Goal: Task Accomplishment & Management: Manage account settings

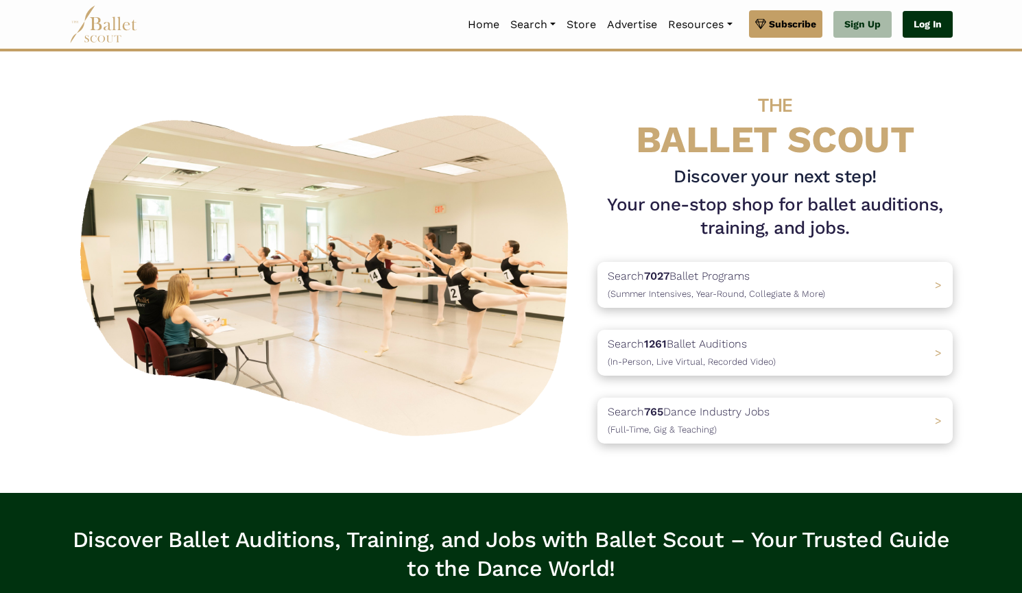
click at [924, 29] on link "Log In" at bounding box center [927, 24] width 50 height 27
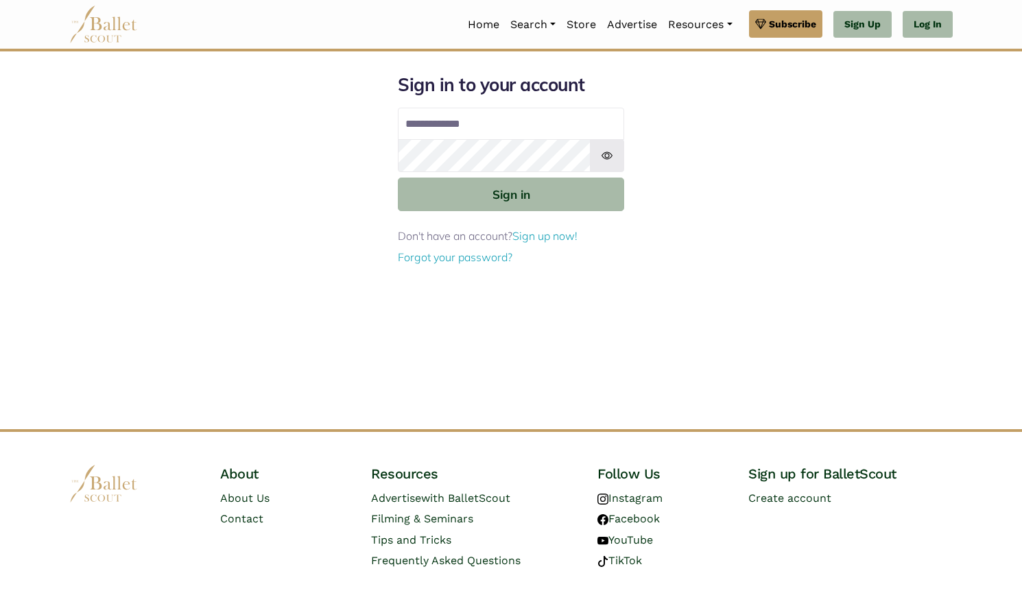
type input "**********"
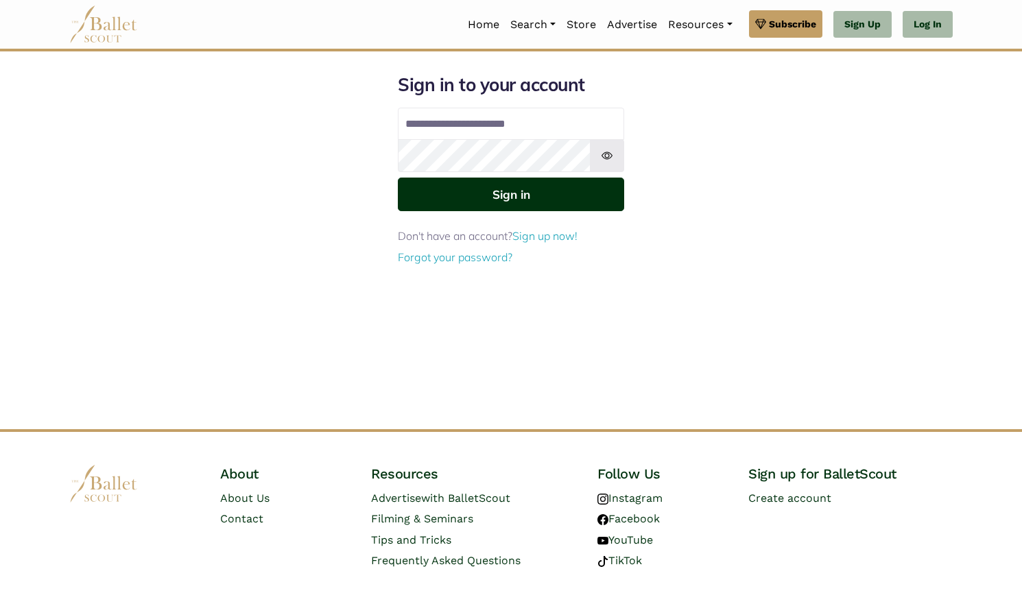
click at [558, 192] on button "Sign in" at bounding box center [511, 195] width 226 height 34
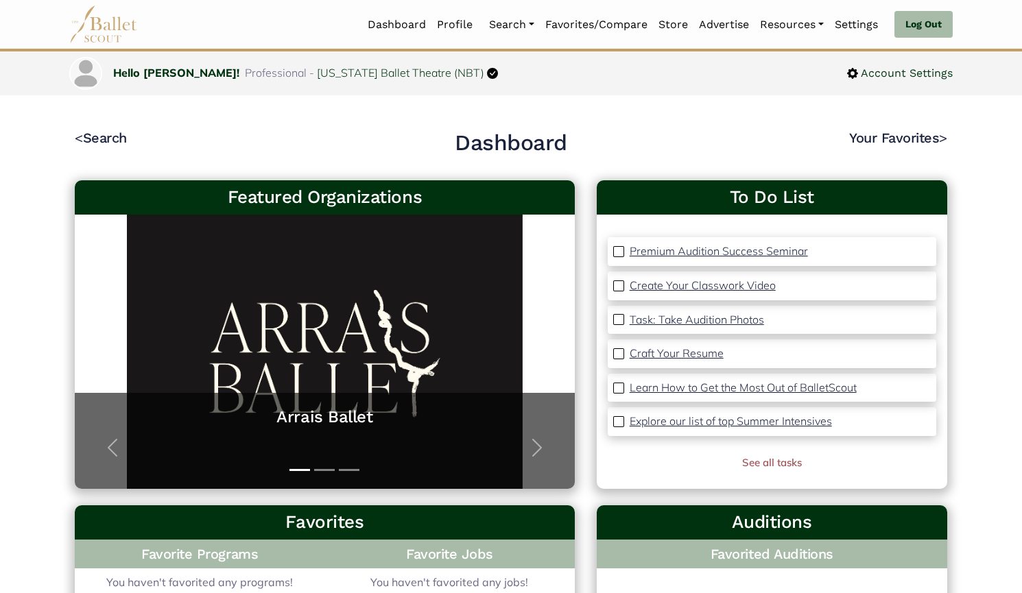
drag, startPoint x: 221, startPoint y: 118, endPoint x: 232, endPoint y: 112, distance: 12.9
click at [221, 118] on div "< Search Dashboard Your Favorites > Featured Organizations Arrais Ballet Arrais…" at bounding box center [510, 587] width 905 height 985
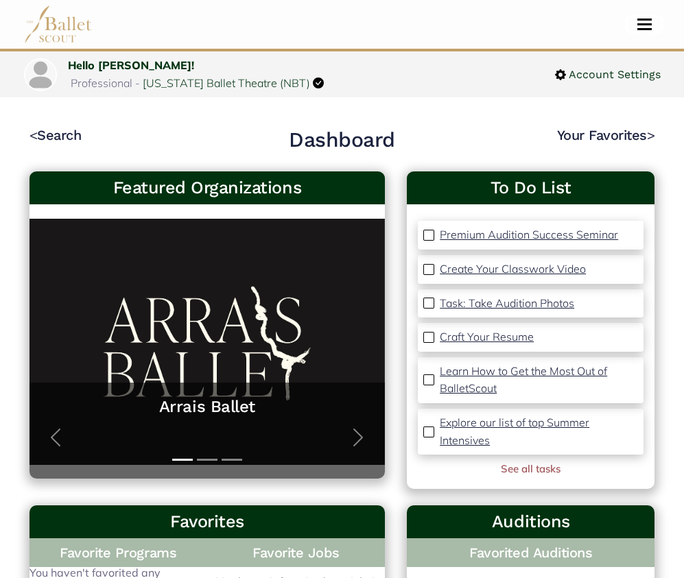
click at [637, 29] on span "Toggle navigation" at bounding box center [644, 29] width 14 height 2
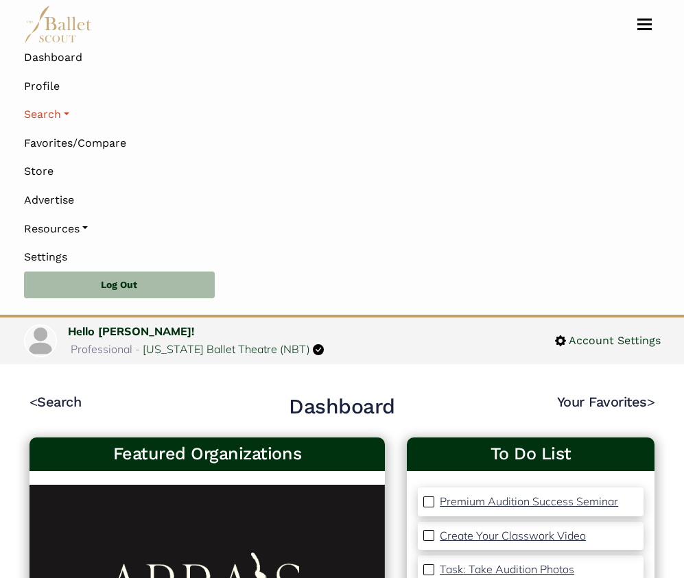
click at [62, 117] on link "Search" at bounding box center [342, 114] width 636 height 29
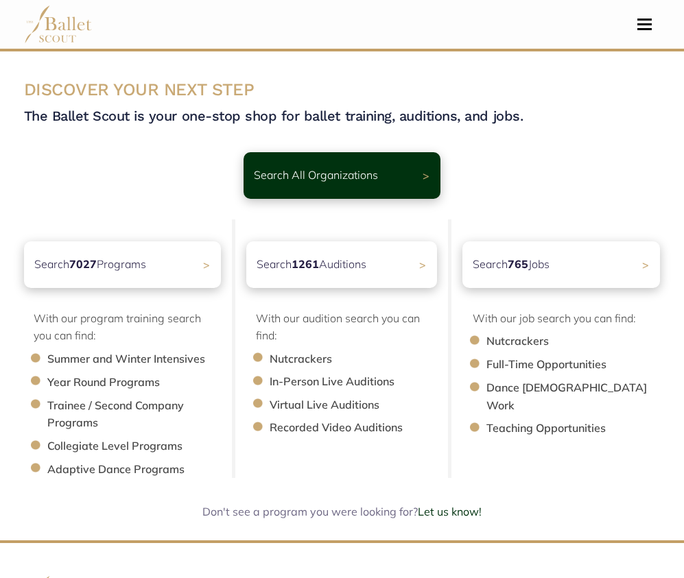
click at [285, 158] on div "Search All Organizations >" at bounding box center [341, 175] width 197 height 47
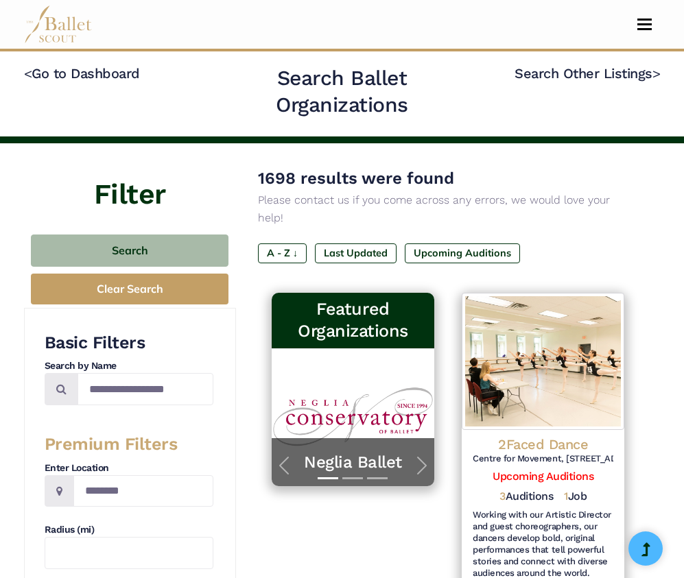
click at [651, 72] on link "Search Other Listings >" at bounding box center [586, 73] width 145 height 16
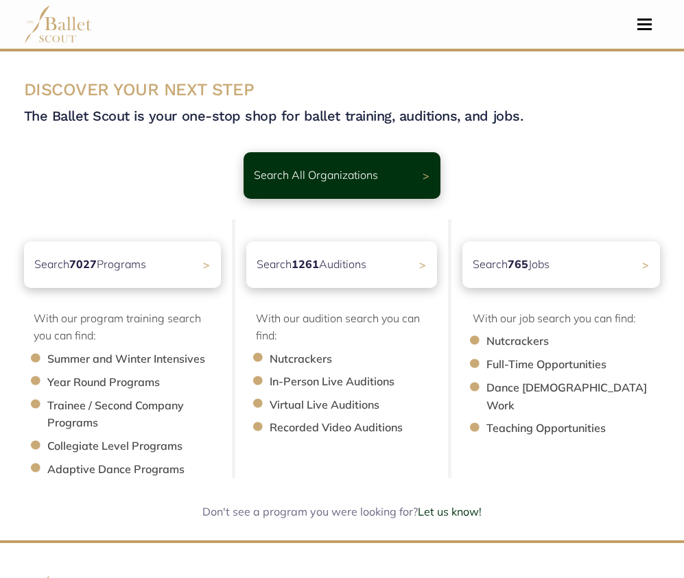
click at [147, 254] on div "Search 7027 Programs >" at bounding box center [122, 264] width 197 height 47
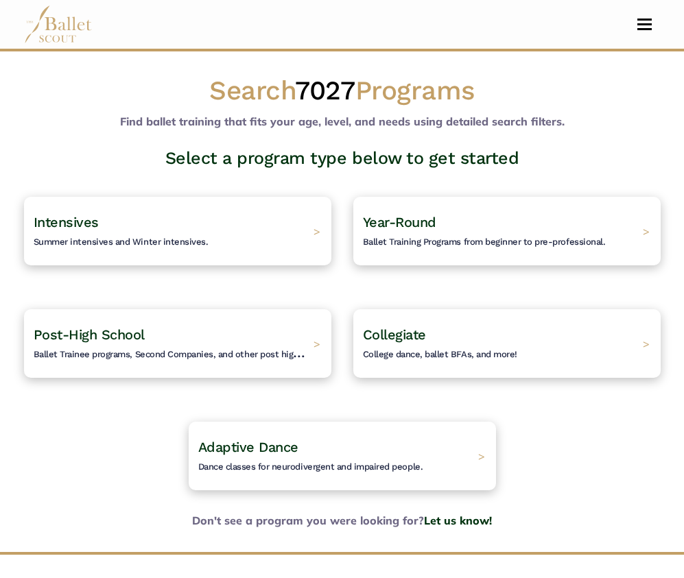
click at [191, 322] on div "Post-High School Ballet Trainee programs, Second Companies, and other post high…" at bounding box center [177, 343] width 307 height 69
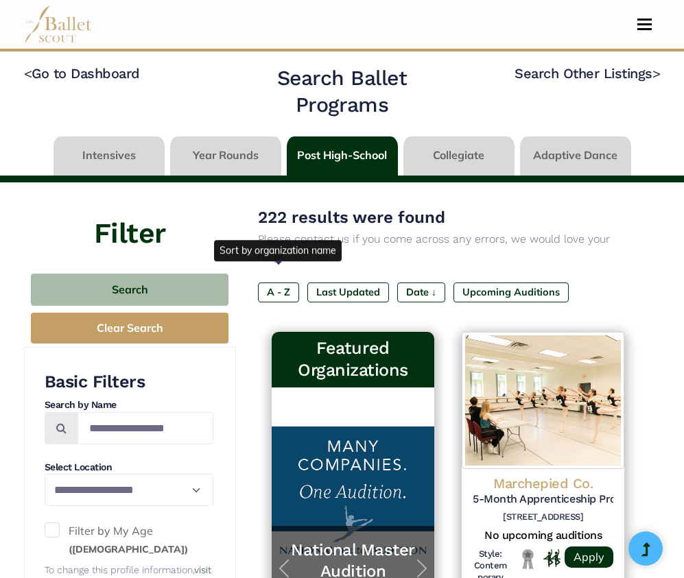
click at [282, 282] on label "A - Z" at bounding box center [278, 291] width 41 height 19
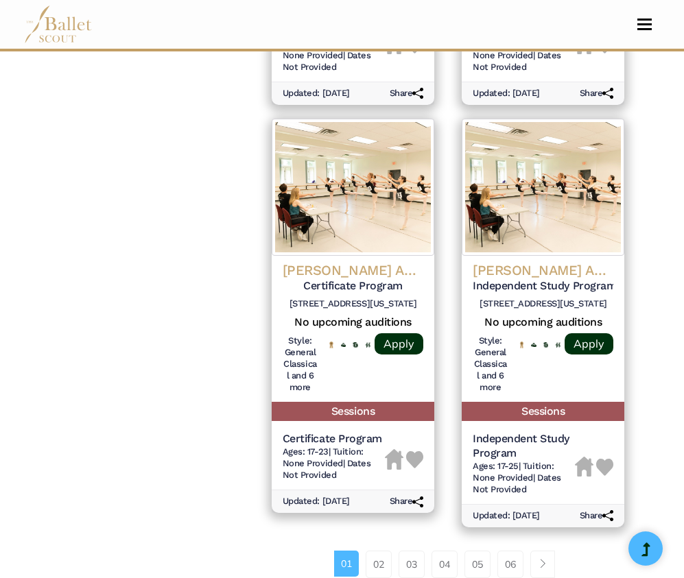
scroll to position [1920, 0]
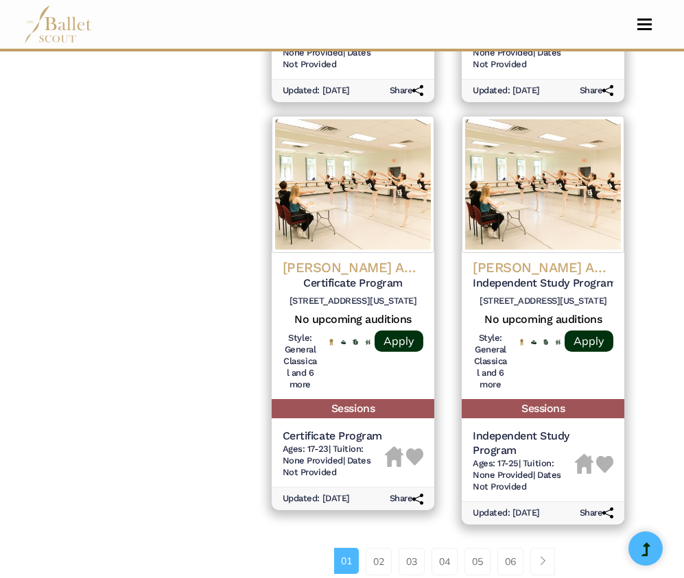
click at [518, 548] on link "06" at bounding box center [510, 561] width 26 height 27
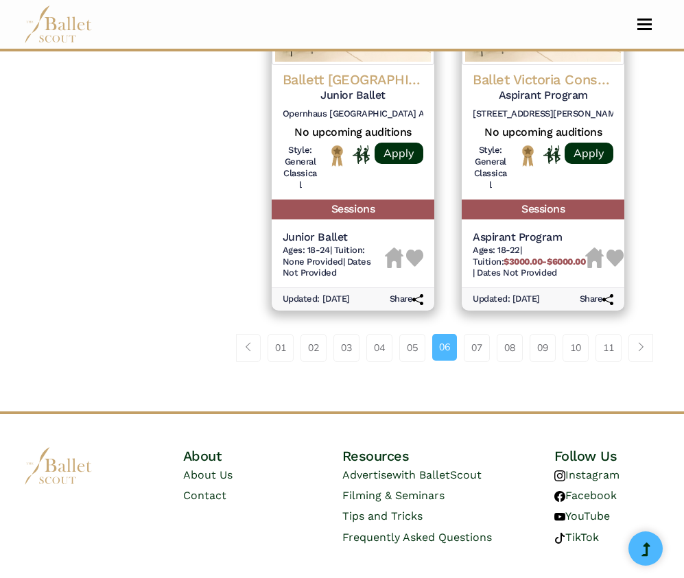
scroll to position [2089, 0]
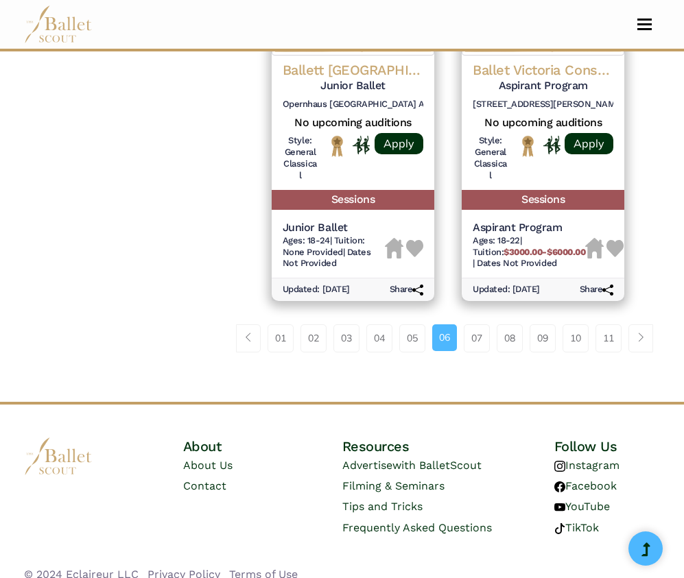
click at [574, 324] on link "10" at bounding box center [575, 337] width 26 height 27
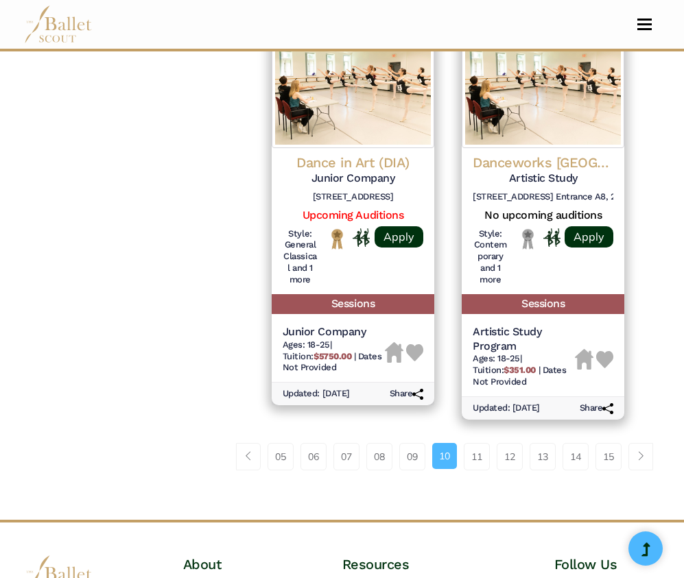
scroll to position [1986, 0]
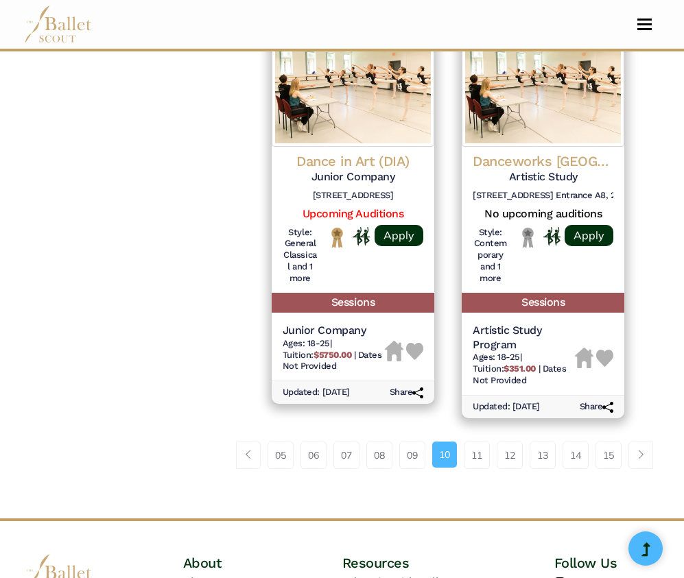
click at [479, 444] on link "11" at bounding box center [477, 455] width 26 height 27
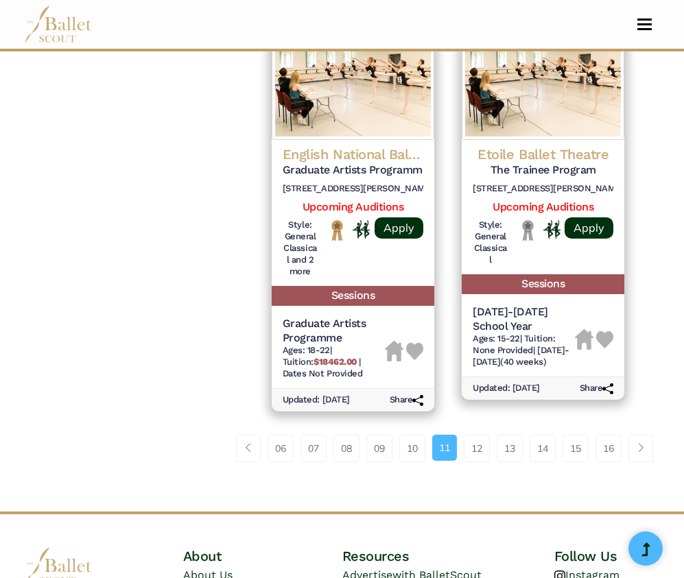
scroll to position [2003, 0]
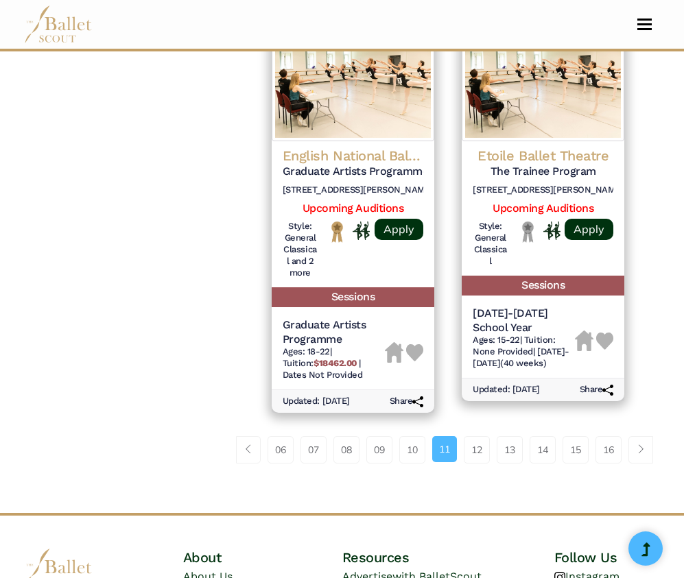
click at [536, 93] on img at bounding box center [542, 72] width 163 height 137
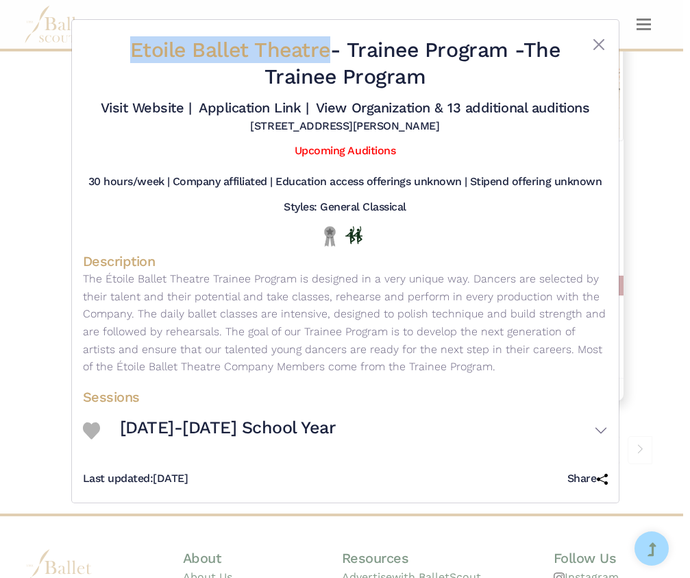
drag, startPoint x: 143, startPoint y: 43, endPoint x: 344, endPoint y: 45, distance: 200.9
click at [344, 45] on h2 "Etoile Ballet Theatre - Trainee Program - The Trainee Program" at bounding box center [344, 63] width 437 height 54
copy span "Etoile Ballet Theatre"
click at [176, 108] on link "Visit Website |" at bounding box center [146, 107] width 91 height 16
click at [248, 106] on link "Application Link |" at bounding box center [254, 107] width 110 height 16
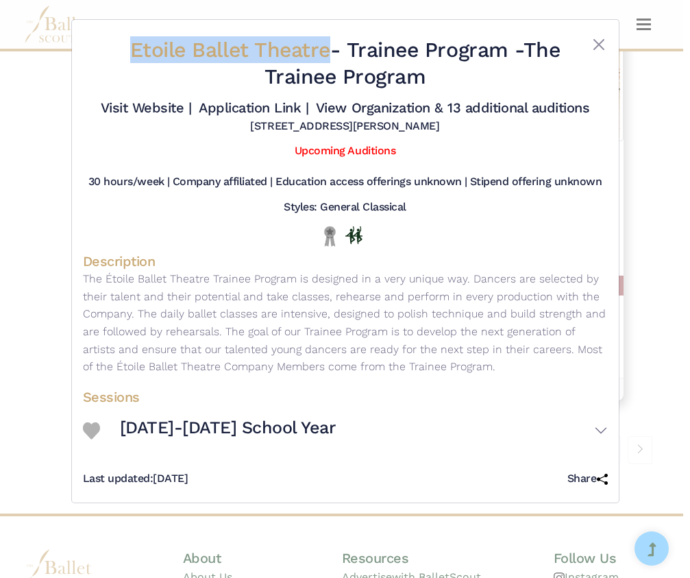
click at [449, 104] on link "View Organization & 13 additional auditions" at bounding box center [453, 107] width 274 height 16
click at [49, 272] on div "Etoile Ballet Theatre - Trainee Program - The Trainee Program Visit Website | A…" at bounding box center [345, 289] width 690 height 578
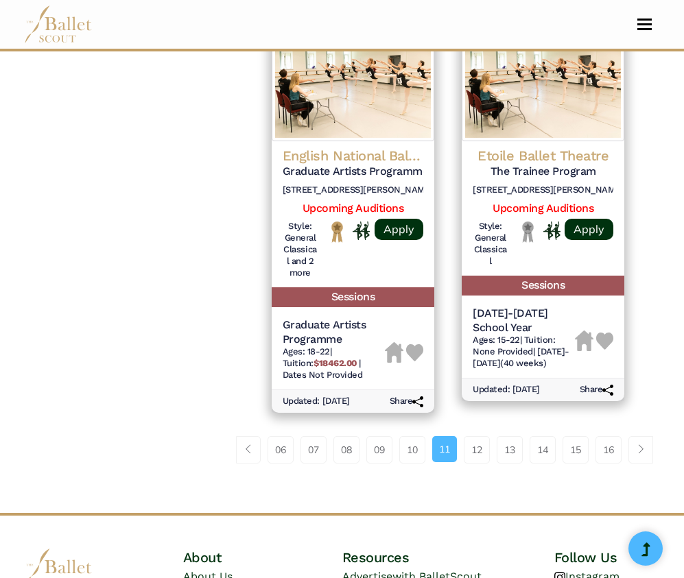
click at [479, 440] on link "12" at bounding box center [477, 449] width 26 height 27
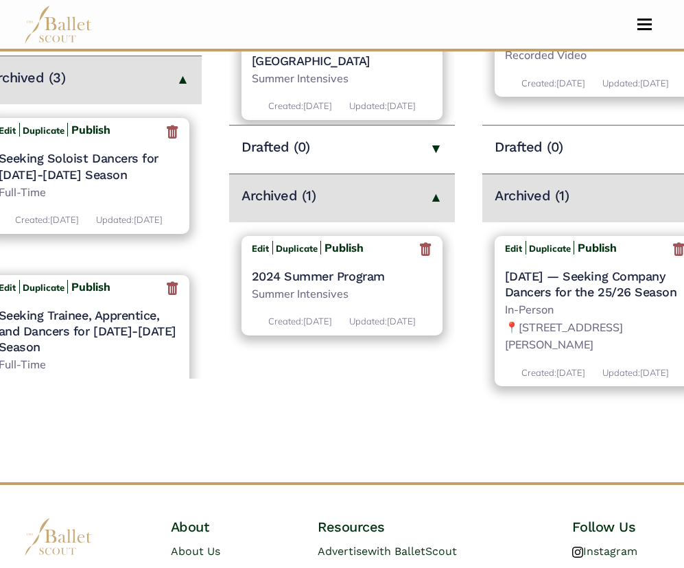
scroll to position [484, 0]
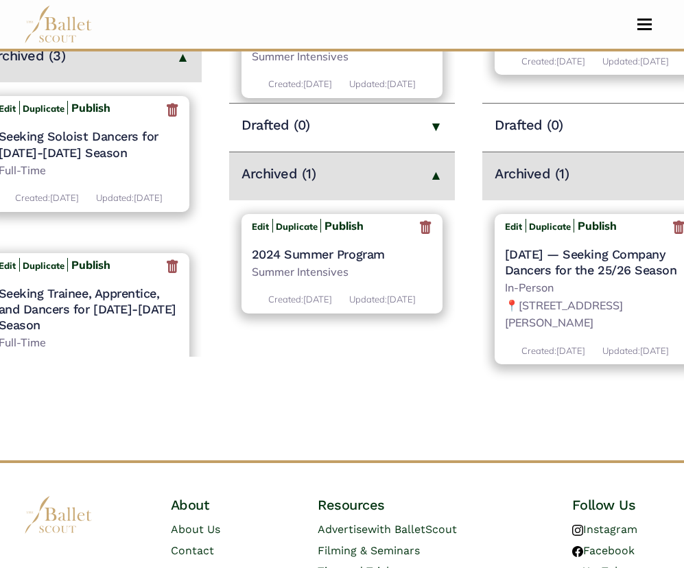
click at [673, 231] on icon at bounding box center [678, 227] width 14 height 17
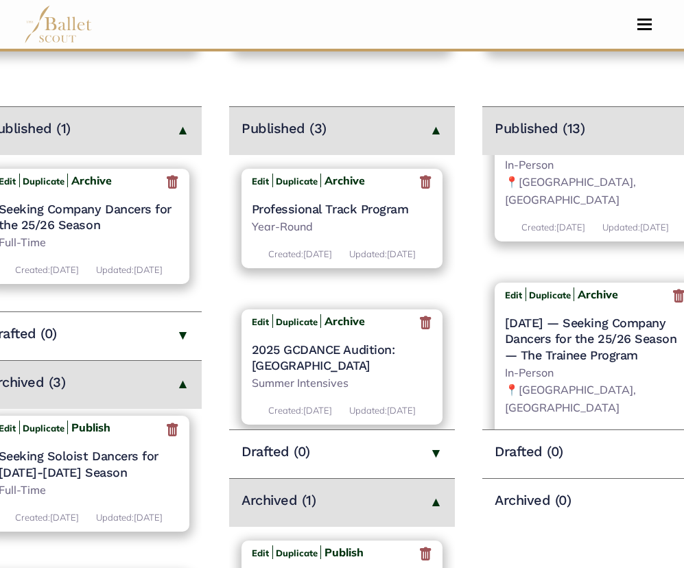
scroll to position [8, 0]
click at [166, 437] on icon at bounding box center [172, 428] width 14 height 17
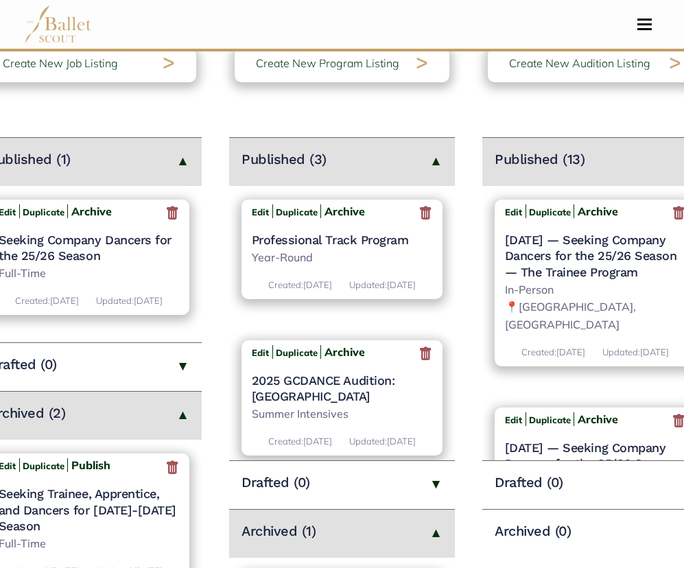
scroll to position [126, 0]
click at [167, 477] on icon at bounding box center [172, 467] width 14 height 17
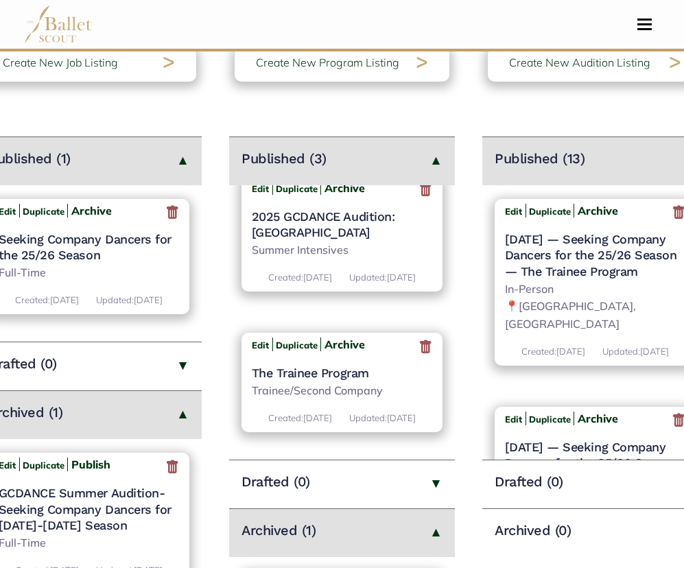
scroll to position [204, 0]
click at [322, 365] on h4 "The Trainee Program" at bounding box center [342, 373] width 181 height 16
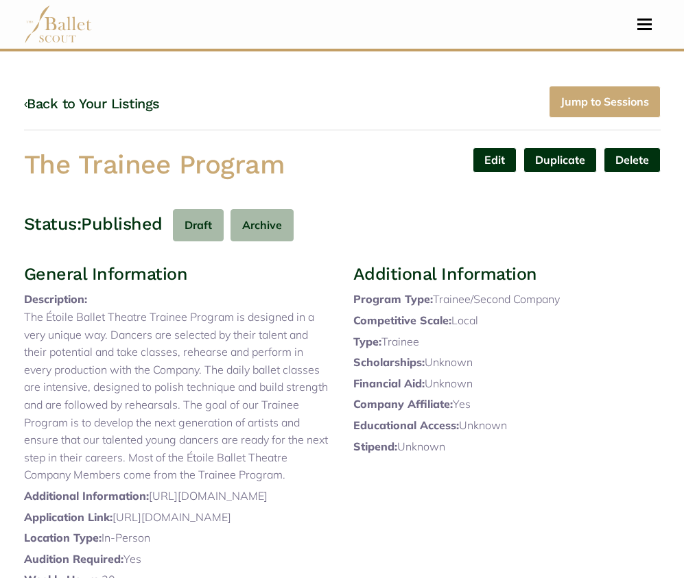
click at [501, 167] on link "Edit" at bounding box center [494, 159] width 44 height 25
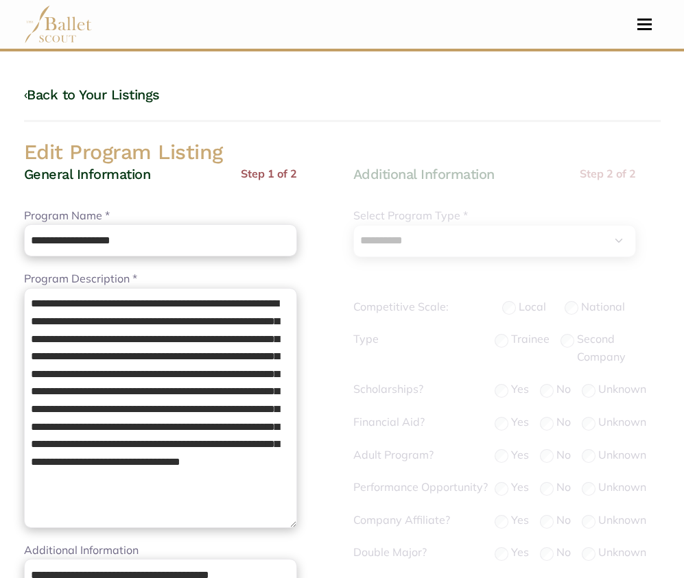
select select "**"
select select "*"
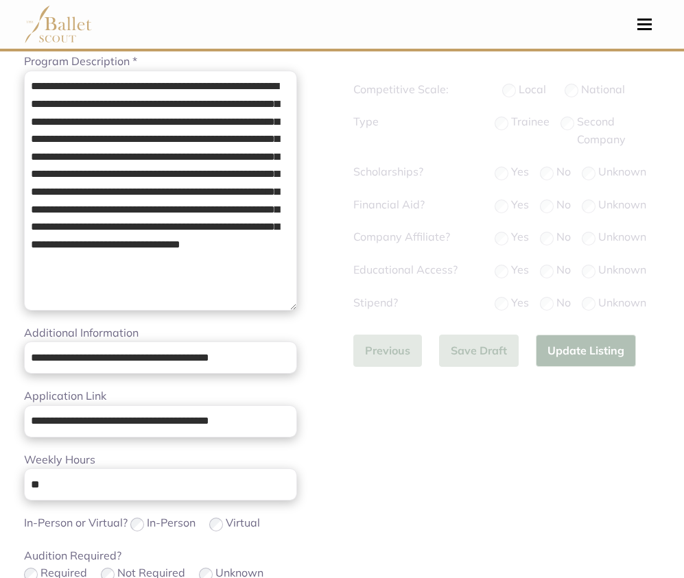
scroll to position [236, 0]
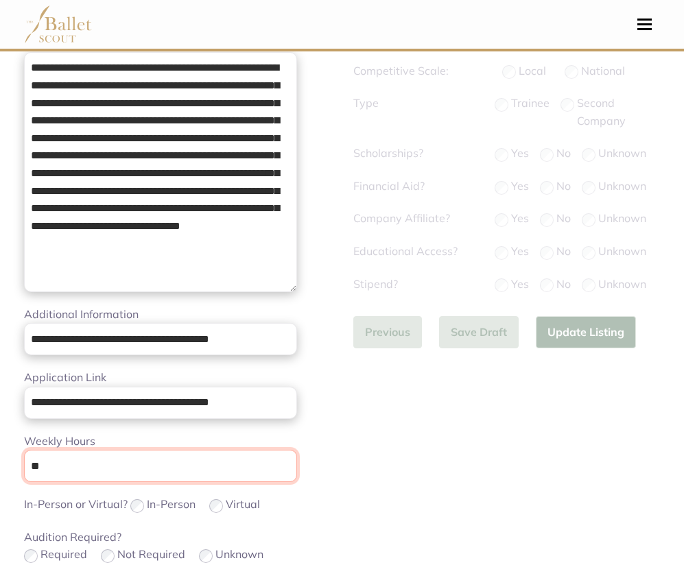
click at [149, 457] on input "**" at bounding box center [160, 466] width 273 height 32
type input "*"
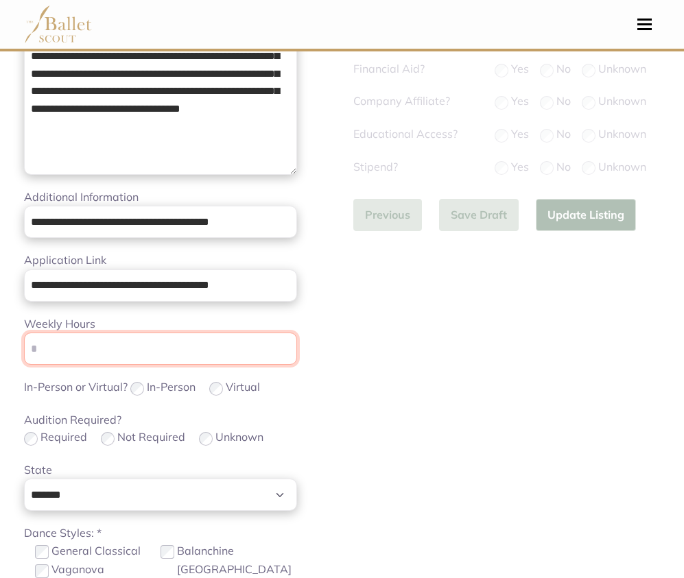
scroll to position [354, 0]
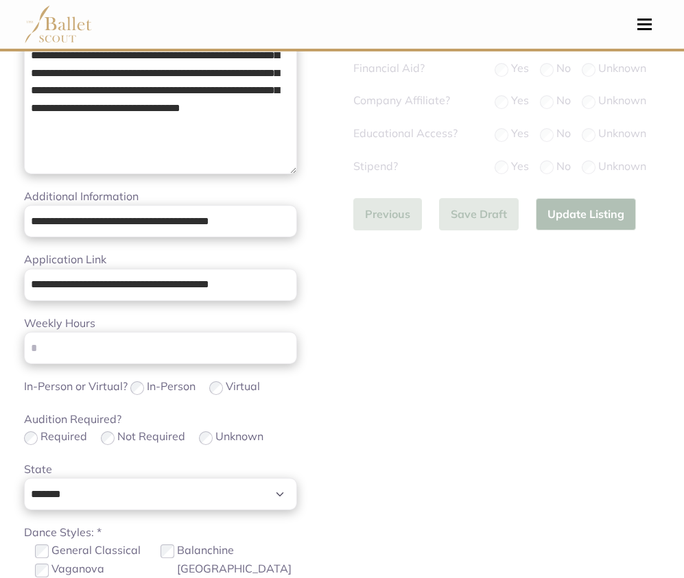
click at [328, 363] on div "**********" at bounding box center [177, 288] width 307 height 955
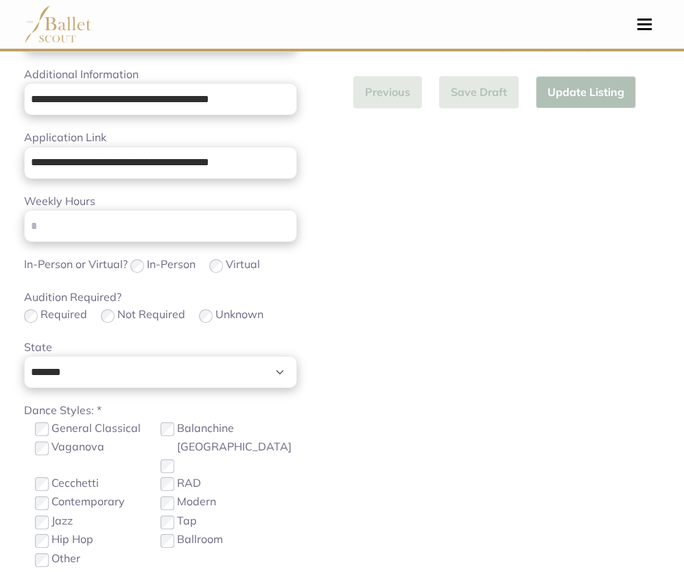
scroll to position [545, 0]
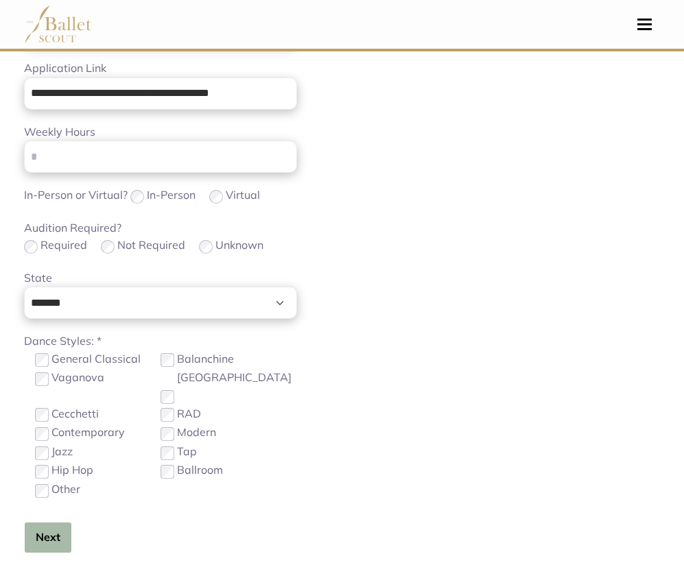
click at [53, 522] on button "Next" at bounding box center [48, 538] width 48 height 32
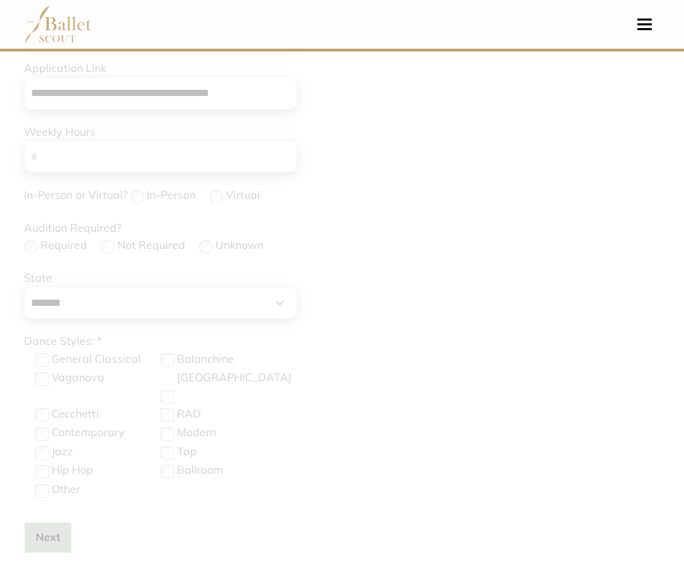
scroll to position [167, 0]
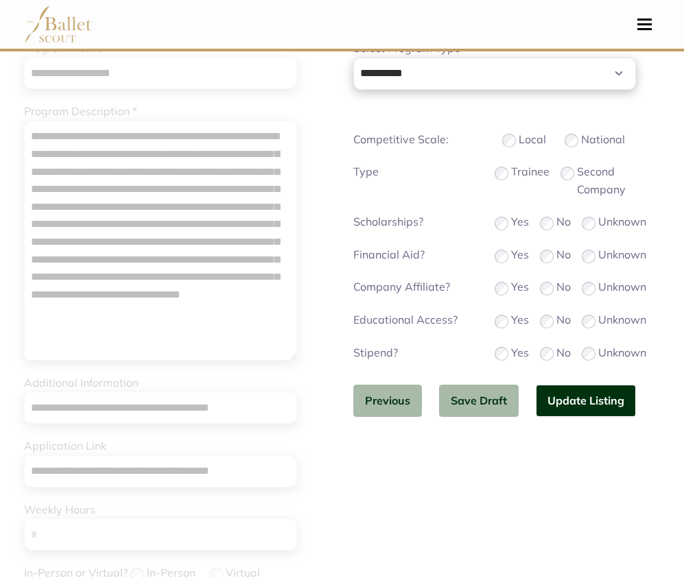
click at [563, 407] on button "Update Listing" at bounding box center [586, 401] width 100 height 32
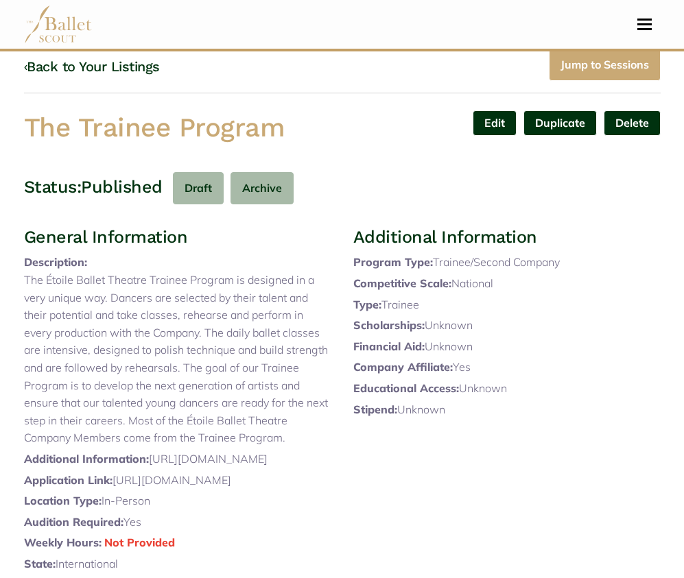
scroll to position [36, 0]
drag, startPoint x: 25, startPoint y: 129, endPoint x: 304, endPoint y: 129, distance: 279.8
click at [304, 129] on h1 "The Trainee Program" at bounding box center [177, 128] width 307 height 34
copy h1 "The Trainee Program"
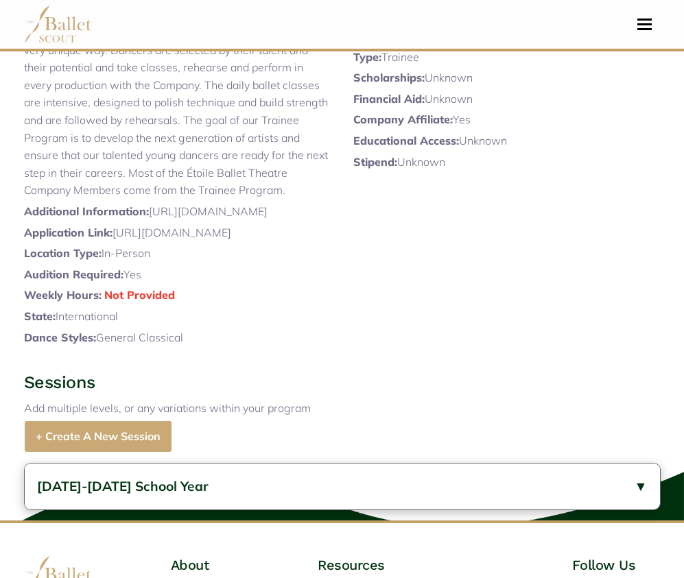
scroll to position [494, 0]
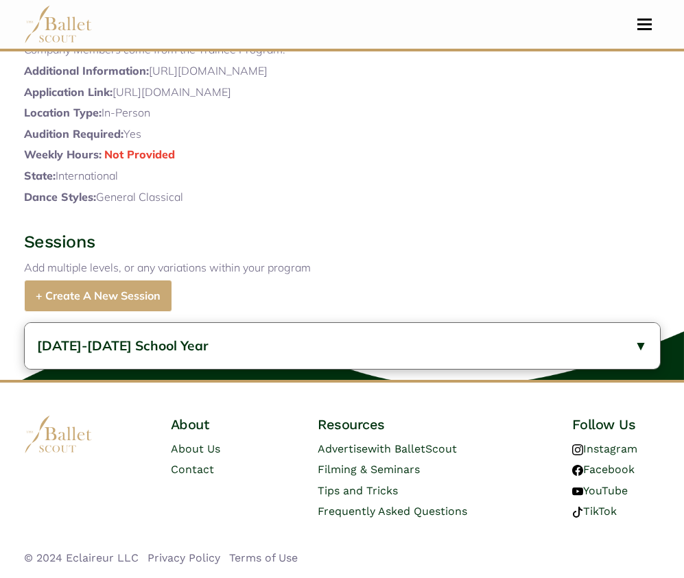
click at [289, 357] on button "[DATE]-[DATE] School Year" at bounding box center [342, 346] width 635 height 46
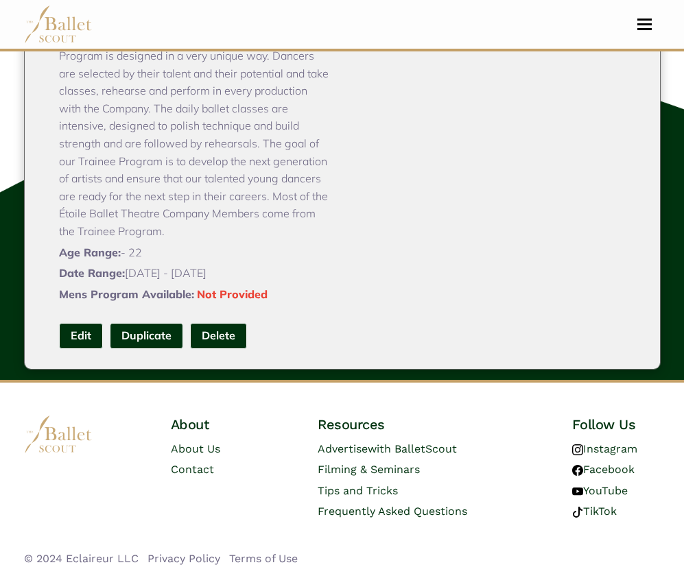
scroll to position [91, 0]
click at [82, 335] on link "Edit" at bounding box center [81, 336] width 44 height 25
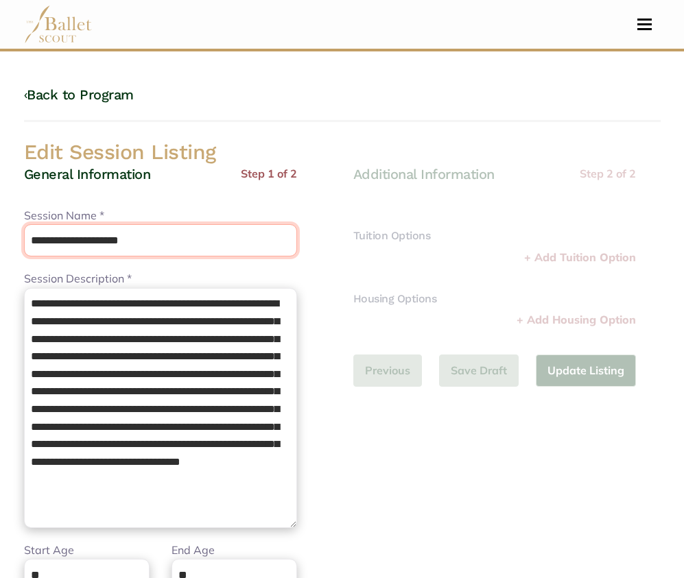
drag, startPoint x: 176, startPoint y: 239, endPoint x: 37, endPoint y: 228, distance: 138.9
click at [0, 234] on html "Loading... Please Wait Dashboard Profile Organizations" at bounding box center [342, 508] width 684 height 1016
paste input "text"
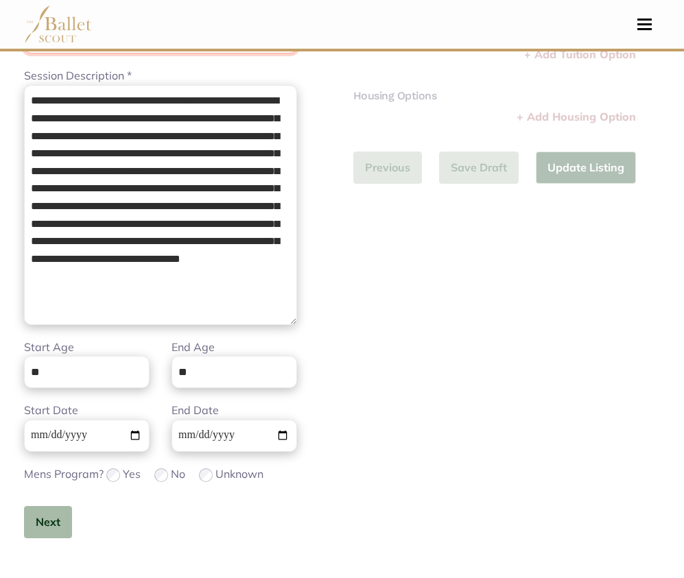
scroll to position [206, 0]
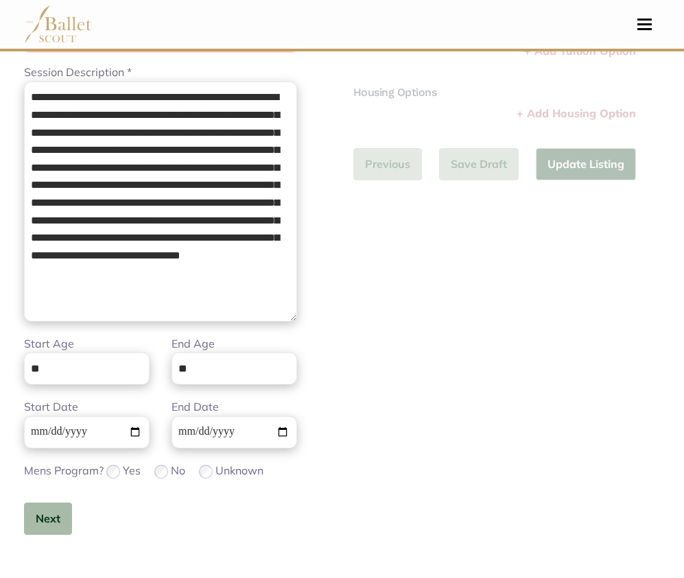
type input "**********"
click at [107, 376] on input "**" at bounding box center [86, 368] width 125 height 32
type input "**"
click at [33, 436] on input "**********" at bounding box center [86, 432] width 125 height 32
click at [60, 516] on button "Next" at bounding box center [48, 519] width 48 height 32
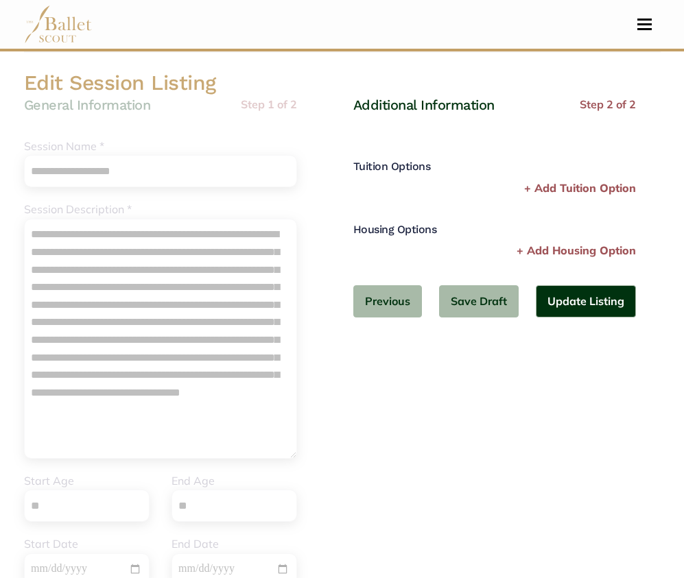
scroll to position [69, 0]
click at [581, 298] on button "Update Listing" at bounding box center [586, 302] width 100 height 32
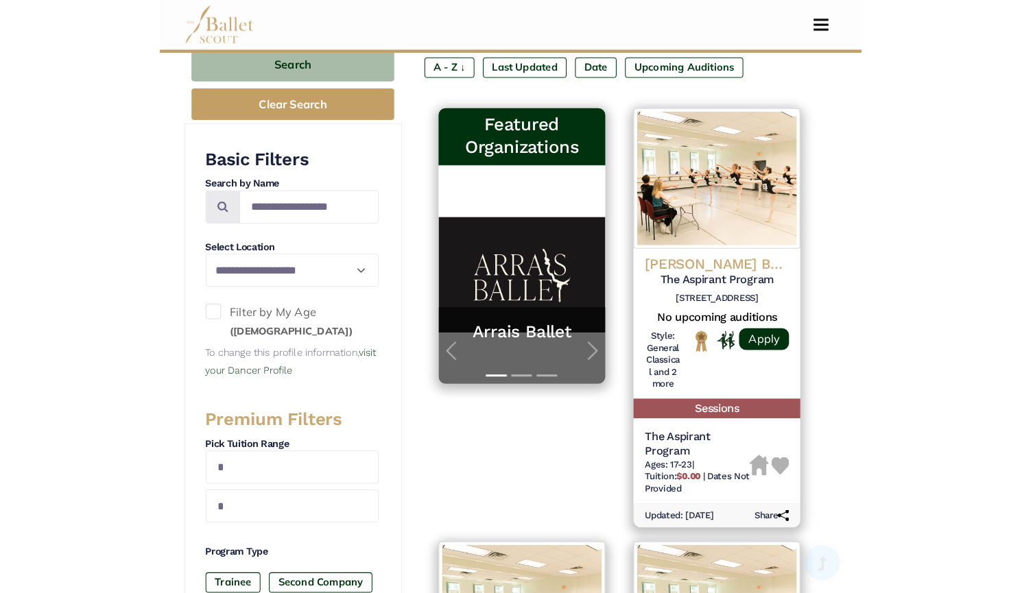
scroll to position [226, 0]
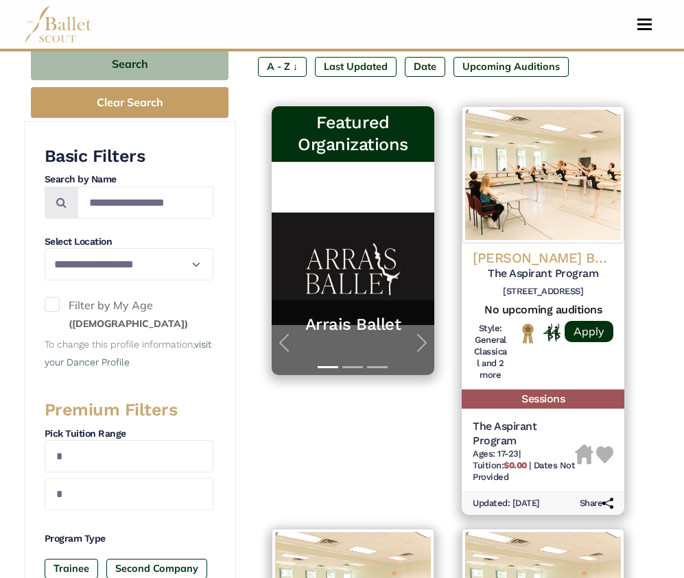
click at [544, 185] on img at bounding box center [542, 174] width 163 height 137
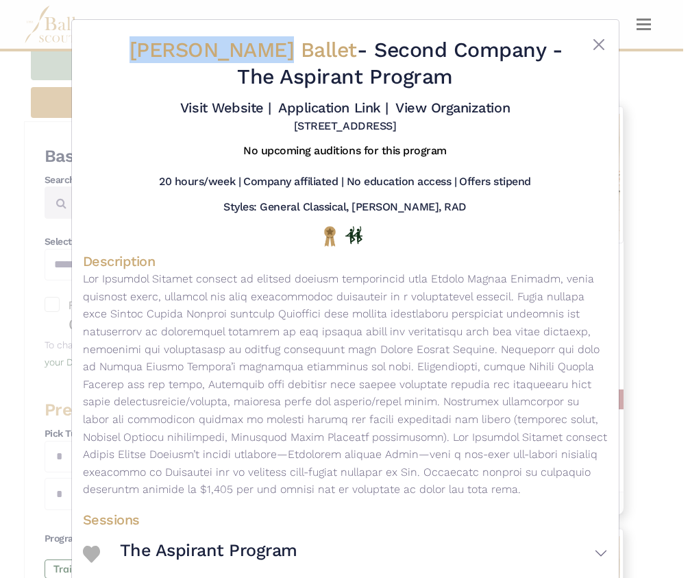
drag, startPoint x: 141, startPoint y: 52, endPoint x: 280, endPoint y: 35, distance: 140.9
click at [280, 35] on div "Eugene Ballet - Second Company - The Aspirant Program Visit Website | Applicati…" at bounding box center [345, 85] width 525 height 108
copy span "Eugene Ballet"
click at [241, 112] on link "Visit Website |" at bounding box center [225, 107] width 91 height 16
click at [315, 110] on link "Application Link |" at bounding box center [333, 107] width 110 height 16
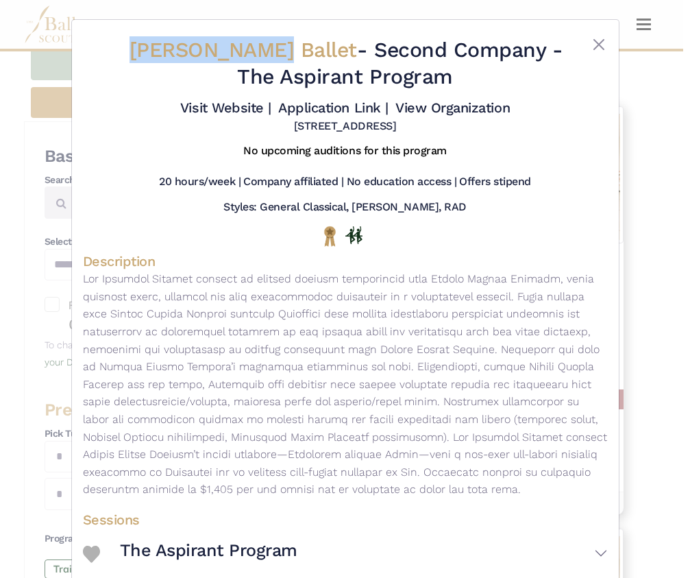
click at [472, 103] on link "View Organization" at bounding box center [453, 107] width 115 height 16
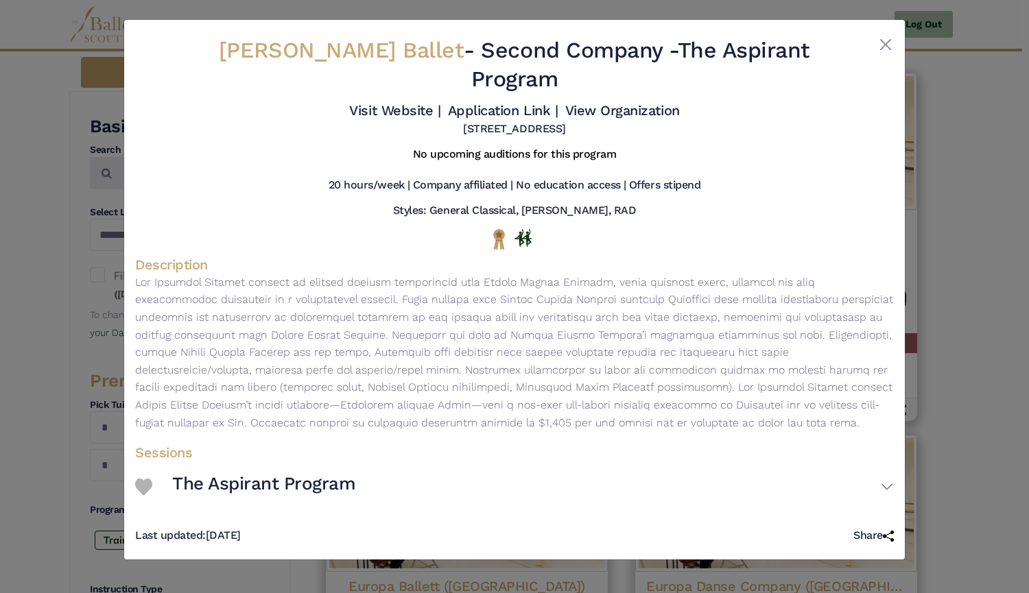
click at [0, 175] on div "Eugene Ballet - Second Company - The Aspirant Program Visit Website | Applicati…" at bounding box center [514, 296] width 1029 height 593
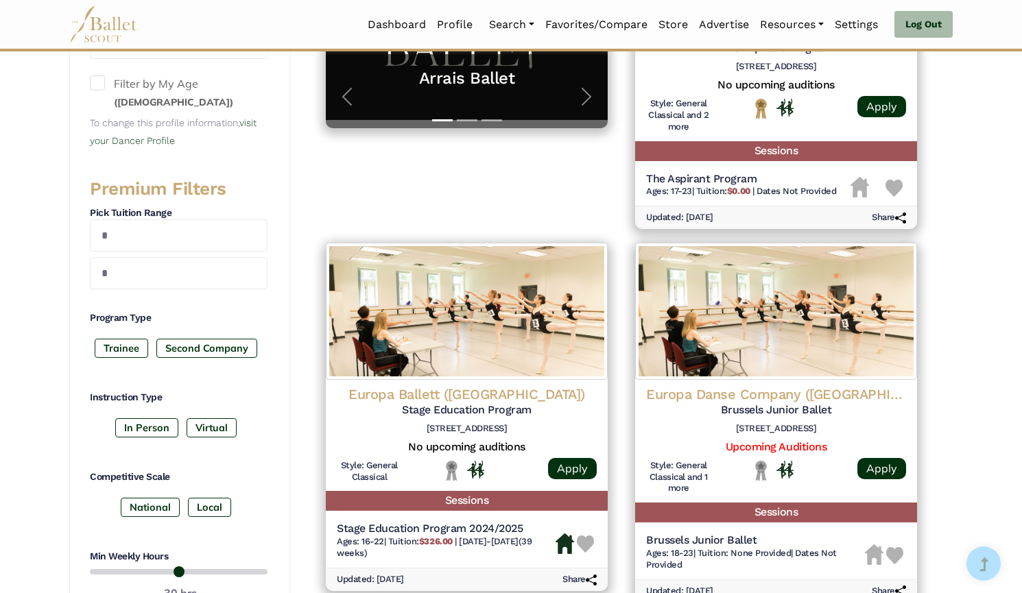
scroll to position [468, 0]
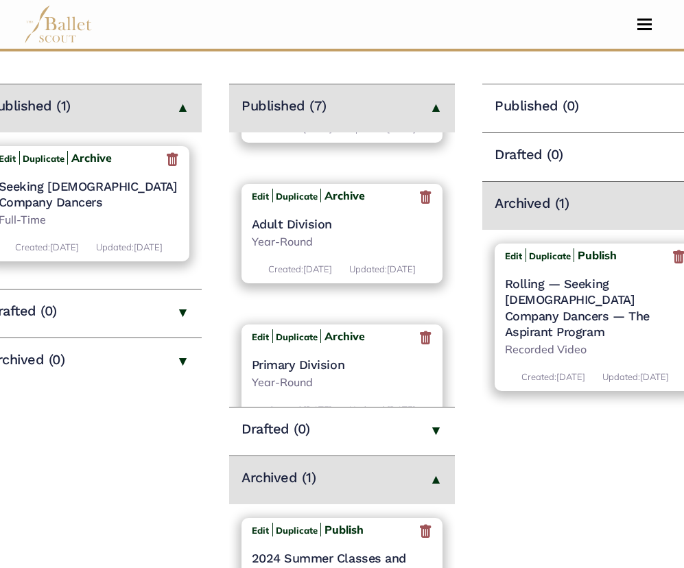
scroll to position [379, 0]
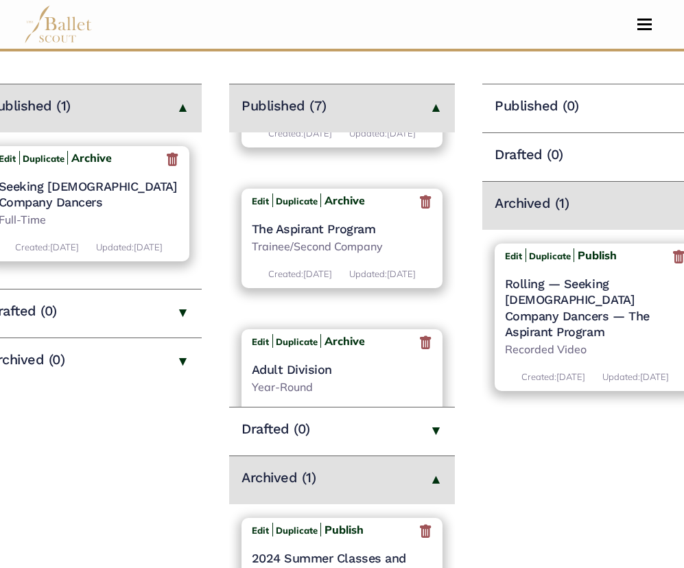
click at [323, 237] on h4 "The Aspirant Program" at bounding box center [342, 229] width 181 height 16
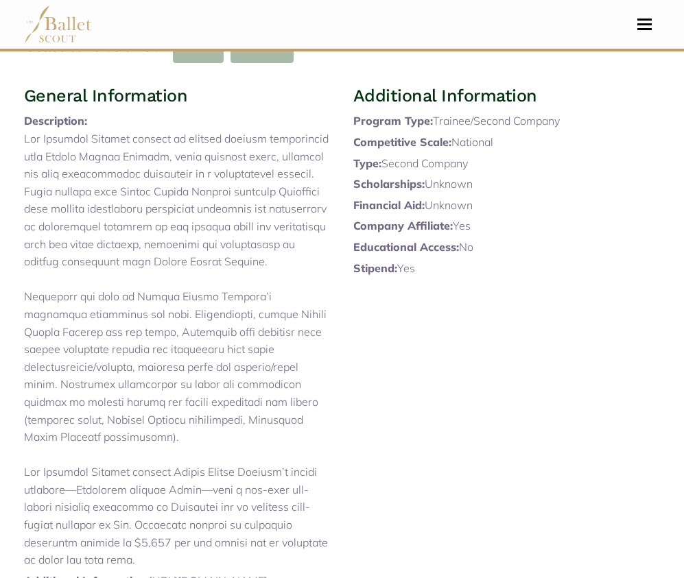
scroll to position [25, 0]
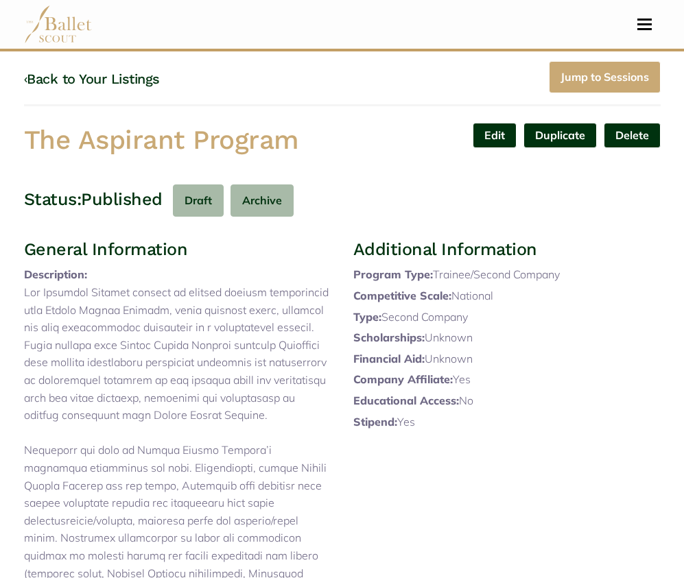
click at [141, 77] on link "‹ Back to Your Listings" at bounding box center [92, 79] width 136 height 16
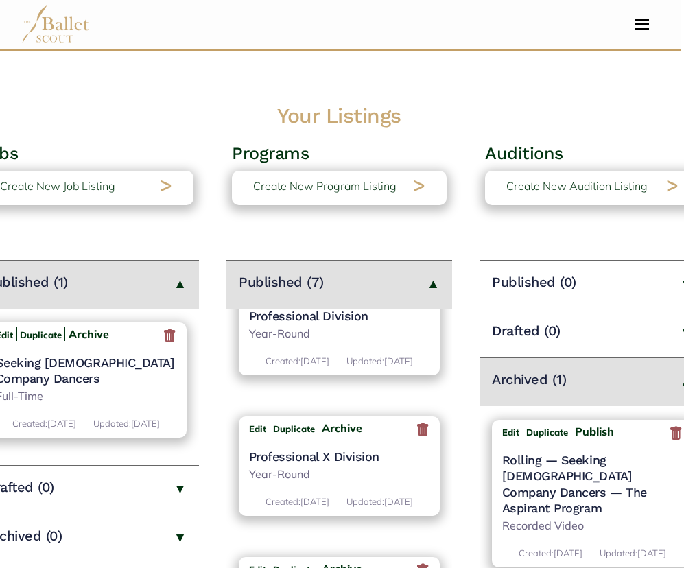
scroll to position [45, 0]
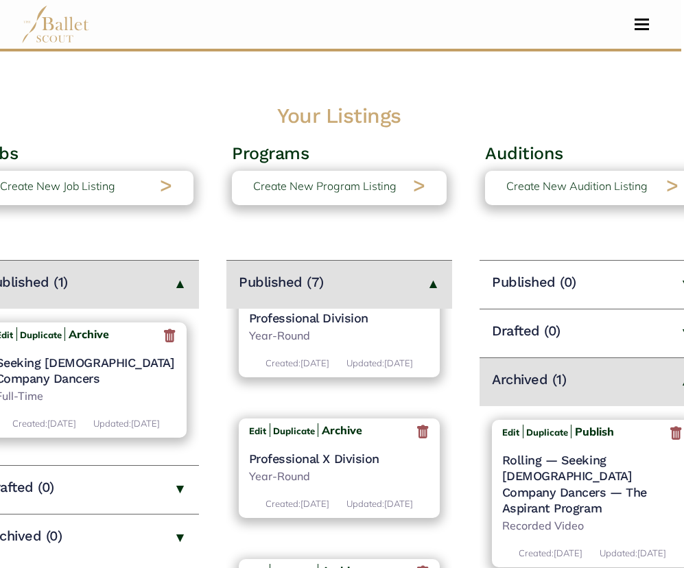
click at [350, 466] on h4 "Professional X Division" at bounding box center [339, 458] width 181 height 16
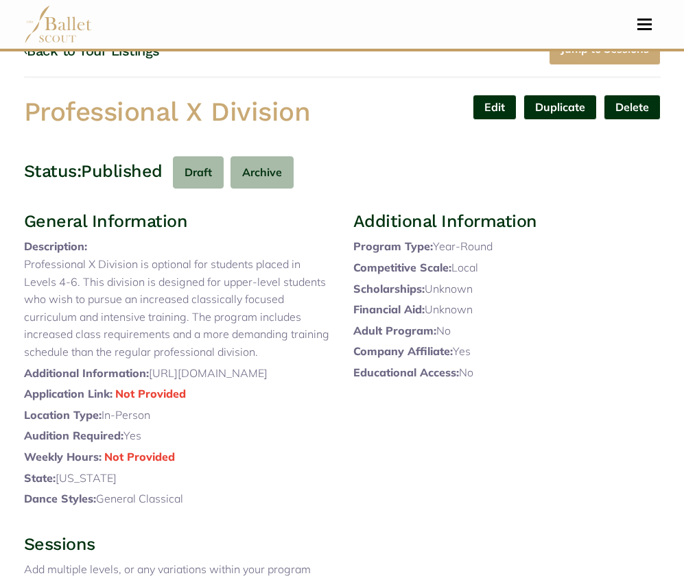
scroll to position [49, 0]
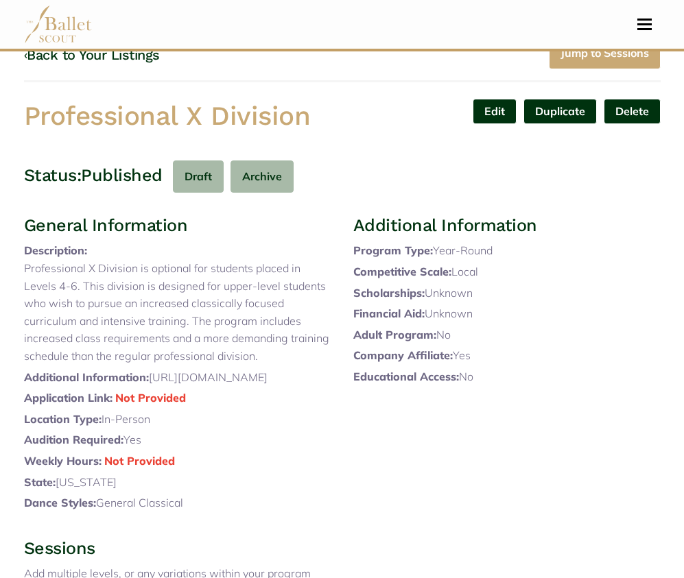
click at [113, 59] on link "‹ Back to Your Listings" at bounding box center [92, 55] width 136 height 16
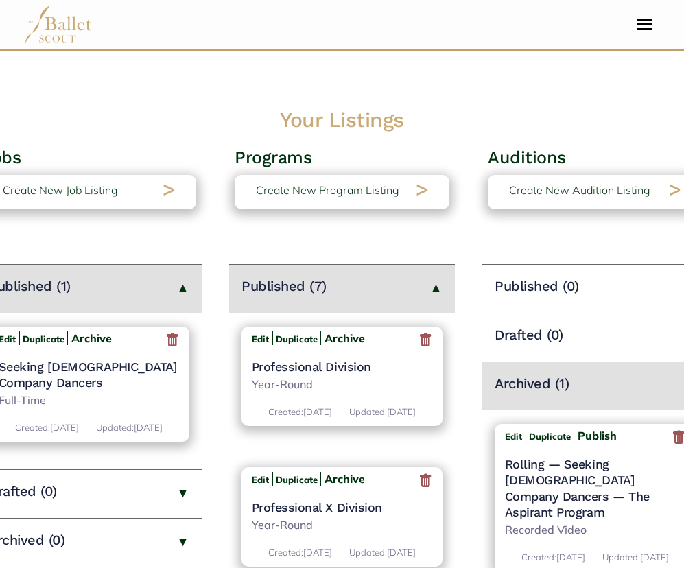
click at [313, 361] on h4 "Professional Division" at bounding box center [342, 367] width 181 height 16
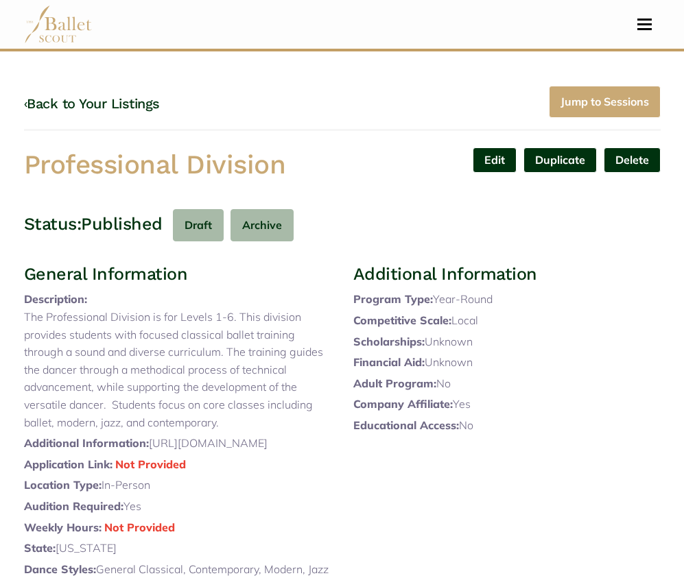
click at [109, 110] on link "‹ Back to Your Listings" at bounding box center [92, 103] width 136 height 16
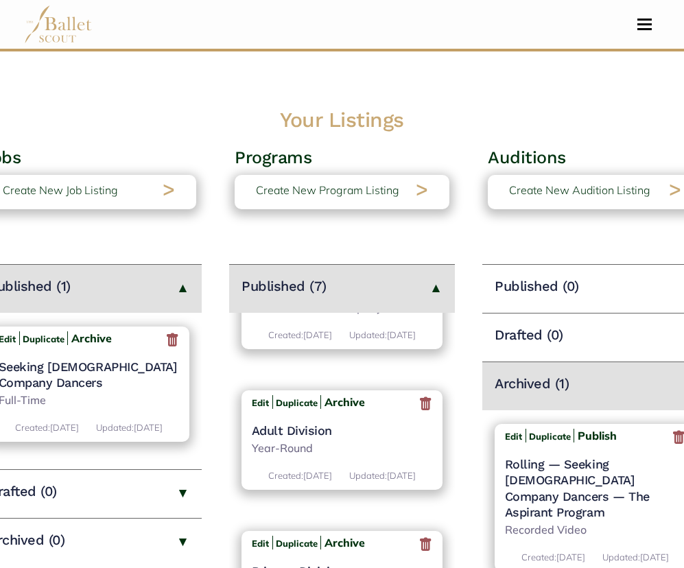
scroll to position [497, 0]
click at [332, 299] on h4 "The Aspirant Program" at bounding box center [342, 291] width 181 height 16
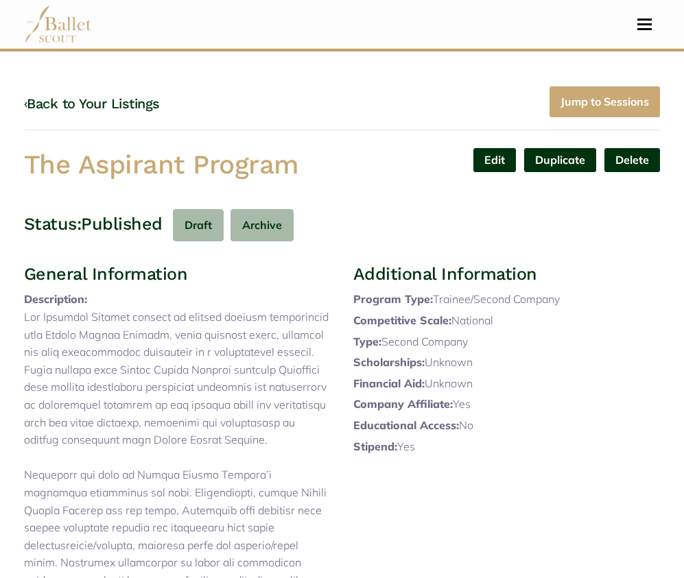
drag, startPoint x: 25, startPoint y: 163, endPoint x: 325, endPoint y: 169, distance: 299.7
click at [325, 169] on h1 "The Aspirant Program" at bounding box center [177, 164] width 307 height 34
copy h1 "The Aspirant Program"
click at [488, 163] on link "Edit" at bounding box center [494, 159] width 44 height 25
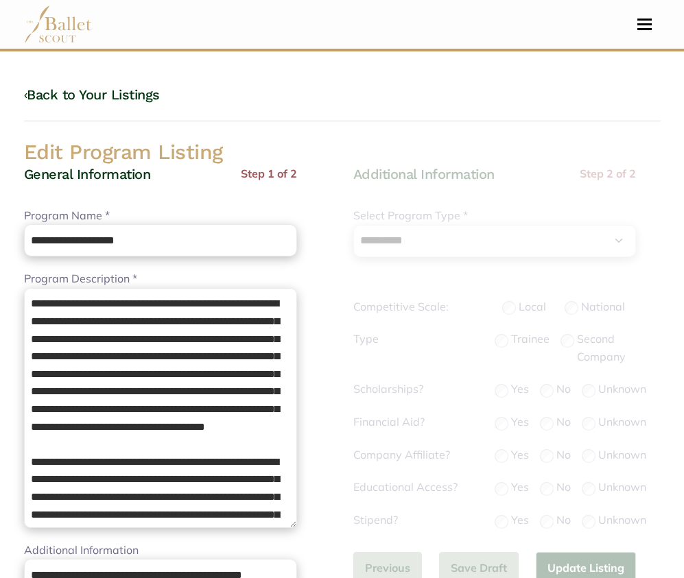
select select "**"
select select "*"
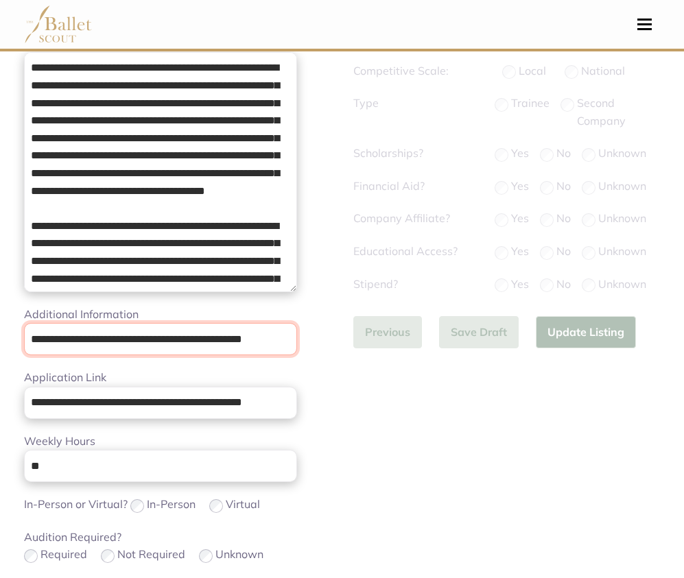
scroll to position [0, 10]
drag, startPoint x: 28, startPoint y: 341, endPoint x: 403, endPoint y: 361, distance: 375.6
click at [403, 361] on div "**********" at bounding box center [342, 411] width 658 height 1016
paste input "url"
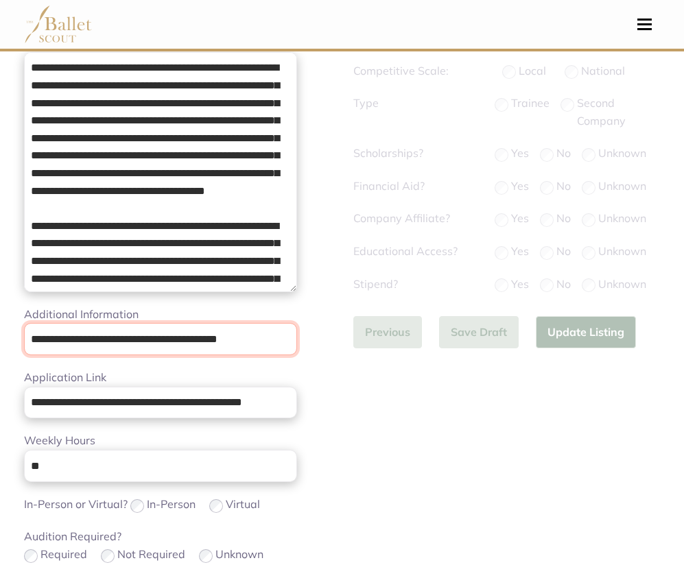
type input "**********"
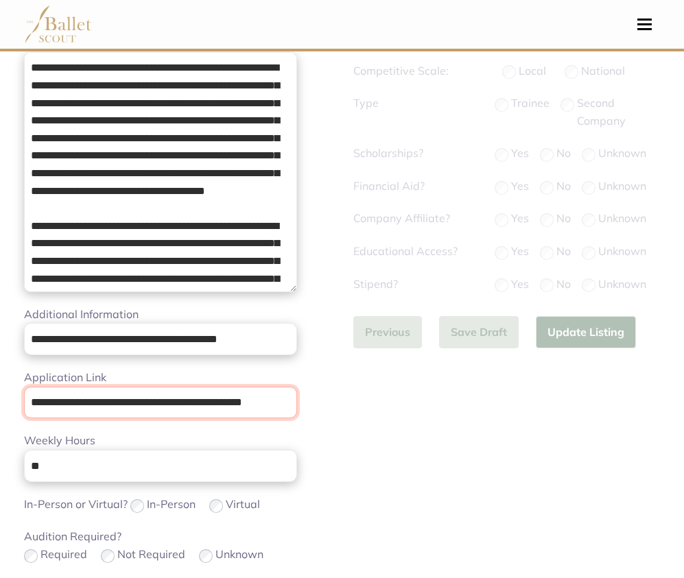
scroll to position [0, 10]
drag, startPoint x: 32, startPoint y: 401, endPoint x: 417, endPoint y: 413, distance: 384.8
click at [417, 413] on div "**********" at bounding box center [342, 411] width 658 height 1016
paste input "url"
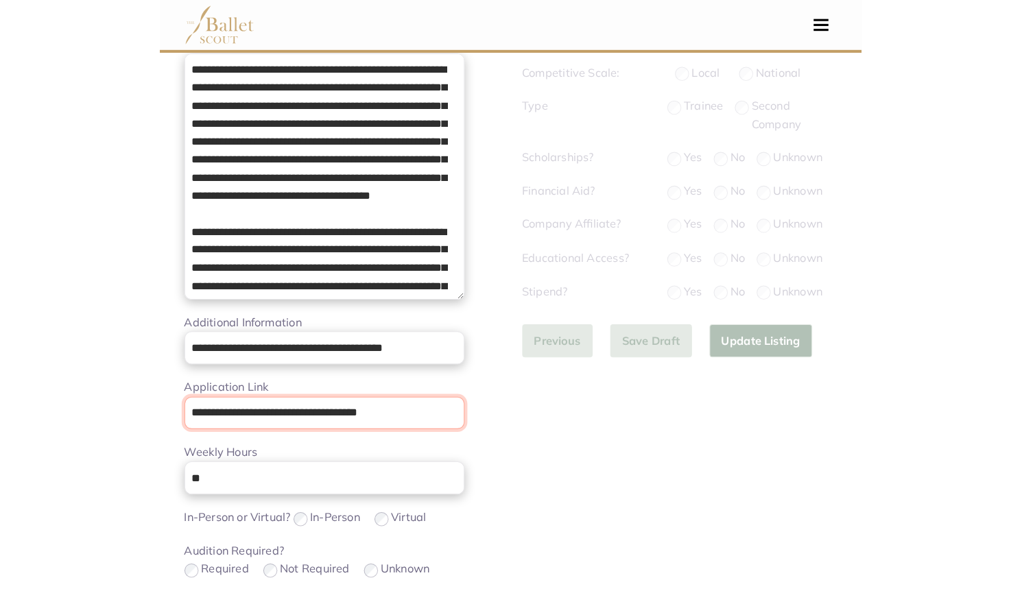
scroll to position [0, 0]
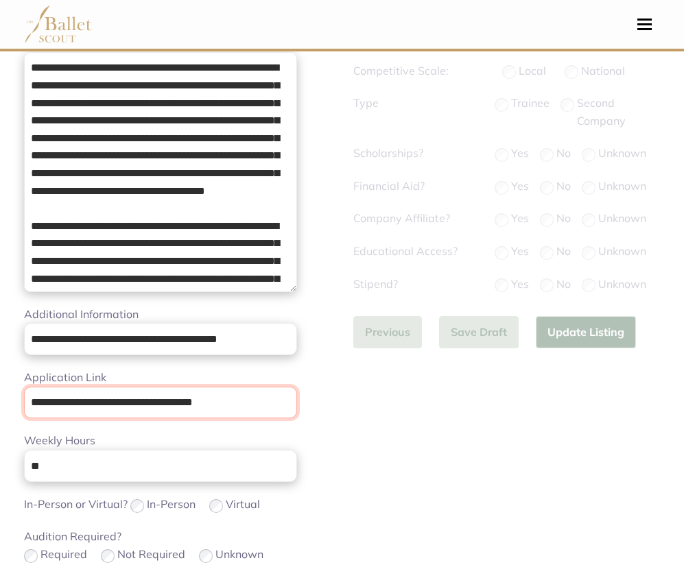
type input "**********"
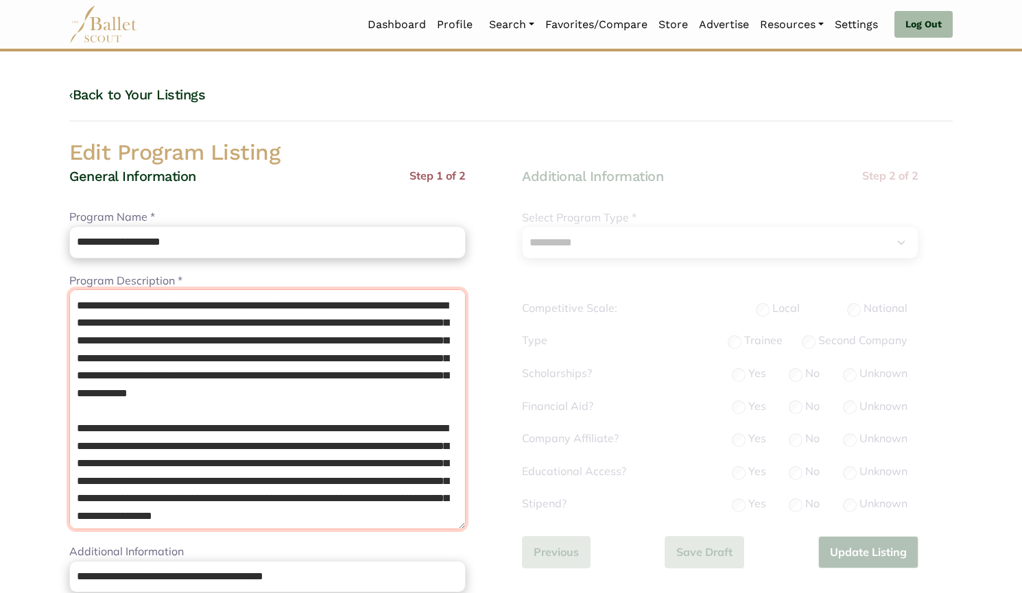
scroll to position [143, 0]
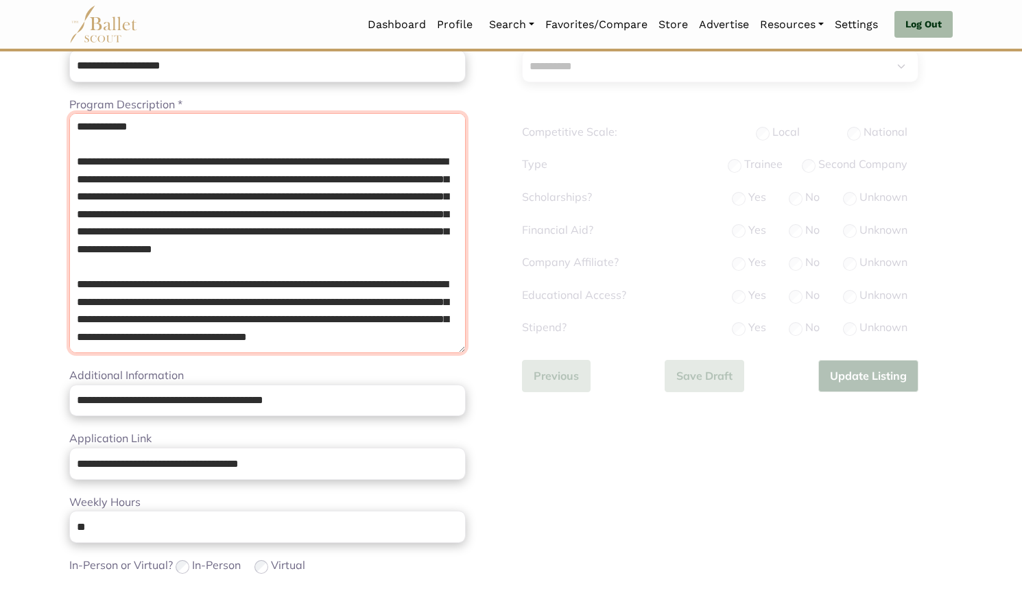
drag, startPoint x: 145, startPoint y: 334, endPoint x: 399, endPoint y: 599, distance: 367.1
click at [399, 577] on html "Loading... Please Wait Dashboard Profile Organizations" at bounding box center [511, 493] width 1022 height 1338
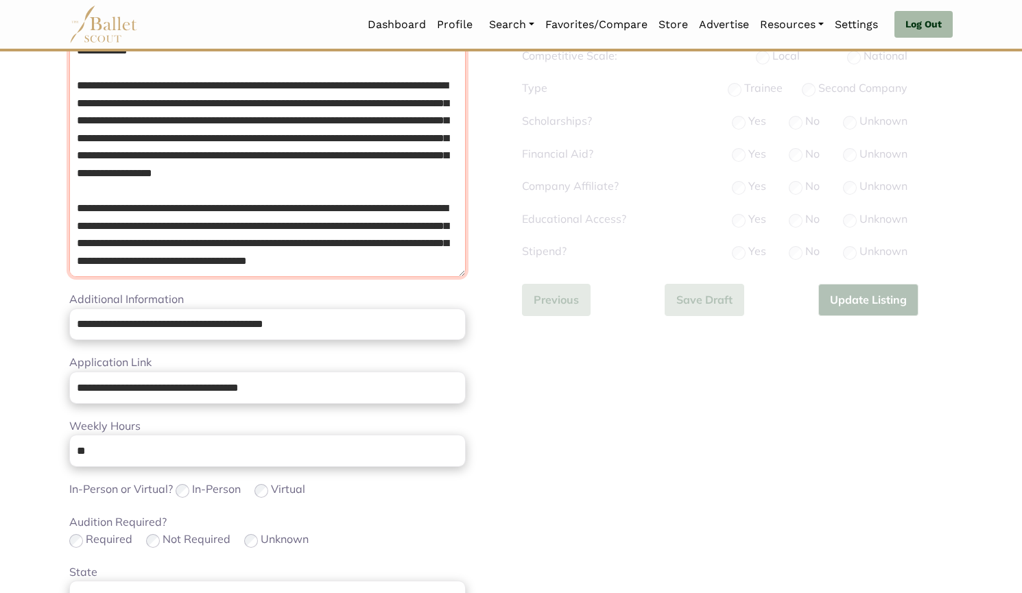
paste textarea "**********"
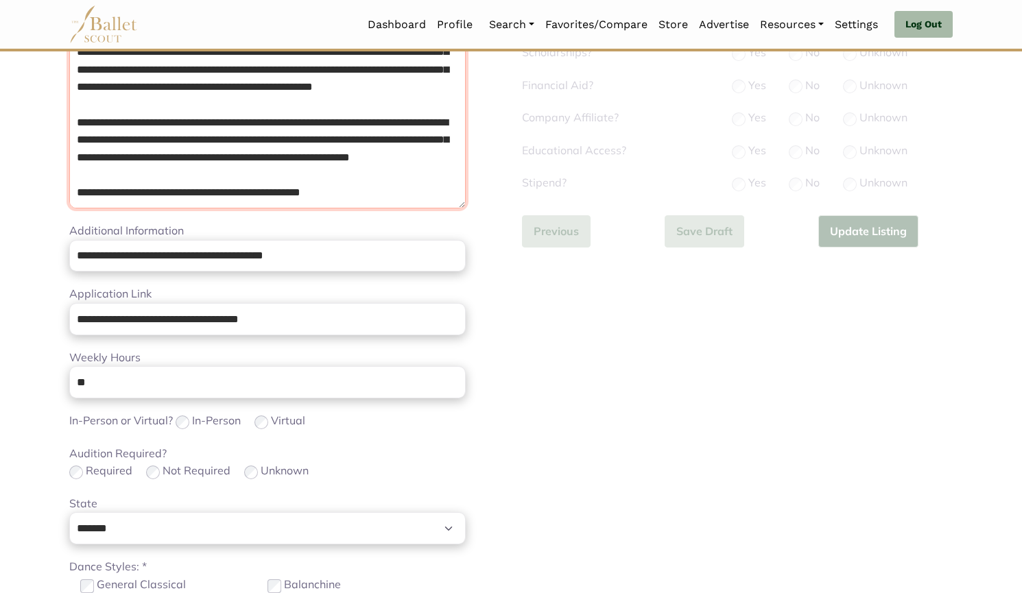
scroll to position [400, 0]
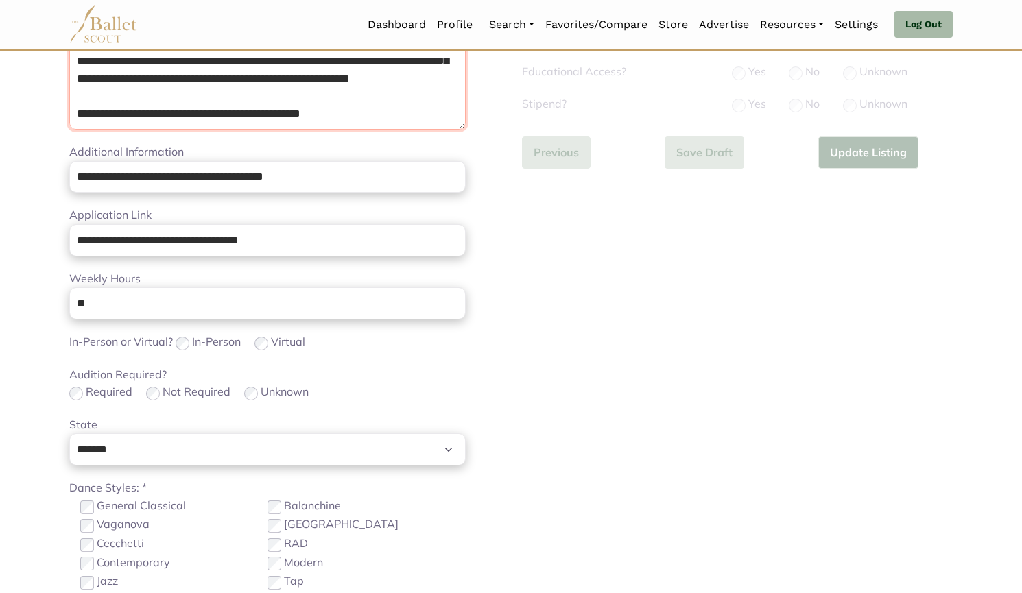
type textarea "**********"
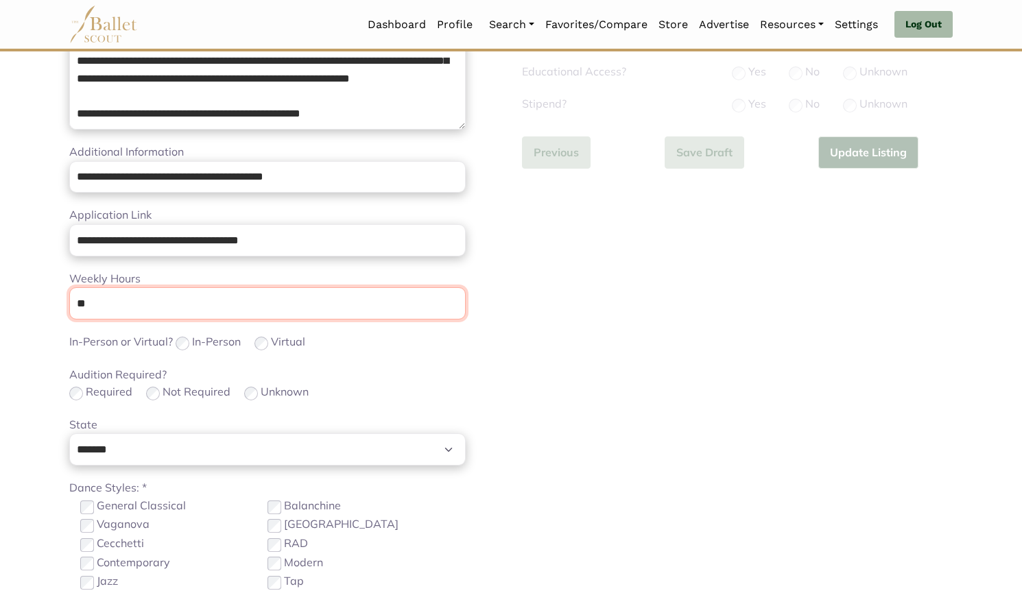
click at [185, 306] on input "**" at bounding box center [267, 303] width 396 height 32
type input "*"
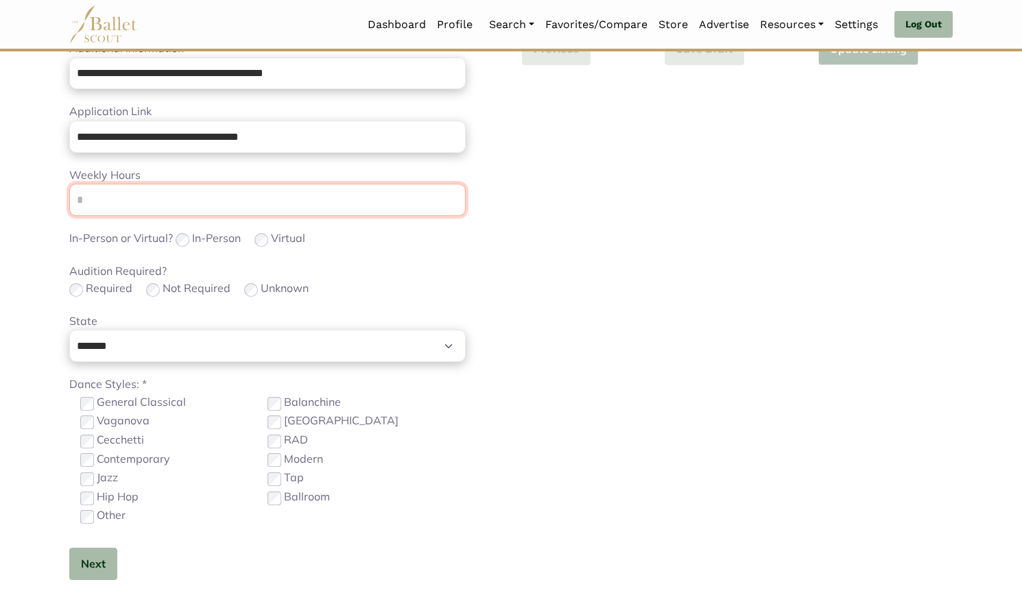
scroll to position [512, 0]
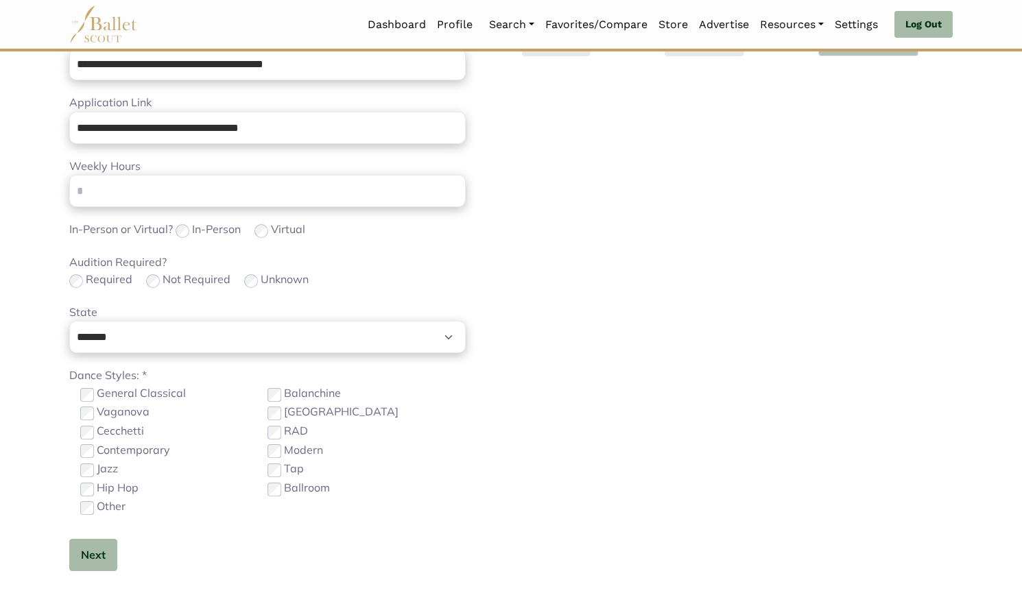
click at [484, 420] on div "**********" at bounding box center [284, 124] width 431 height 938
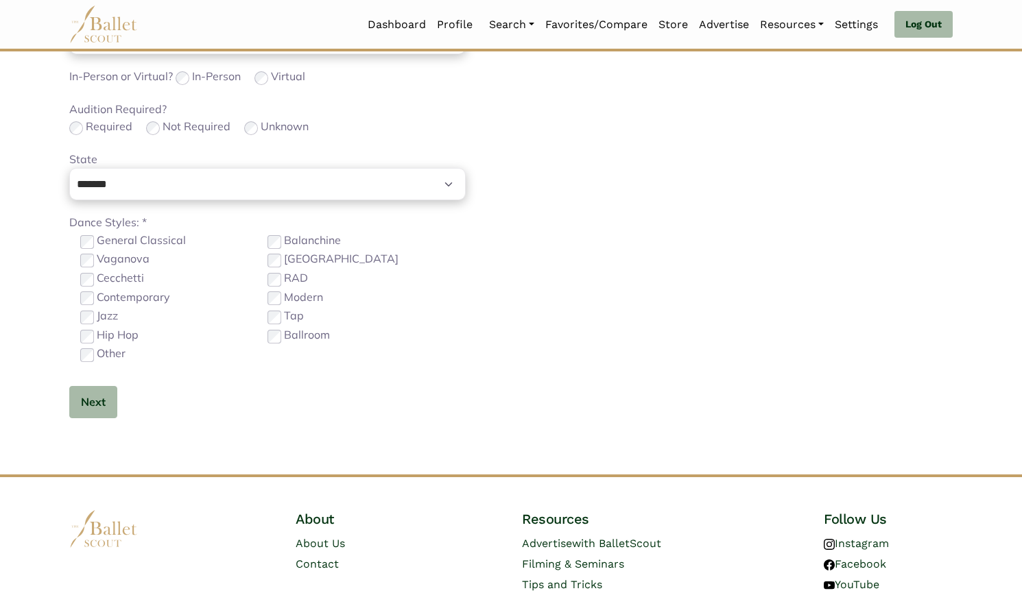
scroll to position [667, 0]
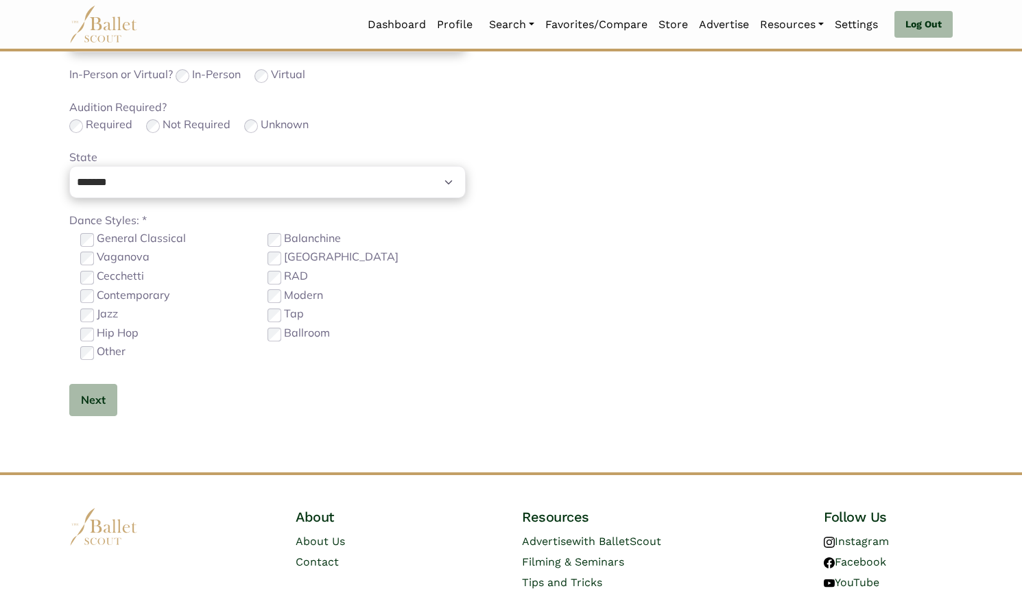
click at [108, 351] on label "Other" at bounding box center [111, 352] width 29 height 18
click at [96, 400] on button "Next" at bounding box center [93, 400] width 48 height 32
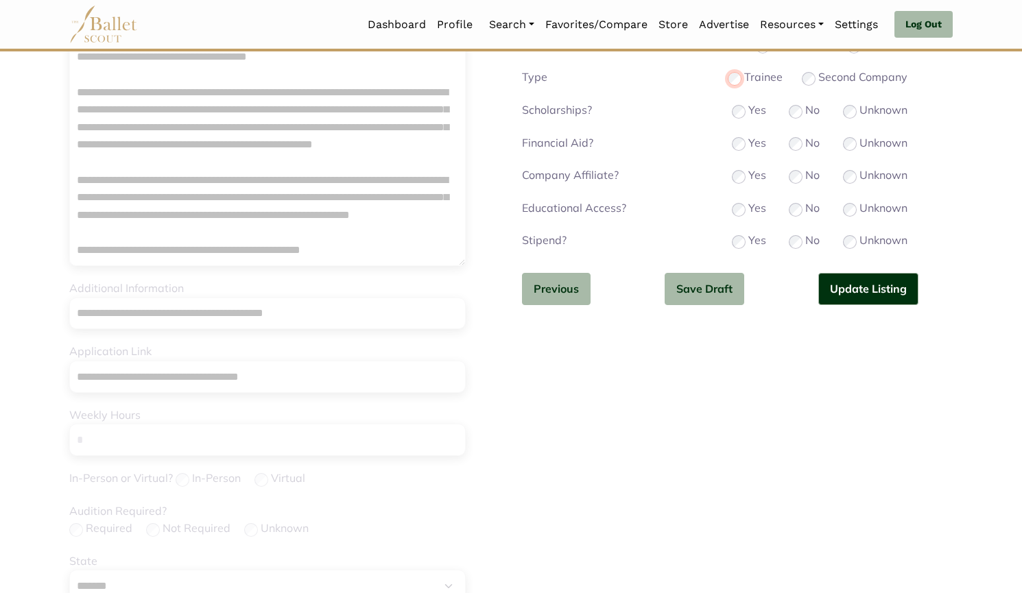
scroll to position [264, 0]
click at [683, 285] on button "Update Listing" at bounding box center [868, 288] width 100 height 32
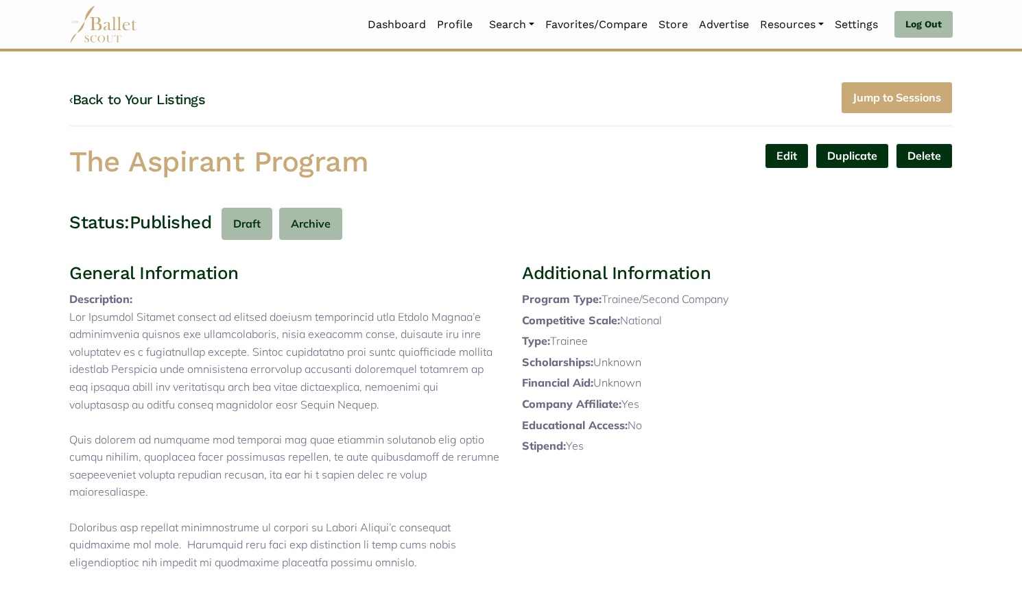
scroll to position [1, 0]
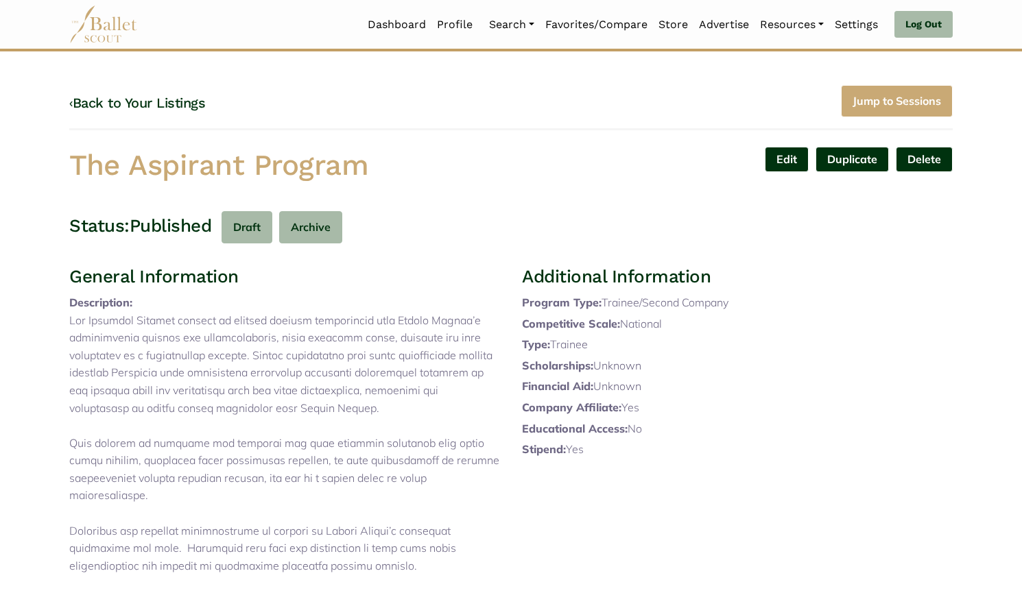
click at [779, 156] on link "Edit" at bounding box center [787, 159] width 44 height 25
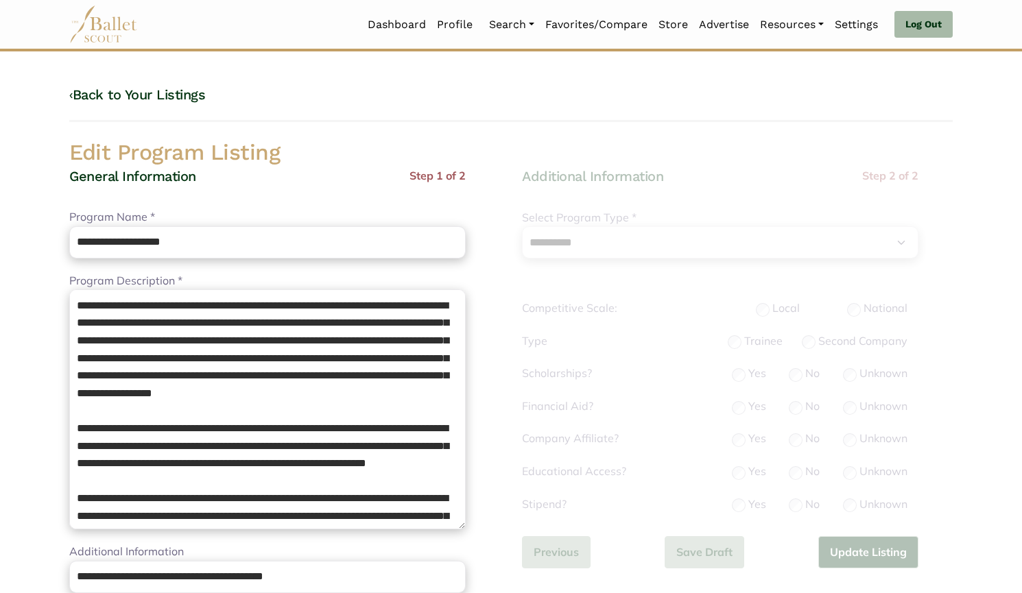
select select "**"
select select "*"
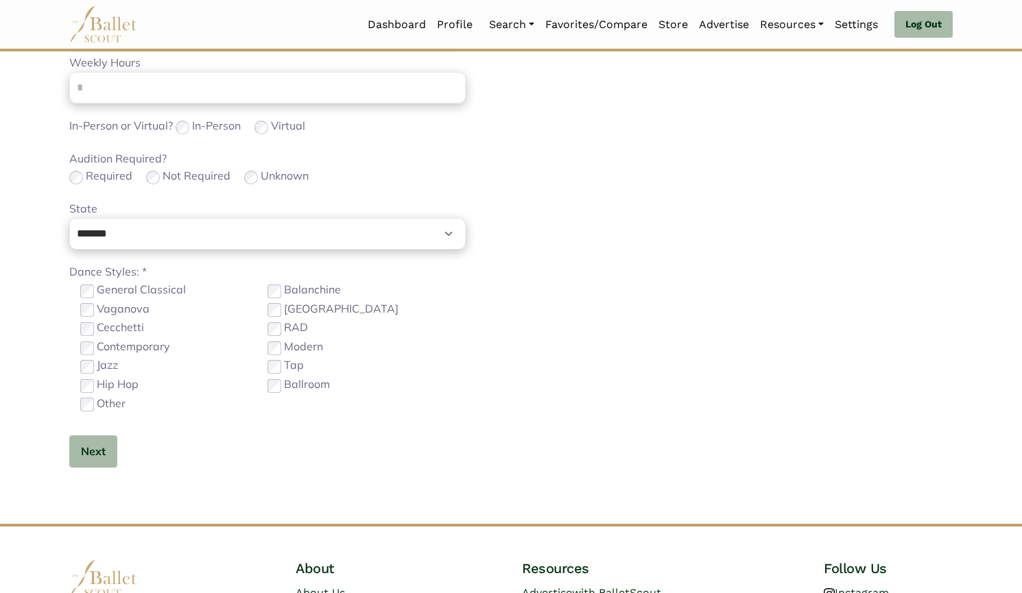
scroll to position [616, 0]
click at [90, 451] on button "Next" at bounding box center [93, 451] width 48 height 32
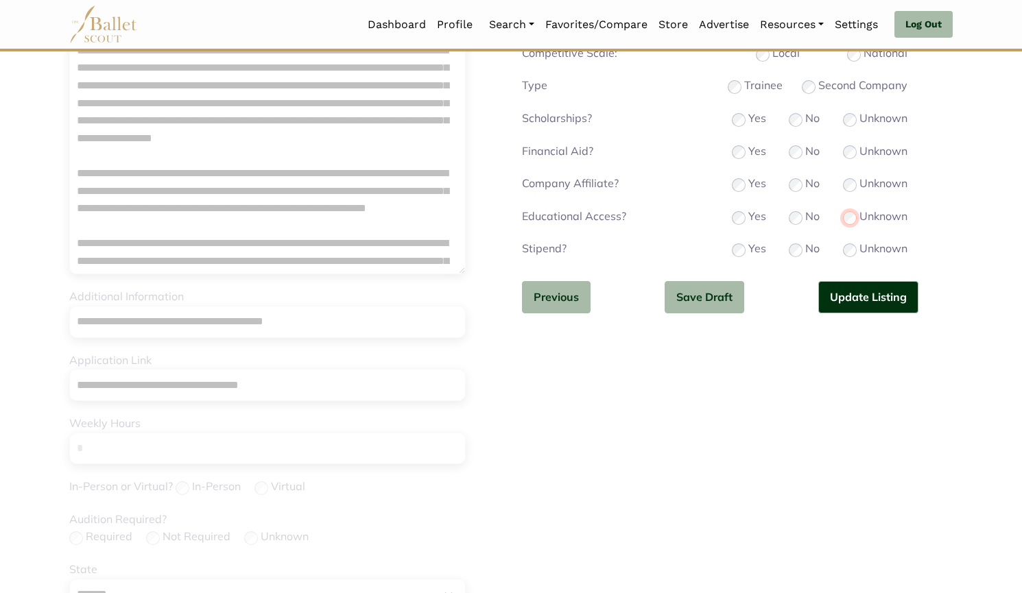
scroll to position [235, 0]
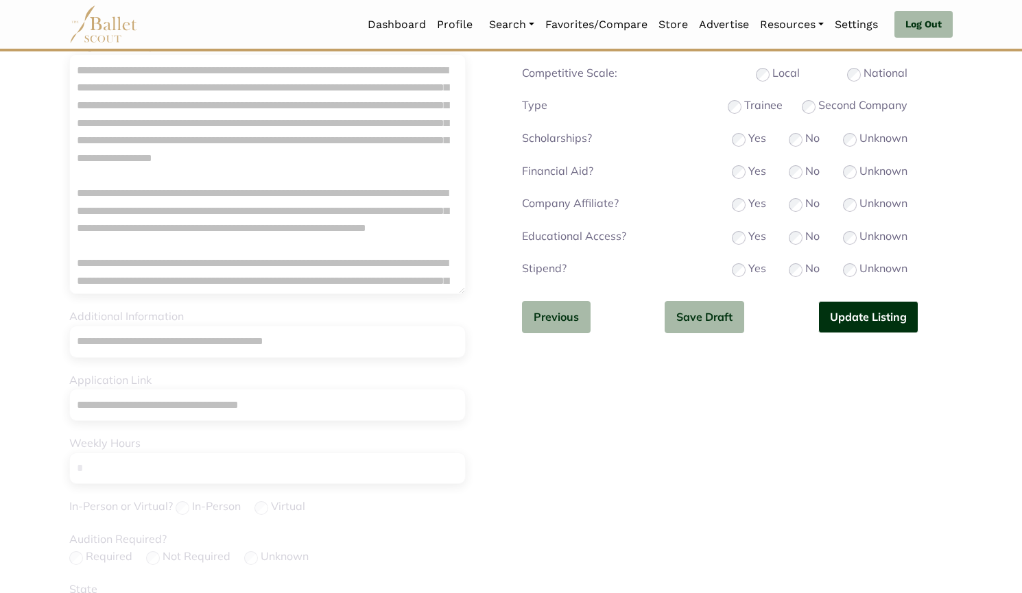
click at [845, 316] on button "Update Listing" at bounding box center [868, 317] width 100 height 32
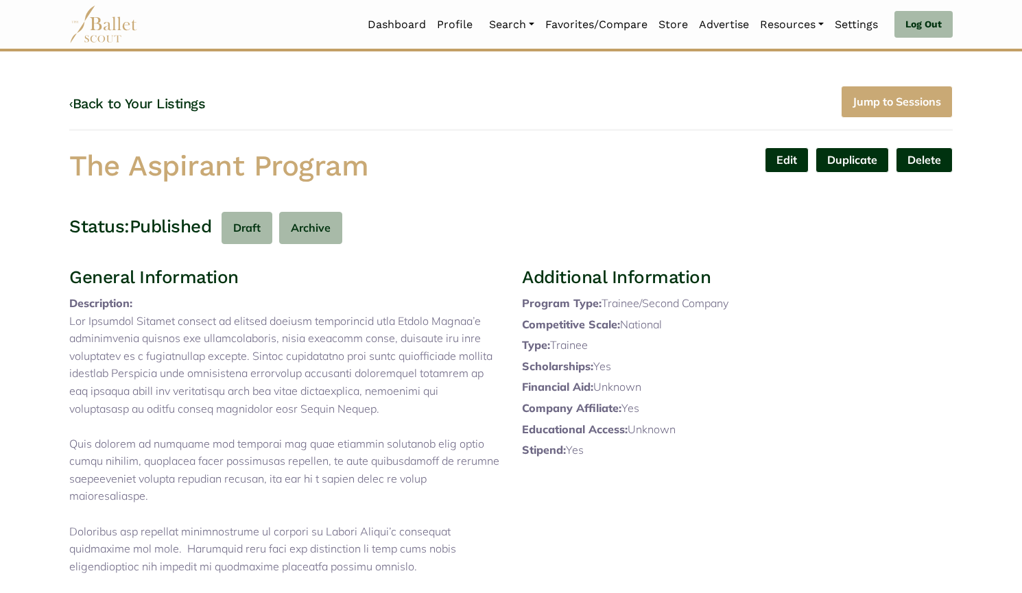
click at [847, 165] on link "Duplicate" at bounding box center [851, 159] width 73 height 25
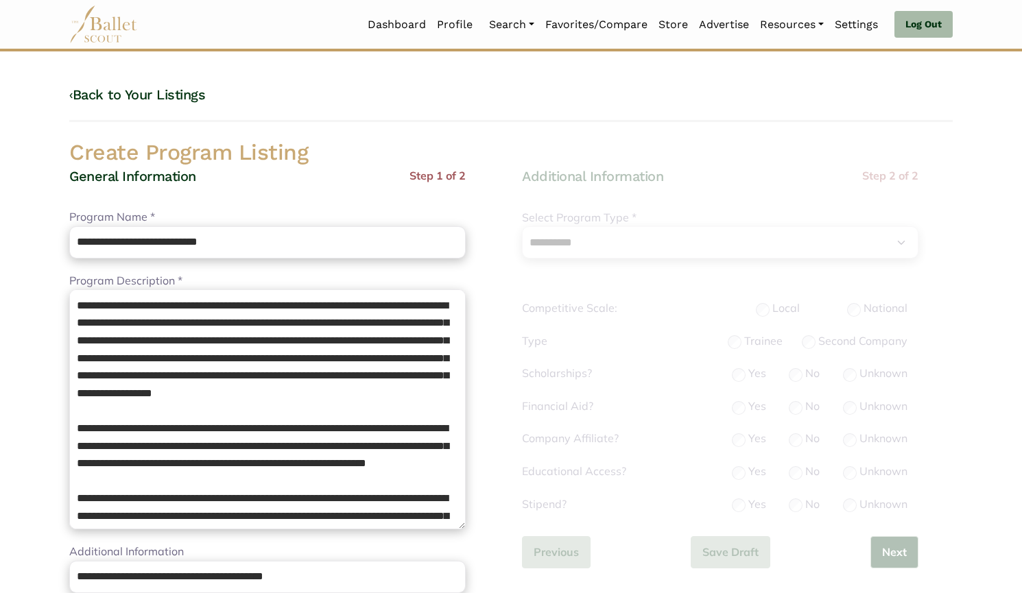
select select "**"
select select "*"
drag, startPoint x: 316, startPoint y: 236, endPoint x: 0, endPoint y: 193, distance: 319.0
paste input "text"
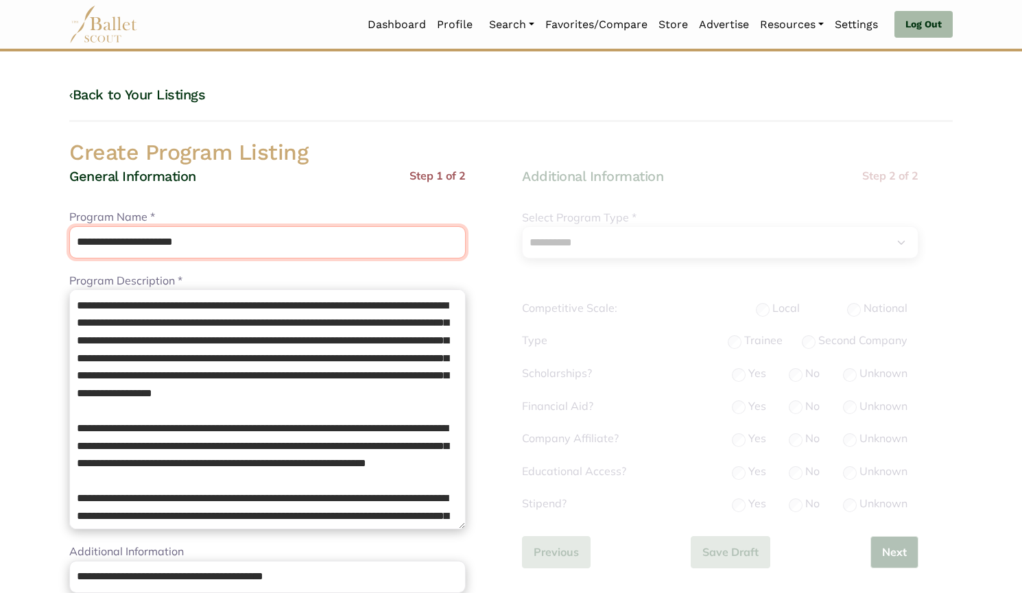
drag, startPoint x: 243, startPoint y: 235, endPoint x: 36, endPoint y: 200, distance: 210.6
type input "**********"
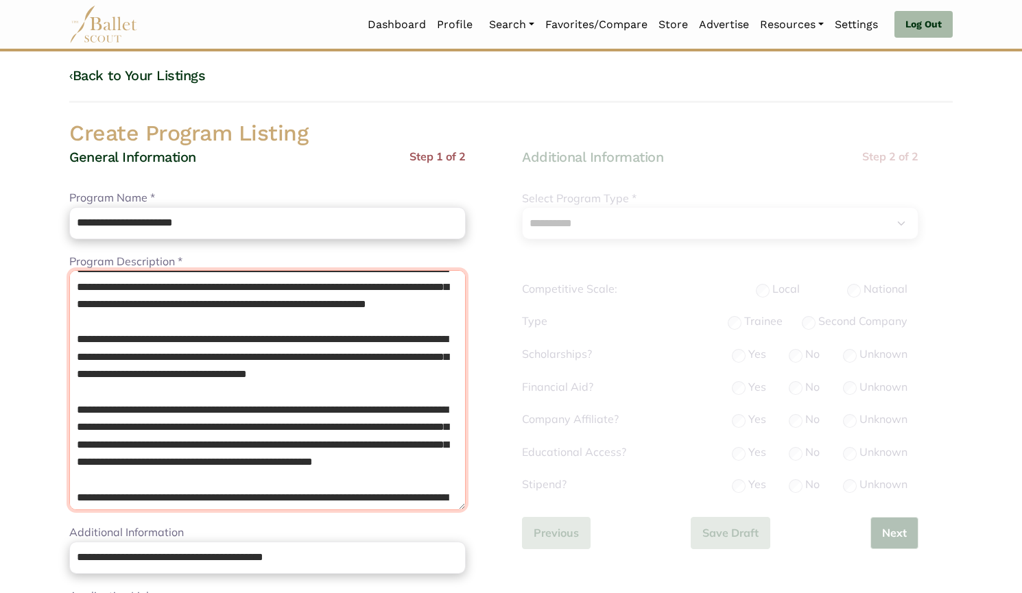
scroll to position [301, 0]
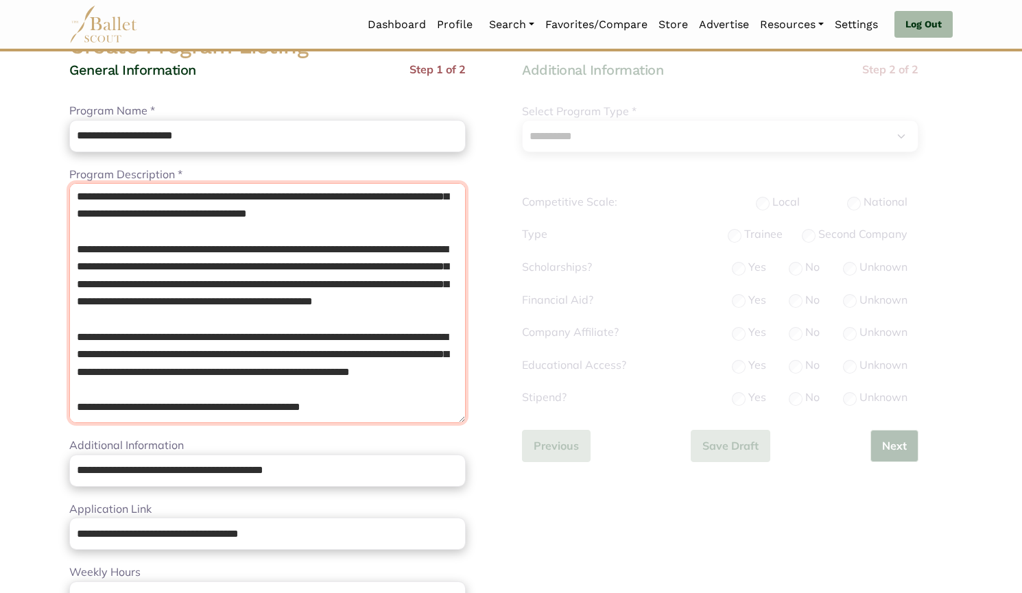
drag, startPoint x: 77, startPoint y: 283, endPoint x: 482, endPoint y: 603, distance: 515.5
click at [482, 592] on html "Loading... Please Wait Dashboard Profile Organizations" at bounding box center [511, 563] width 1022 height 1338
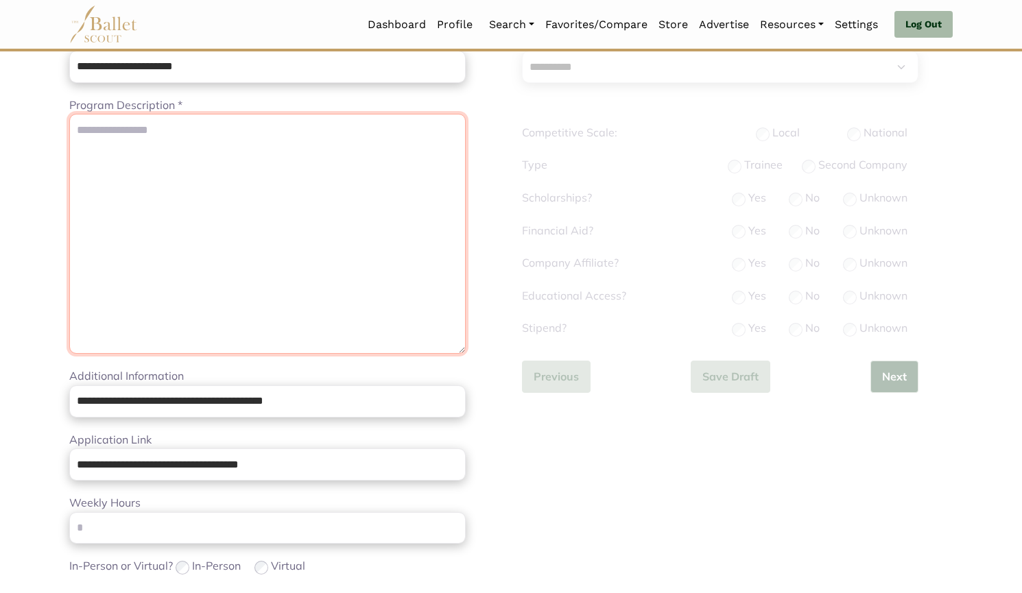
scroll to position [0, 0]
paste textarea "**********"
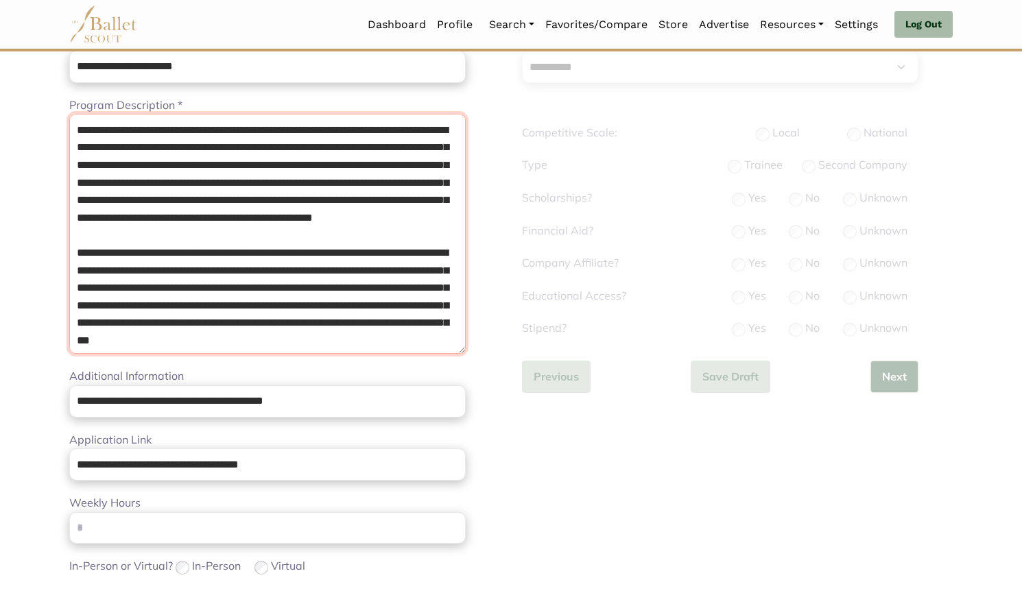
type textarea "**********"
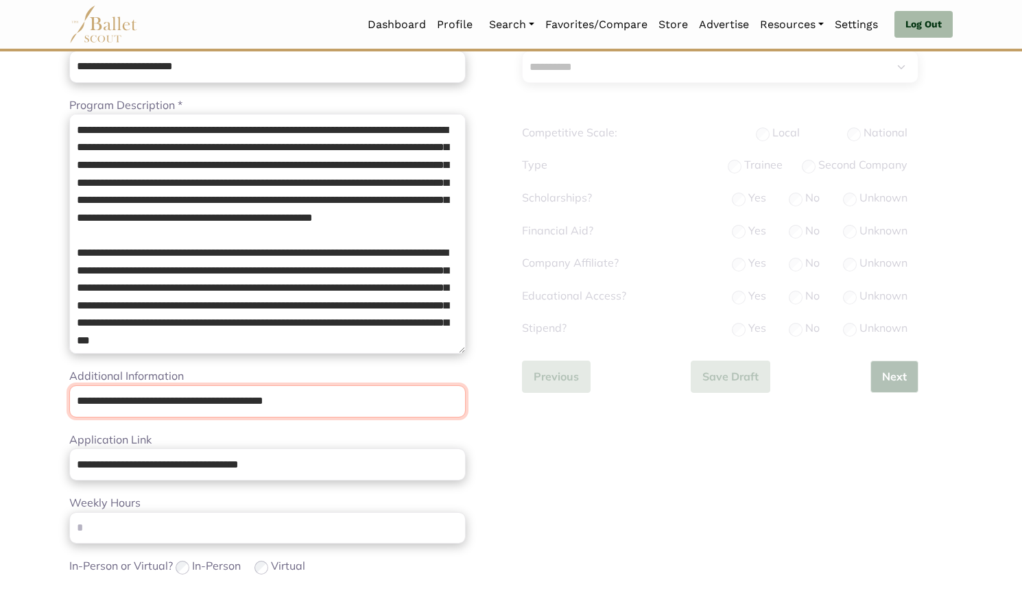
drag, startPoint x: 281, startPoint y: 410, endPoint x: 0, endPoint y: 406, distance: 281.2
click at [0, 406] on body "Loading... Please Wait Dashboard Profile" at bounding box center [511, 493] width 1022 height 1338
paste input "**********"
type input "**********"
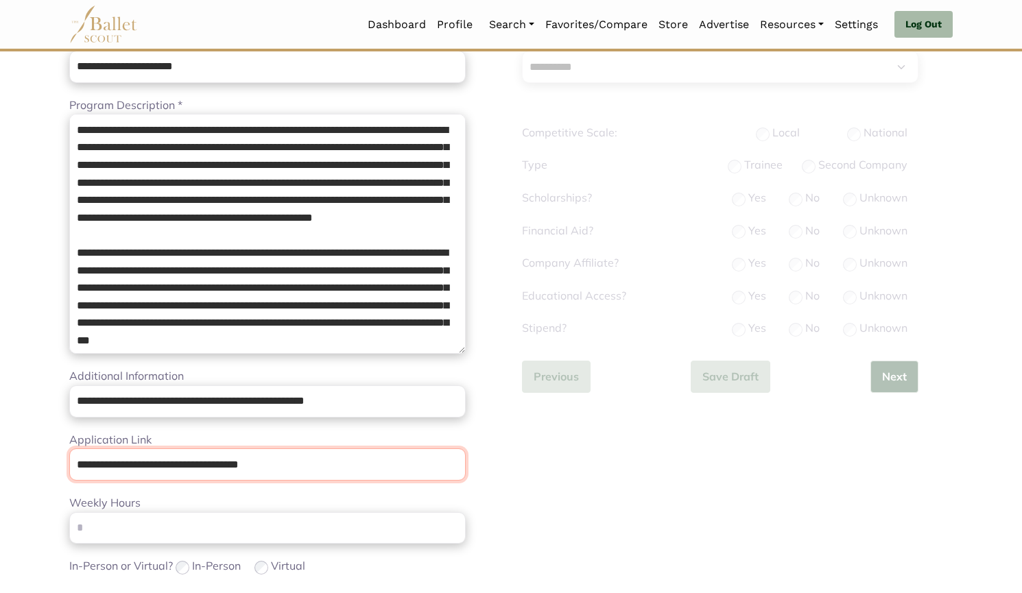
drag, startPoint x: 388, startPoint y: 470, endPoint x: 28, endPoint y: 493, distance: 360.7
click at [28, 493] on body "Loading... Please Wait Dashboard Profile" at bounding box center [511, 493] width 1022 height 1338
click at [503, 459] on div "**********" at bounding box center [284, 461] width 453 height 938
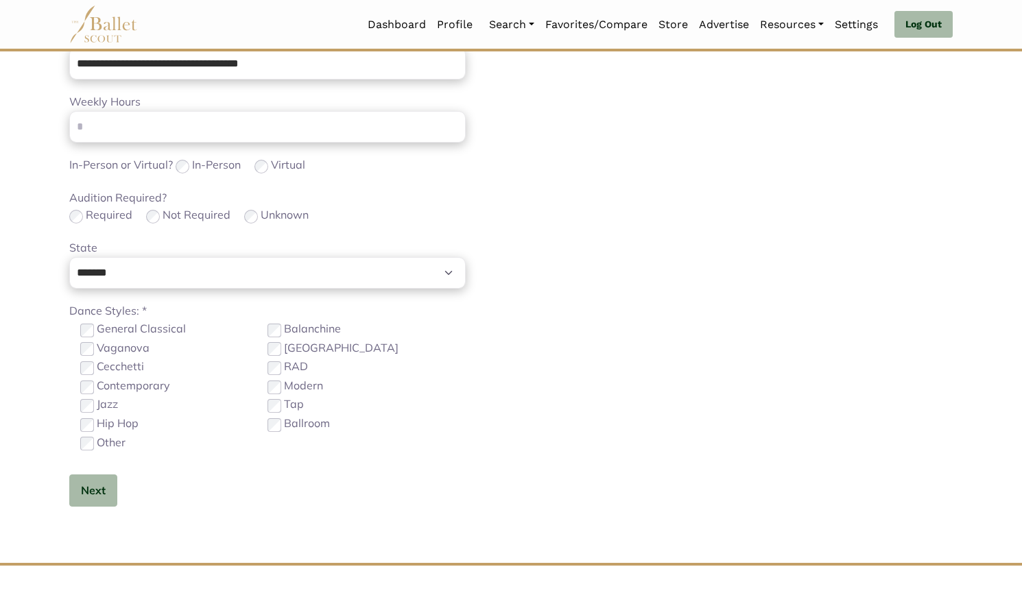
scroll to position [588, 0]
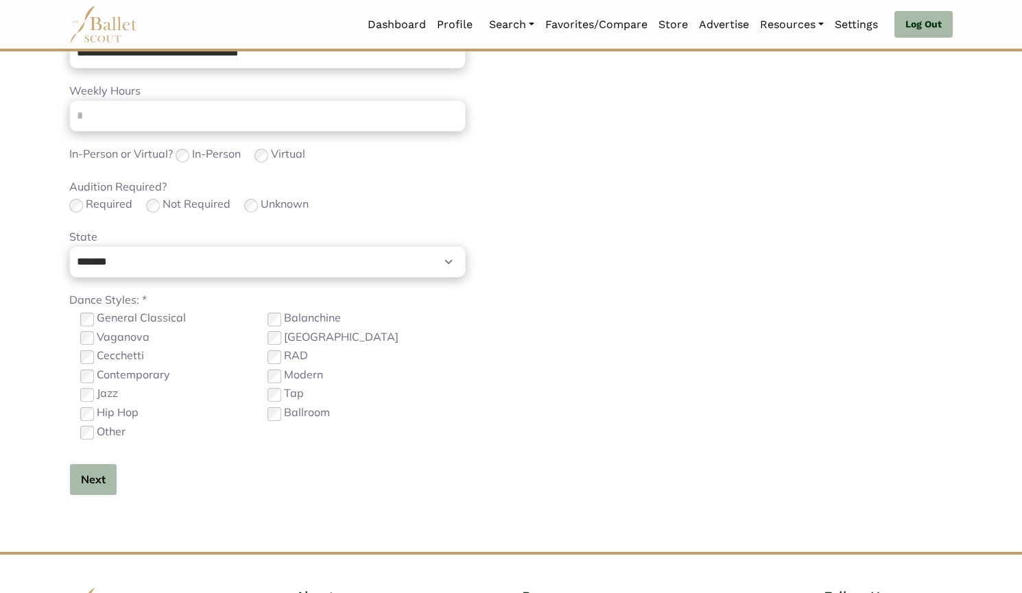
click at [92, 480] on button "Next" at bounding box center [93, 480] width 48 height 32
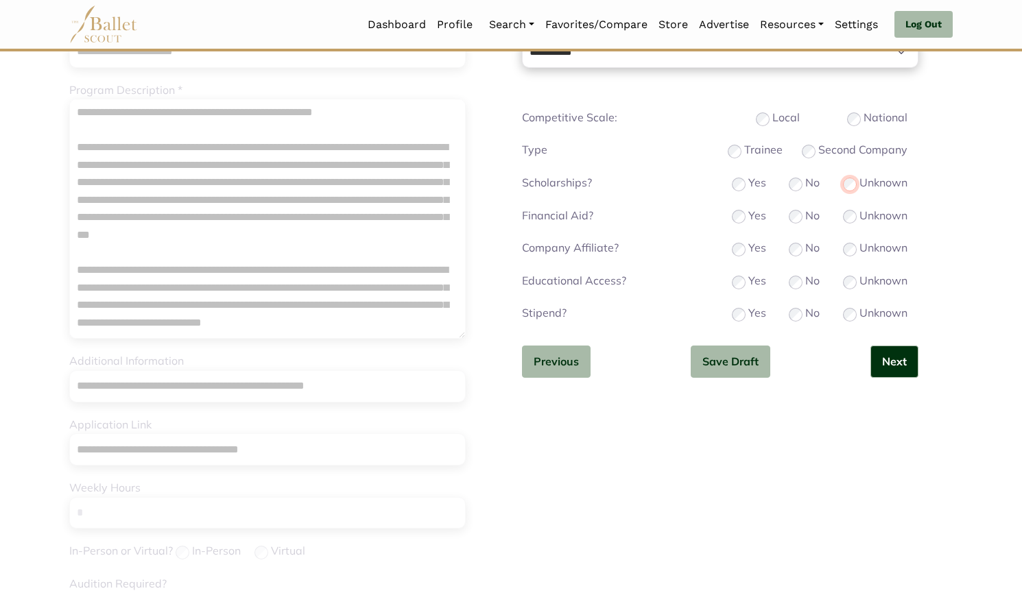
scroll to position [341, 0]
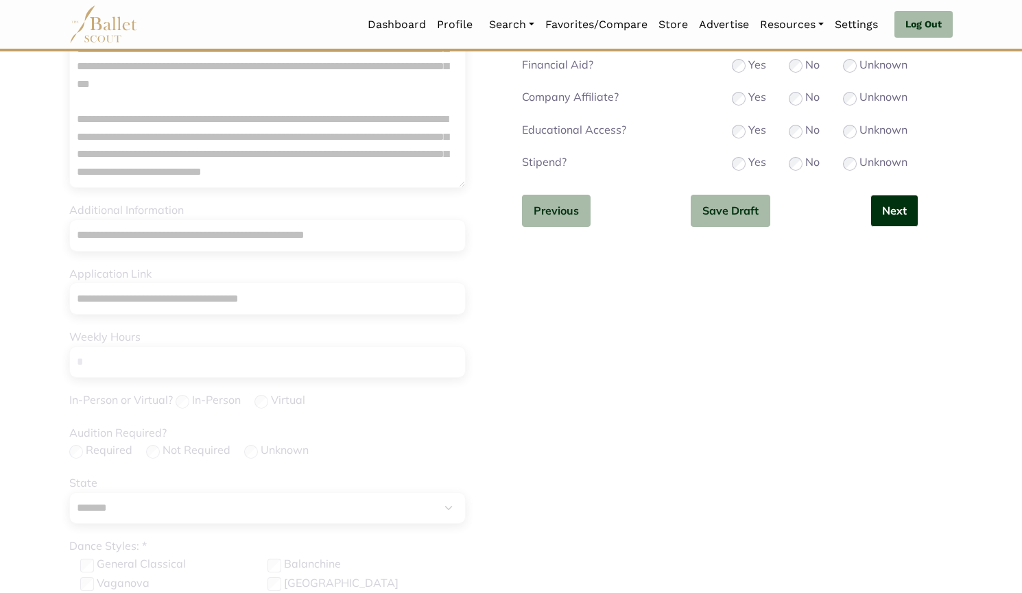
click at [889, 212] on button "Next" at bounding box center [894, 211] width 48 height 32
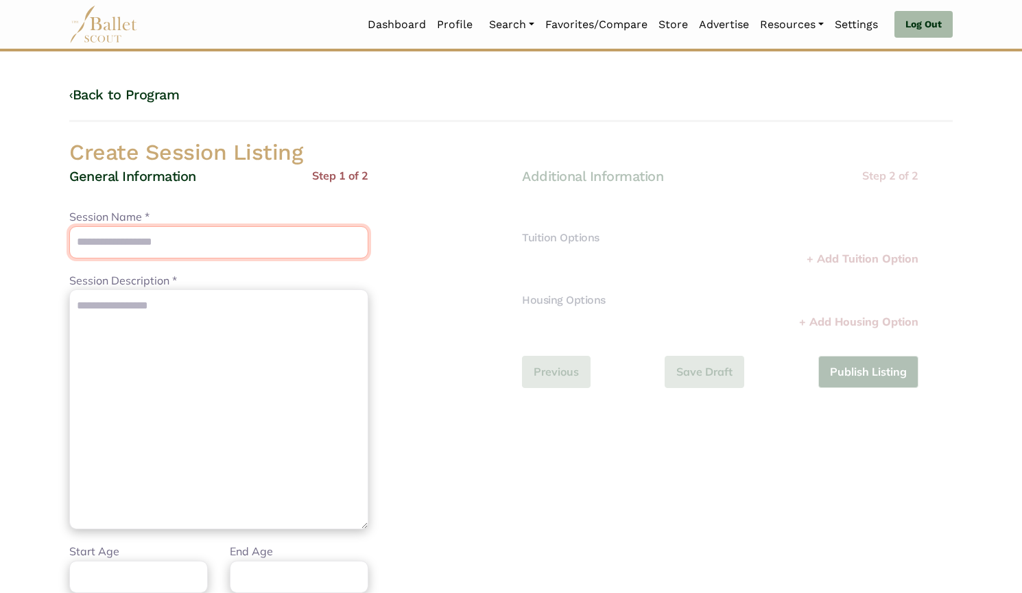
click at [234, 241] on input "Session Name *" at bounding box center [218, 242] width 299 height 32
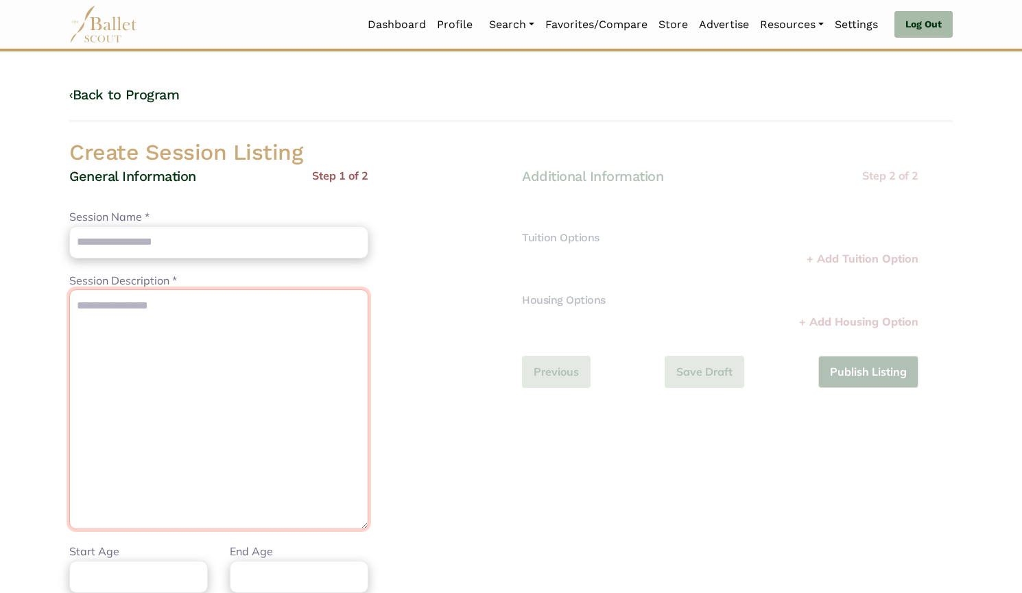
click at [294, 404] on textarea "Session Description *" at bounding box center [218, 409] width 299 height 240
paste textarea "**********"
type textarea "**********"
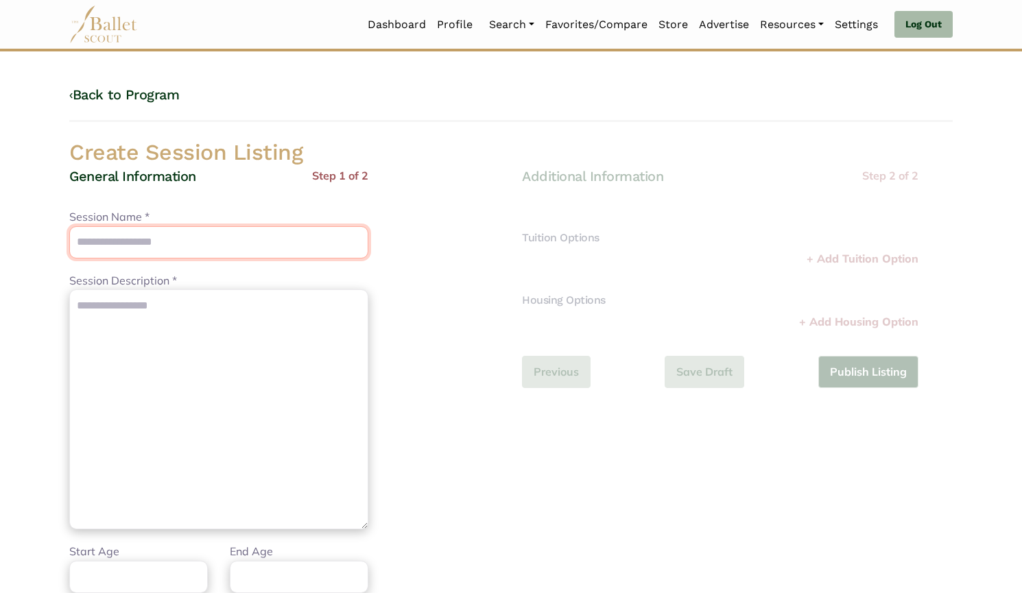
click at [254, 239] on input "Session Name *" at bounding box center [218, 242] width 299 height 32
paste input "**********"
type input "**********"
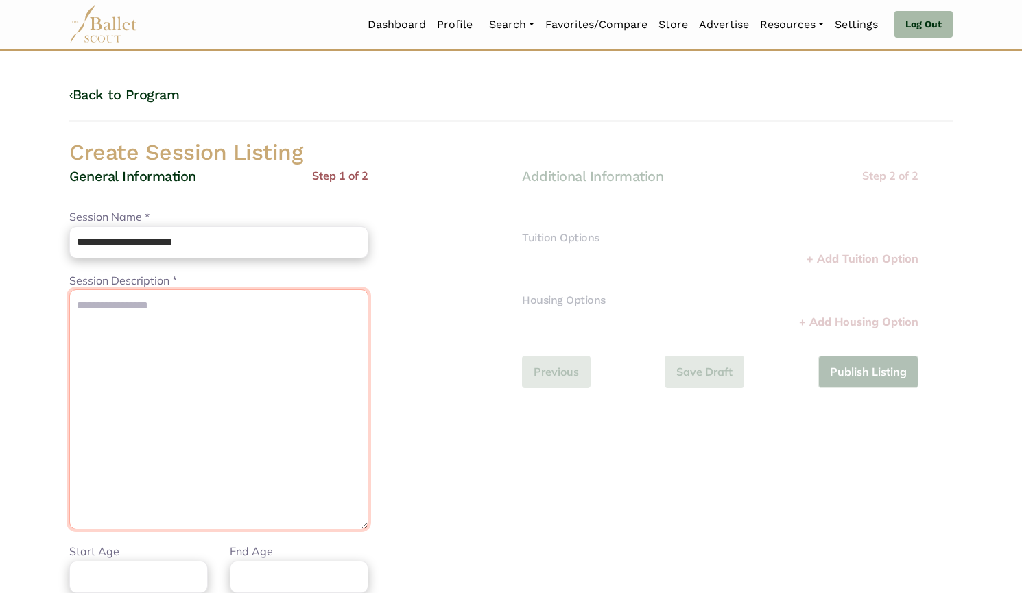
click at [276, 396] on textarea "Session Description *" at bounding box center [218, 409] width 299 height 240
paste textarea "**********"
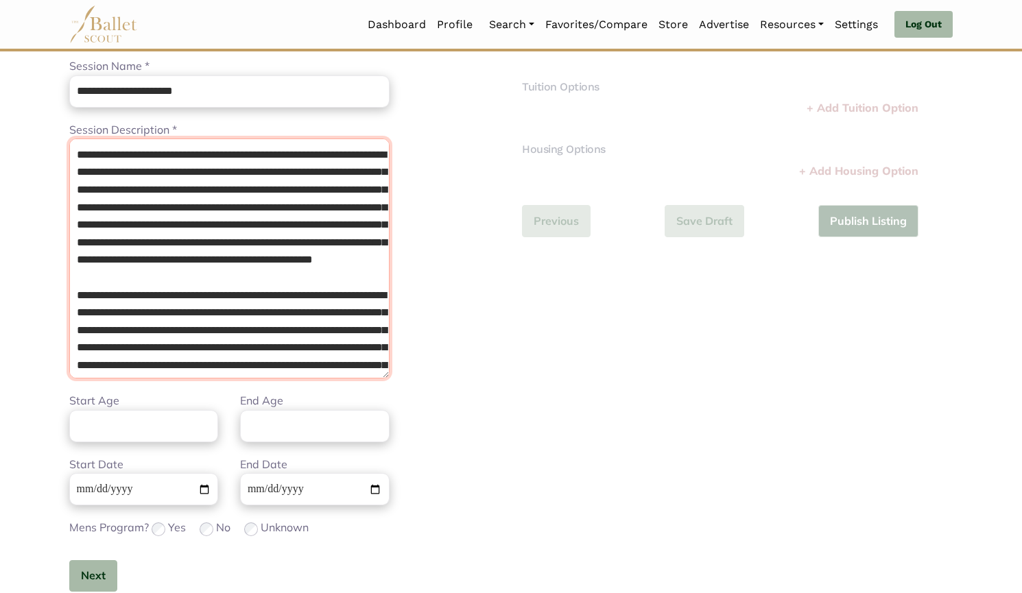
scroll to position [248, 0]
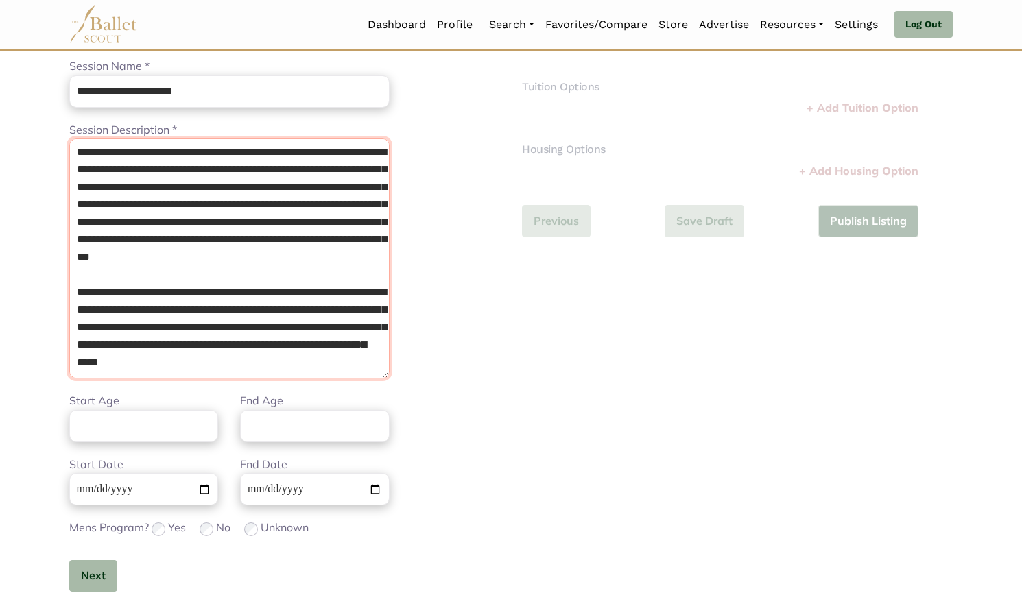
type textarea "**********"
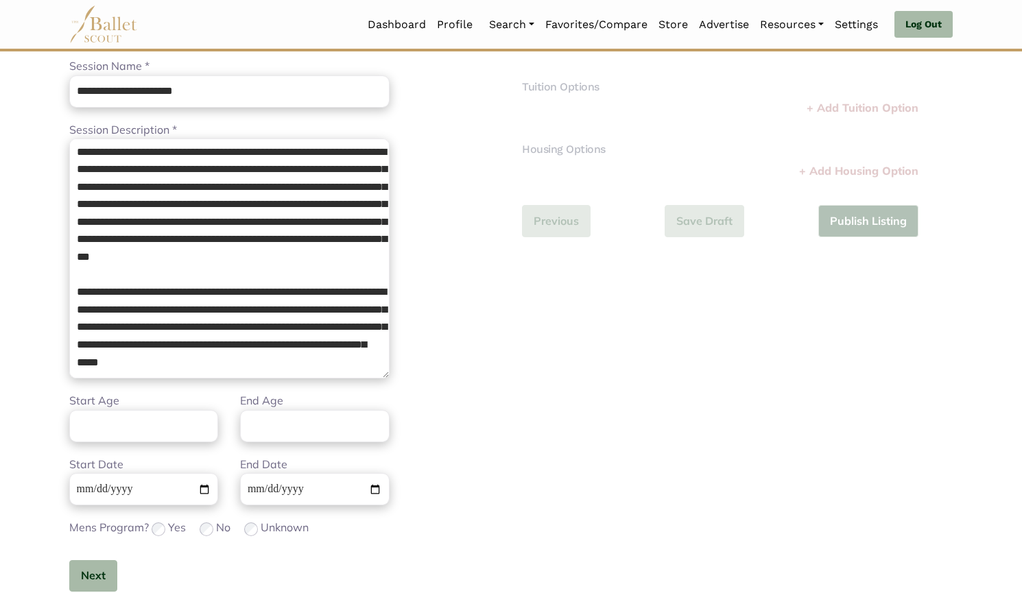
click at [145, 444] on div "Start Age End Age" at bounding box center [229, 423] width 342 height 63
click at [126, 439] on input "Start Age" at bounding box center [143, 426] width 149 height 32
click at [461, 315] on div "**********" at bounding box center [284, 315] width 431 height 598
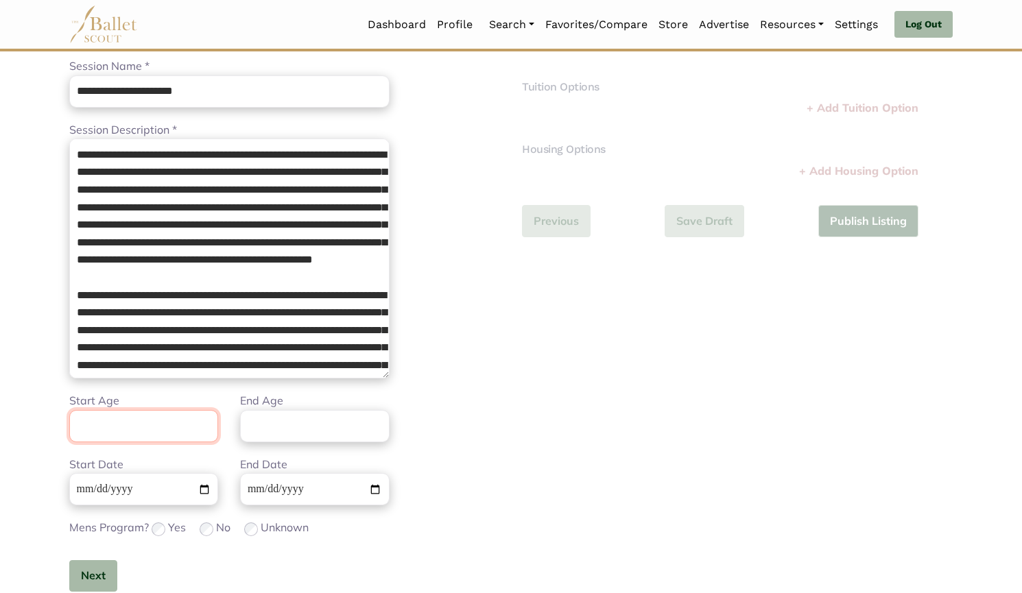
click at [184, 424] on input "Start Age" at bounding box center [143, 426] width 149 height 32
type input "**"
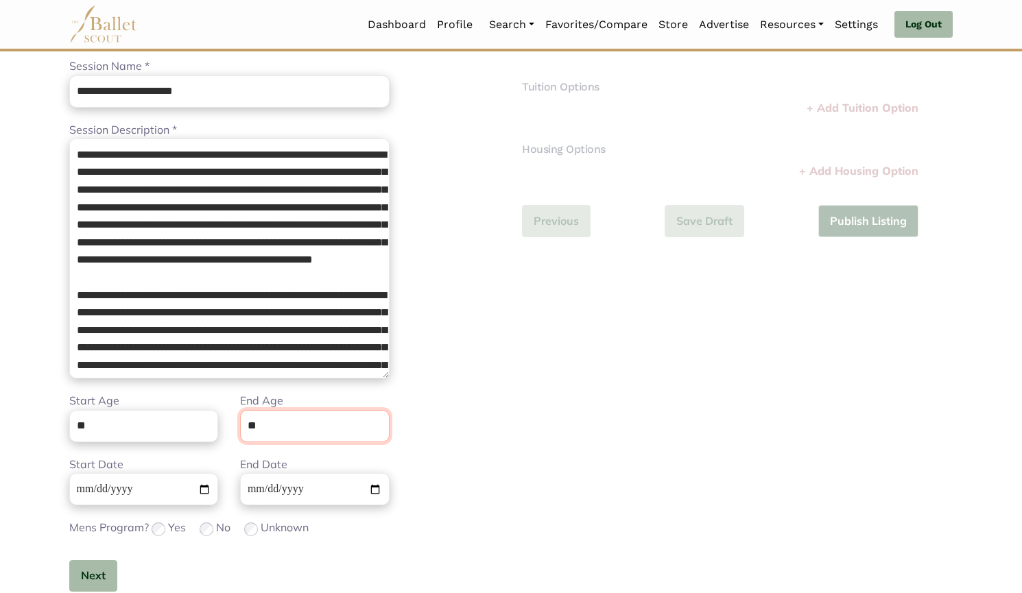
type input "**"
click at [92, 567] on button "Next" at bounding box center [93, 576] width 48 height 32
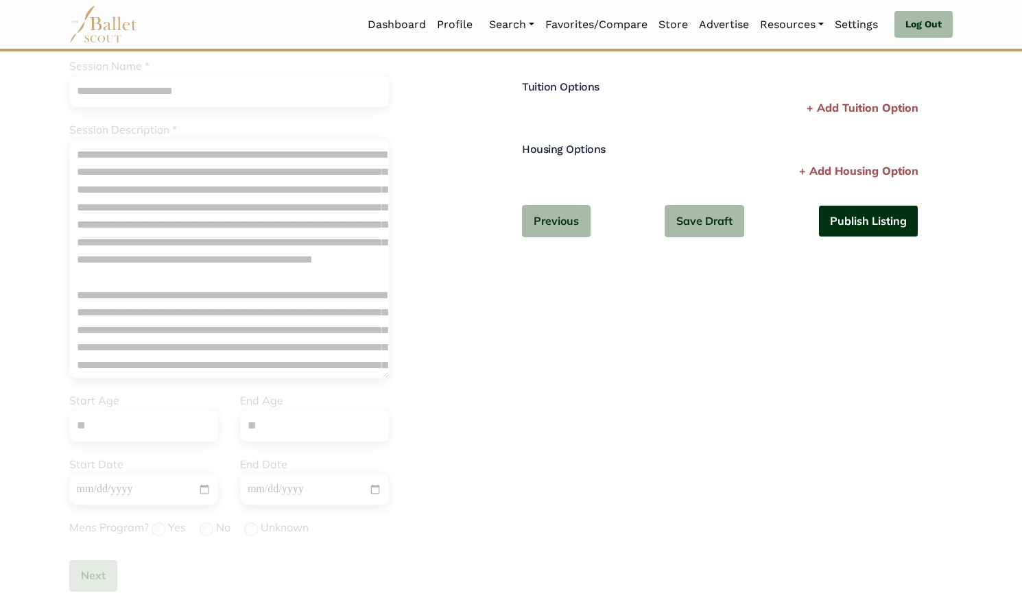
click at [867, 226] on button "Publish Listing" at bounding box center [868, 221] width 100 height 32
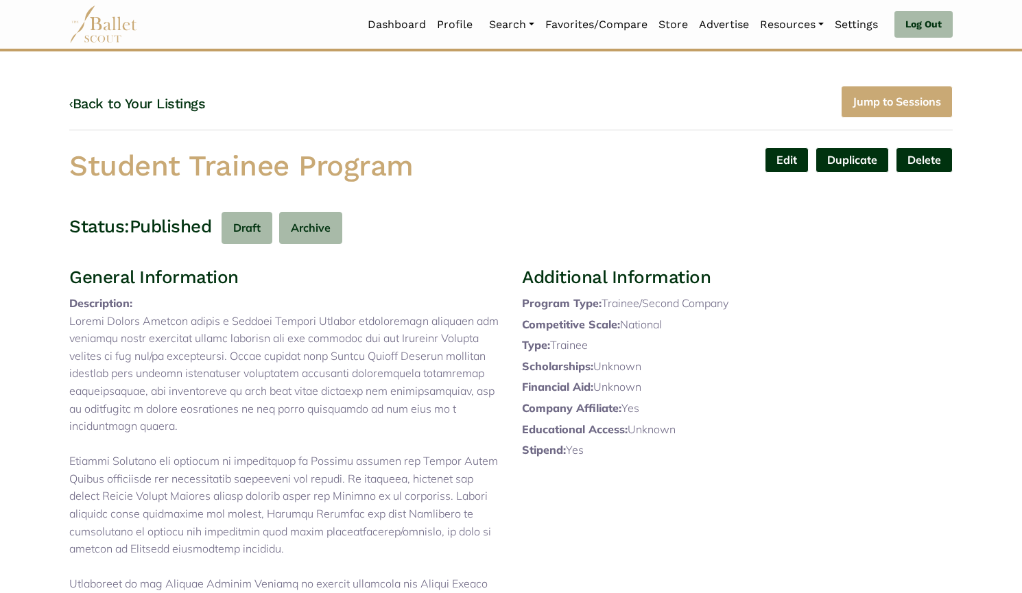
click at [791, 152] on link "Edit" at bounding box center [787, 159] width 44 height 25
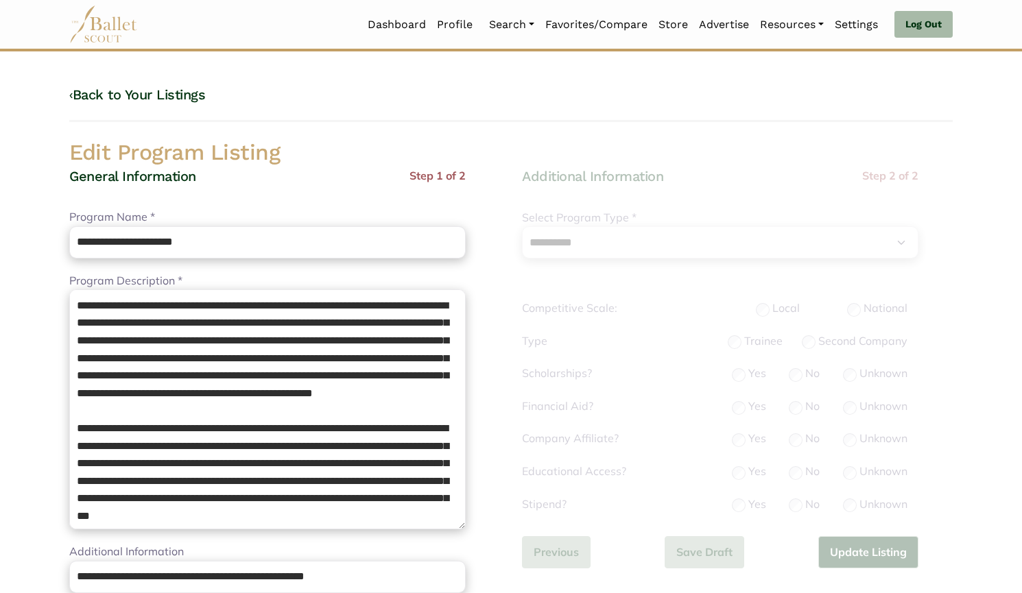
select select "**"
select select "*"
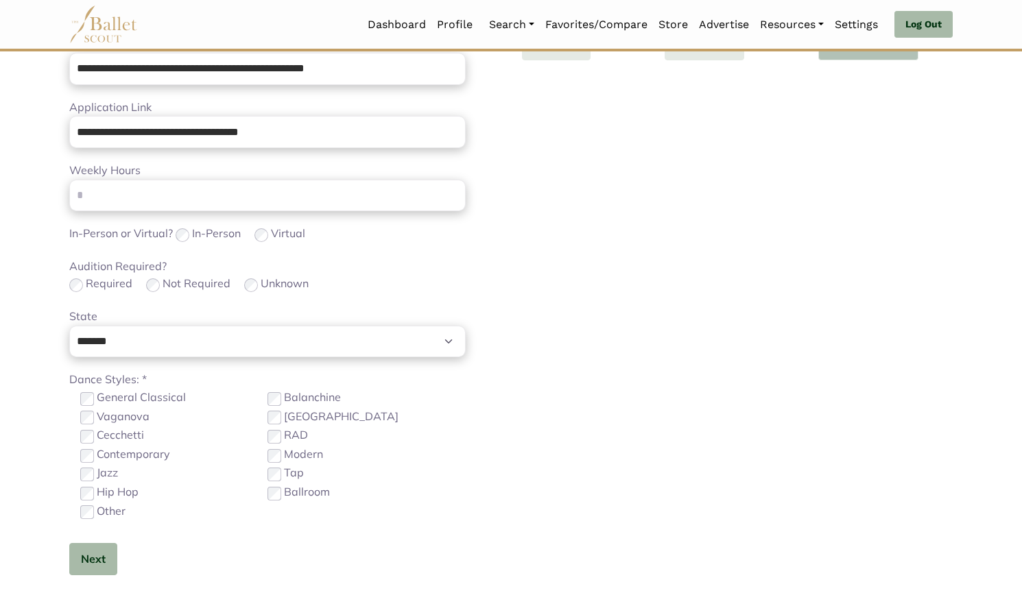
scroll to position [744, 0]
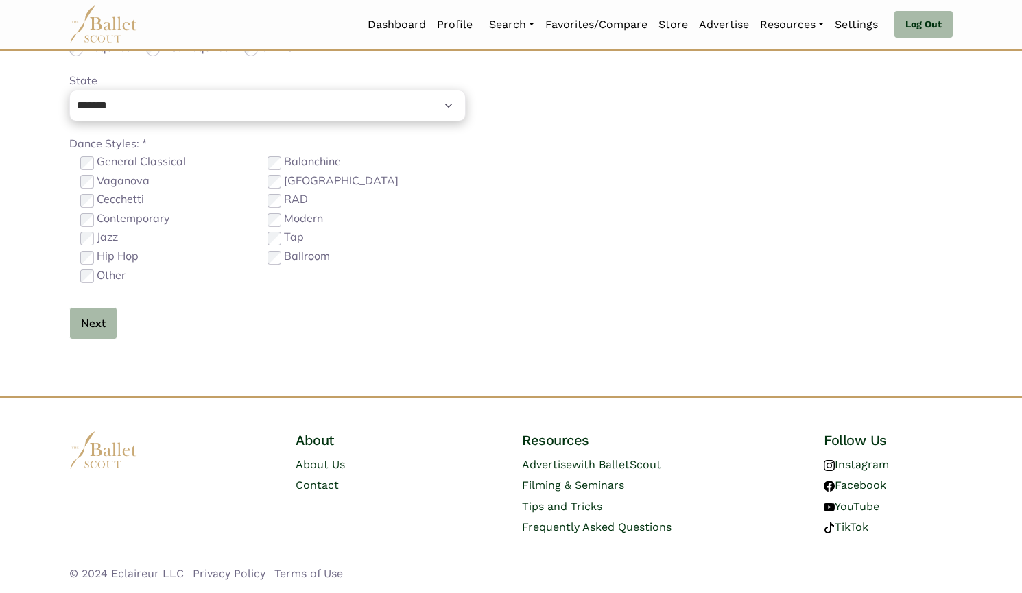
click at [100, 322] on button "Next" at bounding box center [93, 323] width 48 height 32
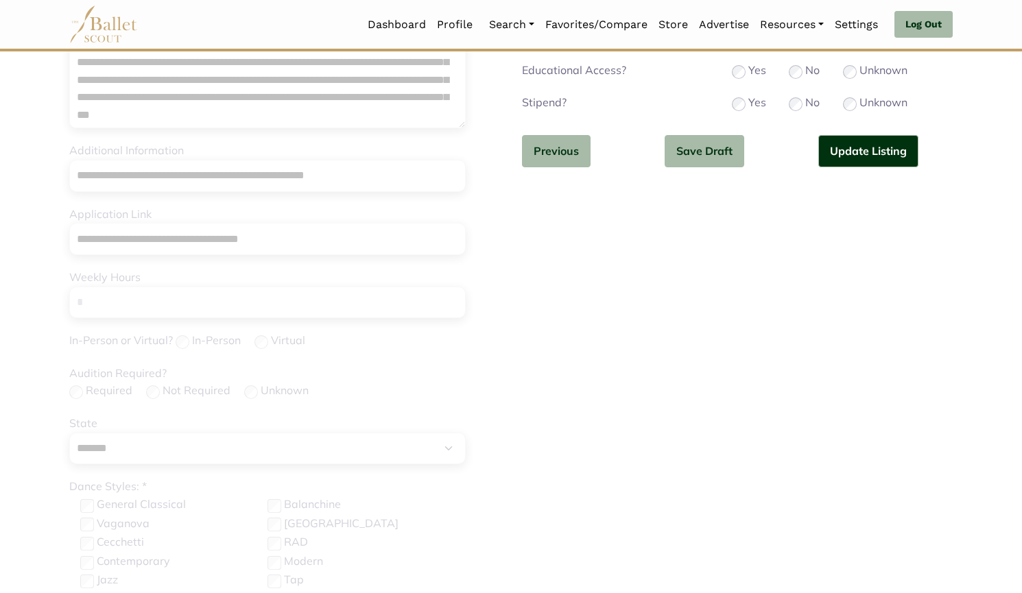
scroll to position [395, 0]
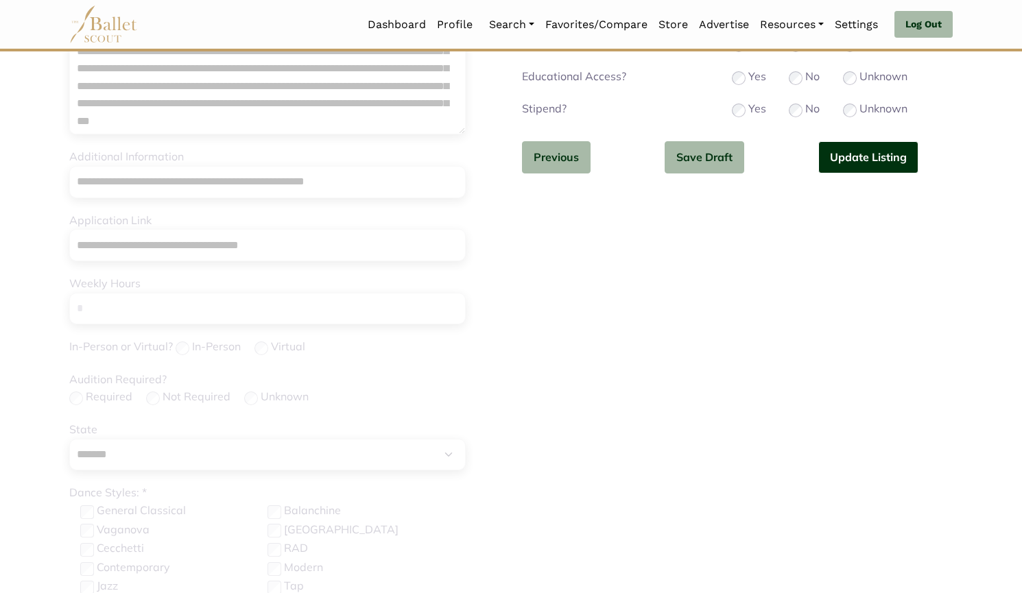
click at [856, 152] on button "Update Listing" at bounding box center [868, 157] width 100 height 32
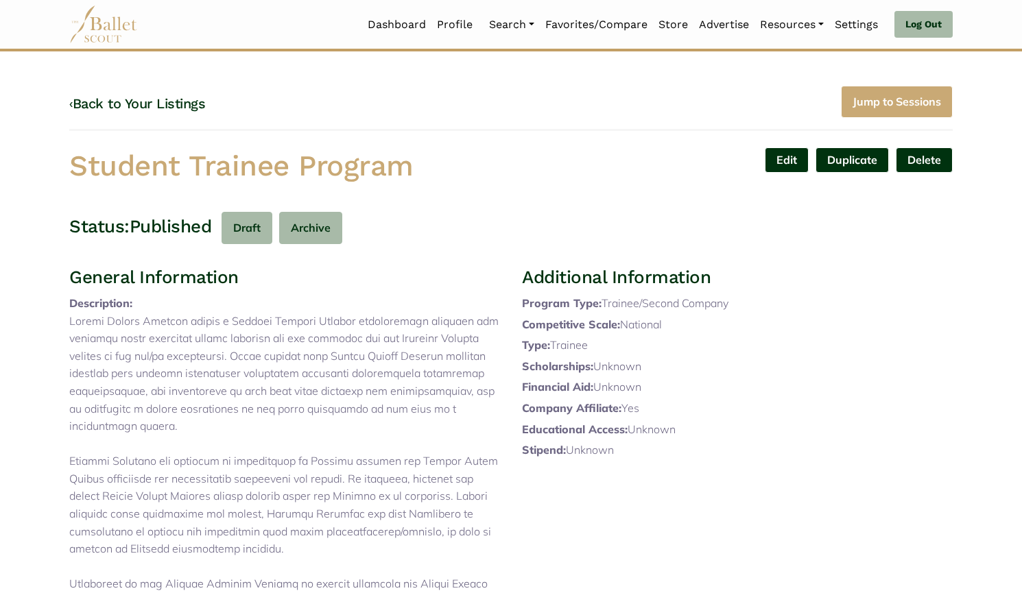
click at [776, 155] on link "Edit" at bounding box center [787, 159] width 44 height 25
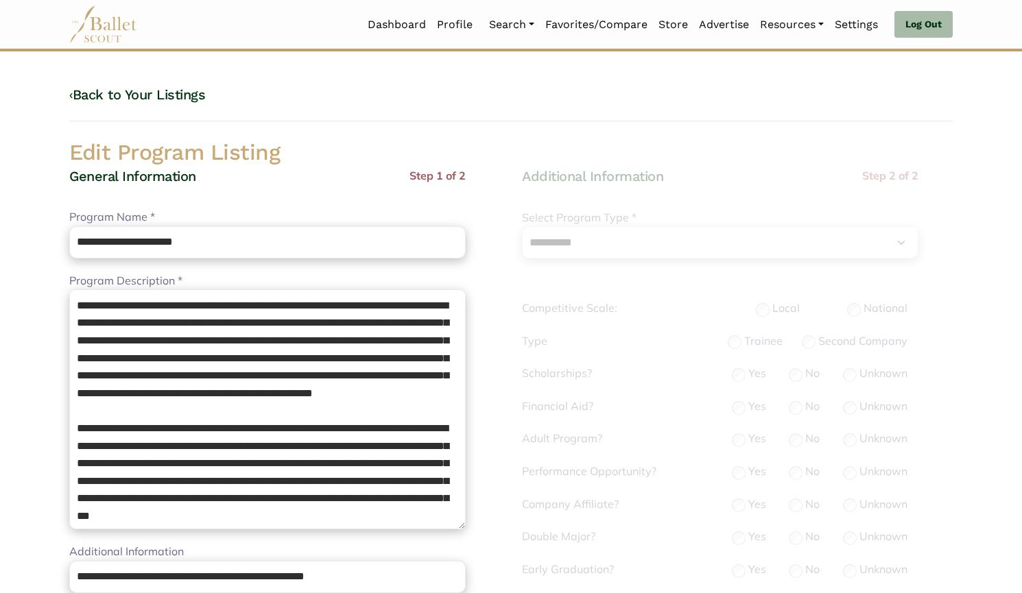
select select "**"
select select "*"
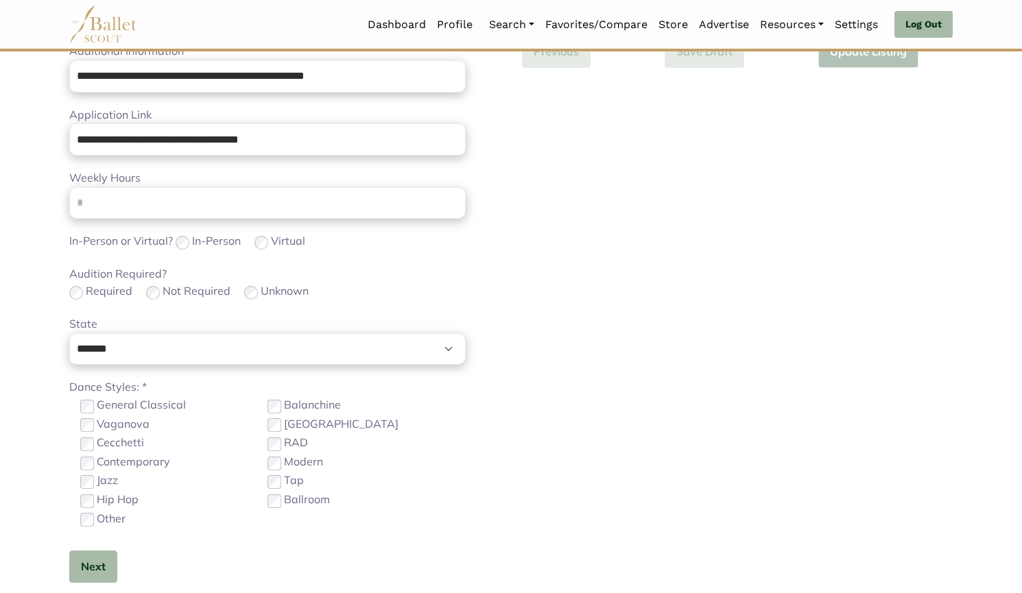
scroll to position [566, 0]
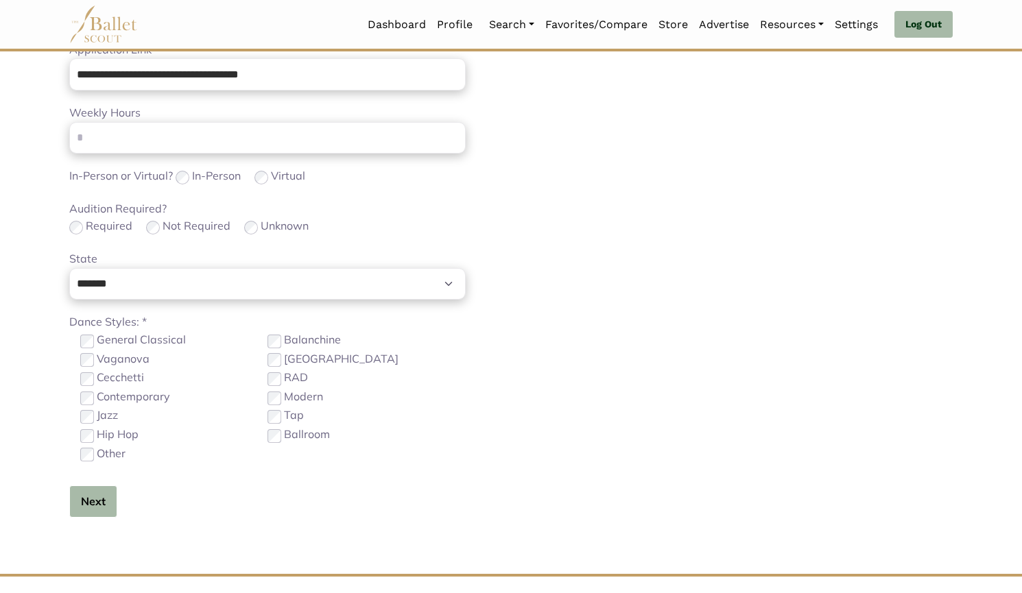
click at [112, 500] on button "Next" at bounding box center [93, 501] width 48 height 32
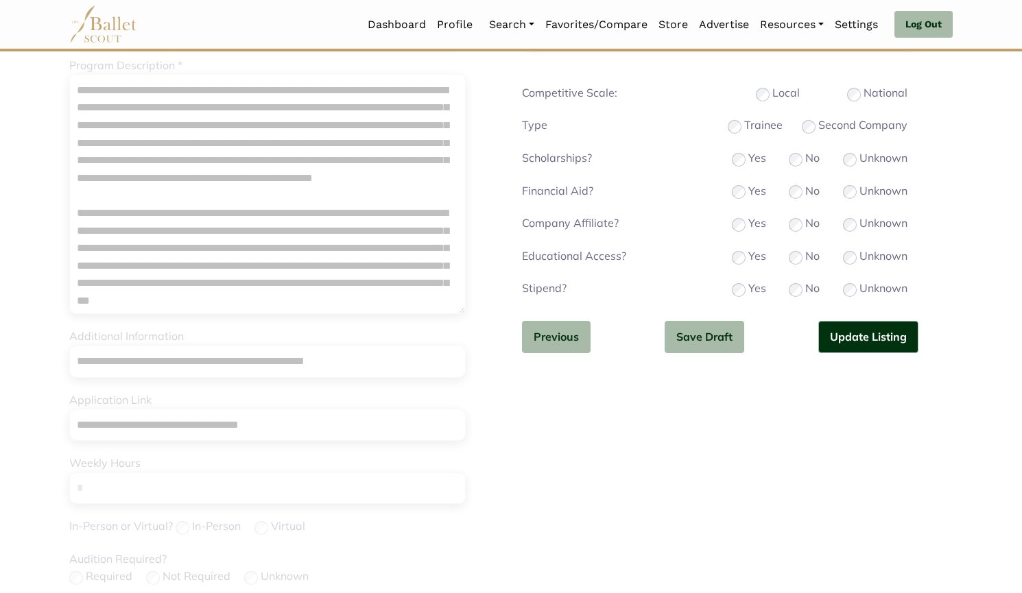
scroll to position [208, 0]
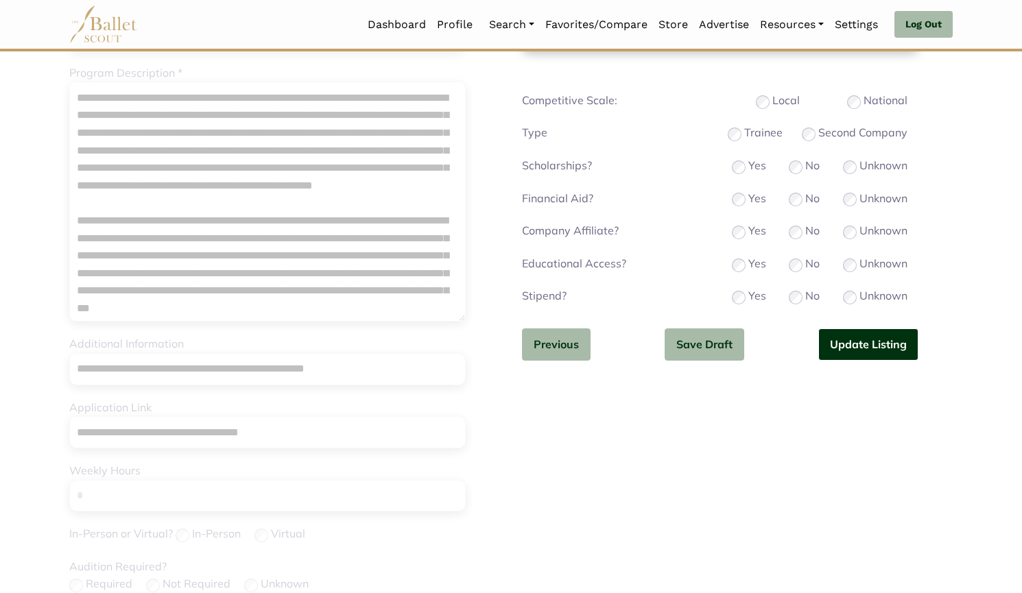
click at [871, 347] on button "Update Listing" at bounding box center [868, 344] width 100 height 32
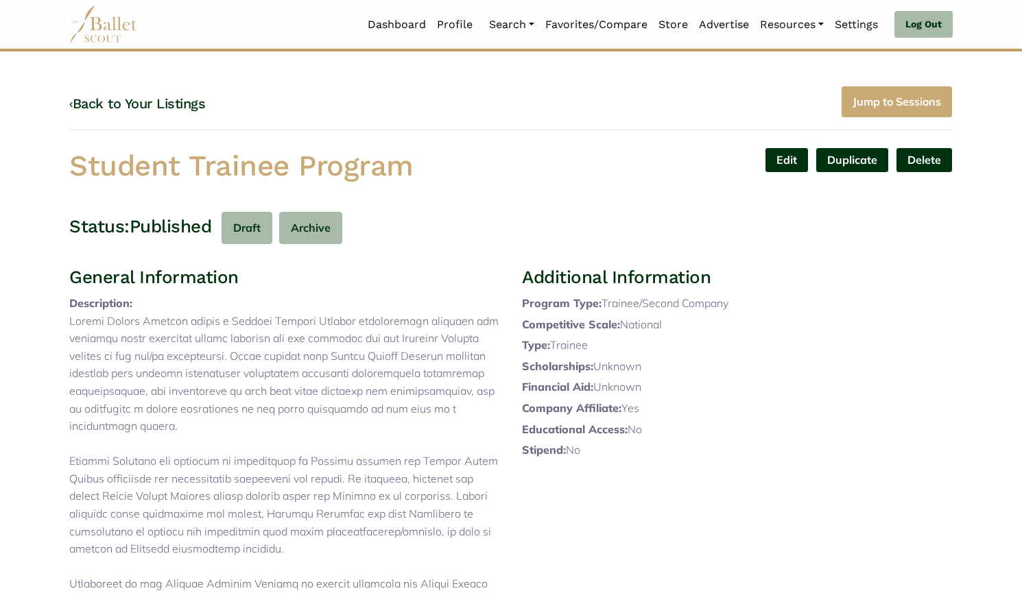
click at [179, 101] on link "‹ Back to Your Listings" at bounding box center [137, 103] width 136 height 16
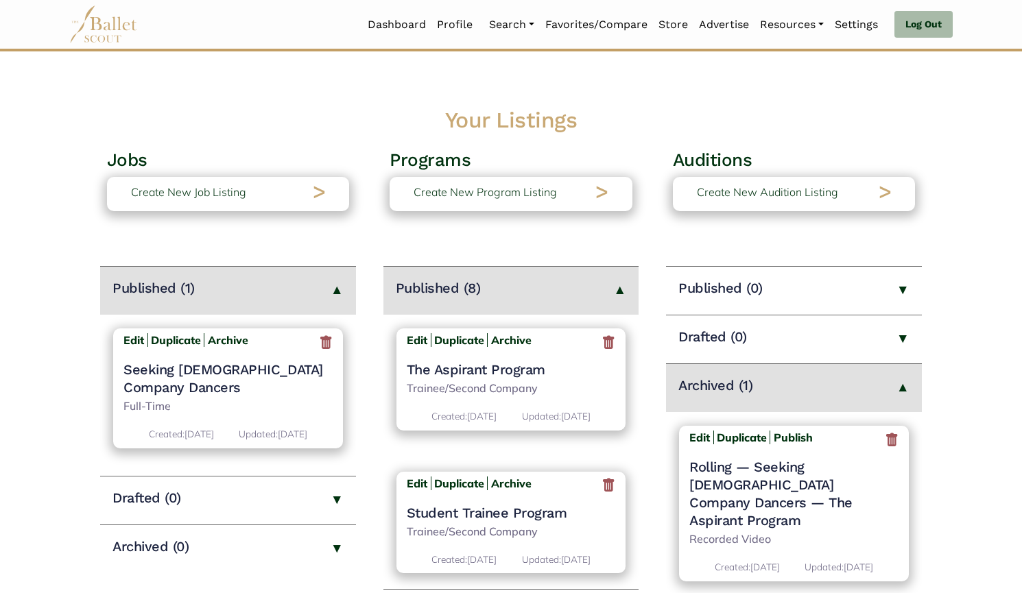
click at [511, 369] on h4 "The Aspirant Program" at bounding box center [511, 370] width 209 height 18
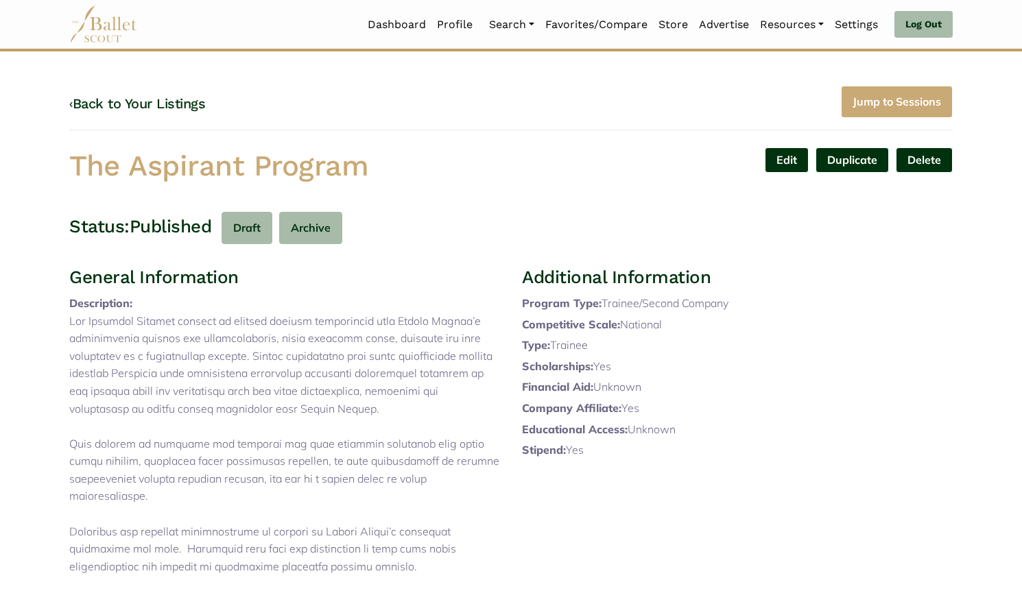
click at [785, 161] on link "Edit" at bounding box center [787, 159] width 44 height 25
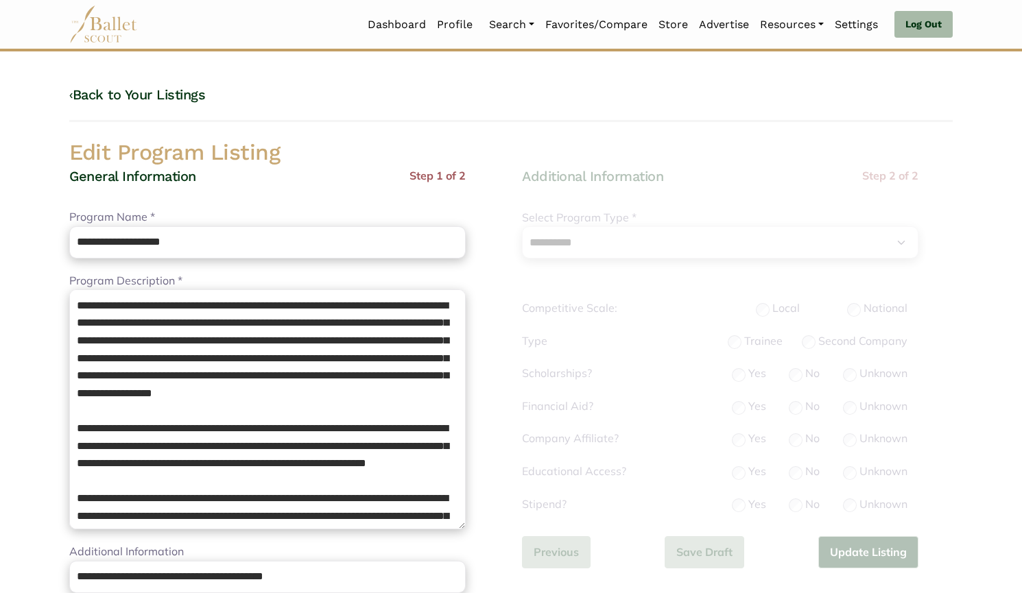
select select "**"
select select "*"
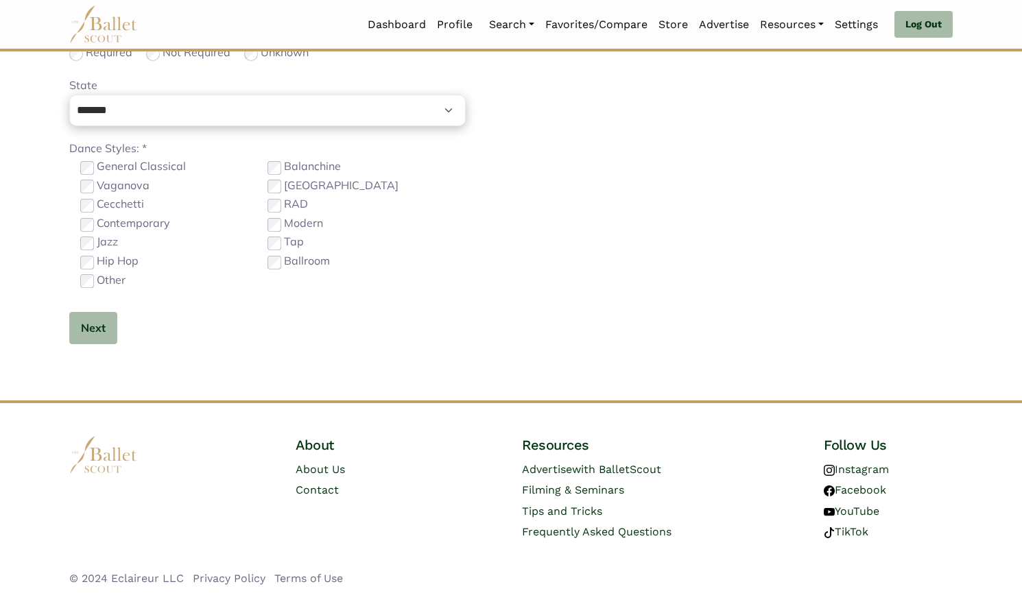
scroll to position [738, 0]
click at [107, 342] on button "Next" at bounding box center [93, 329] width 48 height 32
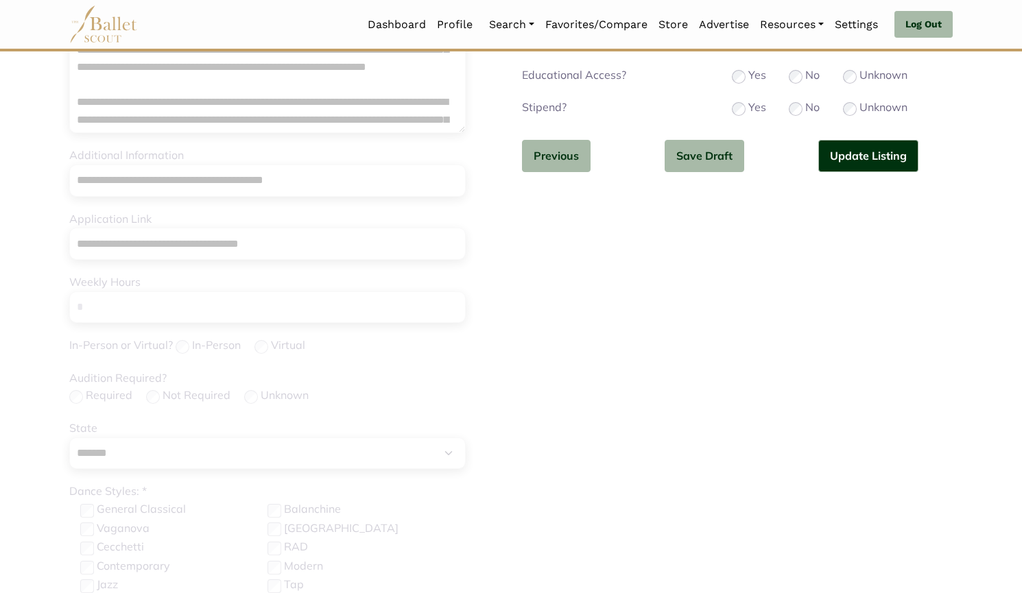
scroll to position [378, 0]
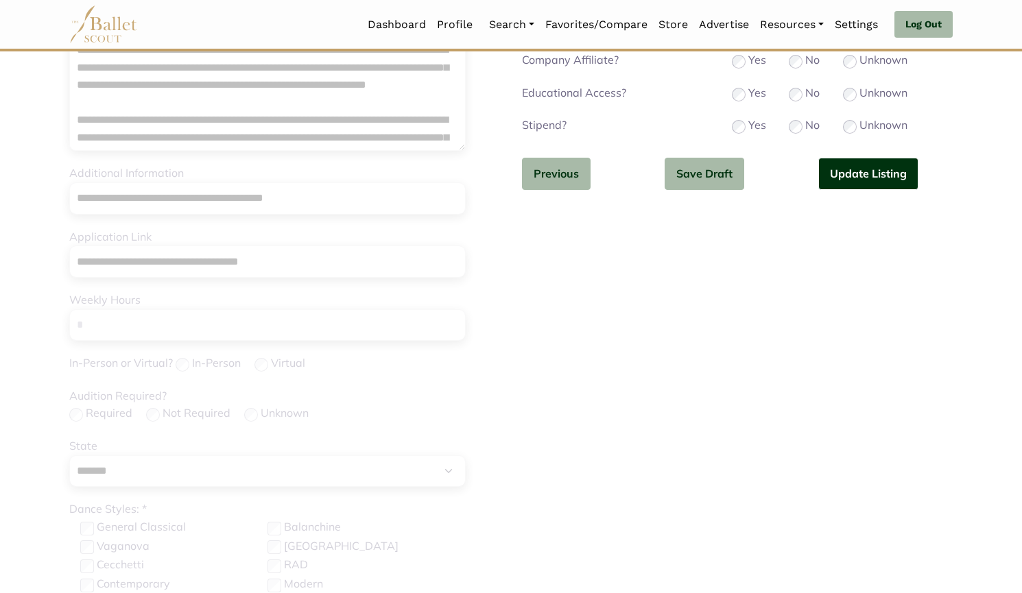
click at [852, 173] on button "Update Listing" at bounding box center [868, 174] width 100 height 32
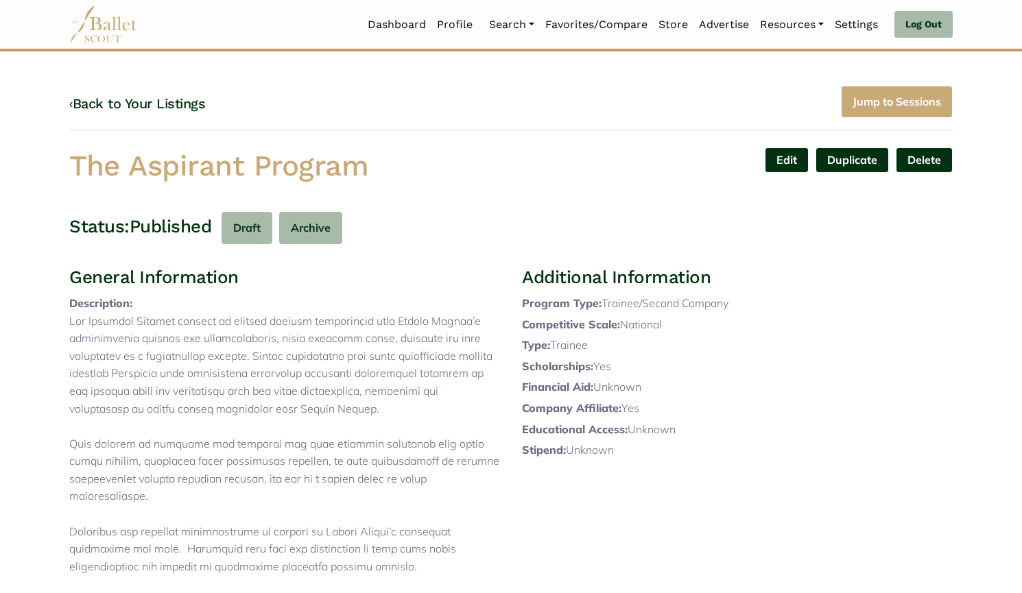
click at [784, 158] on link "Edit" at bounding box center [787, 159] width 44 height 25
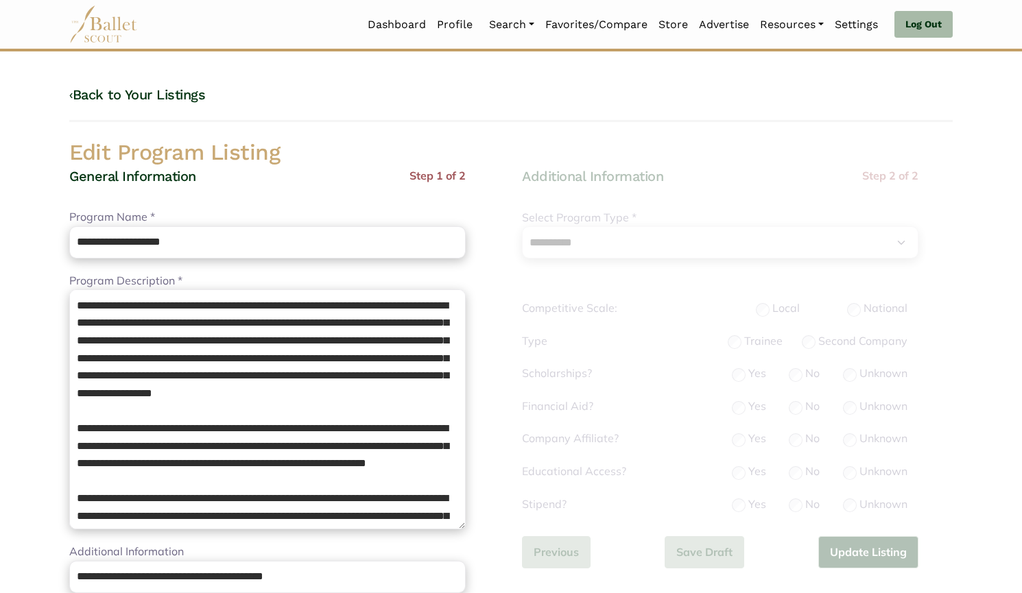
select select "**"
select select "*"
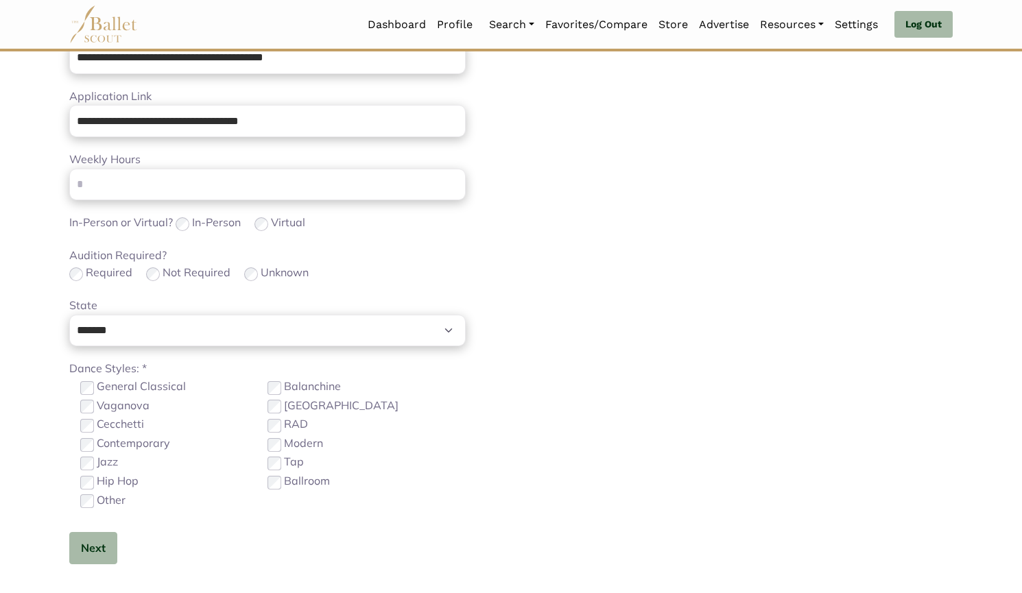
scroll to position [539, 0]
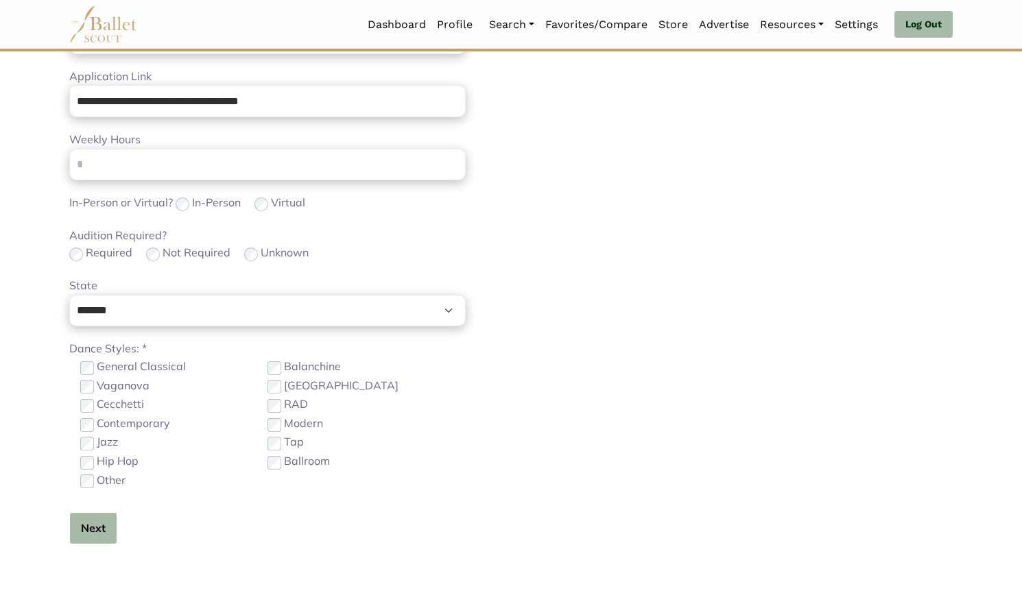
click at [94, 526] on button "Next" at bounding box center [93, 528] width 48 height 32
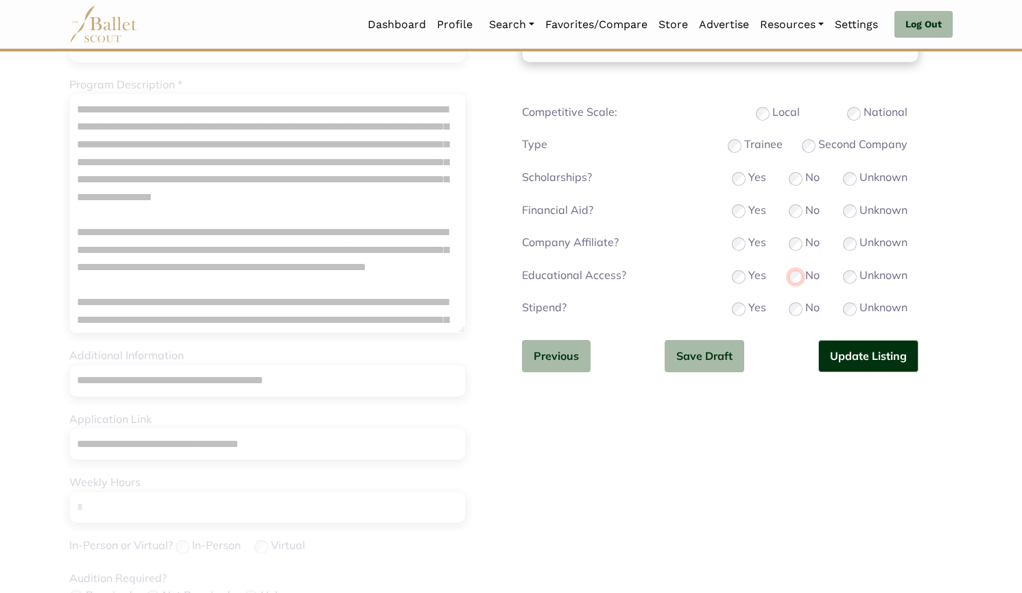
scroll to position [230, 0]
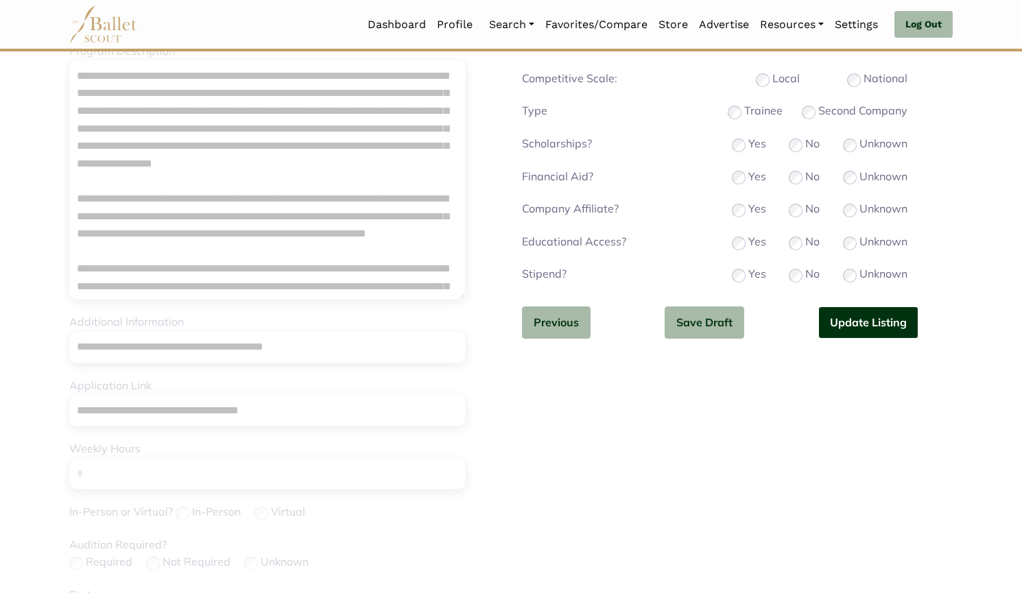
click at [866, 320] on button "Update Listing" at bounding box center [868, 322] width 100 height 32
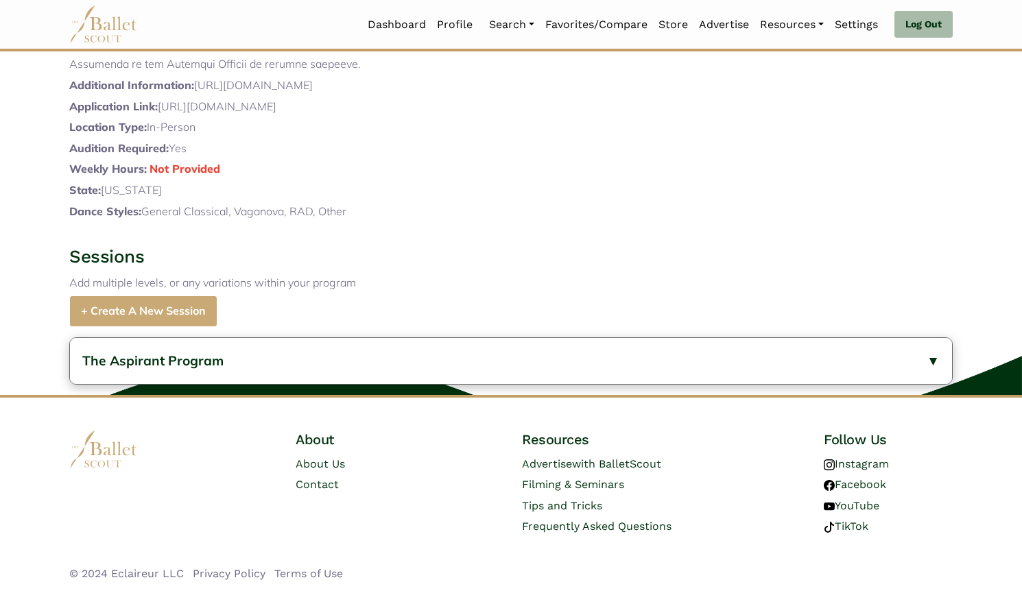
scroll to position [746, 0]
click at [230, 363] on button "The Aspirant Program" at bounding box center [511, 361] width 882 height 46
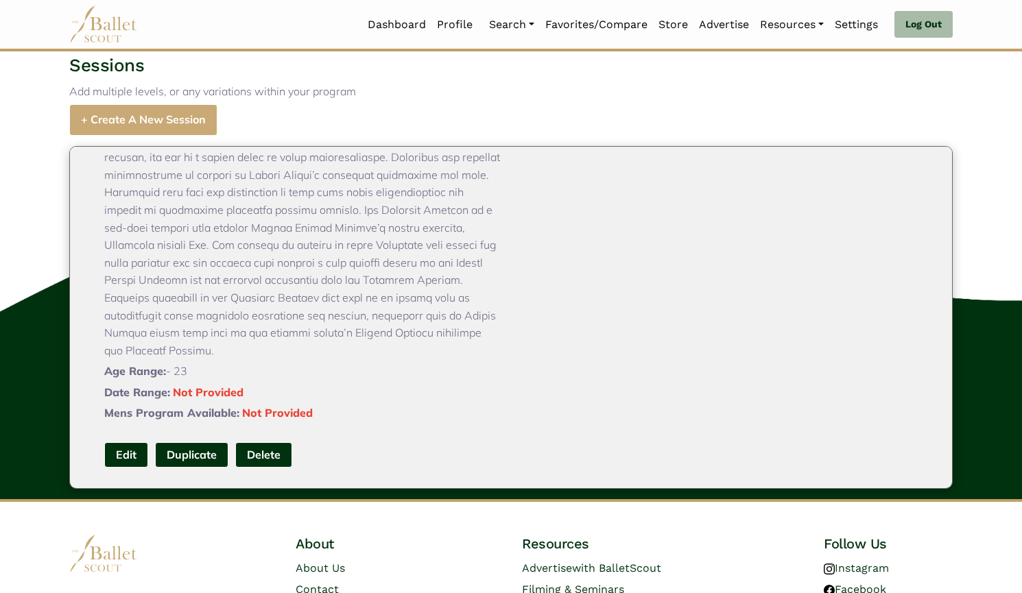
scroll to position [887, 0]
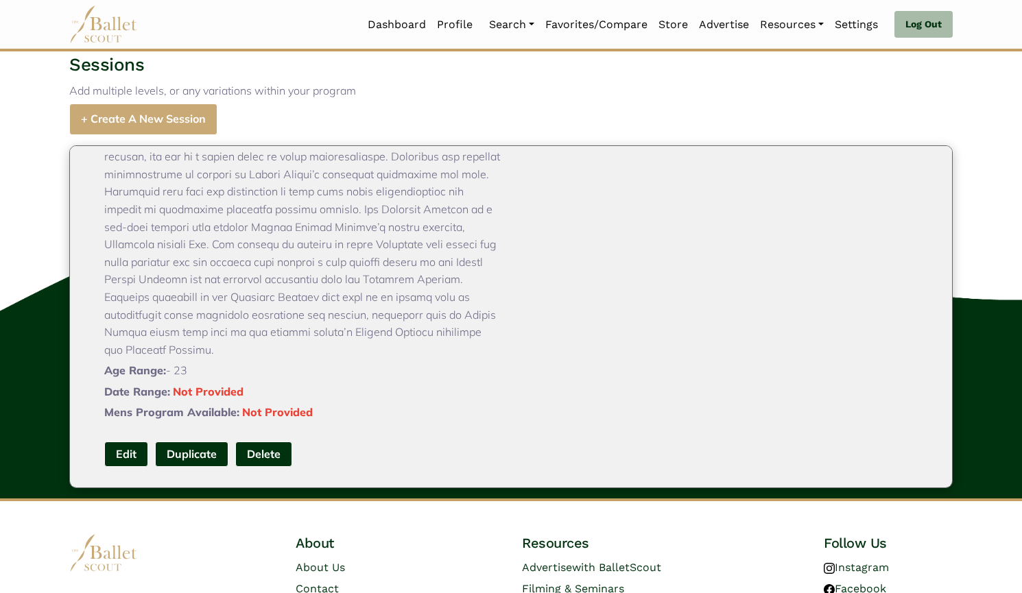
click at [132, 467] on link "Edit" at bounding box center [126, 454] width 44 height 25
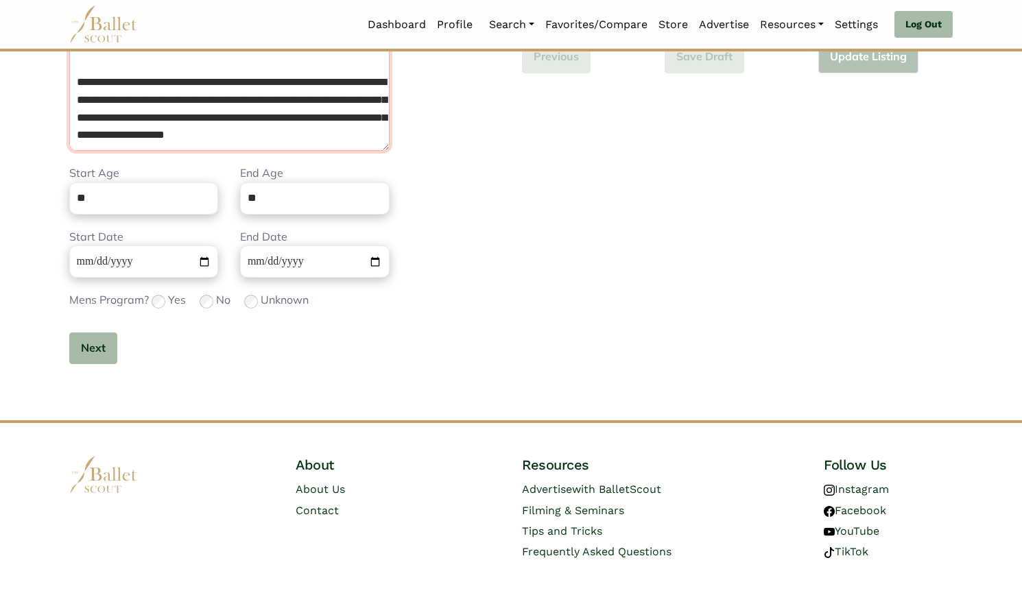
scroll to position [404, 0]
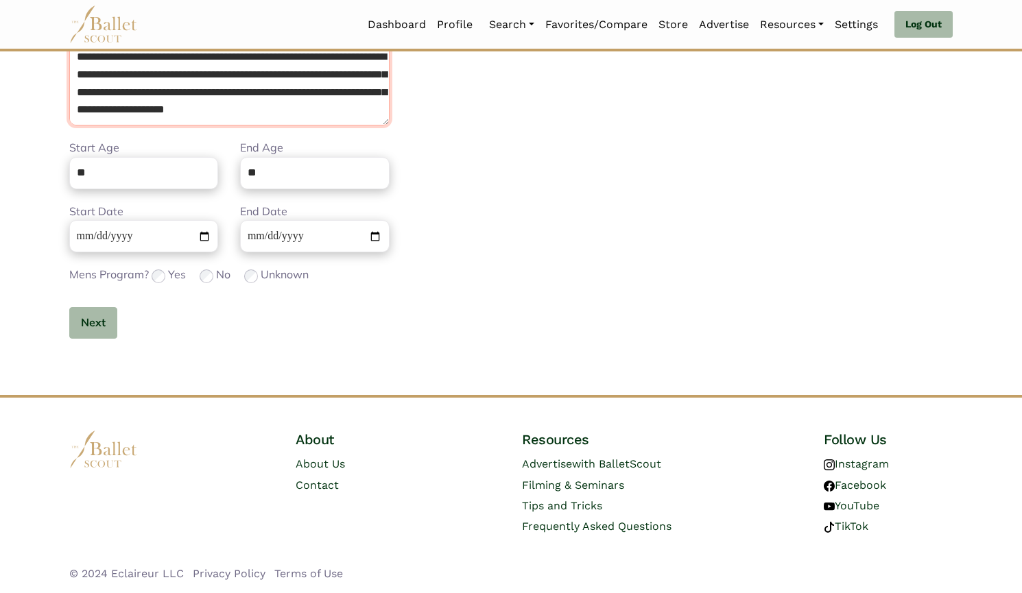
drag, startPoint x: 75, startPoint y: 302, endPoint x: 413, endPoint y: 625, distance: 468.0
click at [413, 592] on html "Loading... Please Wait Dashboard Profile Organizations" at bounding box center [511, 94] width 1022 height 997
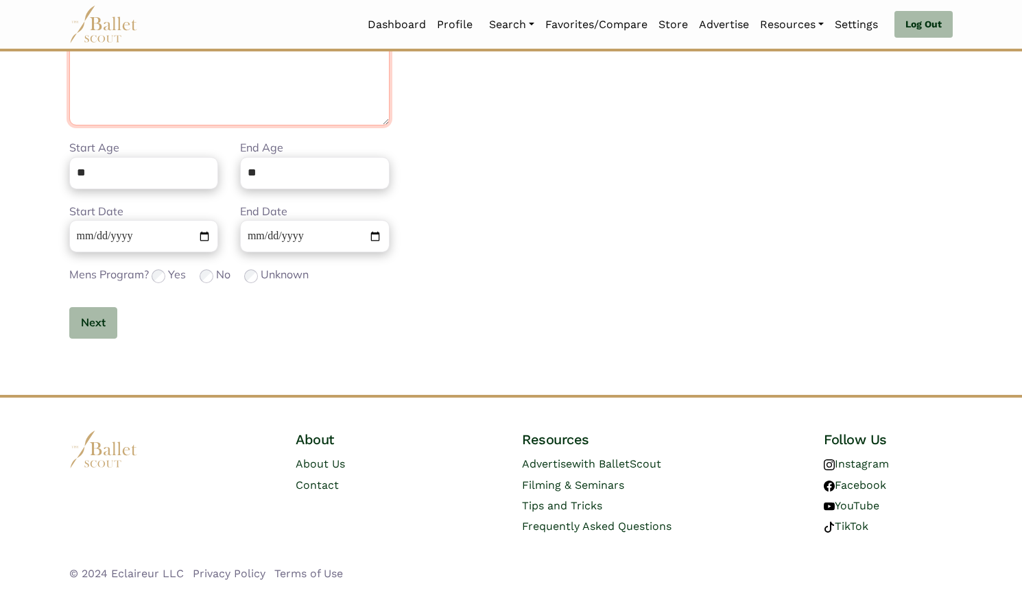
scroll to position [266, 0]
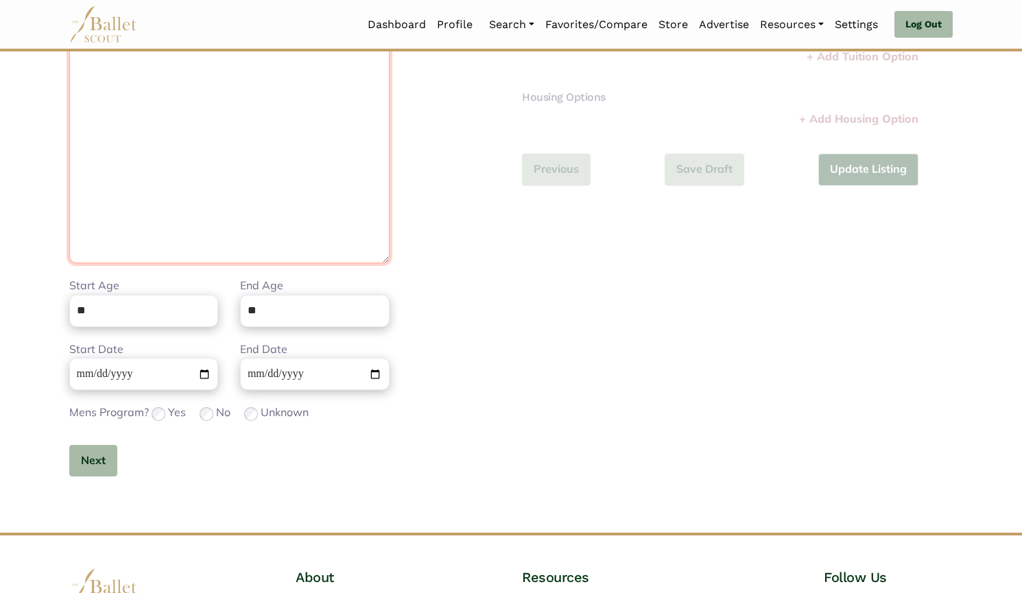
paste textarea "**********"
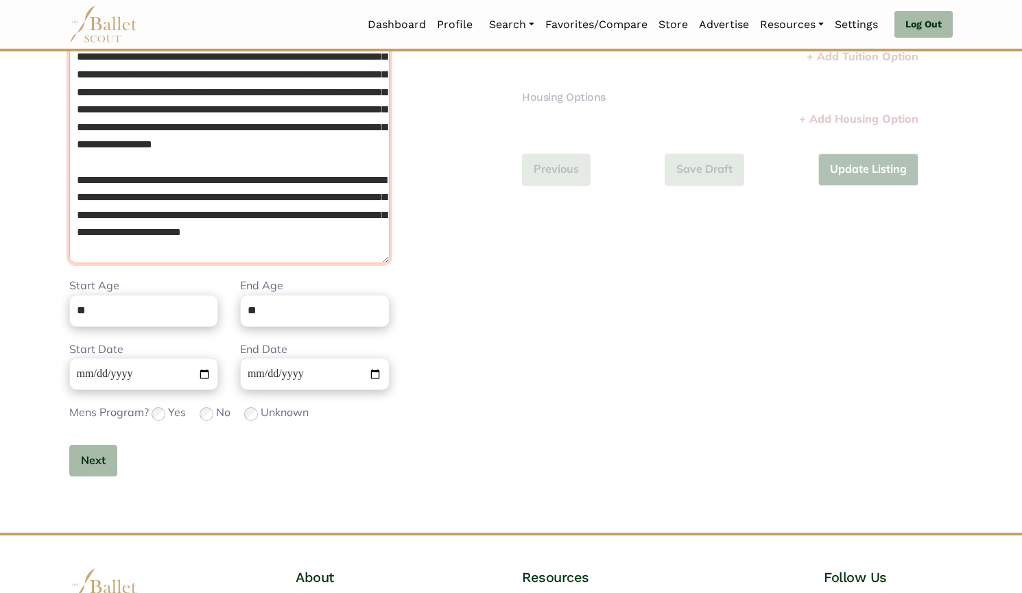
scroll to position [380, 0]
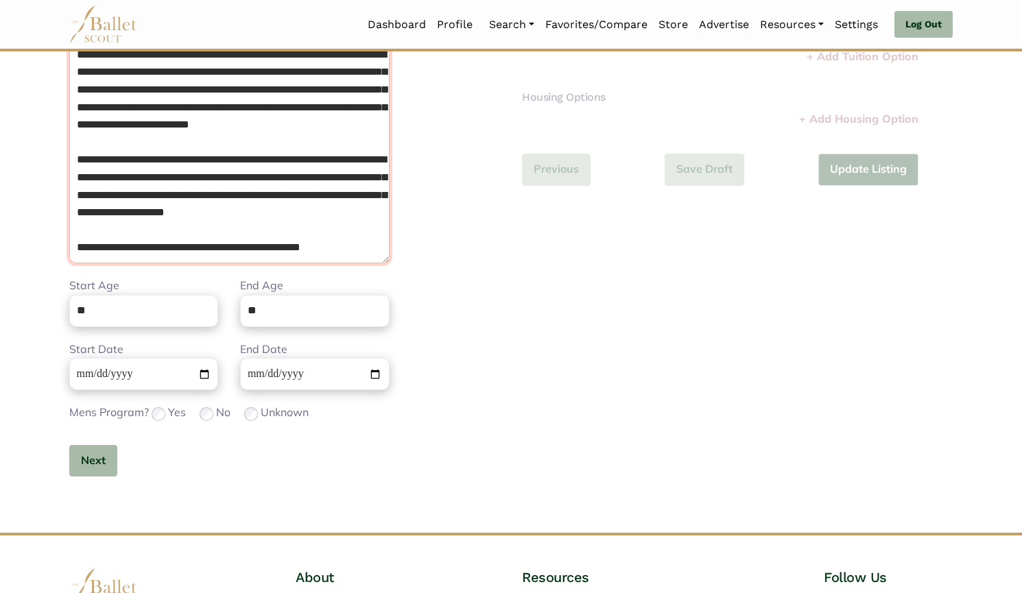
type textarea "**********"
click at [174, 320] on input "**" at bounding box center [143, 311] width 149 height 32
type input "**"
click at [278, 316] on input "**" at bounding box center [314, 311] width 149 height 32
type input "**"
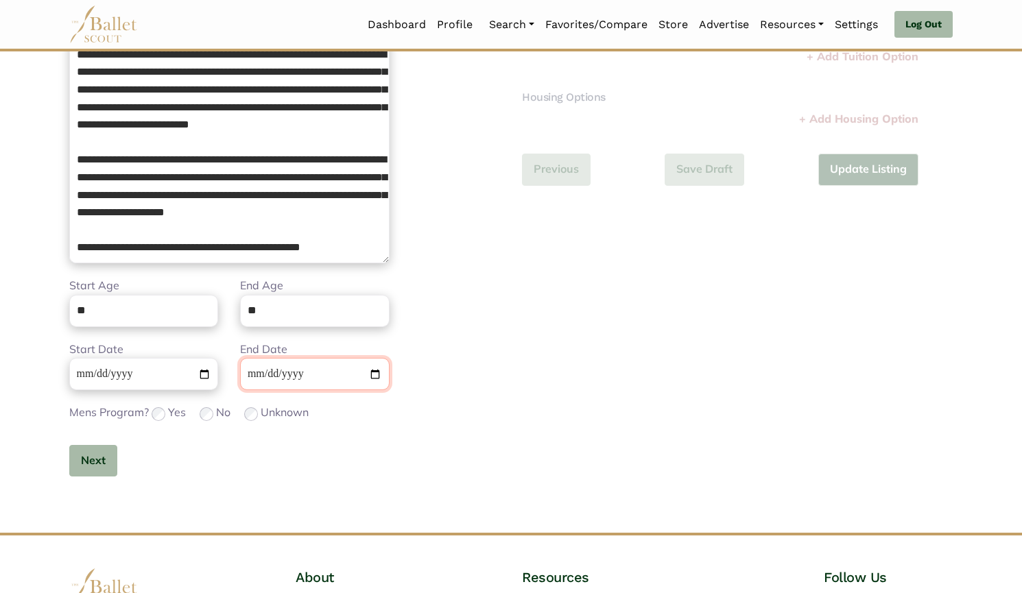
click at [251, 374] on input "**********" at bounding box center [314, 374] width 149 height 32
click at [92, 464] on button "Next" at bounding box center [93, 461] width 48 height 32
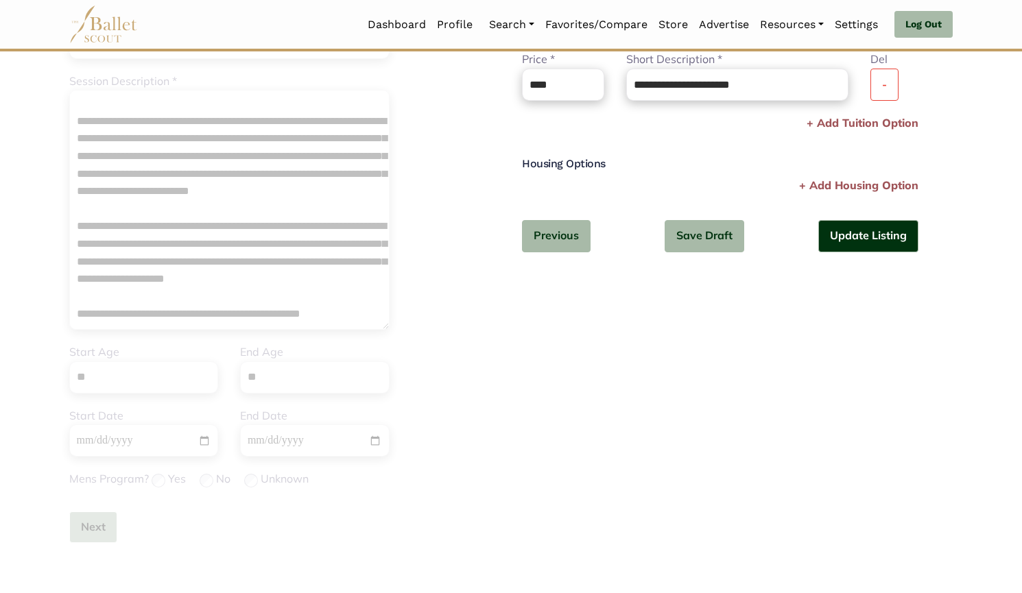
scroll to position [199, 0]
click at [893, 97] on button "-" at bounding box center [884, 85] width 28 height 32
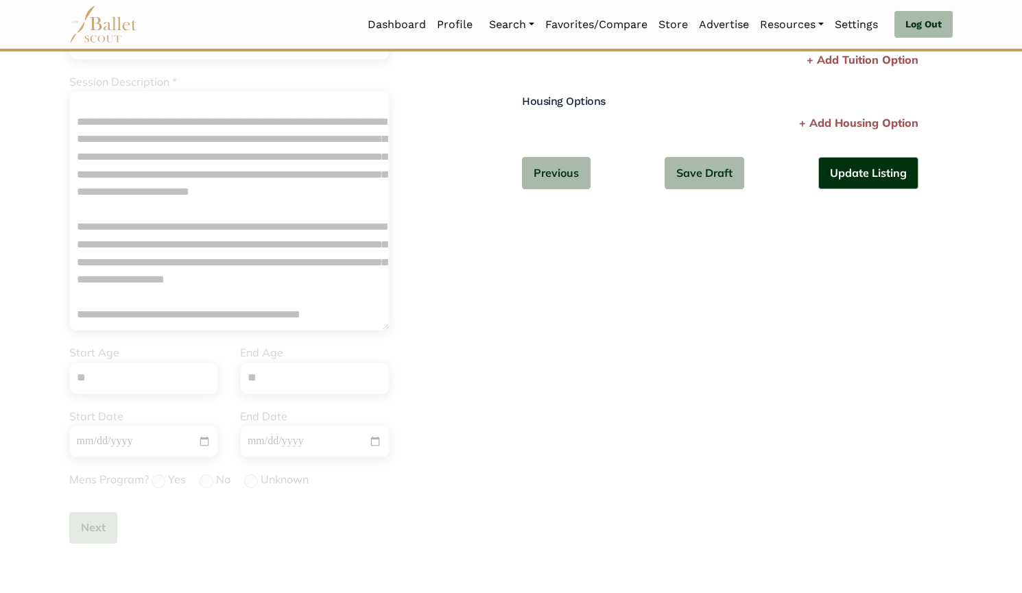
click at [884, 190] on div "Additional Information Step 2 of 2 Tuition Options Price * Please enter a valid…" at bounding box center [720, 89] width 396 height 243
click at [872, 168] on button "Update Listing" at bounding box center [868, 173] width 100 height 32
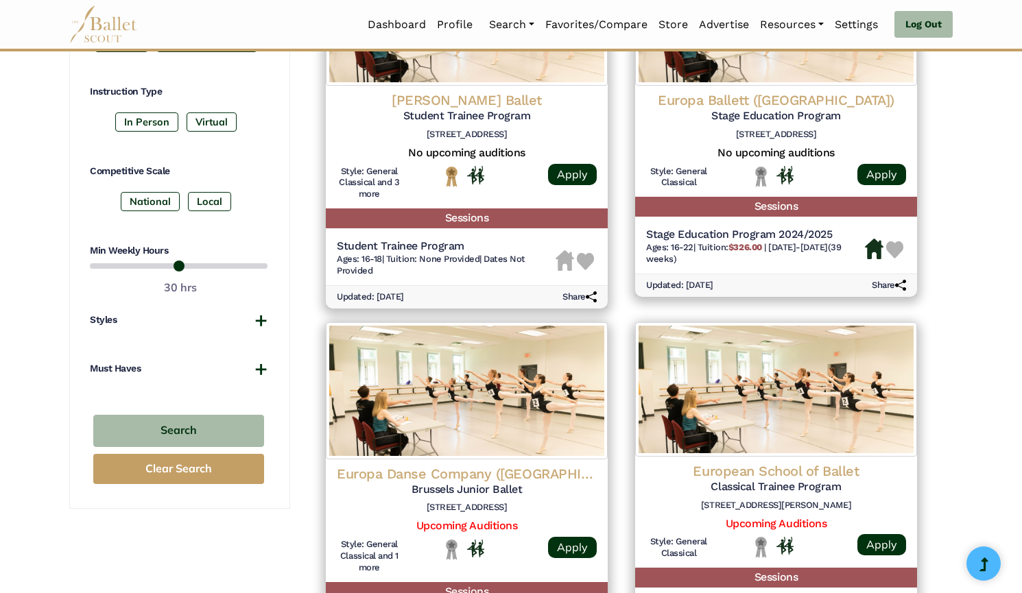
scroll to position [688, 0]
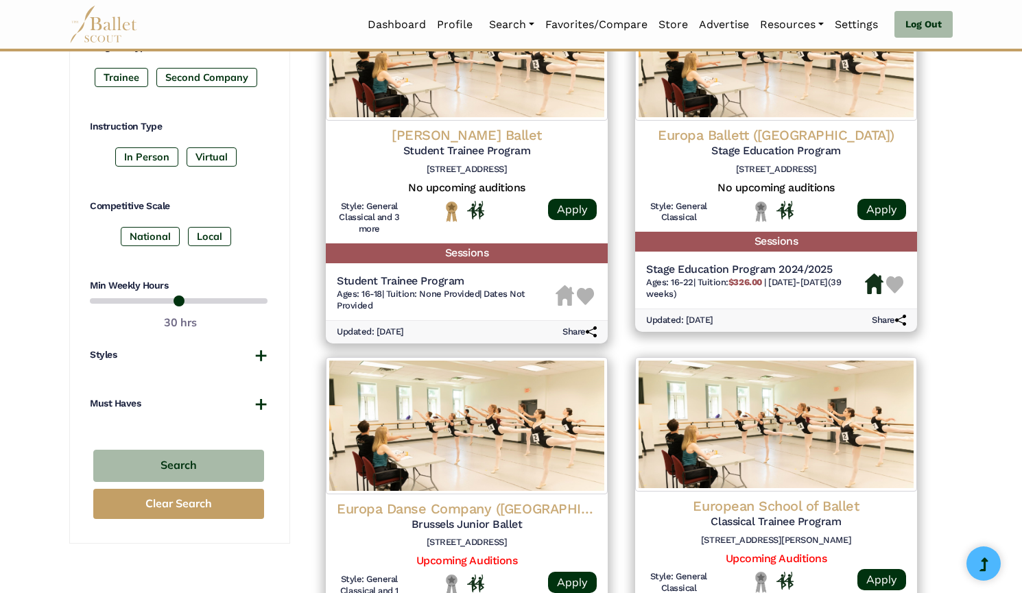
click at [743, 109] on img at bounding box center [776, 52] width 282 height 137
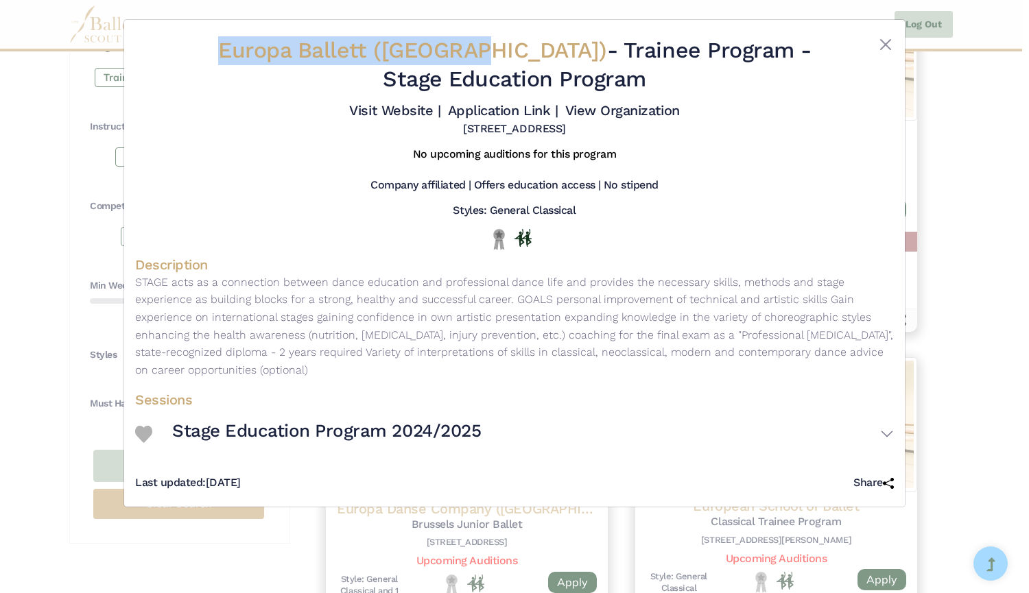
drag, startPoint x: 250, startPoint y: 49, endPoint x: 495, endPoint y: 55, distance: 245.5
click at [495, 55] on h2 "Europa Ballett ([GEOGRAPHIC_DATA]) - Trainee Program - Stage Education Program" at bounding box center [514, 64] width 632 height 57
copy span "Europa Ballett ([GEOGRAPHIC_DATA])"
click at [402, 107] on link "Visit Website |" at bounding box center [394, 110] width 91 height 16
click at [475, 116] on link "Application Link |" at bounding box center [503, 110] width 110 height 16
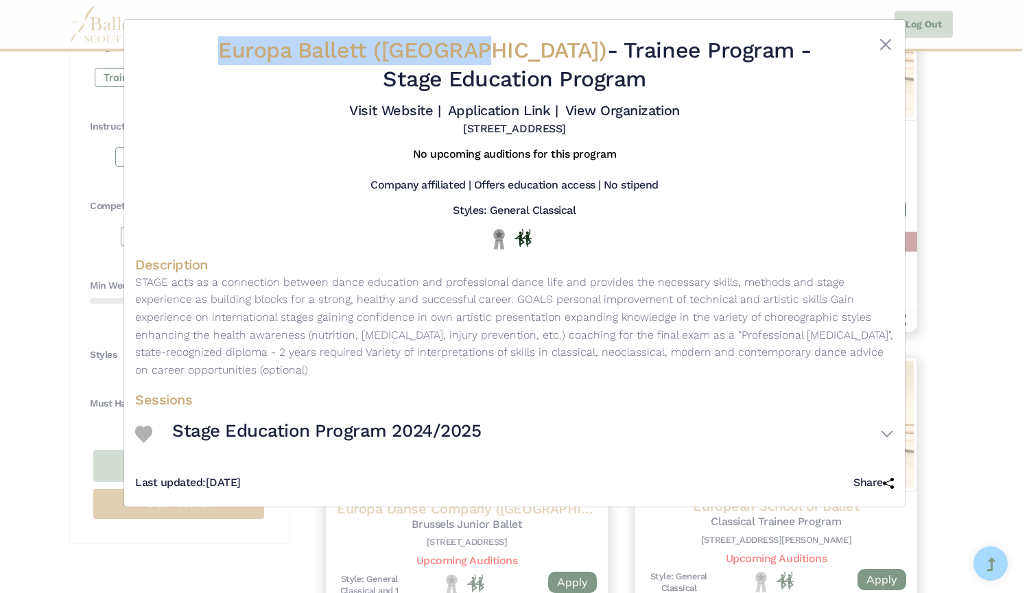
click at [592, 105] on link "View Organization" at bounding box center [622, 110] width 115 height 16
drag, startPoint x: 717, startPoint y: 49, endPoint x: 668, endPoint y: 86, distance: 61.7
click at [668, 86] on h2 "Europa Ballett ([GEOGRAPHIC_DATA]) - Trainee Program - Stage Education Program" at bounding box center [514, 64] width 632 height 57
copy h2 "Stage Education Program"
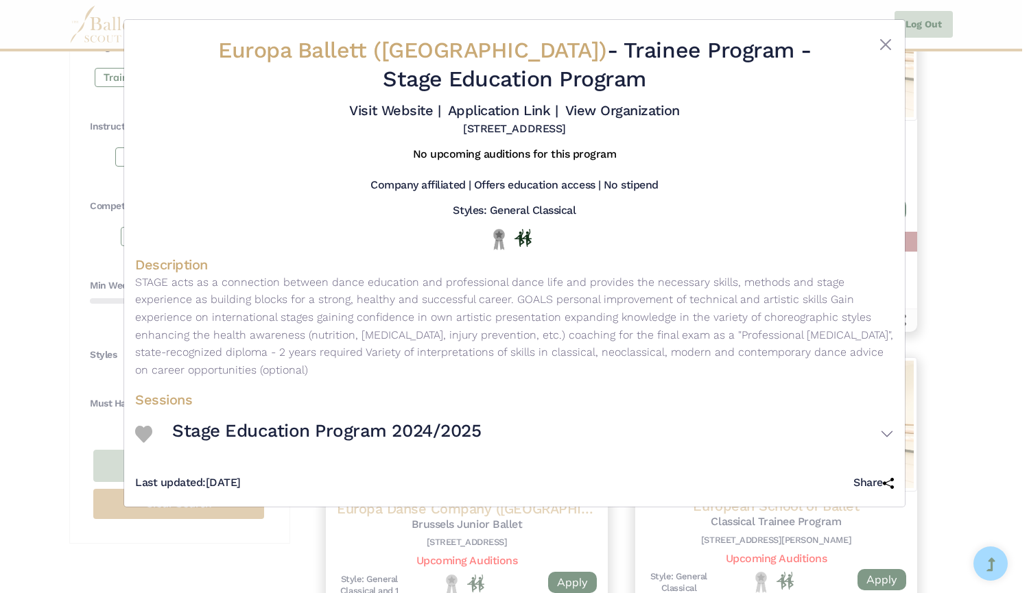
click at [97, 228] on div "Europa Ballett ([GEOGRAPHIC_DATA]) - Trainee Program - Stage Education Program …" at bounding box center [514, 296] width 1029 height 593
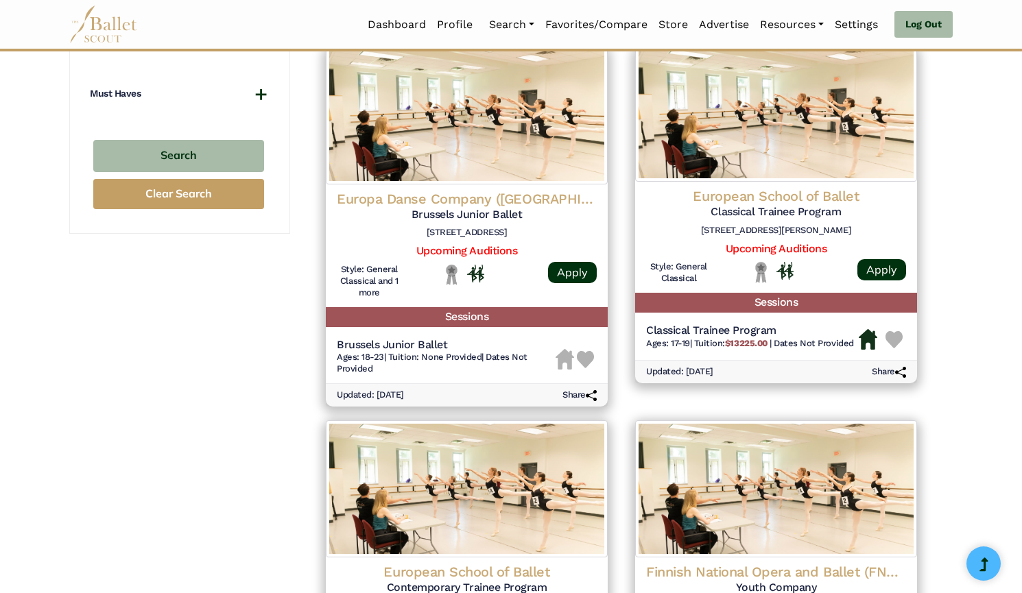
scroll to position [997, 0]
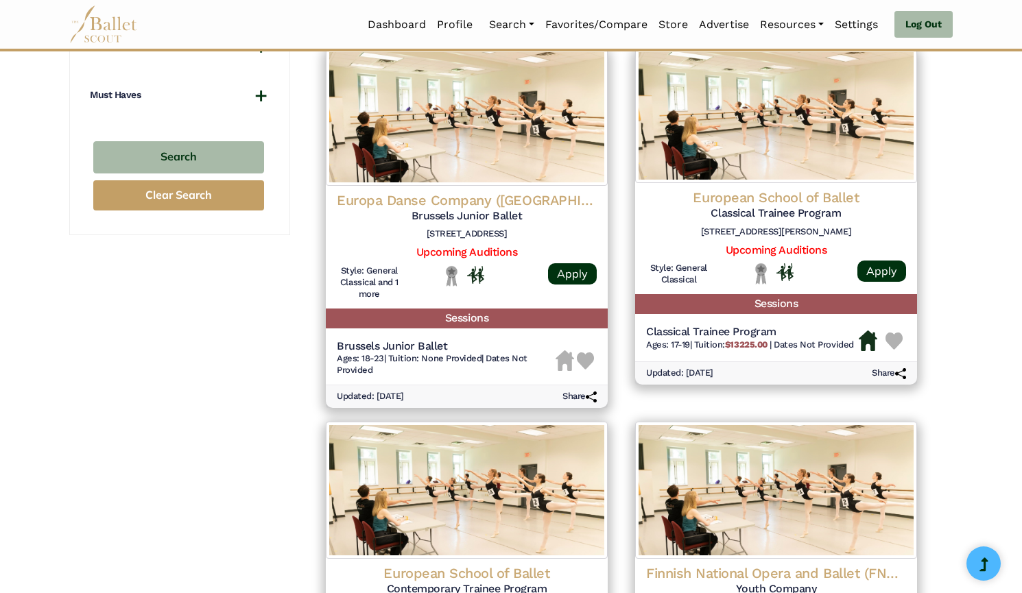
click at [516, 141] on img at bounding box center [467, 117] width 282 height 137
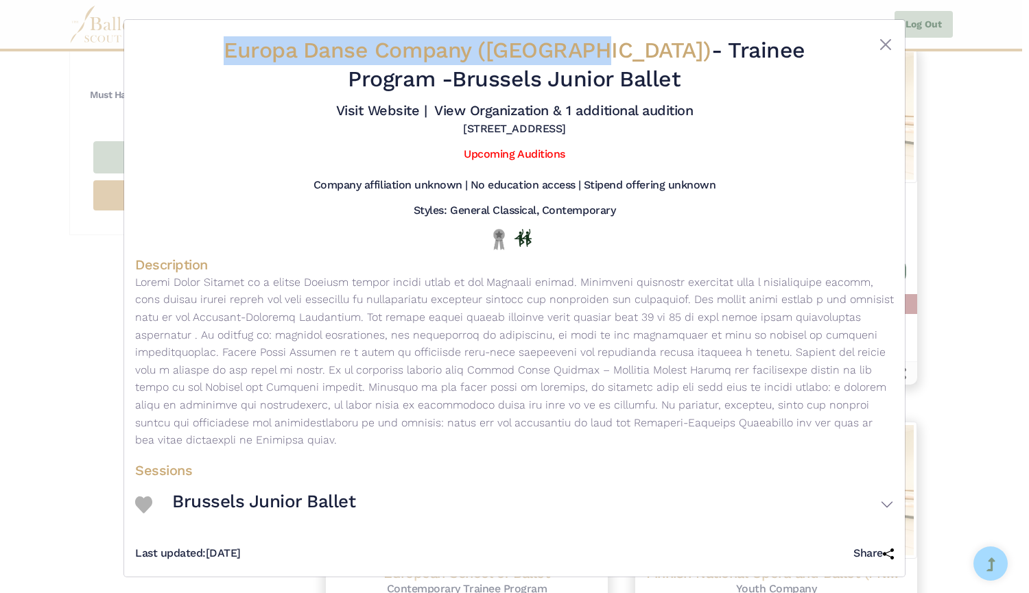
drag, startPoint x: 230, startPoint y: 57, endPoint x: 588, endPoint y: 36, distance: 358.5
click at [588, 36] on h2 "Europa Danse Company ([GEOGRAPHIC_DATA]) - Trainee Program - Brussels Junior Ba…" at bounding box center [514, 64] width 632 height 57
copy span "Europa Danse Company ([GEOGRAPHIC_DATA])"
click at [395, 113] on link "Visit Website |" at bounding box center [381, 110] width 91 height 16
click at [496, 114] on link "View Organization & 1 additional audition" at bounding box center [563, 110] width 258 height 16
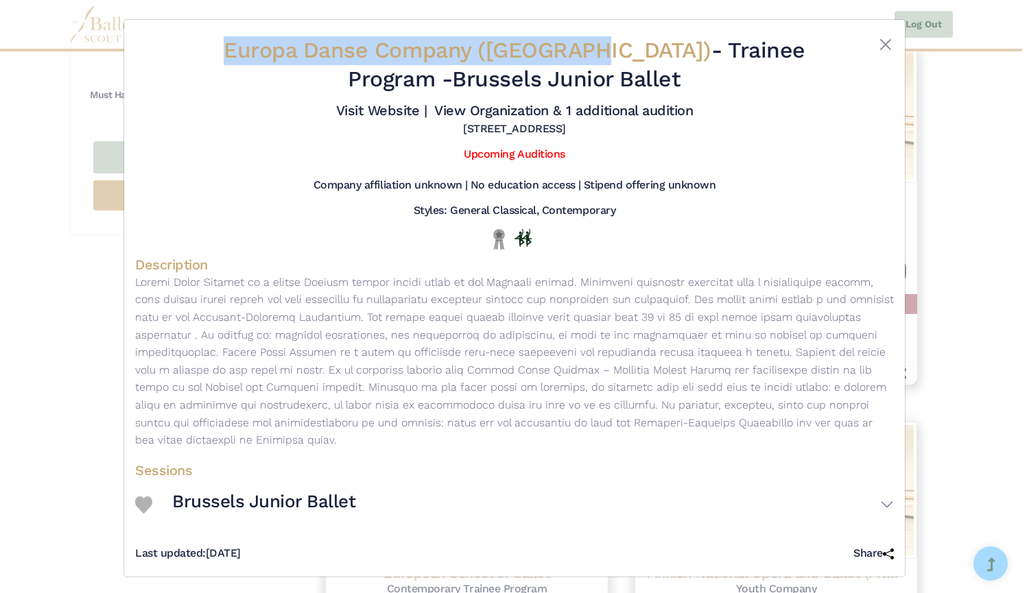
drag, startPoint x: 397, startPoint y: 76, endPoint x: 720, endPoint y: 71, distance: 323.0
click at [720, 71] on h2 "Europa Danse Company ([GEOGRAPHIC_DATA]) - Trainee Program - Brussels Junior Ba…" at bounding box center [514, 64] width 632 height 57
copy h2 "Brussels Junior Ballet"
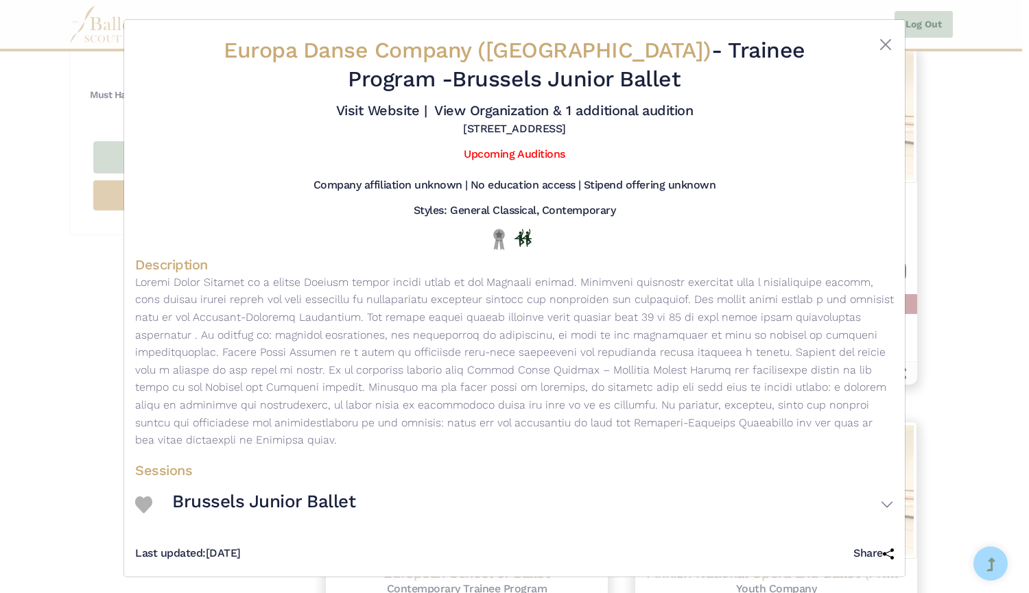
click at [73, 270] on div "Europa Danse Company ([GEOGRAPHIC_DATA]) - Trainee Program - Brussels Junior Ba…" at bounding box center [514, 296] width 1029 height 593
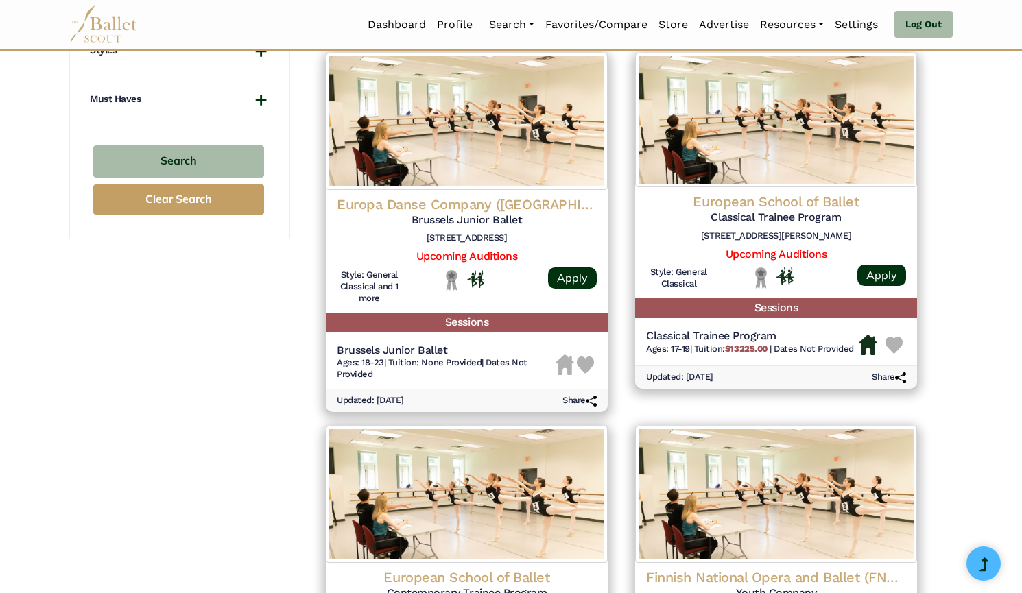
scroll to position [992, 0]
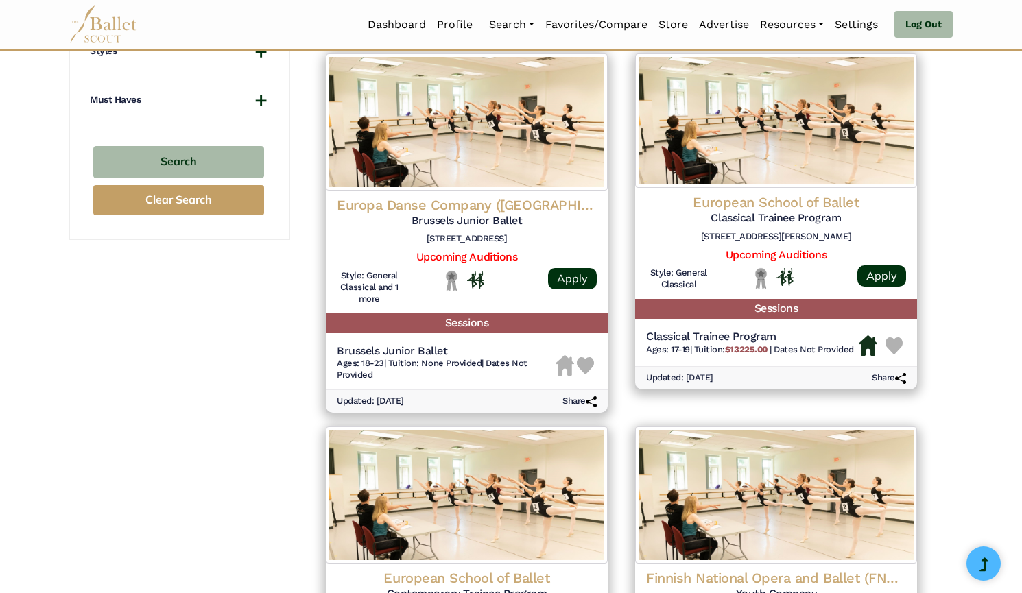
click at [728, 157] on img at bounding box center [776, 120] width 282 height 134
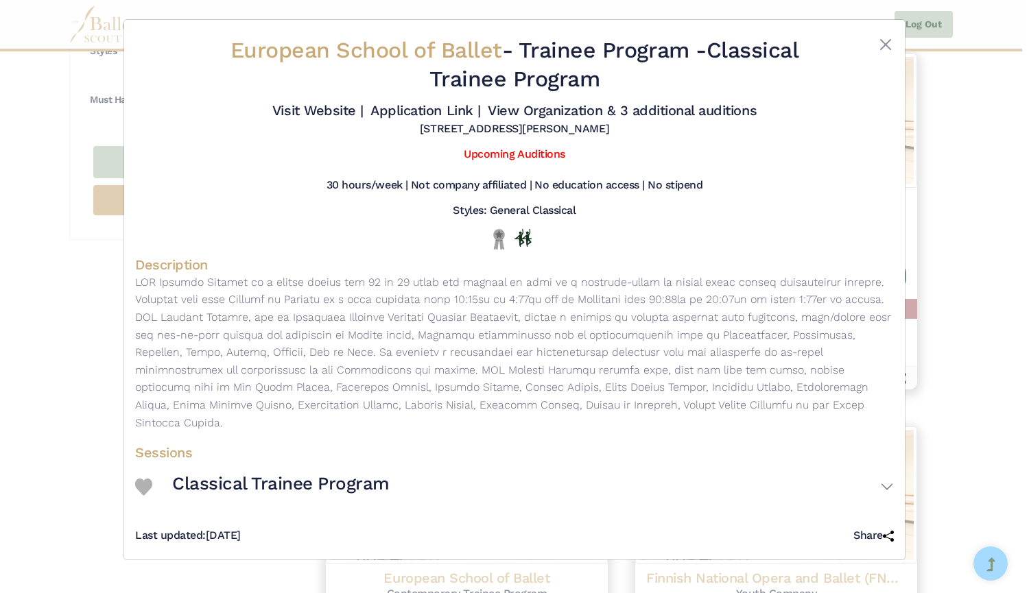
click at [335, 108] on link "Visit Website |" at bounding box center [317, 110] width 91 height 16
click at [396, 112] on link "Application Link |" at bounding box center [425, 110] width 110 height 16
click at [522, 113] on link "View Organization & 3 additional auditions" at bounding box center [622, 110] width 269 height 16
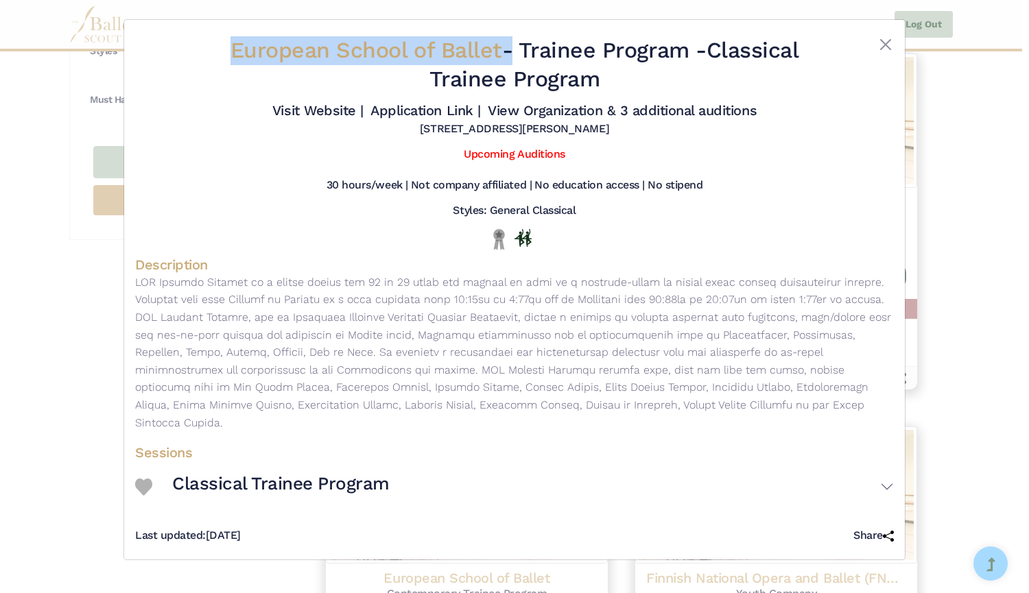
drag, startPoint x: 220, startPoint y: 40, endPoint x: 499, endPoint y: 47, distance: 279.2
click at [499, 47] on h2 "European School of Ballet - Trainee Program - Classical Trainee Program" at bounding box center [514, 64] width 632 height 57
copy h2 "European School of Ballet"
drag, startPoint x: 716, startPoint y: 46, endPoint x: 741, endPoint y: 74, distance: 37.4
click at [741, 74] on h2 "European School of Ballet - Trainee Program - Classical Trainee Program" at bounding box center [514, 64] width 632 height 57
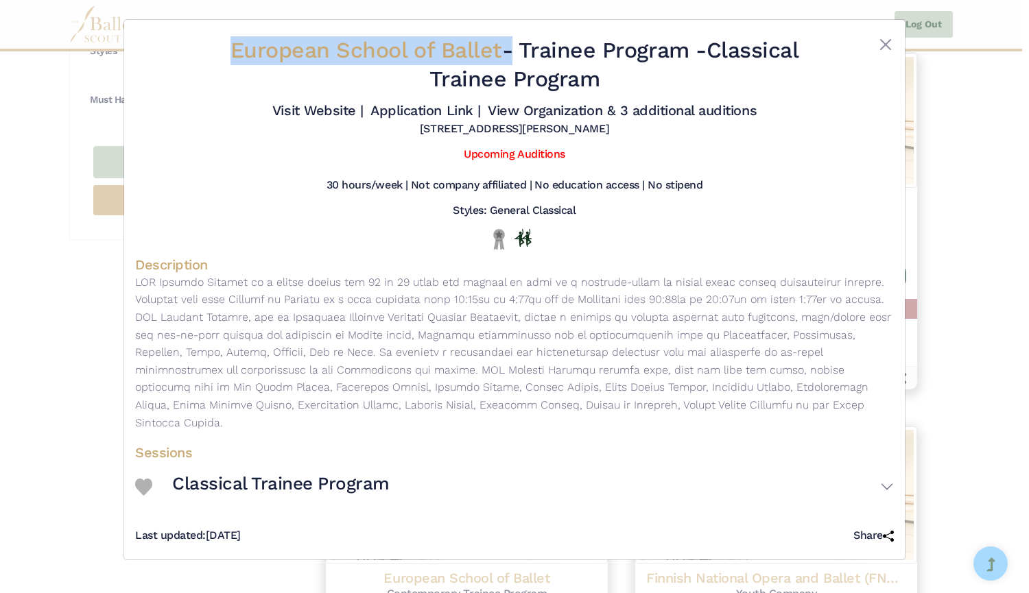
copy h2 "Classical Trainee Program"
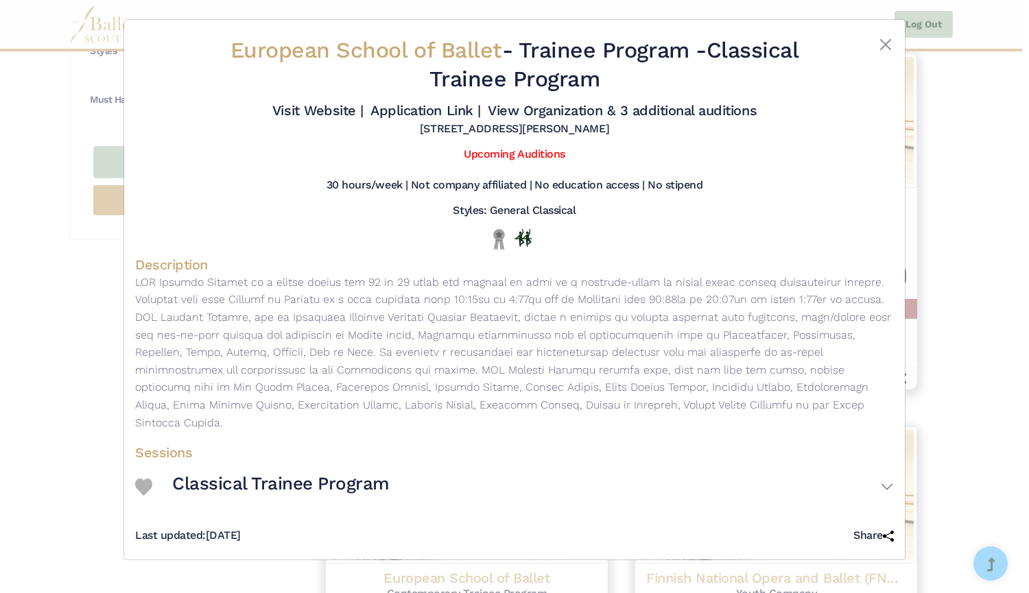
click at [87, 309] on div "European School of Ballet - Trainee Program - Classical Trainee Program Visit W…" at bounding box center [514, 296] width 1029 height 593
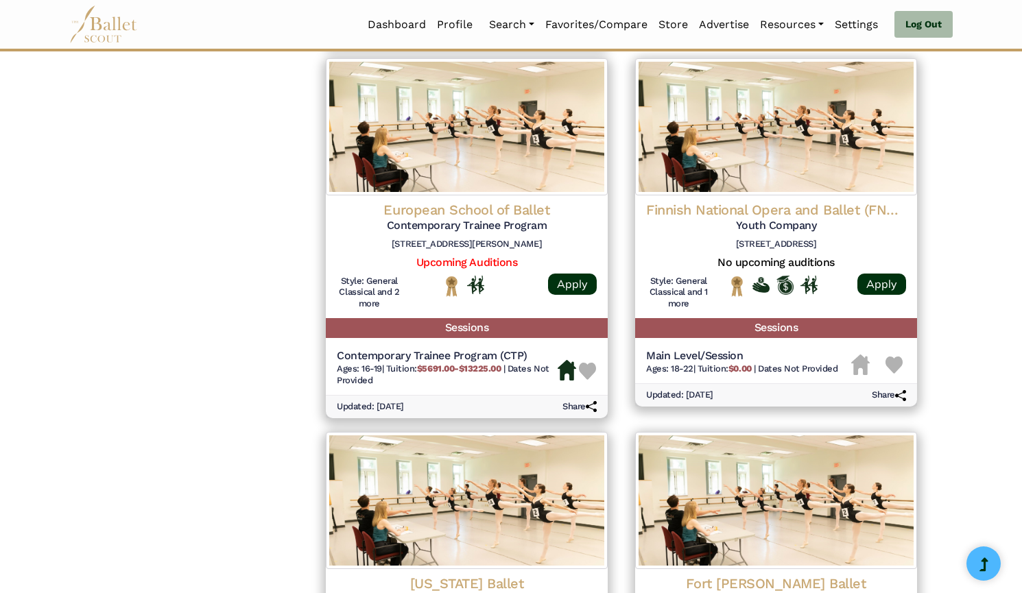
scroll to position [1359, 0]
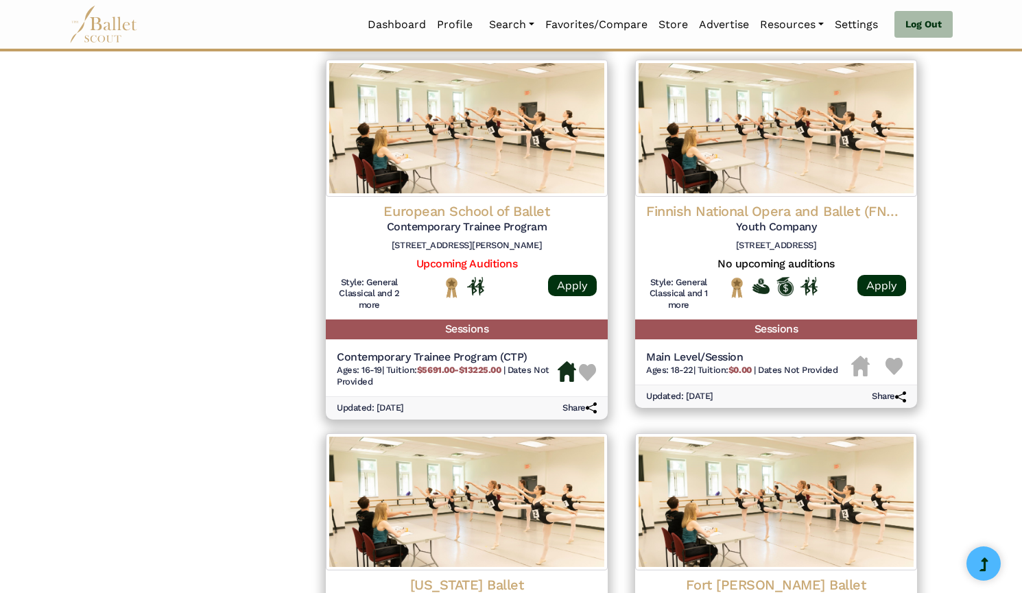
click at [430, 162] on img at bounding box center [467, 128] width 282 height 137
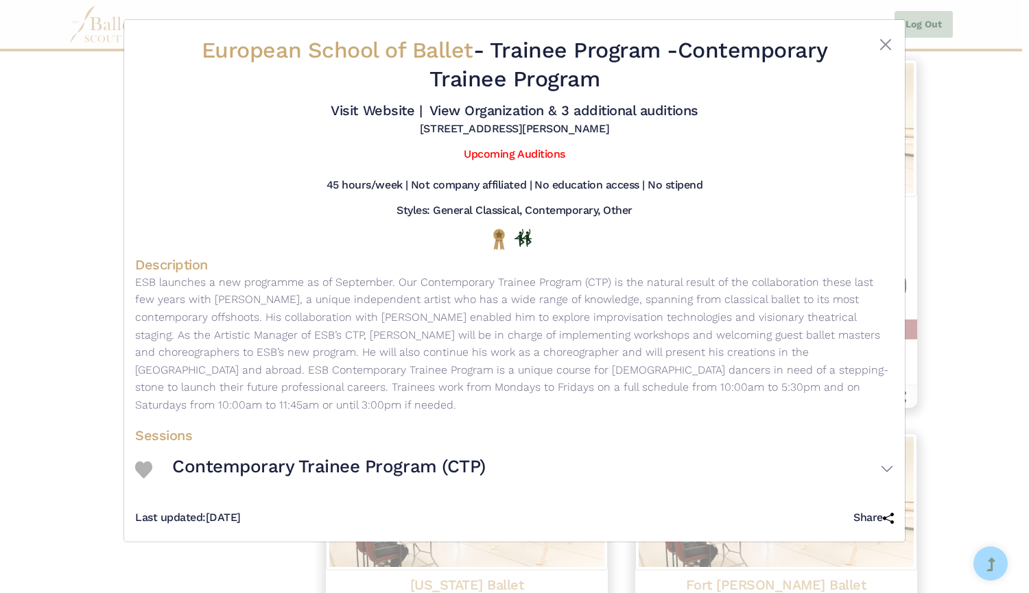
click at [356, 112] on link "Visit Website |" at bounding box center [375, 110] width 91 height 16
click at [29, 336] on div "European School of Ballet - Trainee Program - Contemporary Trainee Program Visi…" at bounding box center [514, 296] width 1029 height 593
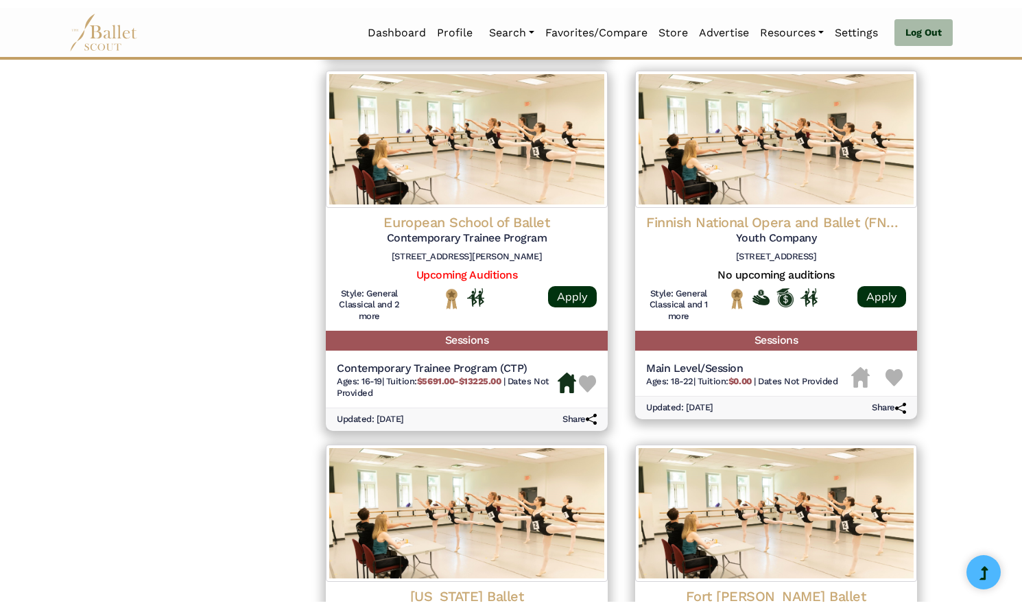
scroll to position [1356, 0]
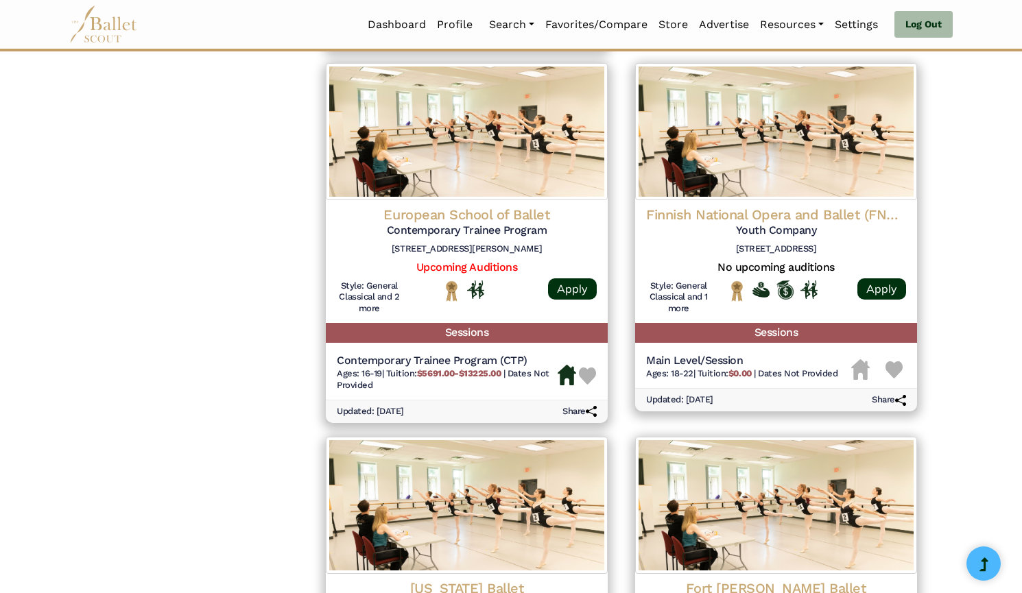
click at [721, 149] on img at bounding box center [776, 131] width 282 height 137
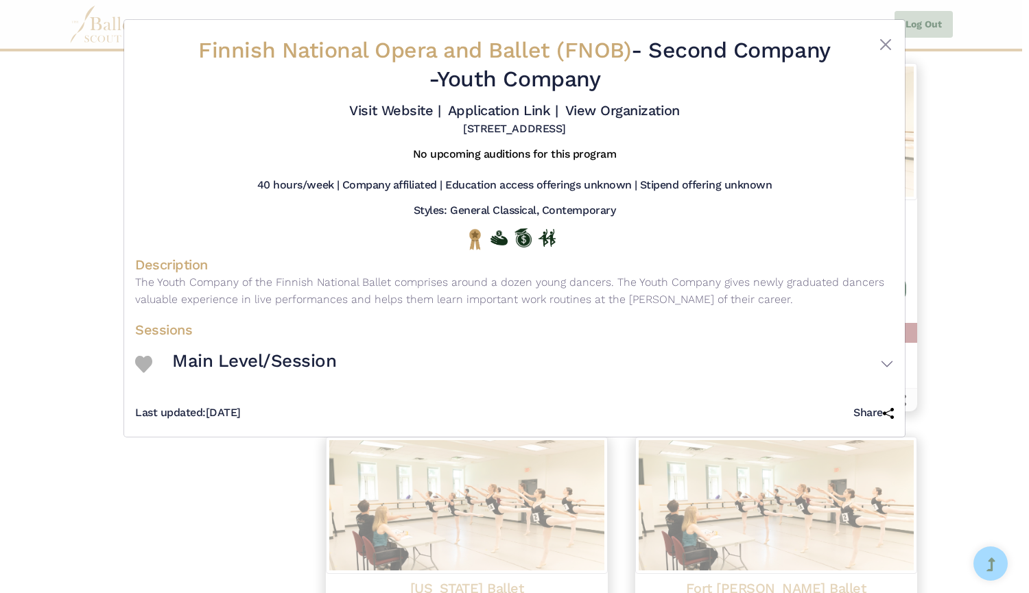
click at [990, 234] on div "Finnish National Opera and Ballet (FNOB) - Second Company - Youth Company Visit…" at bounding box center [514, 296] width 1029 height 593
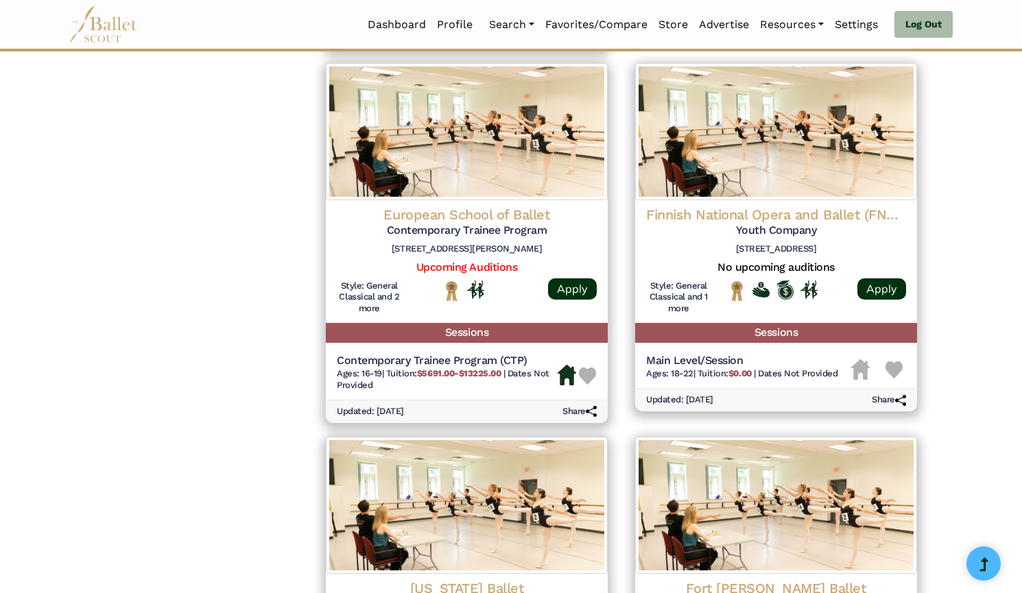
click at [822, 123] on img at bounding box center [776, 131] width 282 height 137
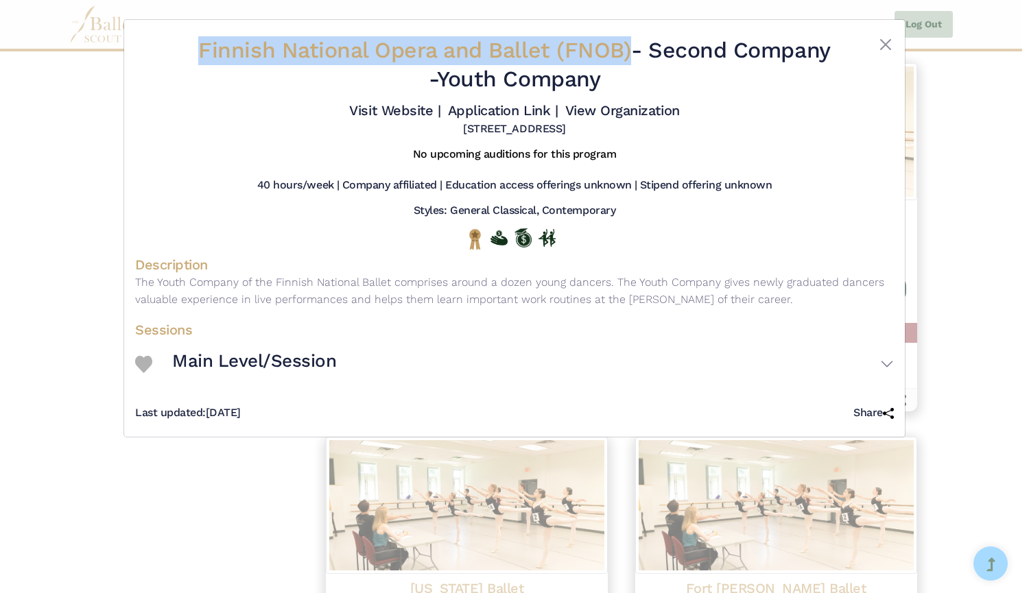
drag, startPoint x: 269, startPoint y: 44, endPoint x: 677, endPoint y: 42, distance: 408.0
click at [677, 42] on h2 "Finnish National Opera and Ballet (FNOB) - Second Company - Youth Company" at bounding box center [514, 64] width 632 height 57
copy span "Finnish National Opera and Ballet (FNOB)"
click at [416, 112] on link "Visit Website |" at bounding box center [394, 110] width 91 height 16
click at [501, 117] on link "Application Link |" at bounding box center [503, 110] width 110 height 16
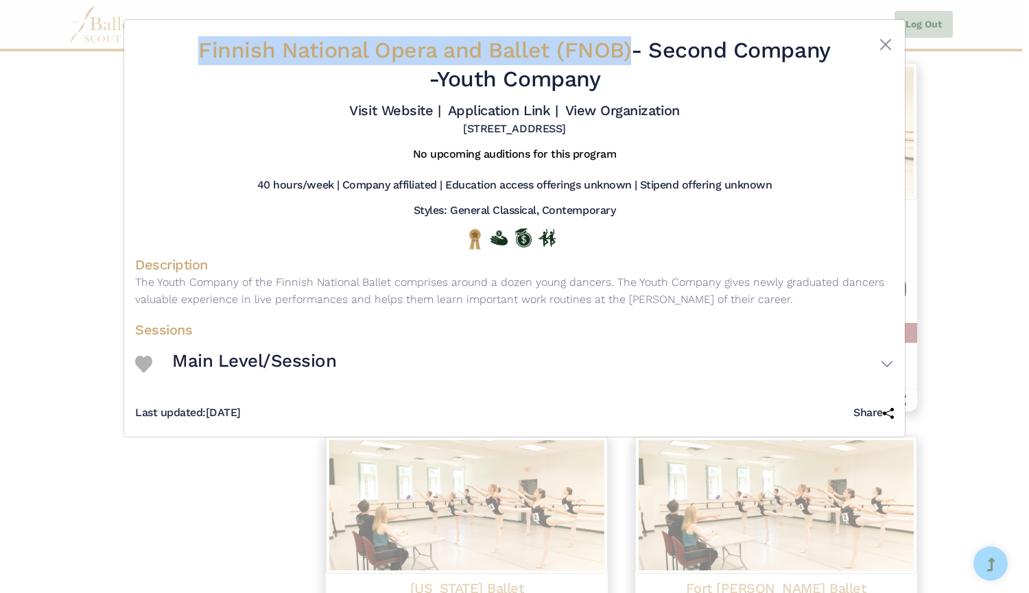
click at [590, 111] on link "View Organization" at bounding box center [622, 110] width 115 height 16
drag, startPoint x: 495, startPoint y: 77, endPoint x: 660, endPoint y: 80, distance: 165.3
click at [660, 80] on h2 "Finnish National Opera and Ballet (FNOB) - Second Company - Youth Company" at bounding box center [514, 64] width 632 height 57
copy h2 "Youth Company"
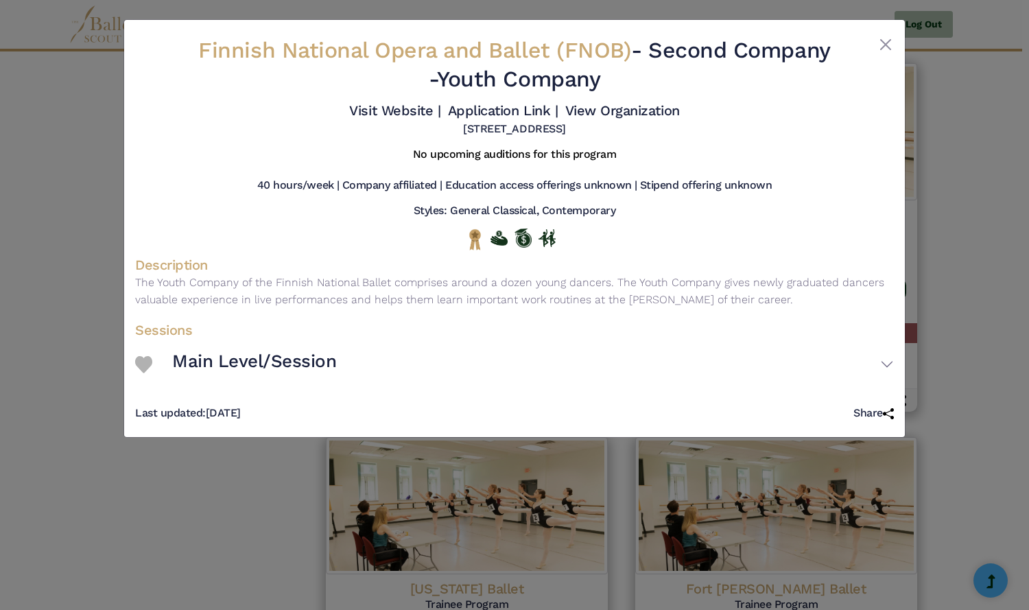
click at [83, 280] on div "Finnish National Opera and Ballet (FNOB) - Second Company - Youth Company Visit…" at bounding box center [514, 305] width 1029 height 610
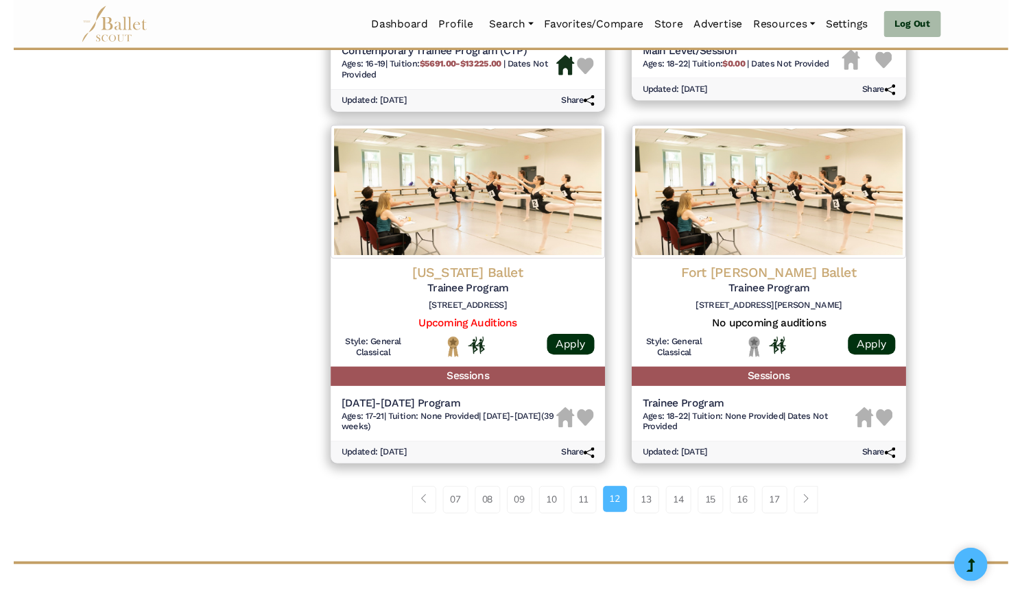
scroll to position [1663, 0]
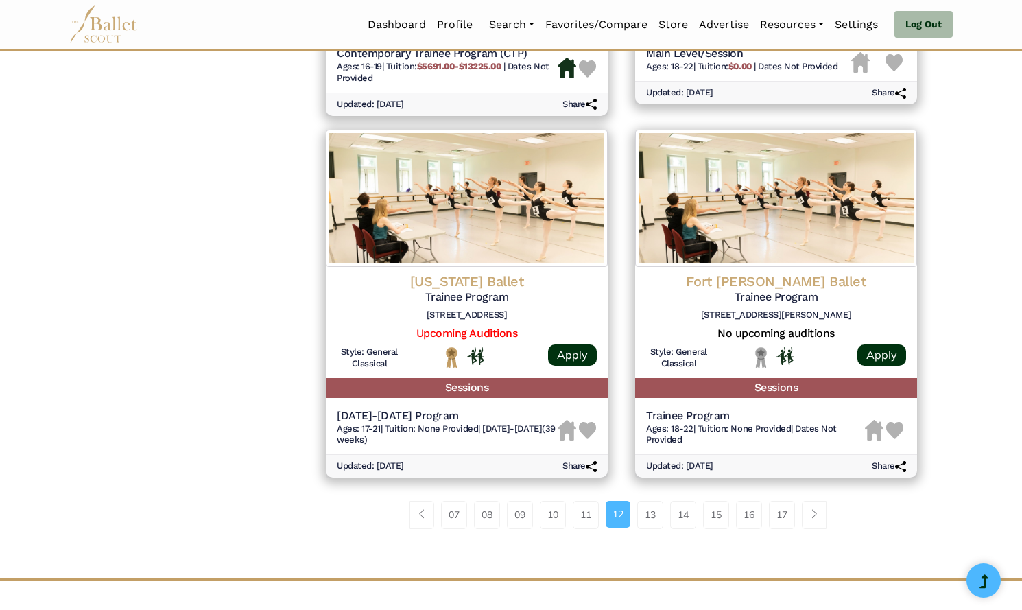
click at [476, 222] on img at bounding box center [467, 198] width 282 height 137
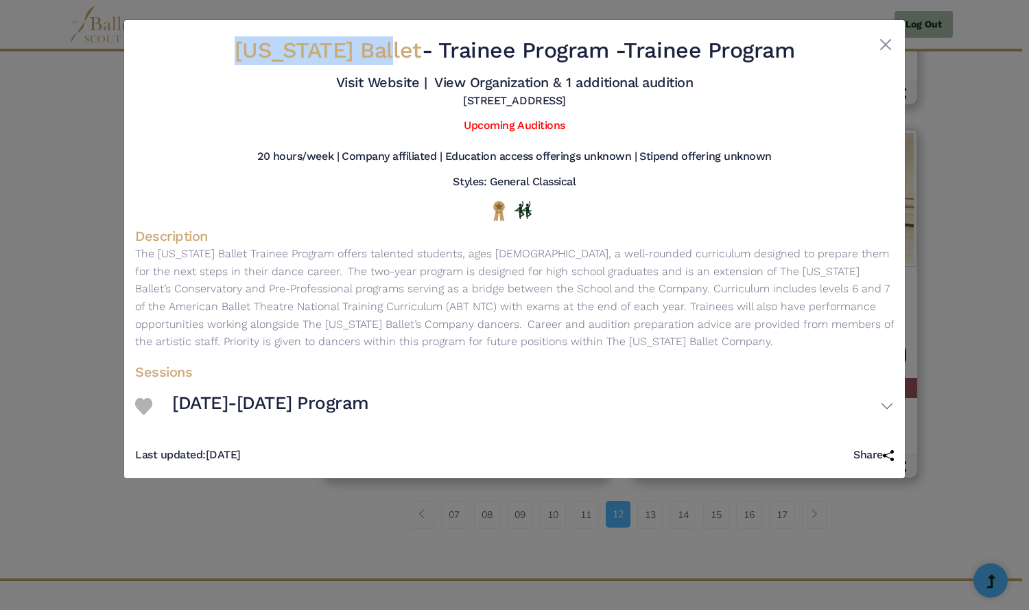
drag, startPoint x: 255, startPoint y: 53, endPoint x: 387, endPoint y: 42, distance: 132.8
click at [387, 42] on span "Florida Ballet" at bounding box center [328, 50] width 187 height 26
copy span "Florida Ballet"
click at [401, 75] on link "Visit Website |" at bounding box center [381, 82] width 91 height 16
click at [474, 95] on h5 "10131 Atlantic Blvd, Jacksonville, FL 32225" at bounding box center [514, 101] width 102 height 14
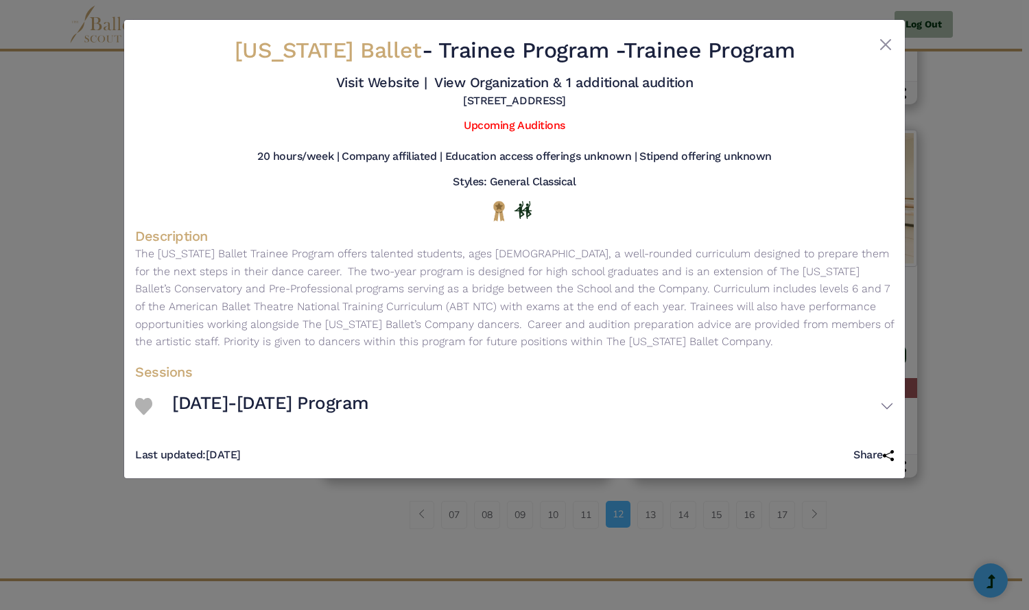
click at [468, 84] on link "View Organization & 1 additional audition" at bounding box center [563, 82] width 258 height 16
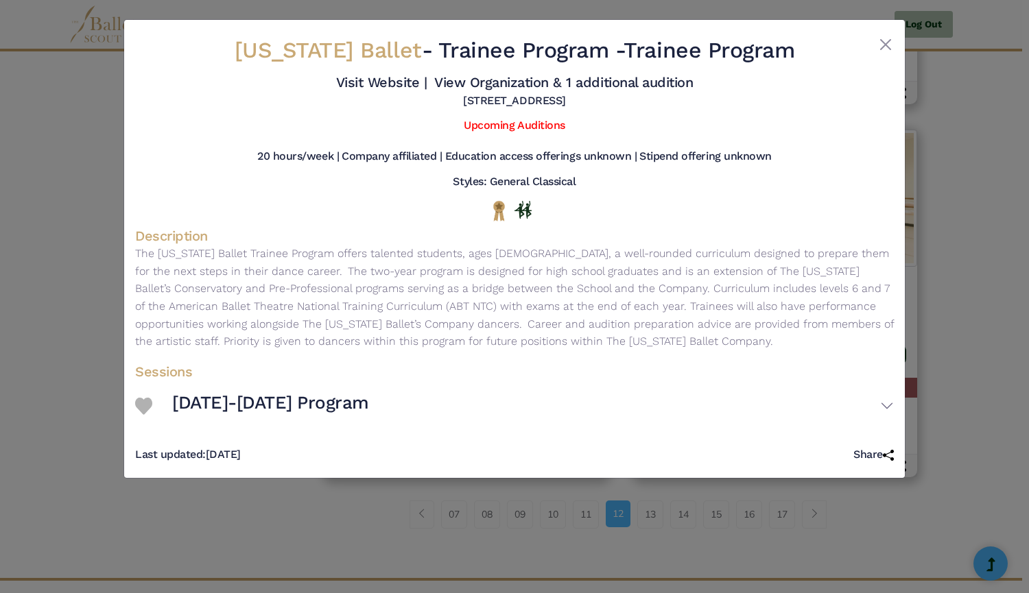
click at [18, 280] on div "Florida Ballet - Trainee Program - Trainee Program Visit Website | View Organiz…" at bounding box center [514, 296] width 1029 height 593
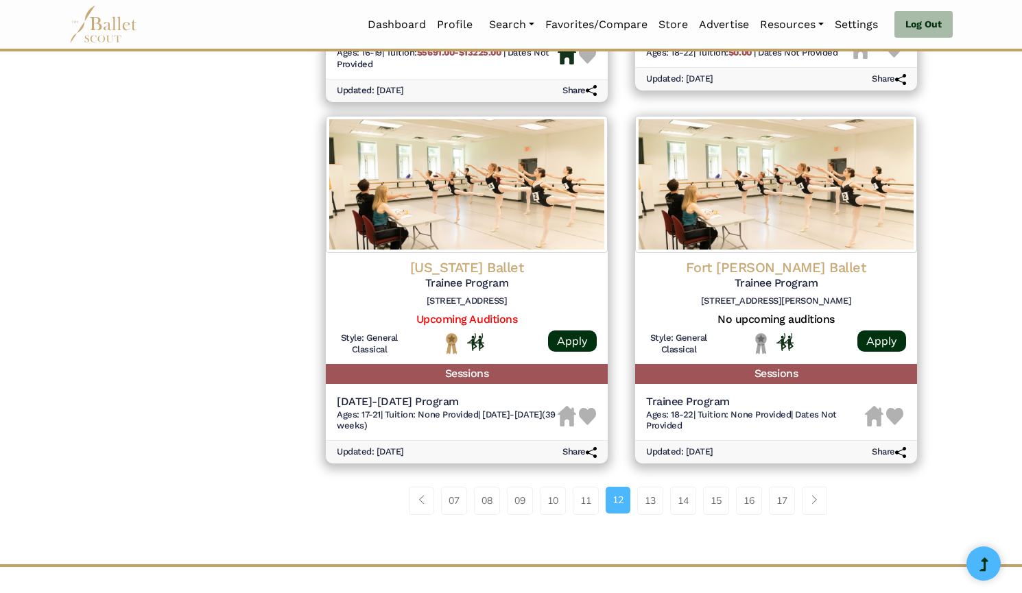
scroll to position [1677, 0]
click at [810, 165] on img at bounding box center [776, 183] width 282 height 137
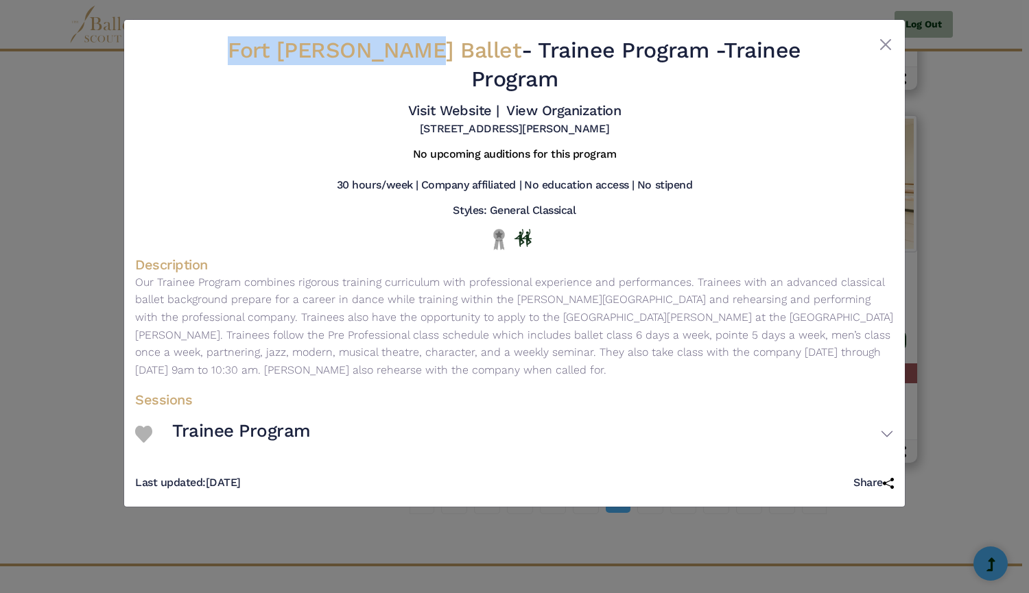
drag, startPoint x: 211, startPoint y: 31, endPoint x: 412, endPoint y: 45, distance: 201.4
click at [412, 45] on div "Fort Wayne Ballet - Trainee Program - Trainee Program Visit Website | View Orga…" at bounding box center [514, 86] width 758 height 111
copy span "Fort Wayne Ballet"
click at [455, 102] on link "Visit Website |" at bounding box center [453, 110] width 91 height 16
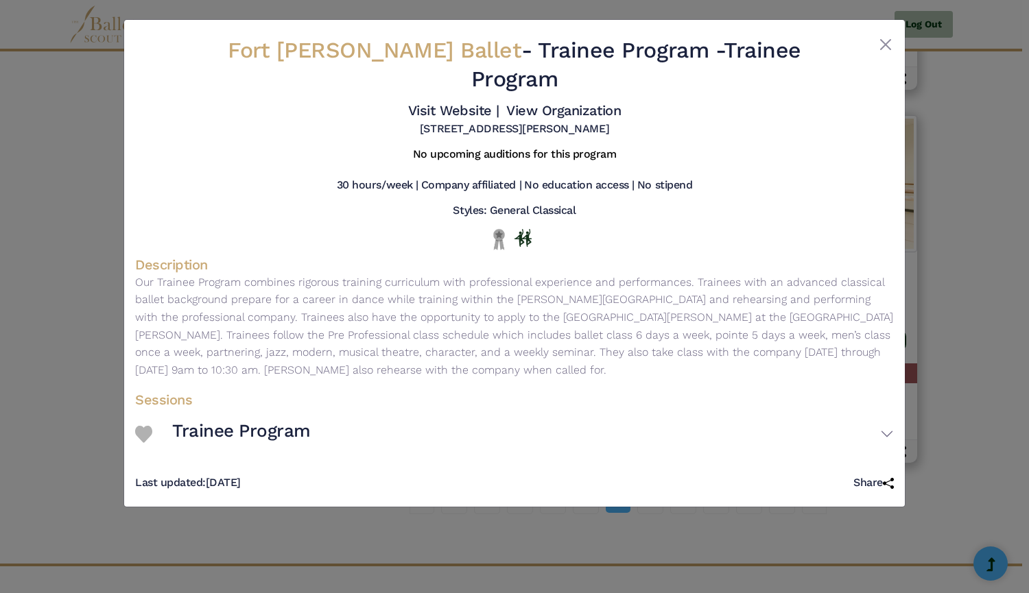
click at [543, 101] on h4 "Visit Website | View Organization" at bounding box center [514, 110] width 213 height 18
click at [539, 102] on link "View Organization" at bounding box center [563, 110] width 115 height 16
click at [21, 165] on div "Fort Wayne Ballet - Trainee Program - Trainee Program Visit Website | View Orga…" at bounding box center [514, 296] width 1029 height 593
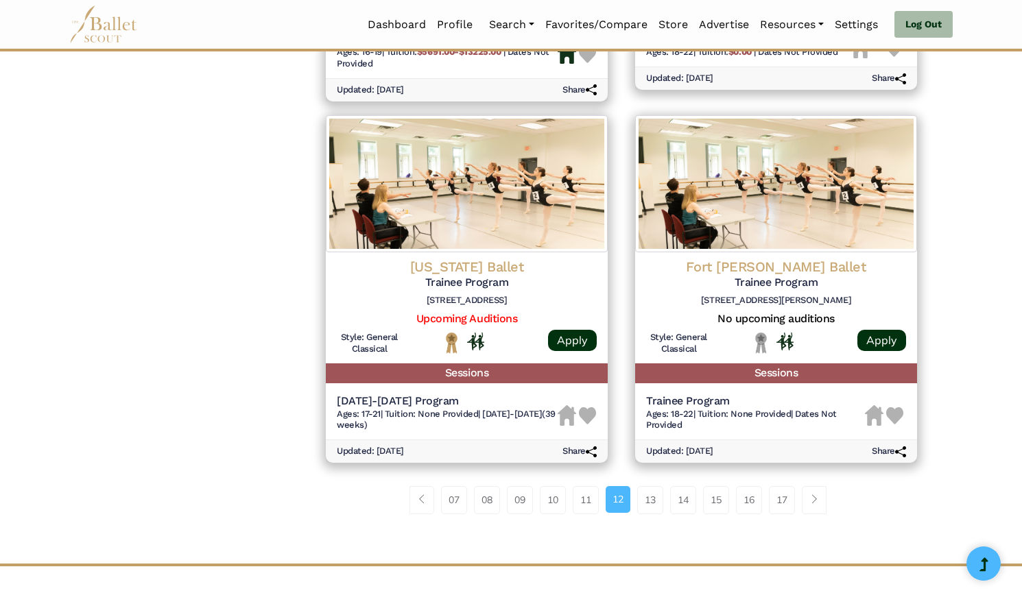
click at [648, 513] on link "13" at bounding box center [650, 499] width 26 height 27
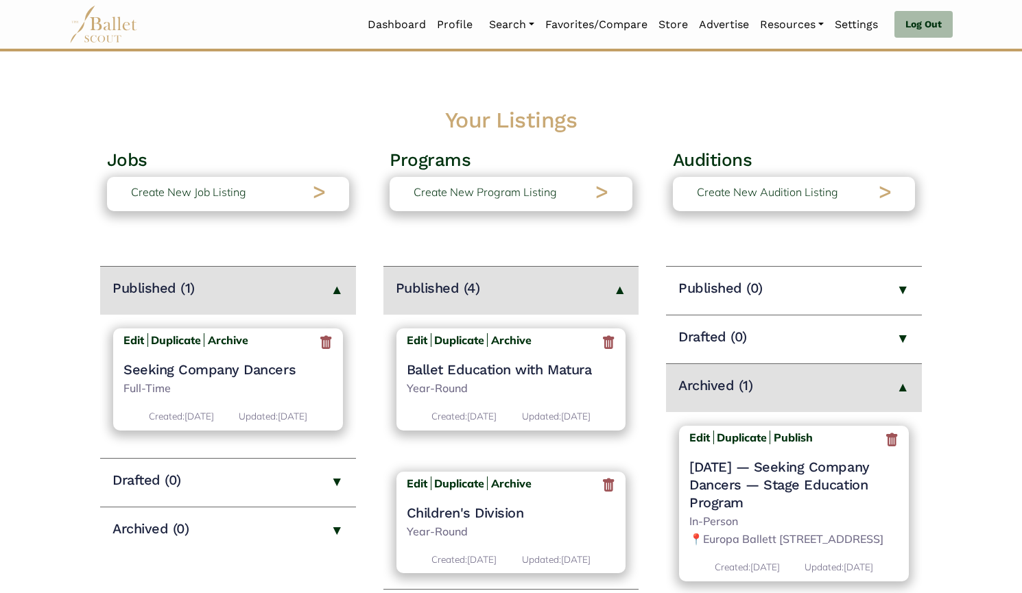
scroll to position [120, 0]
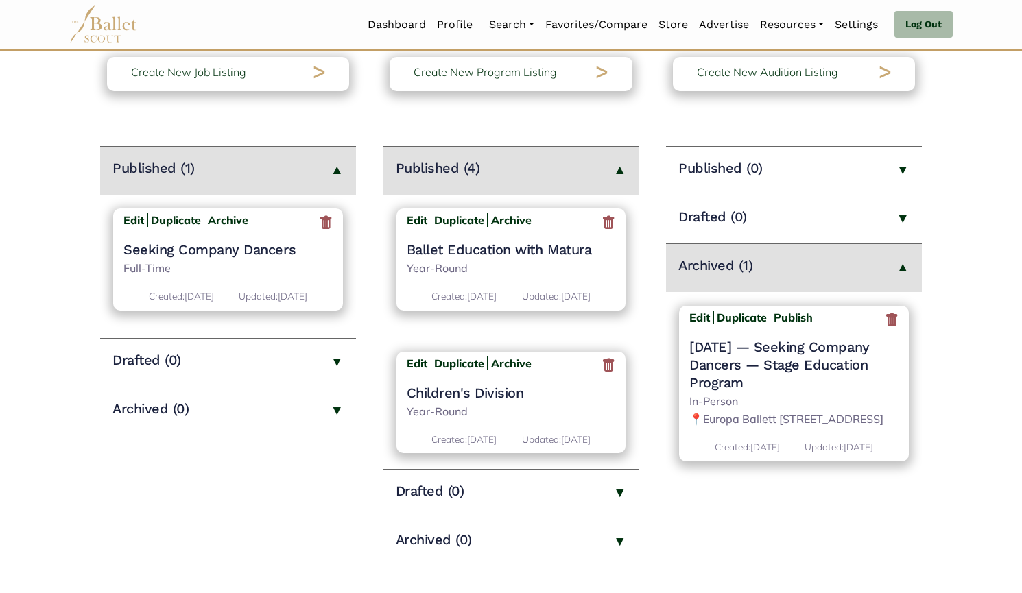
click at [897, 324] on icon at bounding box center [892, 319] width 14 height 17
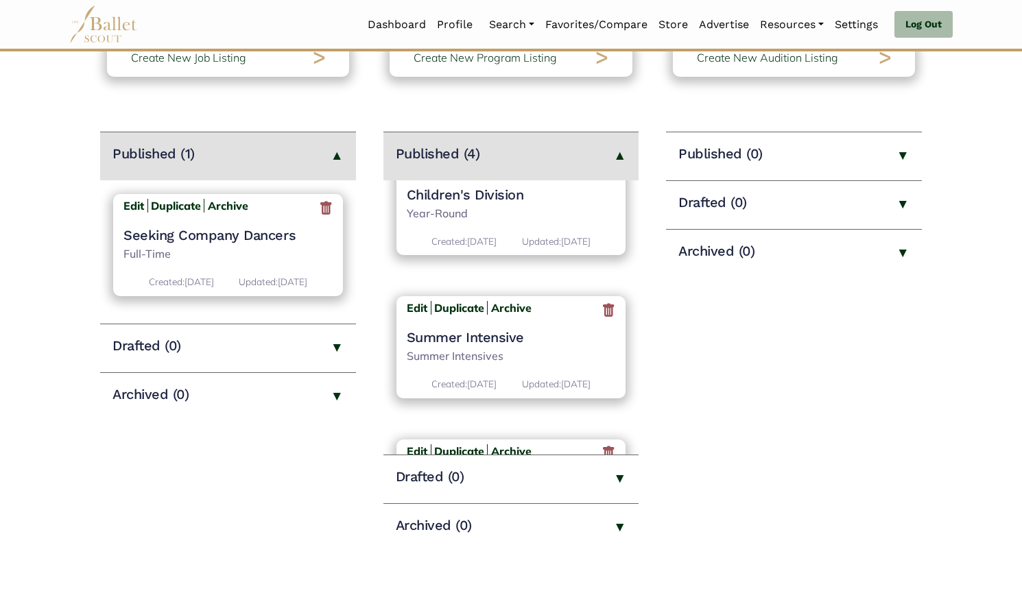
scroll to position [298, 0]
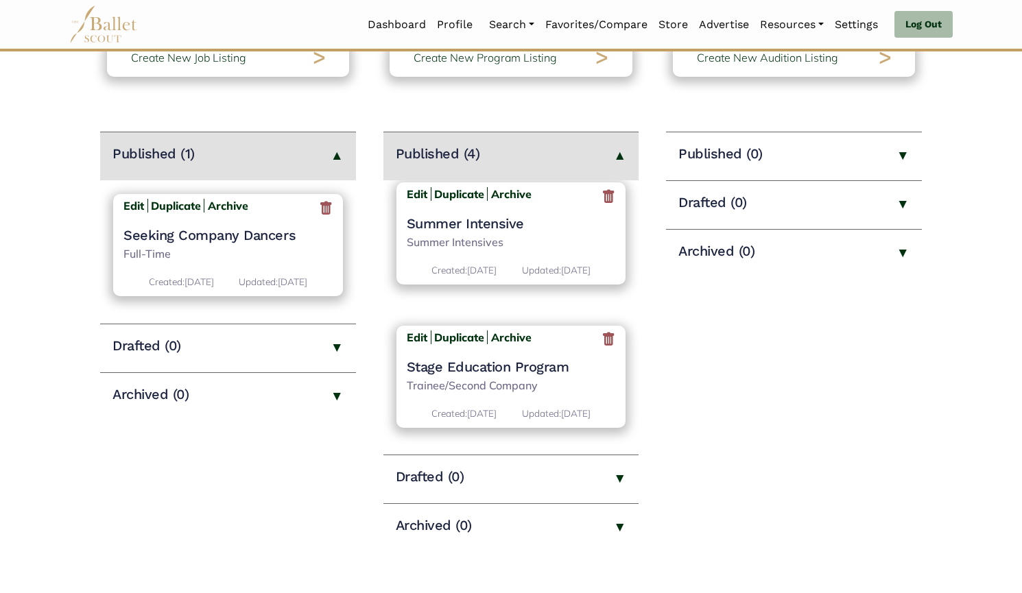
click at [525, 367] on h4 "Stage Education Program" at bounding box center [511, 367] width 209 height 18
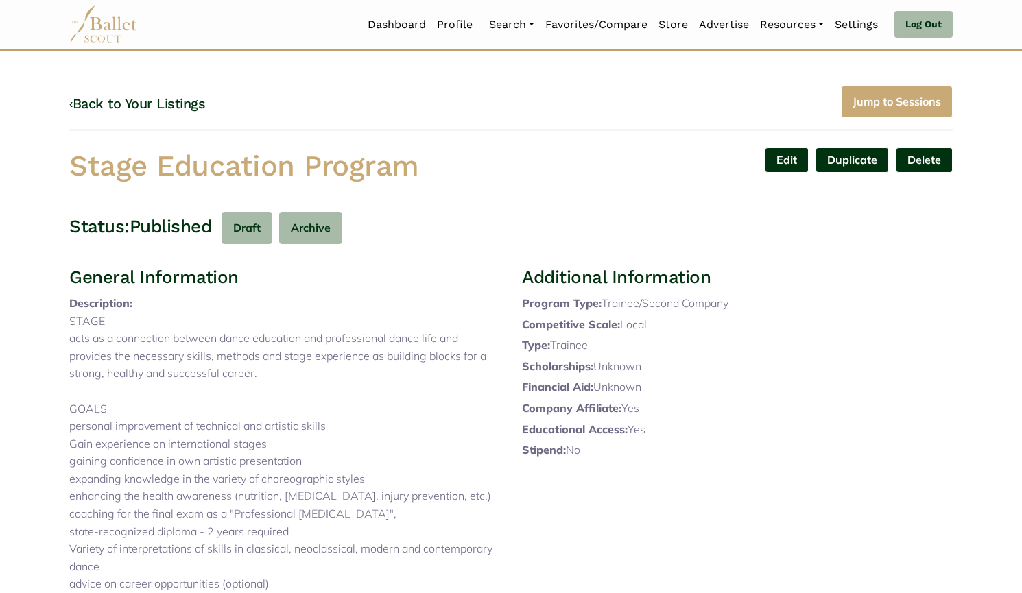
click at [779, 159] on link "Edit" at bounding box center [787, 159] width 44 height 25
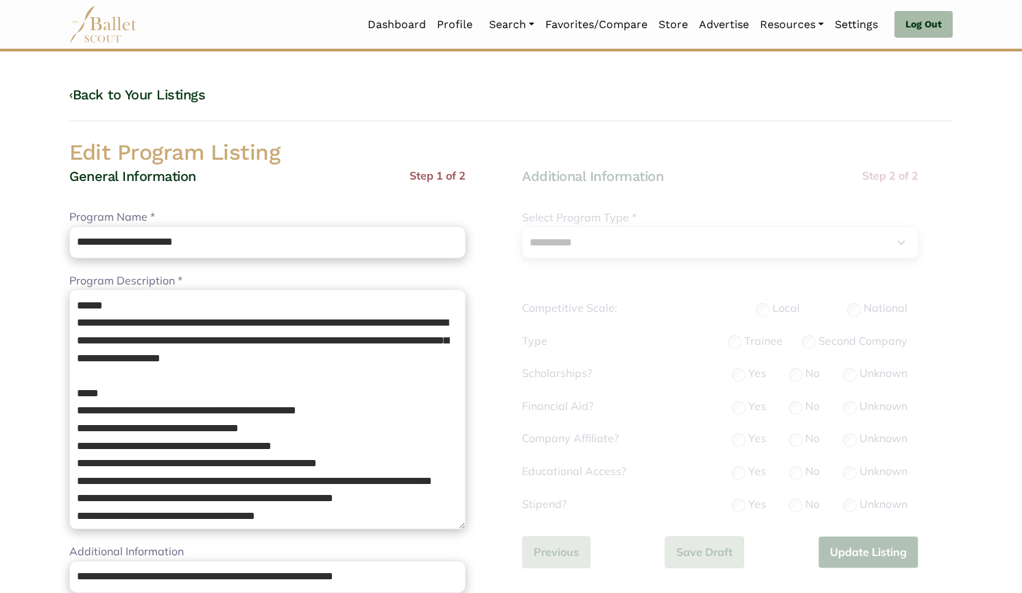
select select "**"
select select "*"
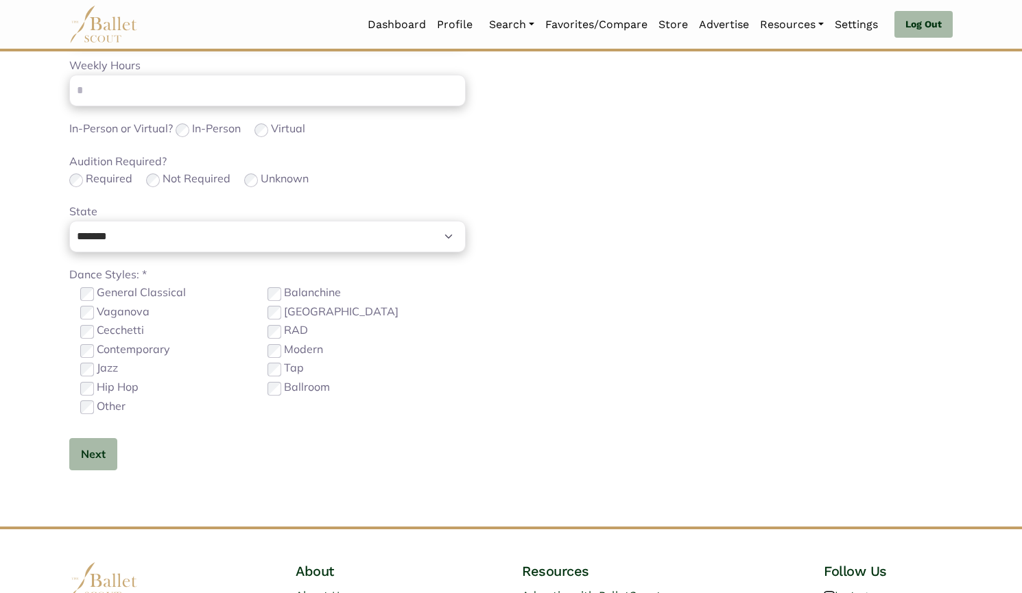
scroll to position [650, 0]
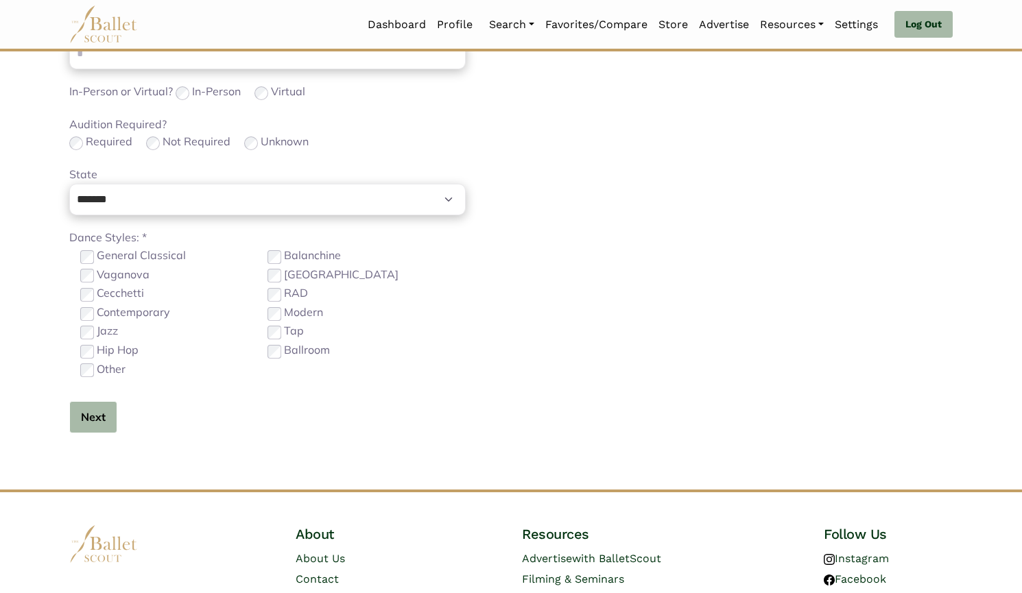
click at [95, 427] on button "Next" at bounding box center [93, 417] width 48 height 32
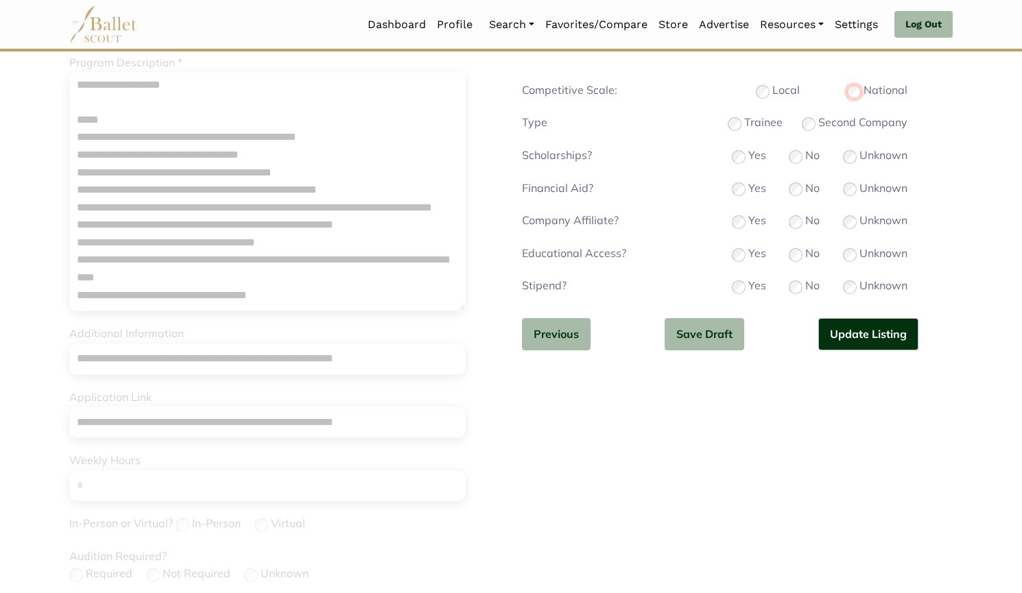
scroll to position [229, 0]
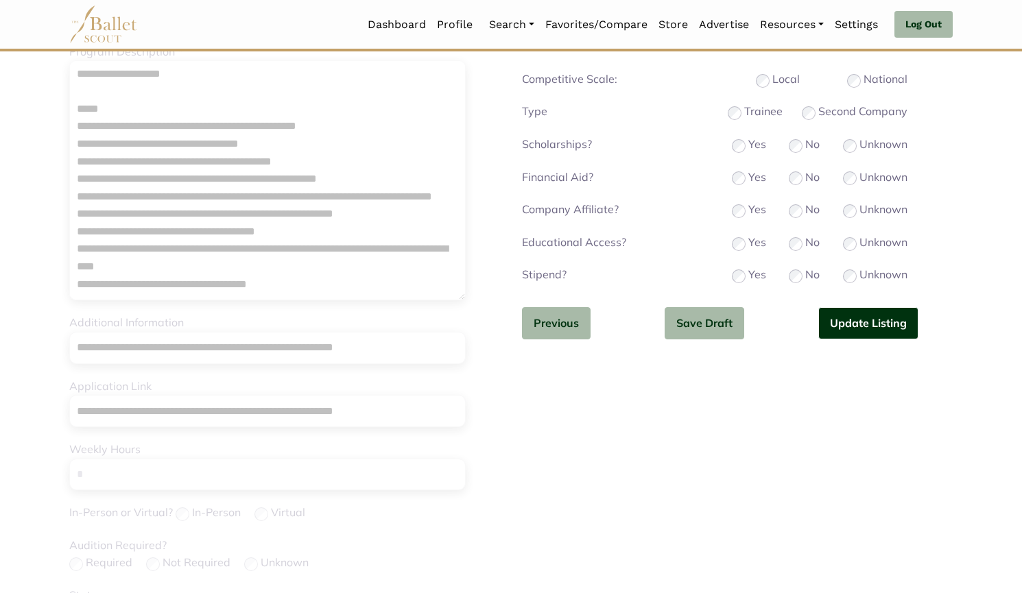
click at [847, 323] on button "Update Listing" at bounding box center [868, 323] width 100 height 32
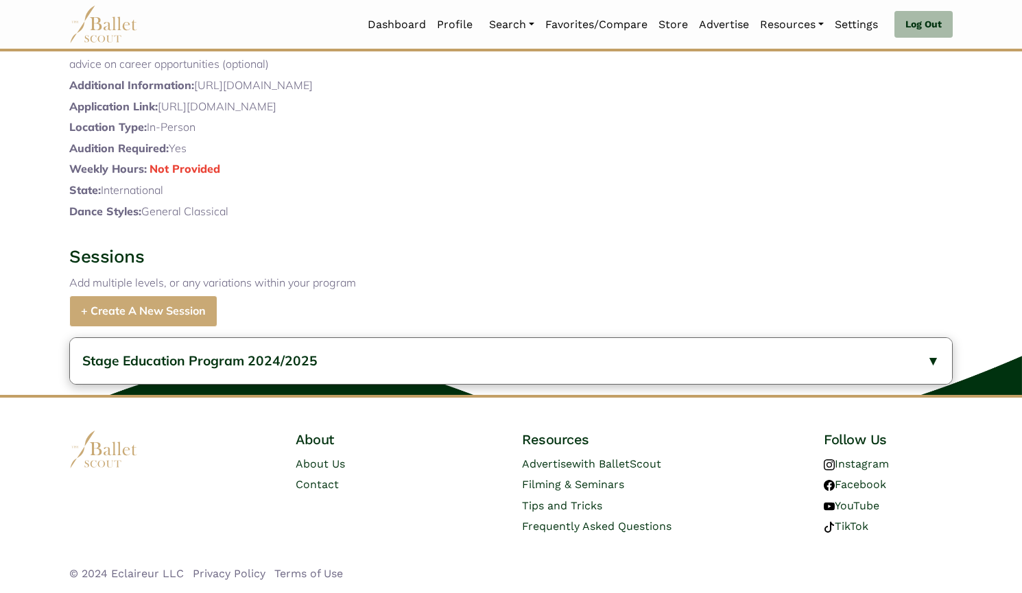
scroll to position [563, 0]
click at [415, 376] on button "Stage Education Program 2024/2025" at bounding box center [511, 361] width 882 height 46
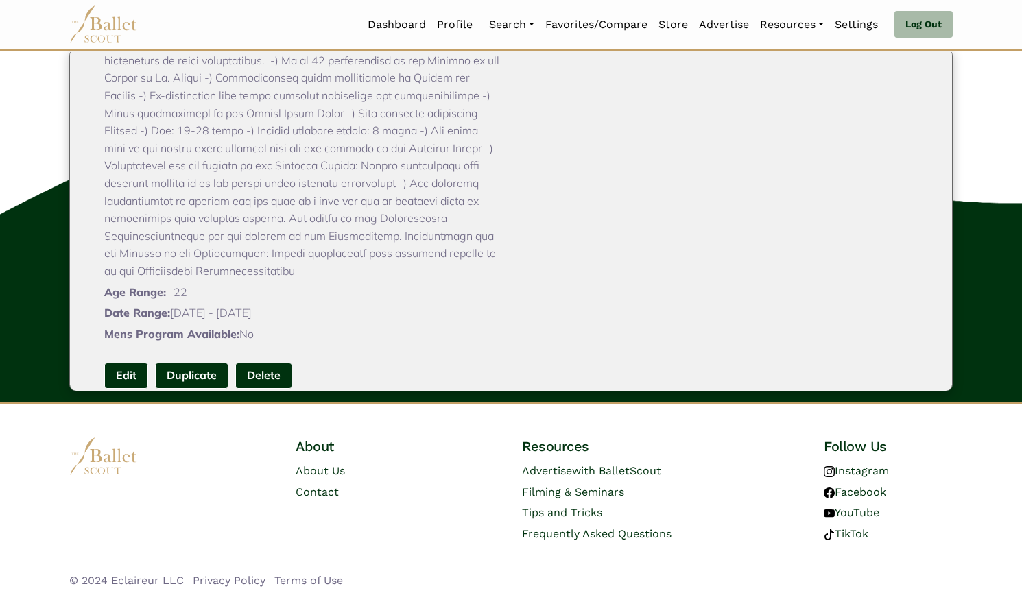
scroll to position [809, 0]
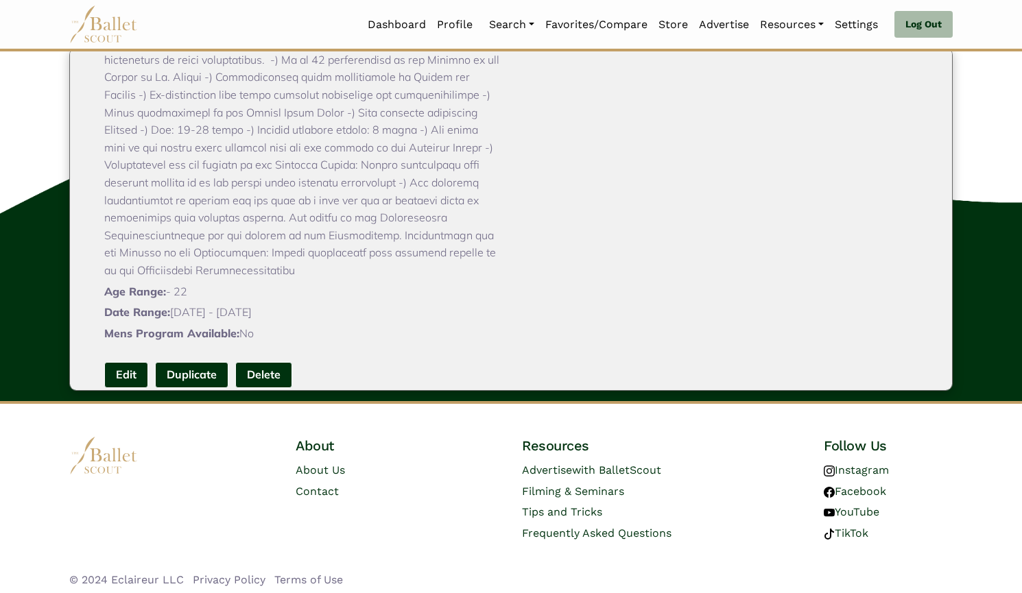
click at [130, 387] on link "Edit" at bounding box center [126, 374] width 44 height 25
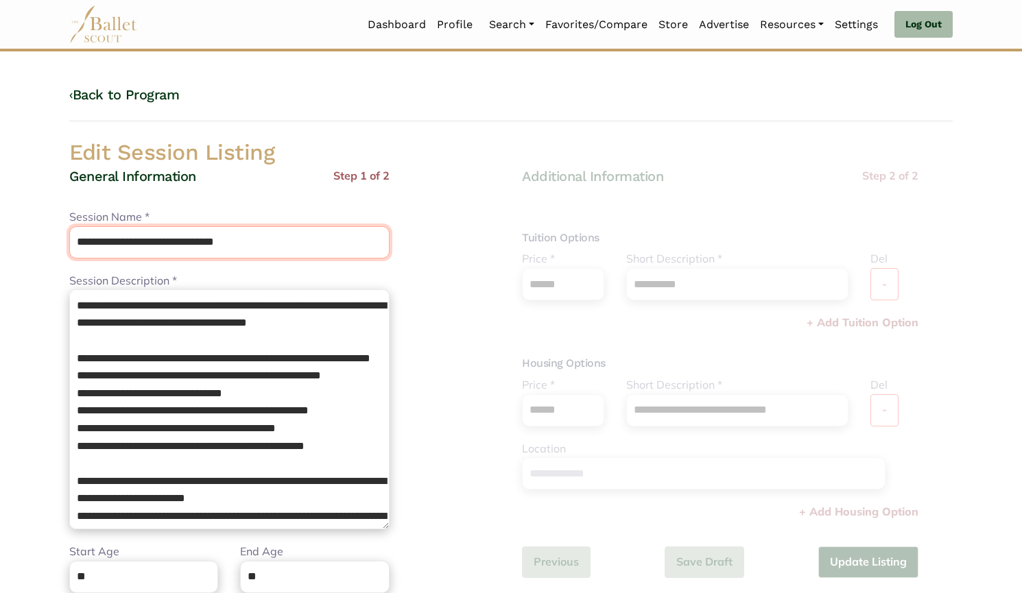
drag, startPoint x: 212, startPoint y: 245, endPoint x: 529, endPoint y: 195, distance: 320.8
click at [529, 195] on div "**********" at bounding box center [510, 469] width 905 height 660
type input "**********"
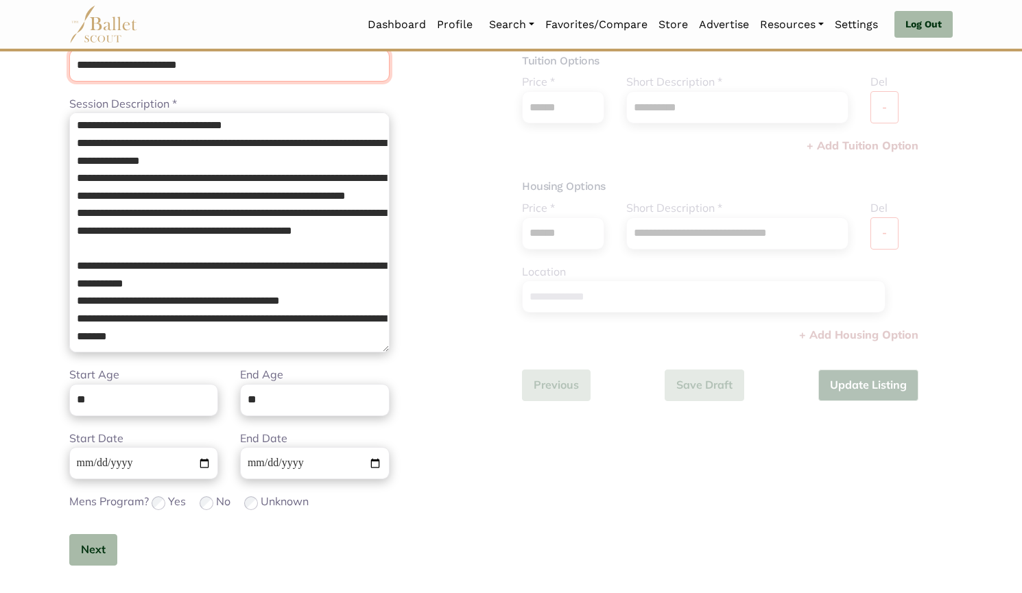
scroll to position [178, 0]
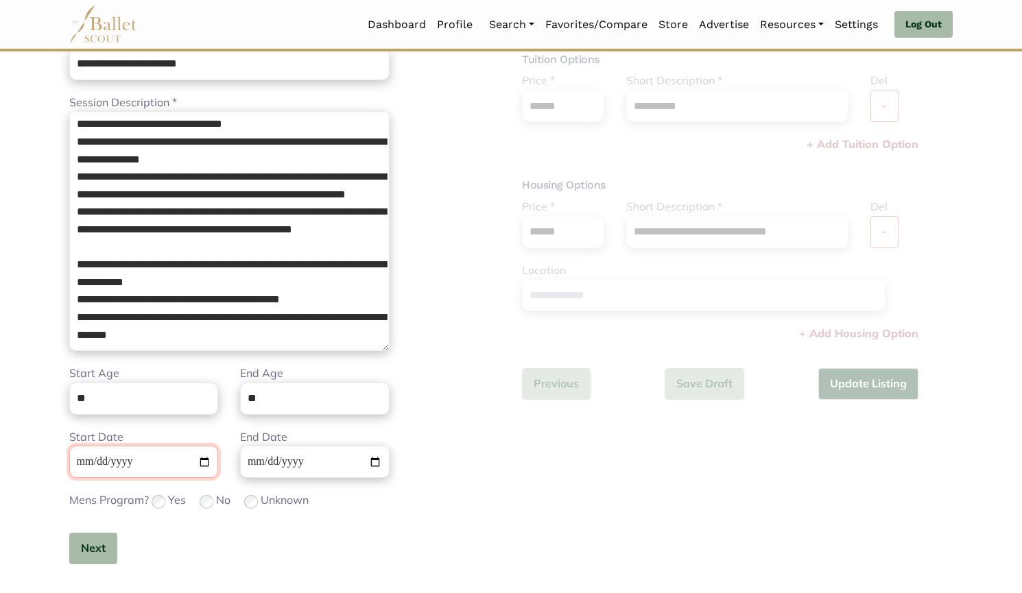
click at [89, 449] on input "**********" at bounding box center [143, 462] width 149 height 32
click at [97, 546] on button "Next" at bounding box center [93, 549] width 48 height 32
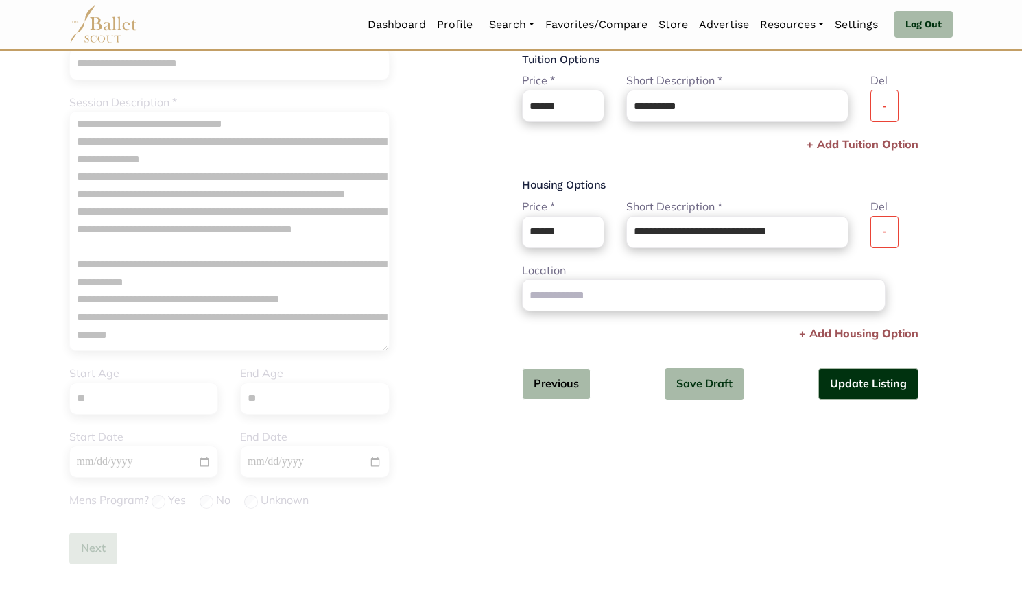
click at [568, 374] on button "Previous" at bounding box center [556, 384] width 69 height 32
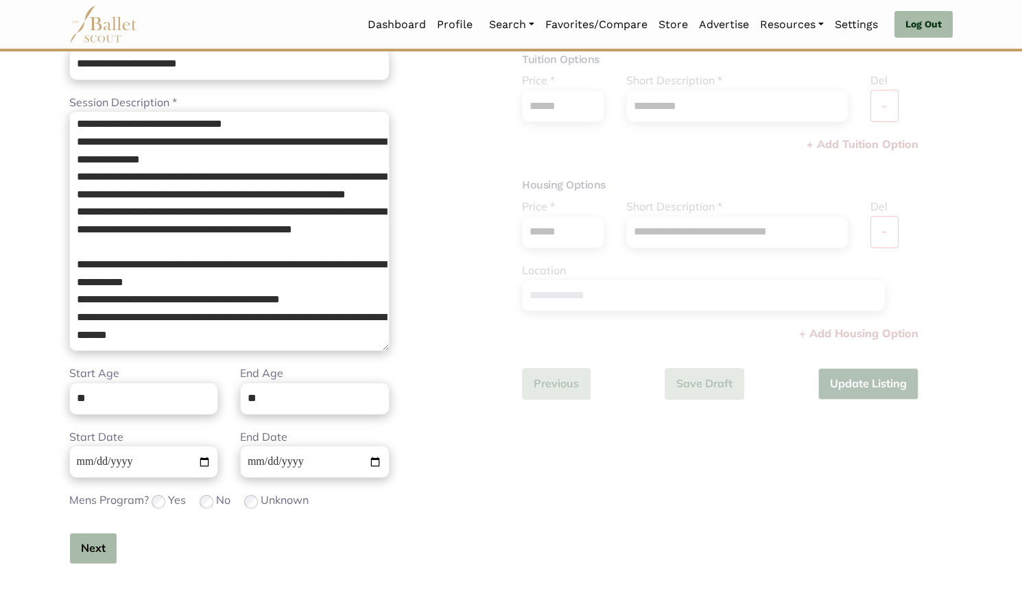
click at [108, 542] on button "Next" at bounding box center [93, 549] width 48 height 32
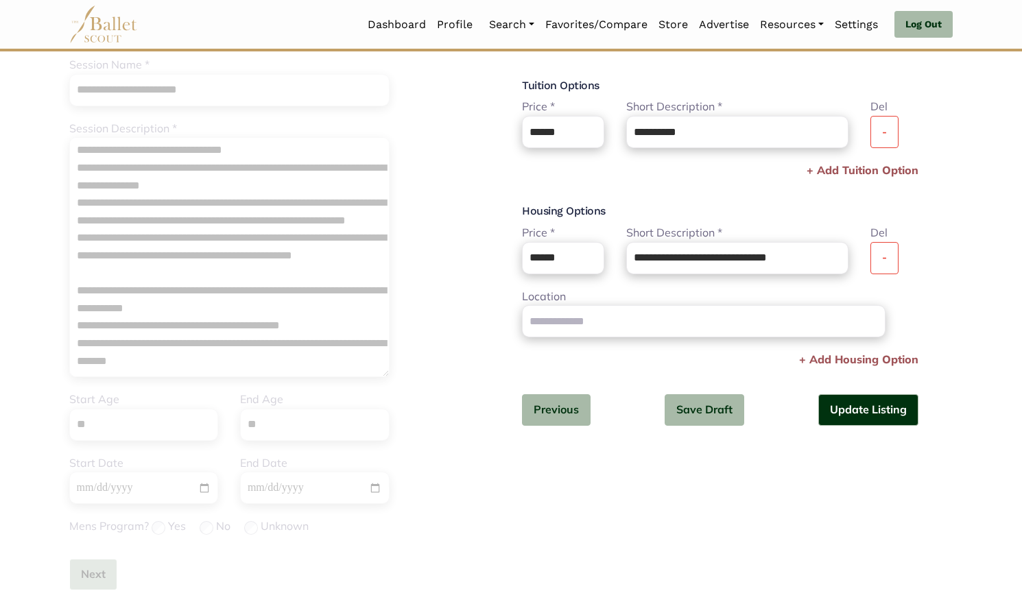
scroll to position [152, 0]
drag, startPoint x: 579, startPoint y: 133, endPoint x: 440, endPoint y: 149, distance: 139.5
click at [440, 149] on div "**********" at bounding box center [510, 317] width 905 height 660
click at [655, 187] on div "Additional Information Step 2 of 2 Tuition Options Price * Please enter a valid…" at bounding box center [720, 232] width 396 height 433
click at [562, 141] on input "***" at bounding box center [563, 133] width 82 height 32
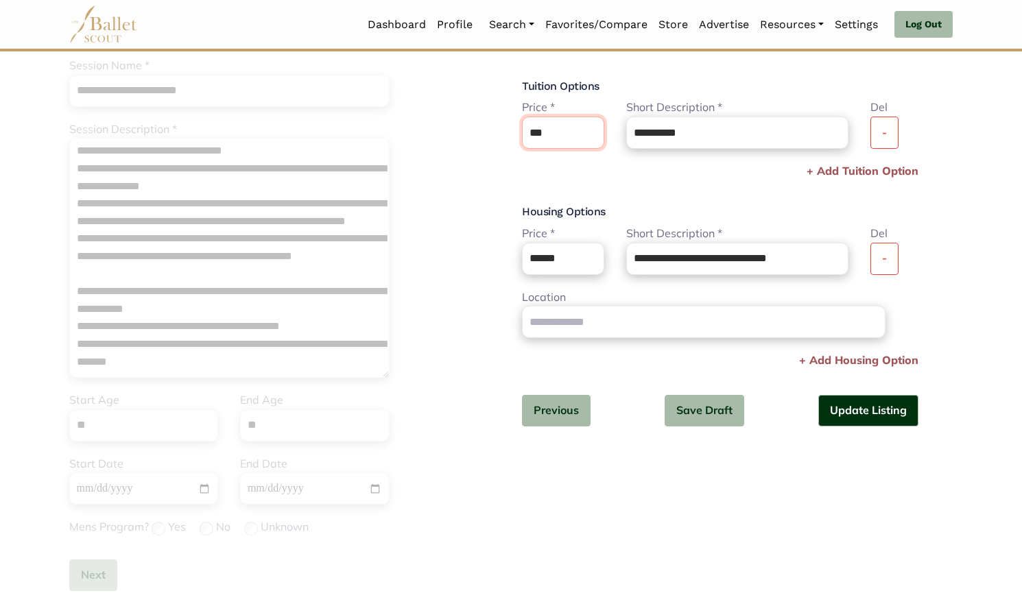
type input "***"
drag, startPoint x: 574, startPoint y: 264, endPoint x: 383, endPoint y: 298, distance: 193.6
click at [383, 298] on div "**********" at bounding box center [510, 317] width 905 height 660
type input "***"
click at [941, 295] on div "Additional Information Step 2 of 2 Tuition Options Price * Please enter a valid…" at bounding box center [737, 232] width 431 height 433
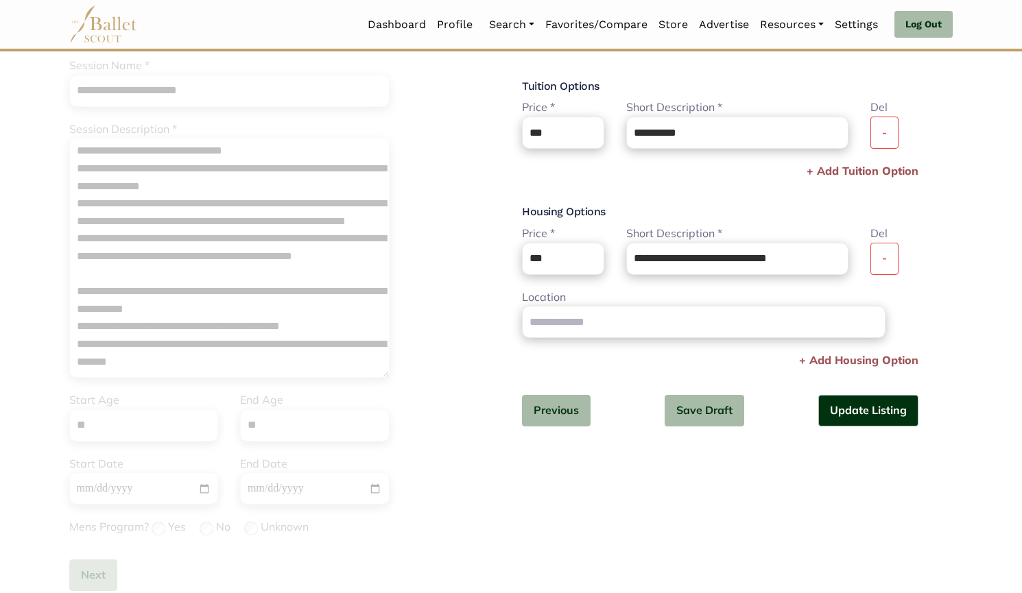
scroll to position [209, 0]
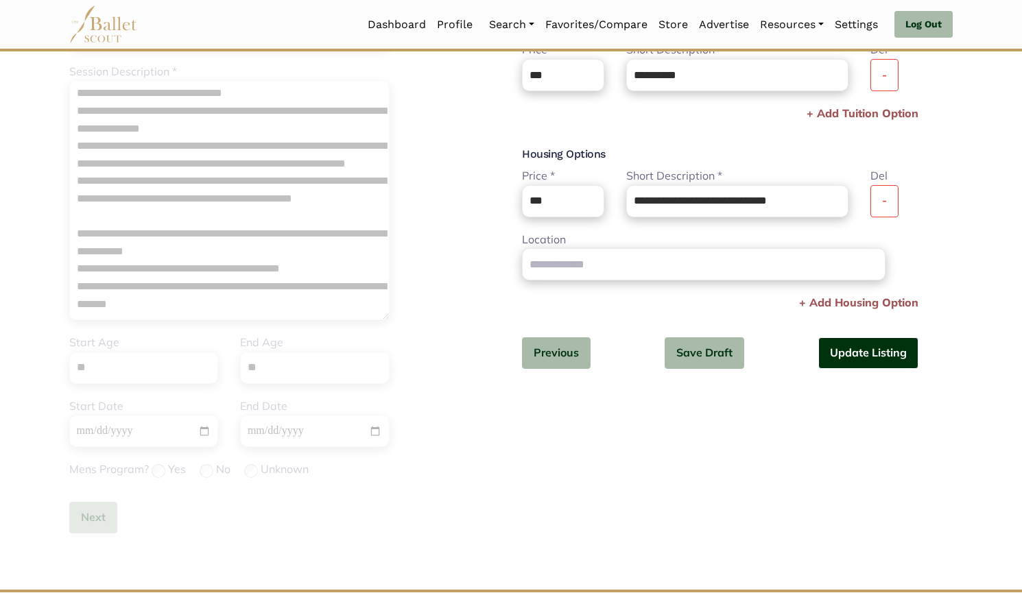
click at [885, 346] on button "Update Listing" at bounding box center [868, 353] width 100 height 32
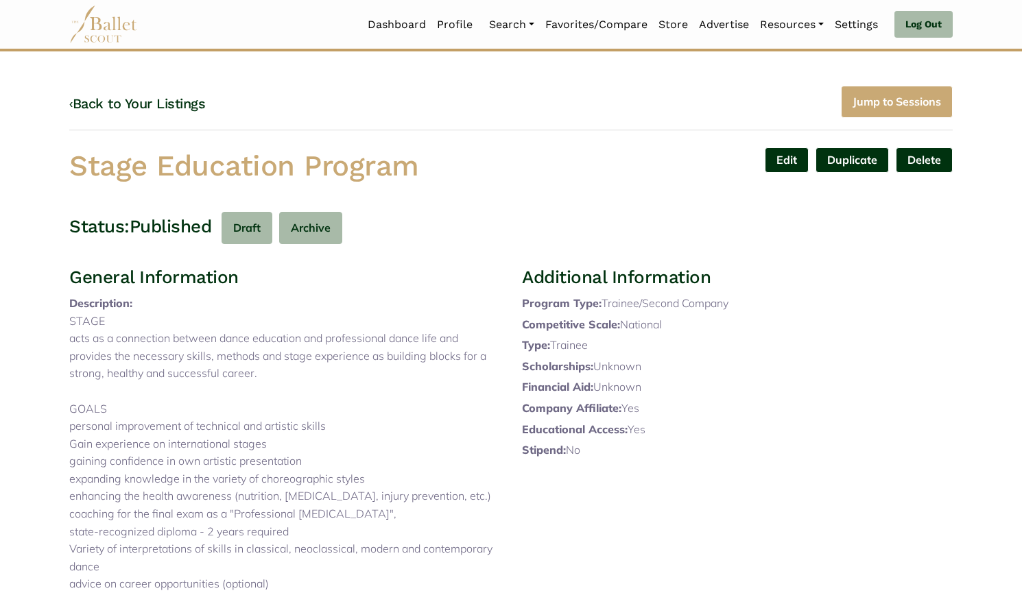
click at [796, 152] on link "Edit" at bounding box center [787, 159] width 44 height 25
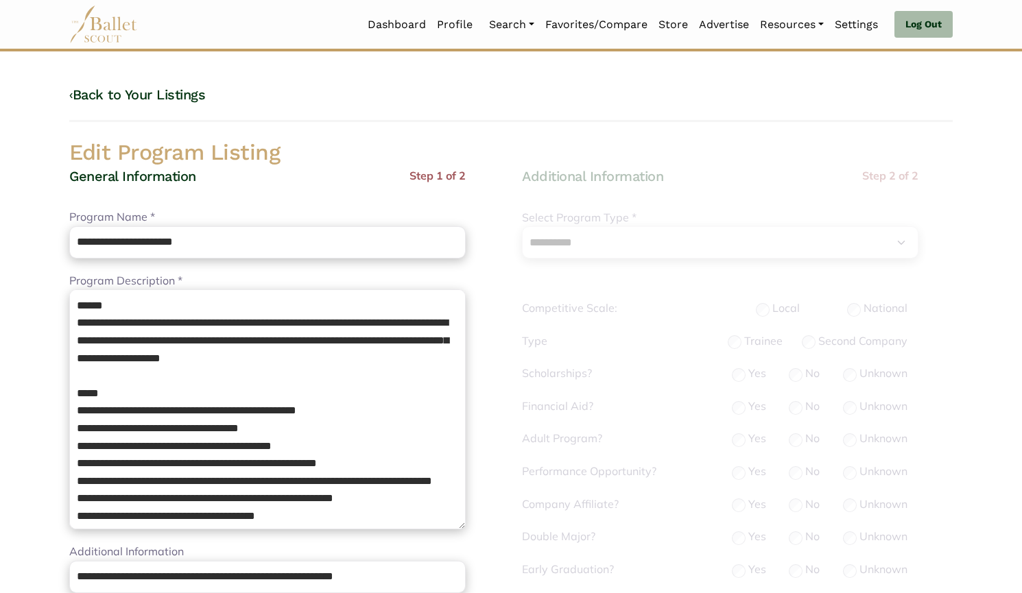
select select "**"
select select "*"
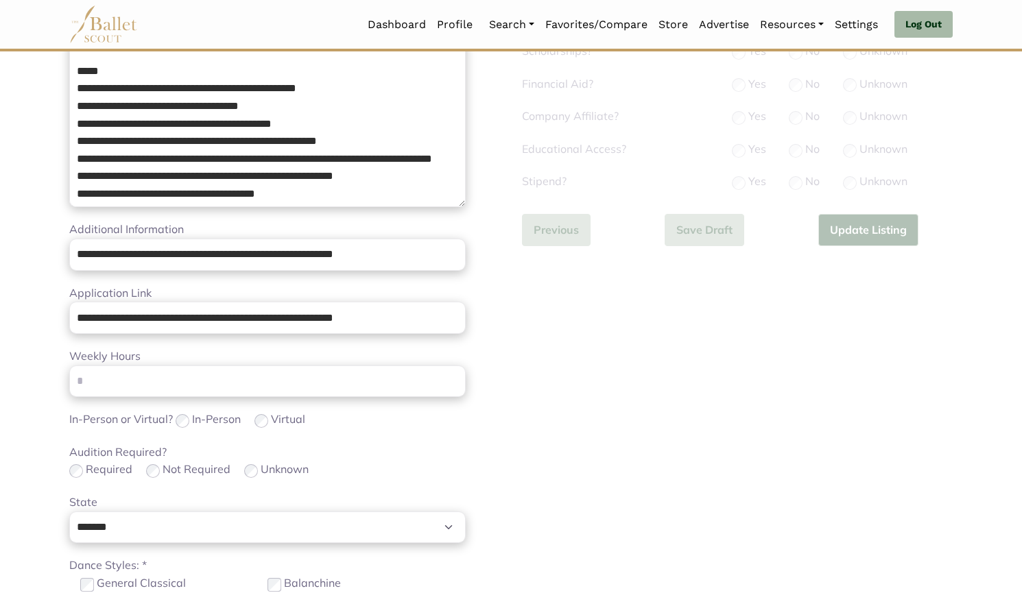
scroll to position [323, 0]
click at [235, 388] on input "Weekly Hours" at bounding box center [267, 381] width 396 height 32
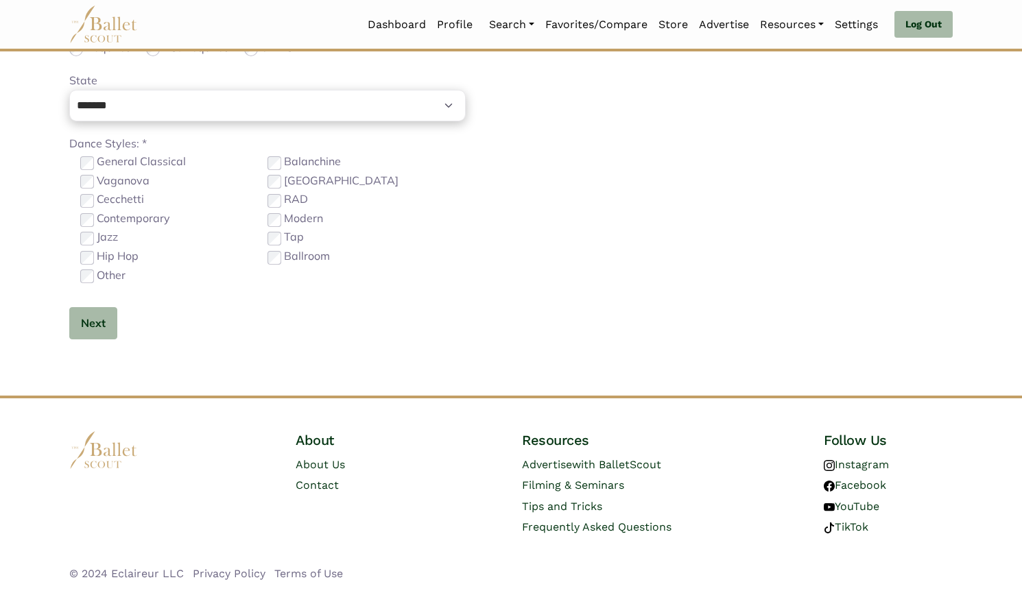
type input "**"
click at [99, 326] on button "Next" at bounding box center [93, 323] width 48 height 32
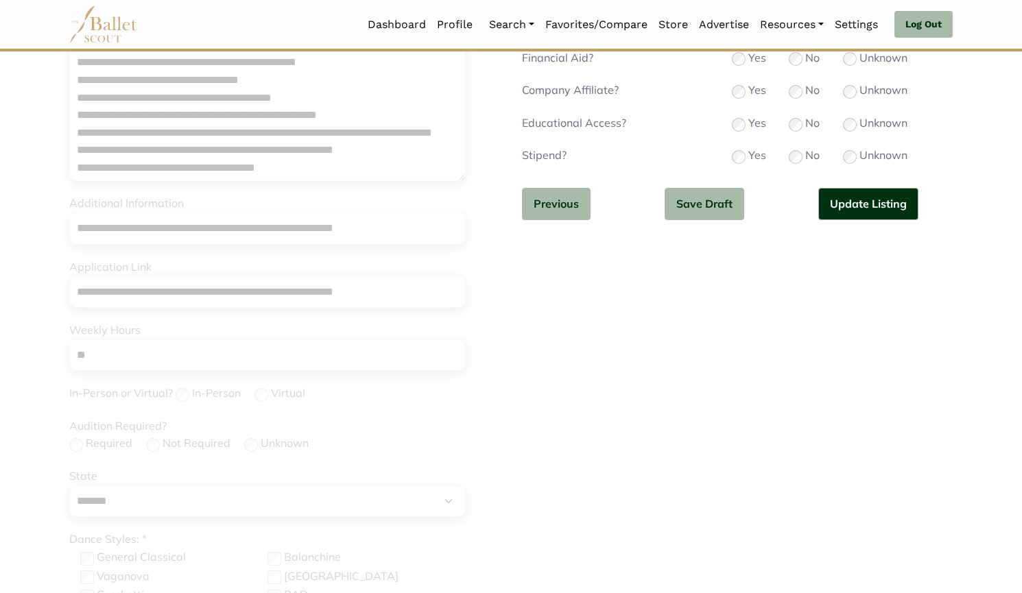
scroll to position [348, 0]
click at [874, 195] on button "Update Listing" at bounding box center [868, 205] width 100 height 32
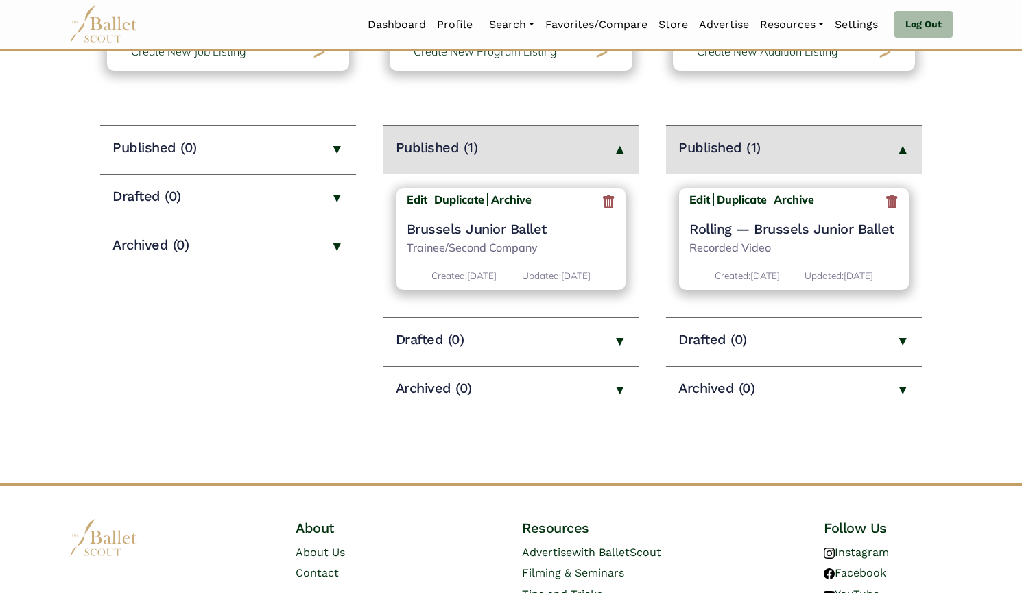
scroll to position [140, 0]
click at [529, 232] on h4 "Brussels Junior Ballet" at bounding box center [511, 230] width 209 height 18
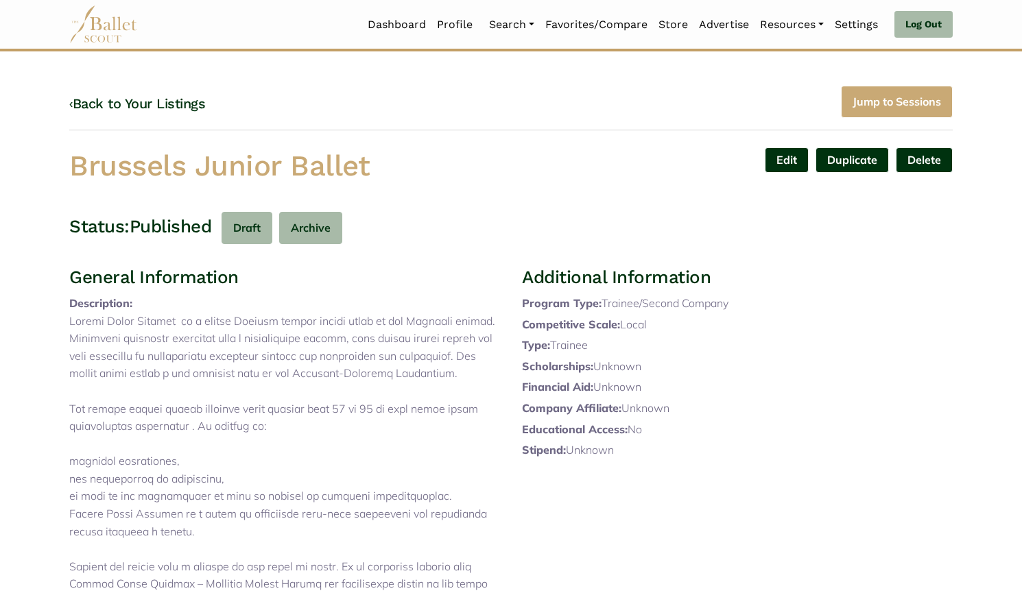
click at [783, 160] on link "Edit" at bounding box center [787, 159] width 44 height 25
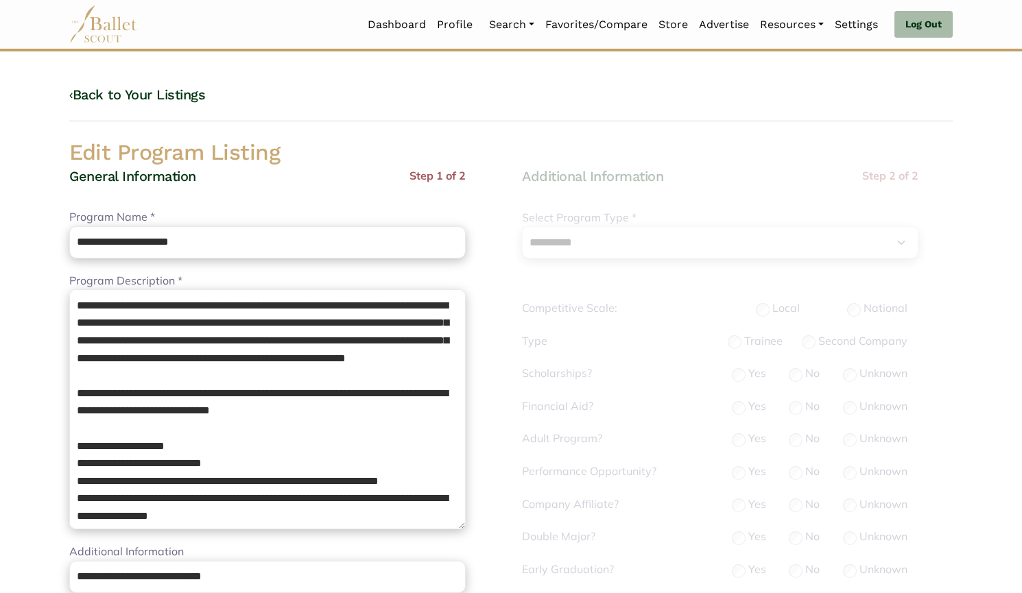
select select "**"
select select "*"
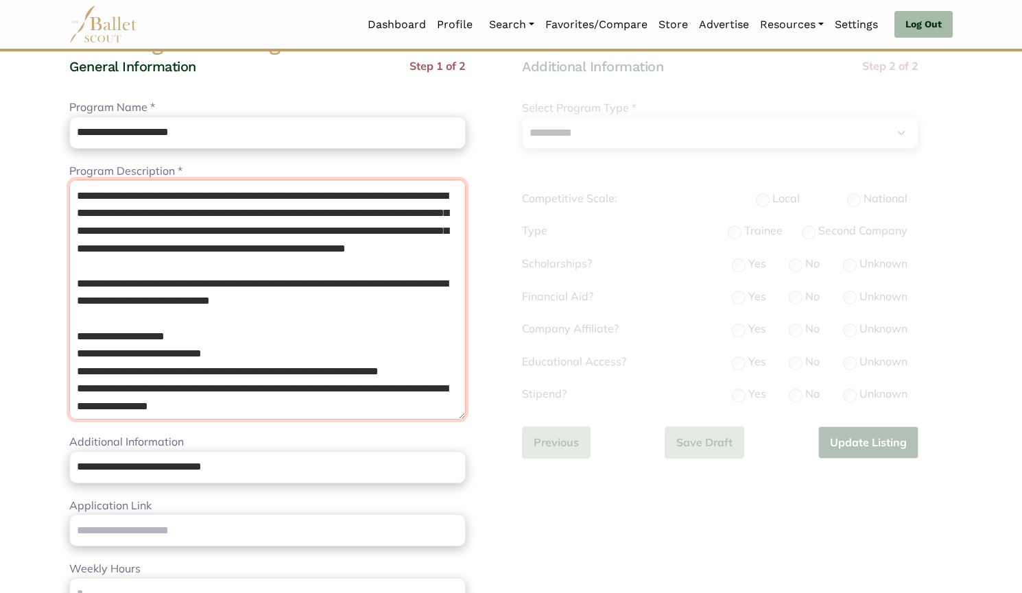
drag, startPoint x: 154, startPoint y: 348, endPoint x: 0, endPoint y: 43, distance: 341.3
click at [0, 43] on body "Loading... Please Wait Dashboard Profile" at bounding box center [511, 559] width 1022 height 1338
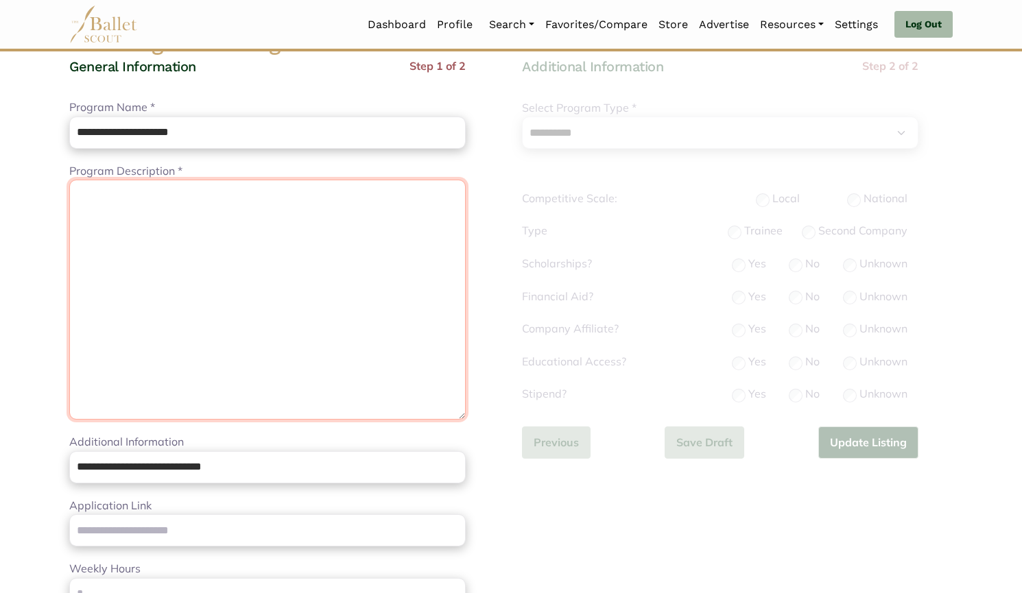
paste textarea "**********"
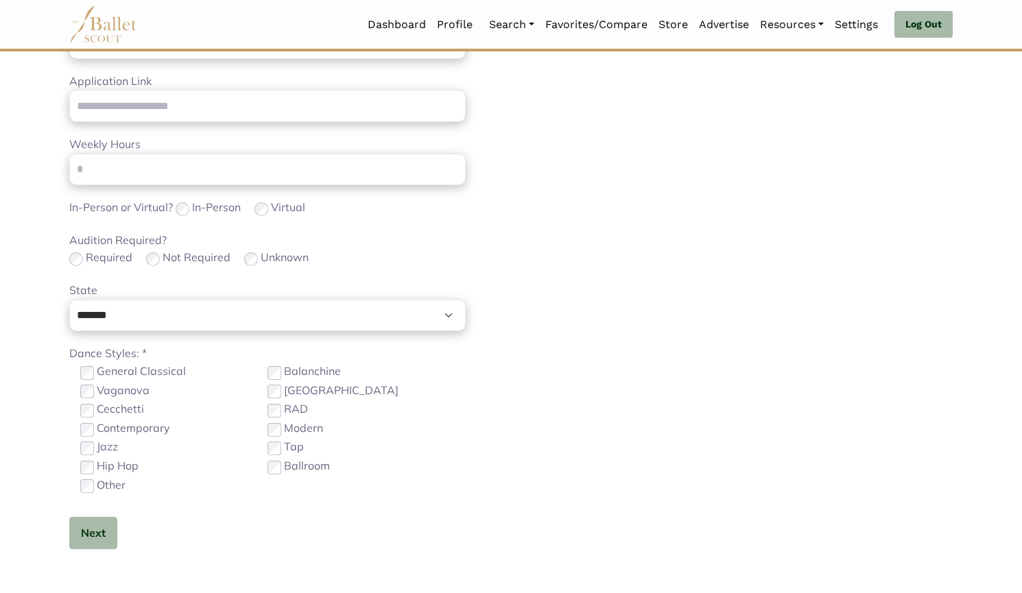
scroll to position [535, 0]
type textarea "**********"
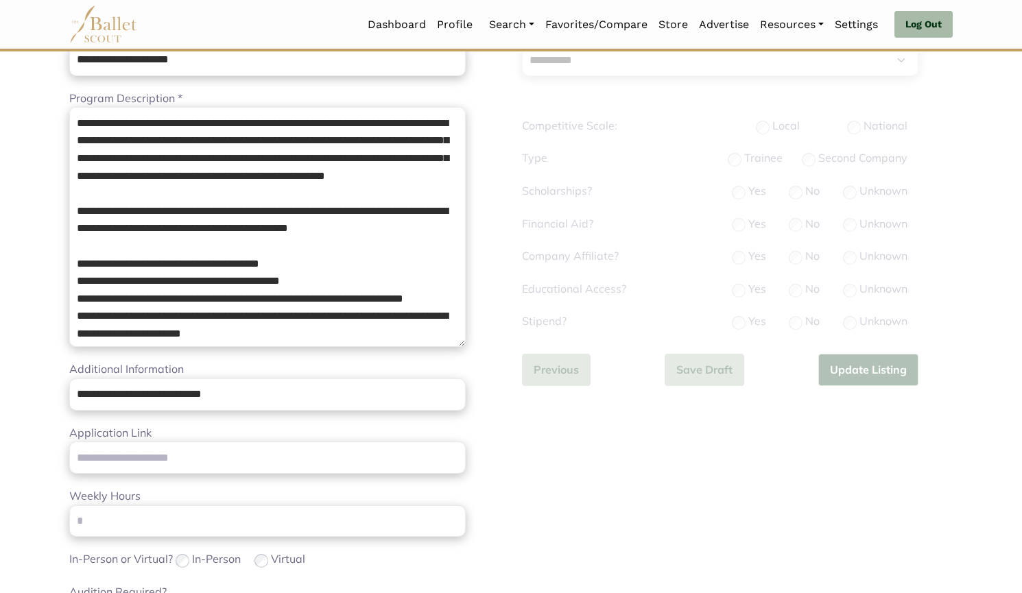
scroll to position [181, 0]
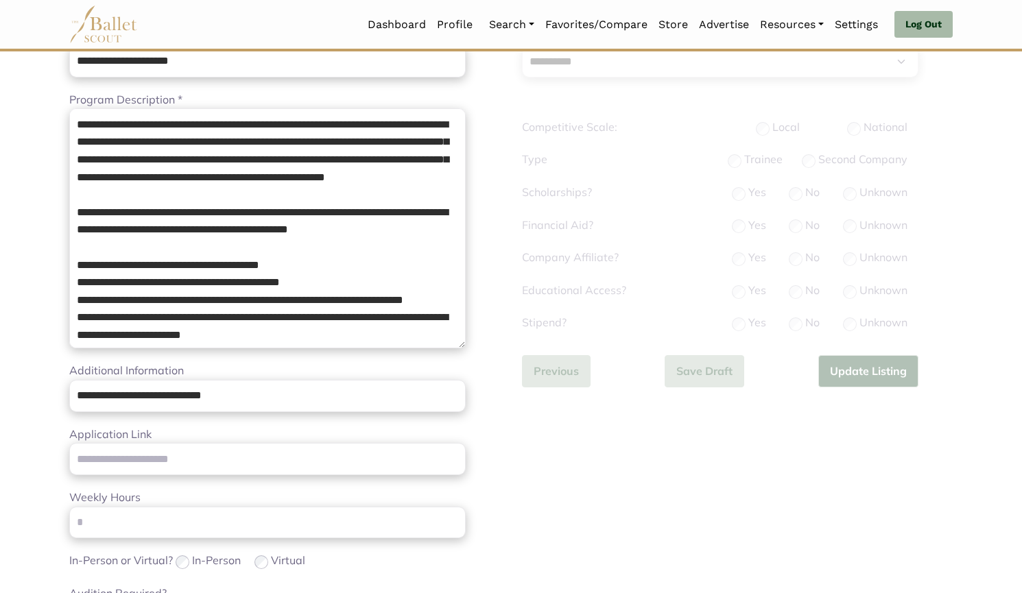
drag, startPoint x: 0, startPoint y: 337, endPoint x: 547, endPoint y: 455, distance: 559.7
click at [547, 455] on div "**********" at bounding box center [737, 472] width 453 height 972
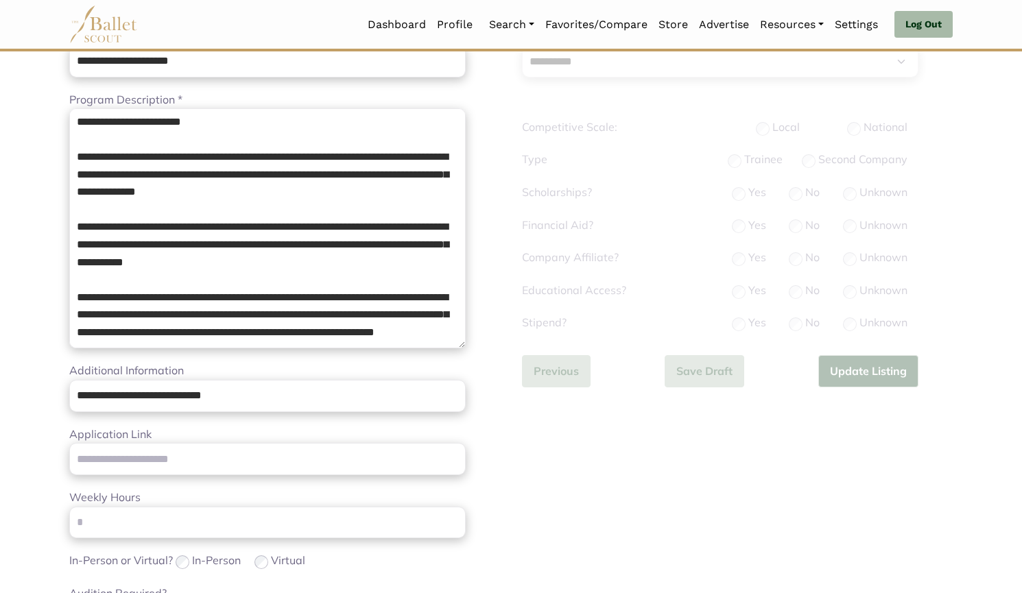
scroll to position [283, 0]
drag, startPoint x: 286, startPoint y: 381, endPoint x: 0, endPoint y: 344, distance: 288.4
click at [0, 344] on body "Loading... Please Wait Dashboard Profile" at bounding box center [511, 488] width 1022 height 1338
paste input "**********"
type input "**********"
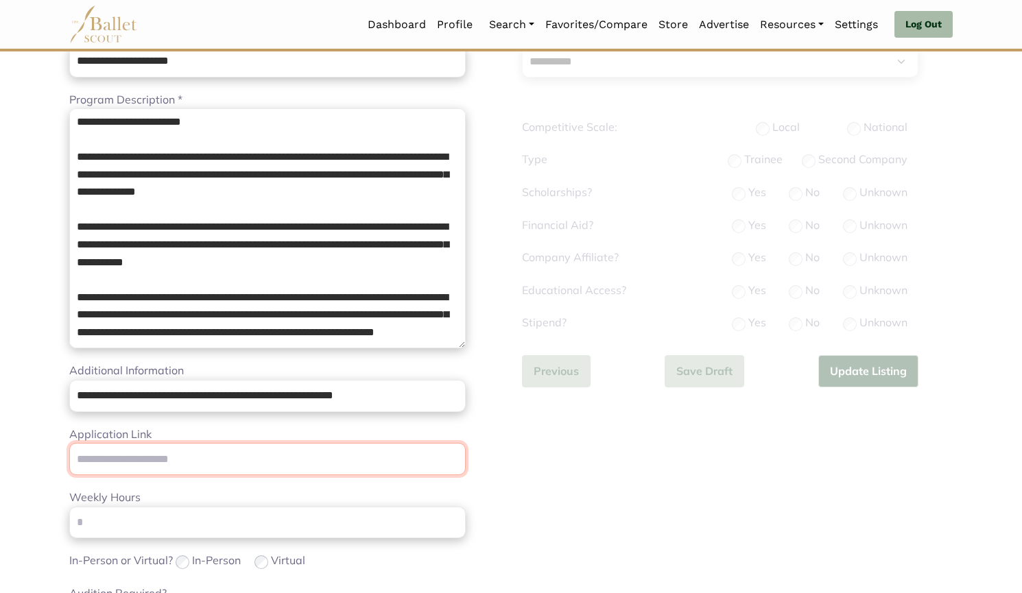
click at [154, 450] on input "Application Link" at bounding box center [267, 459] width 396 height 32
paste input "**********"
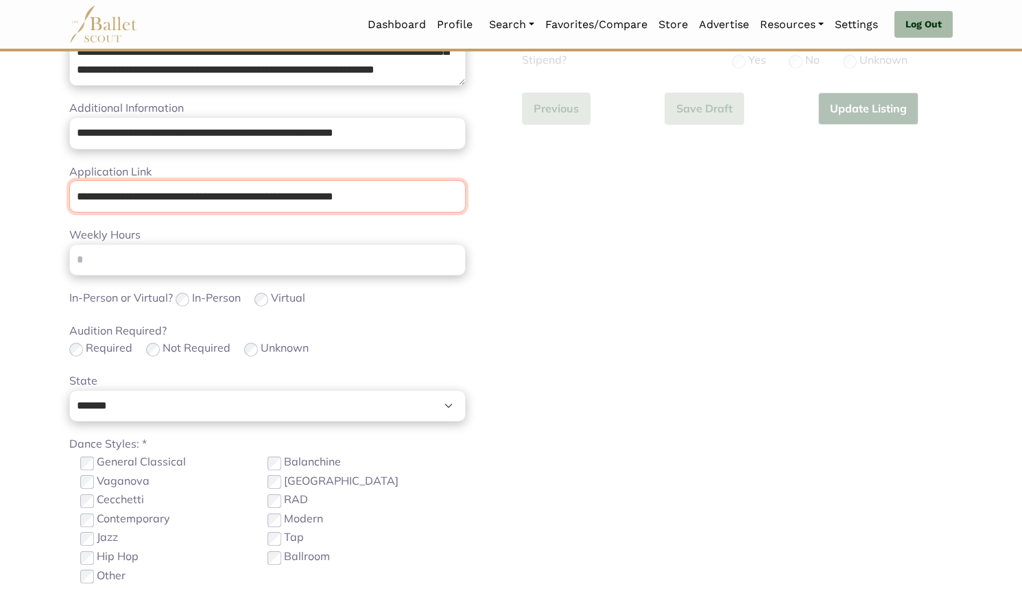
scroll to position [744, 0]
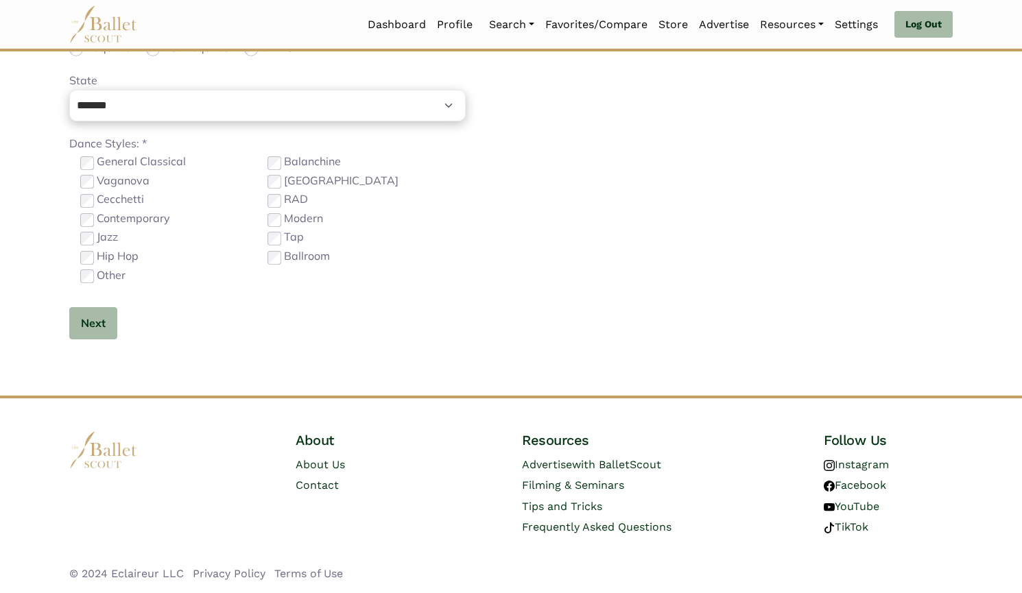
type input "**********"
click at [80, 317] on button "Next" at bounding box center [93, 323] width 48 height 32
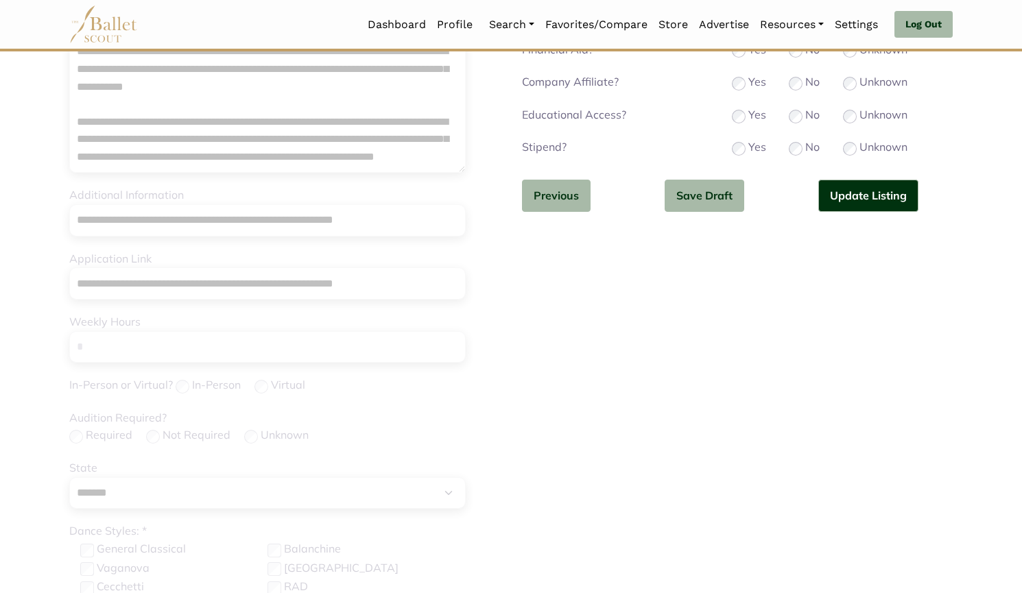
scroll to position [161, 0]
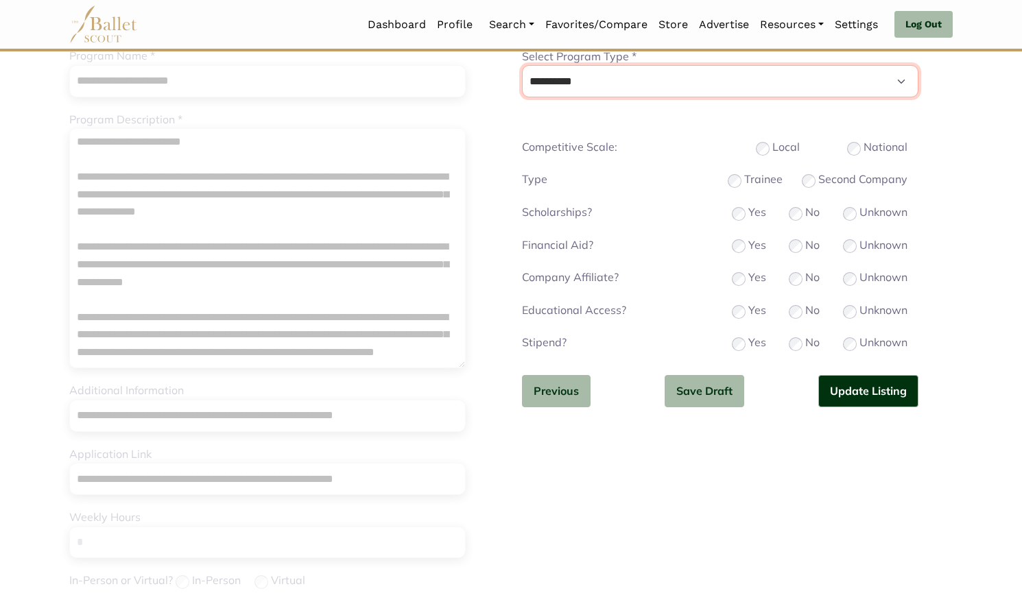
click at [688, 82] on select "**********" at bounding box center [720, 81] width 396 height 32
click at [522, 65] on select "**********" at bounding box center [720, 81] width 396 height 32
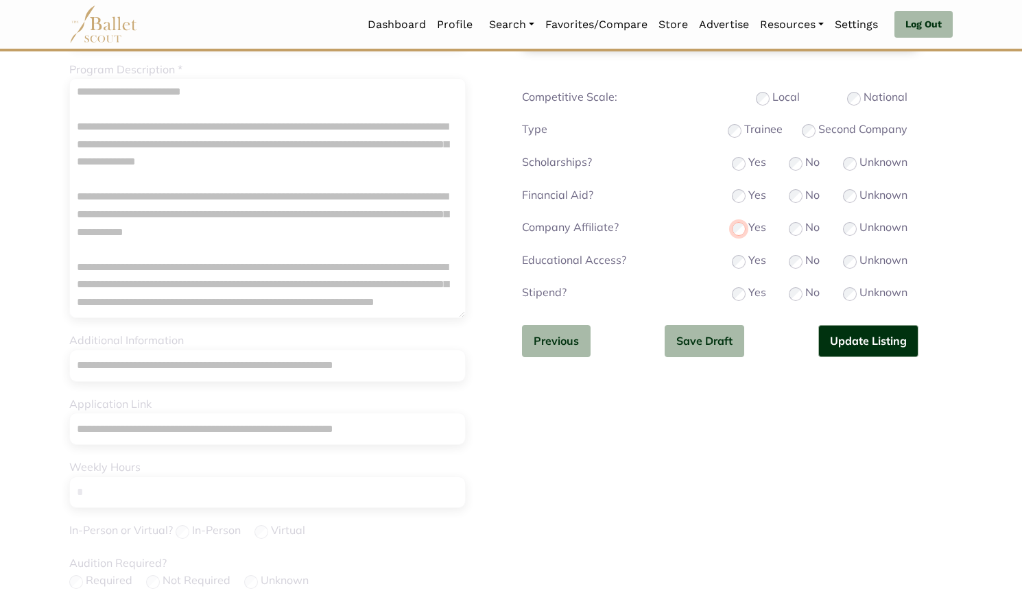
scroll to position [210, 0]
click at [871, 342] on button "Update Listing" at bounding box center [868, 342] width 100 height 32
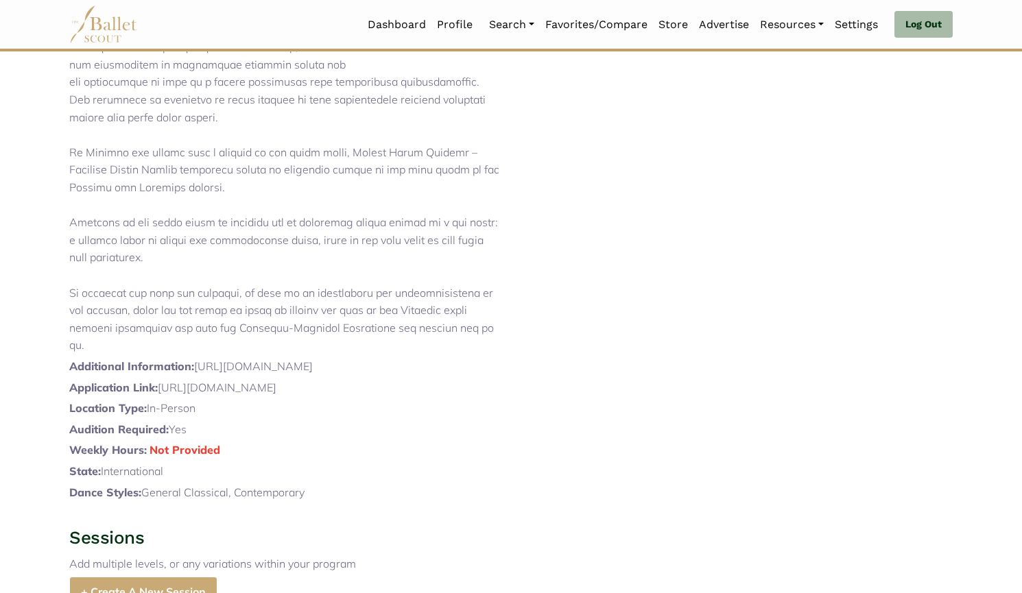
scroll to position [782, 0]
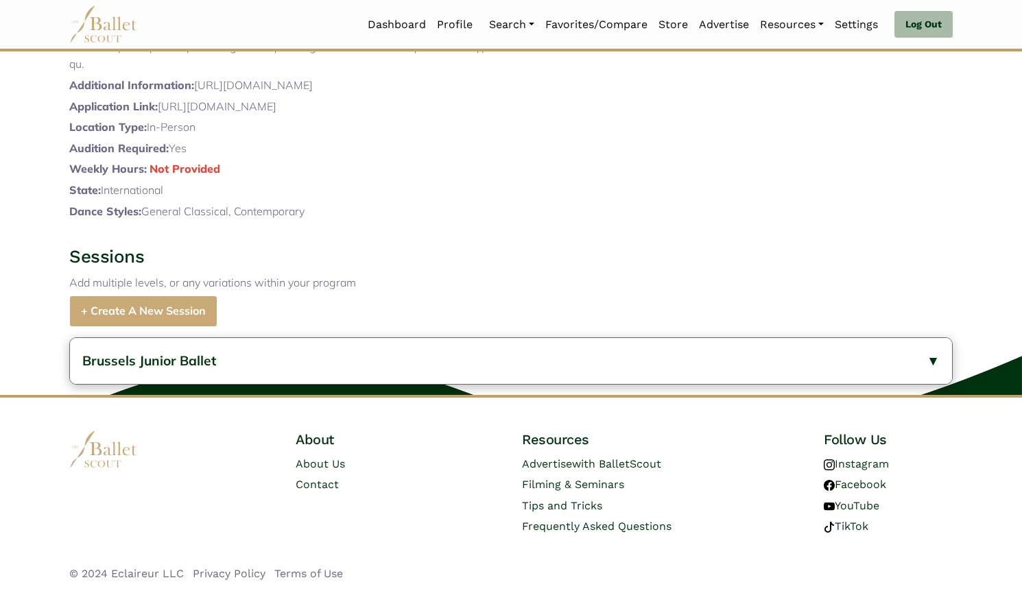
click at [310, 367] on button "Brussels Junior Ballet" at bounding box center [511, 361] width 882 height 46
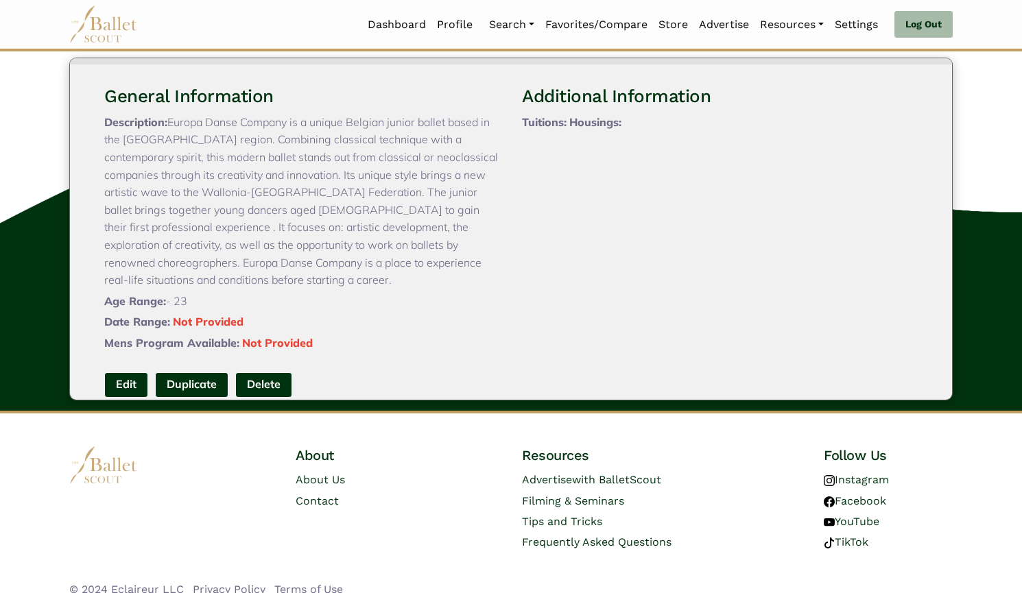
scroll to position [976, 0]
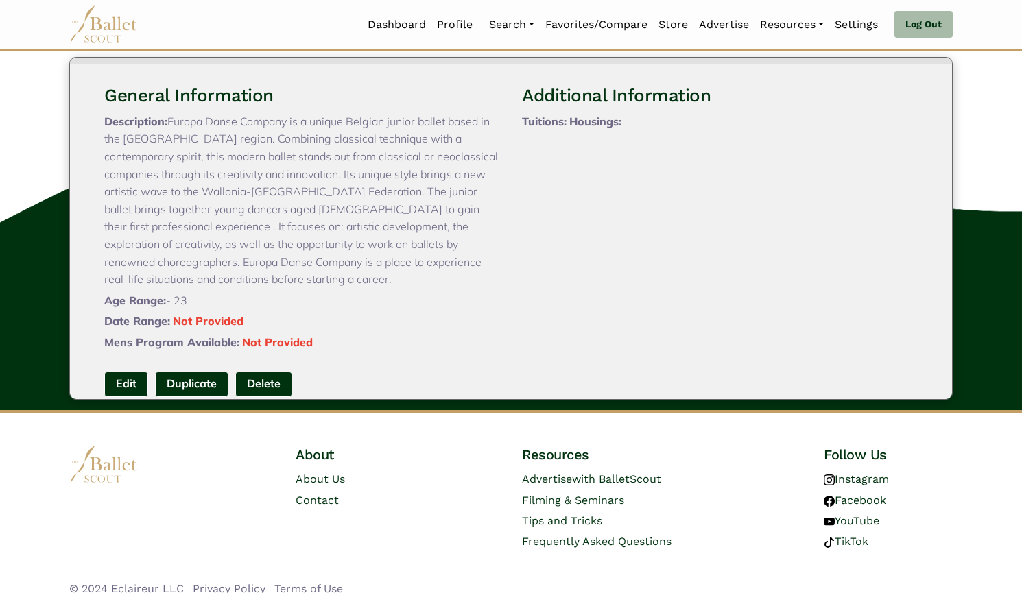
click at [109, 397] on link "Edit" at bounding box center [126, 384] width 44 height 25
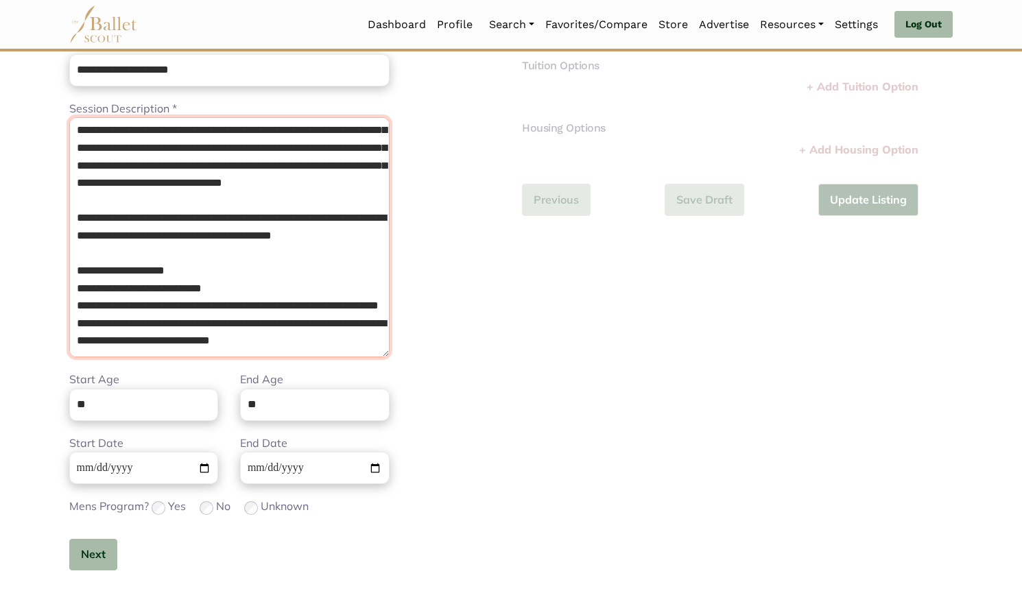
scroll to position [404, 0]
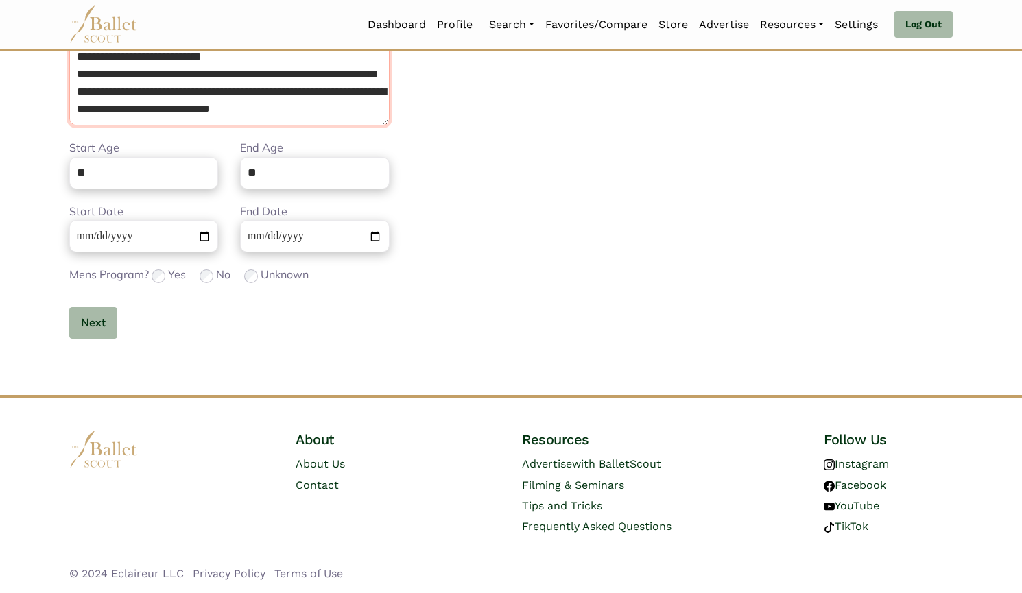
drag, startPoint x: 78, startPoint y: 302, endPoint x: 343, endPoint y: 625, distance: 417.6
click at [343, 592] on html "Loading... Please Wait Dashboard Profile Organizations" at bounding box center [511, 94] width 1022 height 997
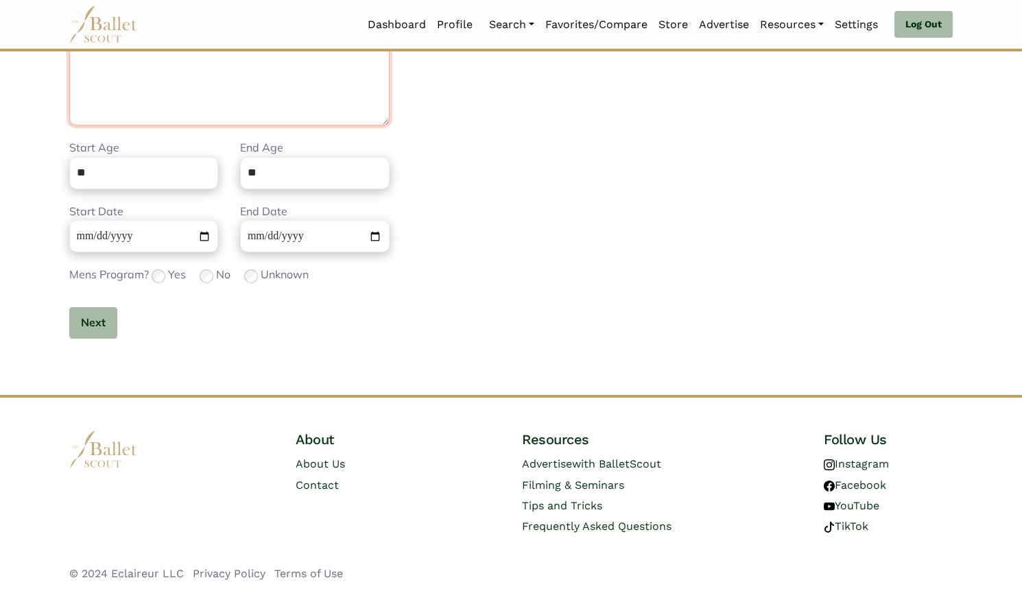
scroll to position [213, 0]
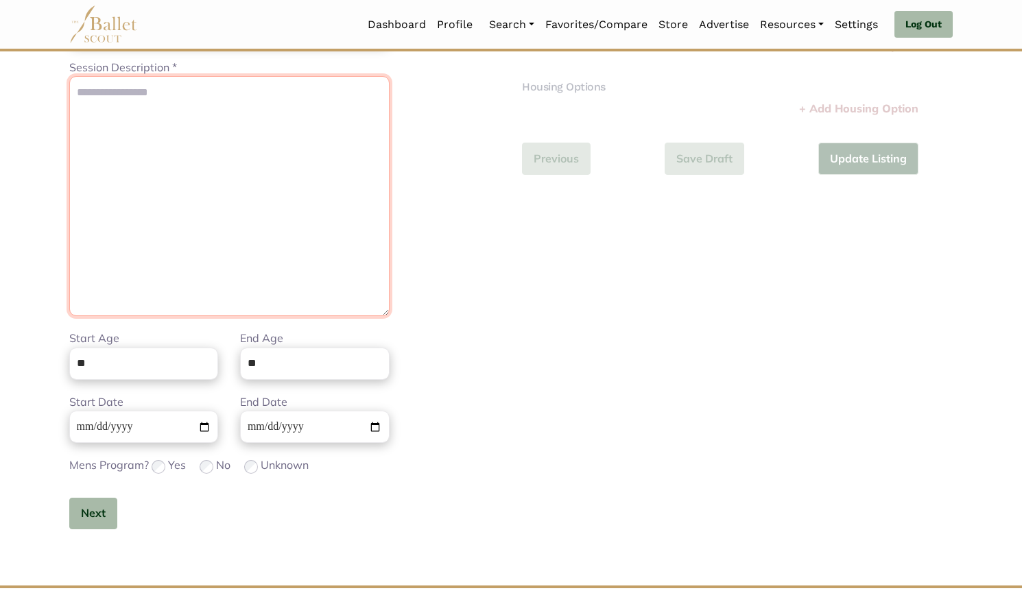
paste textarea "**********"
type textarea "**********"
paste textarea "**********"
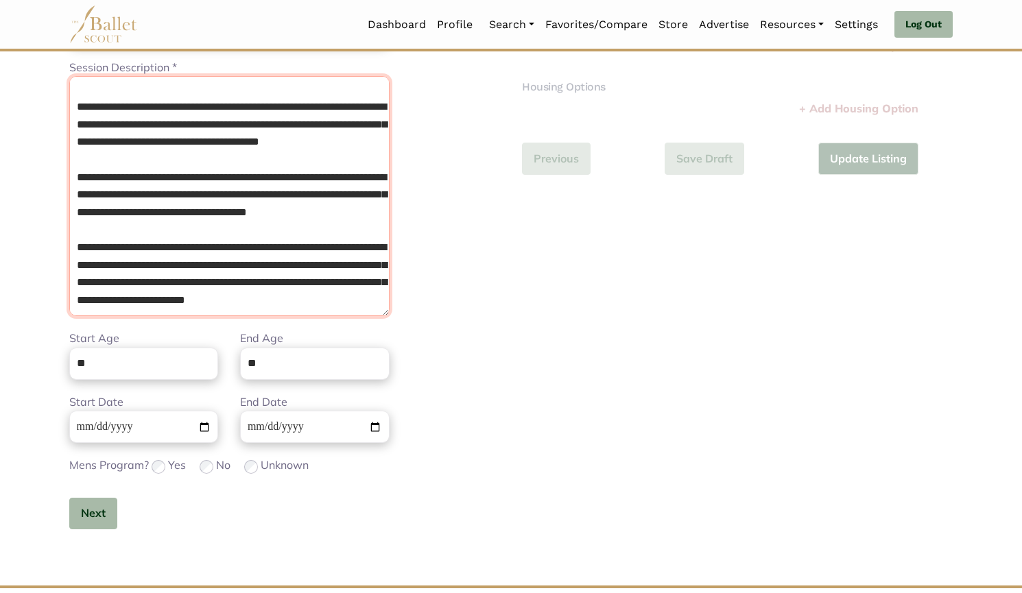
scroll to position [0, 0]
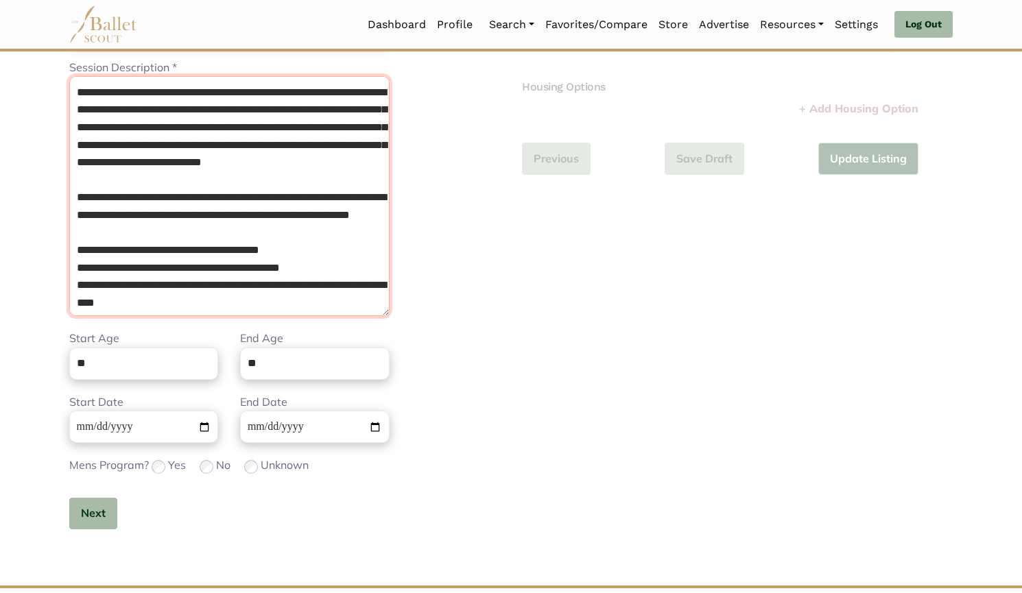
type textarea "**********"
click at [84, 509] on button "Next" at bounding box center [93, 514] width 48 height 32
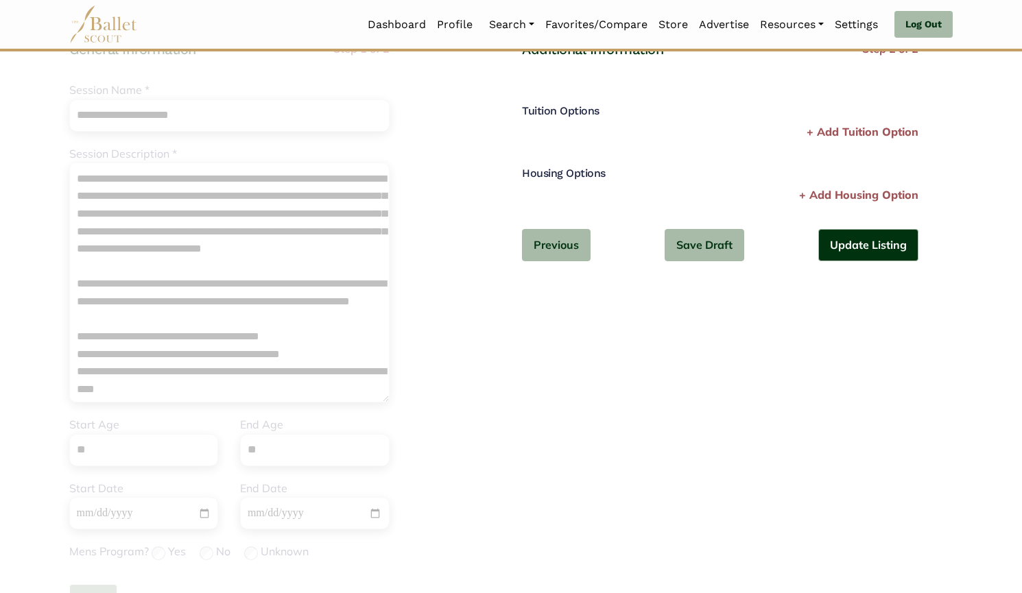
scroll to position [126, 0]
click at [863, 249] on button "Update Listing" at bounding box center [868, 246] width 100 height 32
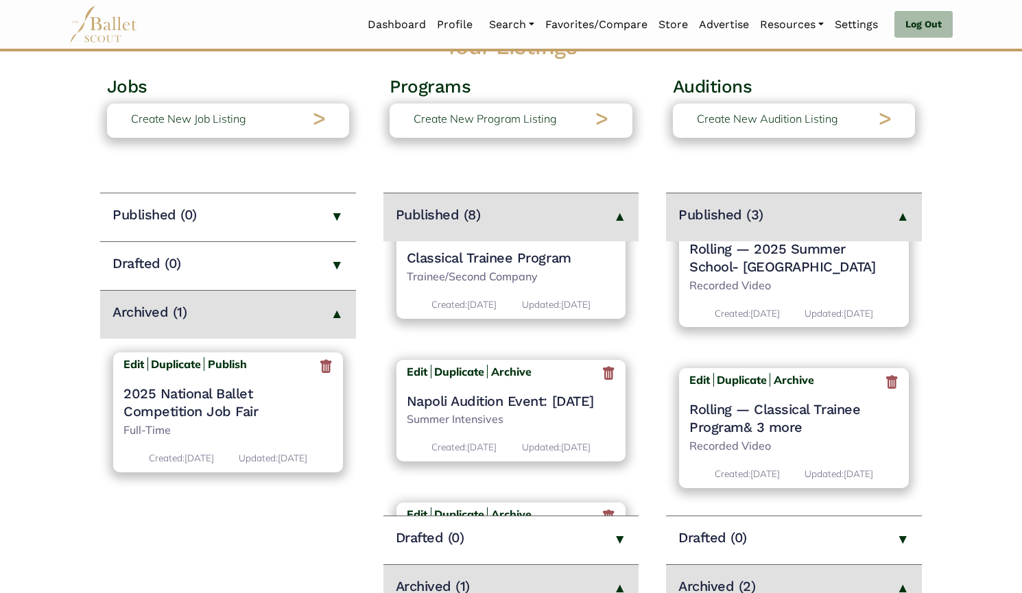
scroll to position [769, 0]
click at [453, 257] on h4 "Classical Trainee Program" at bounding box center [511, 260] width 209 height 18
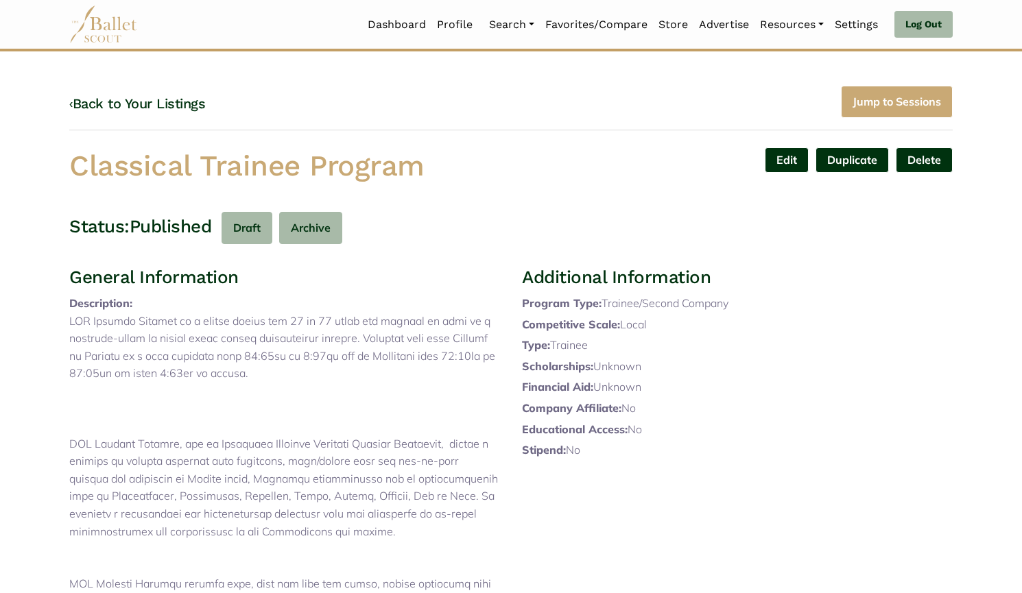
click at [785, 156] on link "Edit" at bounding box center [787, 159] width 44 height 25
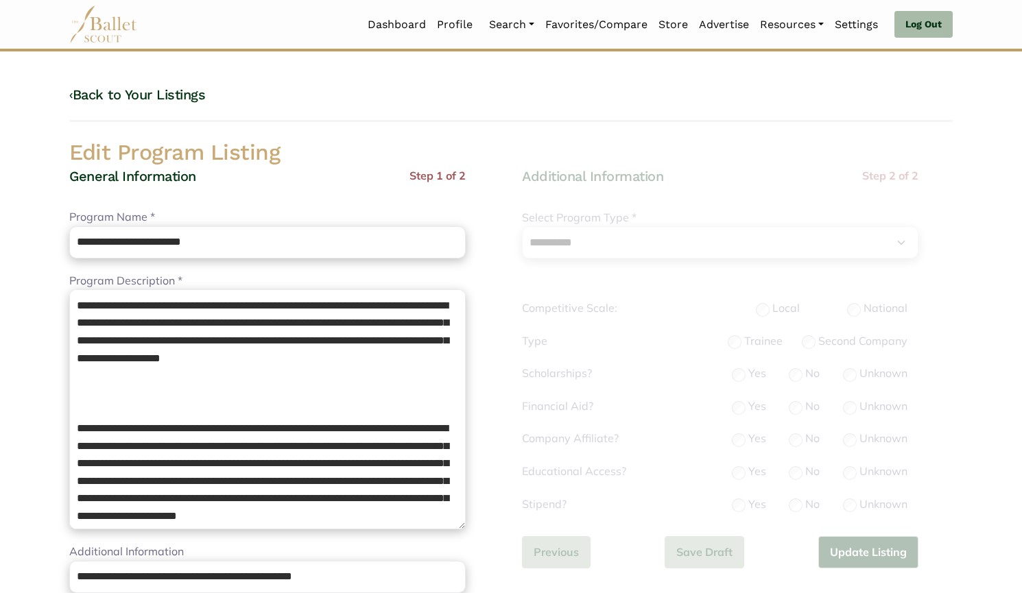
select select "**"
select select "*"
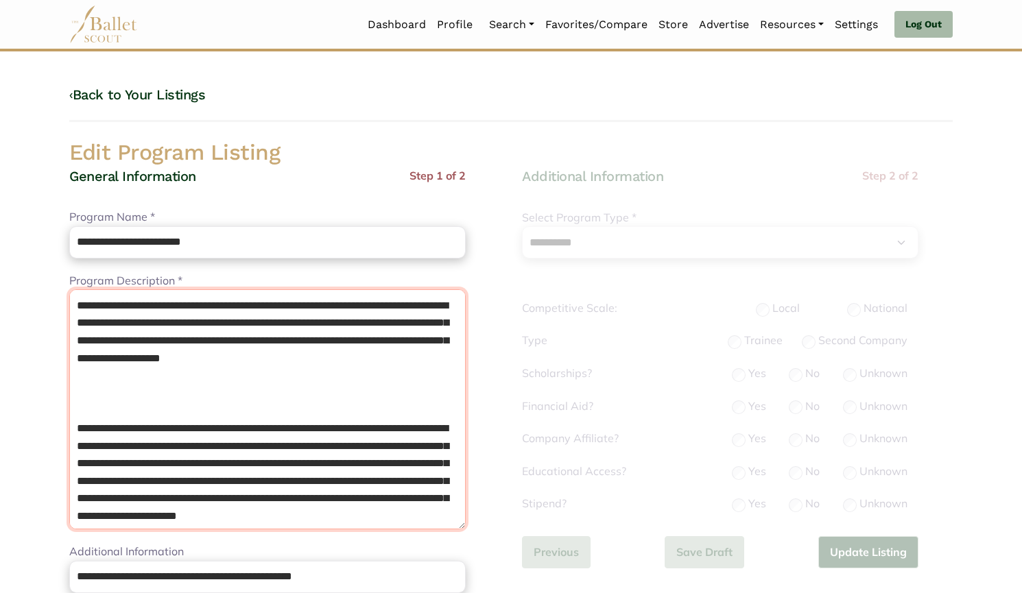
scroll to position [160, 0]
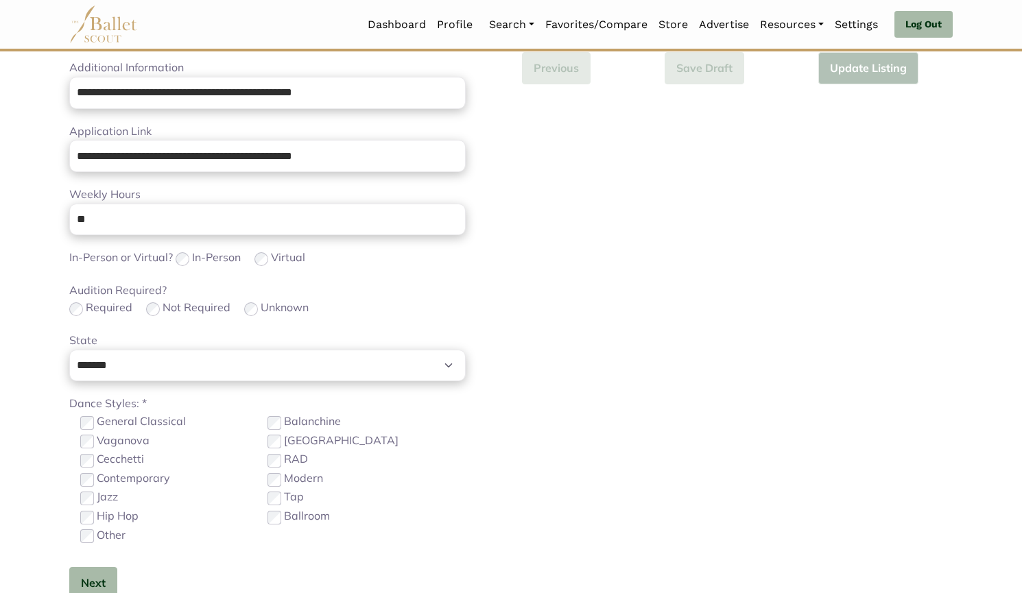
drag, startPoint x: 76, startPoint y: 305, endPoint x: 514, endPoint y: 625, distance: 542.1
click at [514, 592] on html "Loading... Please Wait Dashboard Profile Organizations" at bounding box center [511, 185] width 1022 height 1338
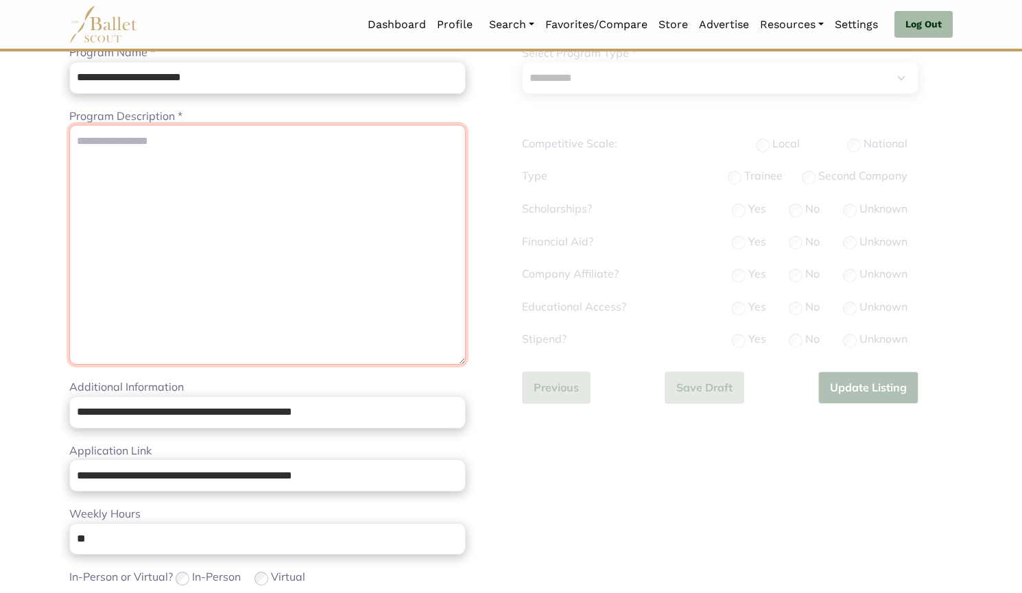
scroll to position [164, 0]
paste textarea "**********"
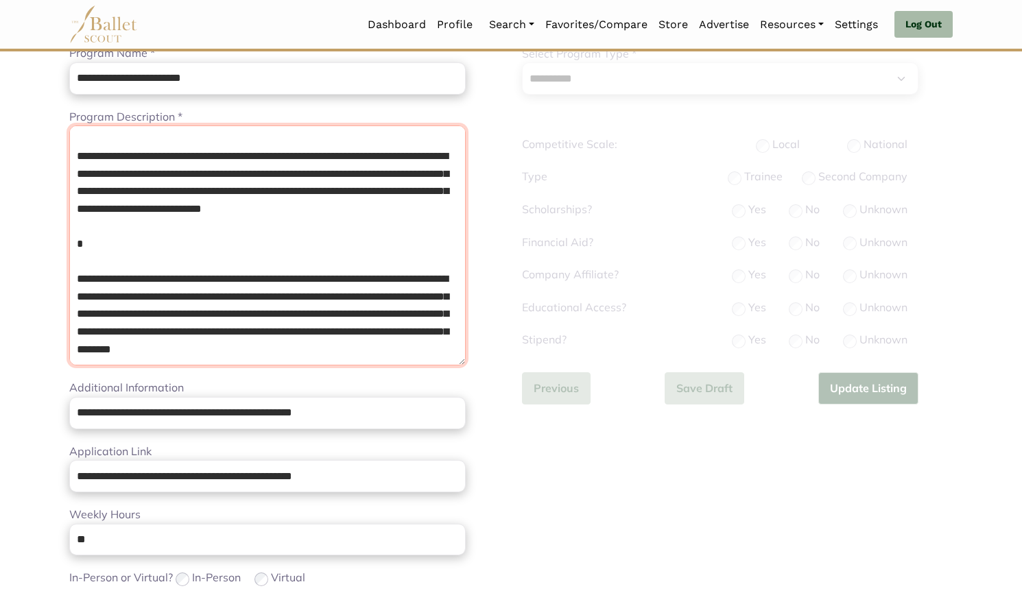
scroll to position [195, 0]
click at [187, 237] on textarea "Program Description *" at bounding box center [267, 245] width 396 height 240
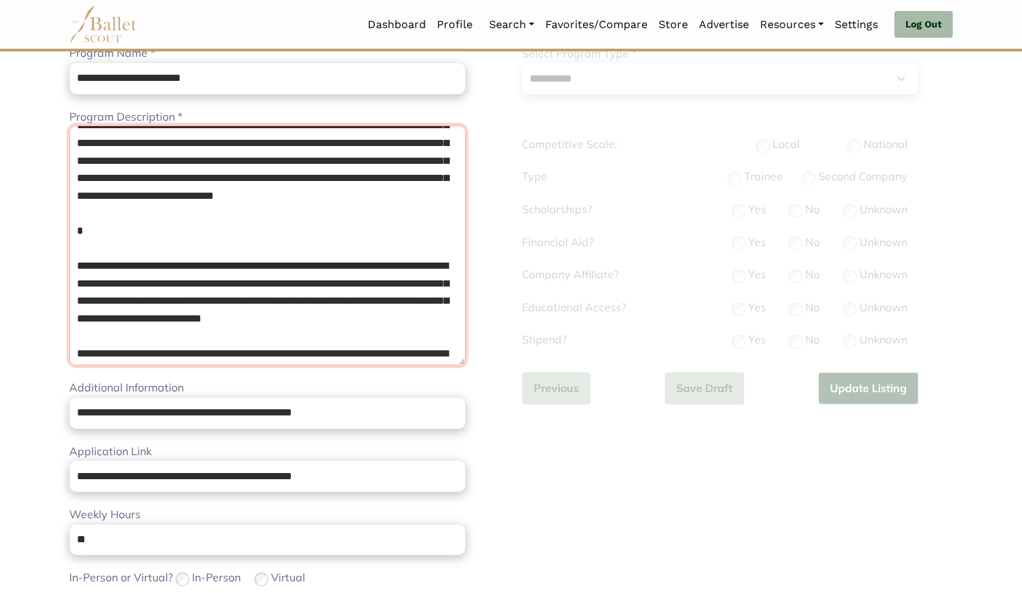
scroll to position [33, 0]
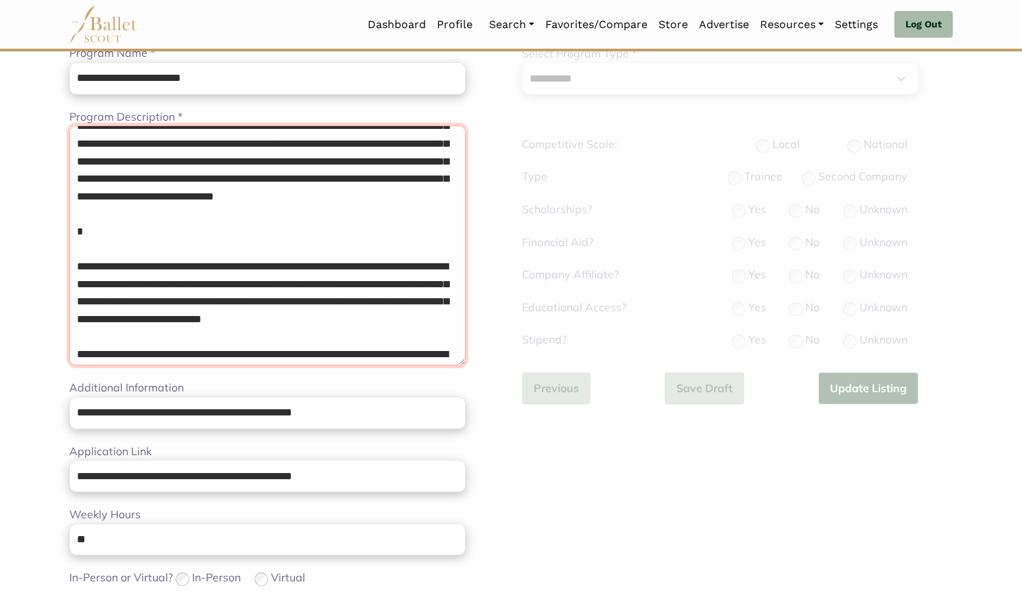
click at [168, 241] on textarea "Program Description *" at bounding box center [267, 245] width 396 height 240
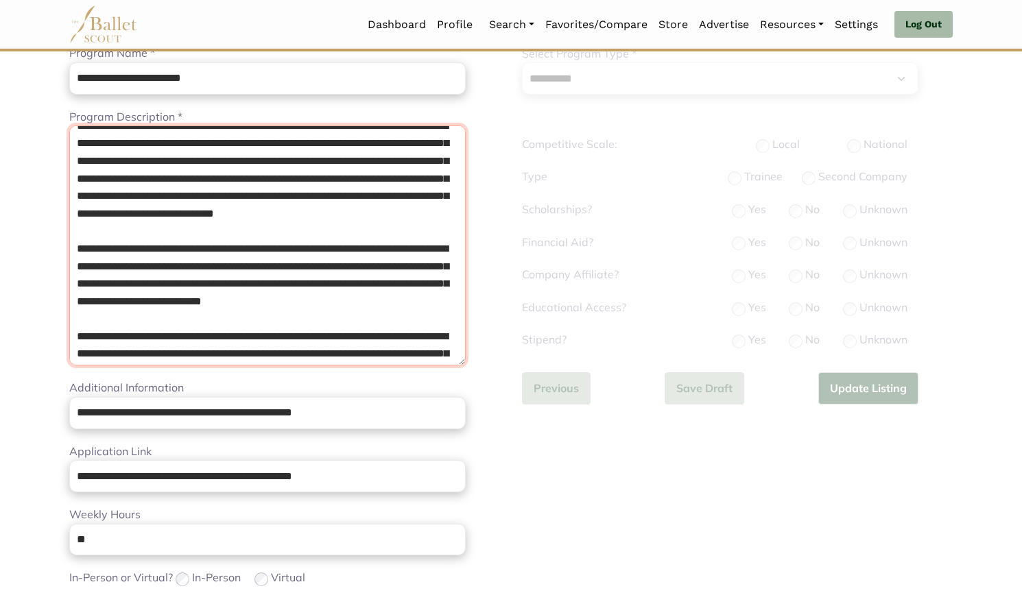
scroll to position [0, 0]
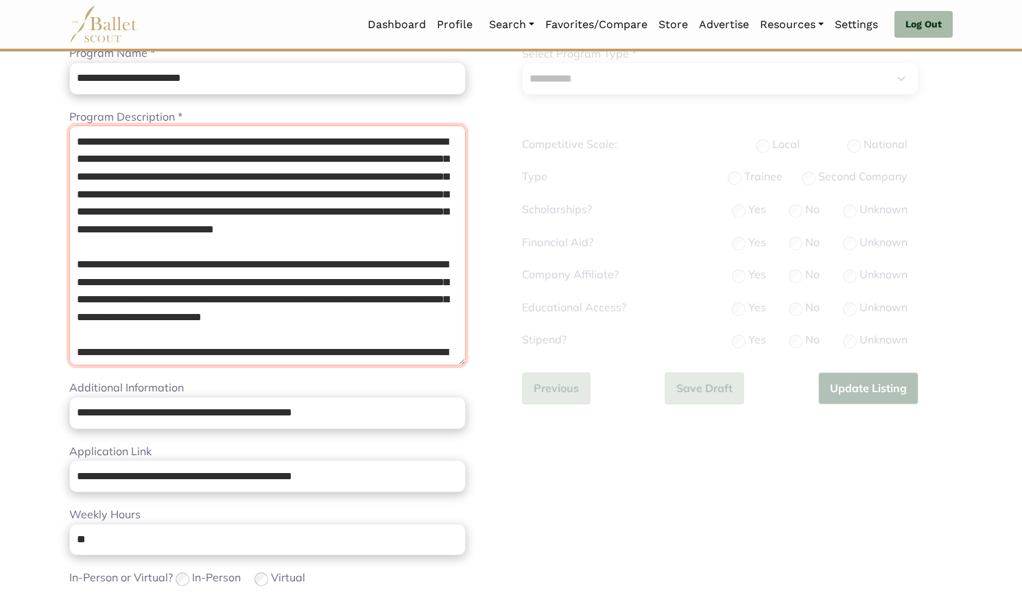
type textarea "**********"
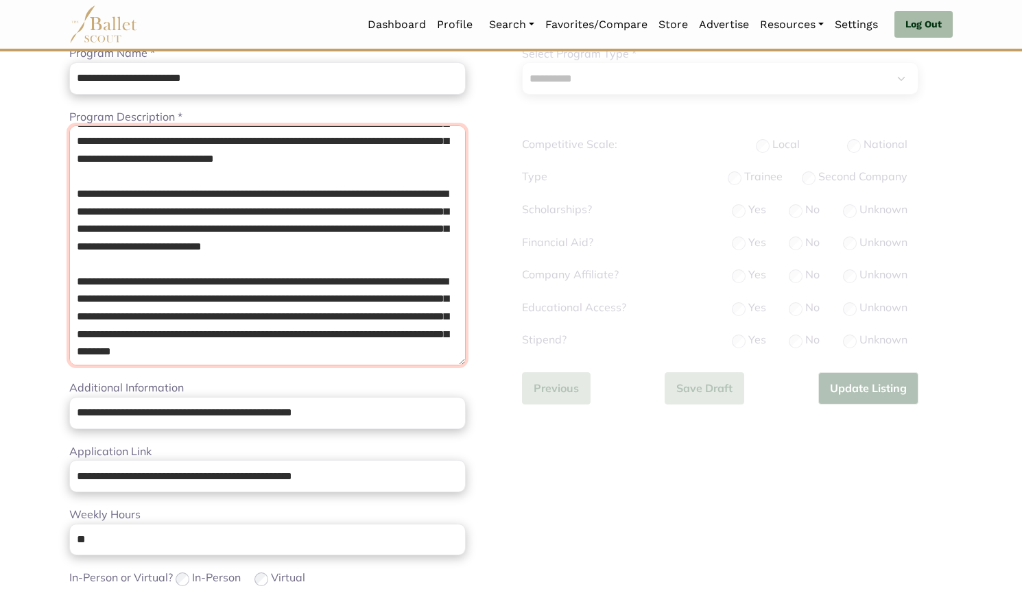
scroll to position [69, 0]
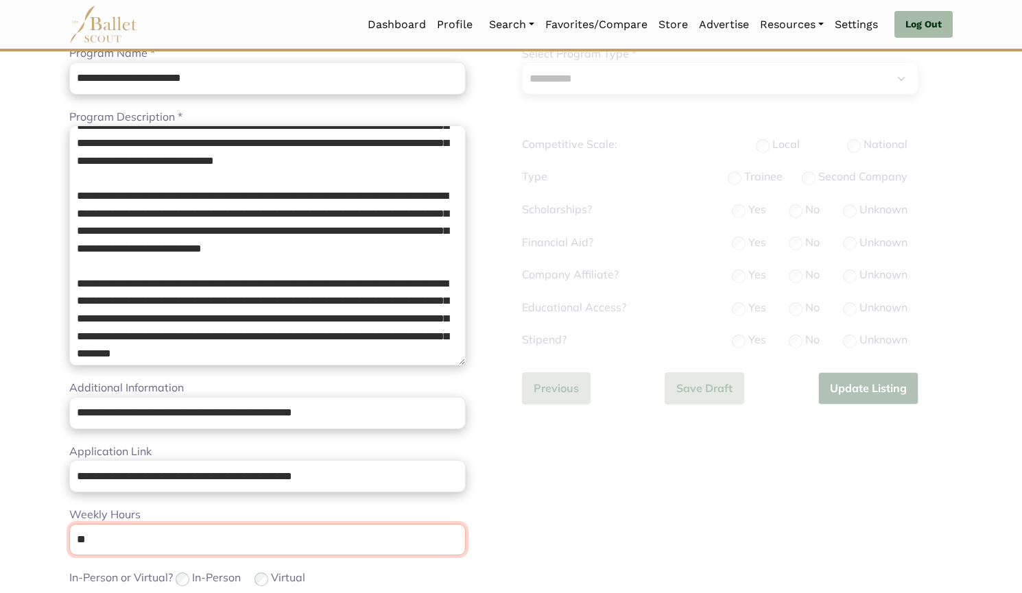
click at [114, 547] on input "**" at bounding box center [267, 540] width 396 height 32
type input "*"
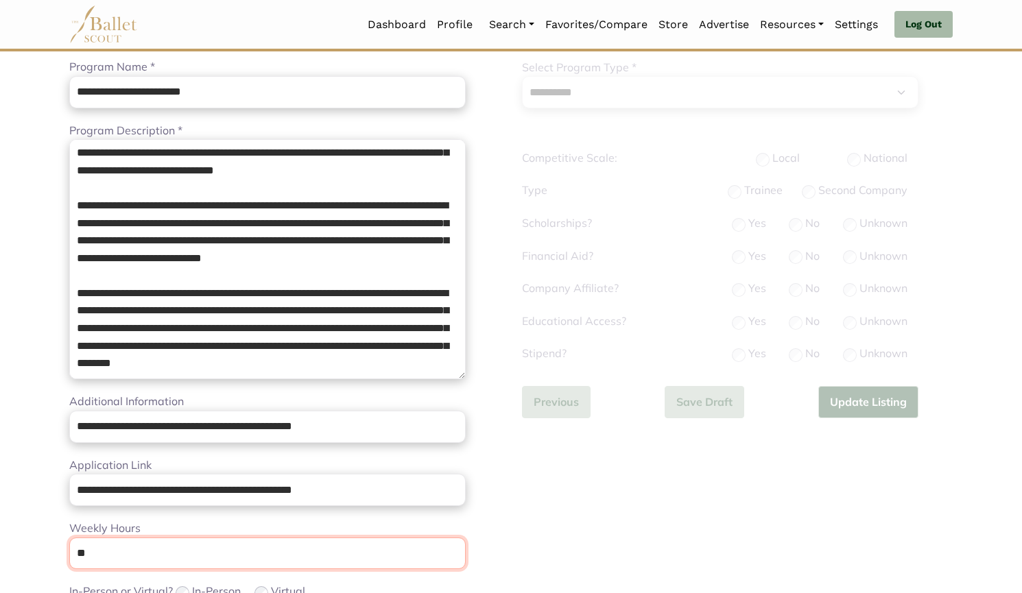
scroll to position [565, 0]
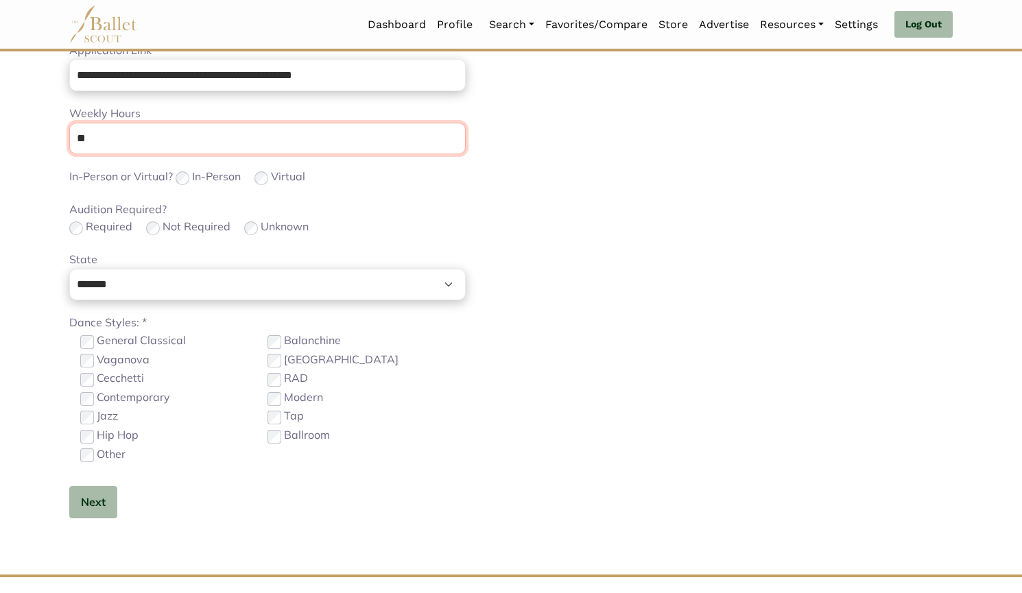
type input "**"
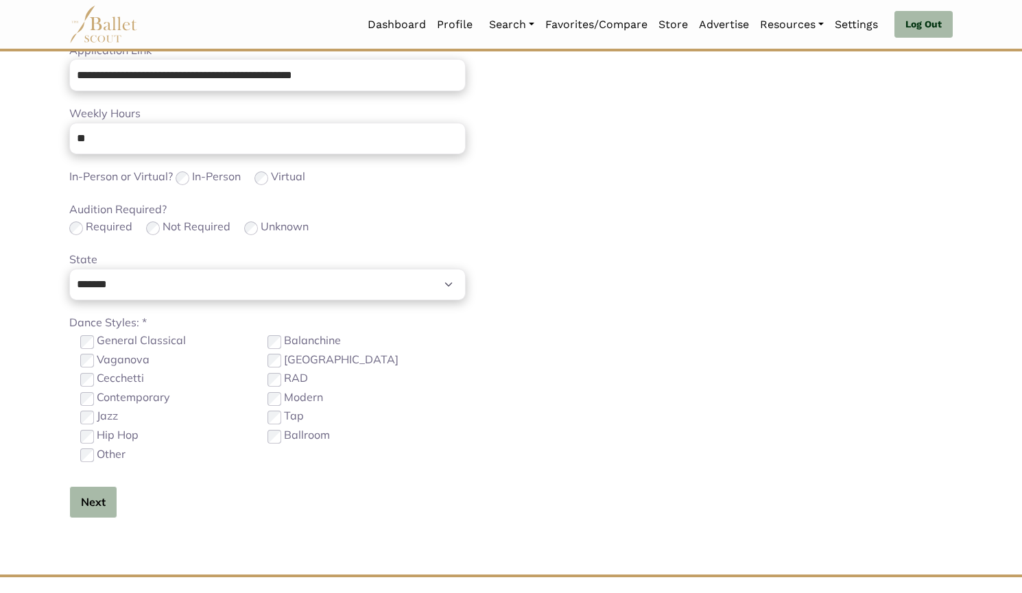
click at [93, 514] on button "Next" at bounding box center [93, 502] width 48 height 32
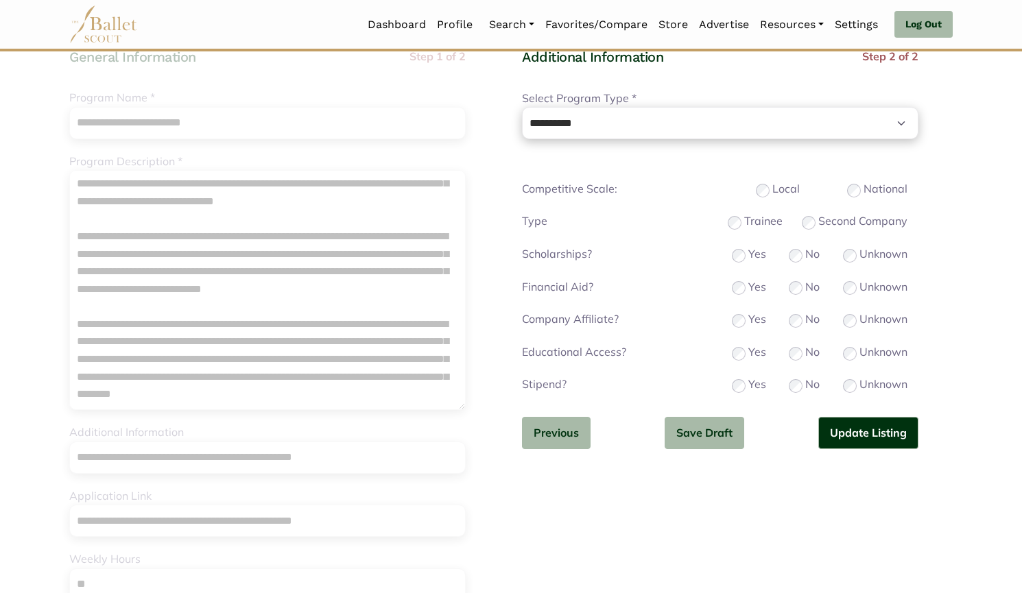
scroll to position [228, 0]
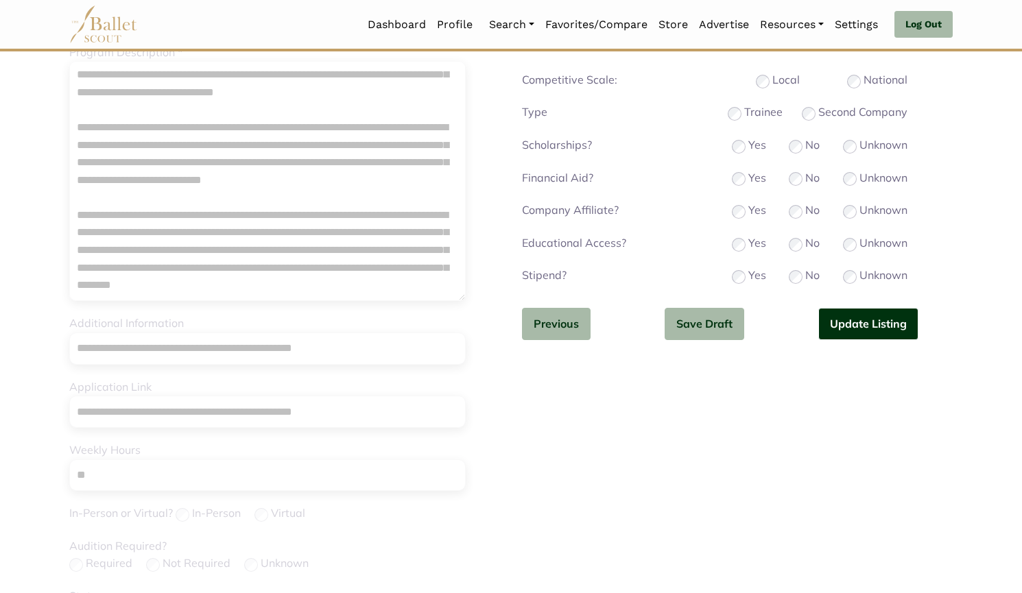
click at [886, 326] on button "Update Listing" at bounding box center [868, 324] width 100 height 32
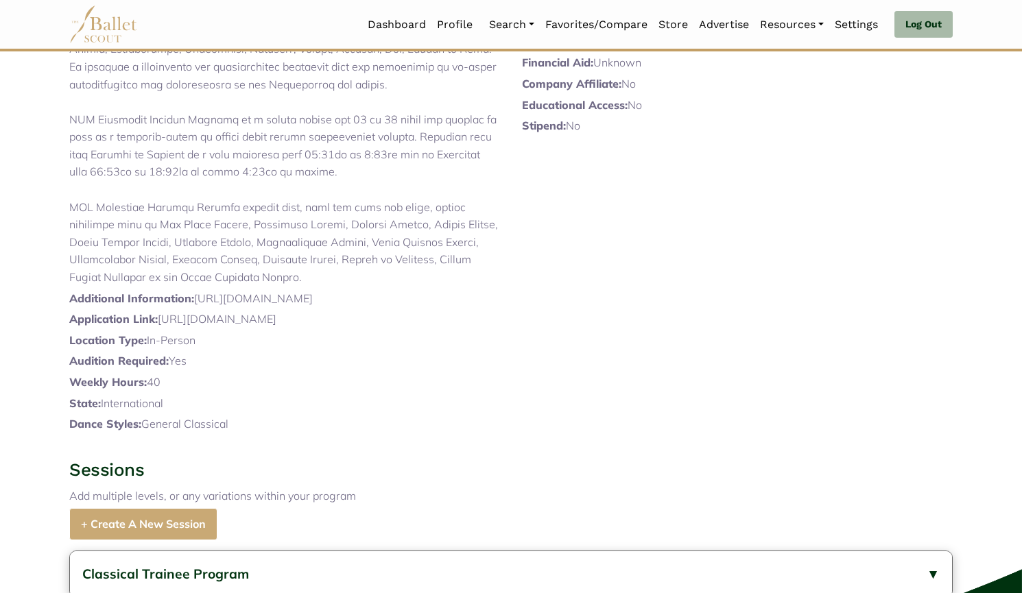
scroll to position [405, 0]
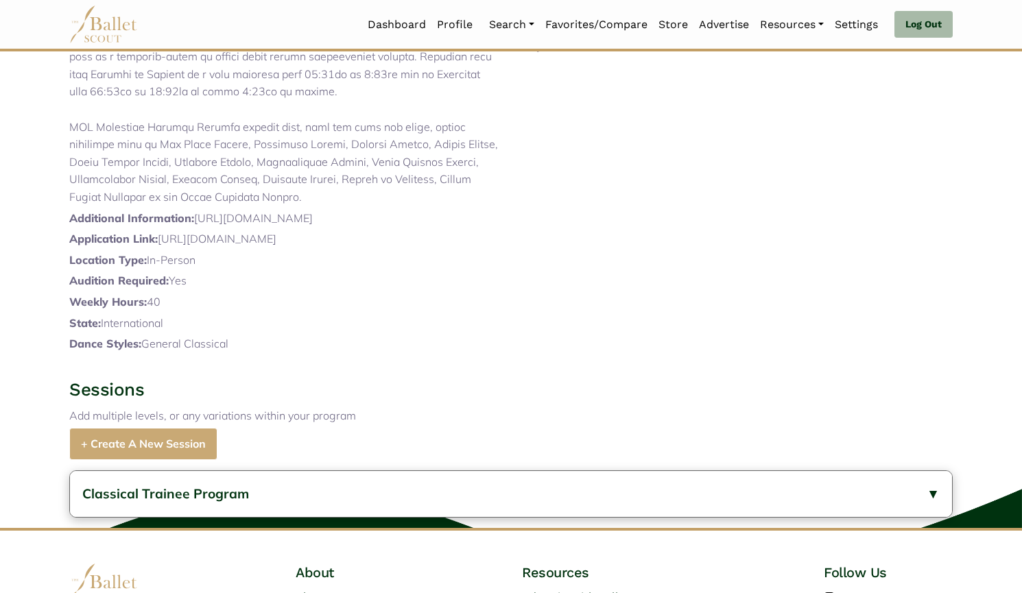
click at [282, 517] on button "Classical Trainee Program" at bounding box center [511, 494] width 882 height 46
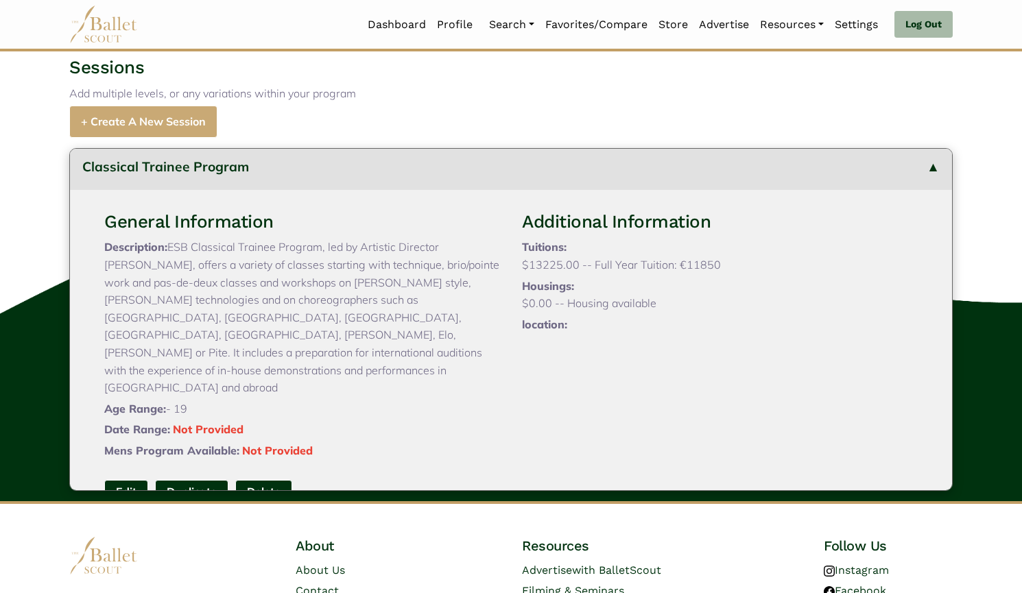
scroll to position [728, 0]
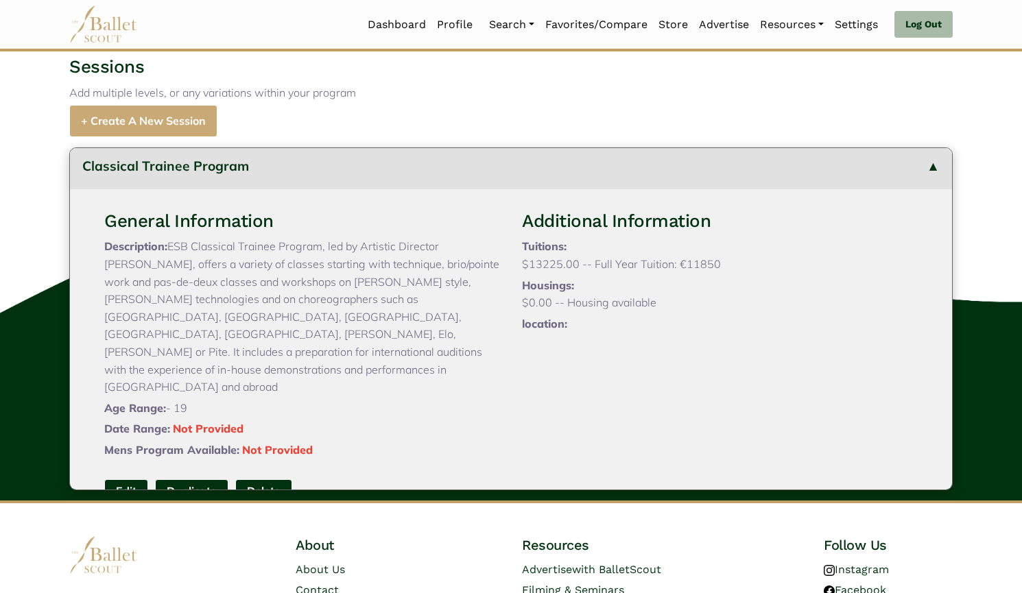
click at [114, 492] on link "Edit" at bounding box center [126, 491] width 44 height 25
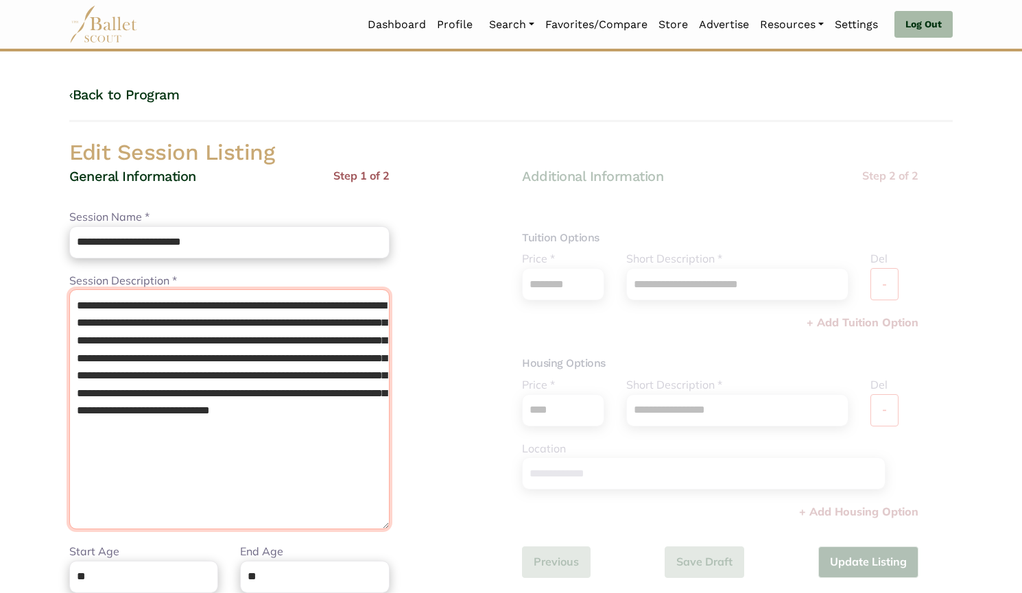
drag, startPoint x: 241, startPoint y: 459, endPoint x: 17, endPoint y: 258, distance: 301.5
click at [17, 258] on body "Loading... Please Wait Dashboard Profile" at bounding box center [511, 498] width 1022 height 997
paste textarea "**********"
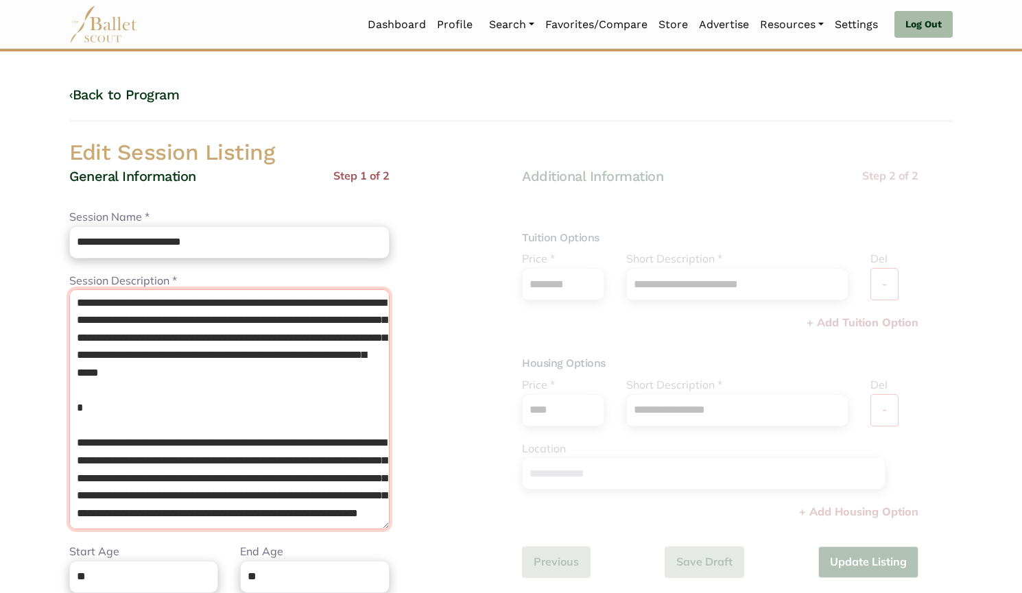
scroll to position [266, 0]
click at [138, 374] on textarea "**********" at bounding box center [229, 409] width 320 height 240
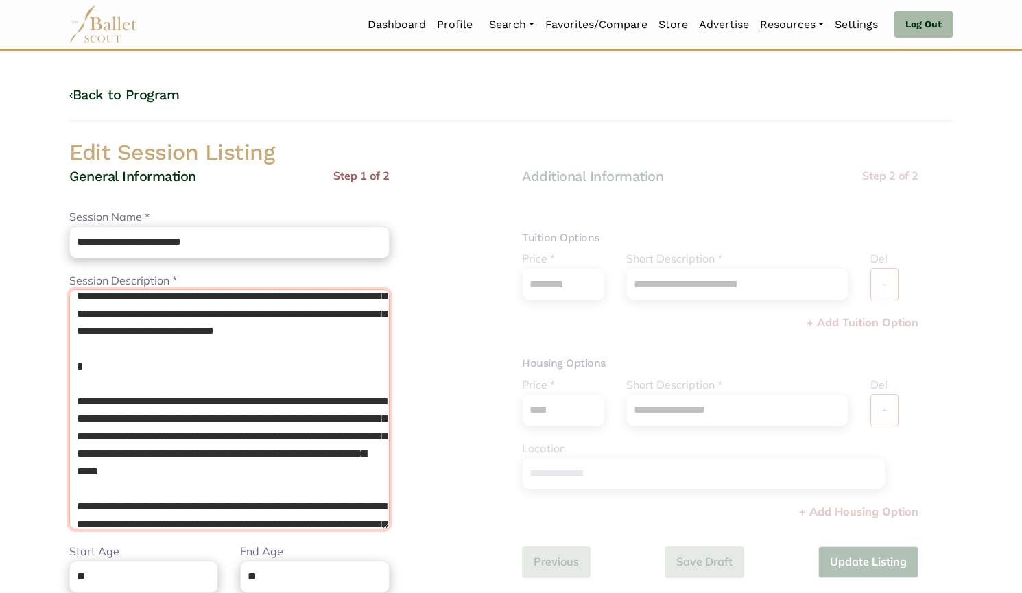
click at [130, 392] on textarea "**********" at bounding box center [229, 409] width 320 height 240
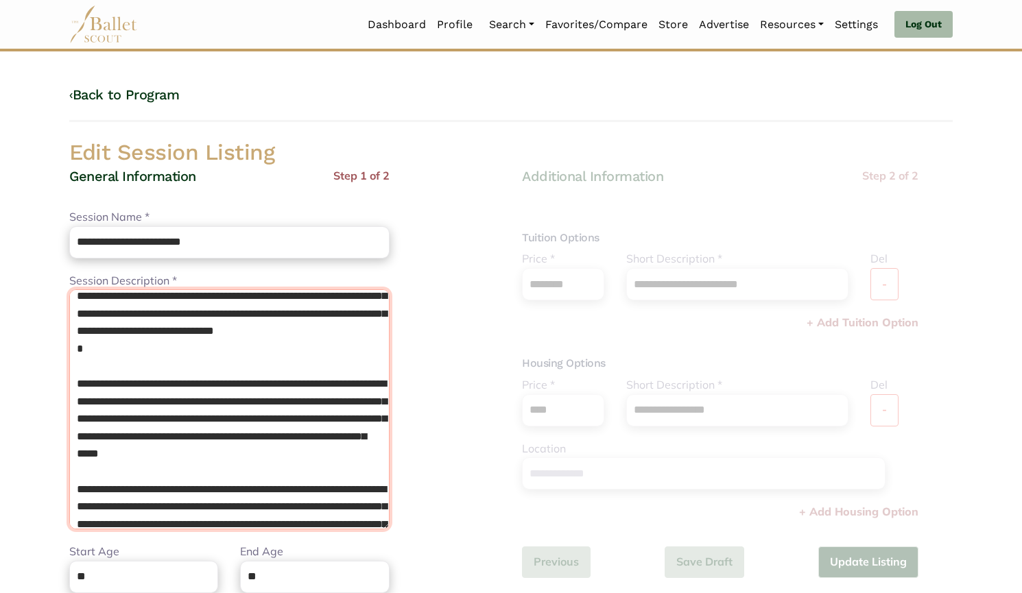
scroll to position [62, 0]
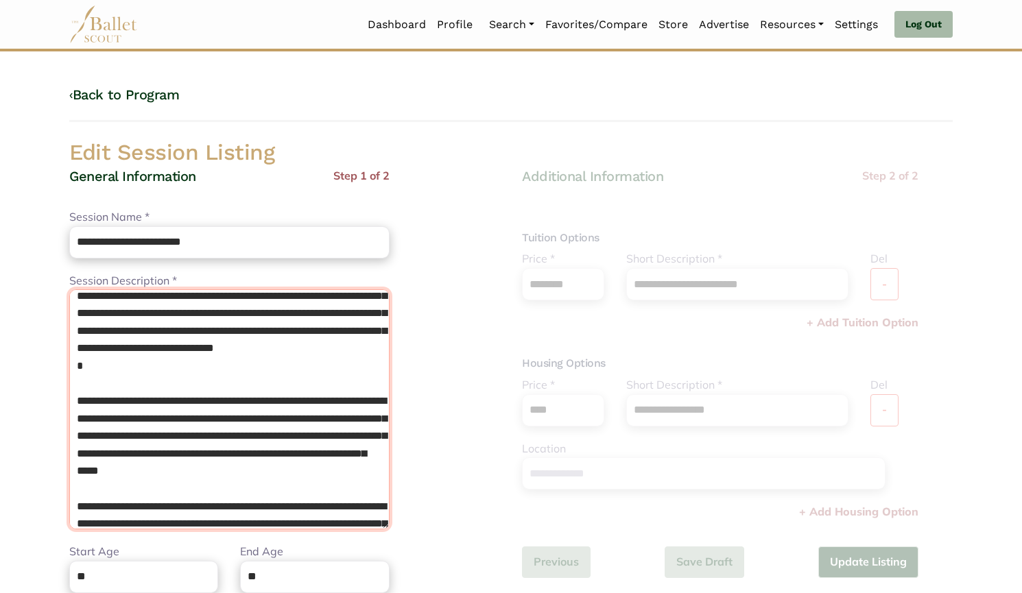
click at [125, 403] on textarea "**********" at bounding box center [229, 409] width 320 height 240
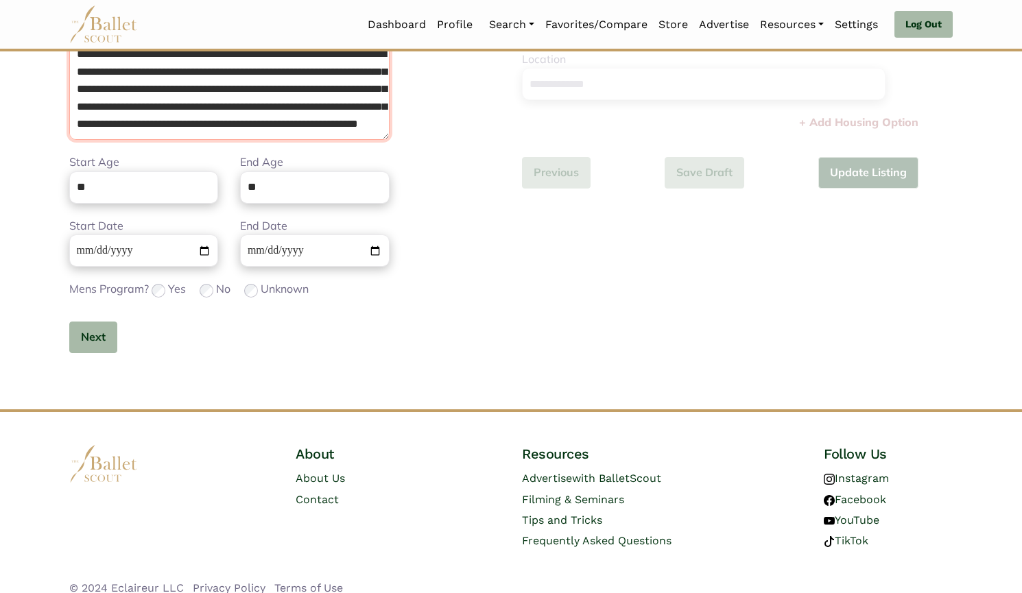
scroll to position [389, 0]
type textarea "**********"
click at [96, 336] on button "Next" at bounding box center [93, 338] width 48 height 32
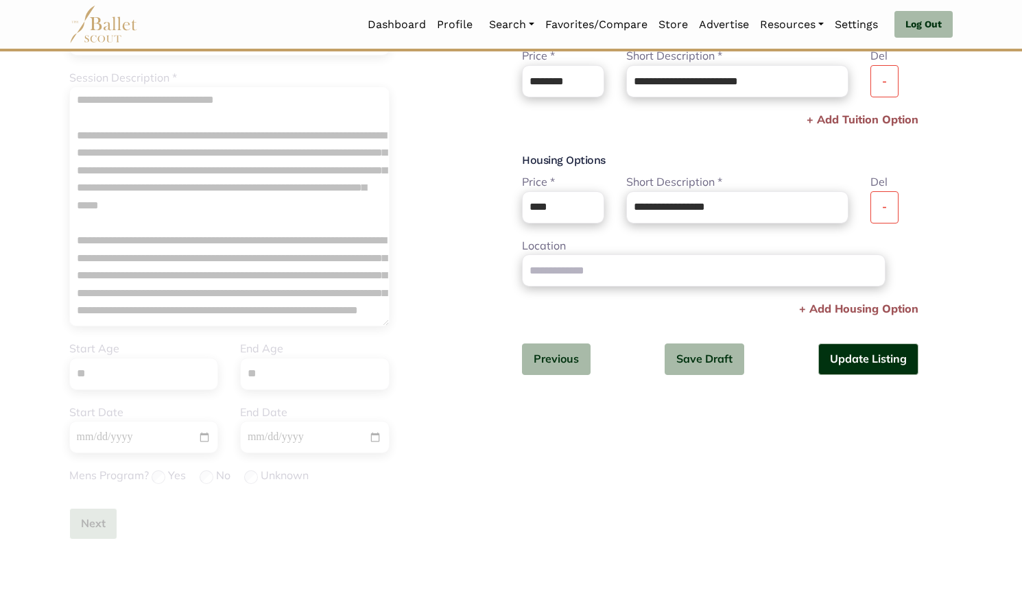
scroll to position [189, 0]
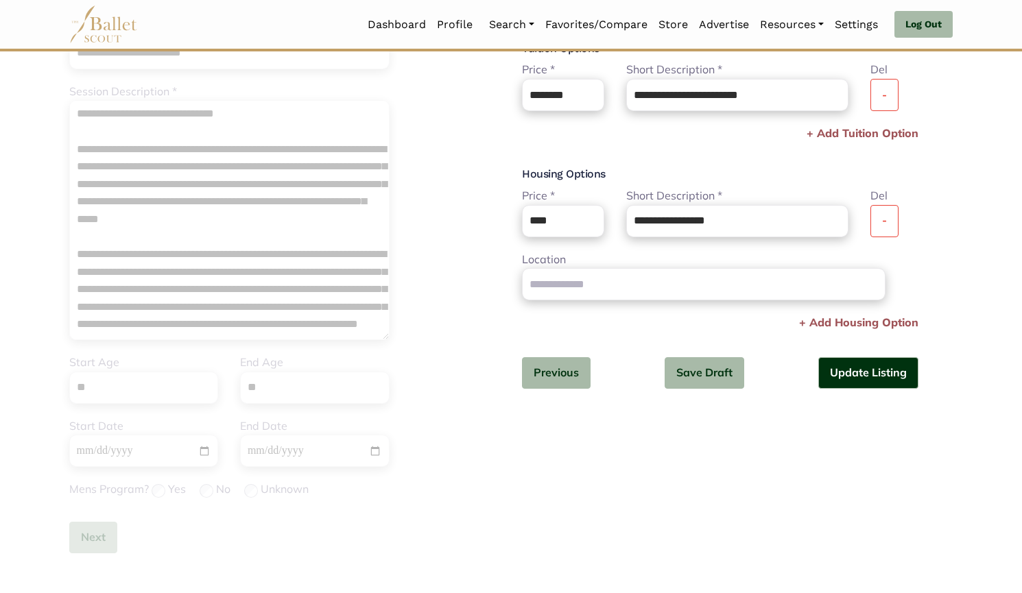
click at [882, 215] on button "-" at bounding box center [884, 221] width 28 height 32
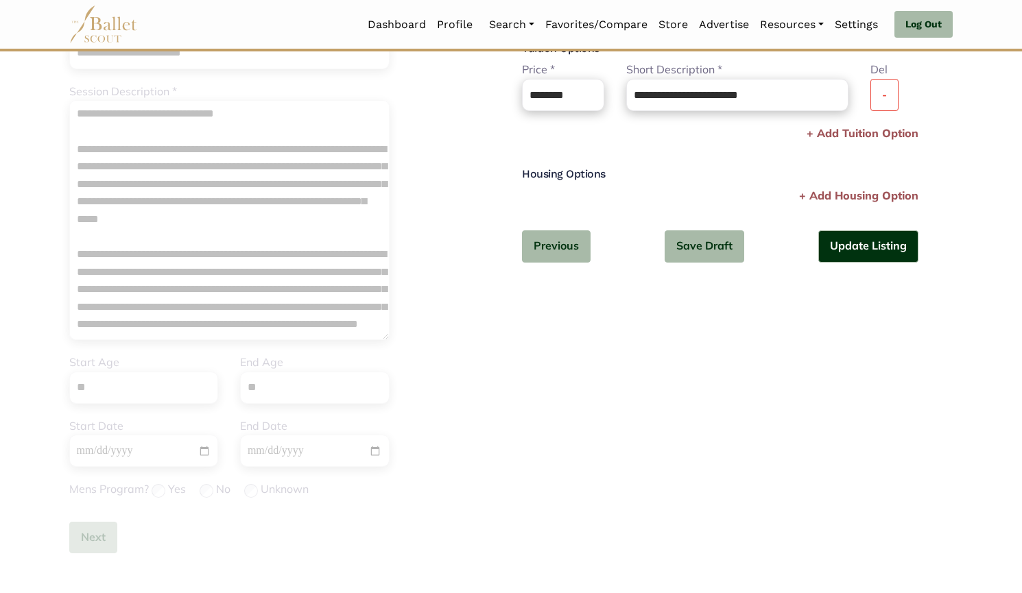
click at [887, 95] on button "-" at bounding box center [884, 95] width 28 height 32
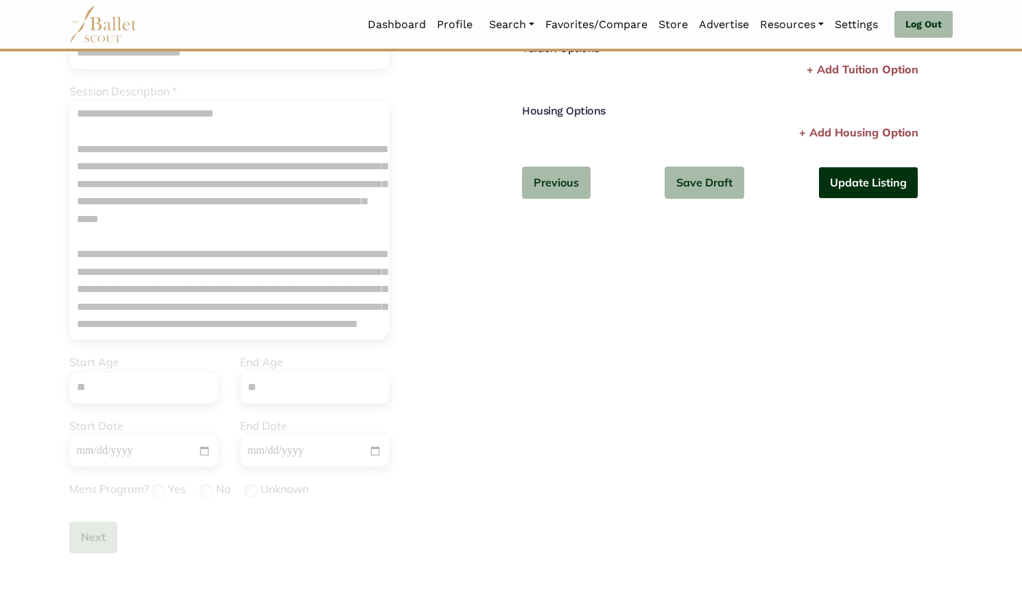
click at [871, 191] on button "Update Listing" at bounding box center [868, 183] width 100 height 32
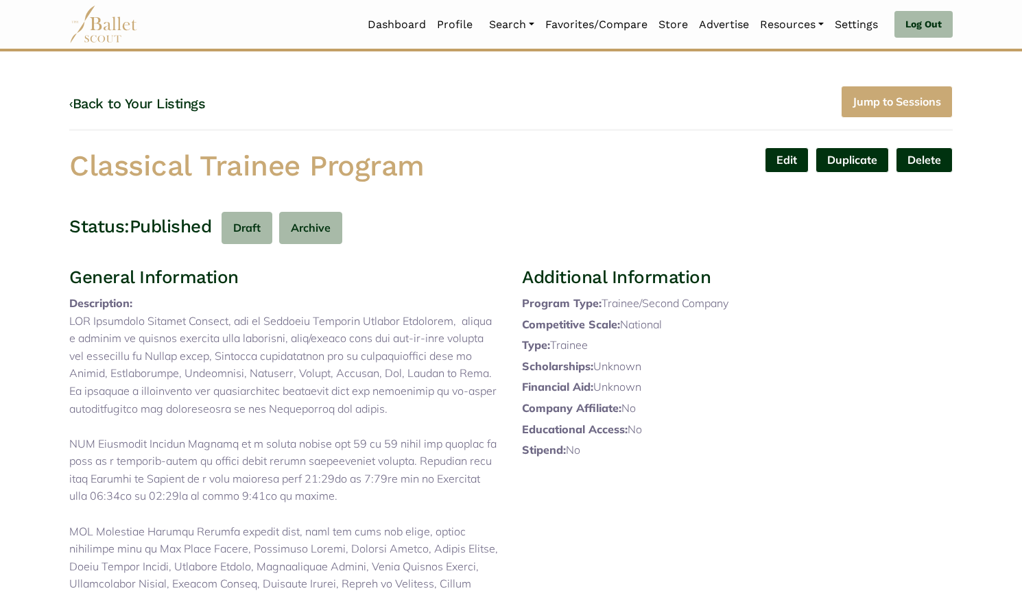
click at [160, 104] on link "‹ Back to Your Listings" at bounding box center [137, 103] width 136 height 16
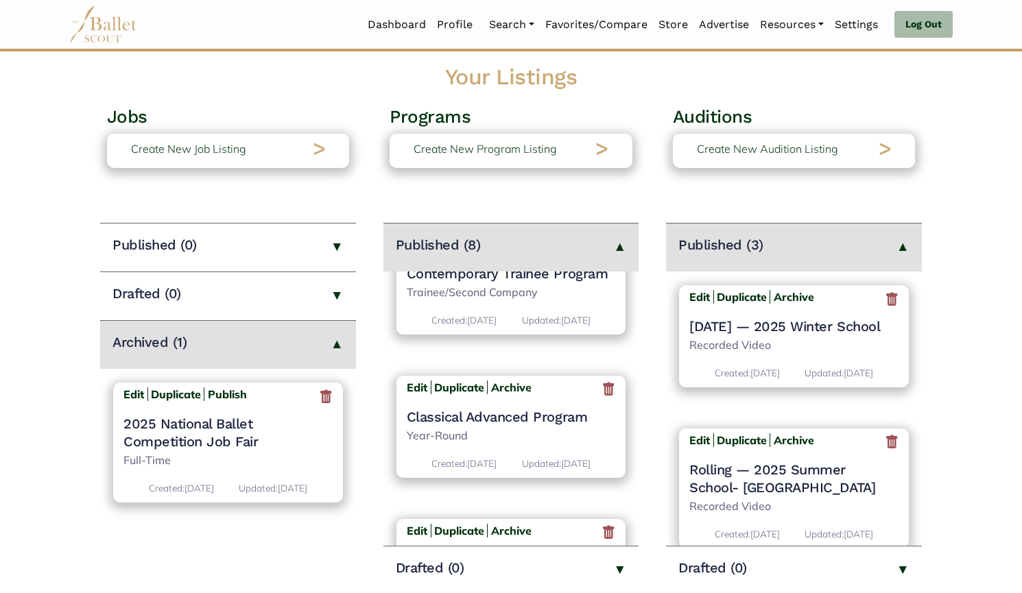
scroll to position [259, 0]
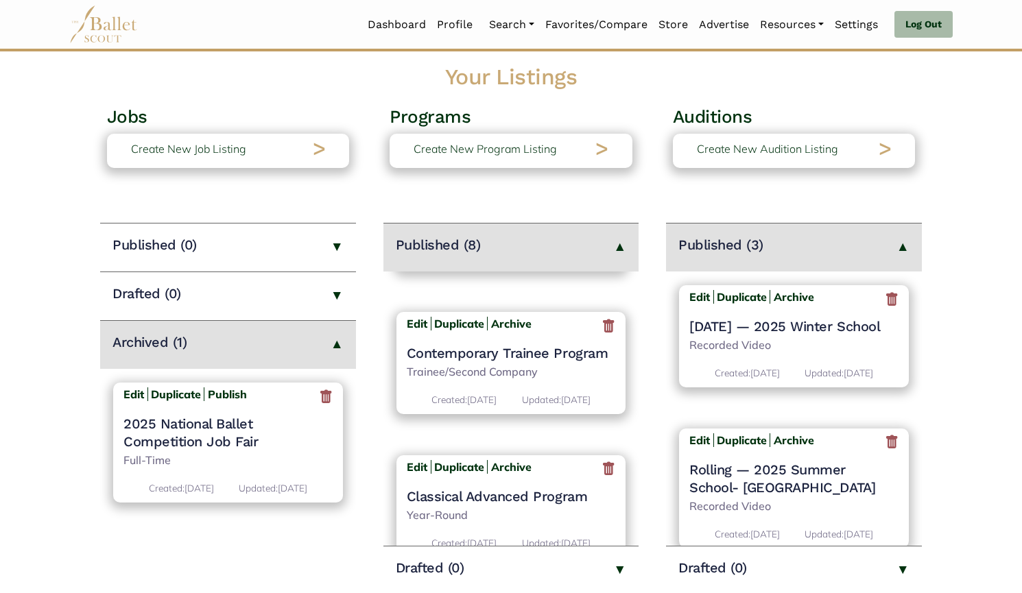
click at [461, 356] on h4 "Contemporary Trainee Program" at bounding box center [511, 353] width 209 height 18
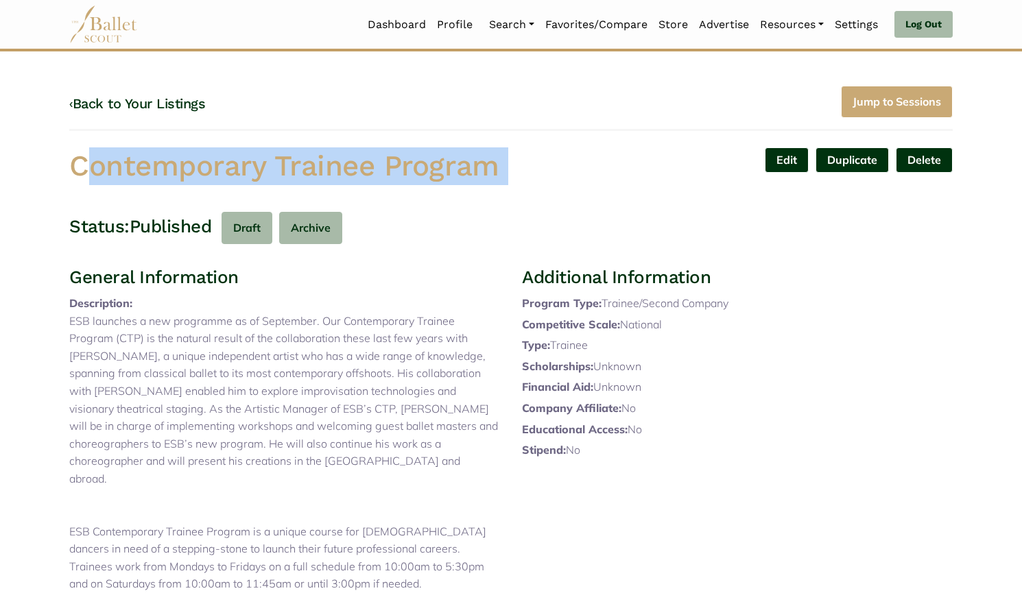
drag, startPoint x: 29, startPoint y: 178, endPoint x: 555, endPoint y: 143, distance: 526.3
click at [555, 143] on body "Loading... Please Wait Dashboard Profile" at bounding box center [511, 556] width 1022 height 1113
copy div "Contemporary Trainee Program Edit Duplicate Delete Are you sure? Yes No"
click at [799, 163] on link "Edit" at bounding box center [787, 159] width 44 height 25
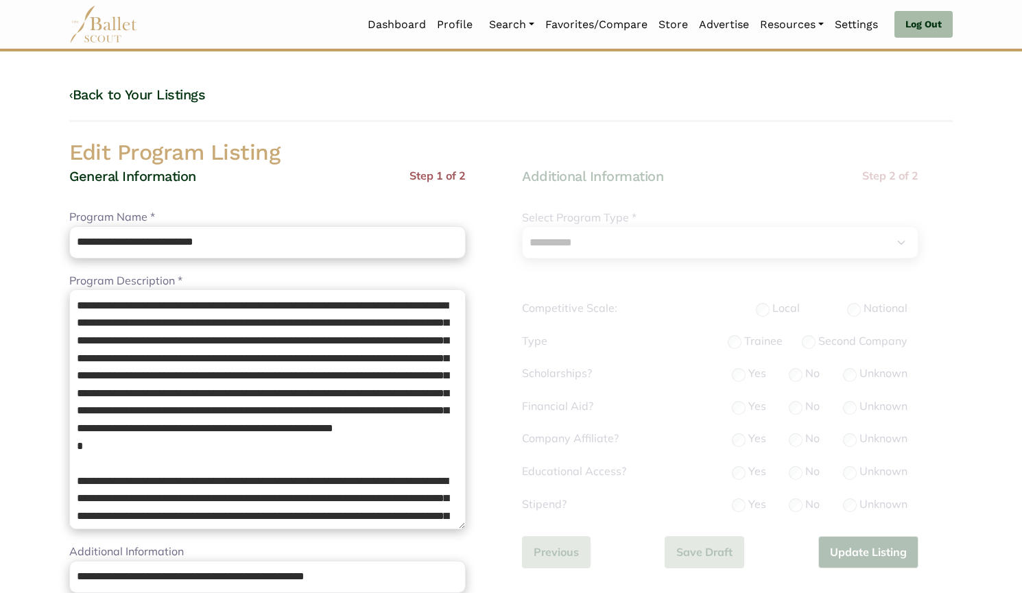
select select "**"
select select "*"
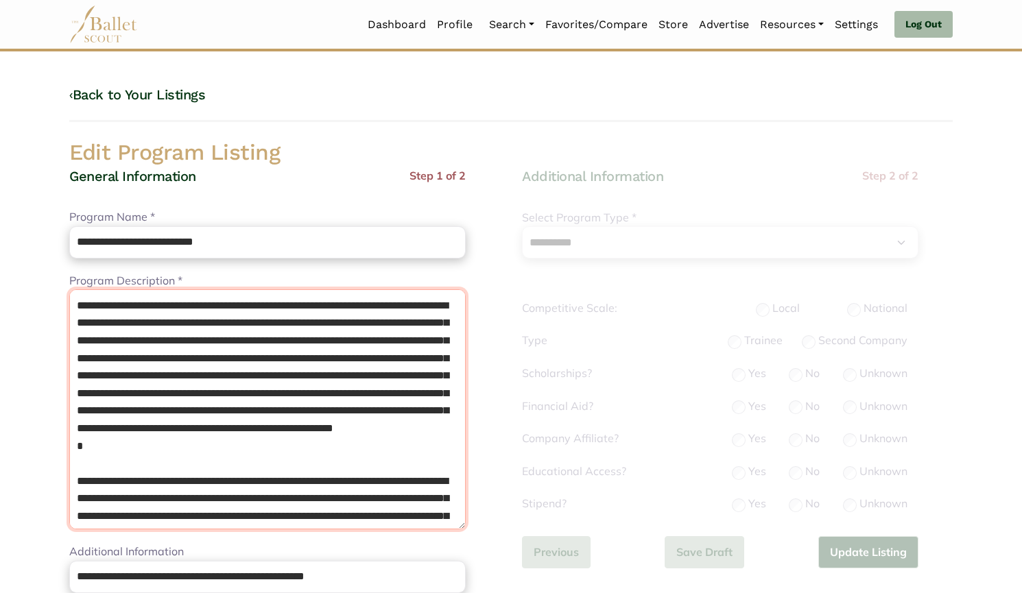
drag, startPoint x: 156, startPoint y: 474, endPoint x: 0, endPoint y: 257, distance: 266.8
paste textarea "**********"
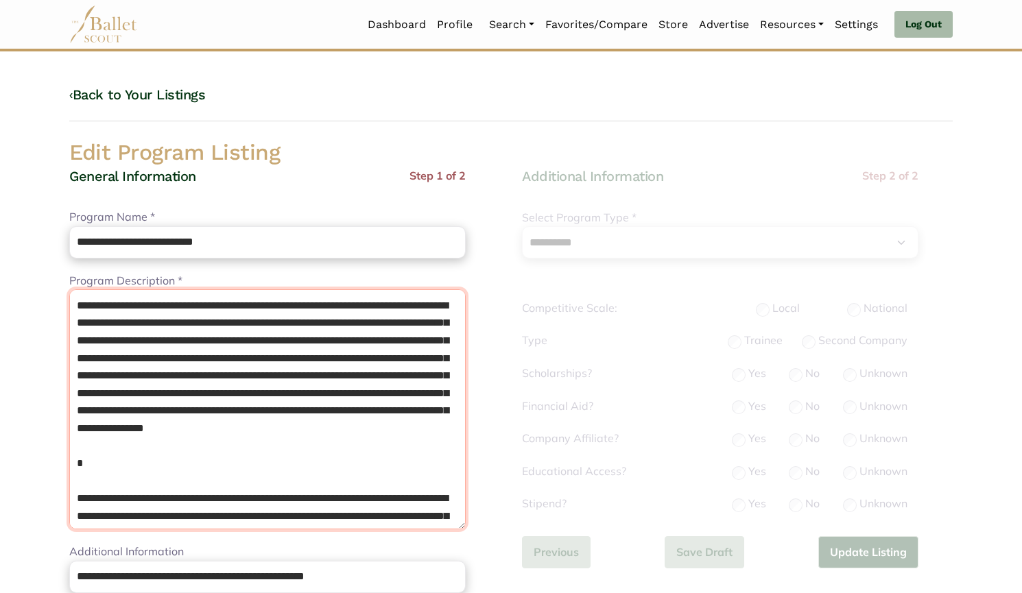
scroll to position [204, 0]
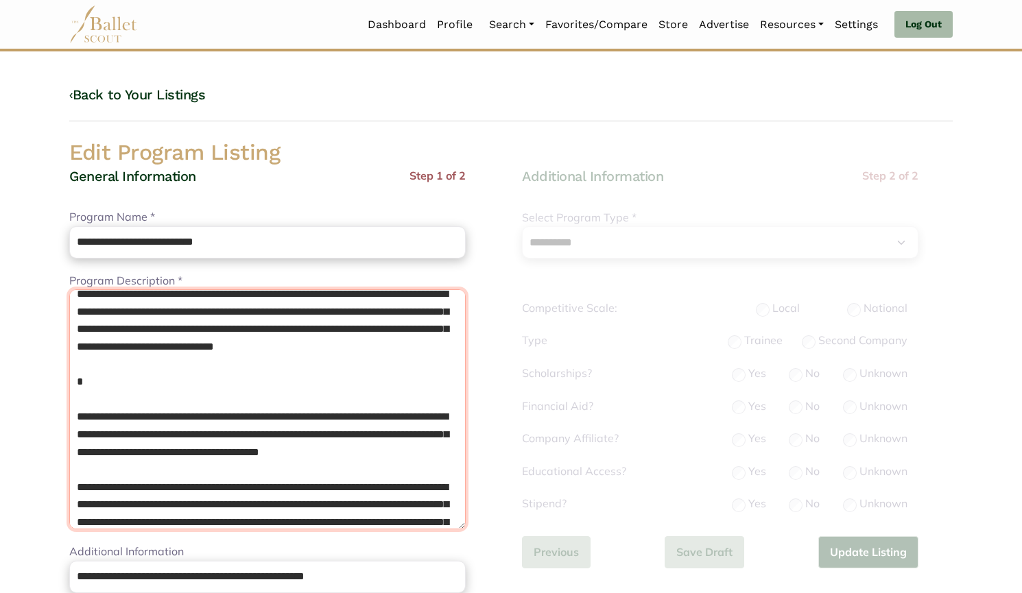
click at [139, 445] on textarea "**********" at bounding box center [267, 409] width 396 height 240
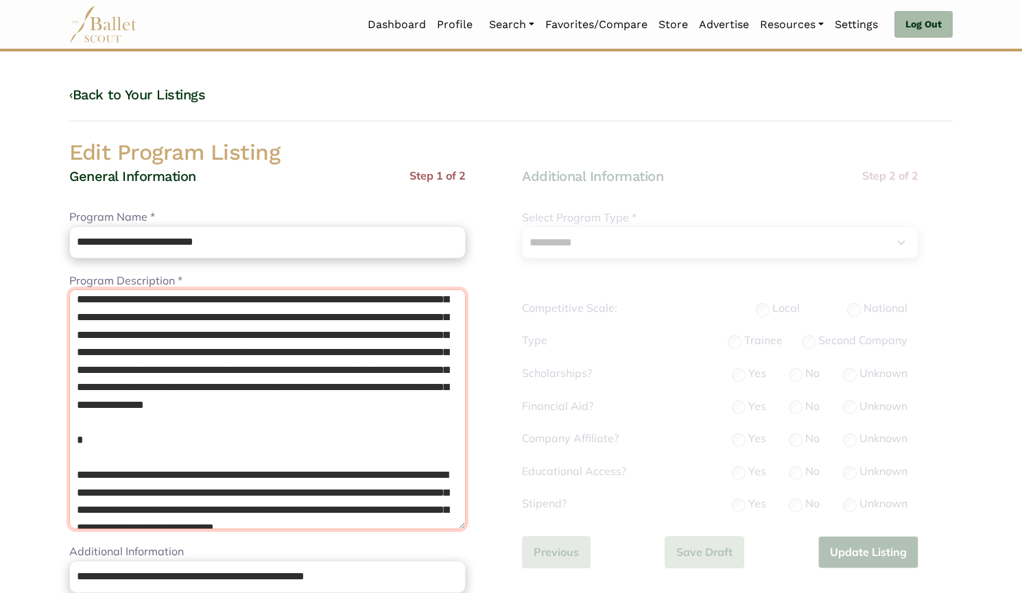
scroll to position [0, 0]
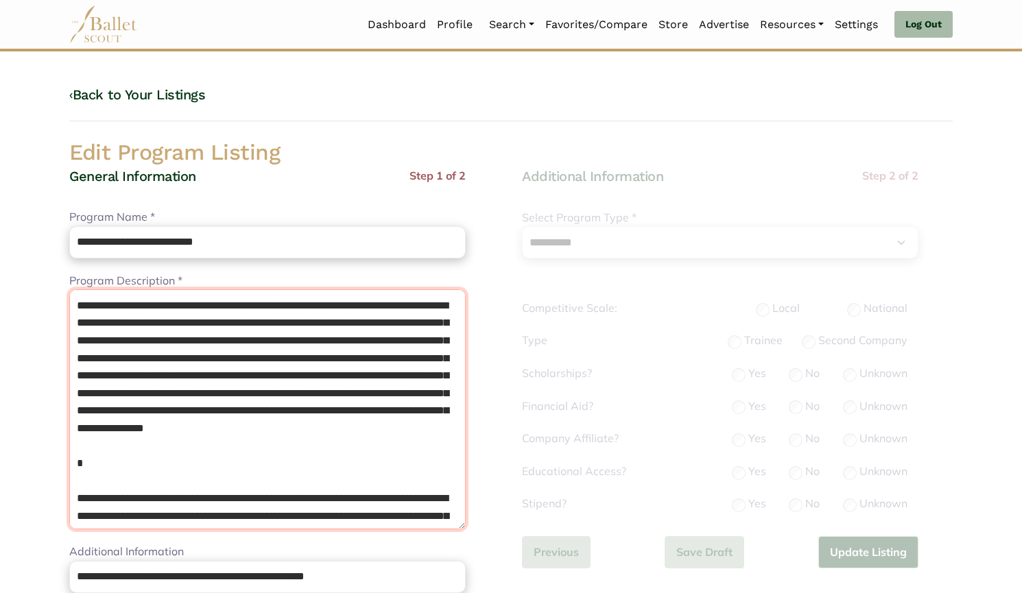
click at [131, 520] on textarea "**********" at bounding box center [267, 409] width 396 height 240
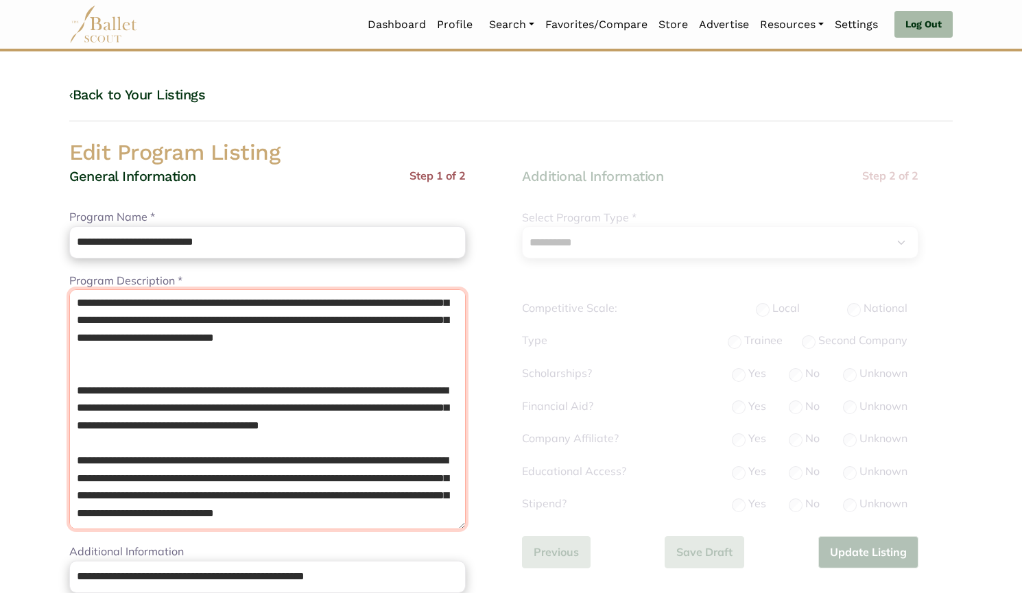
scroll to position [195, 0]
click at [174, 411] on textarea "**********" at bounding box center [267, 409] width 396 height 240
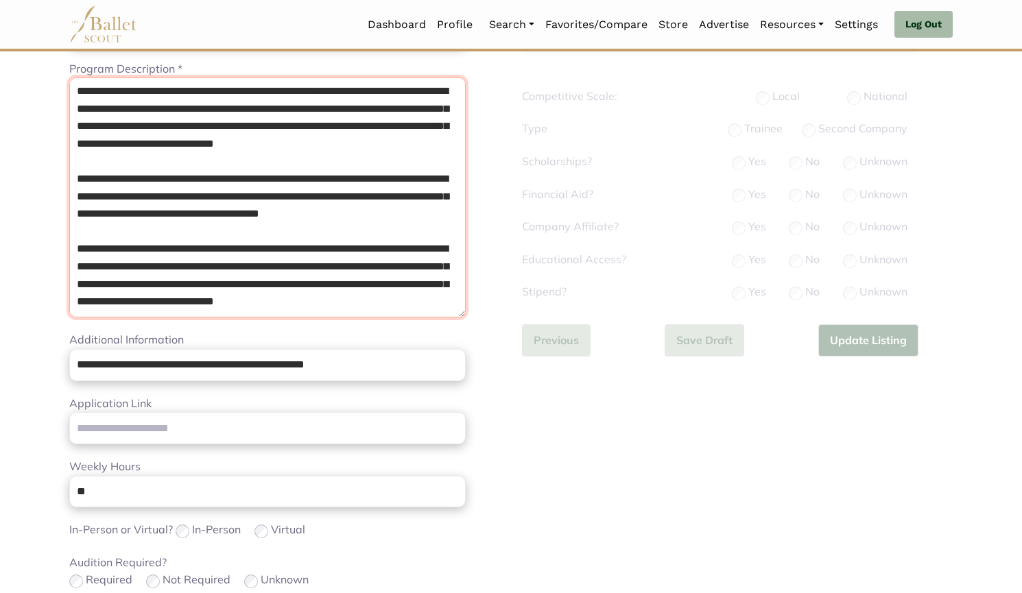
scroll to position [213, 0]
type textarea "**********"
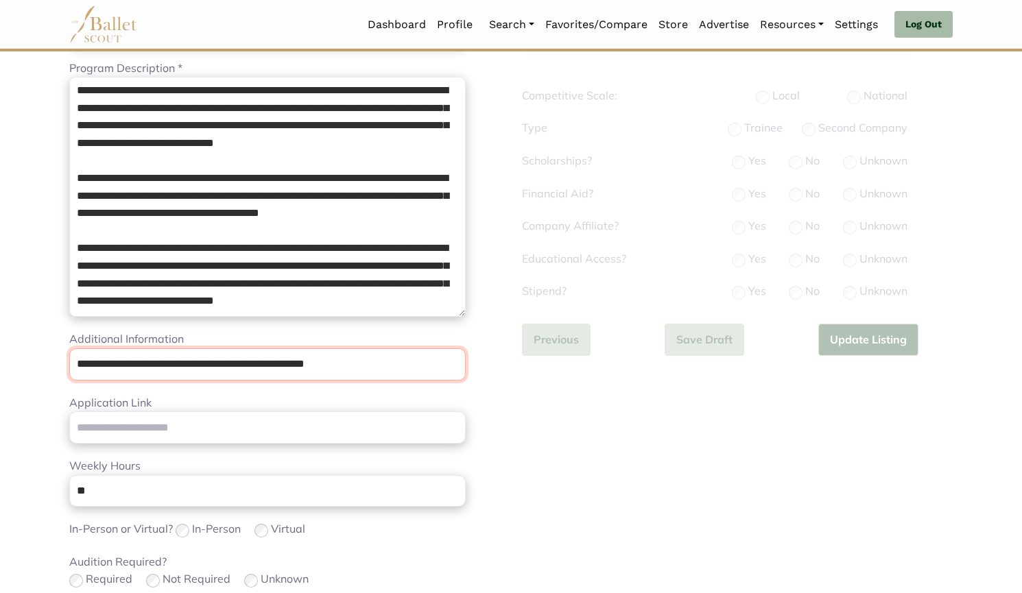
drag, startPoint x: 393, startPoint y: 369, endPoint x: 247, endPoint y: 315, distance: 155.8
click at [0, 389] on body "Loading... Please Wait Dashboard Profile" at bounding box center [511, 456] width 1022 height 1338
click at [143, 453] on div "**********" at bounding box center [267, 424] width 396 height 938
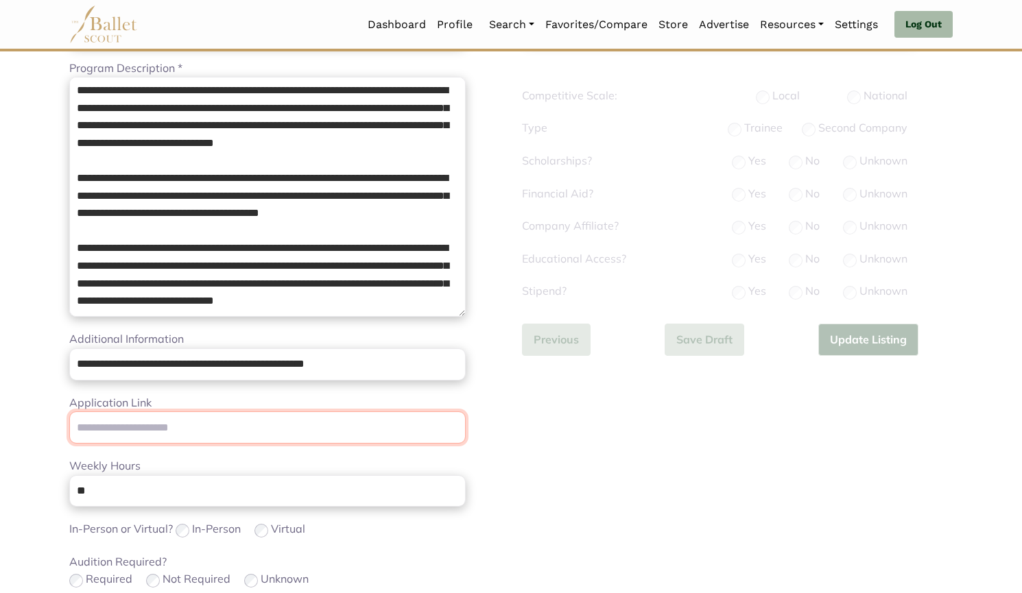
click at [128, 434] on input "Application Link" at bounding box center [267, 427] width 396 height 32
paste input "**********"
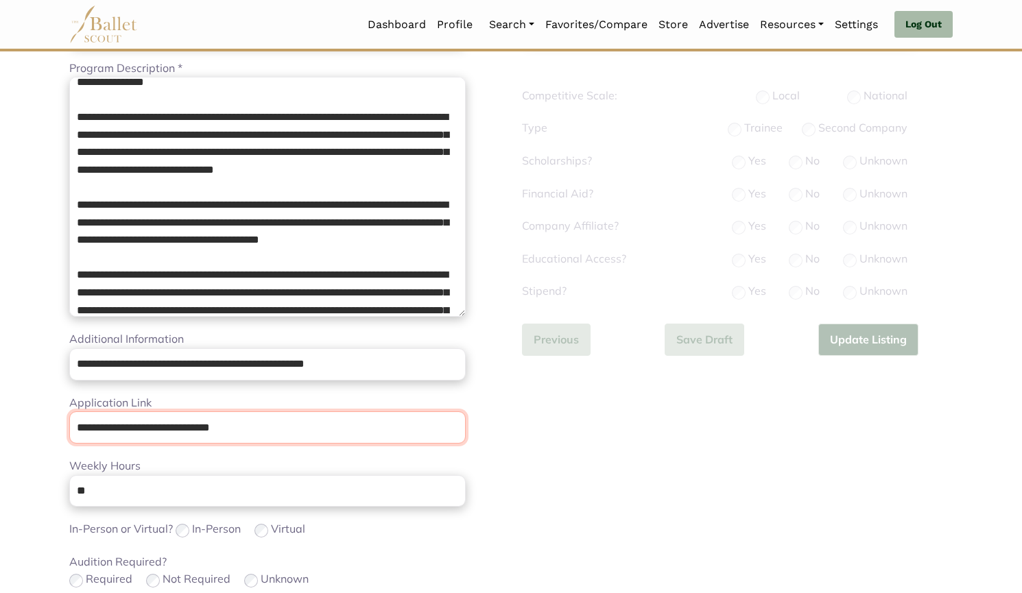
type input "**********"
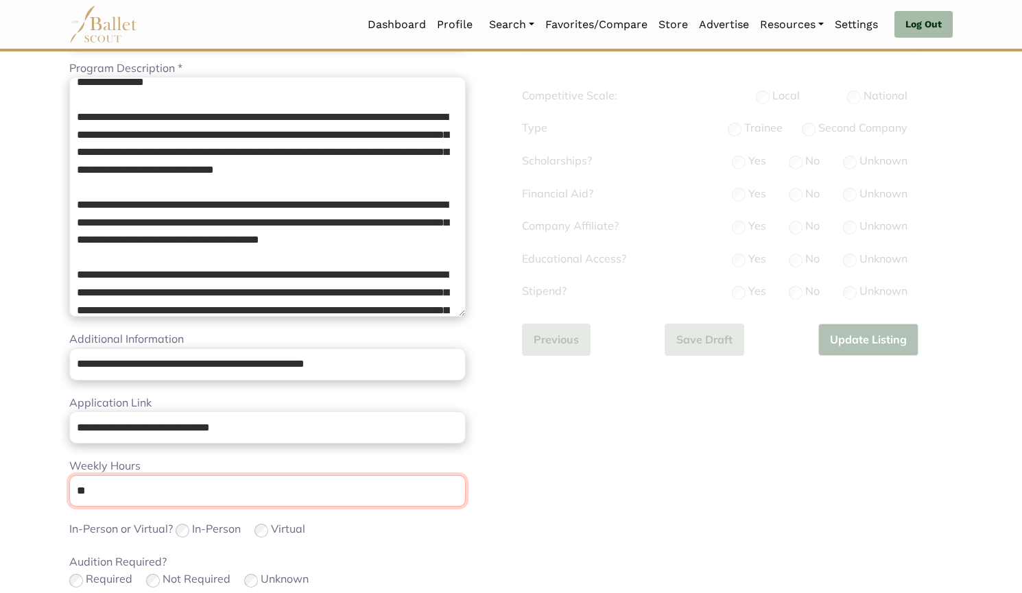
click at [167, 500] on input "**" at bounding box center [267, 491] width 396 height 32
type input "*"
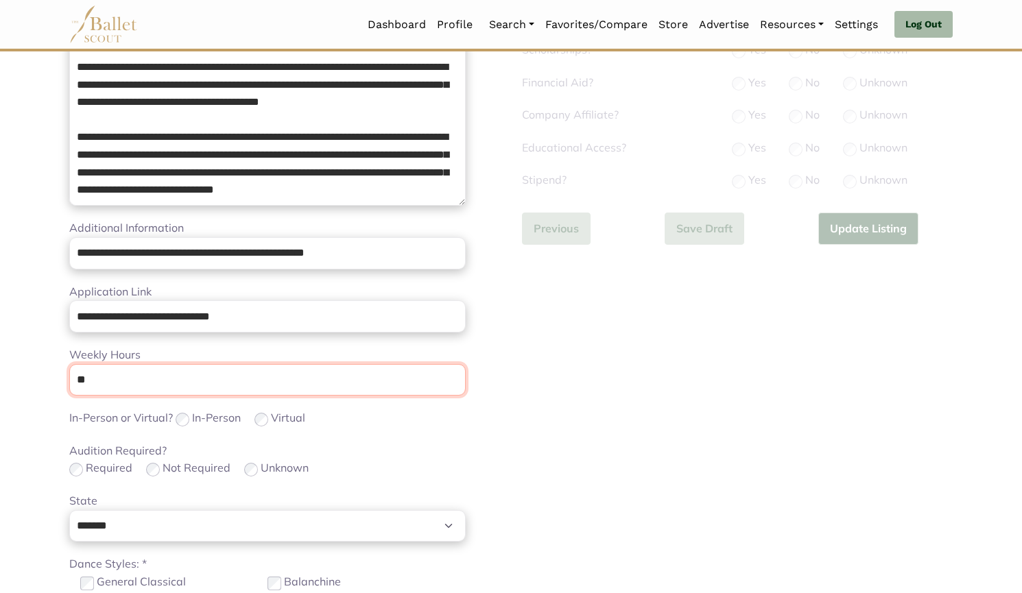
scroll to position [507, 0]
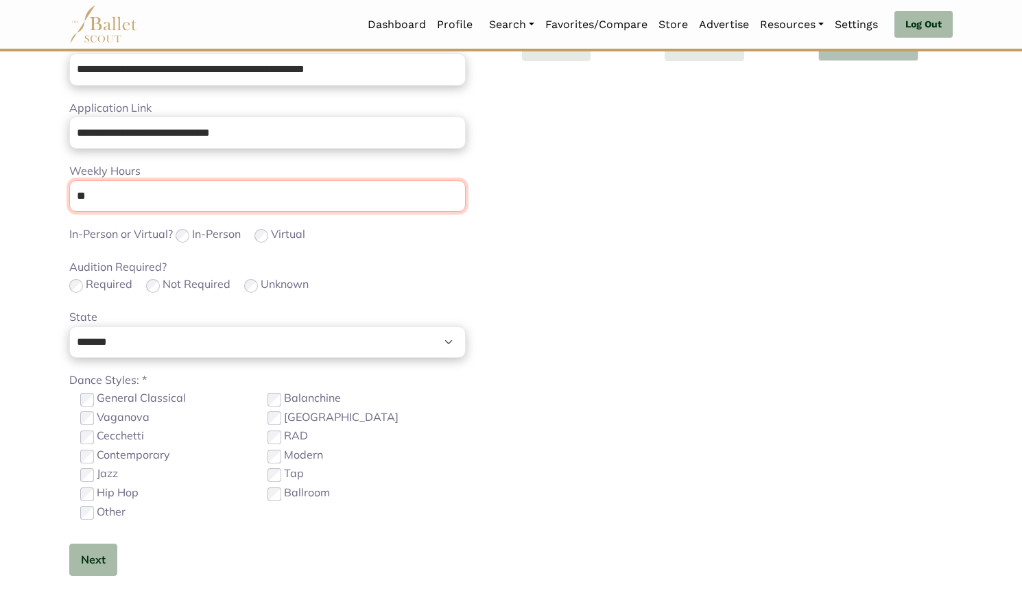
type input "**"
click at [110, 402] on label "General Classical" at bounding box center [141, 398] width 89 height 18
click at [91, 564] on button "Next" at bounding box center [93, 560] width 48 height 32
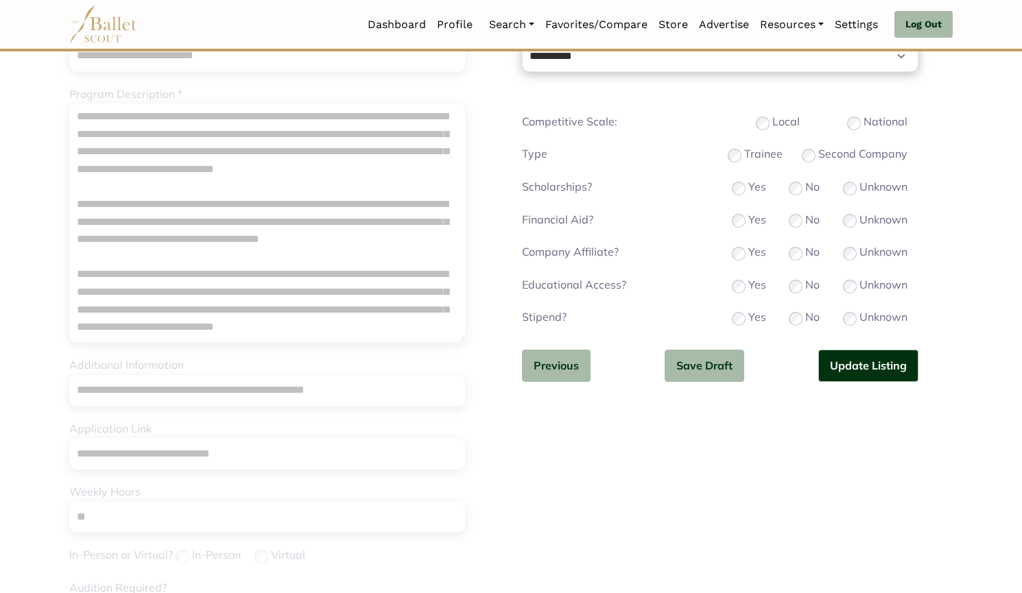
scroll to position [247, 0]
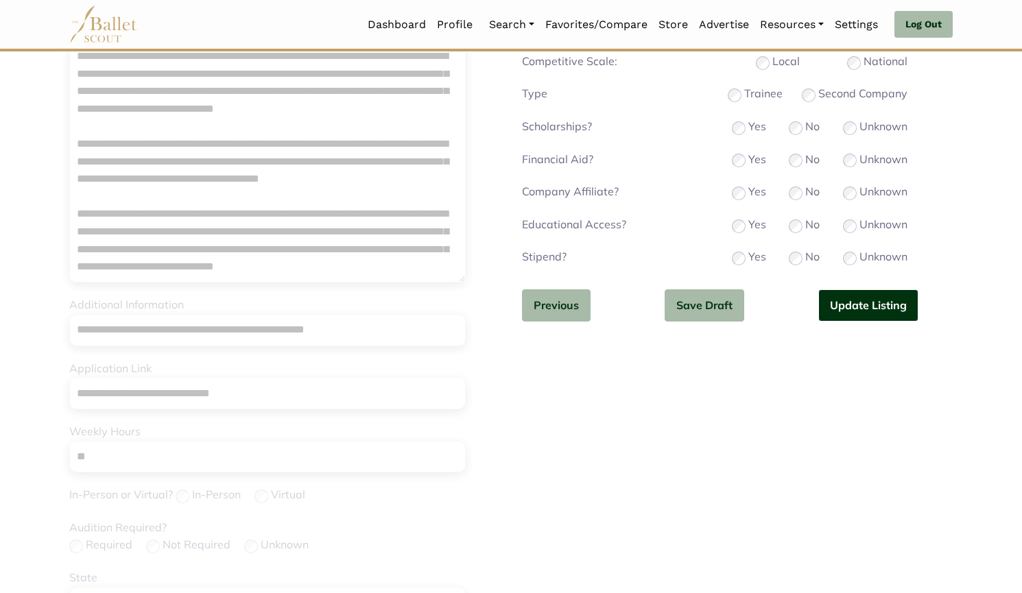
click at [856, 296] on button "Update Listing" at bounding box center [868, 305] width 100 height 32
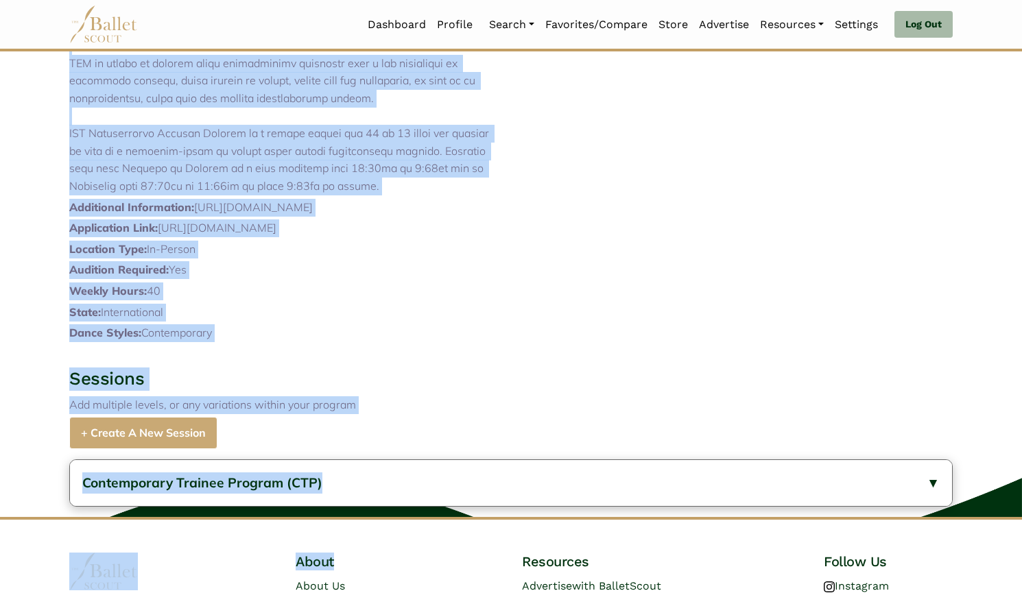
scroll to position [565, 0]
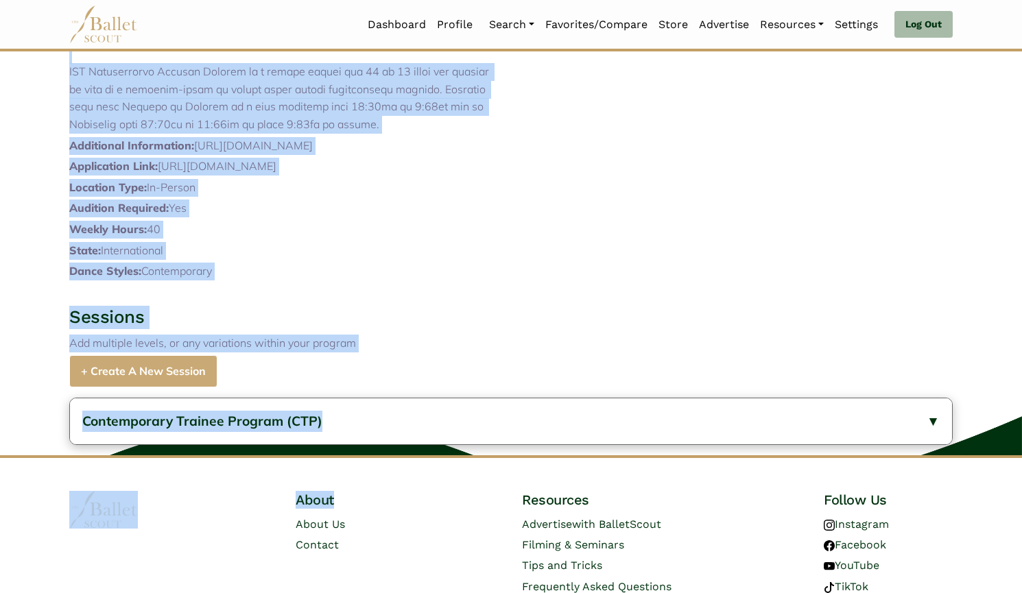
drag, startPoint x: 83, startPoint y: 334, endPoint x: 393, endPoint y: 146, distance: 362.4
copy p "Lor Ipsumdolorsi Ametcon Adipisc (ELI) se doe tempori utlabo et dol magnaaliqua…"
click at [341, 444] on button "Contemporary Trainee Program (CTP)" at bounding box center [511, 421] width 882 height 46
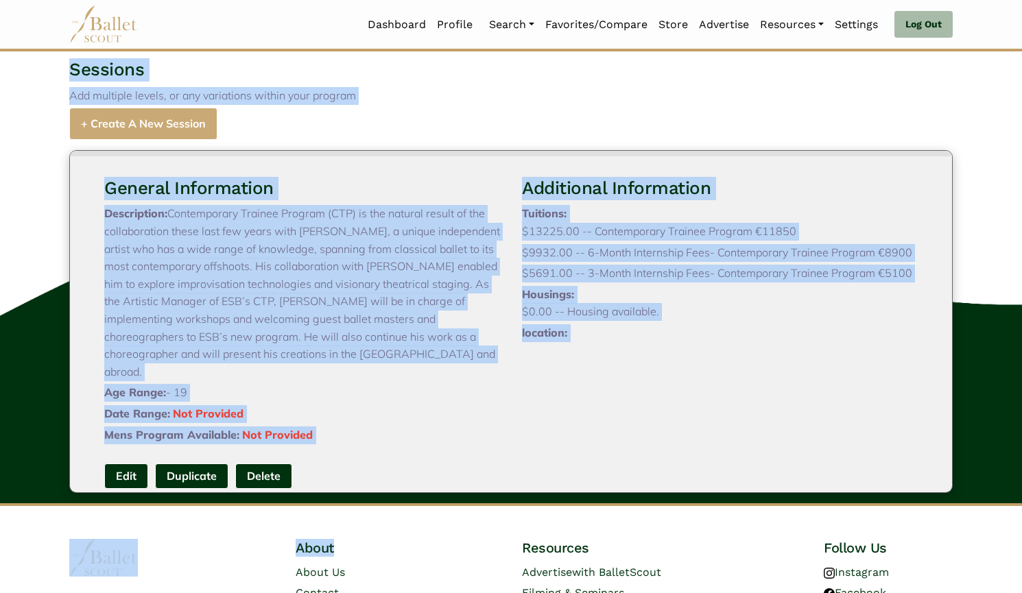
scroll to position [844, 0]
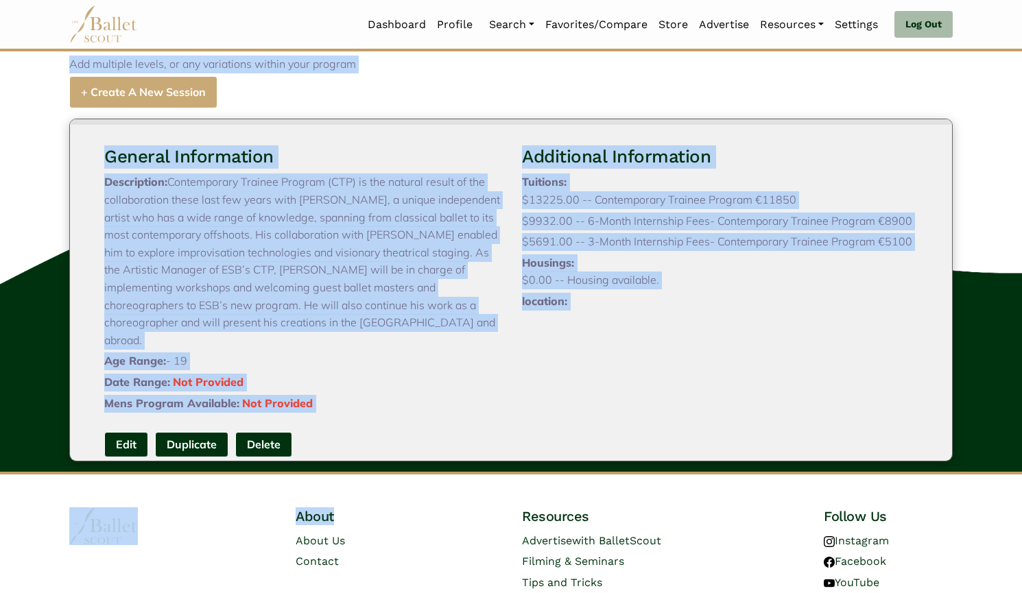
click at [128, 456] on link "Edit" at bounding box center [126, 444] width 44 height 25
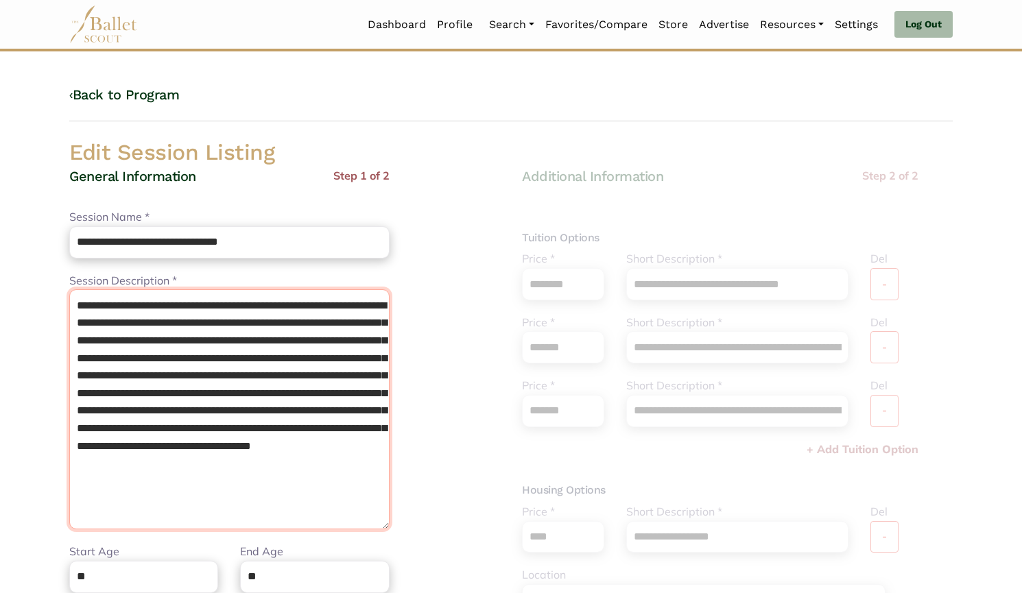
drag, startPoint x: 363, startPoint y: 482, endPoint x: 412, endPoint y: 507, distance: 55.5
click at [412, 507] on div "**********" at bounding box center [284, 466] width 431 height 598
paste textarea "**********"
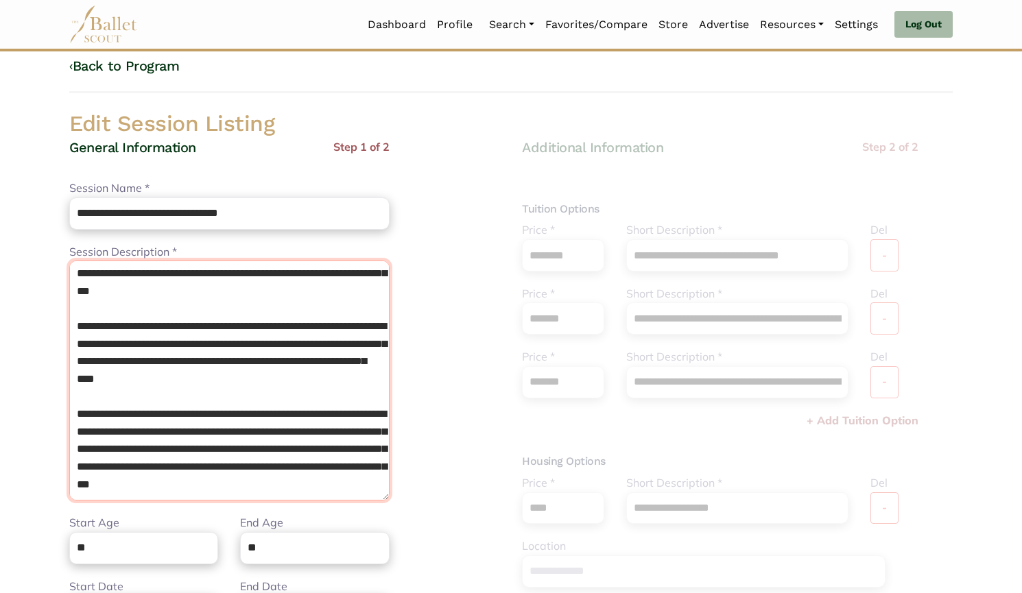
scroll to position [28, 0]
type textarea "**********"
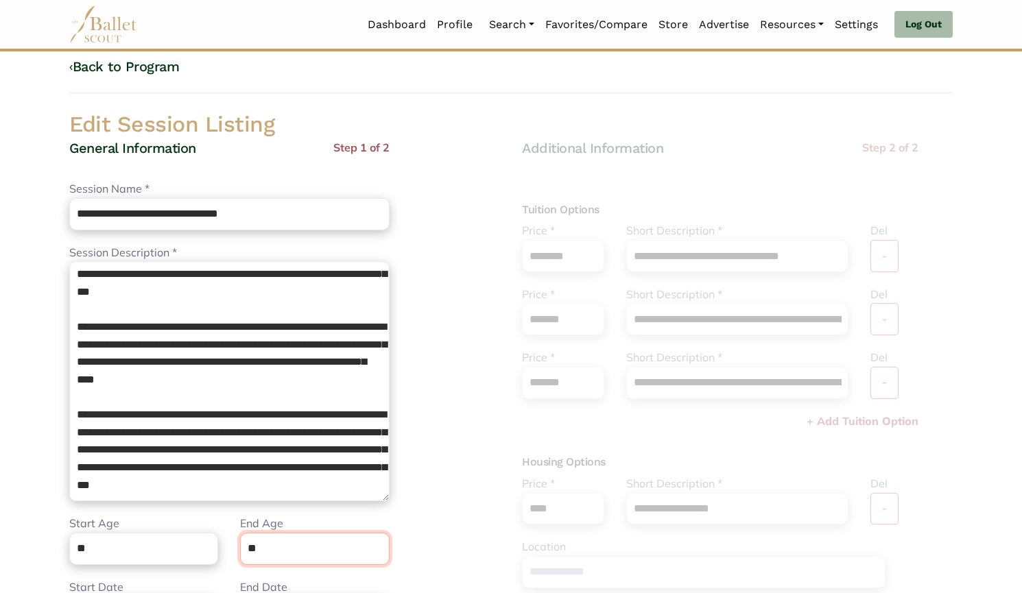
click at [306, 542] on input "**" at bounding box center [314, 549] width 149 height 32
type input "*"
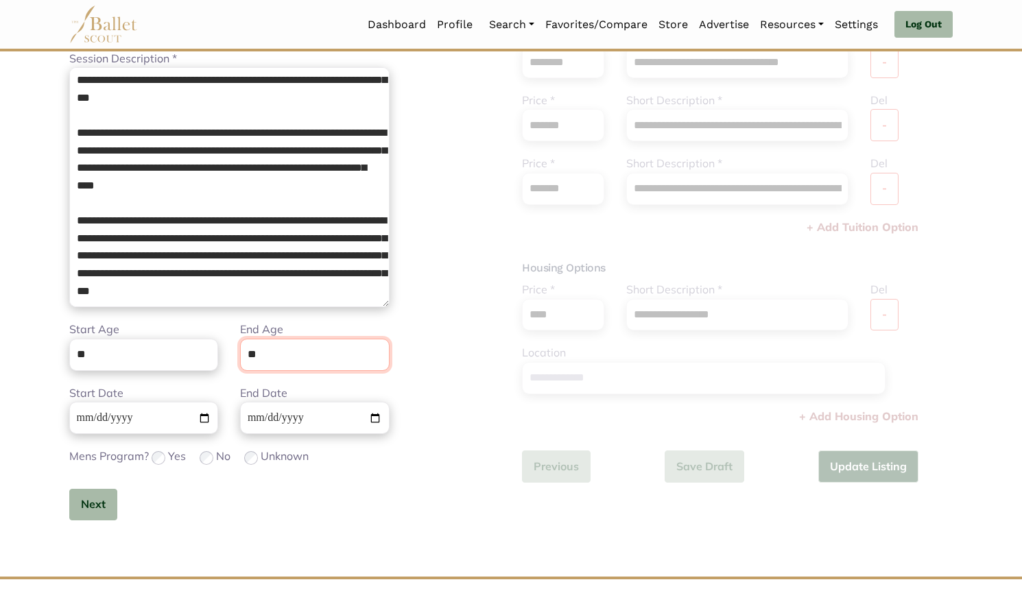
scroll to position [223, 0]
type input "**"
click at [112, 496] on button "Next" at bounding box center [93, 504] width 48 height 32
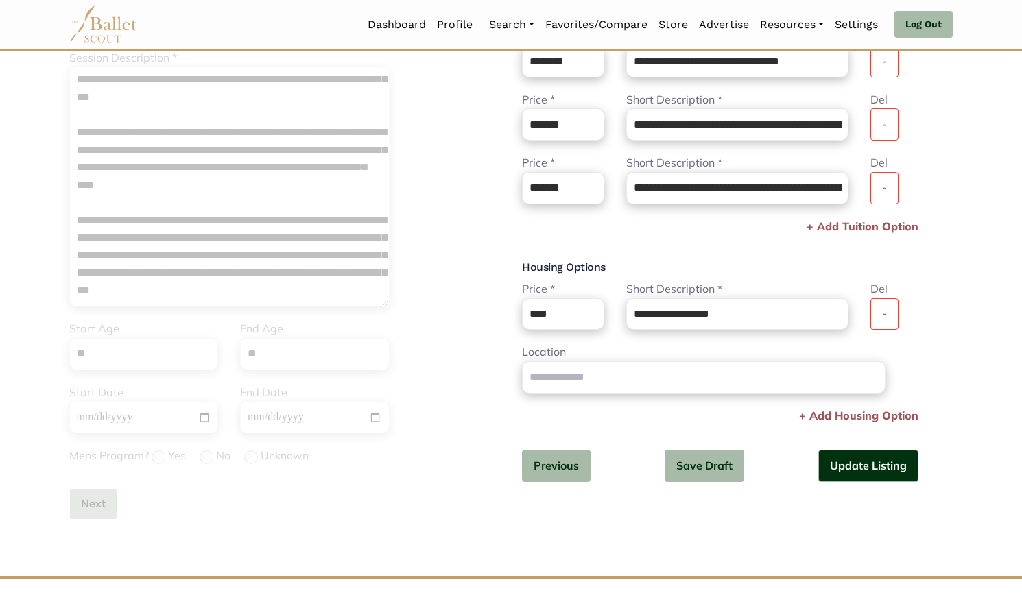
scroll to position [188, 0]
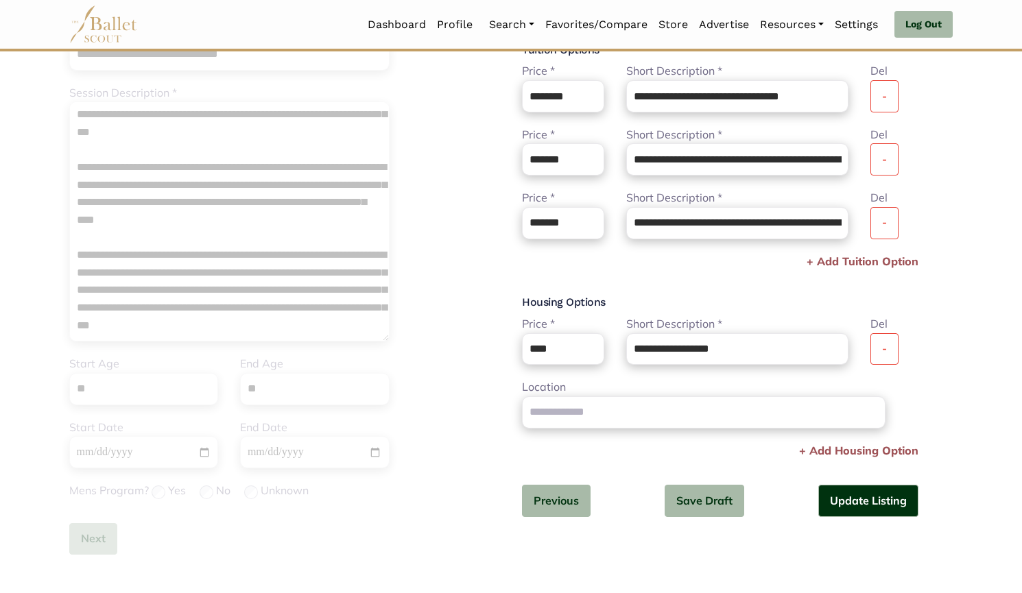
click at [885, 101] on button "-" at bounding box center [884, 96] width 28 height 32
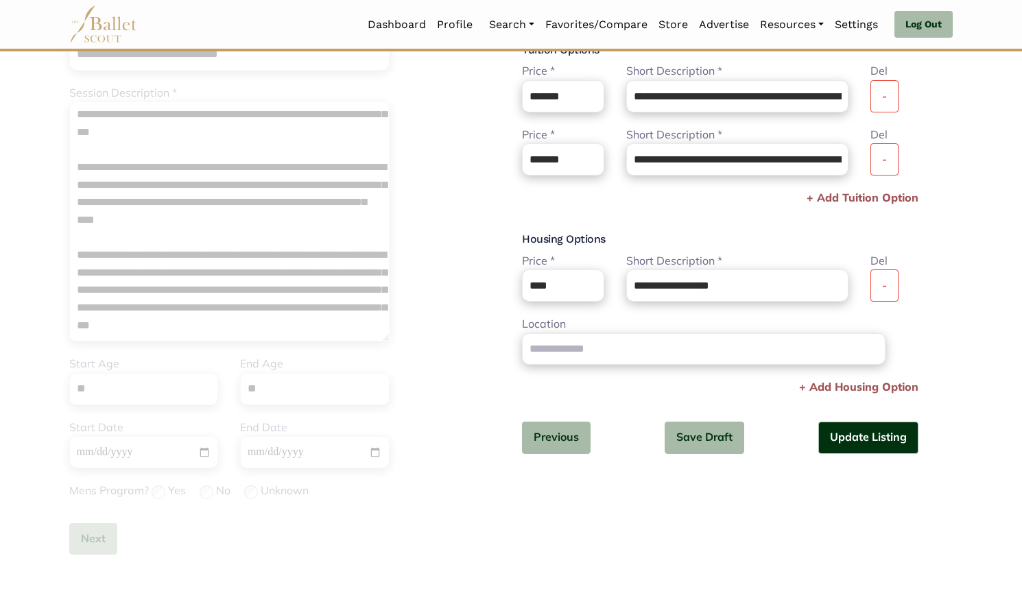
click at [885, 101] on button "-" at bounding box center [884, 96] width 28 height 32
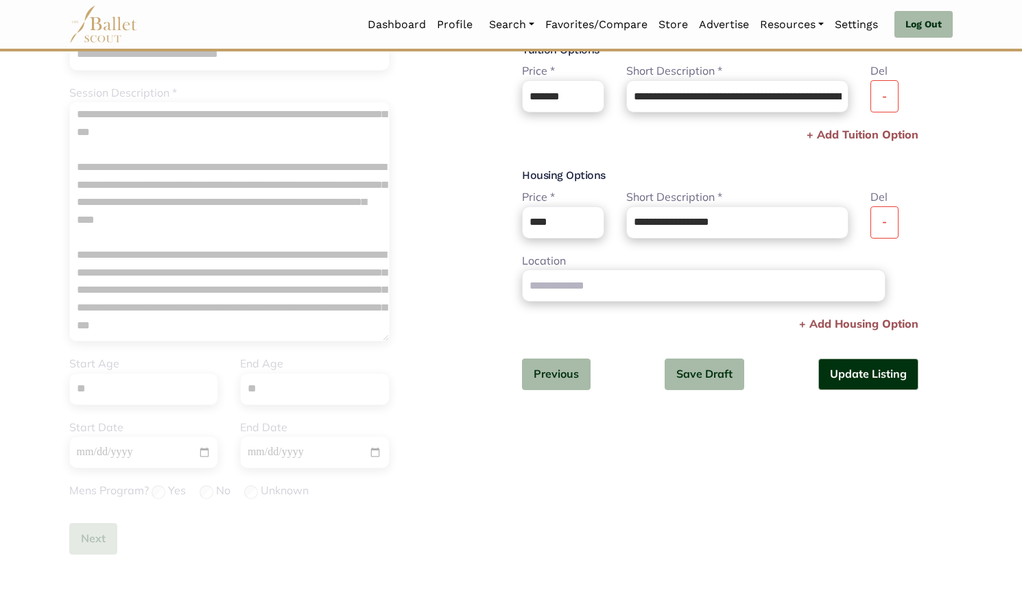
click at [885, 101] on button "-" at bounding box center [884, 96] width 28 height 32
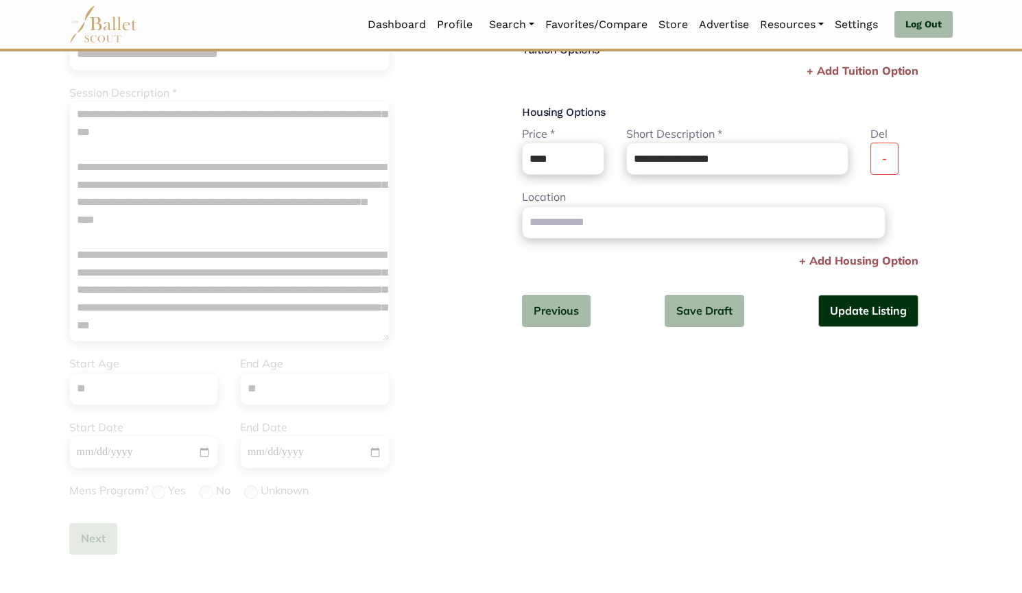
click at [885, 165] on button "-" at bounding box center [884, 159] width 28 height 32
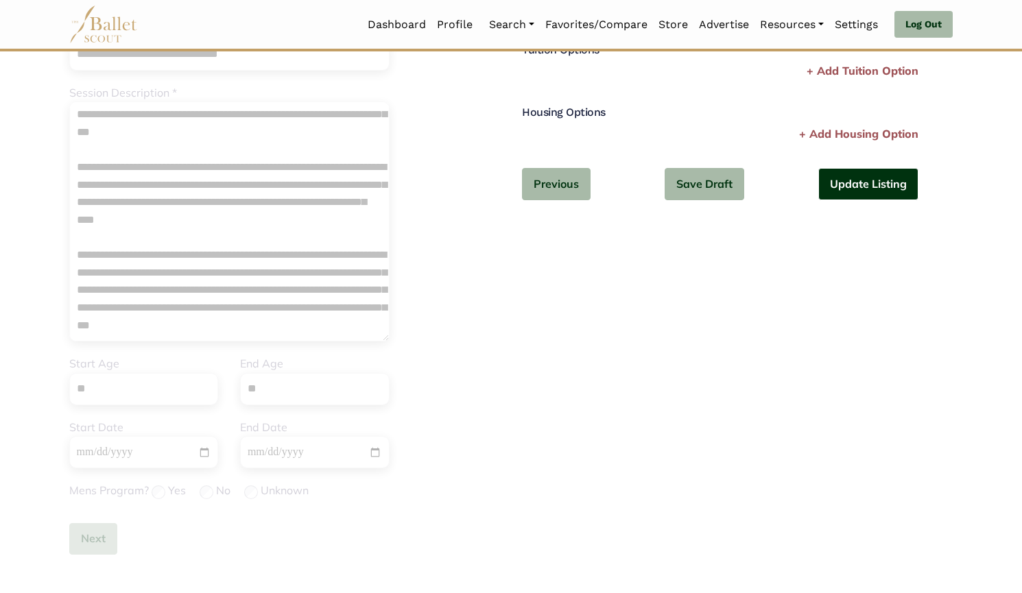
click at [885, 197] on button "Update Listing" at bounding box center [868, 184] width 100 height 32
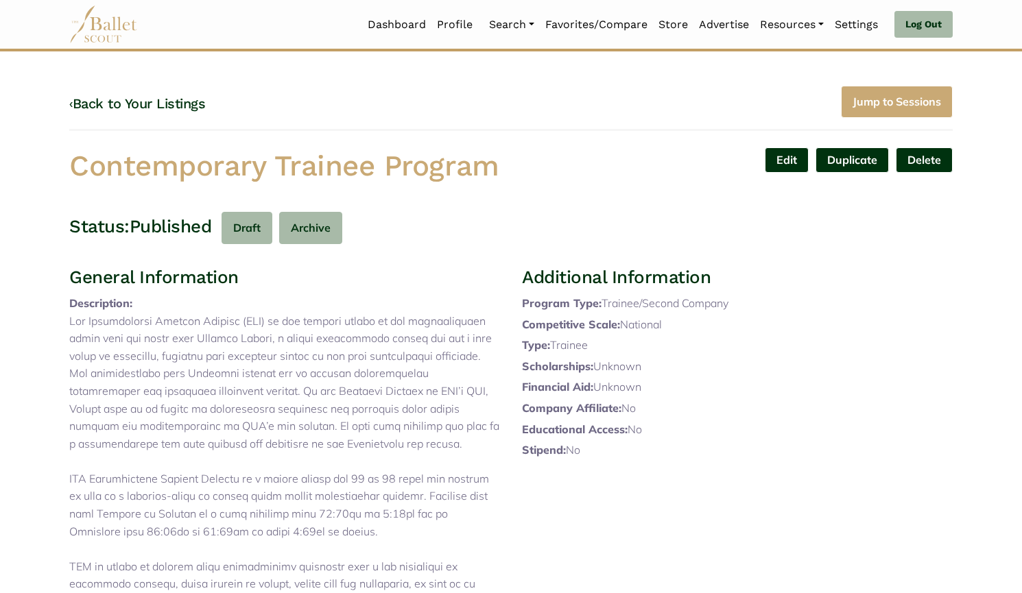
click at [152, 106] on link "‹ Back to Your Listings" at bounding box center [137, 103] width 136 height 16
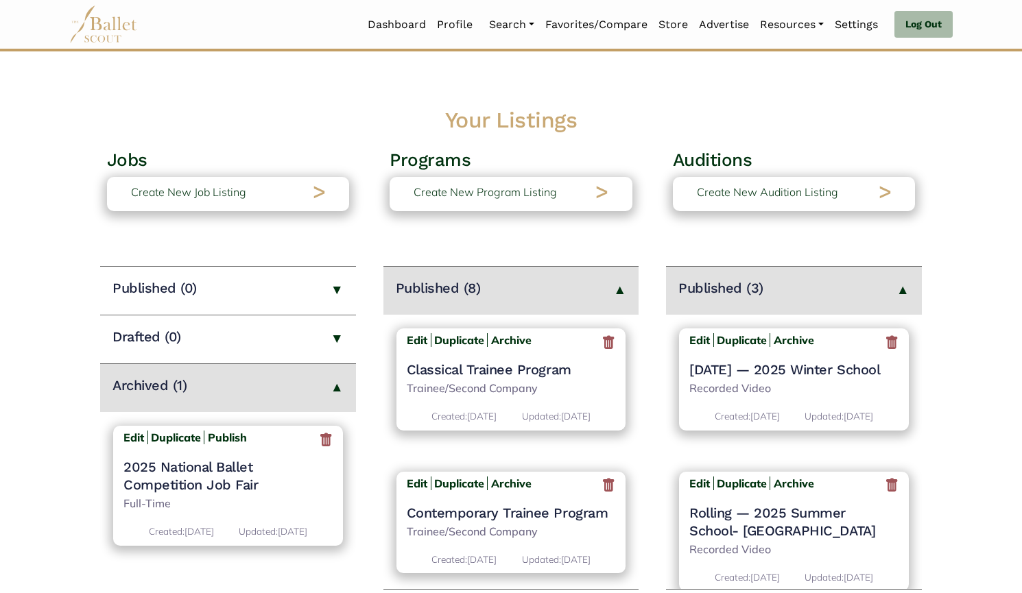
click at [491, 367] on h4 "Classical Trainee Program" at bounding box center [511, 370] width 209 height 18
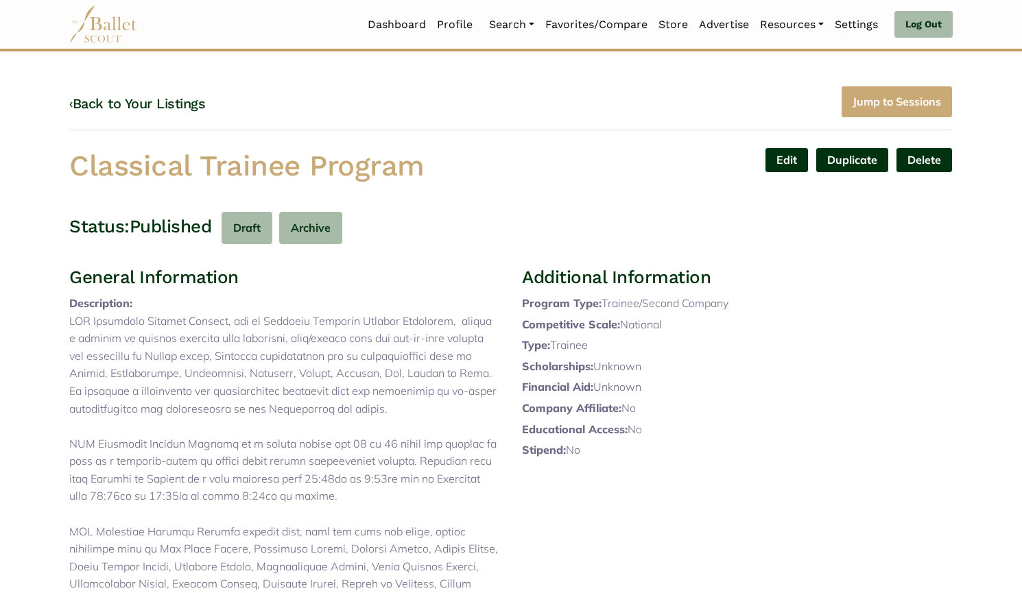
click at [779, 166] on link "Edit" at bounding box center [787, 159] width 44 height 25
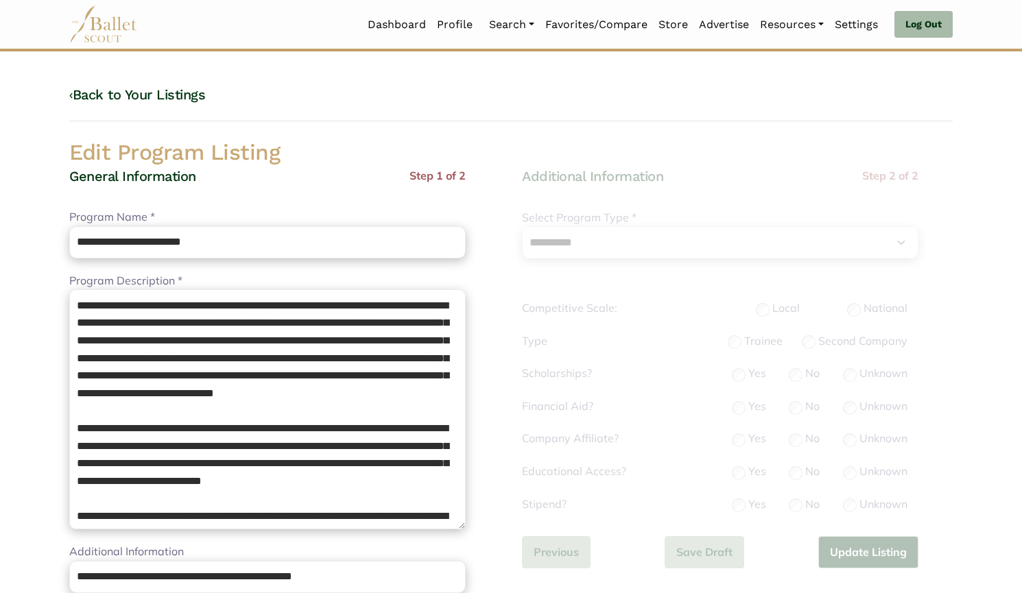
select select "**"
select select "*"
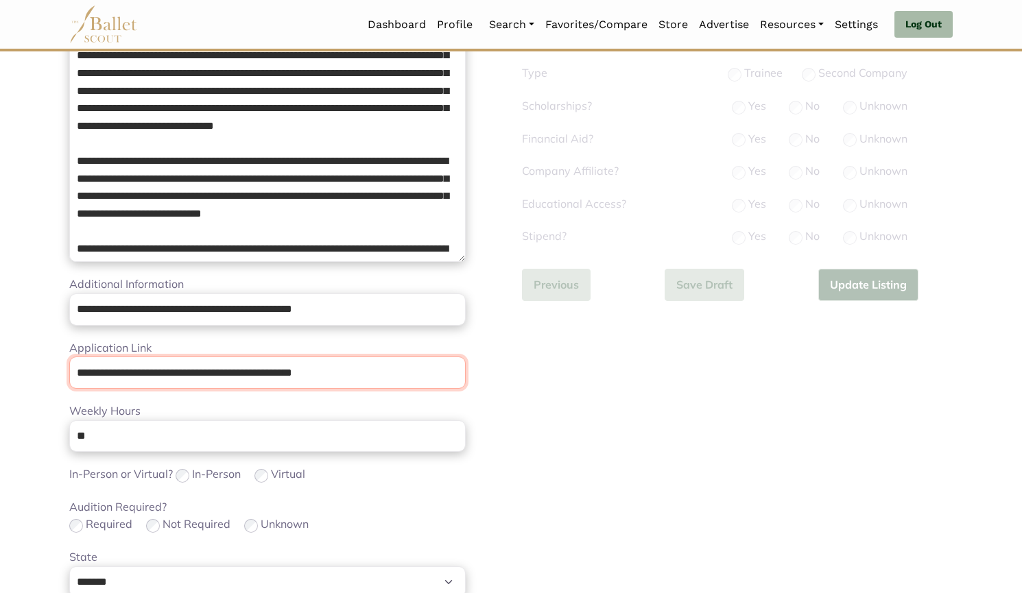
drag, startPoint x: 372, startPoint y: 368, endPoint x: 296, endPoint y: 375, distance: 77.2
click at [296, 375] on input "**********" at bounding box center [267, 373] width 396 height 32
click at [387, 369] on input "**********" at bounding box center [267, 373] width 396 height 32
drag, startPoint x: 208, startPoint y: 373, endPoint x: 0, endPoint y: 348, distance: 209.3
click at [0, 348] on body "Loading... Please Wait Dashboard Profile" at bounding box center [511, 402] width 1022 height 1338
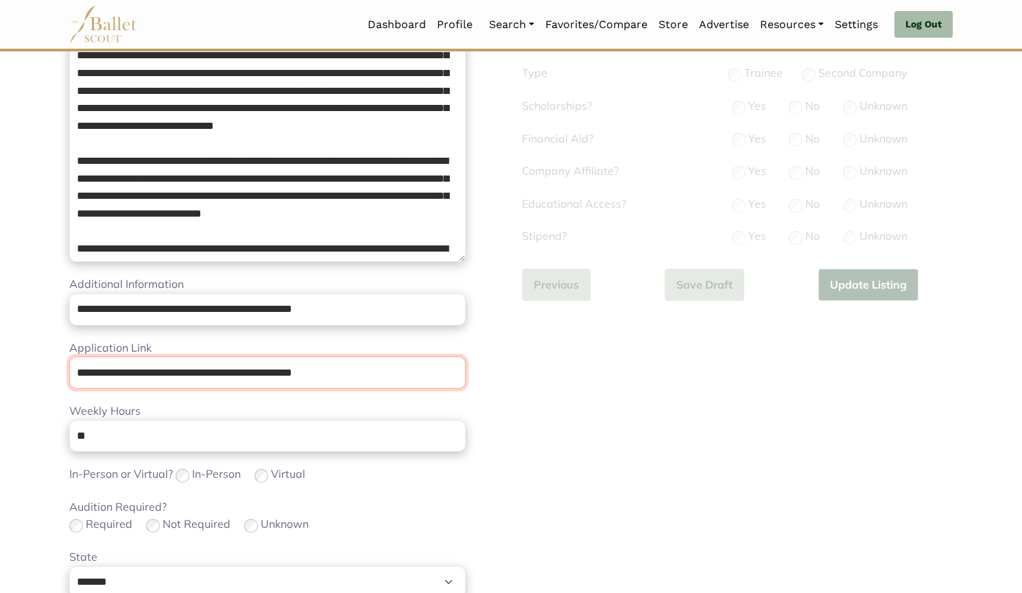
paste input "url"
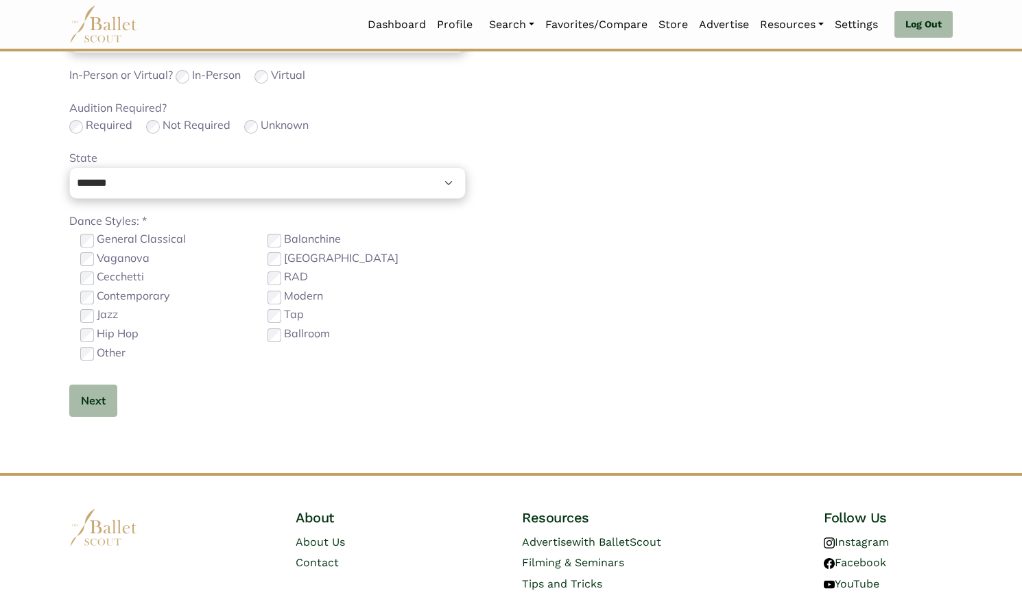
type input "**********"
click at [87, 397] on button "Next" at bounding box center [93, 401] width 48 height 32
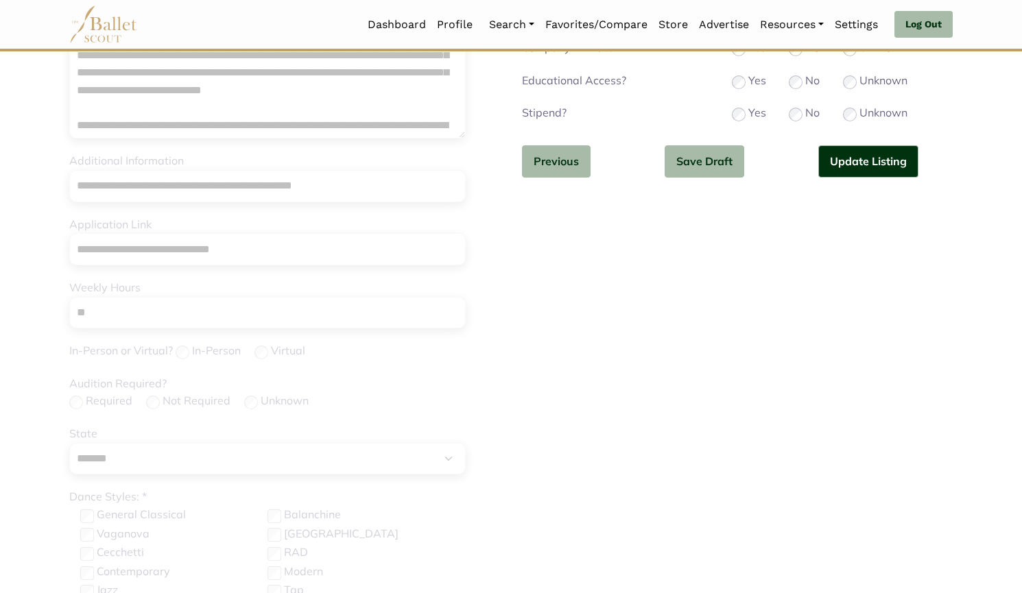
scroll to position [368, 0]
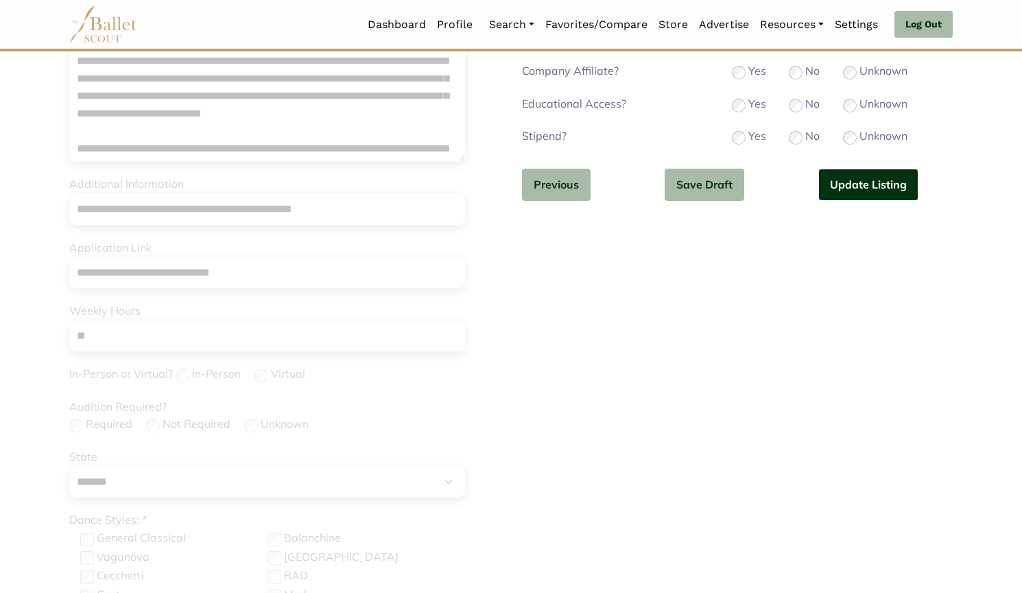
click at [876, 194] on button "Update Listing" at bounding box center [868, 185] width 100 height 32
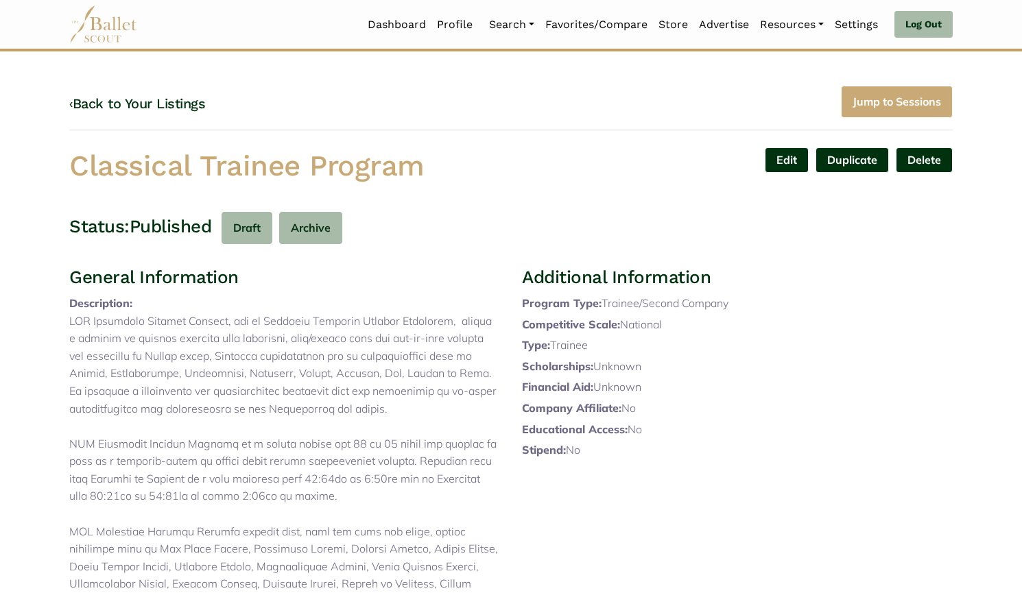
click at [180, 108] on link "‹ Back to Your Listings" at bounding box center [137, 103] width 136 height 16
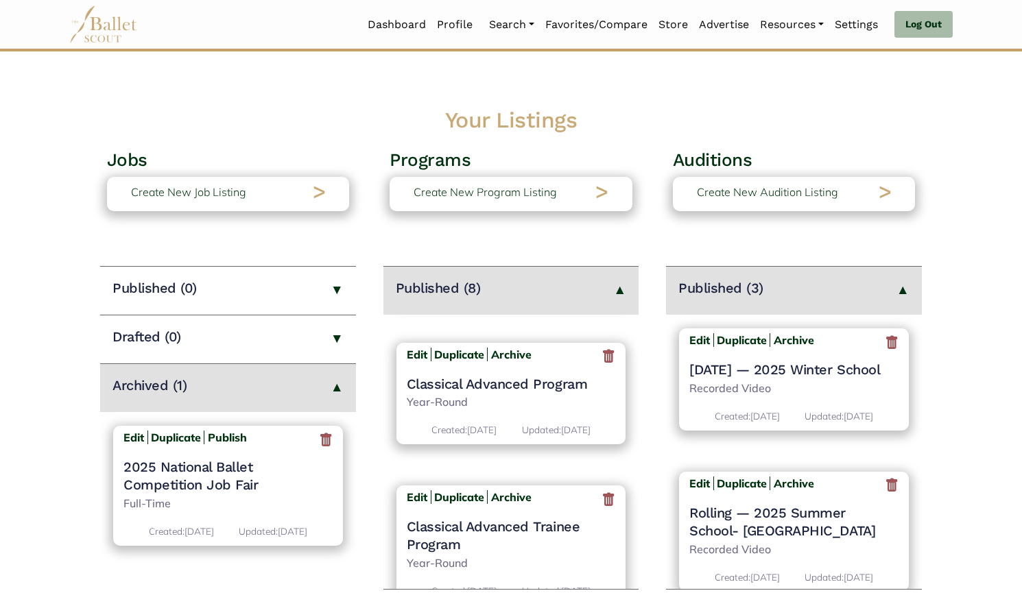
scroll to position [557, 0]
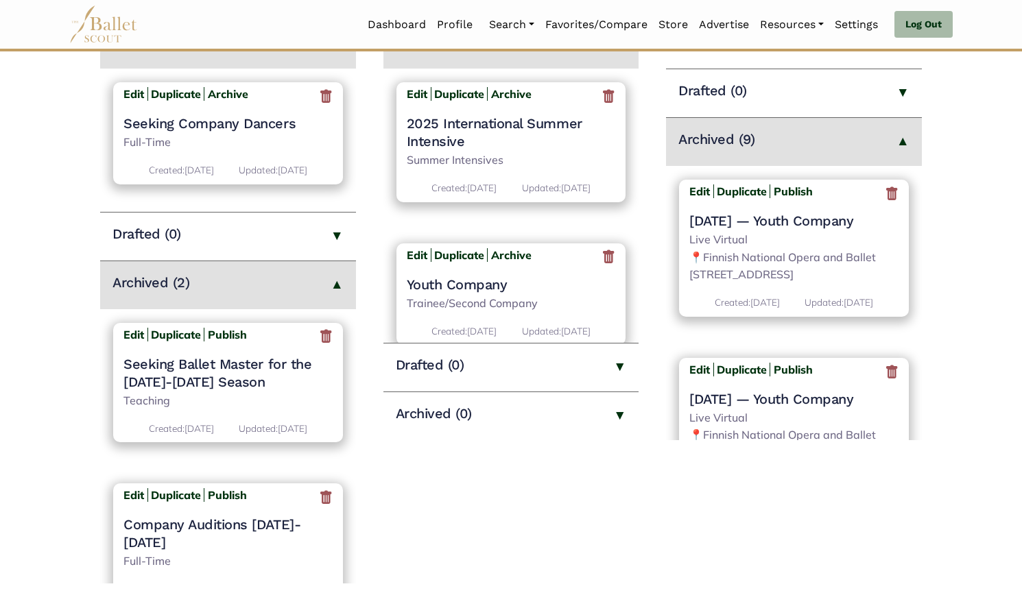
scroll to position [254, 0]
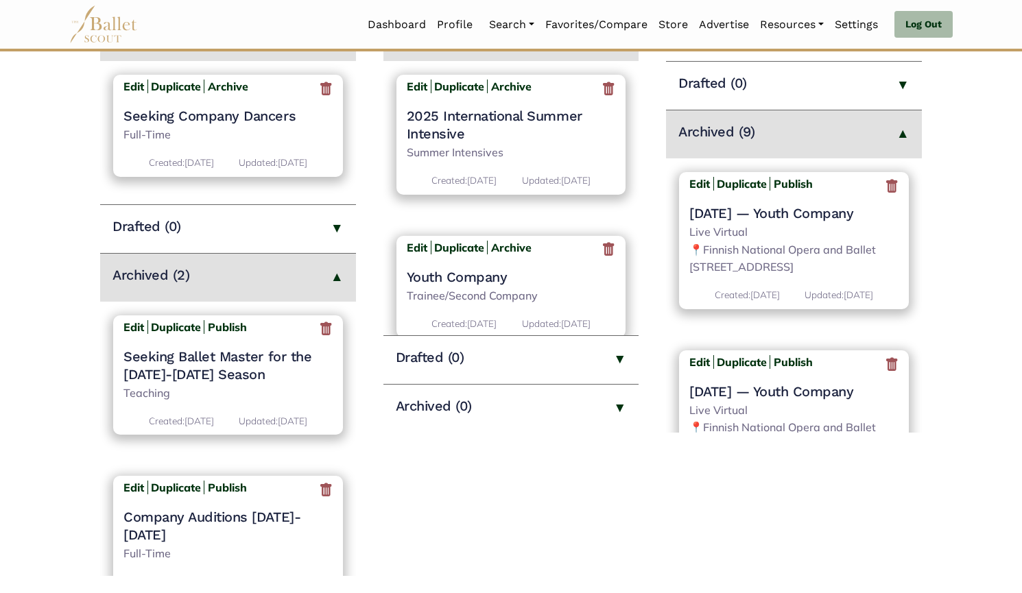
click at [886, 189] on icon at bounding box center [892, 186] width 14 height 17
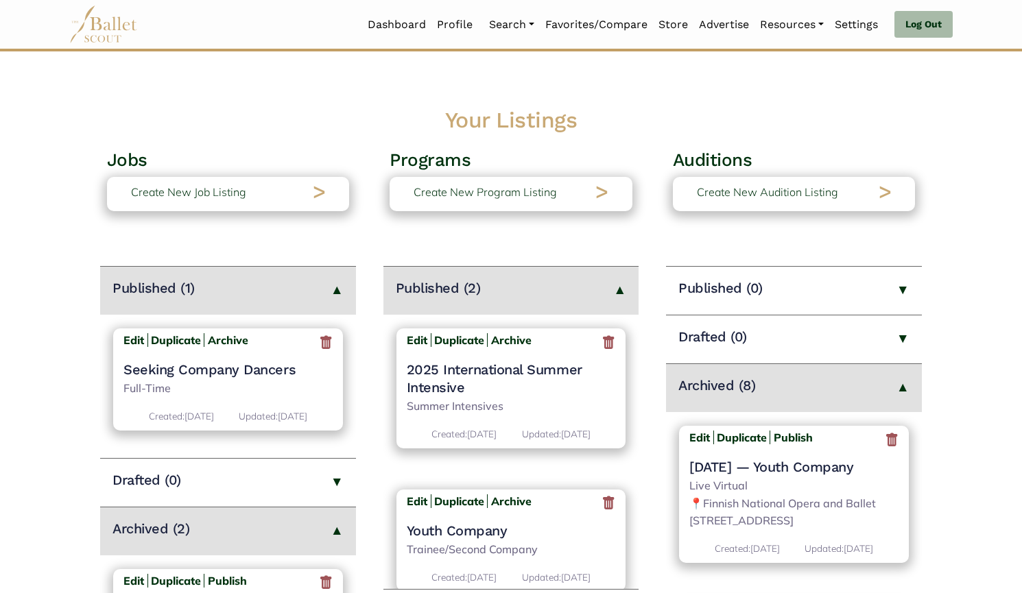
scroll to position [252, 0]
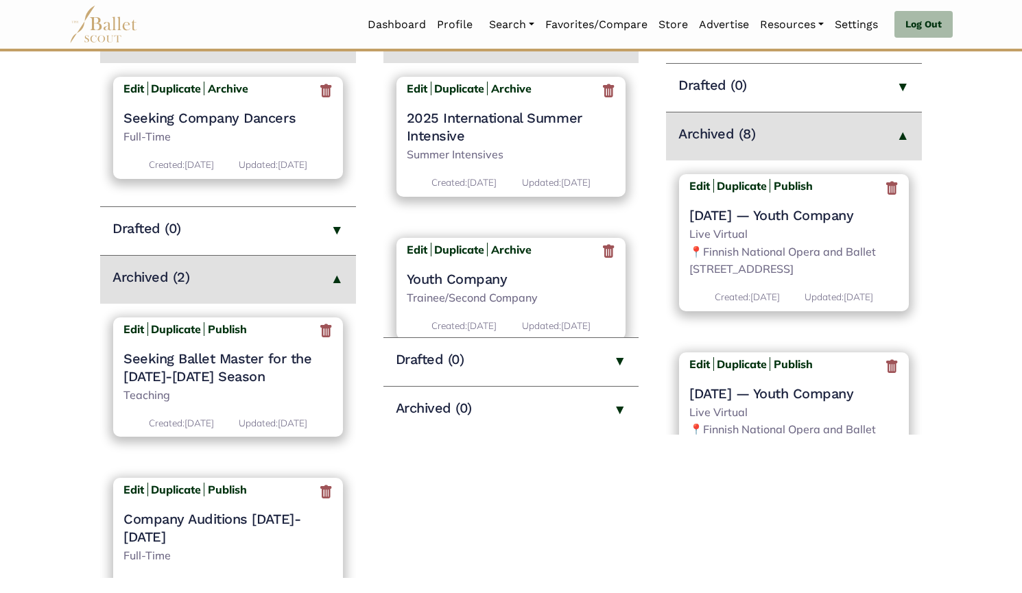
click at [885, 188] on icon at bounding box center [892, 188] width 14 height 17
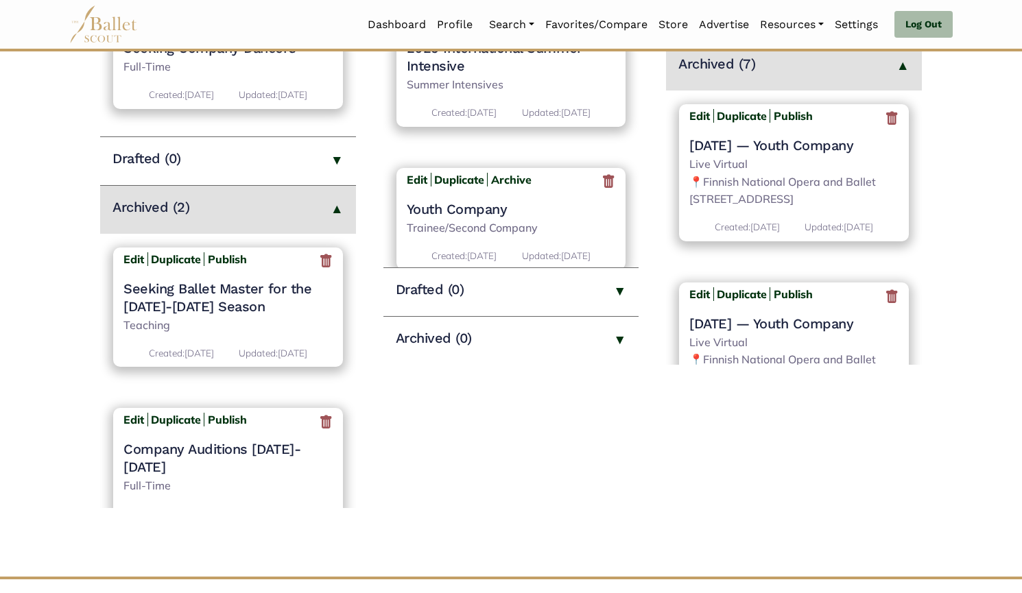
scroll to position [322, 0]
click at [885, 117] on icon at bounding box center [892, 117] width 14 height 17
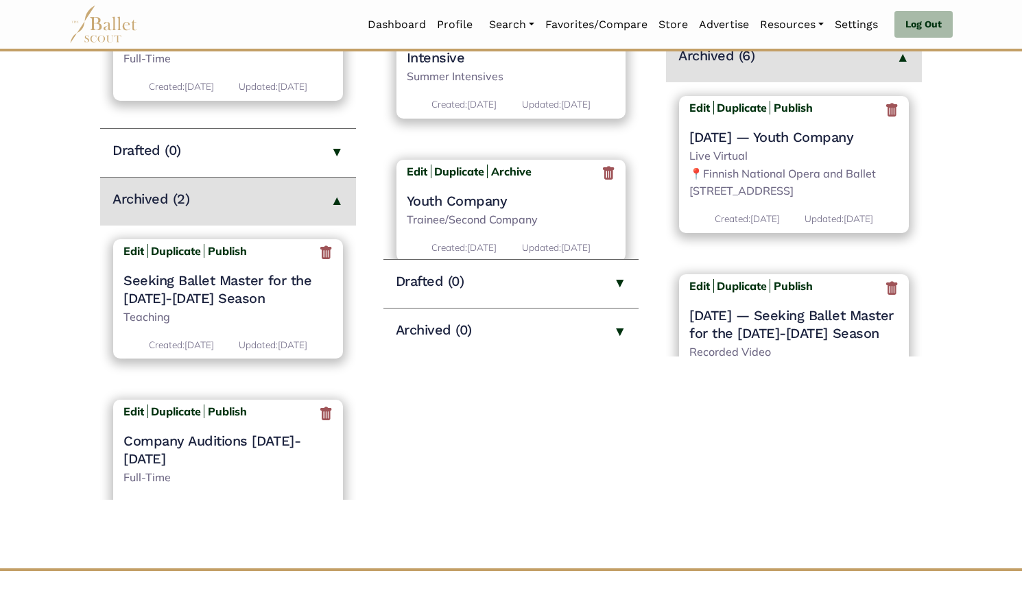
scroll to position [372, 0]
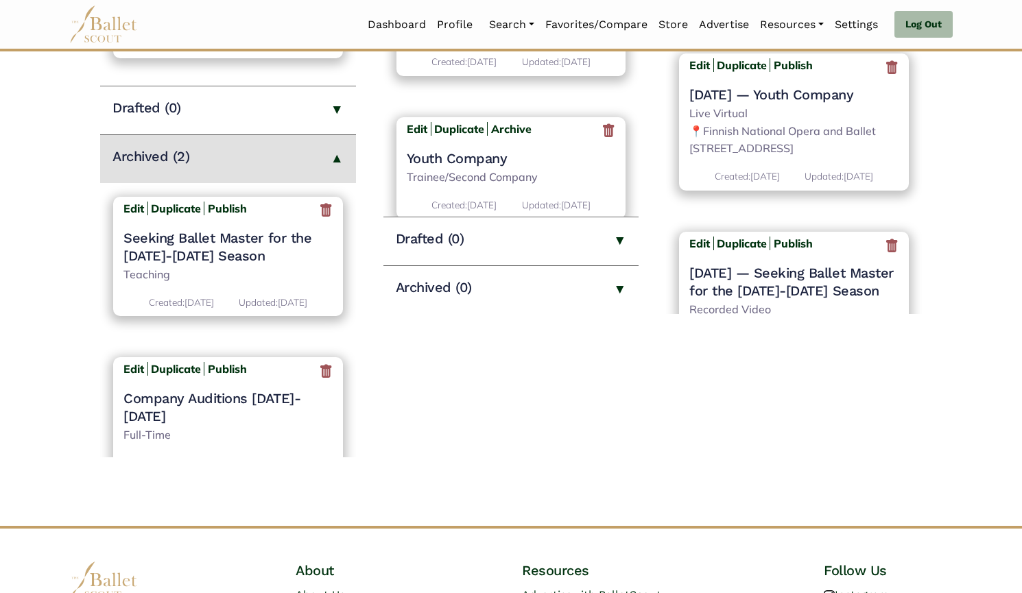
click at [885, 69] on icon at bounding box center [892, 67] width 14 height 17
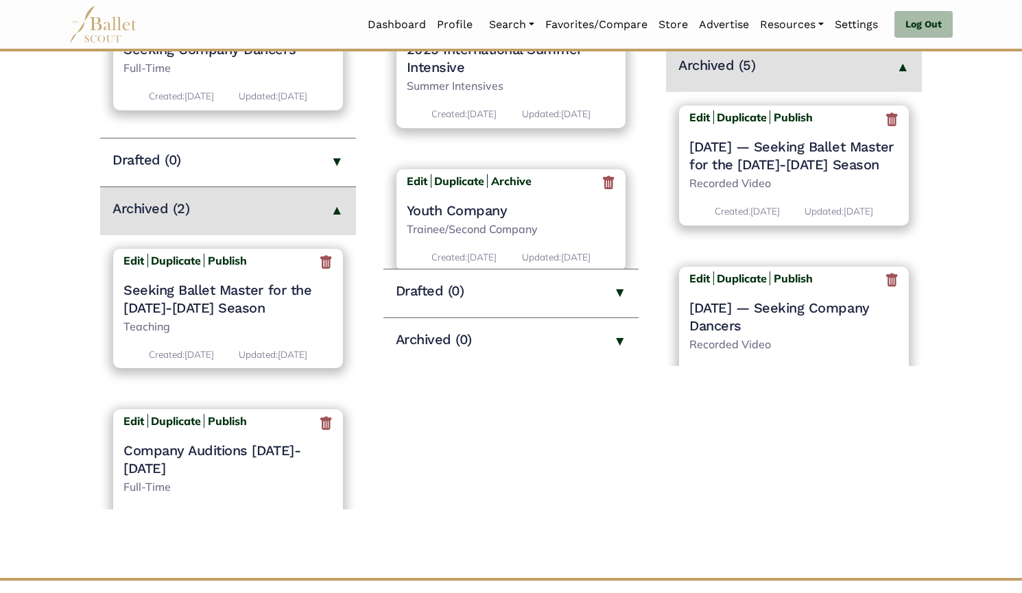
scroll to position [319, 0]
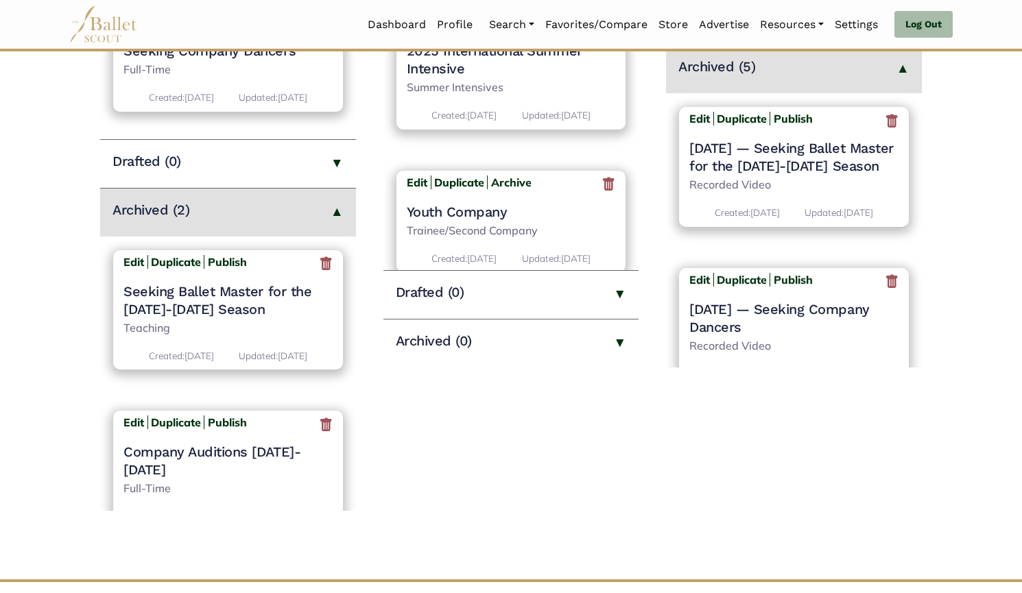
click at [887, 122] on icon at bounding box center [892, 120] width 14 height 17
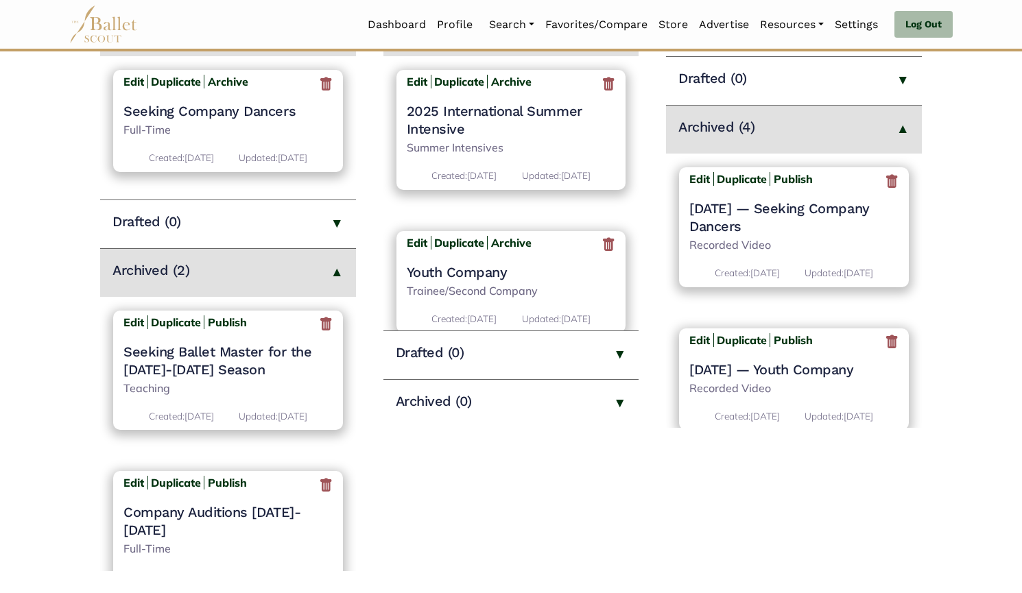
scroll to position [263, 0]
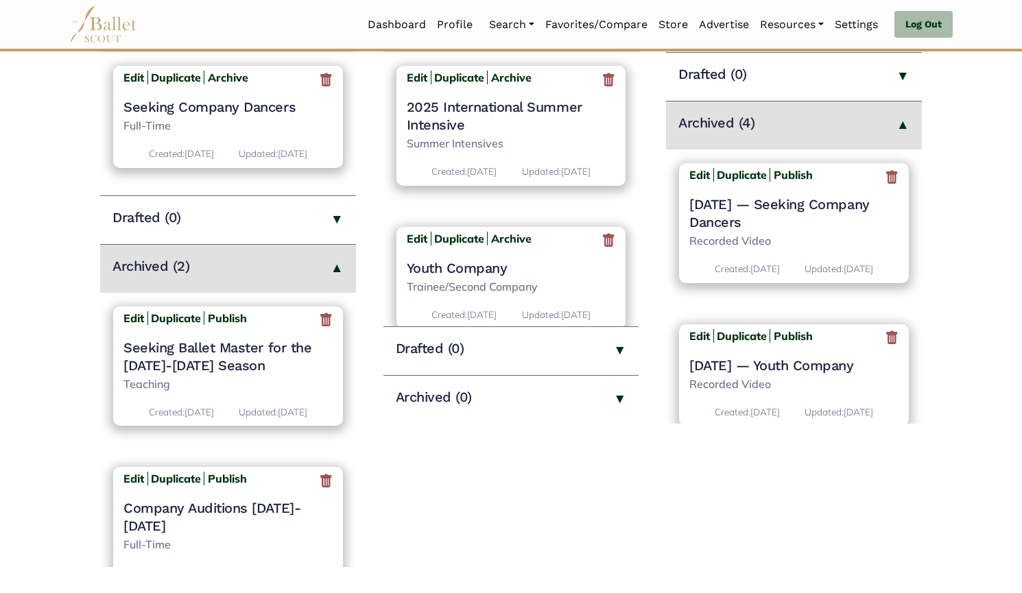
click at [885, 175] on icon at bounding box center [892, 177] width 14 height 17
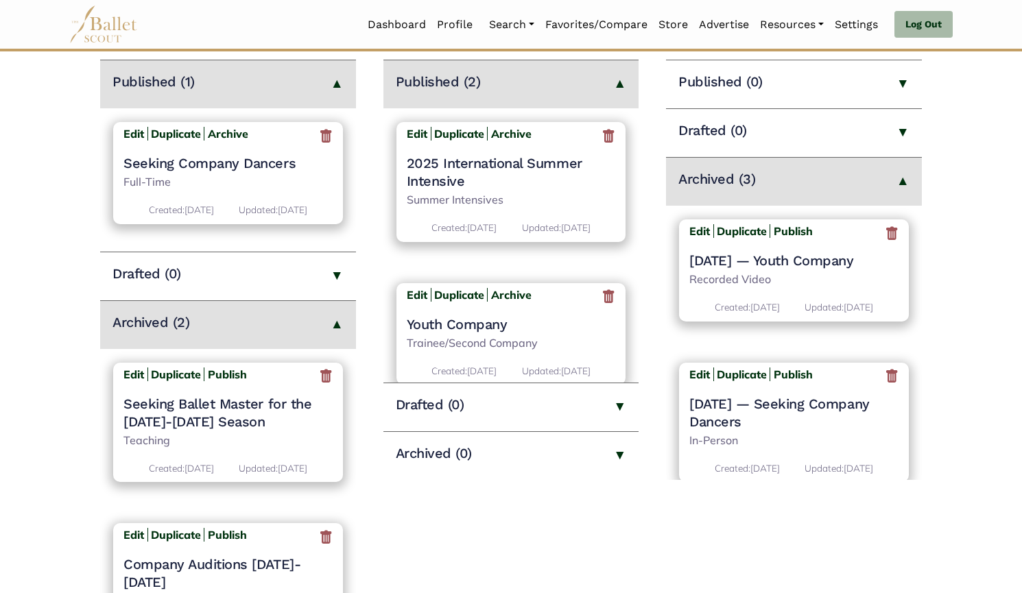
scroll to position [235, 0]
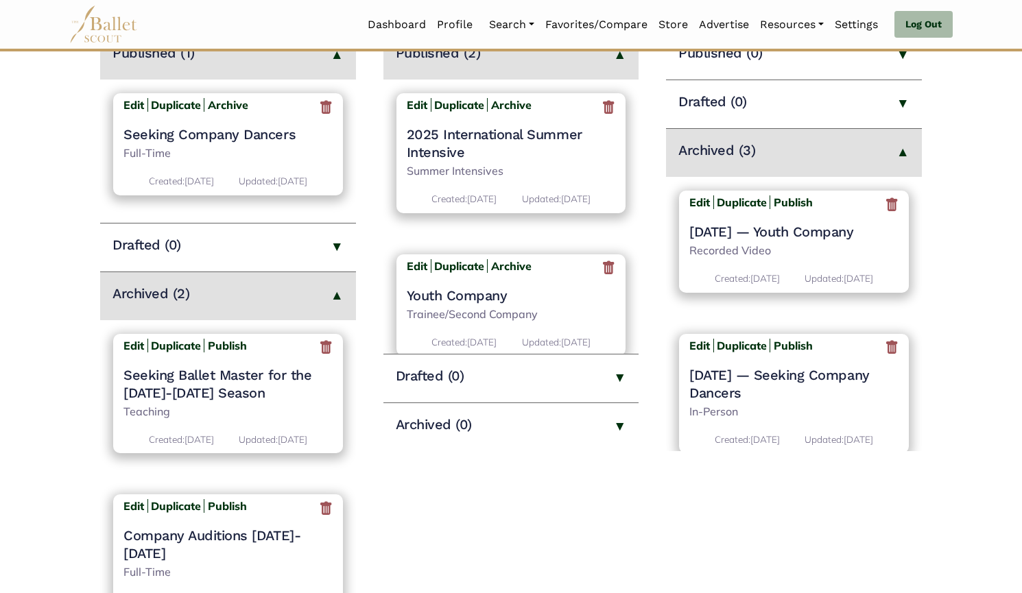
click at [886, 208] on icon at bounding box center [892, 204] width 14 height 17
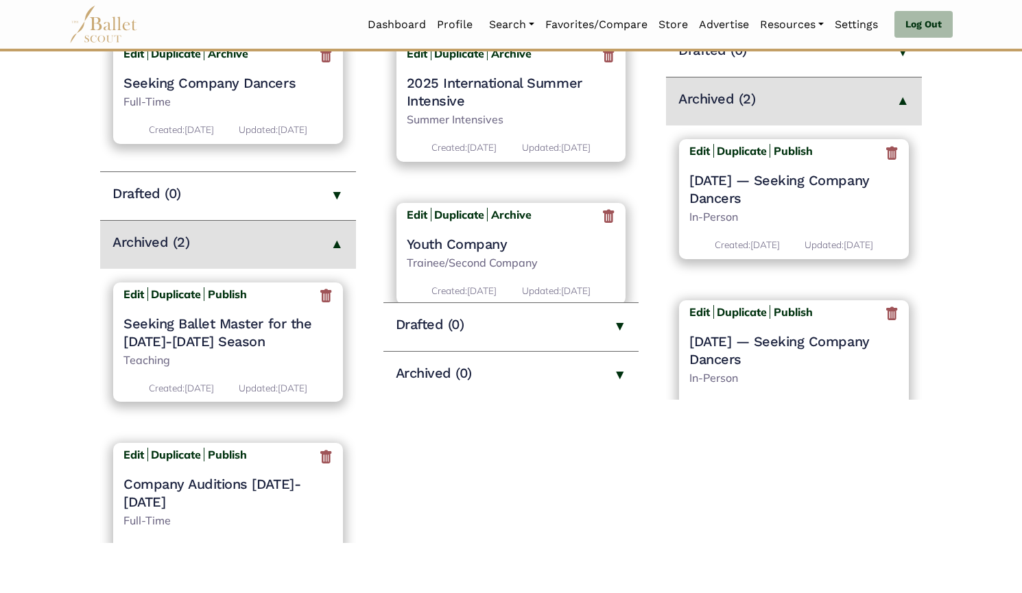
scroll to position [297, 0]
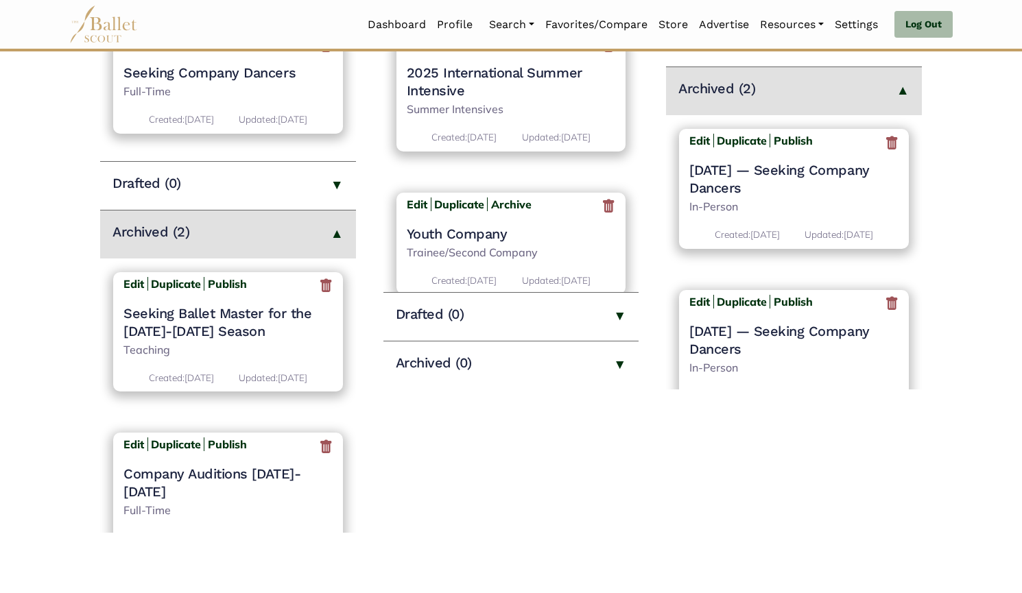
click at [887, 139] on icon at bounding box center [892, 142] width 14 height 17
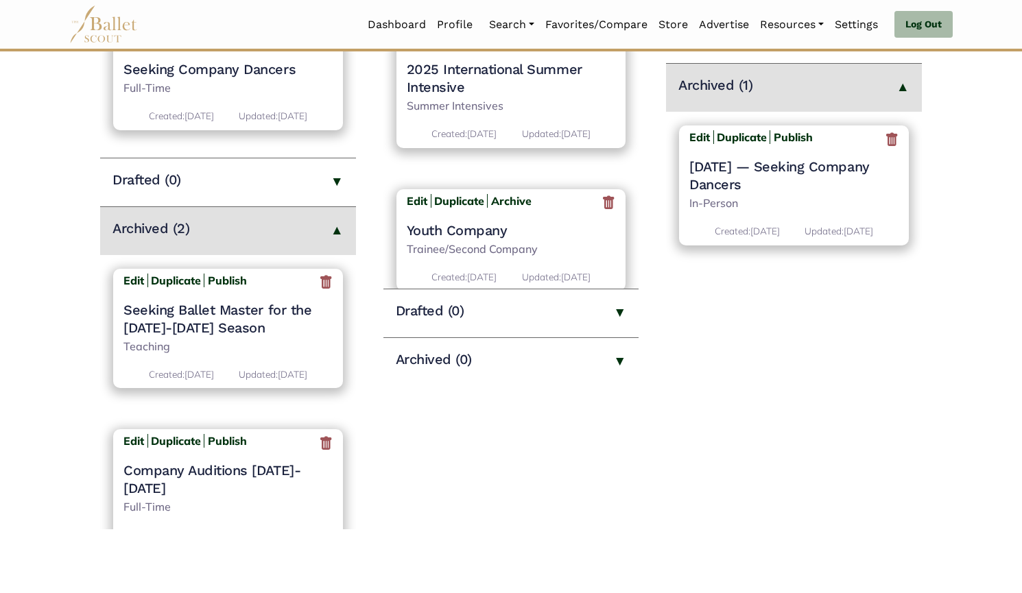
scroll to position [297, 0]
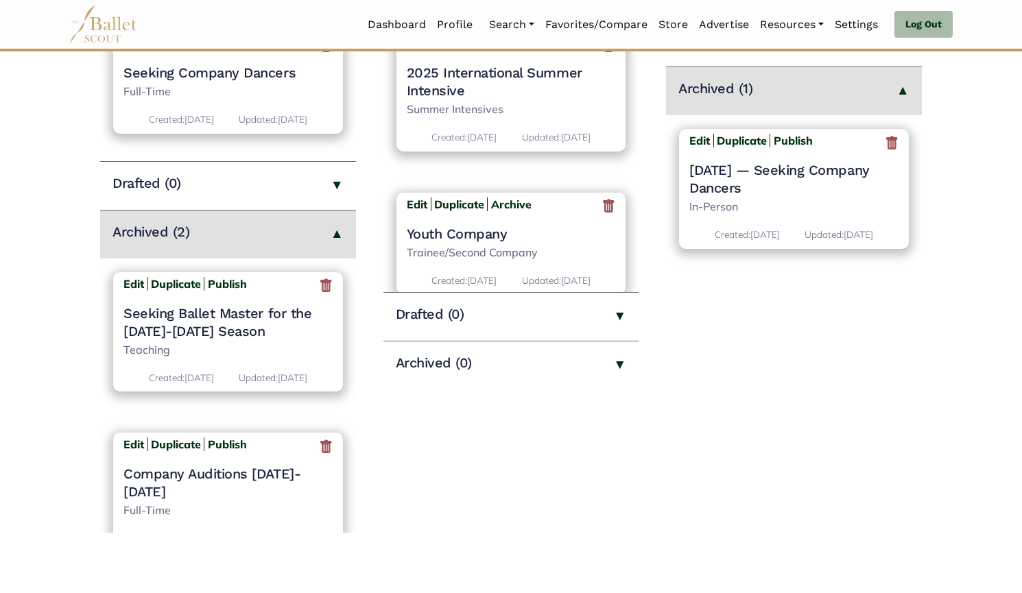
click at [891, 141] on icon at bounding box center [892, 142] width 14 height 17
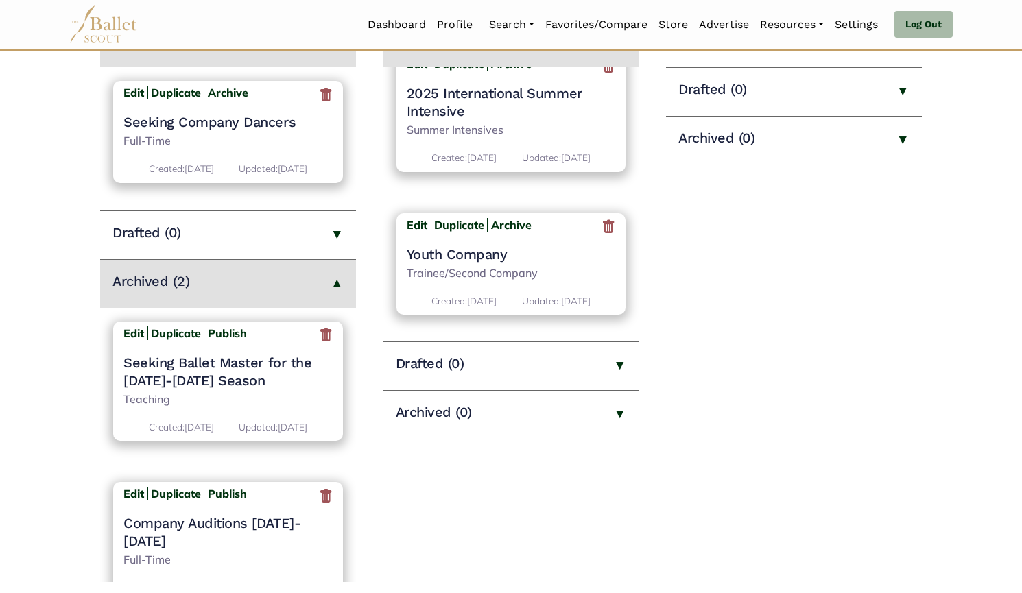
scroll to position [247, 0]
click at [503, 383] on div "Drafted (0)" at bounding box center [511, 366] width 256 height 49
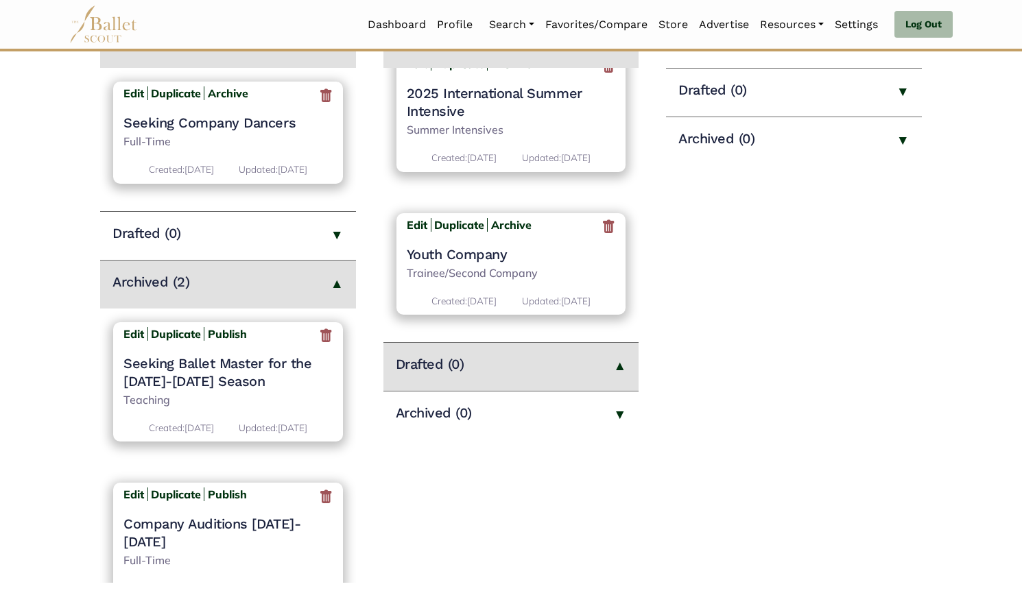
scroll to position [29, 0]
click at [494, 263] on h4 "Youth Company" at bounding box center [511, 254] width 209 height 18
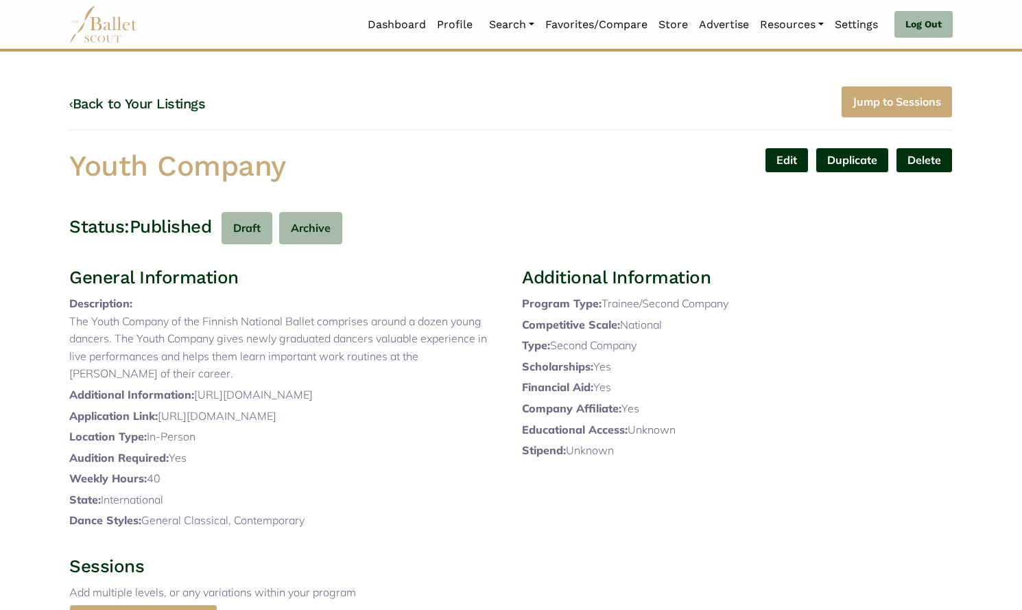
click at [773, 166] on link "Edit" at bounding box center [787, 159] width 44 height 25
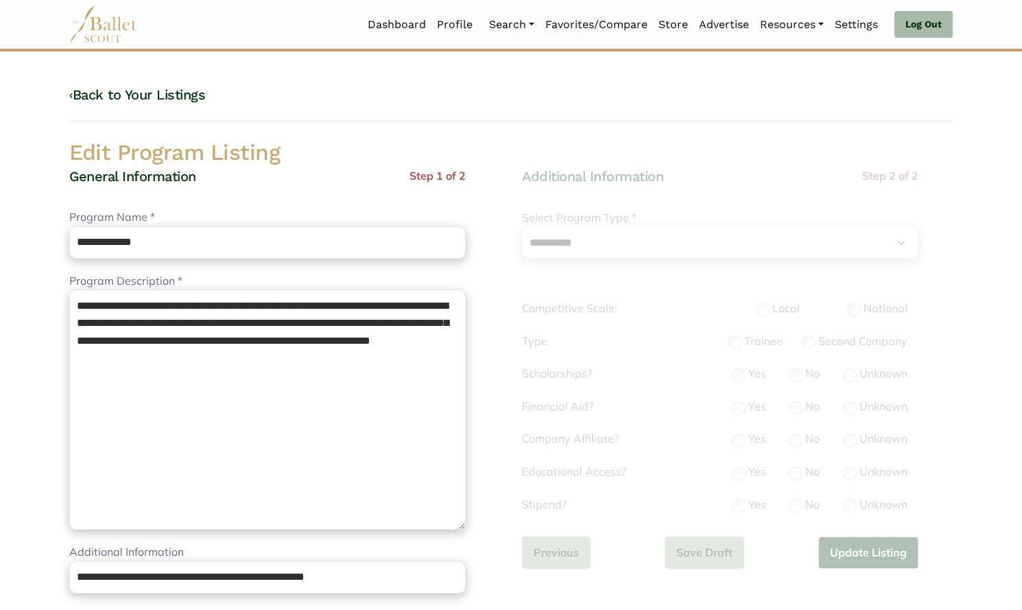
select select "**"
select select "*"
drag, startPoint x: 193, startPoint y: 368, endPoint x: 1, endPoint y: 208, distance: 250.2
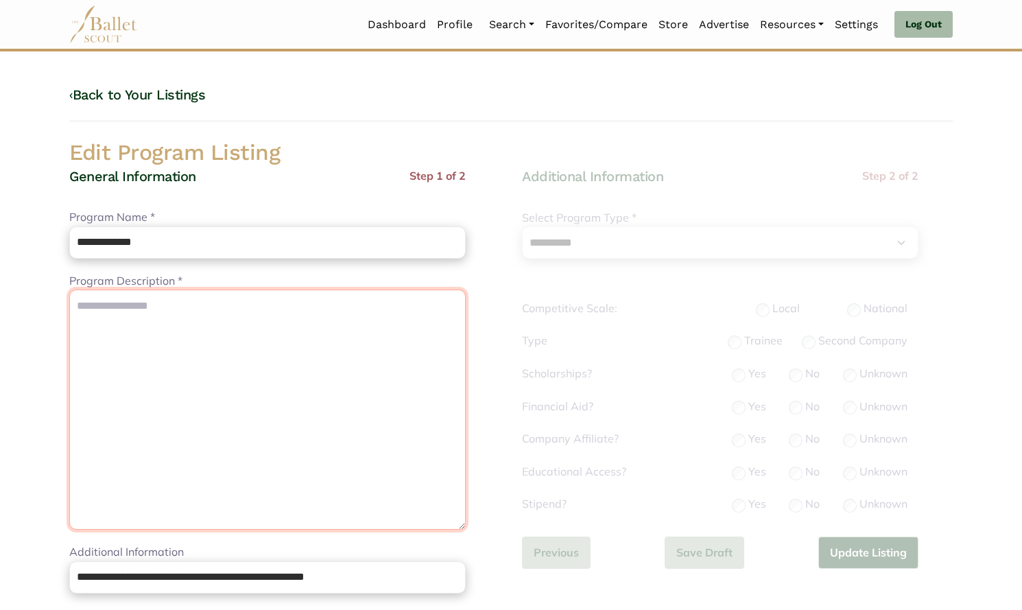
paste textarea "**********"
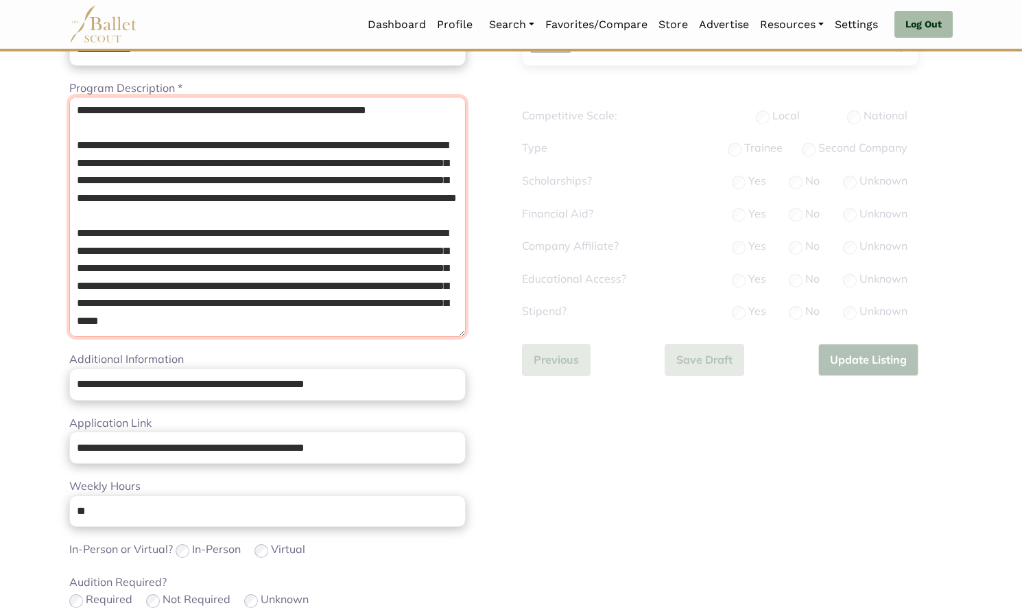
scroll to position [192, 0]
type textarea "**********"
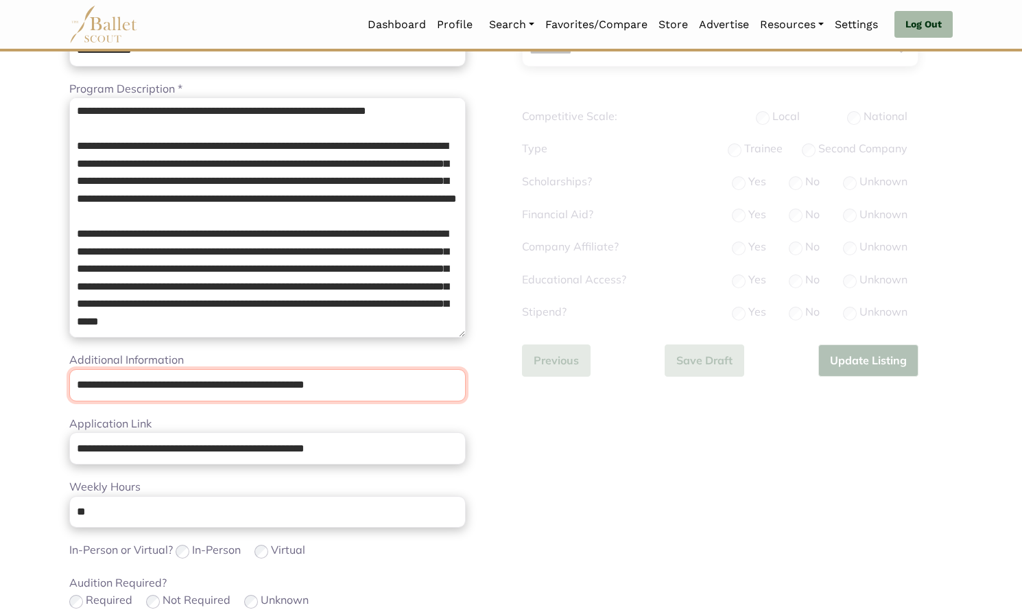
drag, startPoint x: 385, startPoint y: 389, endPoint x: 0, endPoint y: 364, distance: 386.1
click at [0, 364] on body "Loading... Please Wait Dashboard Profile" at bounding box center [511, 477] width 1022 height 1338
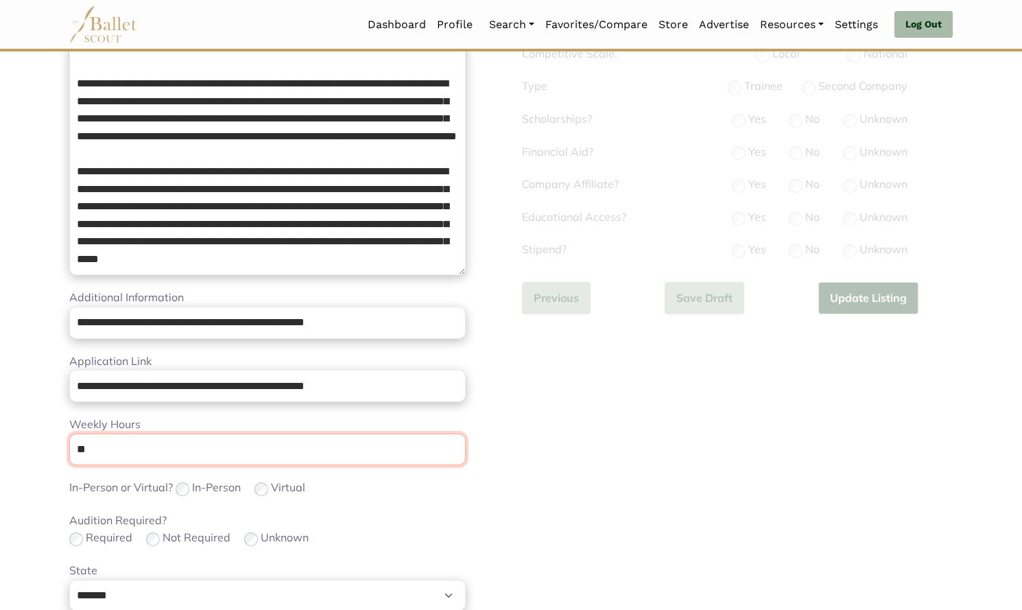
click at [376, 447] on input "**" at bounding box center [267, 449] width 396 height 32
type input "*"
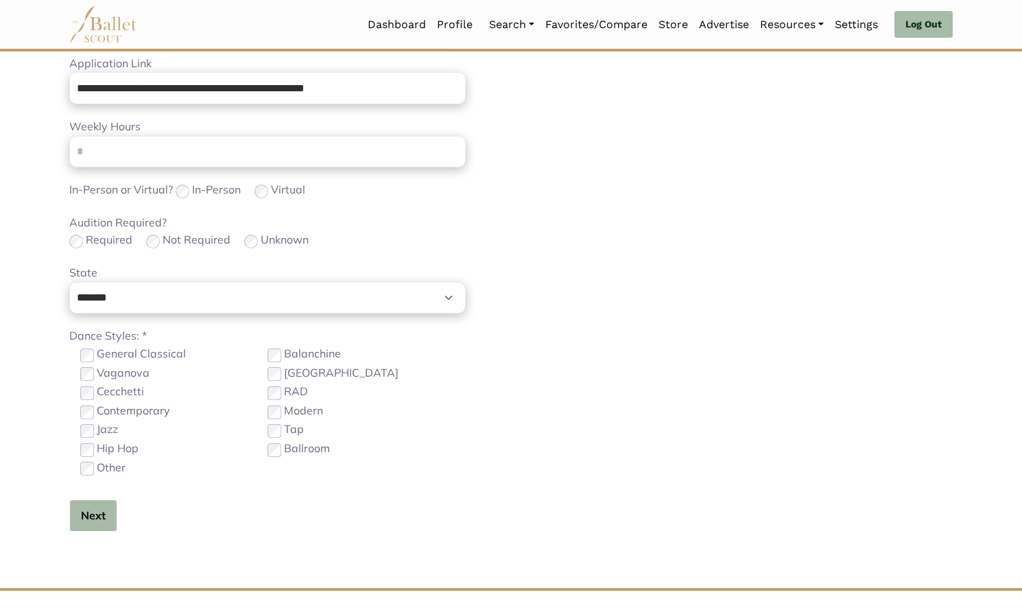
click at [106, 521] on button "Next" at bounding box center [93, 515] width 48 height 32
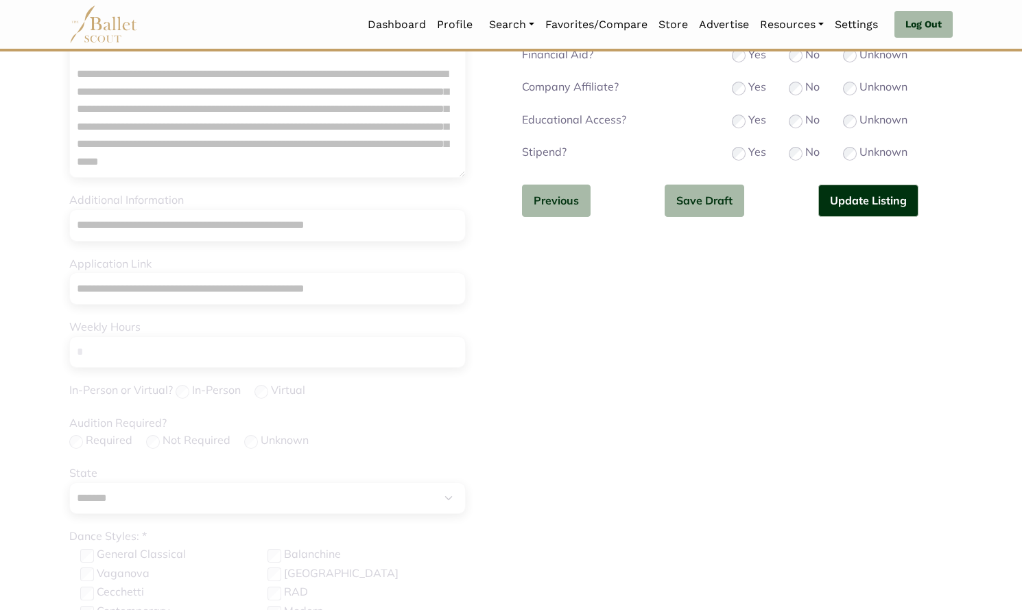
scroll to position [150, 0]
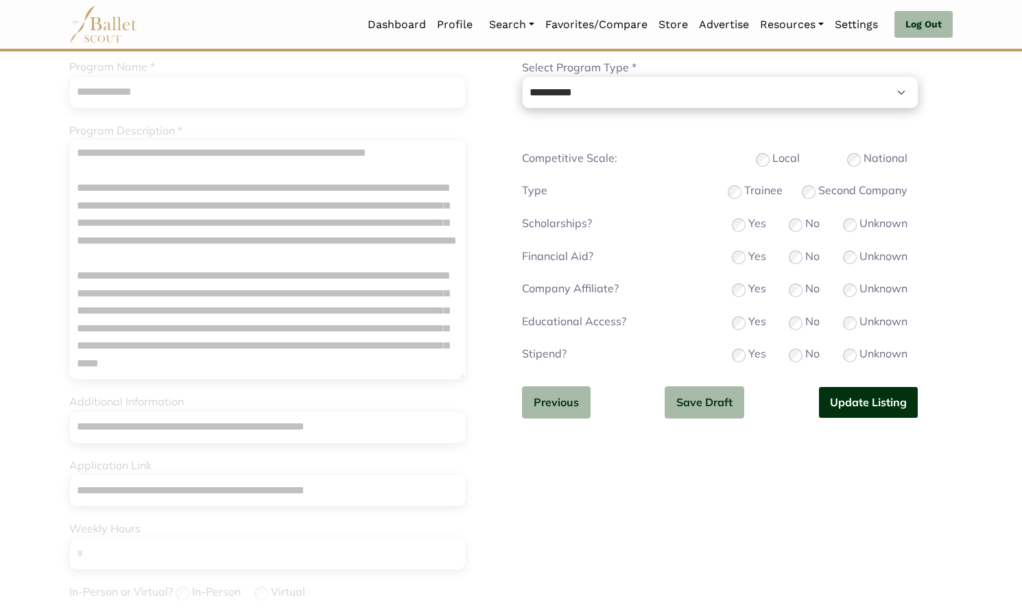
click at [881, 402] on button "Update Listing" at bounding box center [868, 402] width 100 height 32
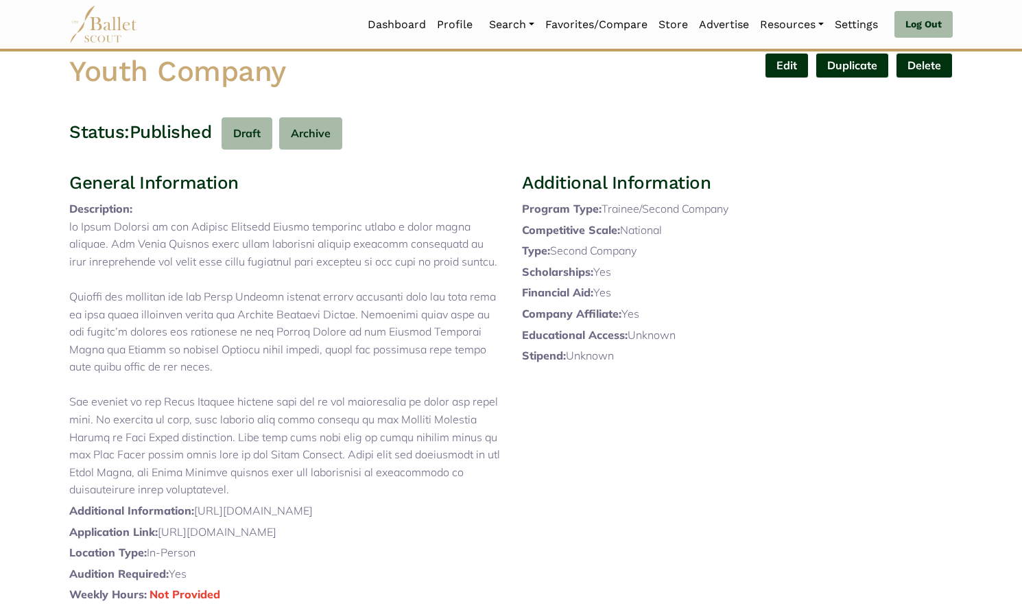
scroll to position [80, 0]
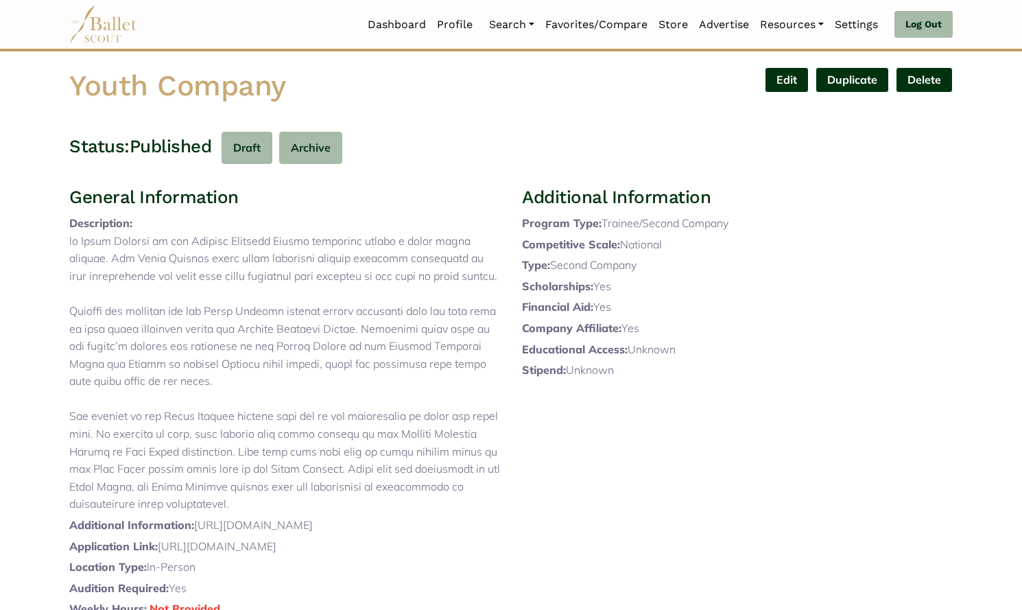
drag, startPoint x: 86, startPoint y: 78, endPoint x: 0, endPoint y: 75, distance: 85.8
click at [0, 75] on body "Loading... Please Wait Dashboard Profile" at bounding box center [511, 476] width 1022 height 1113
copy h1 "Youth Company"
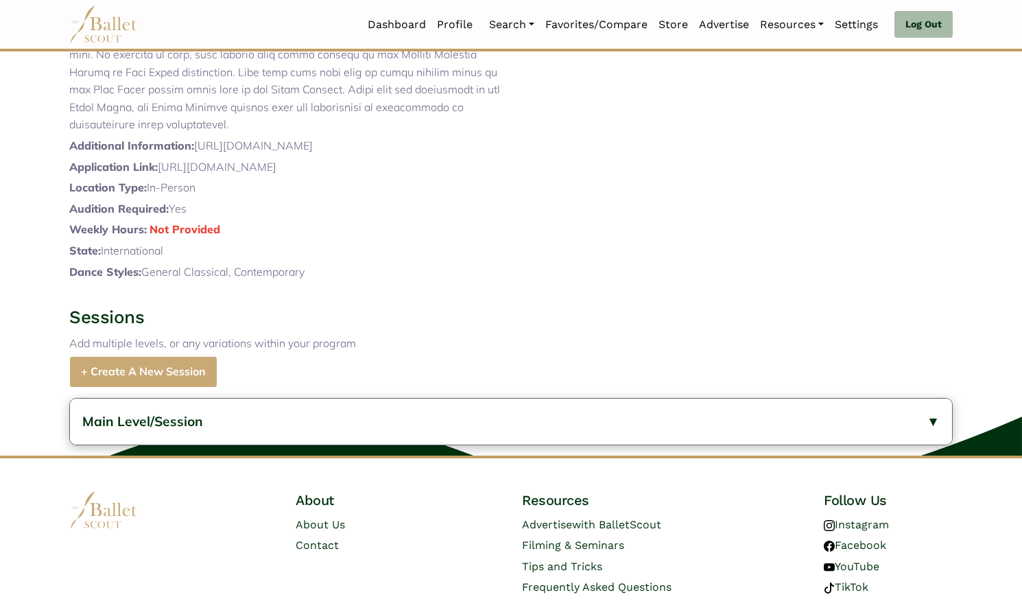
click at [203, 444] on button "Main Level/Session" at bounding box center [511, 421] width 882 height 46
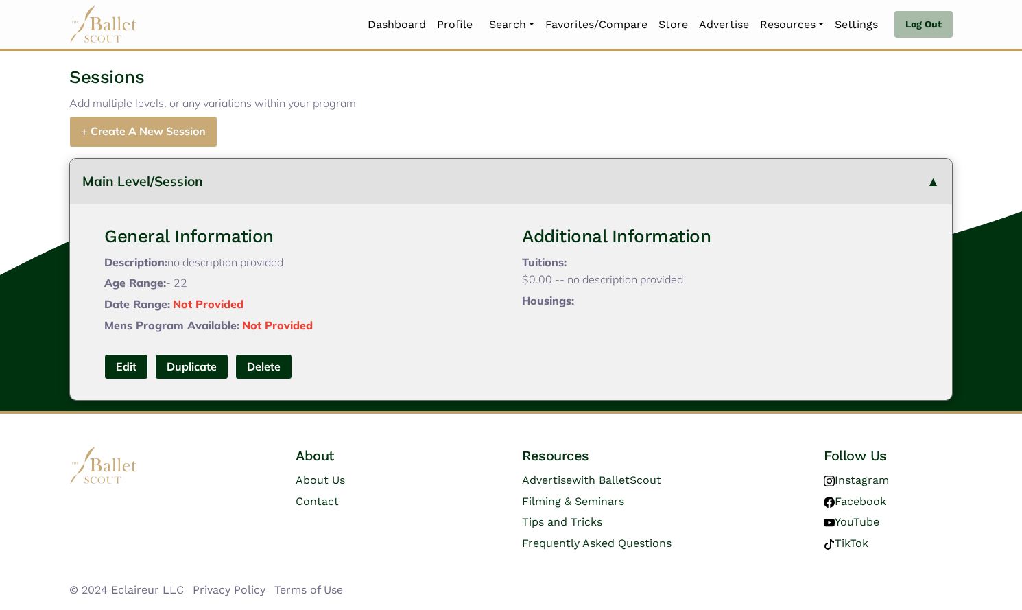
scroll to position [751, 0]
click at [127, 375] on link "Edit" at bounding box center [126, 366] width 44 height 25
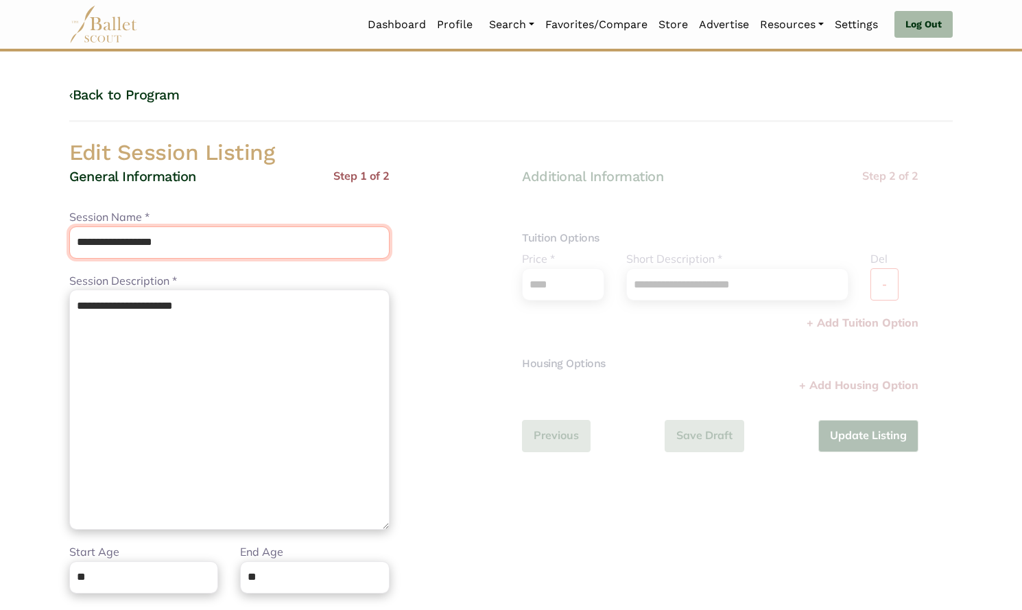
drag, startPoint x: 29, startPoint y: 230, endPoint x: 21, endPoint y: 226, distance: 9.2
click at [21, 226] on body "Loading... Please Wait Dashboard Profile" at bounding box center [511, 498] width 1022 height 997
paste input "text"
type input "**********"
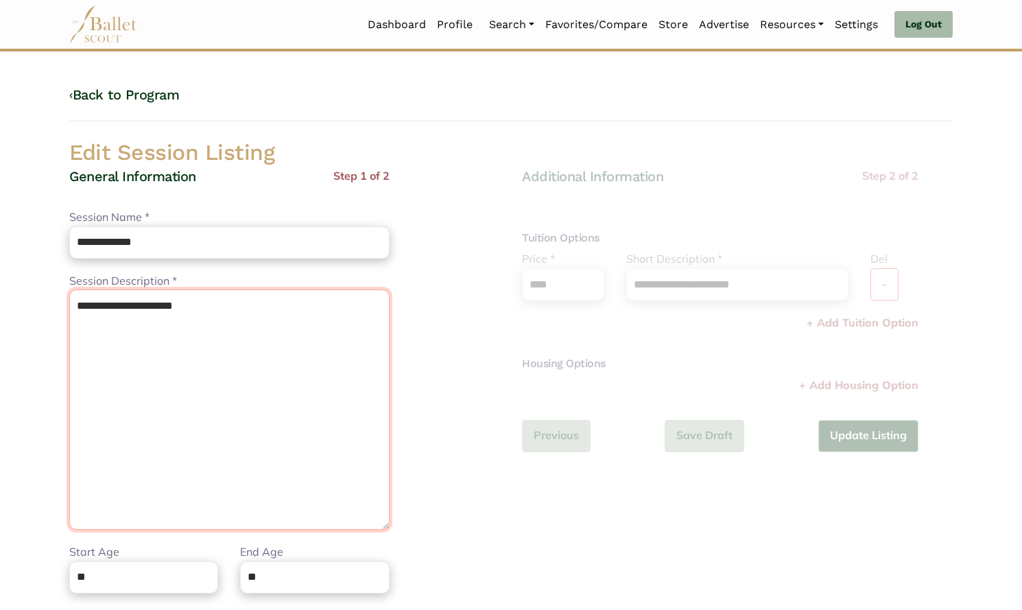
drag, startPoint x: 235, startPoint y: 332, endPoint x: 0, endPoint y: 263, distance: 245.2
click at [0, 263] on body "Loading... Please Wait Dashboard Profile" at bounding box center [511, 498] width 1022 height 997
paste textarea
paste textarea "**********"
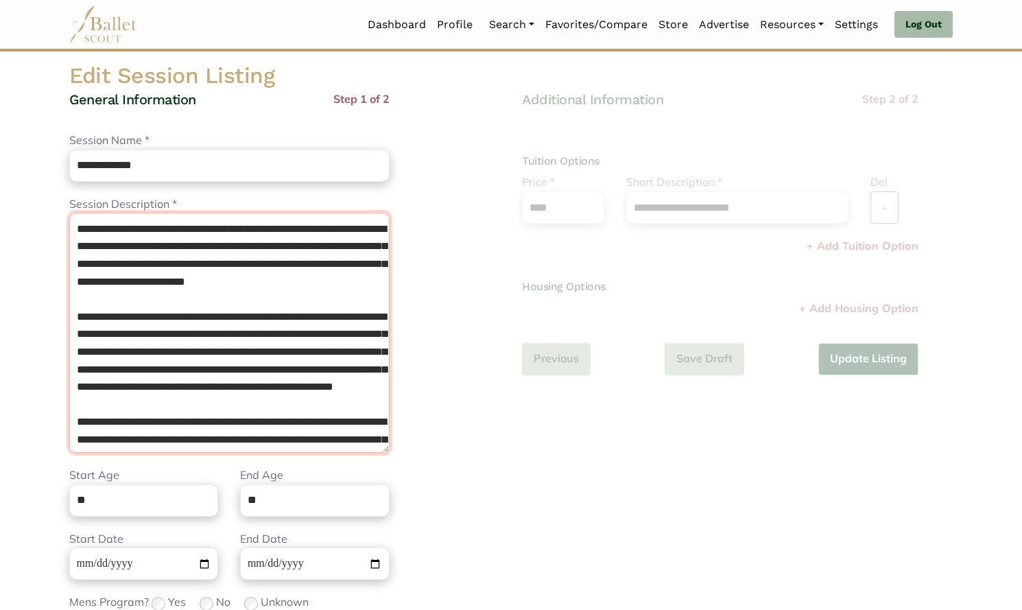
scroll to position [21, 0]
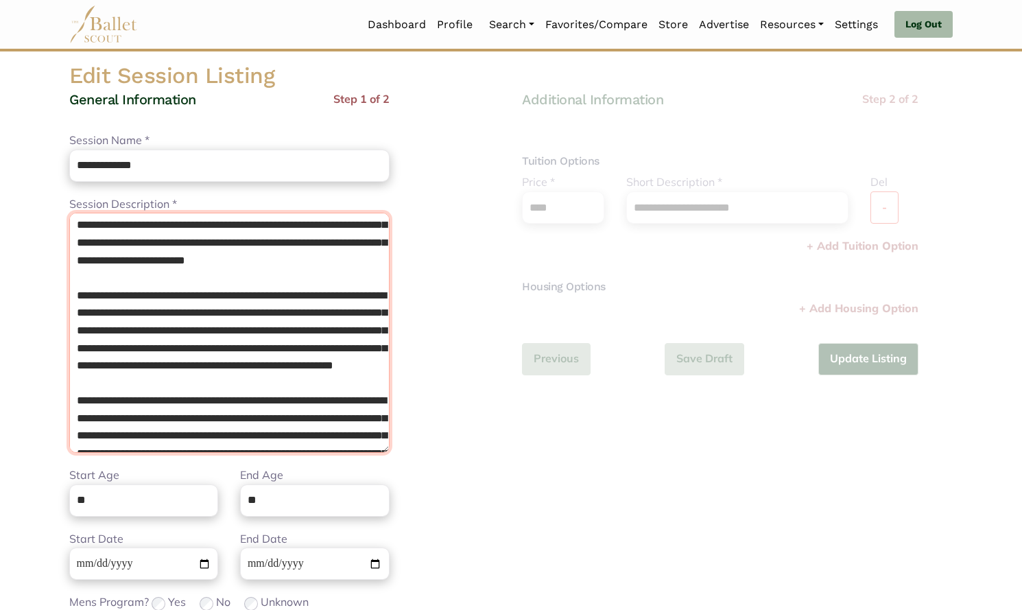
type textarea "**********"
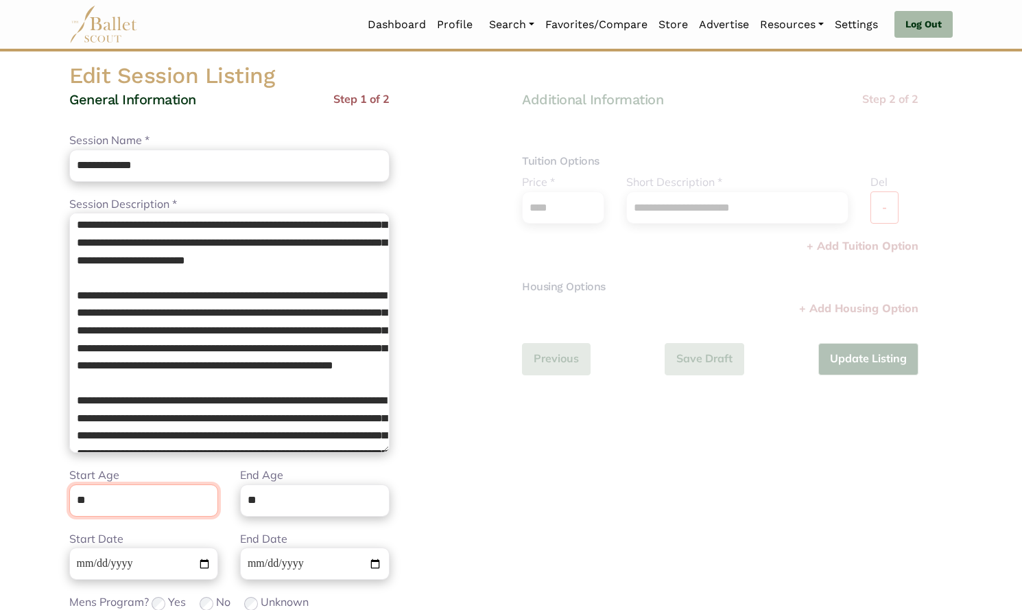
click at [155, 509] on input "**" at bounding box center [143, 500] width 149 height 32
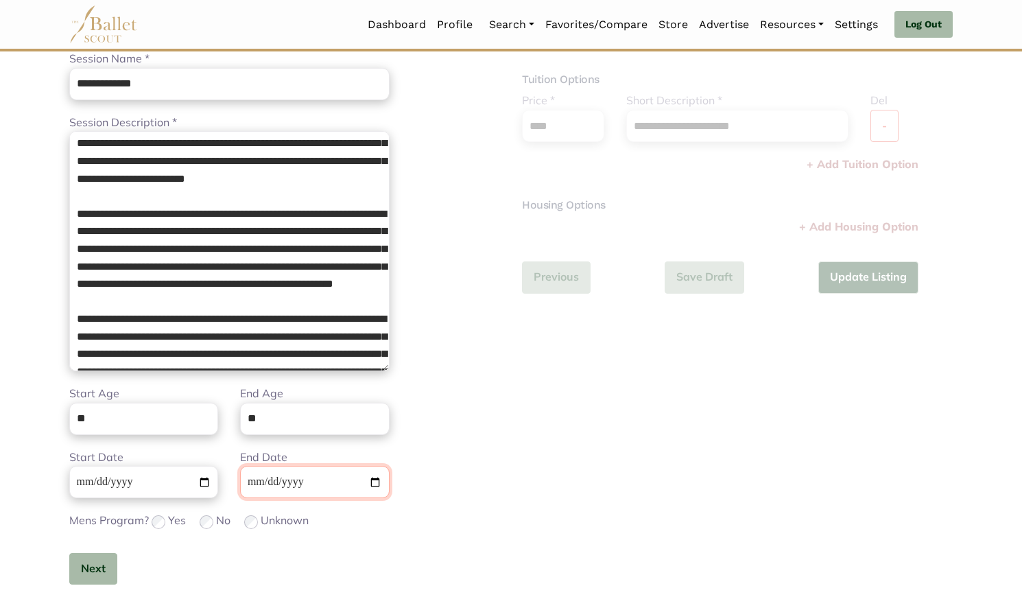
click at [264, 481] on input "**********" at bounding box center [314, 482] width 149 height 32
click at [261, 481] on input "**********" at bounding box center [314, 482] width 149 height 32
click at [260, 481] on input "**********" at bounding box center [314, 482] width 149 height 32
click at [110, 558] on button "Next" at bounding box center [93, 569] width 48 height 32
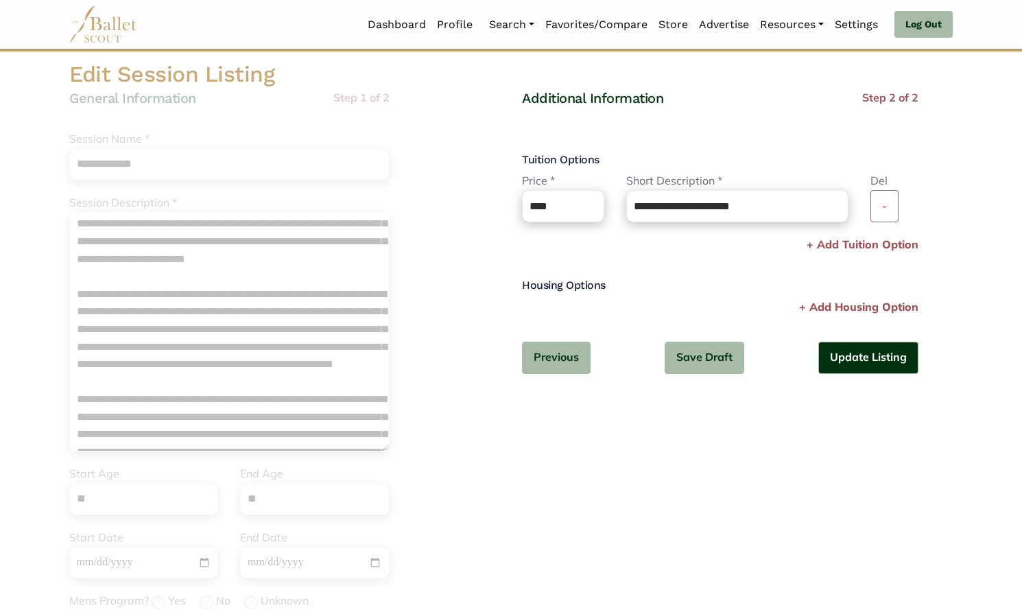
scroll to position [77, 0]
click at [887, 204] on button "-" at bounding box center [884, 207] width 28 height 32
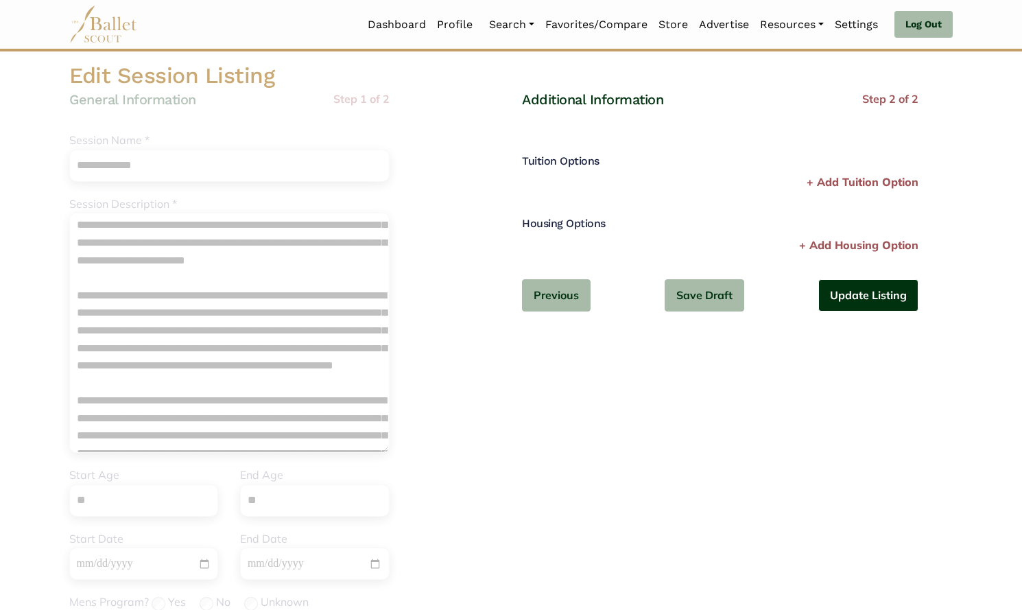
click at [848, 302] on button "Update Listing" at bounding box center [868, 295] width 100 height 32
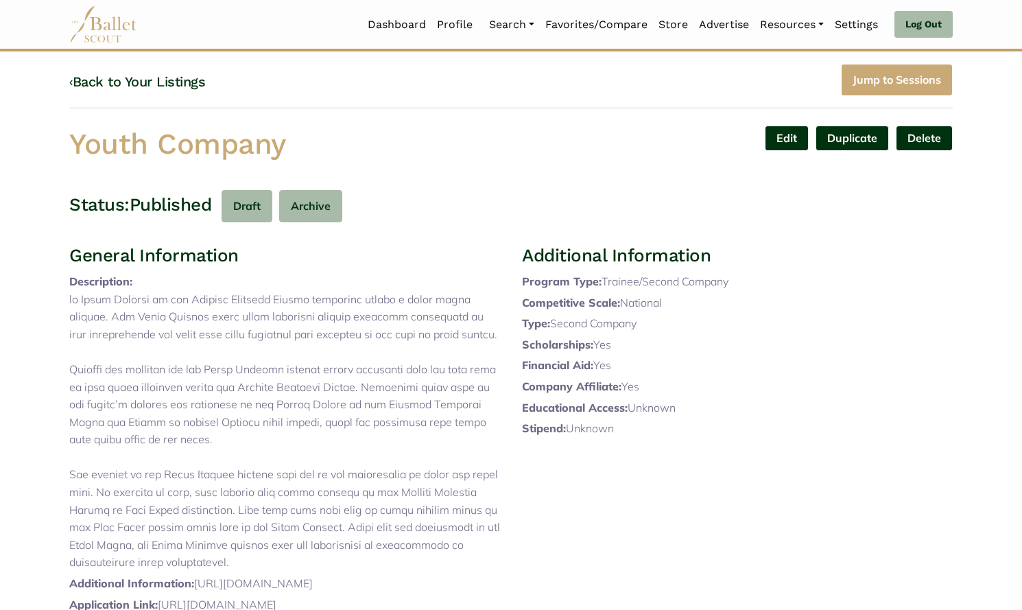
scroll to position [21, 0]
click at [780, 136] on link "Edit" at bounding box center [787, 138] width 44 height 25
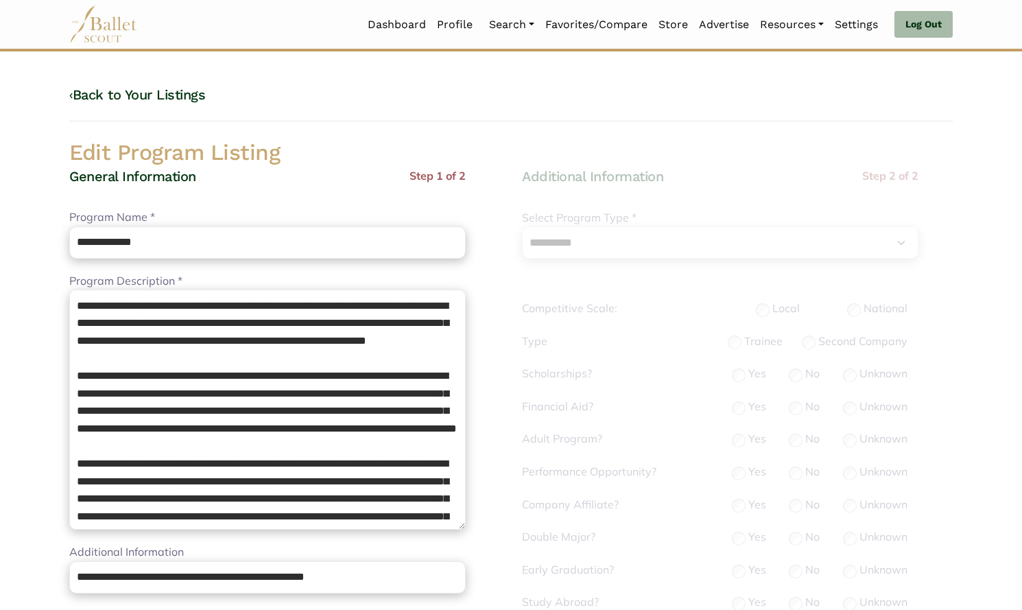
select select "**"
select select "*"
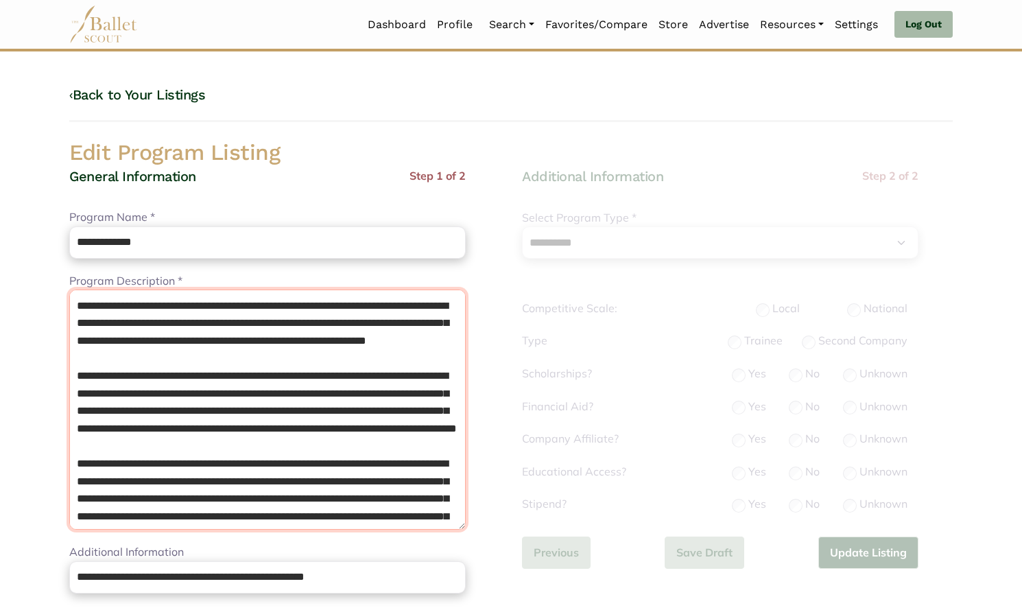
click at [73, 300] on textarea "Program Description *" at bounding box center [267, 409] width 396 height 240
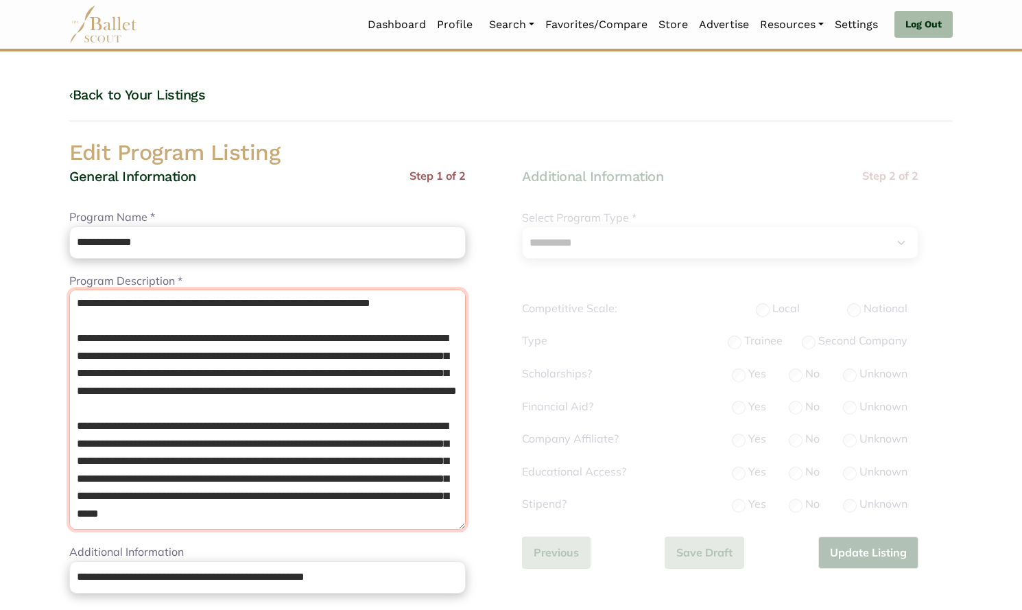
scroll to position [728, 0]
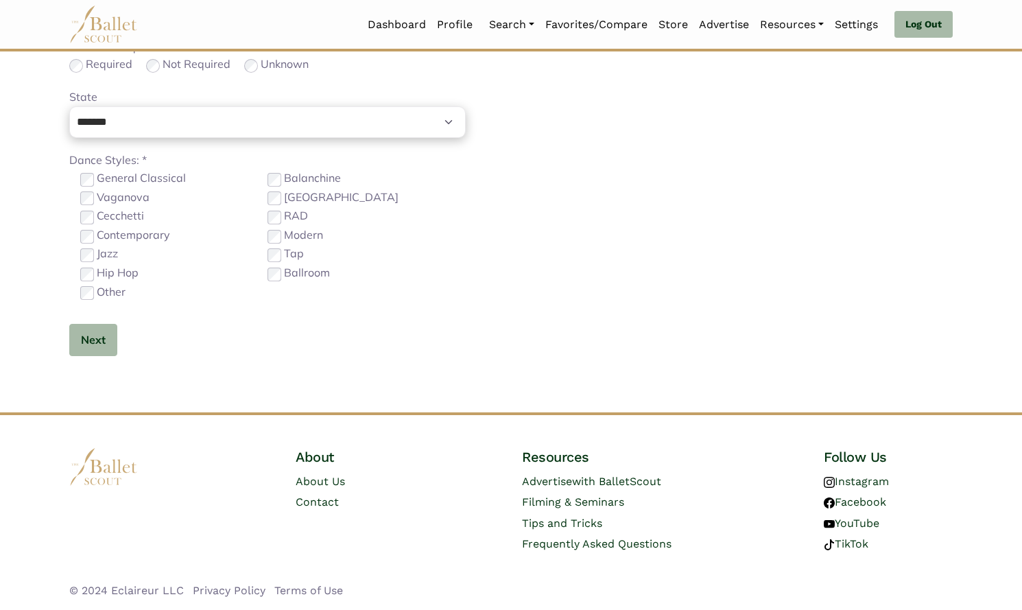
type textarea "**********"
click at [119, 345] on div "Next" at bounding box center [267, 340] width 396 height 32
click at [113, 344] on button "Next" at bounding box center [93, 340] width 48 height 32
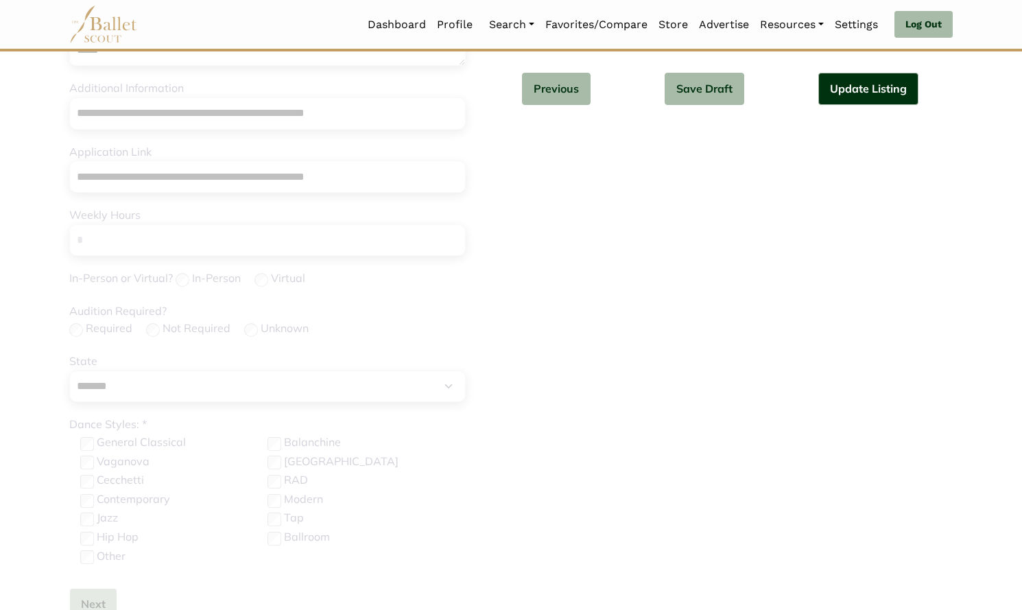
scroll to position [269, 0]
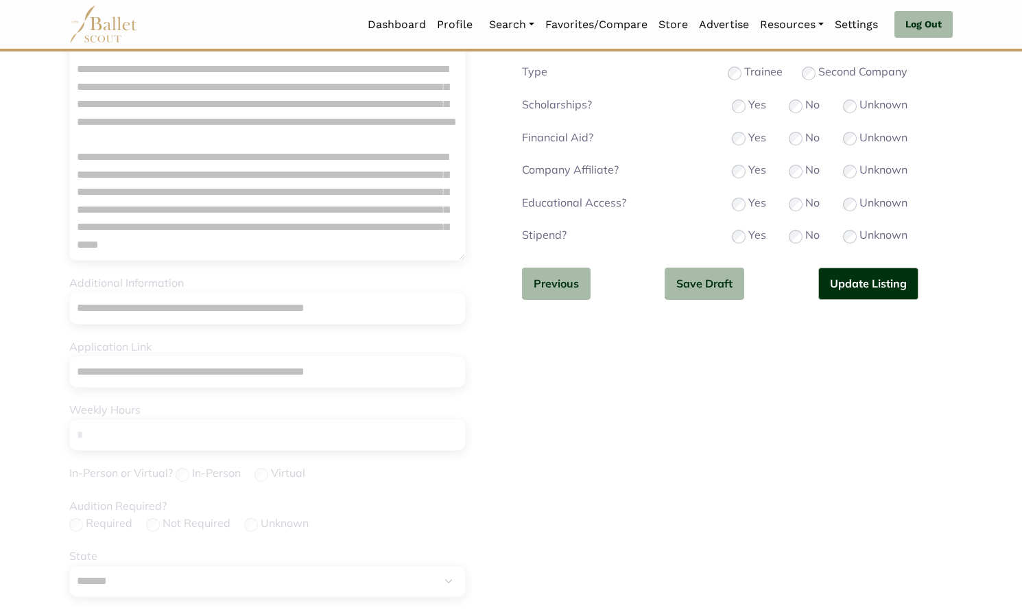
click at [850, 149] on div "**********" at bounding box center [720, 110] width 396 height 423
click at [869, 284] on button "Update Listing" at bounding box center [868, 283] width 100 height 32
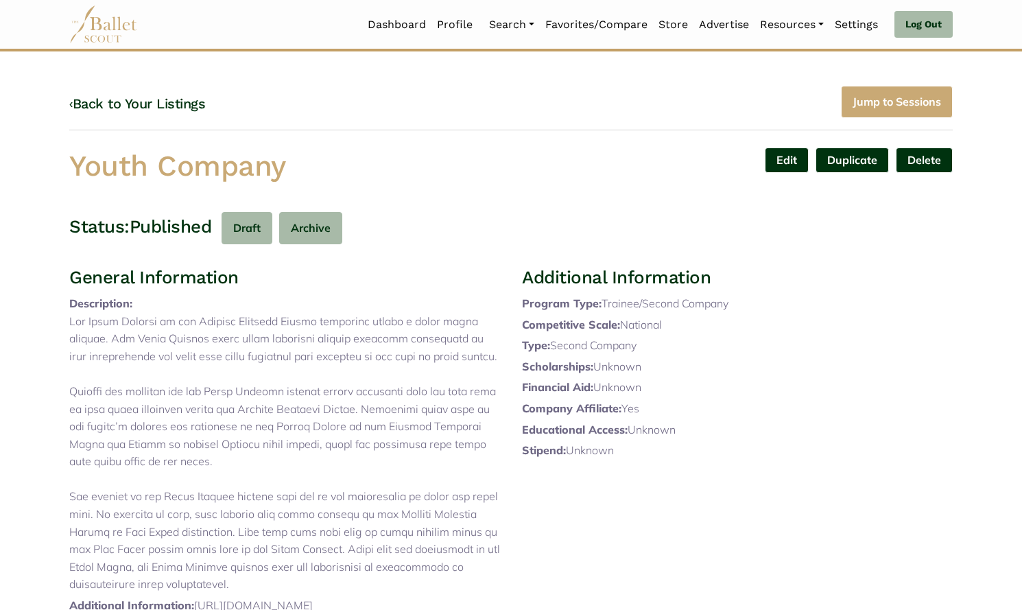
click at [159, 111] on link "‹ Back to Your Listings" at bounding box center [137, 103] width 136 height 16
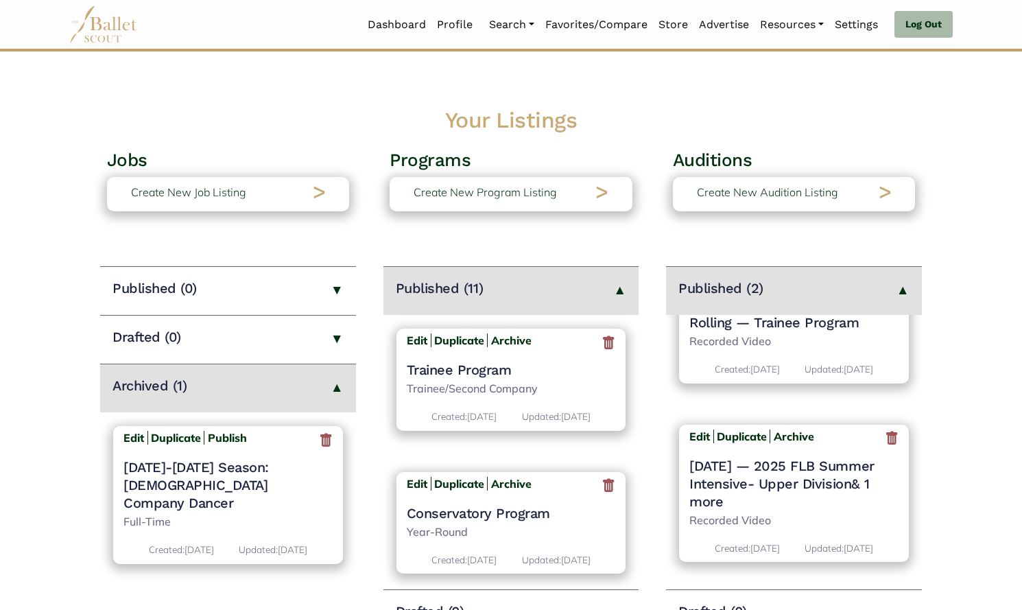
scroll to position [47, 0]
click at [885, 442] on icon at bounding box center [892, 438] width 14 height 17
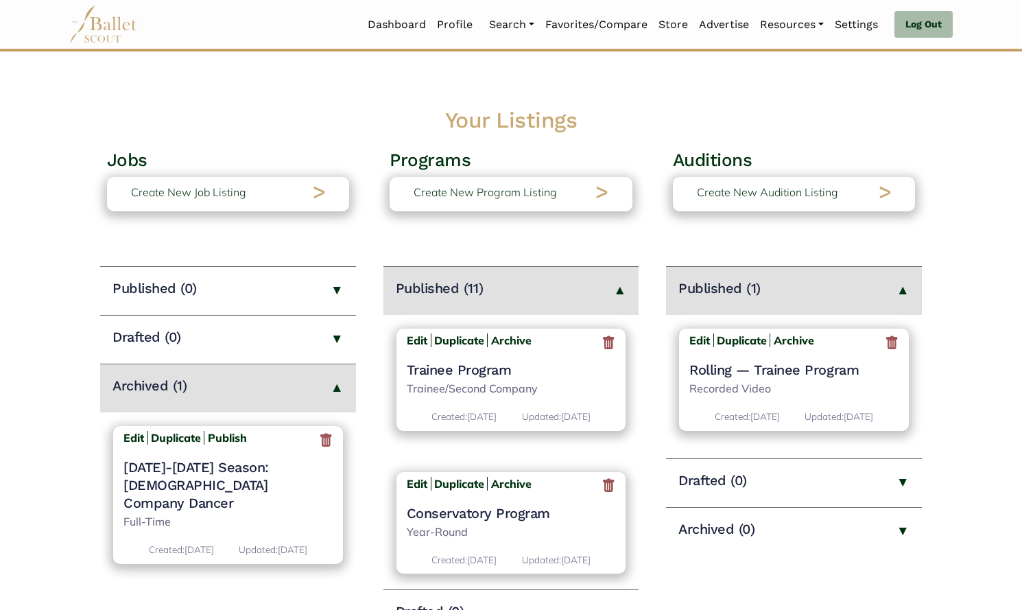
click at [508, 376] on h4 "Trainee Program" at bounding box center [511, 370] width 209 height 18
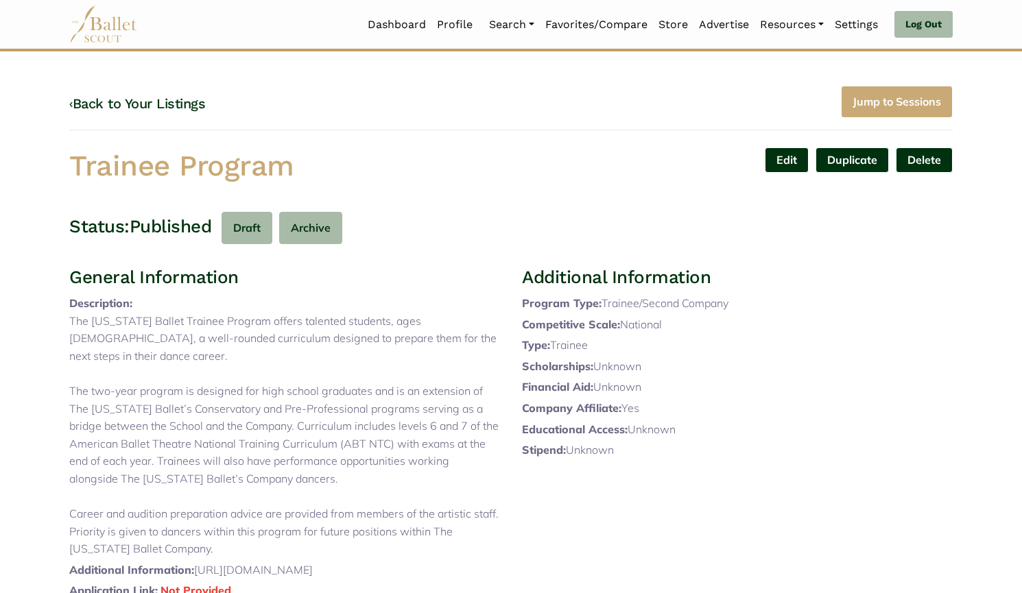
click at [773, 158] on link "Edit" at bounding box center [787, 159] width 44 height 25
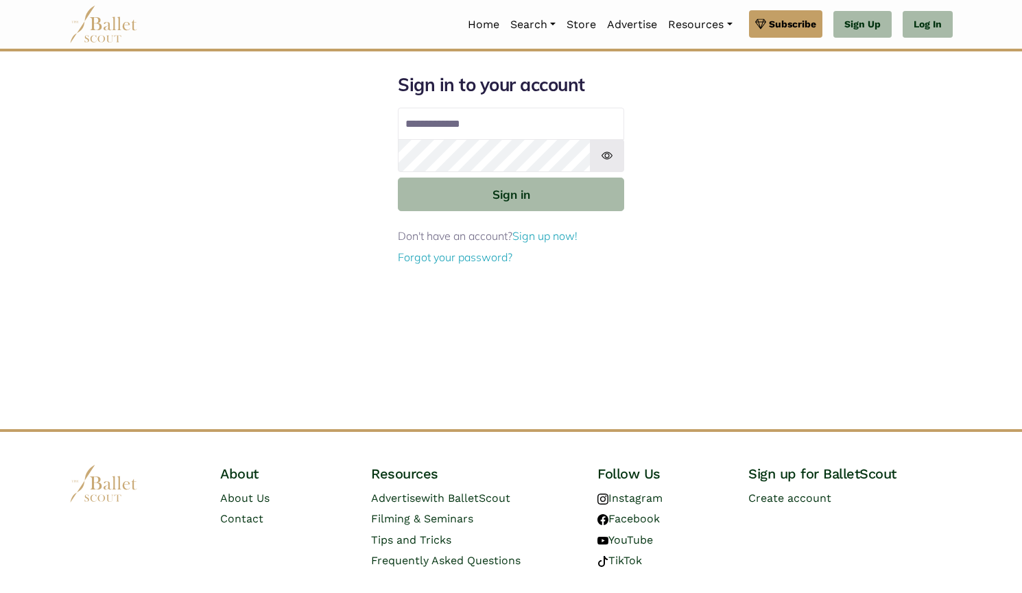
type input "**********"
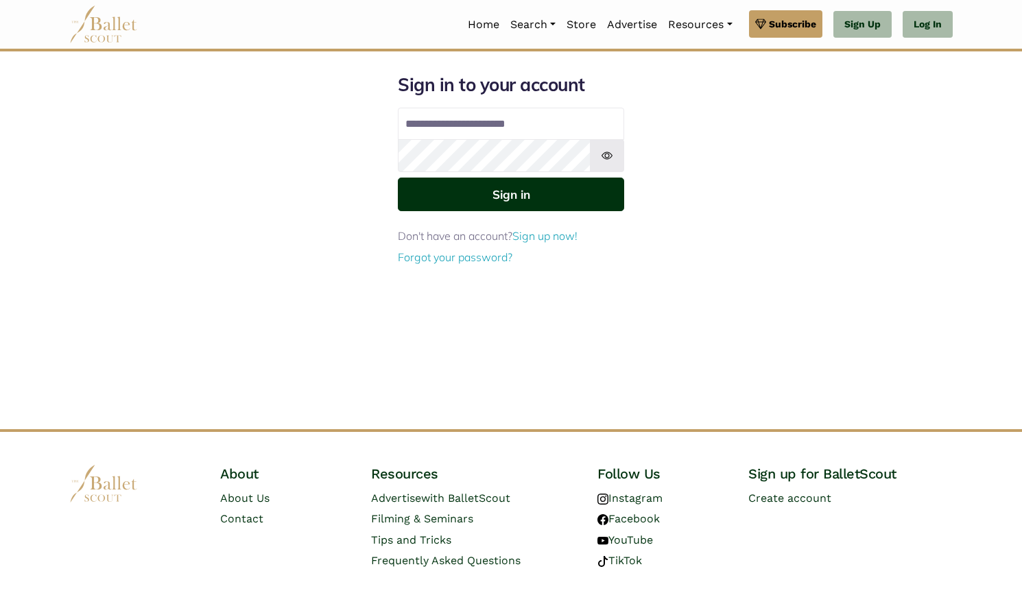
click at [494, 202] on button "Sign in" at bounding box center [511, 195] width 226 height 34
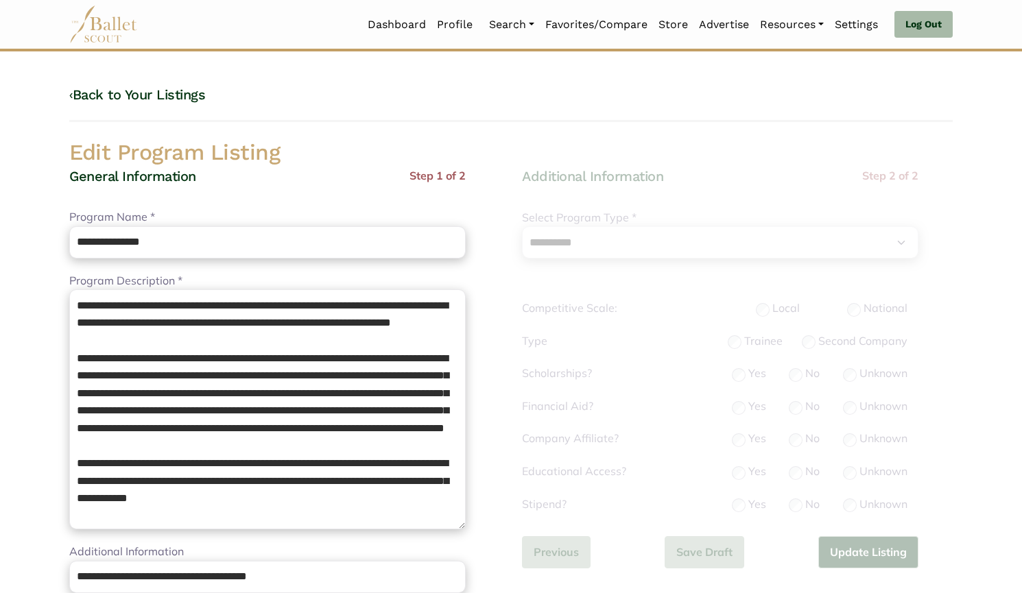
select select "**"
select select "*"
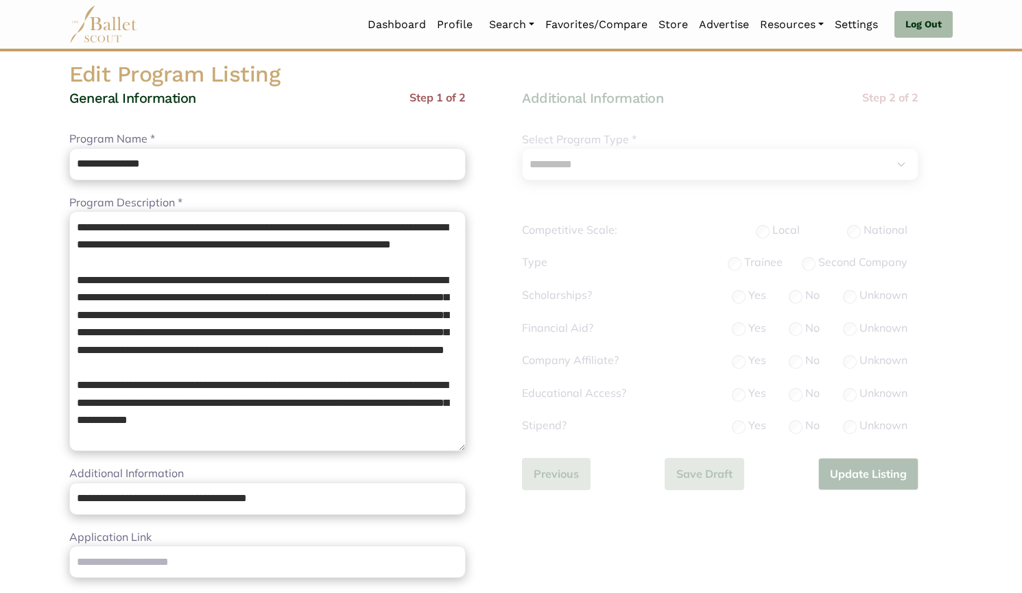
scroll to position [37, 0]
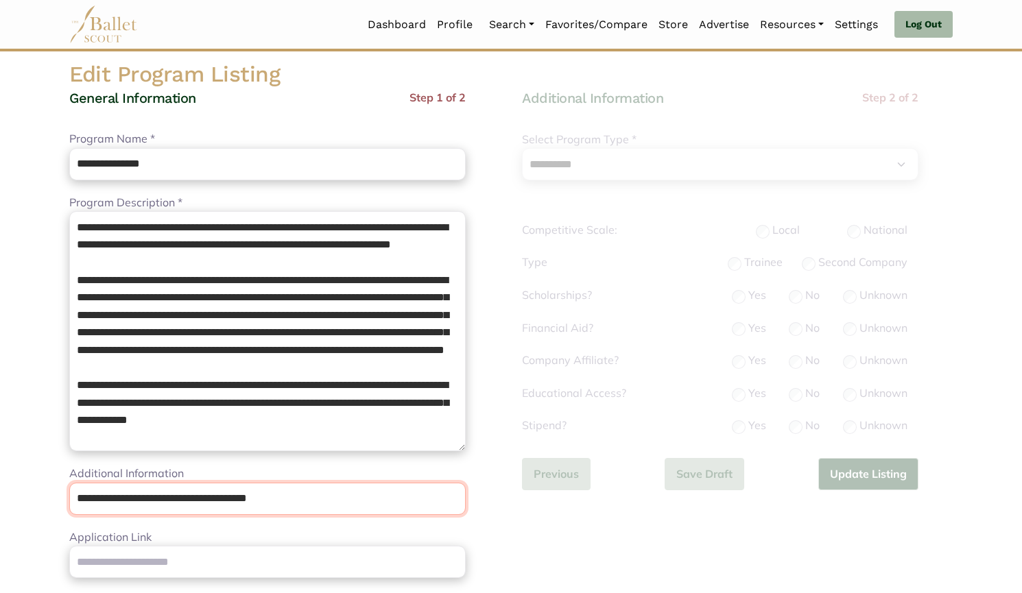
drag, startPoint x: 347, startPoint y: 493, endPoint x: 0, endPoint y: 490, distance: 347.0
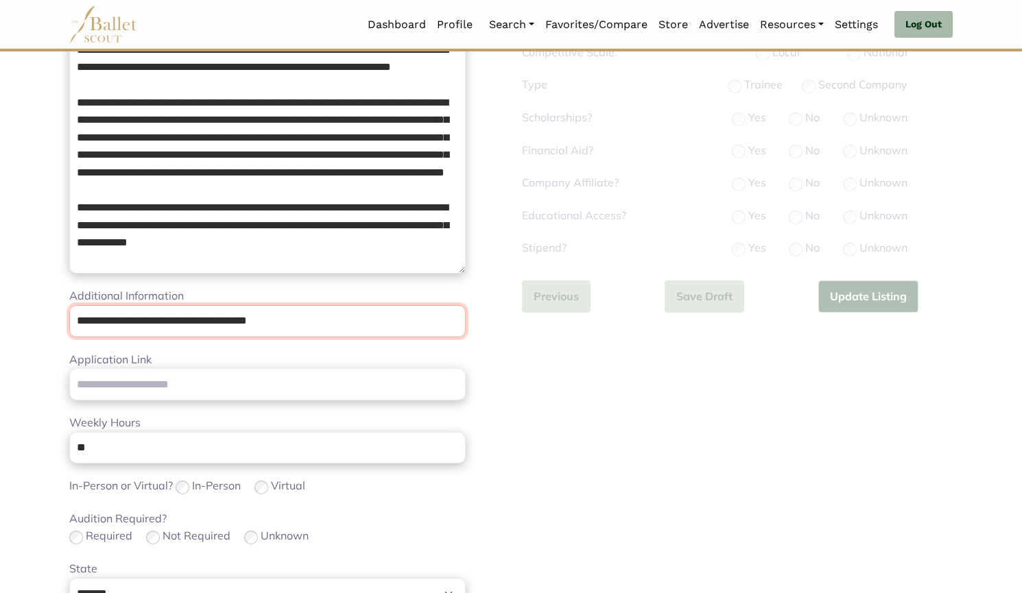
scroll to position [259, 0]
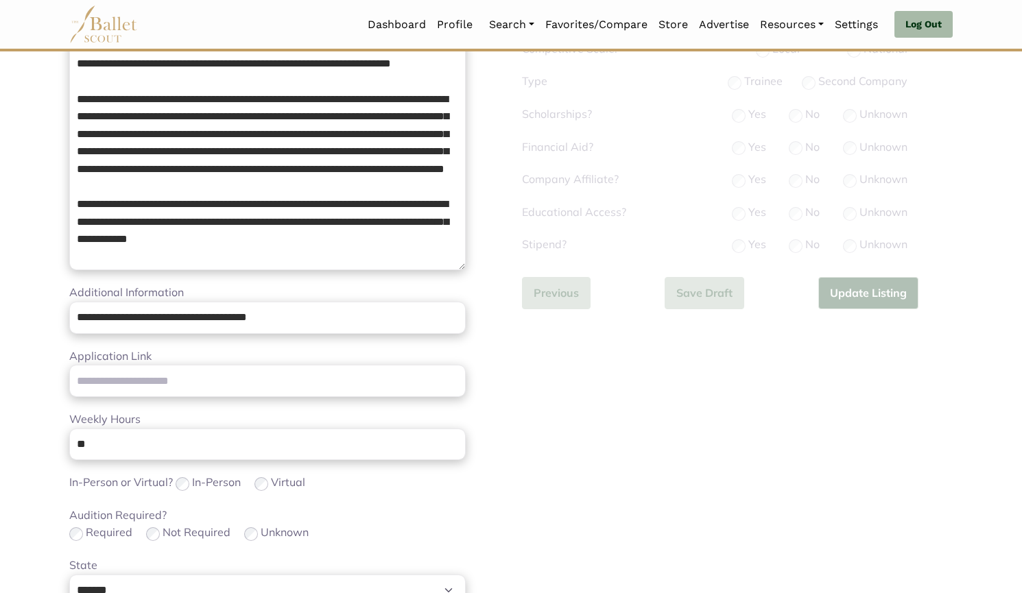
drag, startPoint x: 0, startPoint y: 490, endPoint x: 484, endPoint y: 450, distance: 485.7
click at [484, 450] on div "**********" at bounding box center [284, 377] width 431 height 938
drag, startPoint x: 302, startPoint y: 311, endPoint x: 0, endPoint y: 278, distance: 304.2
click at [0, 278] on body "Loading... Please Wait Dashboard Profile" at bounding box center [511, 410] width 1022 height 1338
click at [117, 372] on input "Application Link" at bounding box center [267, 381] width 396 height 32
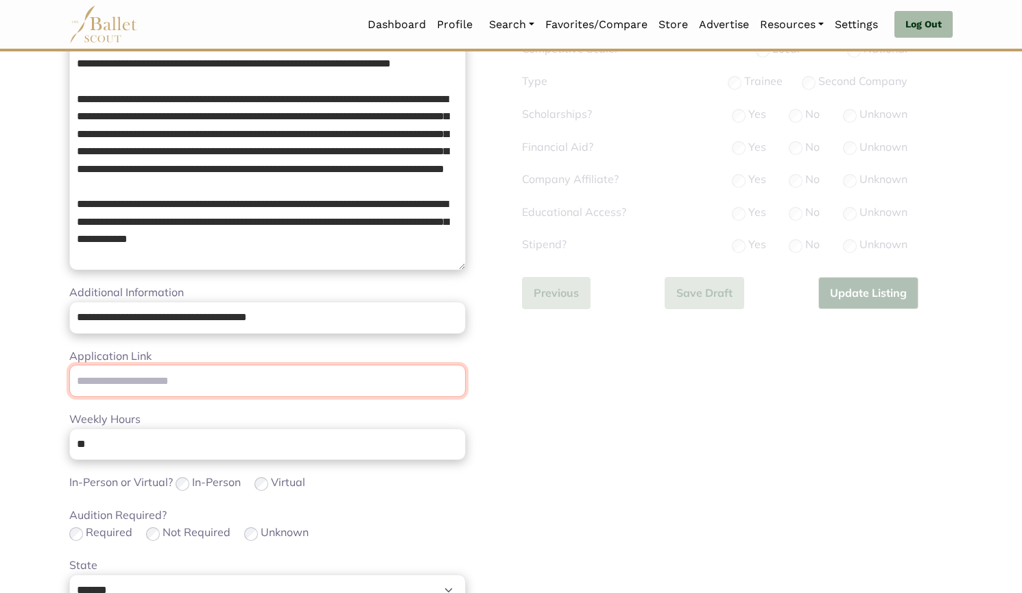
paste input "**********"
type input "**********"
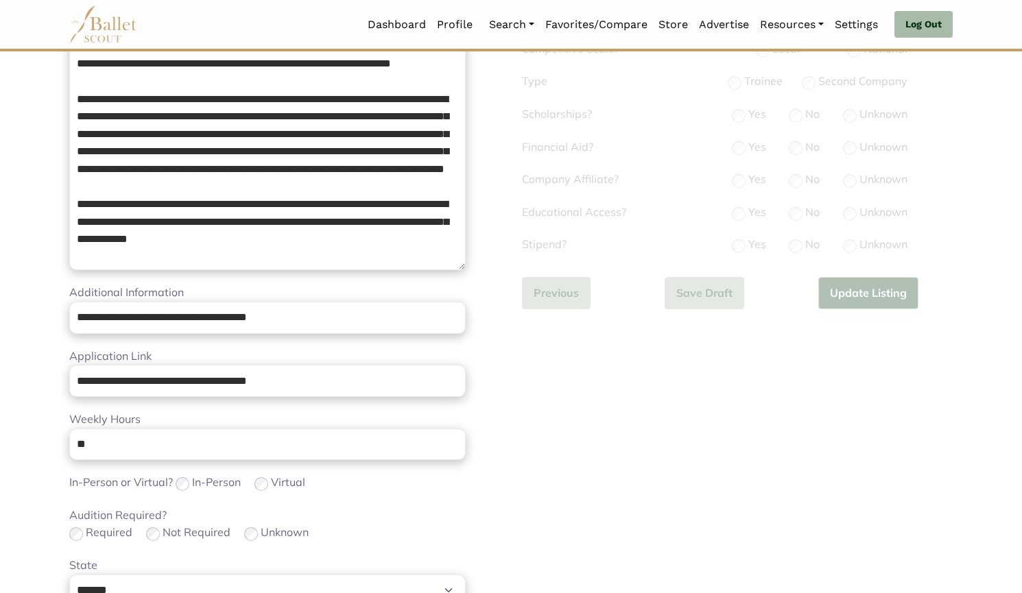
click at [559, 383] on div "**********" at bounding box center [737, 394] width 453 height 972
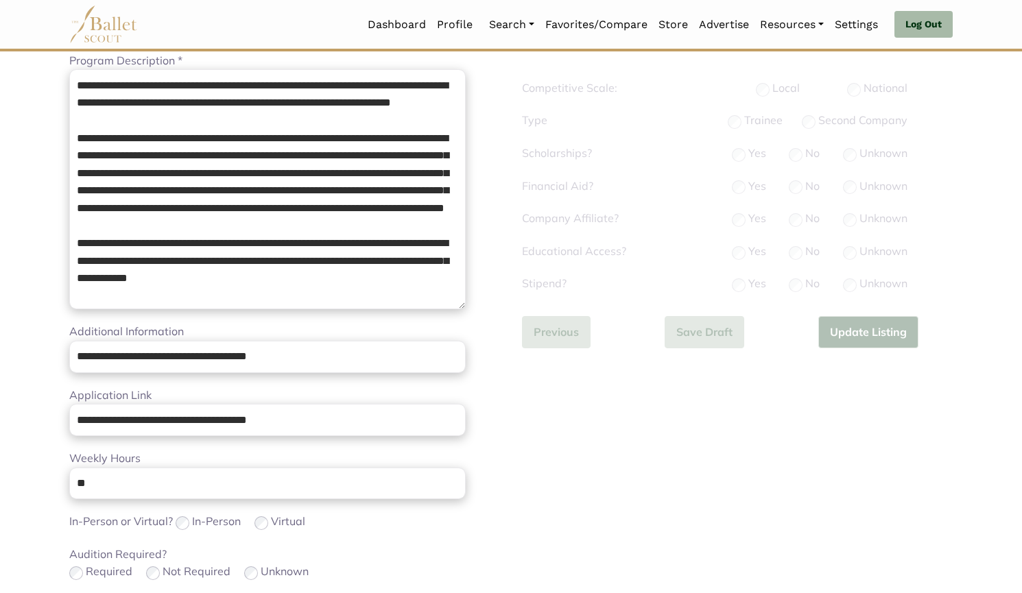
scroll to position [237, 0]
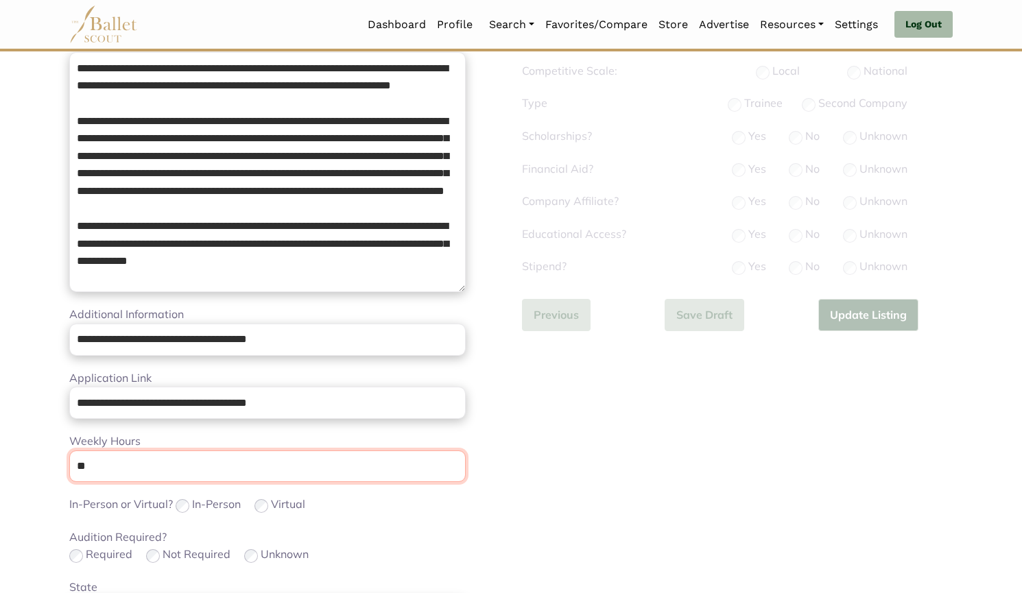
click at [379, 472] on input "**" at bounding box center [267, 466] width 396 height 32
type input "*"
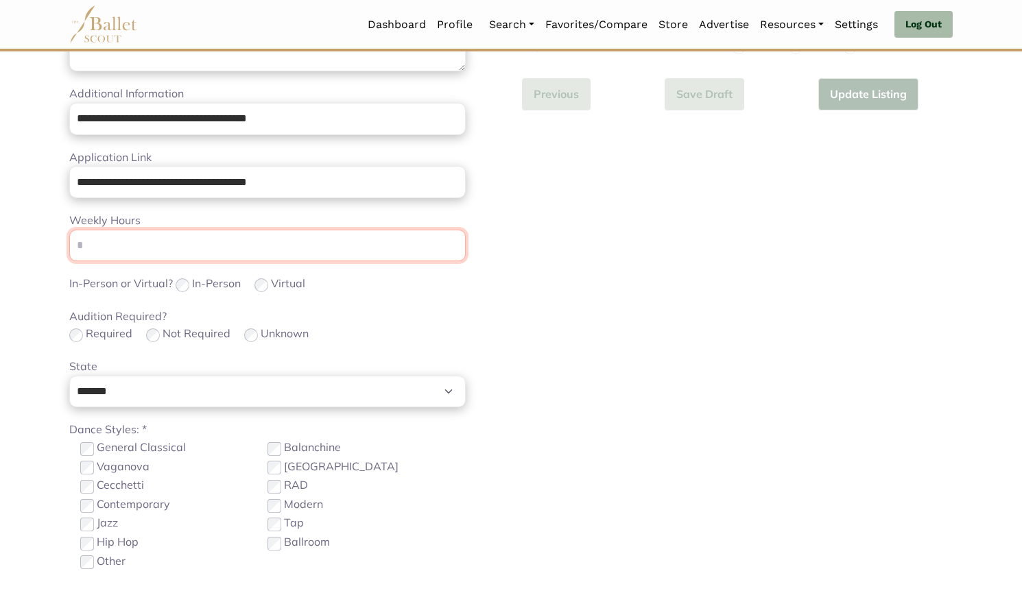
scroll to position [564, 0]
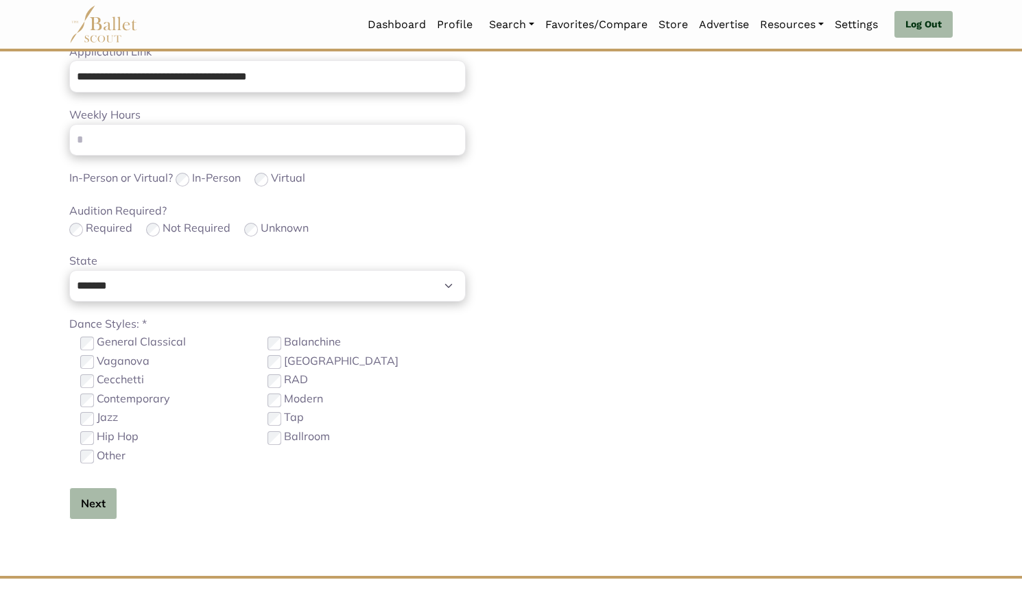
click at [97, 497] on button "Next" at bounding box center [93, 504] width 48 height 32
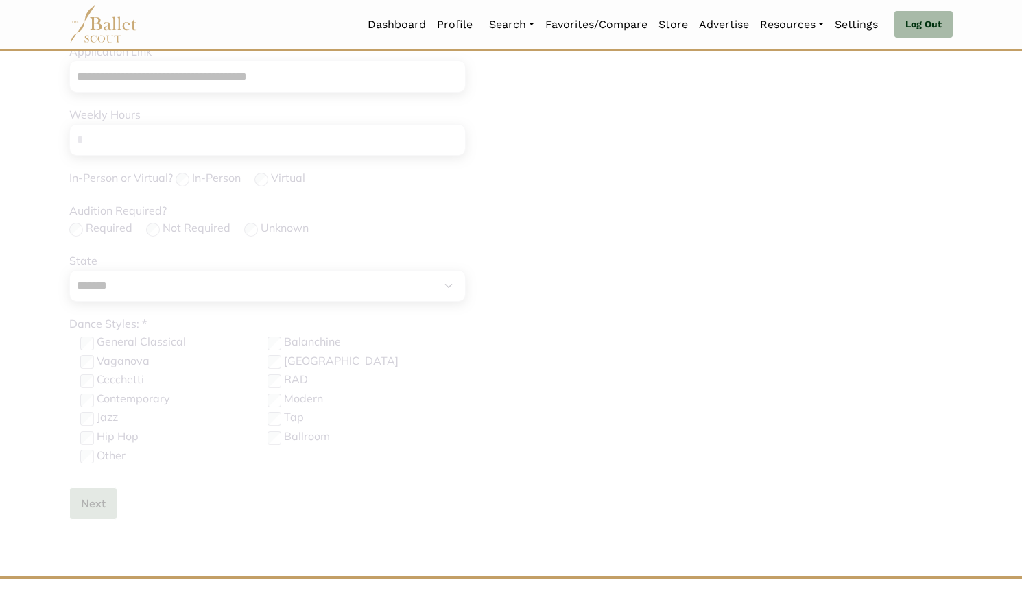
scroll to position [26, 0]
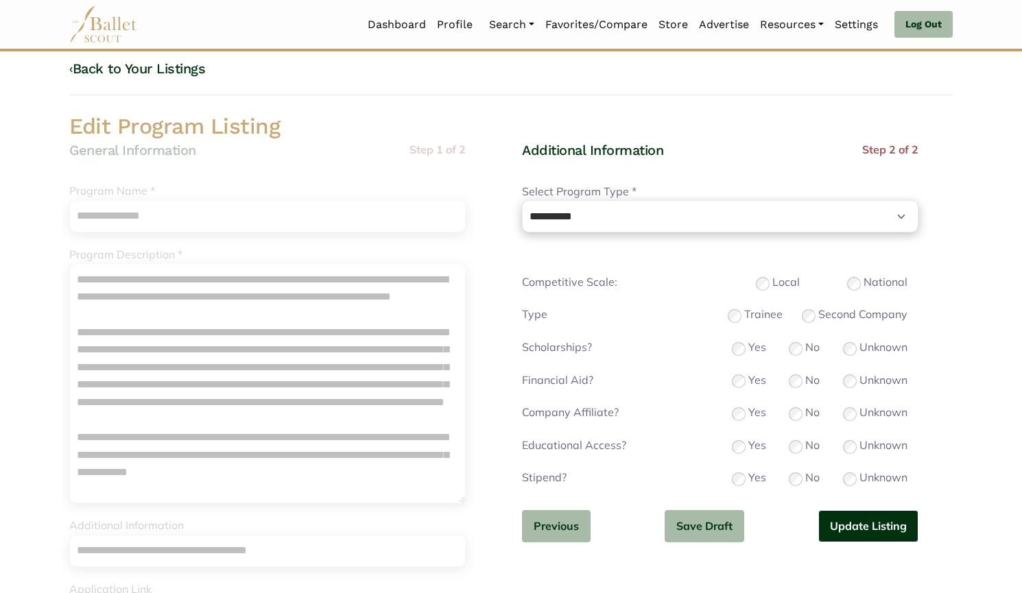
click at [849, 521] on button "Update Listing" at bounding box center [868, 526] width 100 height 32
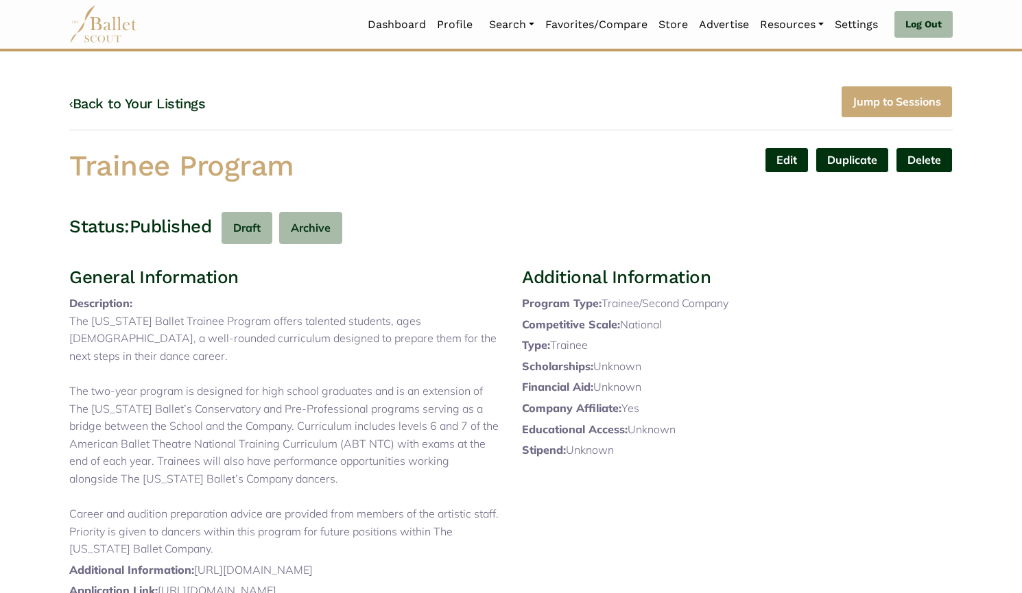
drag, startPoint x: 43, startPoint y: 135, endPoint x: 0, endPoint y: 134, distance: 42.5
click at [0, 134] on body "Loading... Please Wait Dashboard Profile" at bounding box center [511, 539] width 1022 height 1078
copy h1 "Trainee Program"
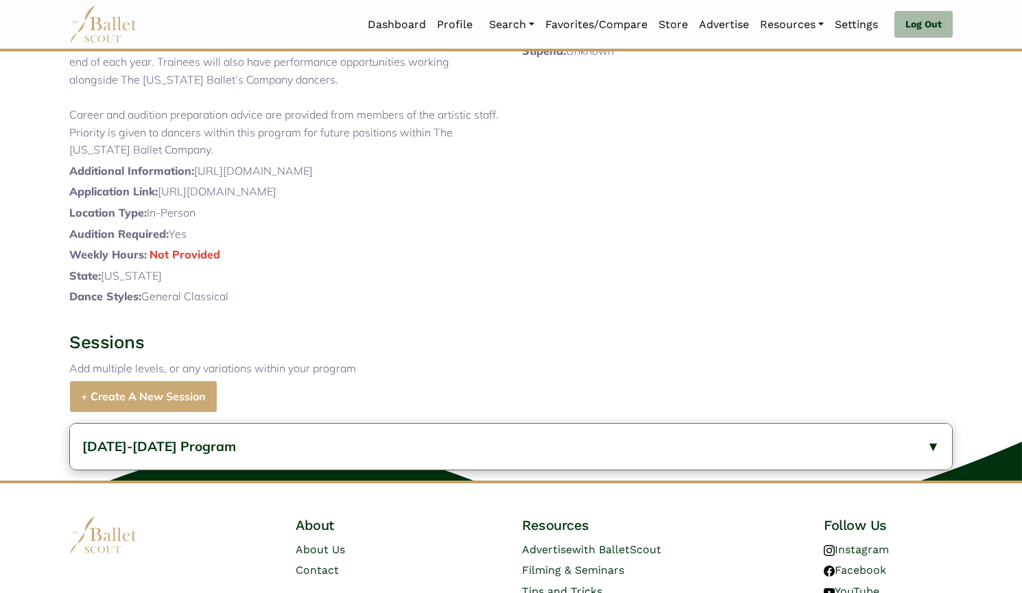
scroll to position [501, 0]
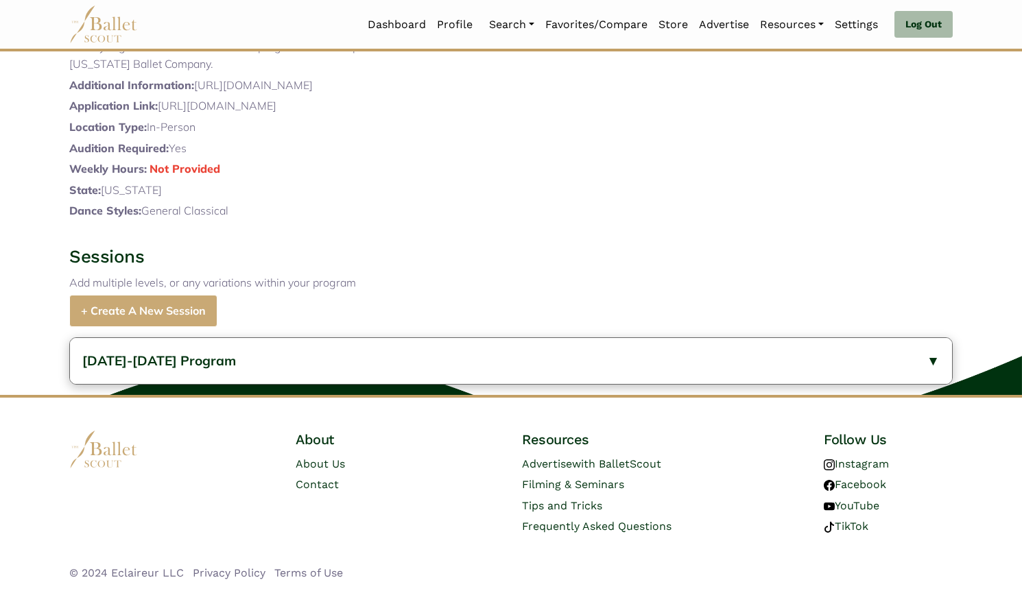
click at [232, 356] on button "2025-2026 Program" at bounding box center [511, 361] width 882 height 46
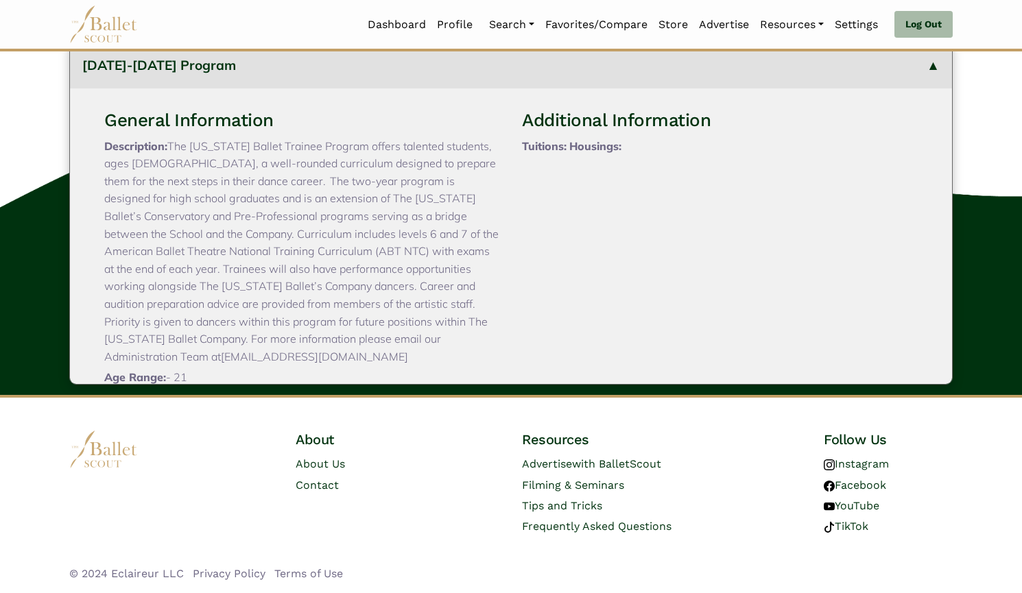
scroll to position [93, 0]
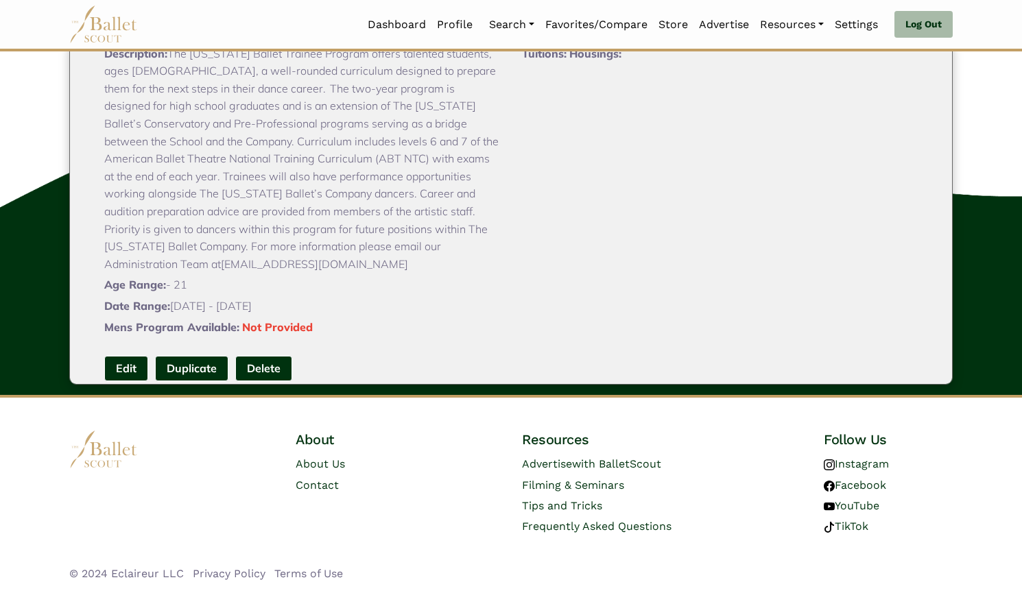
click at [122, 356] on link "Edit" at bounding box center [126, 368] width 44 height 25
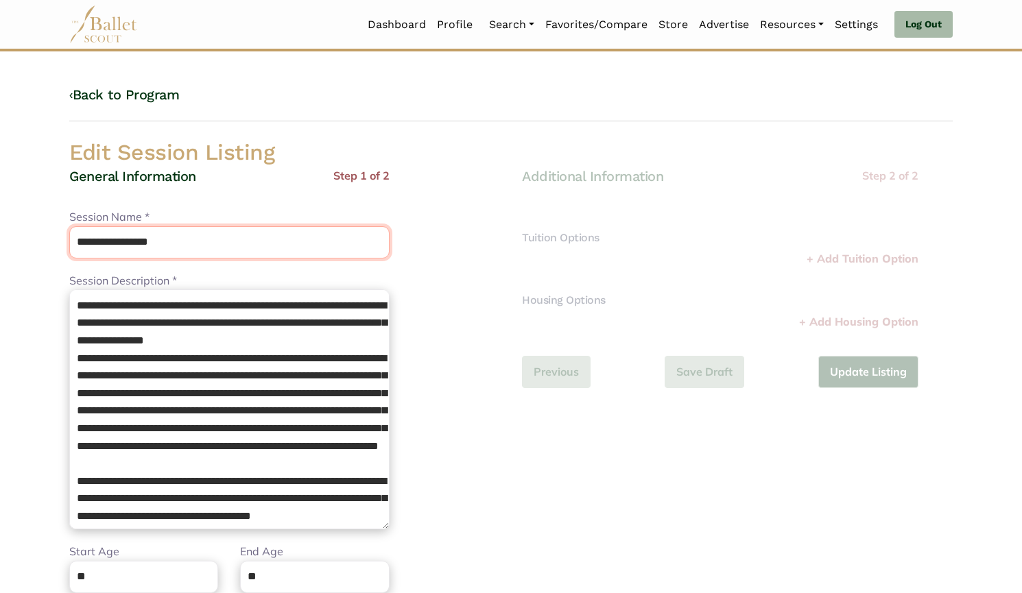
drag, startPoint x: 208, startPoint y: 244, endPoint x: 0, endPoint y: 242, distance: 207.8
click at [0, 242] on body "Loading... Please Wait Dashboard Profile" at bounding box center [511, 498] width 1022 height 997
paste input "text"
type input "**********"
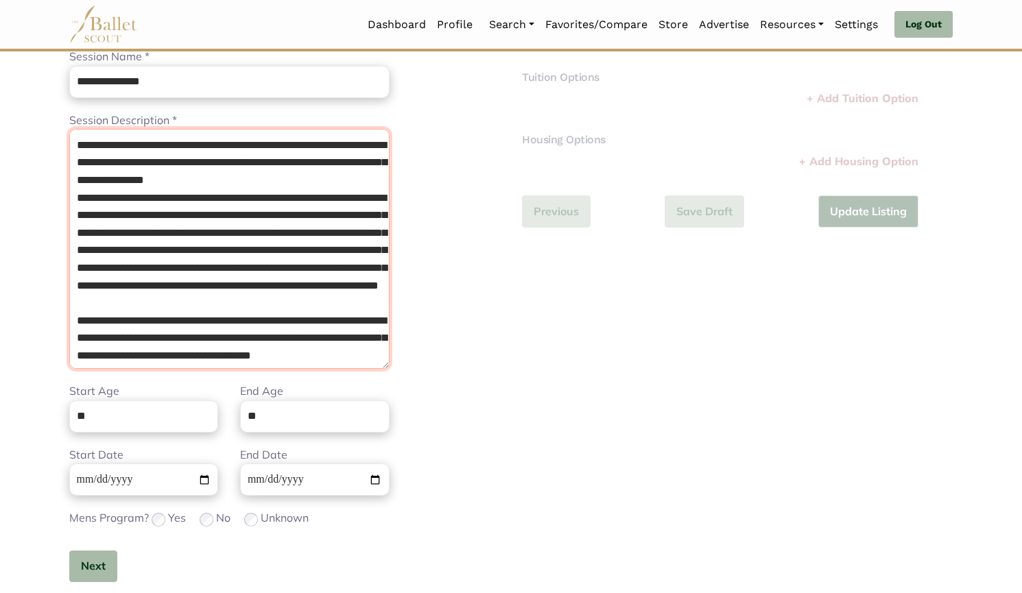
drag, startPoint x: 253, startPoint y: 352, endPoint x: 0, endPoint y: 101, distance: 356.4
click at [0, 101] on body "Loading... Please Wait Dashboard Profile" at bounding box center [511, 338] width 1022 height 997
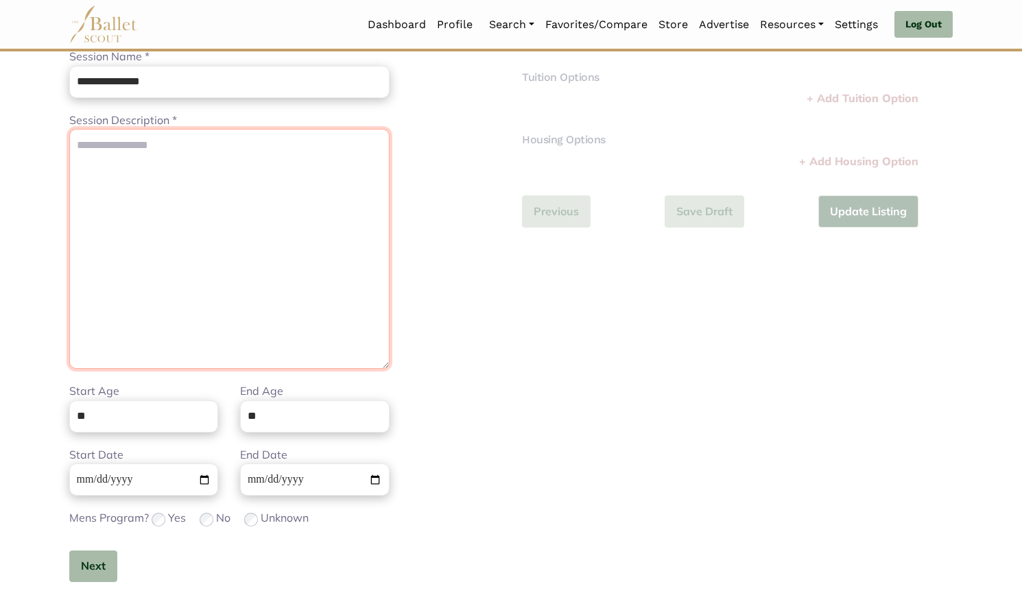
paste textarea "**********"
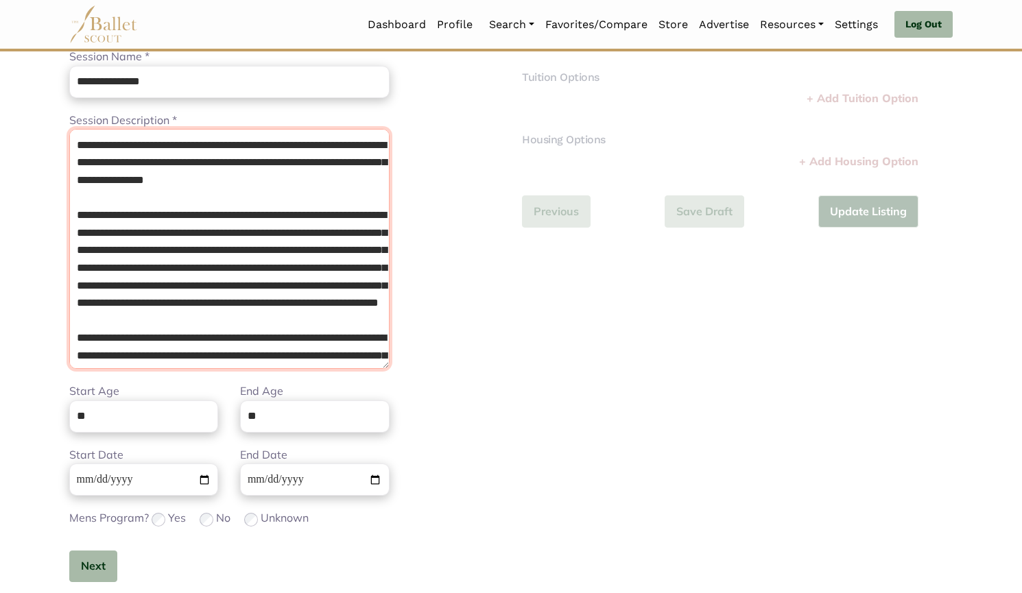
type textarea "**********"
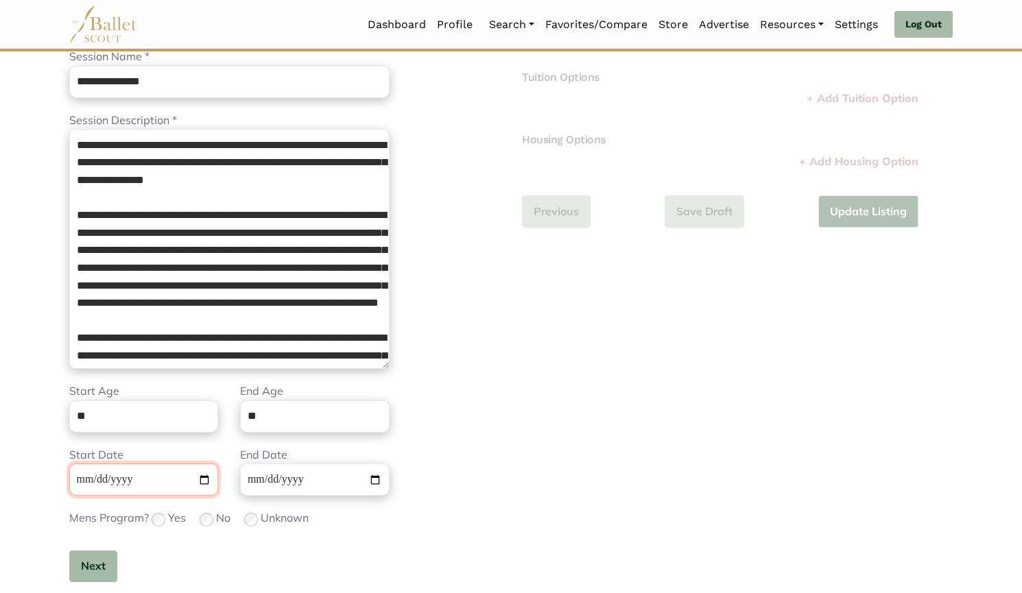
click at [86, 483] on input "**********" at bounding box center [143, 480] width 149 height 32
click at [490, 481] on div "**********" at bounding box center [284, 306] width 431 height 598
click at [105, 563] on button "Next" at bounding box center [93, 567] width 48 height 32
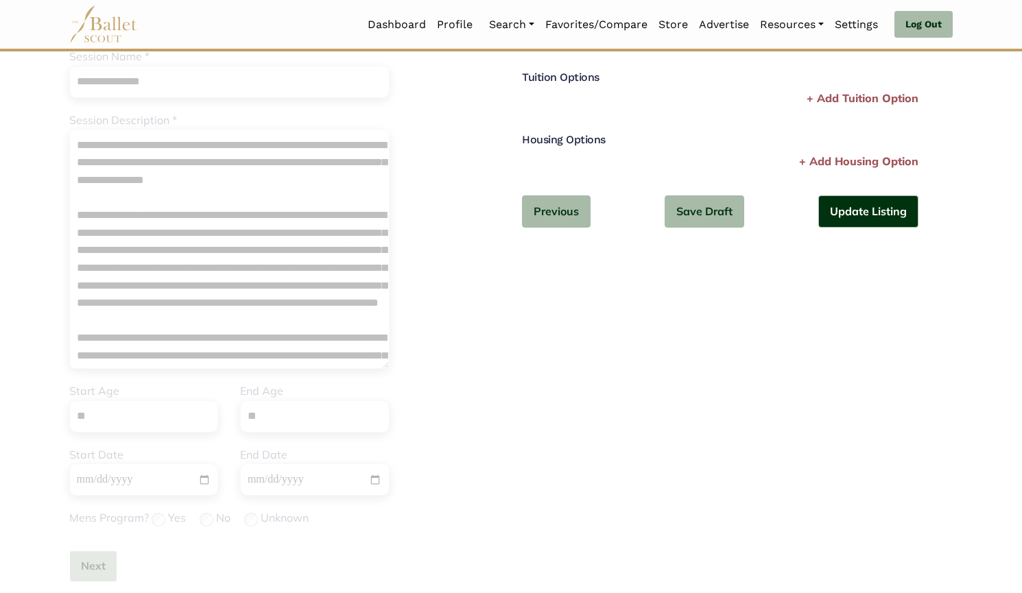
scroll to position [77, 0]
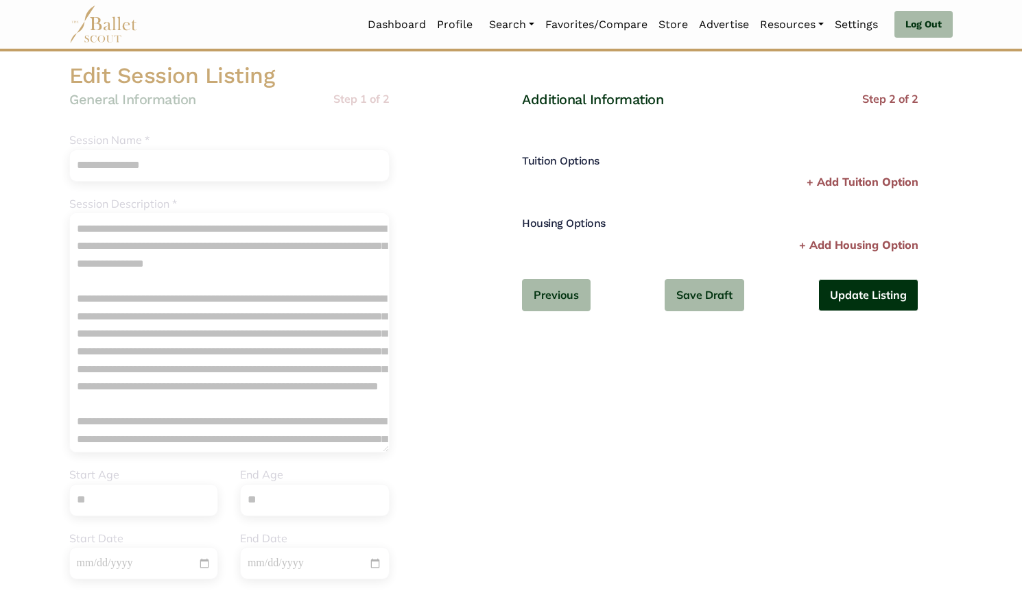
click at [869, 301] on button "Update Listing" at bounding box center [868, 295] width 100 height 32
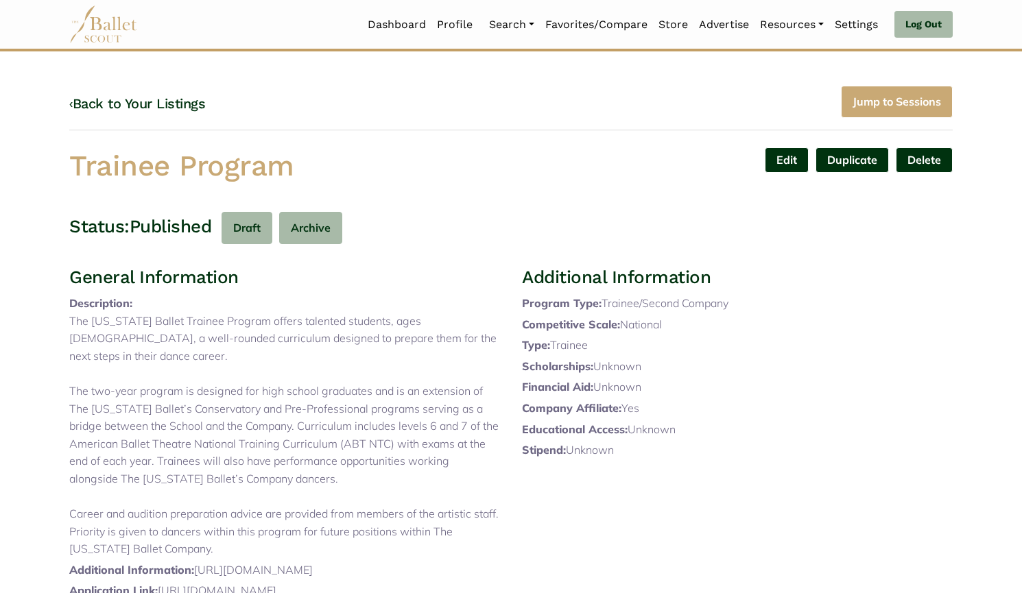
click at [176, 101] on link "‹ Back to Your Listings" at bounding box center [137, 103] width 136 height 16
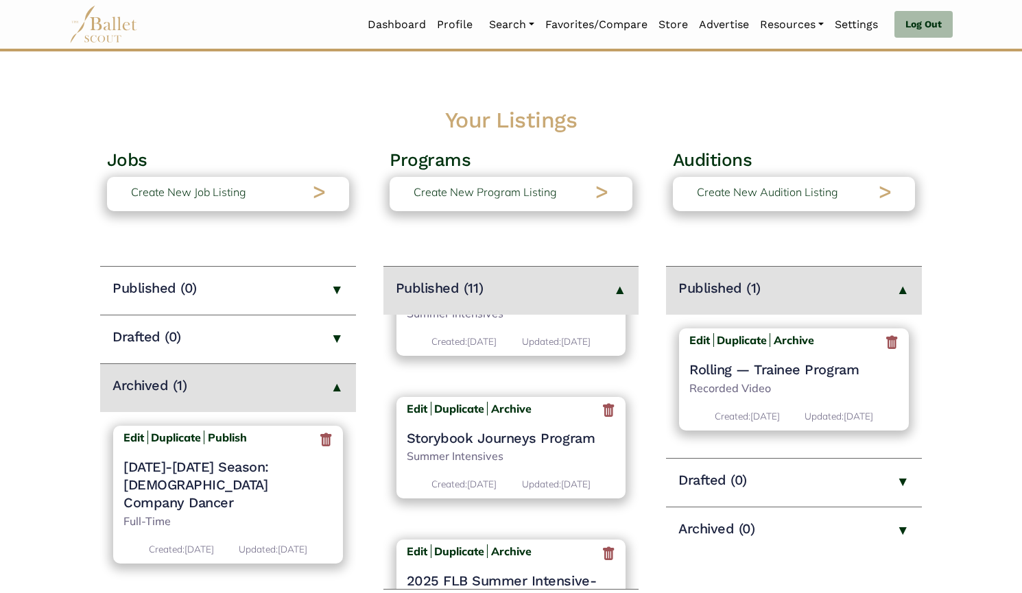
scroll to position [1153, 0]
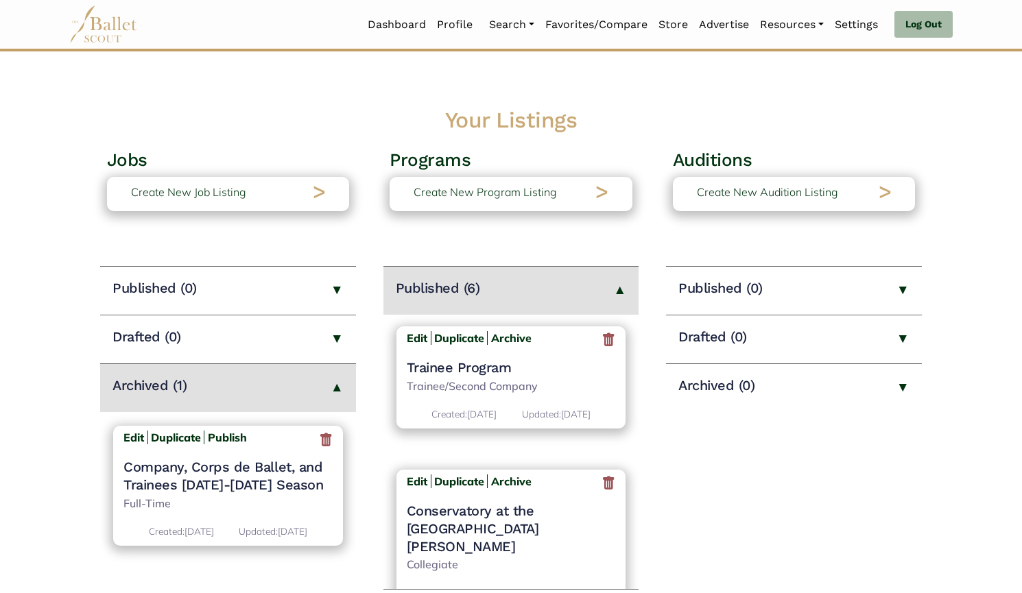
scroll to position [431, 0]
click at [477, 377] on h4 "Trainee Program" at bounding box center [511, 368] width 209 height 18
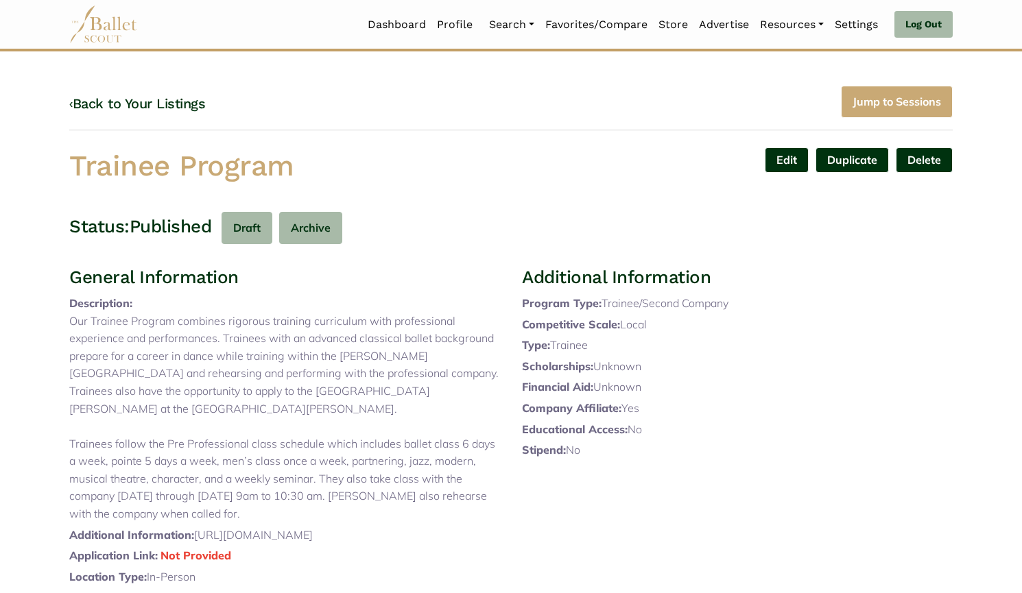
click at [775, 158] on link "Edit" at bounding box center [787, 159] width 44 height 25
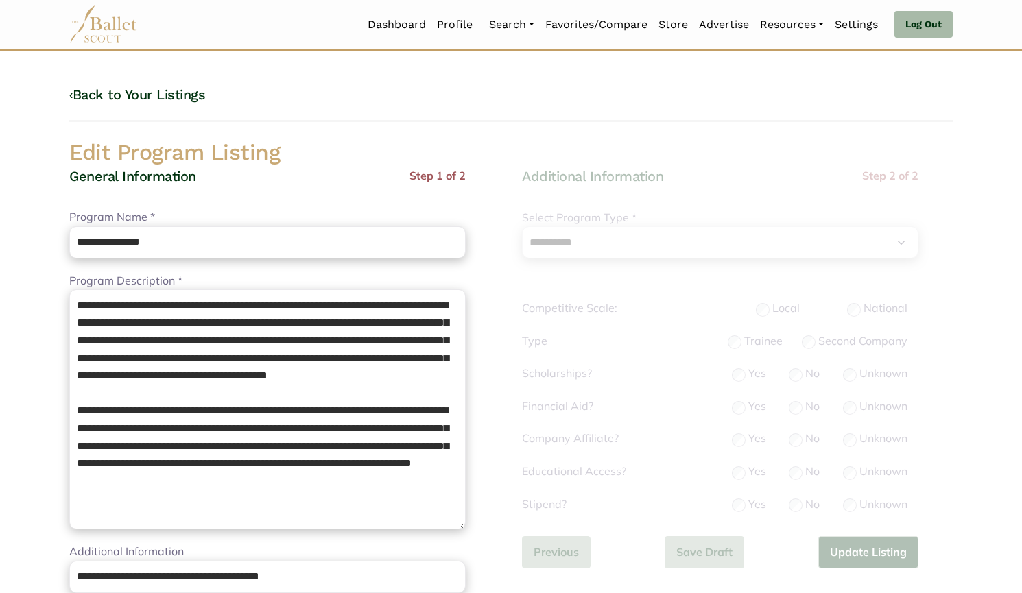
select select "**"
select select "*"
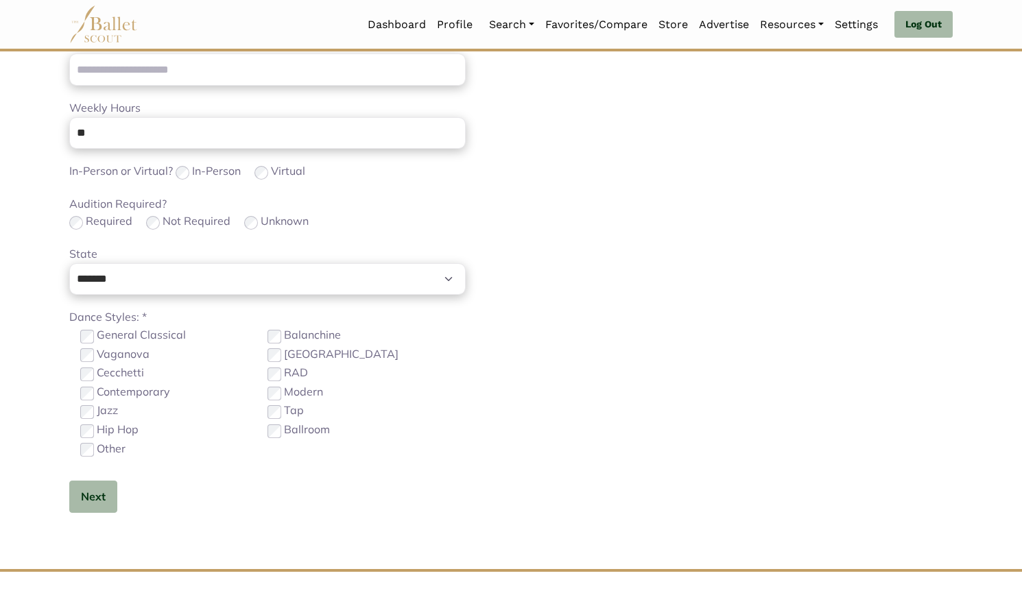
scroll to position [661, 0]
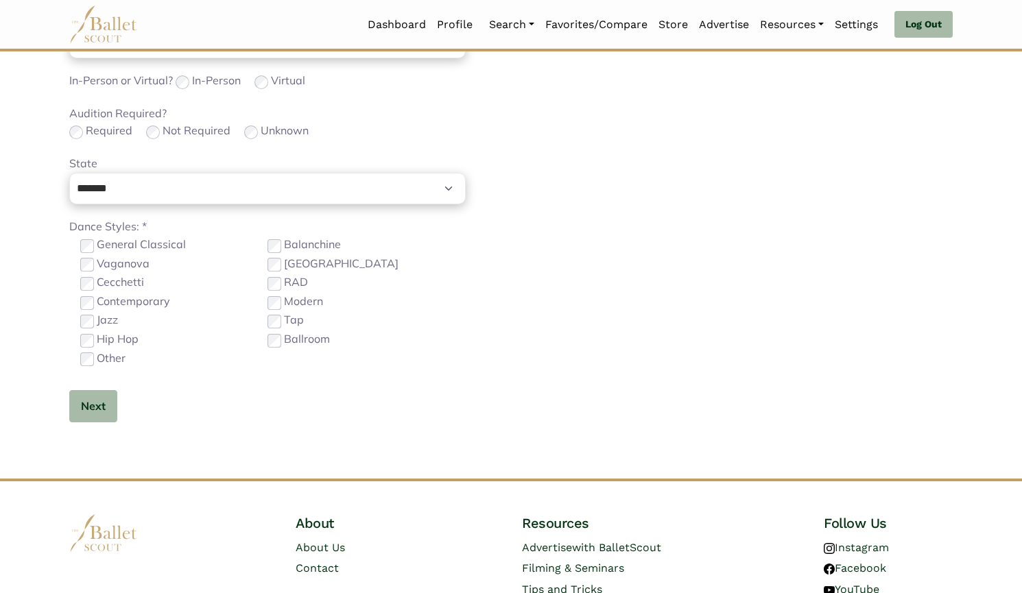
click at [288, 301] on label "Modern" at bounding box center [303, 302] width 39 height 18
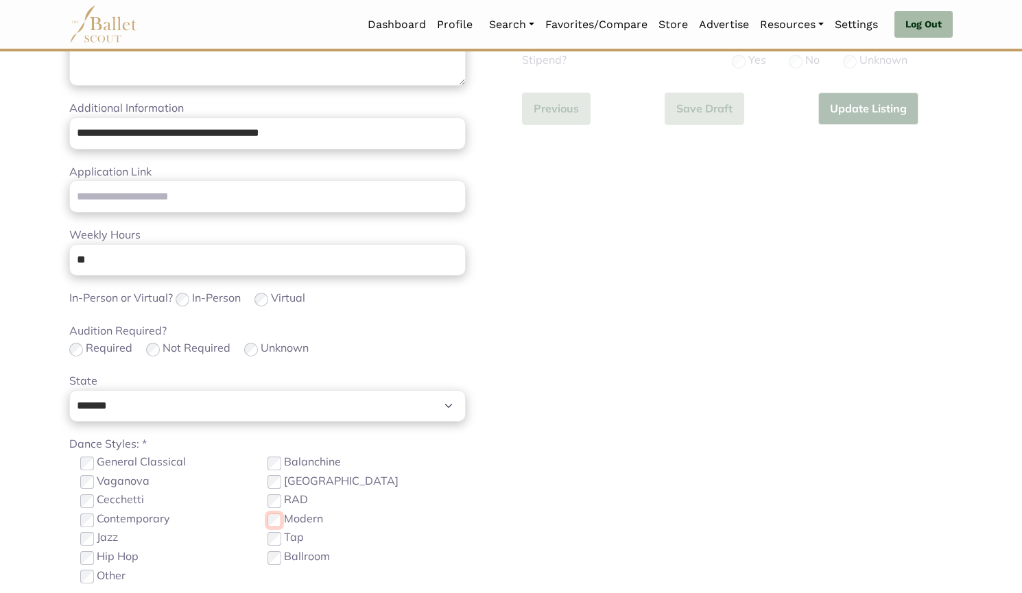
scroll to position [442, 0]
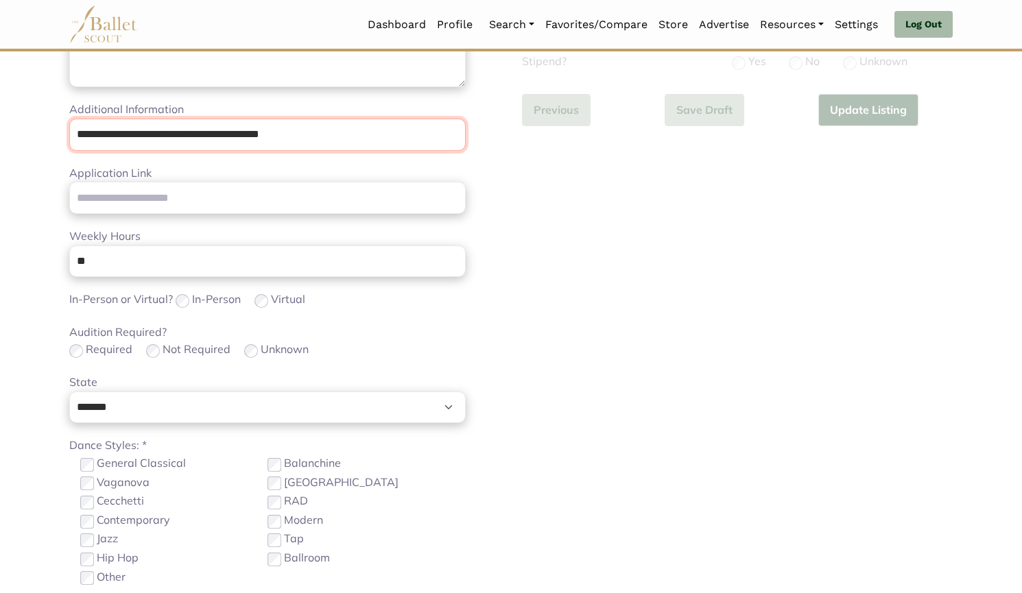
drag, startPoint x: 346, startPoint y: 134, endPoint x: 12, endPoint y: 136, distance: 333.9
click at [12, 136] on body "Loading... Please Wait Dashboard Profile" at bounding box center [511, 227] width 1022 height 1338
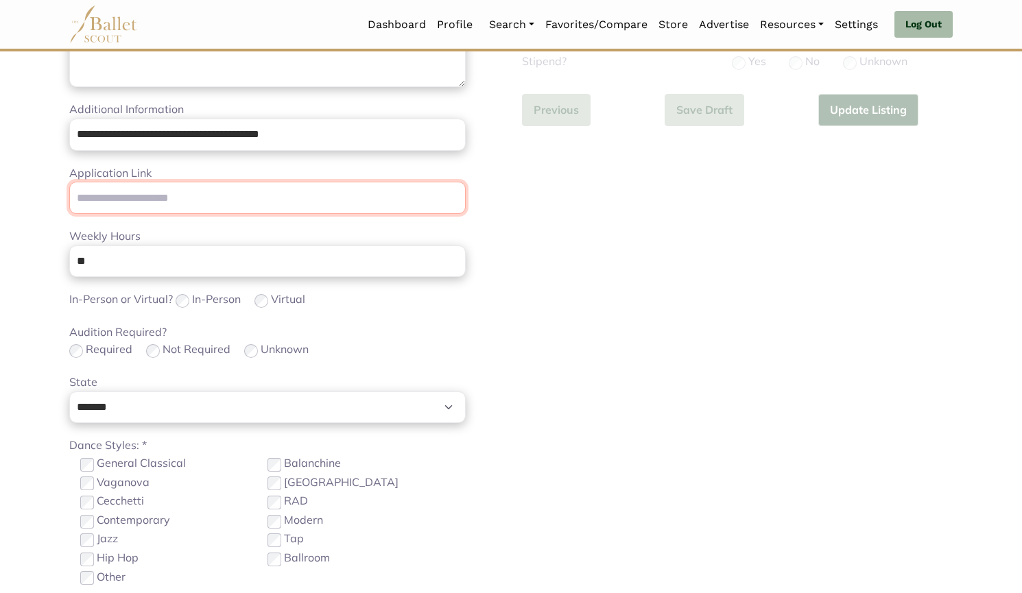
click at [141, 197] on input "Application Link" at bounding box center [267, 198] width 396 height 32
paste input "**********"
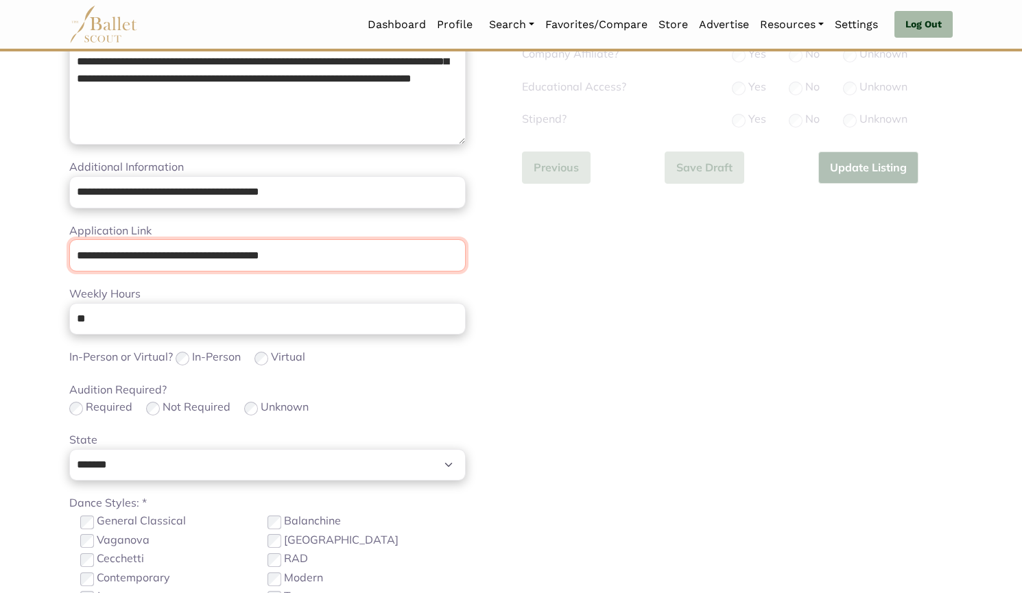
scroll to position [528, 0]
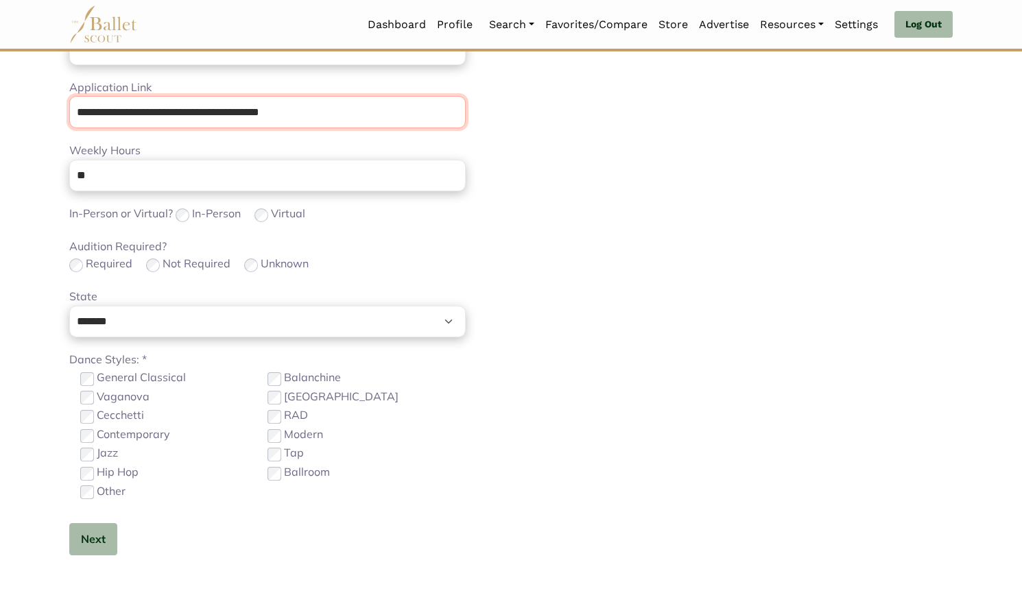
type input "**********"
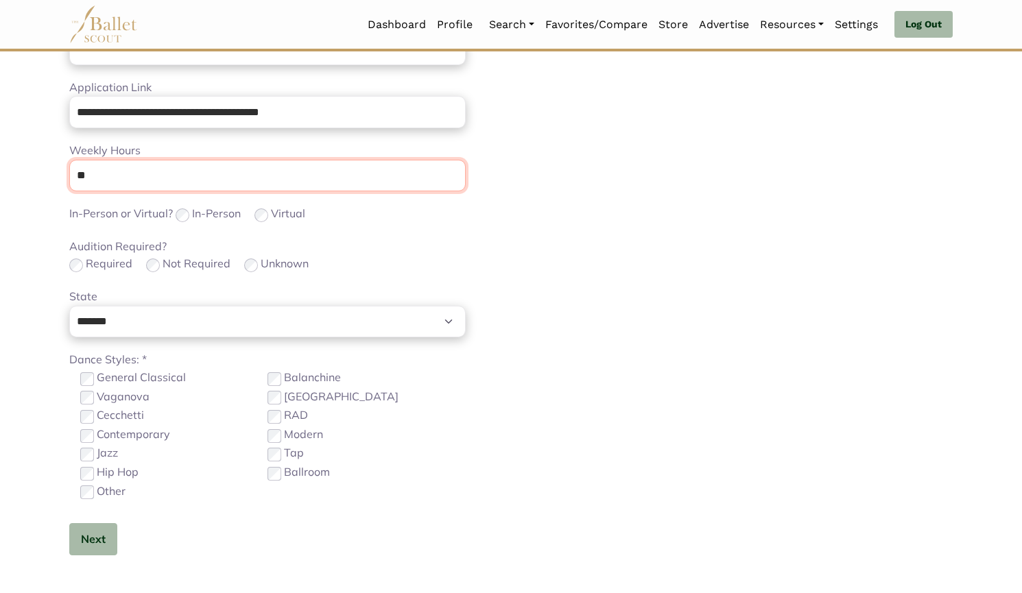
click at [180, 172] on input "**" at bounding box center [267, 176] width 396 height 32
type input "*"
click at [116, 535] on button "Next" at bounding box center [93, 539] width 48 height 32
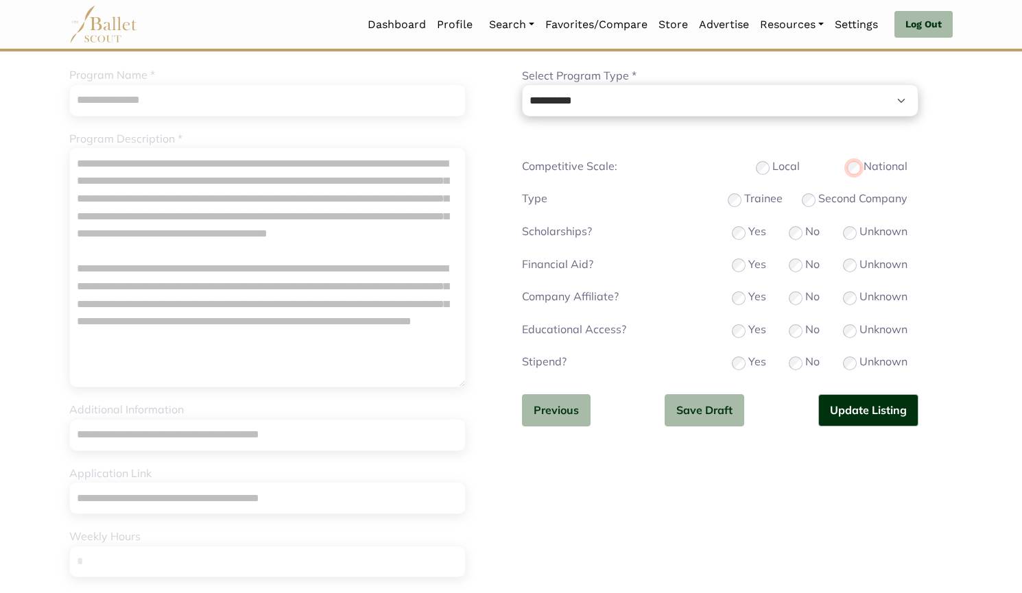
scroll to position [139, 0]
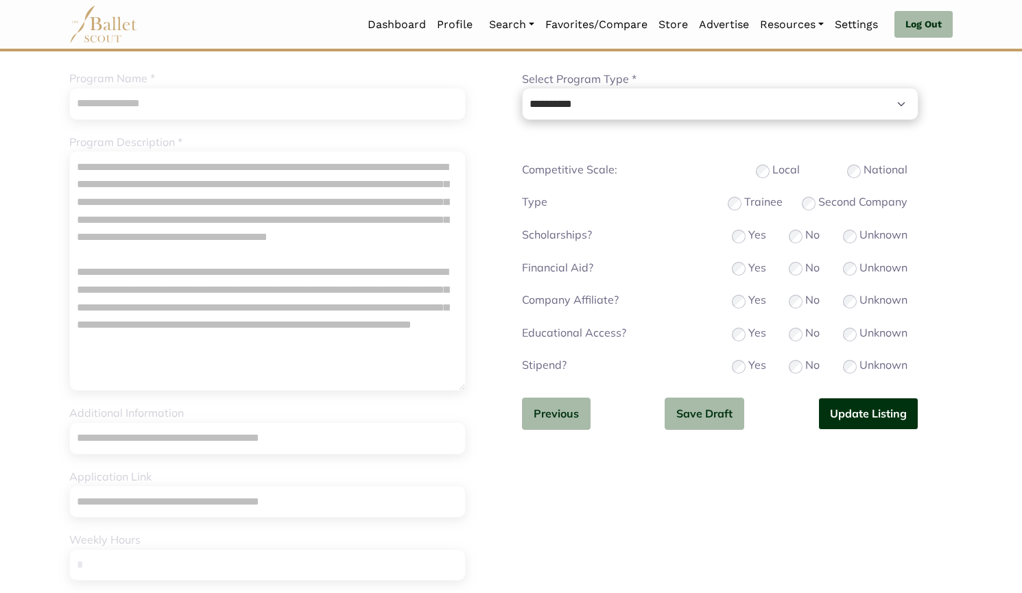
click at [878, 424] on button "Update Listing" at bounding box center [868, 414] width 100 height 32
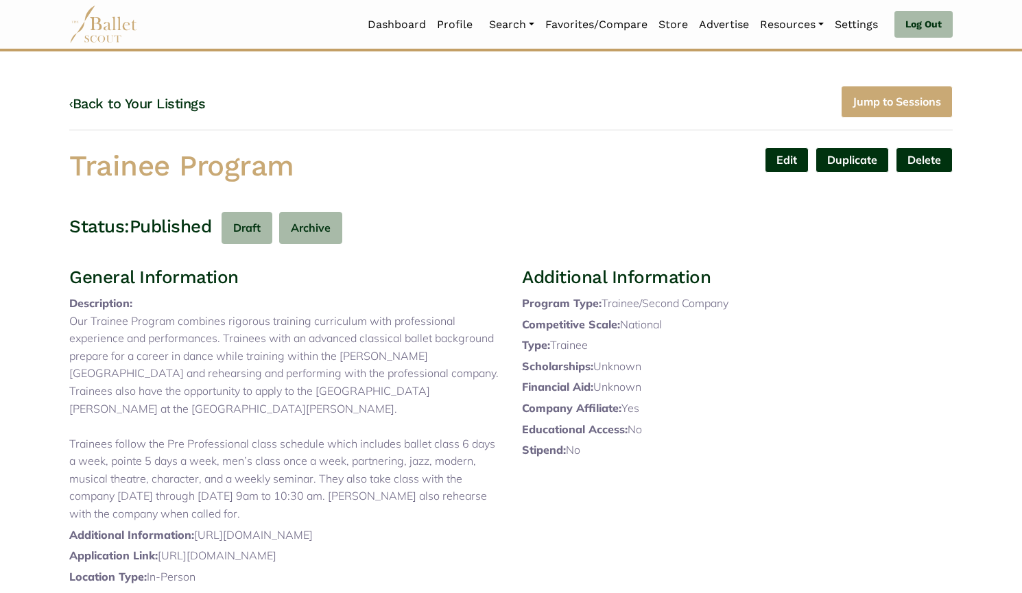
drag, startPoint x: 347, startPoint y: 164, endPoint x: 0, endPoint y: 187, distance: 347.7
click at [0, 187] on body "Loading... Please Wait Dashboard Profile" at bounding box center [511, 521] width 1022 height 1043
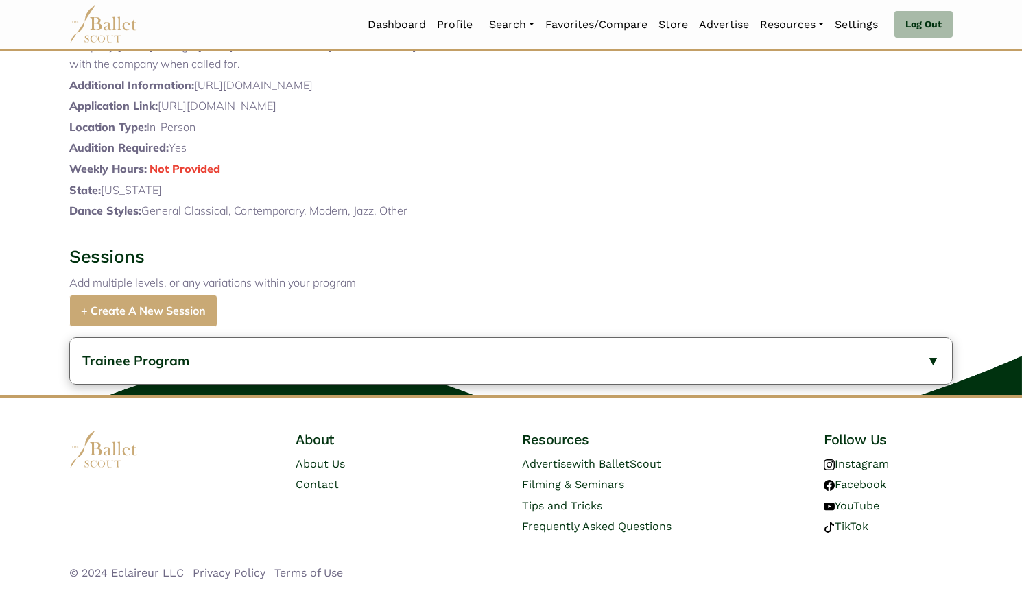
click at [243, 354] on button "Trainee Program" at bounding box center [511, 361] width 882 height 46
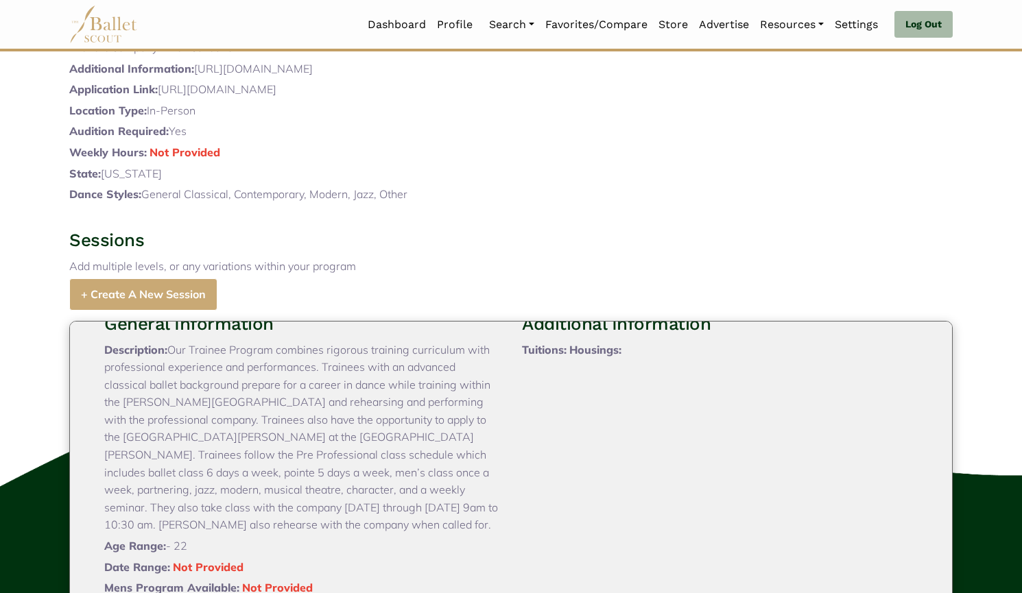
scroll to position [623, 0]
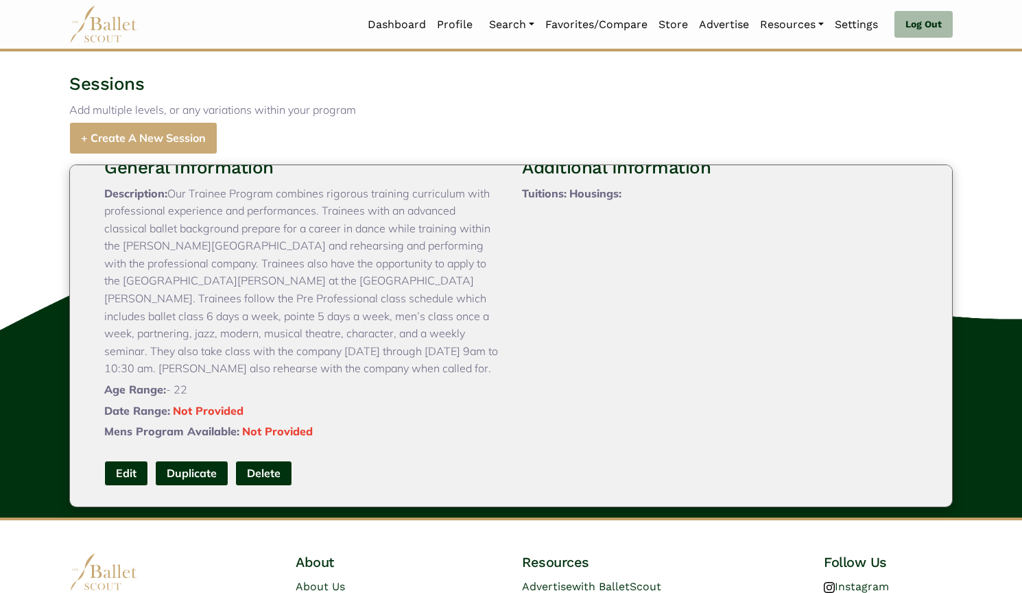
click at [136, 486] on link "Edit" at bounding box center [126, 473] width 44 height 25
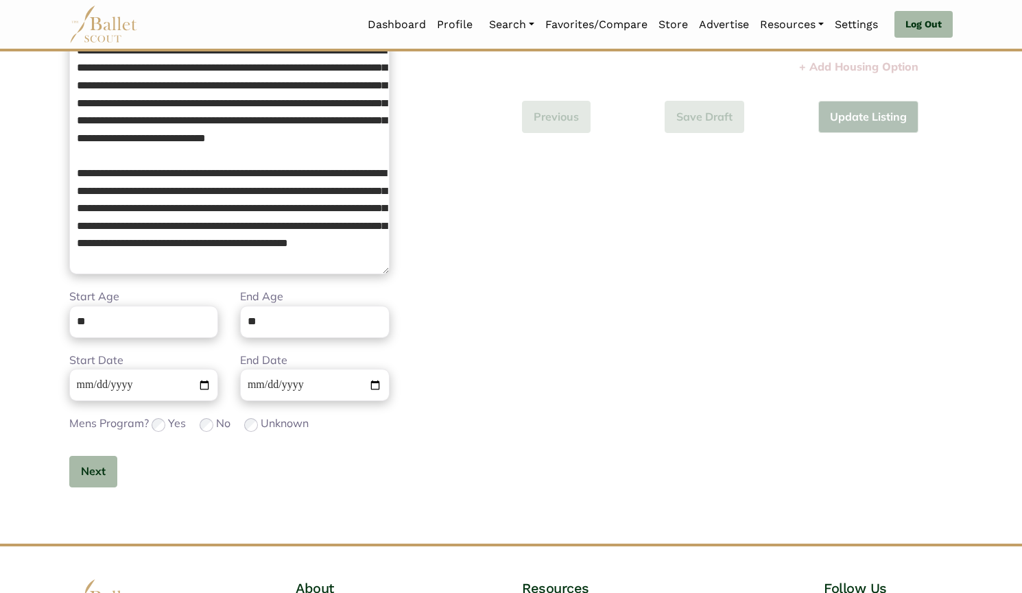
scroll to position [254, 0]
click at [82, 478] on button "Next" at bounding box center [93, 473] width 48 height 32
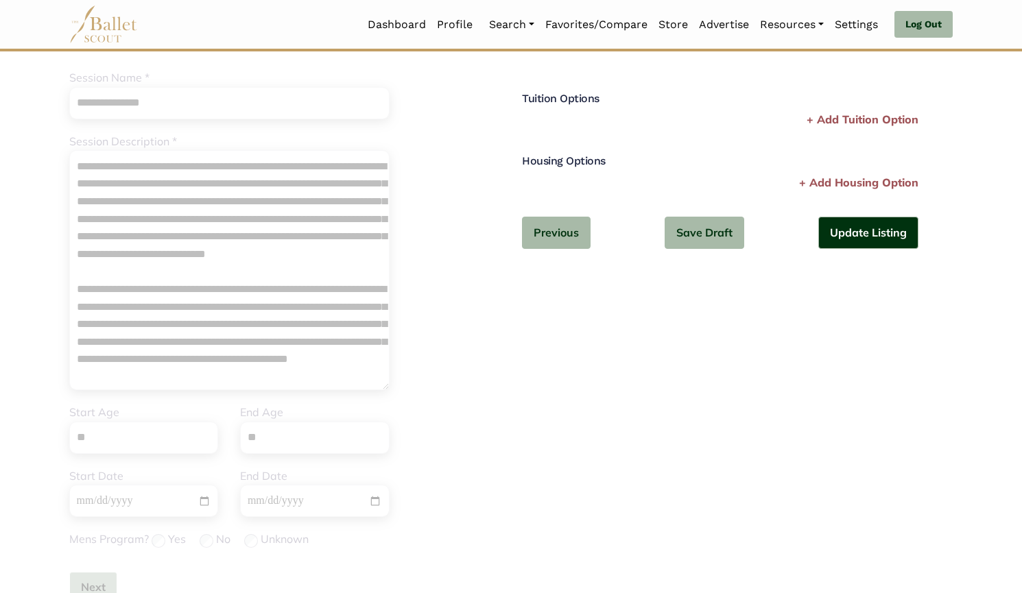
scroll to position [137, 0]
click at [852, 243] on button "Update Listing" at bounding box center [868, 235] width 100 height 32
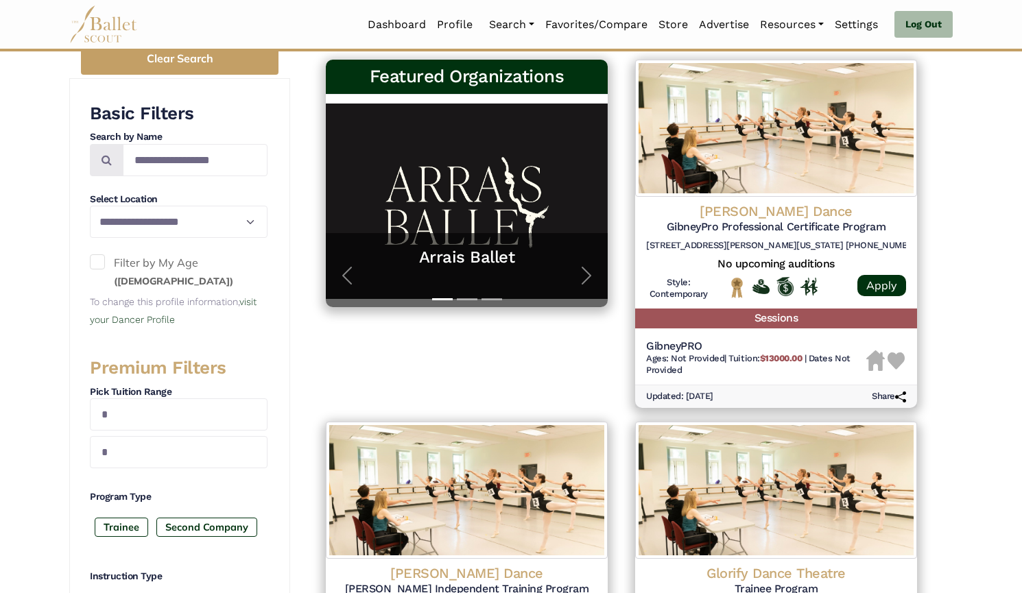
scroll to position [238, 0]
click at [776, 198] on div "[PERSON_NAME] Dance GibneyPro Professional Certificate Program [STREET_ADDRESS]…" at bounding box center [776, 252] width 282 height 111
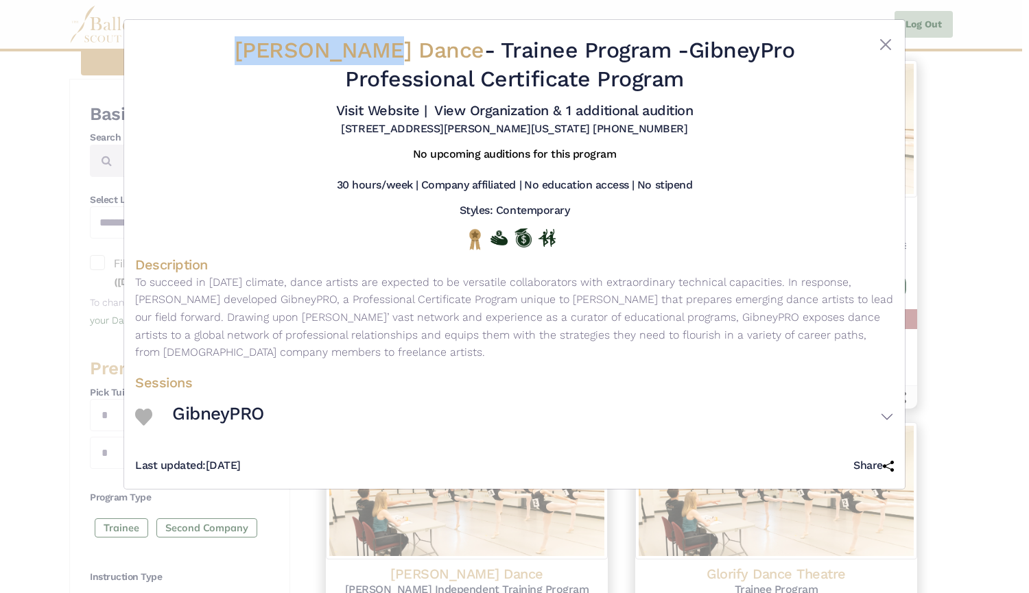
drag, startPoint x: 202, startPoint y: 46, endPoint x: 358, endPoint y: 51, distance: 156.4
click at [358, 51] on h2 "Gibney Dance - Trainee Program - GibneyPro Professional Certificate Program" at bounding box center [514, 64] width 632 height 57
copy span "[PERSON_NAME] Dance"
click at [394, 117] on link "Visit Website |" at bounding box center [381, 110] width 91 height 16
click at [525, 115] on link "View Organization & 1 additional audition" at bounding box center [563, 110] width 258 height 16
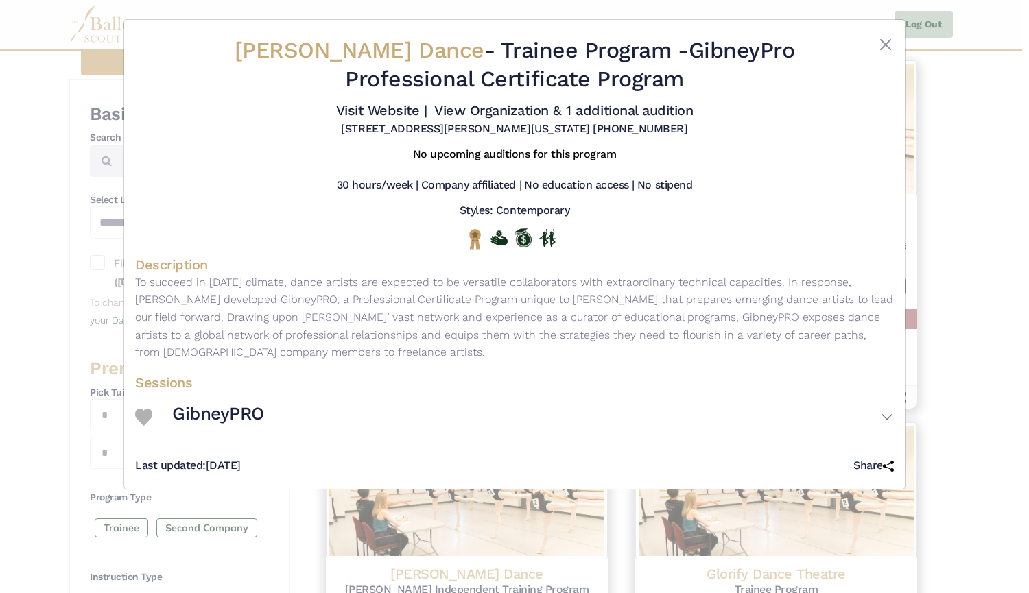
click at [99, 280] on div "Gibney Dance - Trainee Program - GibneyPro Professional Certificate Program Vis…" at bounding box center [514, 296] width 1029 height 593
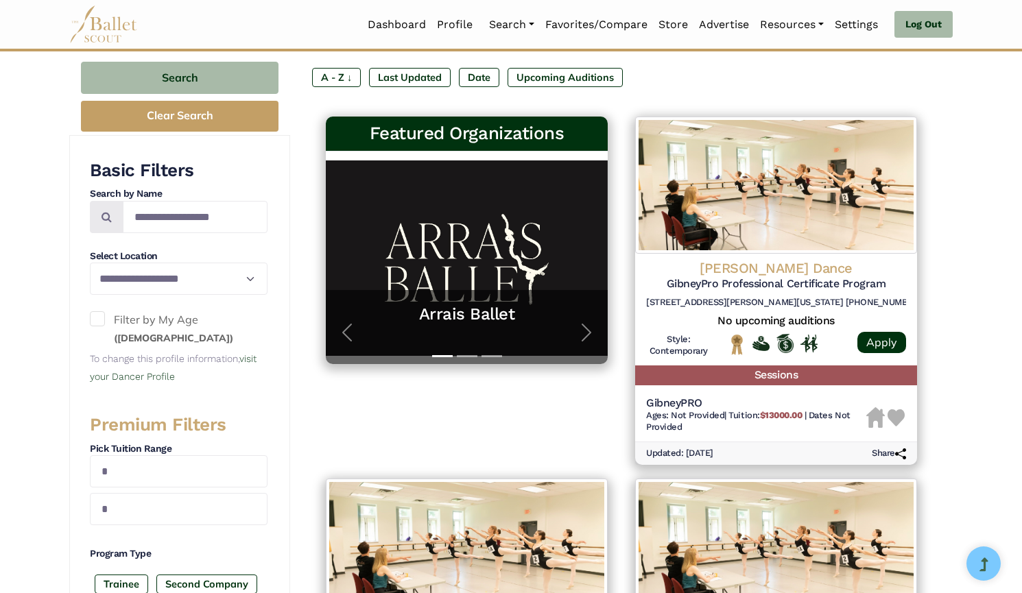
scroll to position [181, 0]
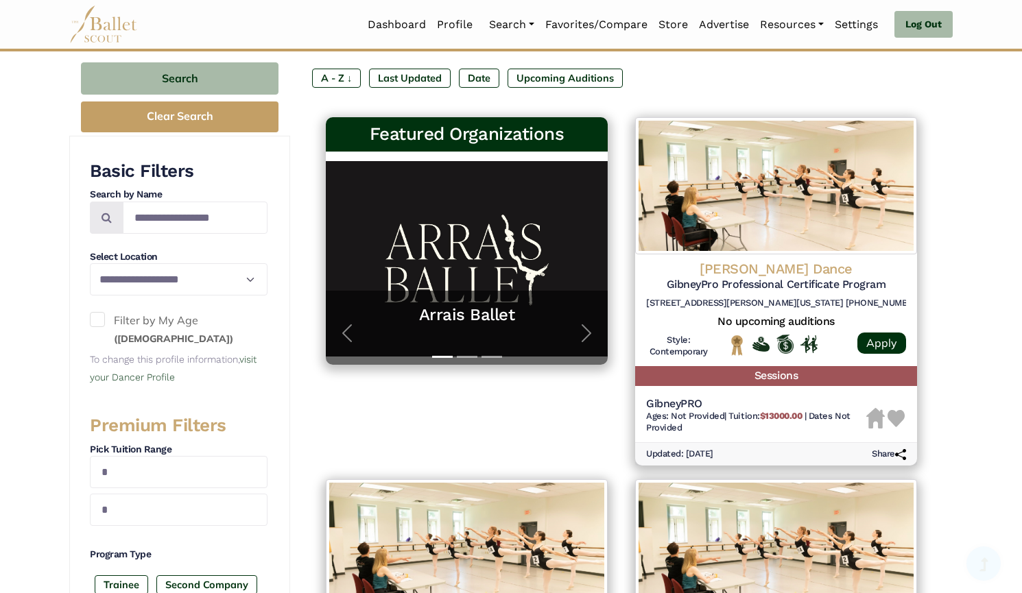
click at [761, 208] on img at bounding box center [776, 185] width 282 height 137
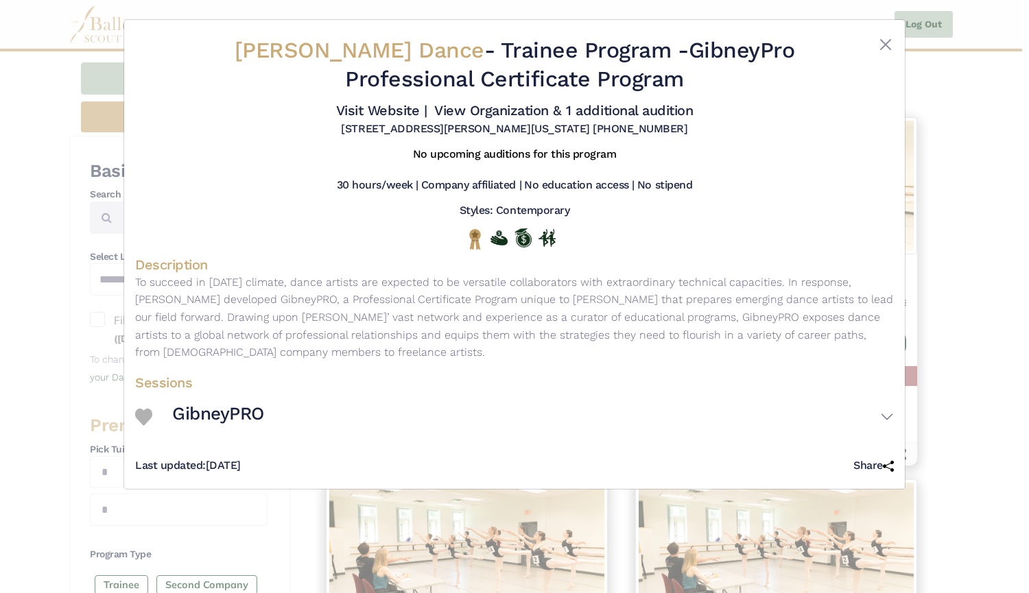
click at [82, 282] on div "Gibney Dance - Trainee Program - GibneyPro Professional Certificate Program Vis…" at bounding box center [514, 296] width 1029 height 593
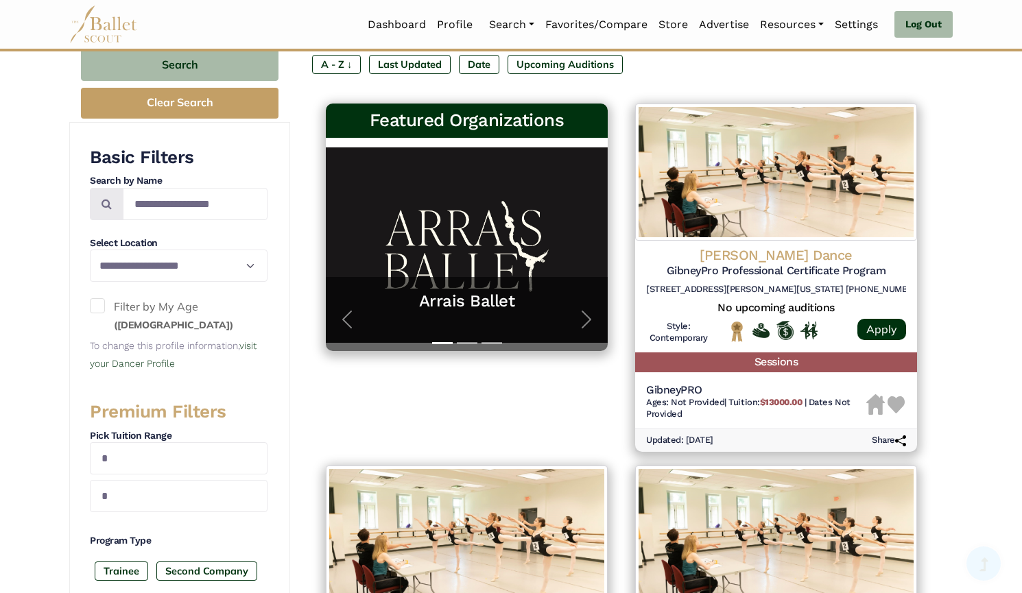
scroll to position [553, 0]
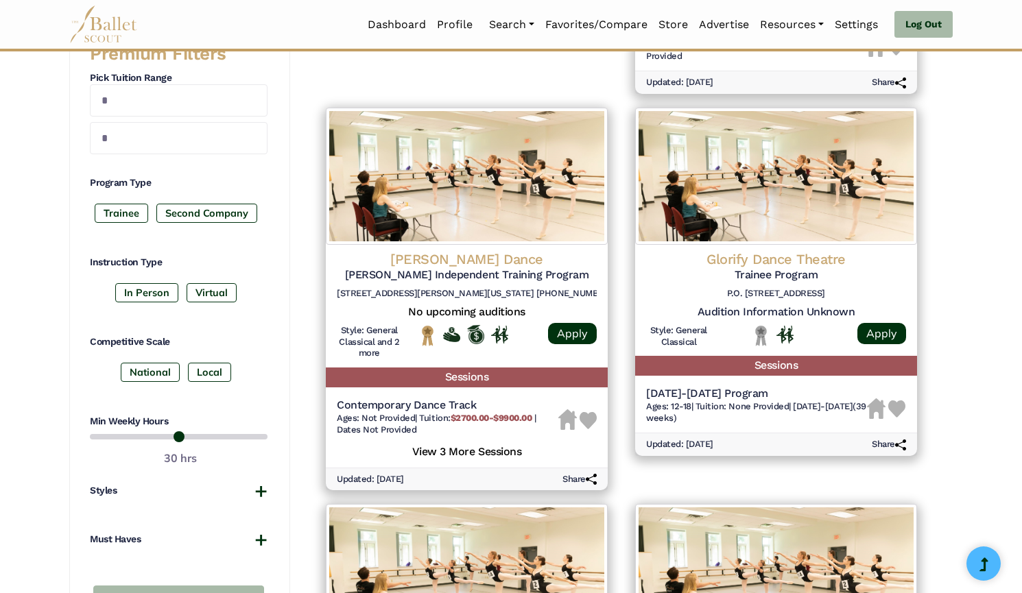
click at [499, 213] on img at bounding box center [467, 176] width 282 height 137
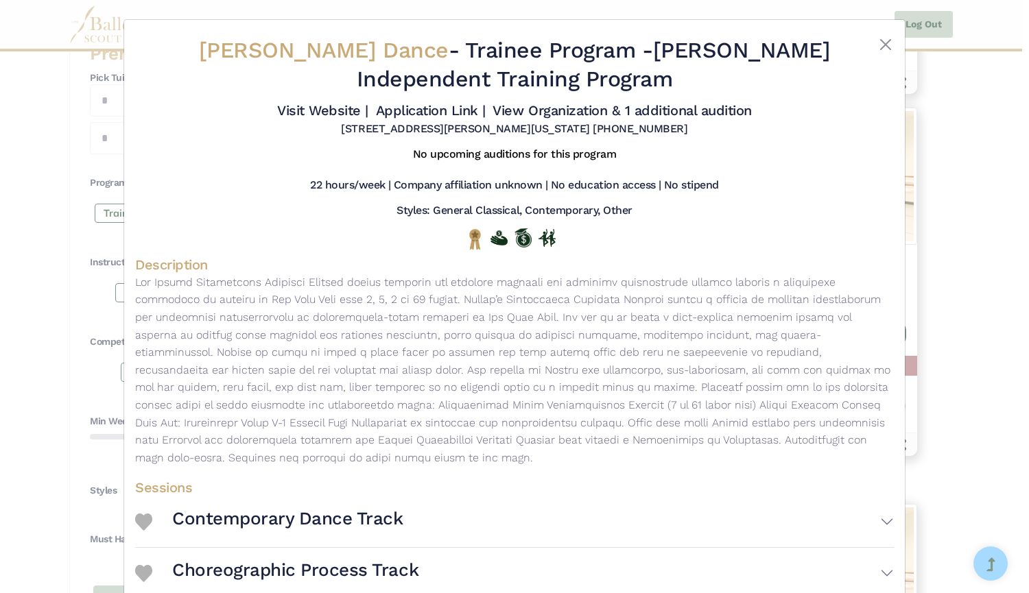
click at [315, 111] on link "Visit Website |" at bounding box center [322, 110] width 91 height 16
click at [422, 104] on link "Application Link |" at bounding box center [431, 110] width 110 height 16
click at [104, 259] on div "Gibney Dance - Trainee Program - Gibney Independent Training Program Visit Webs…" at bounding box center [514, 296] width 1029 height 593
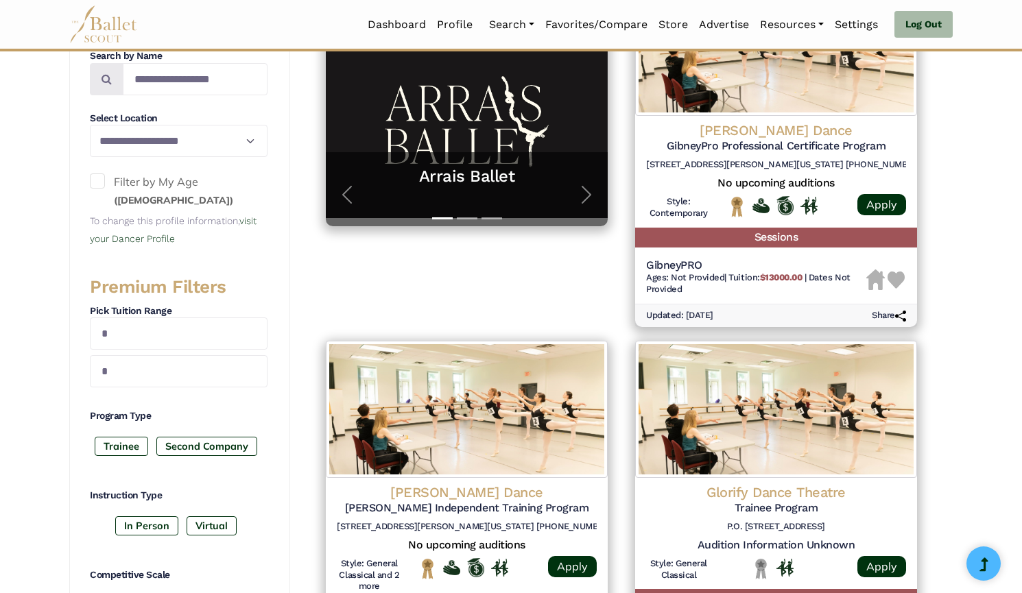
scroll to position [316, 0]
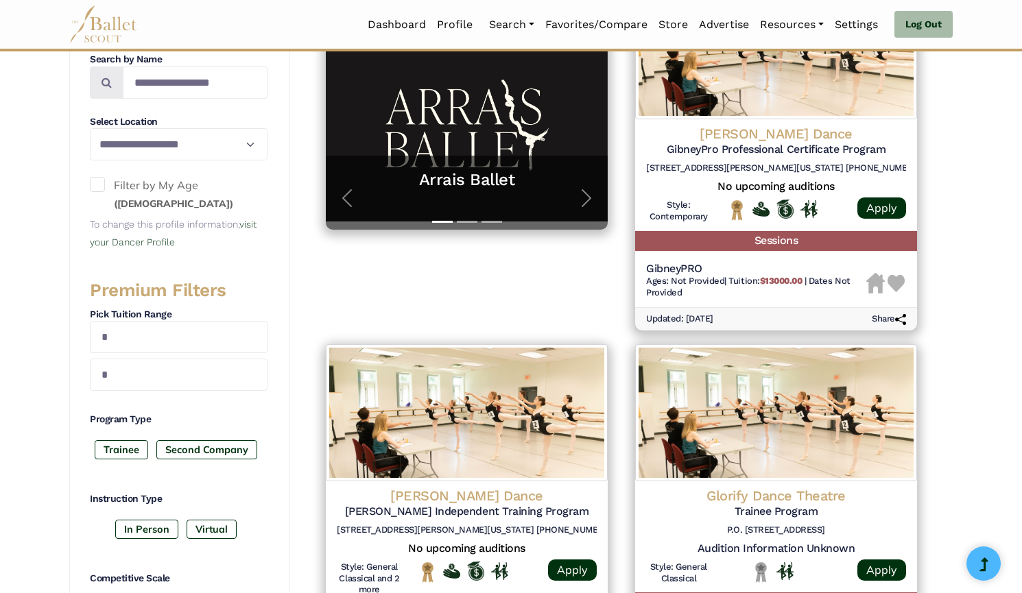
click at [750, 165] on h6 "53A Chambers Street New York, NY 10007 646 837 6809" at bounding box center [776, 169] width 260 height 12
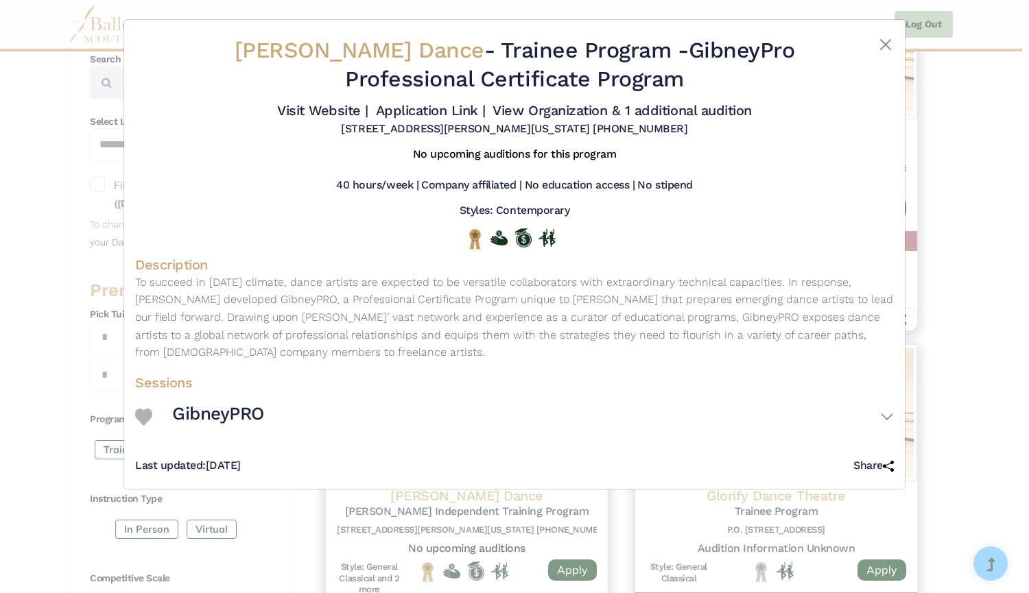
click at [523, 112] on link "View Organization & 1 additional audition" at bounding box center [621, 110] width 258 height 16
click at [24, 195] on div "Gibney Dance - Trainee Program - GibneyPro Professional Certificate Program Vis…" at bounding box center [514, 296] width 1029 height 593
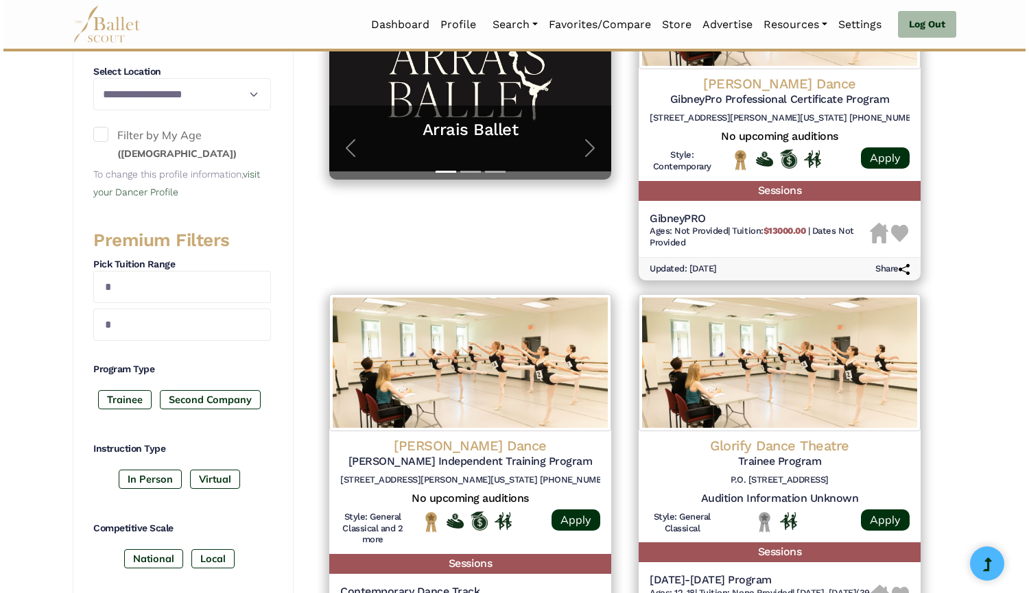
scroll to position [568, 0]
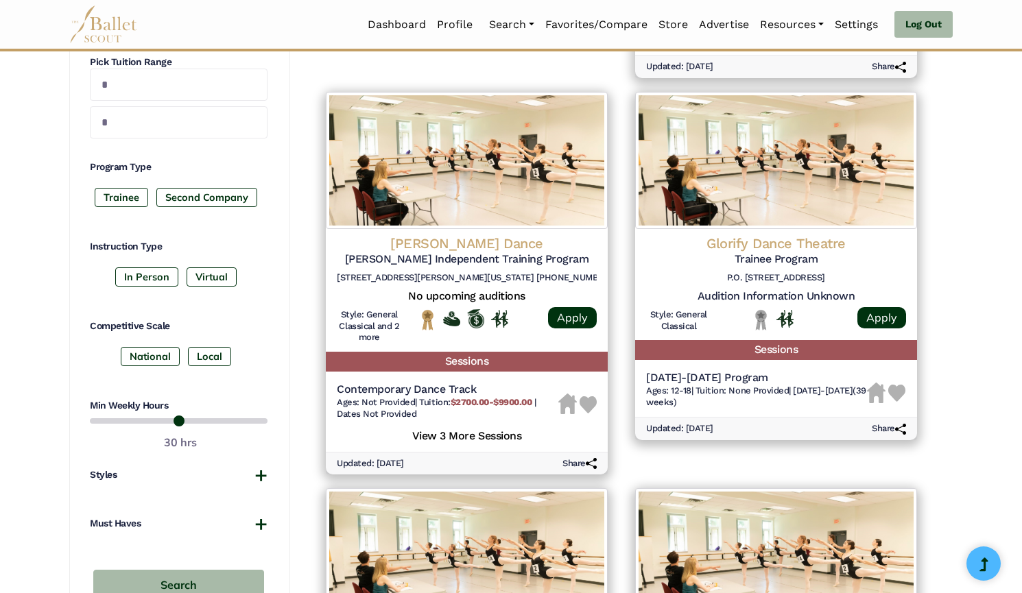
click at [391, 264] on h5 "[PERSON_NAME] Independent Training Program" at bounding box center [467, 259] width 260 height 14
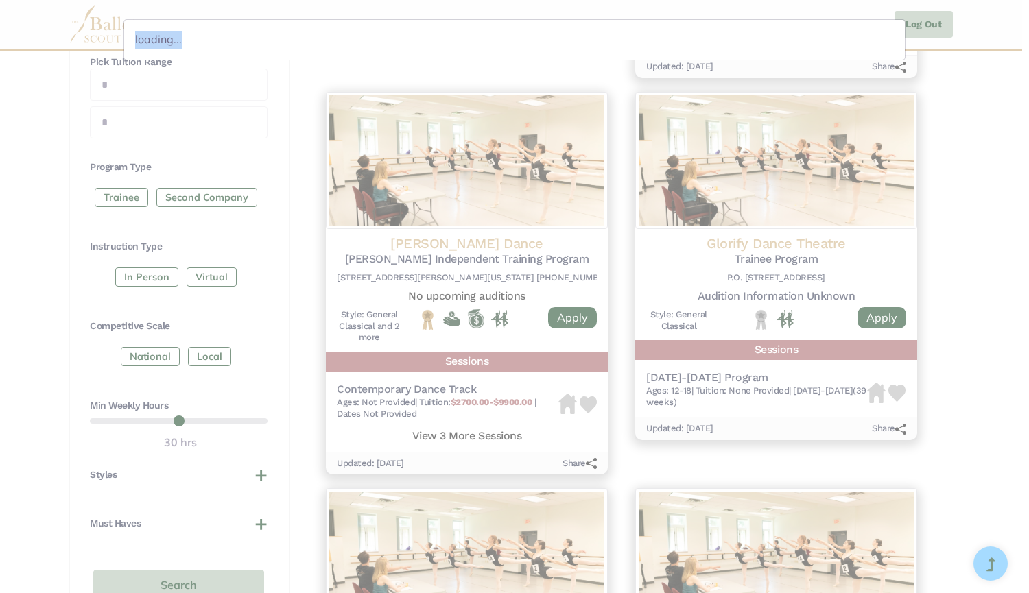
click at [391, 264] on div "loading..." at bounding box center [514, 296] width 1029 height 593
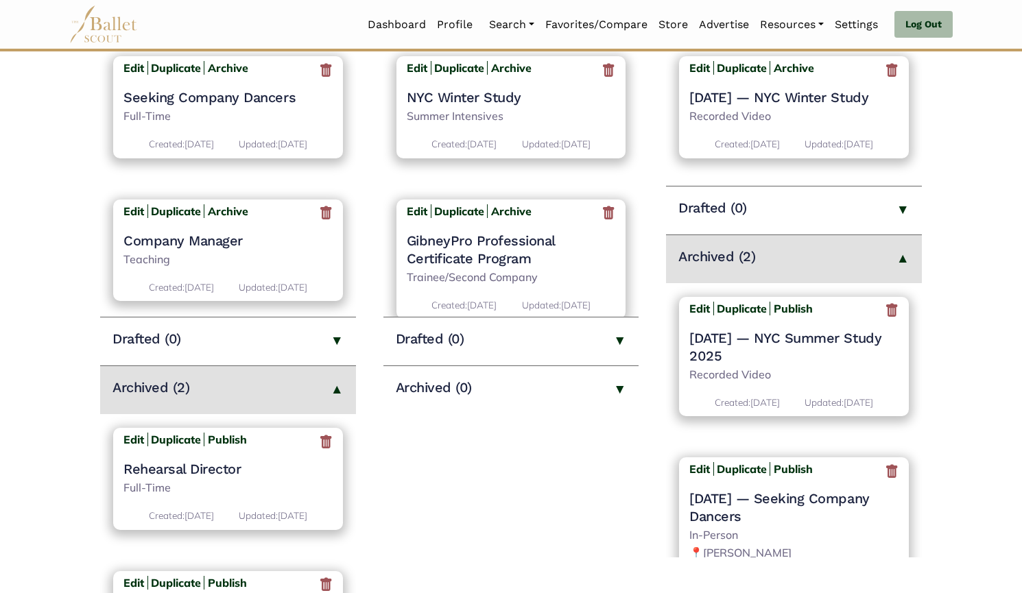
scroll to position [272, 0]
click at [885, 320] on icon at bounding box center [892, 311] width 14 height 17
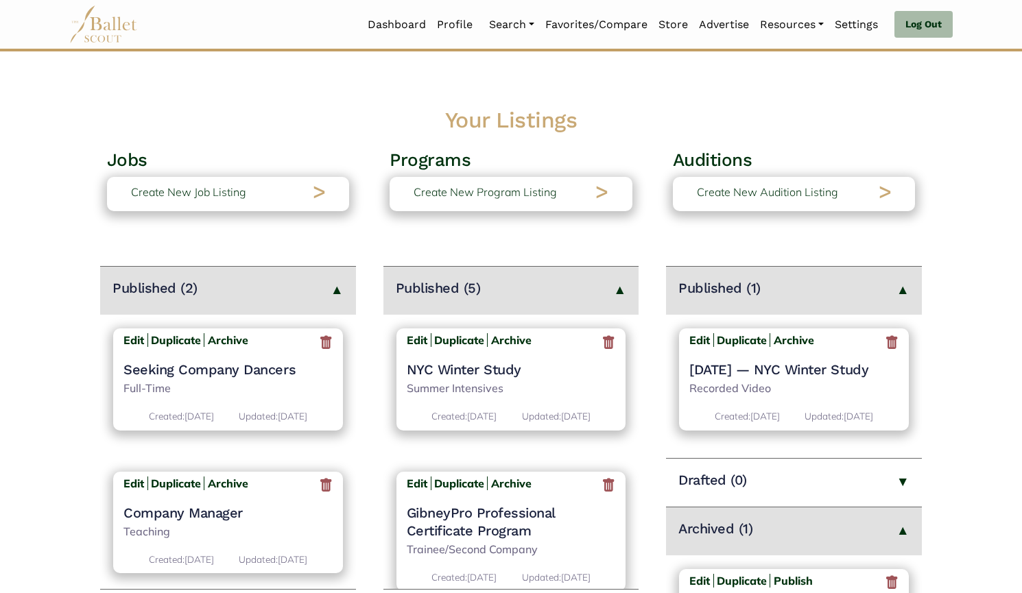
scroll to position [202, 0]
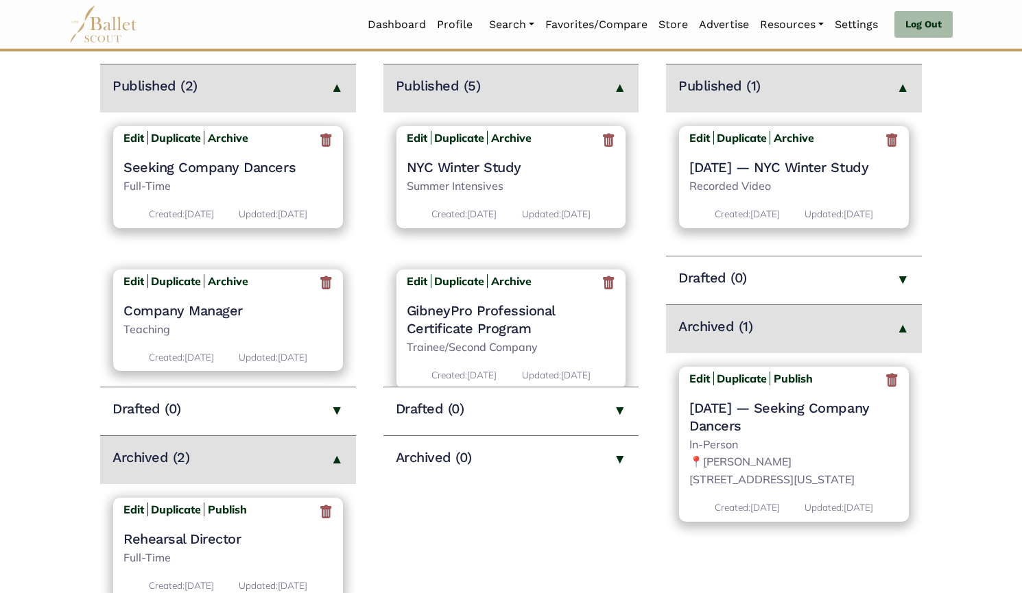
click at [889, 389] on icon at bounding box center [892, 380] width 14 height 17
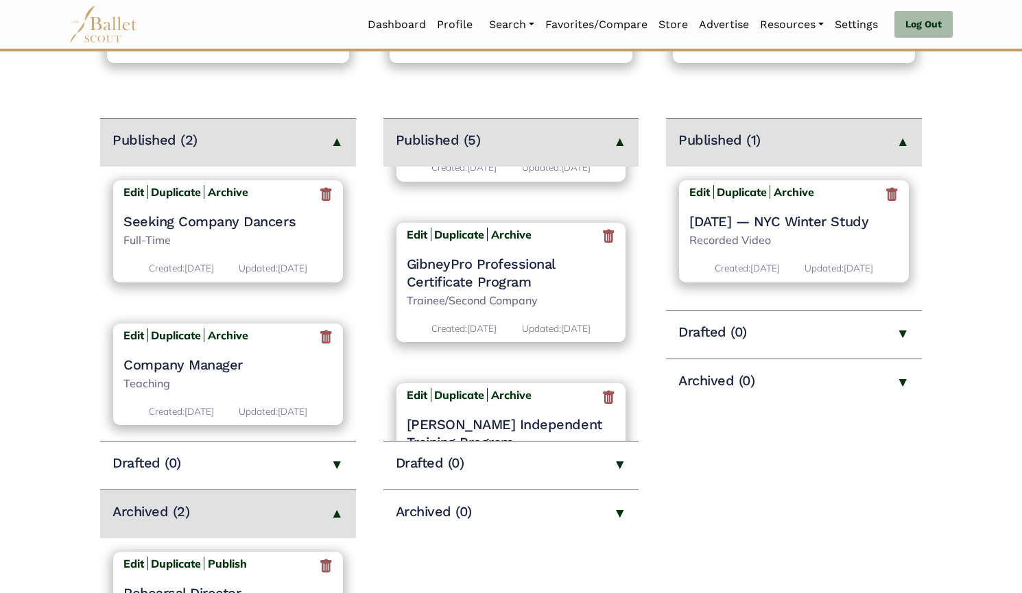
scroll to position [100, 0]
click at [447, 285] on h4 "GibneyPro Professional Certificate Program" at bounding box center [511, 274] width 209 height 36
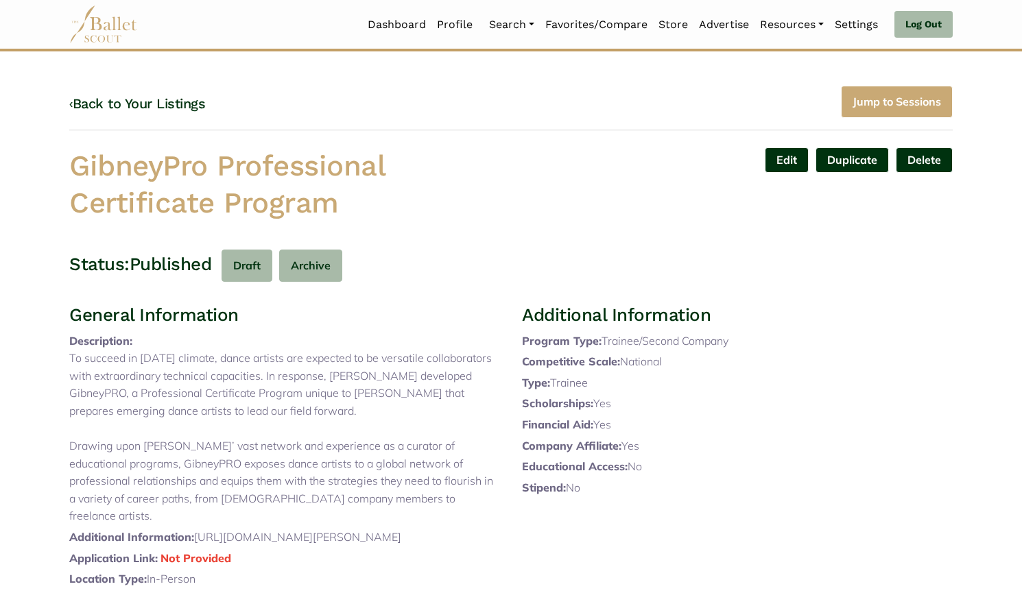
click at [789, 163] on link "Edit" at bounding box center [787, 159] width 44 height 25
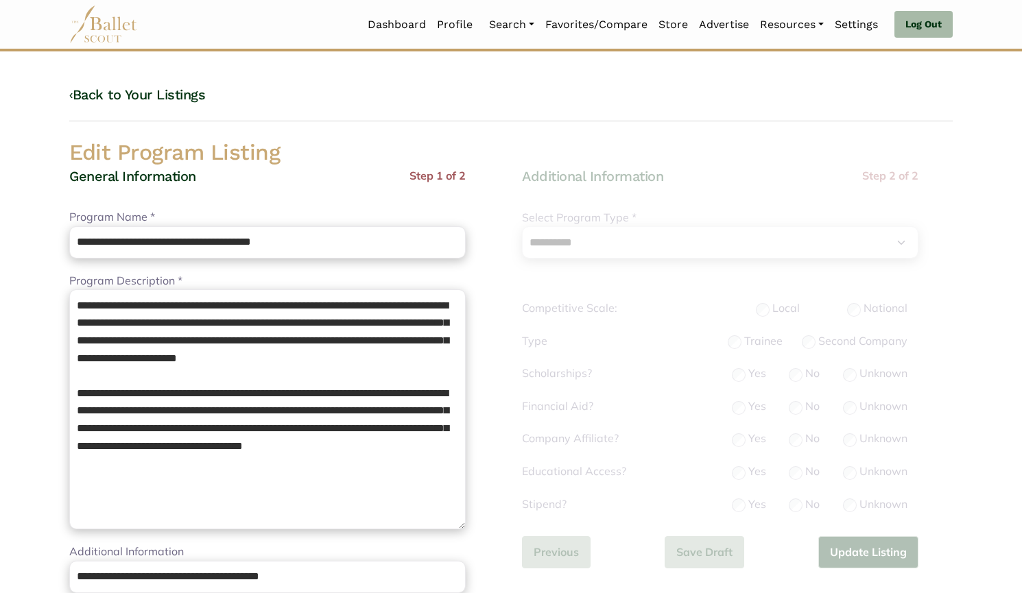
select select "**"
select select "*"
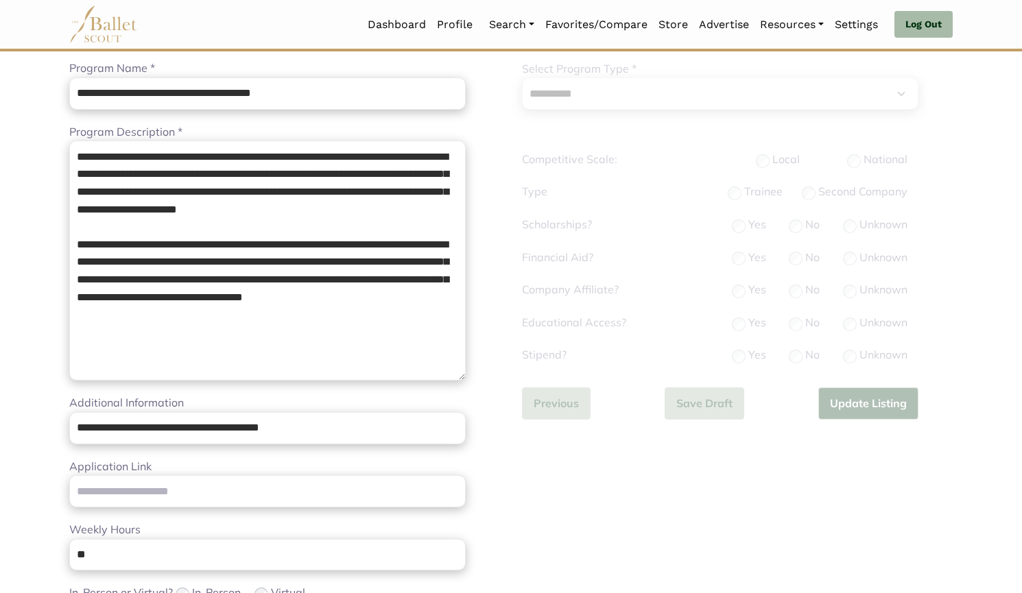
scroll to position [174, 0]
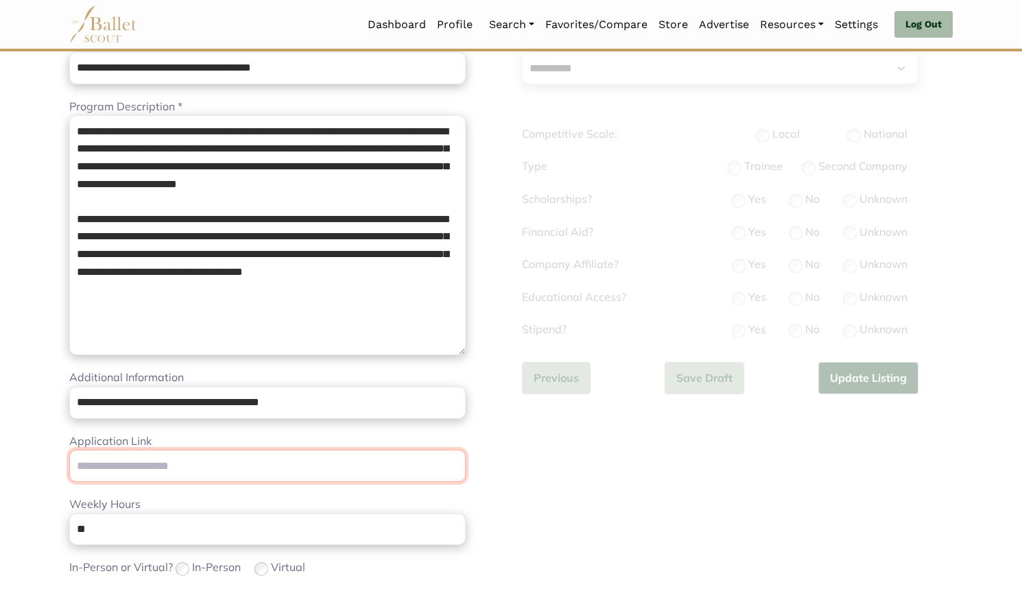
click at [115, 477] on input "Application Link" at bounding box center [267, 466] width 396 height 32
paste input "**********"
type input "**********"
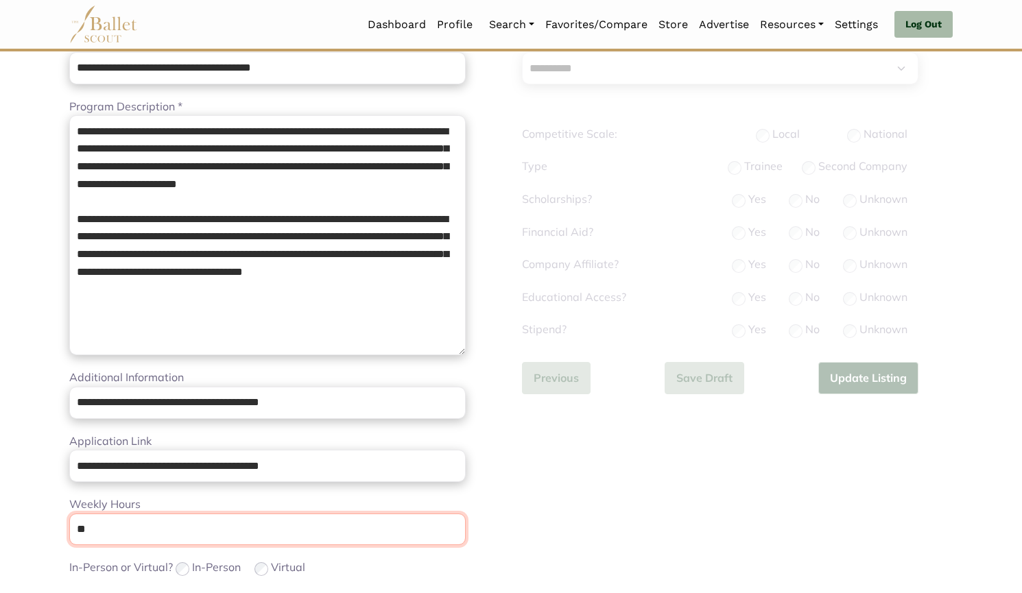
click at [119, 522] on input "**" at bounding box center [267, 530] width 396 height 32
type input "*"
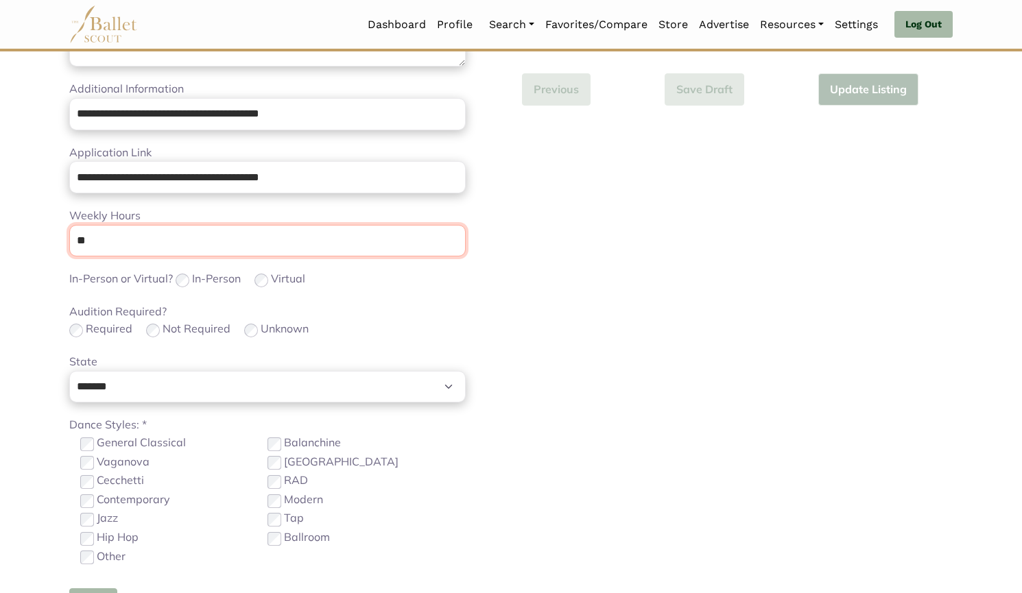
scroll to position [511, 0]
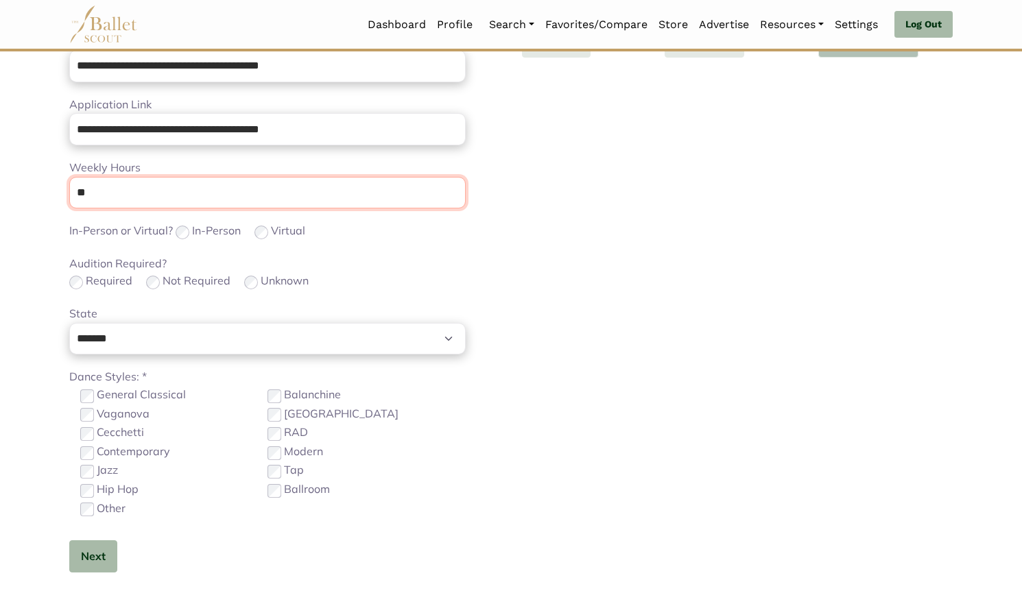
type input "**"
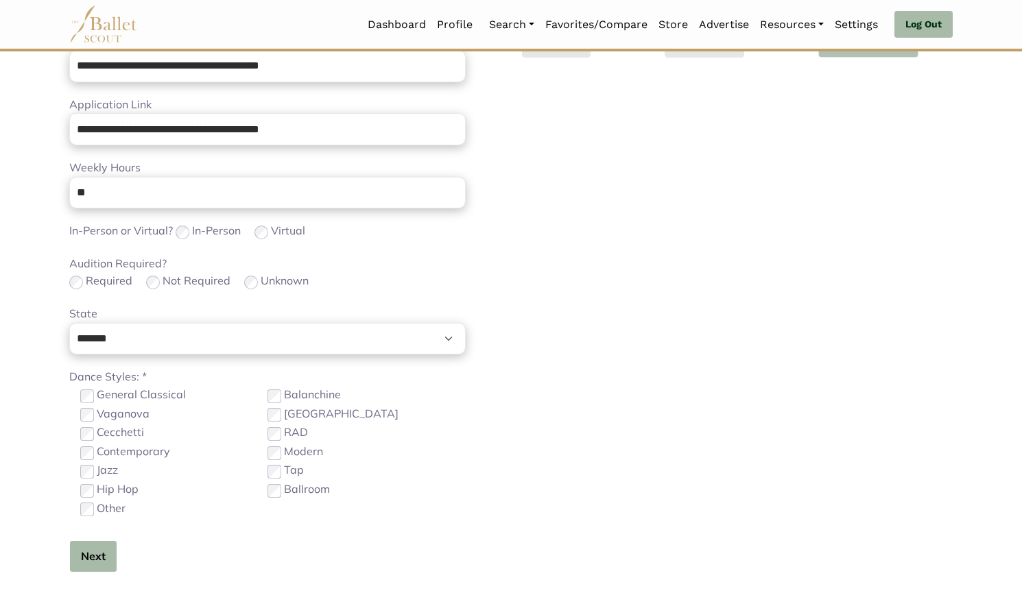
click at [91, 550] on button "Next" at bounding box center [93, 556] width 48 height 32
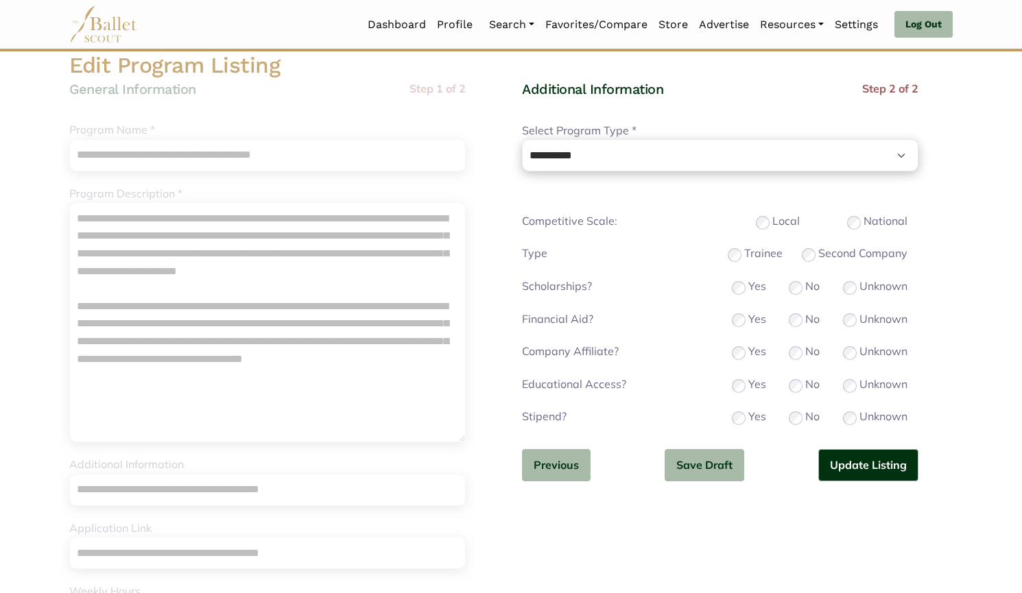
scroll to position [23, 0]
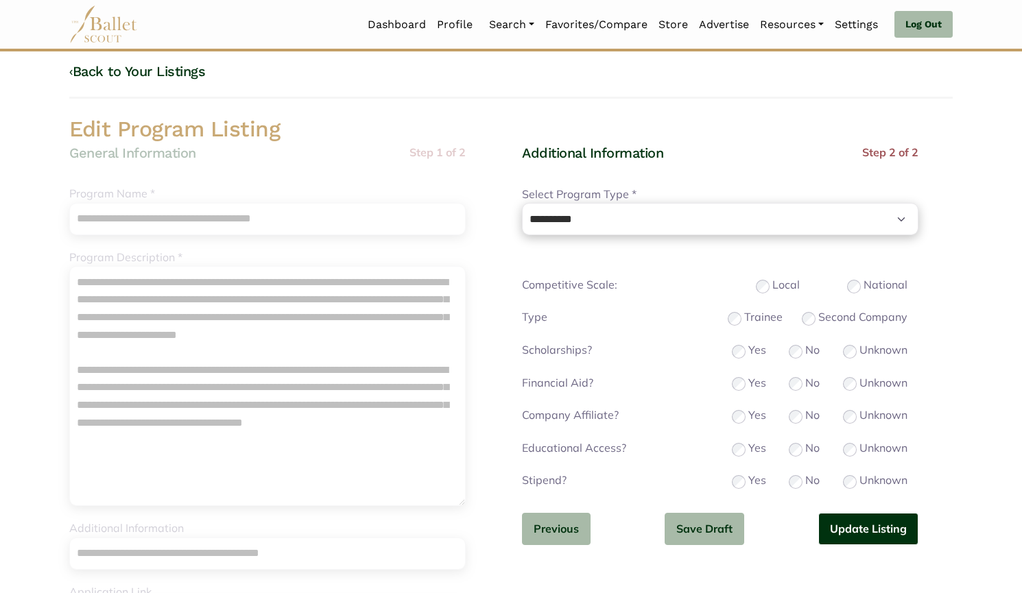
click at [846, 527] on button "Update Listing" at bounding box center [868, 529] width 100 height 32
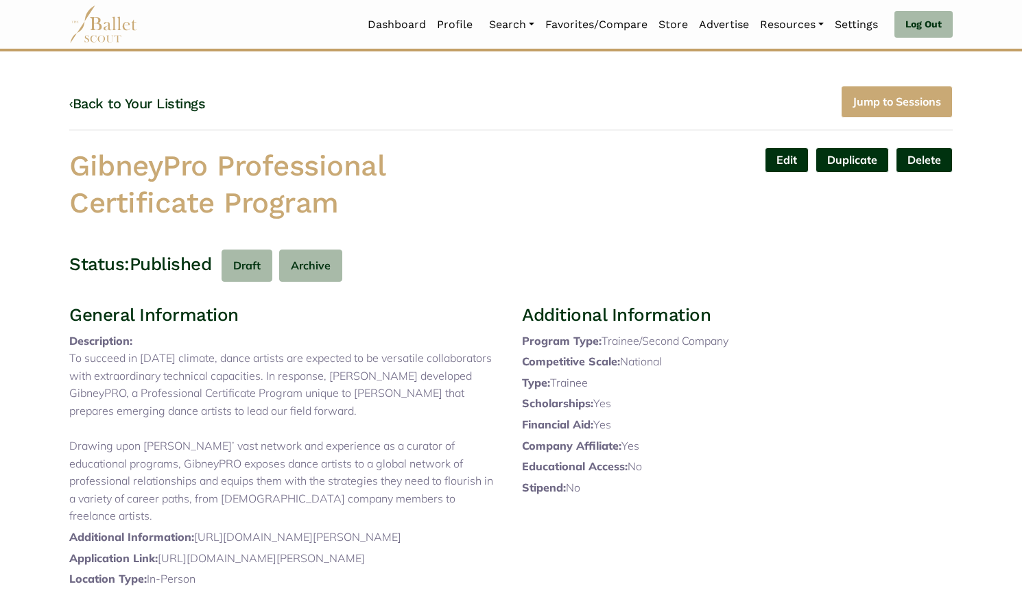
drag, startPoint x: 327, startPoint y: 203, endPoint x: 0, endPoint y: 145, distance: 332.1
click at [0, 145] on body "Loading... Please Wait Dashboard Profile" at bounding box center [511, 522] width 1022 height 1045
copy h1 "GibneyPro Professional Certificate Program"
click at [178, 101] on link "‹ Back to Your Listings" at bounding box center [137, 103] width 136 height 16
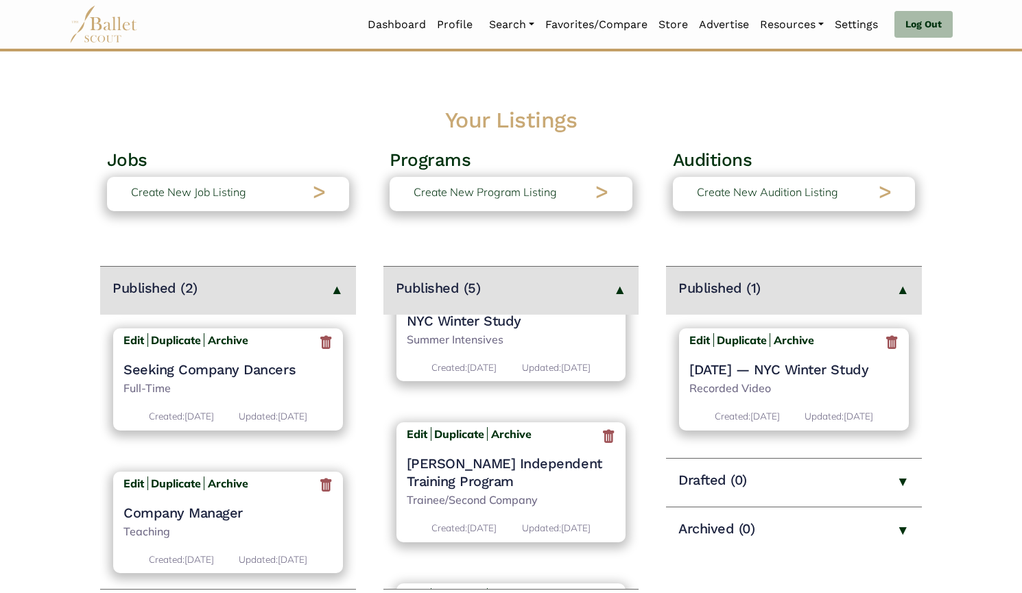
scroll to position [238, 0]
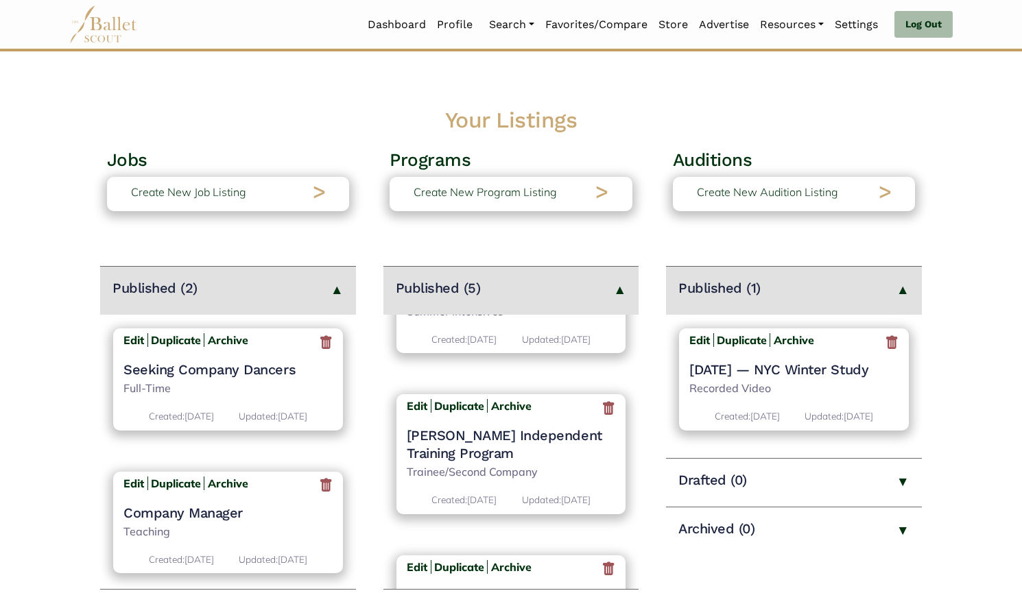
click at [504, 440] on h4 "[PERSON_NAME] Independent Training Program" at bounding box center [511, 444] width 209 height 36
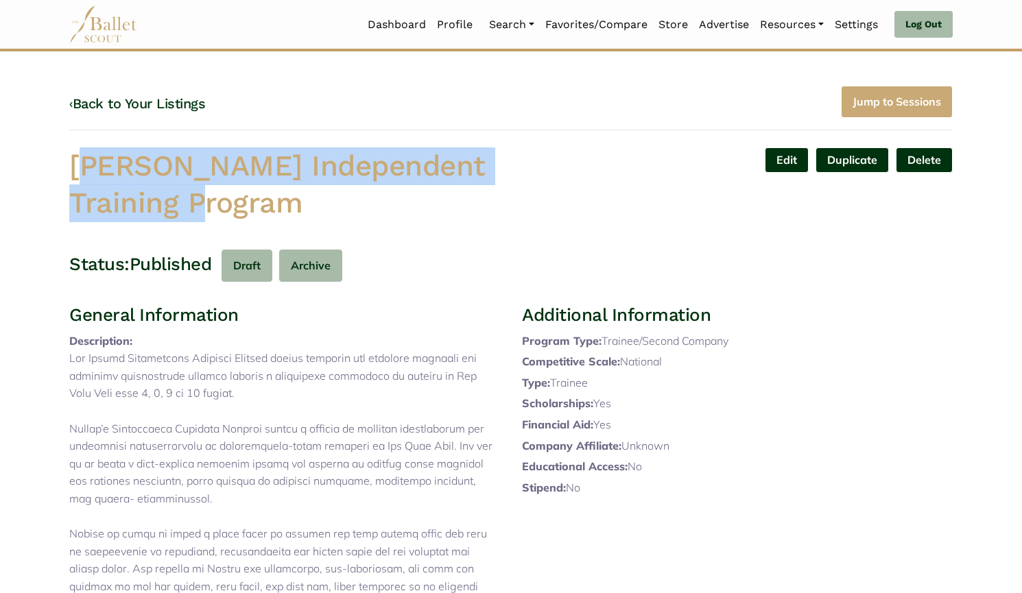
drag, startPoint x: 40, startPoint y: 163, endPoint x: 20, endPoint y: 154, distance: 22.1
copy h1 "[PERSON_NAME] Independent Training Program"
click at [783, 149] on link "Edit" at bounding box center [787, 159] width 44 height 25
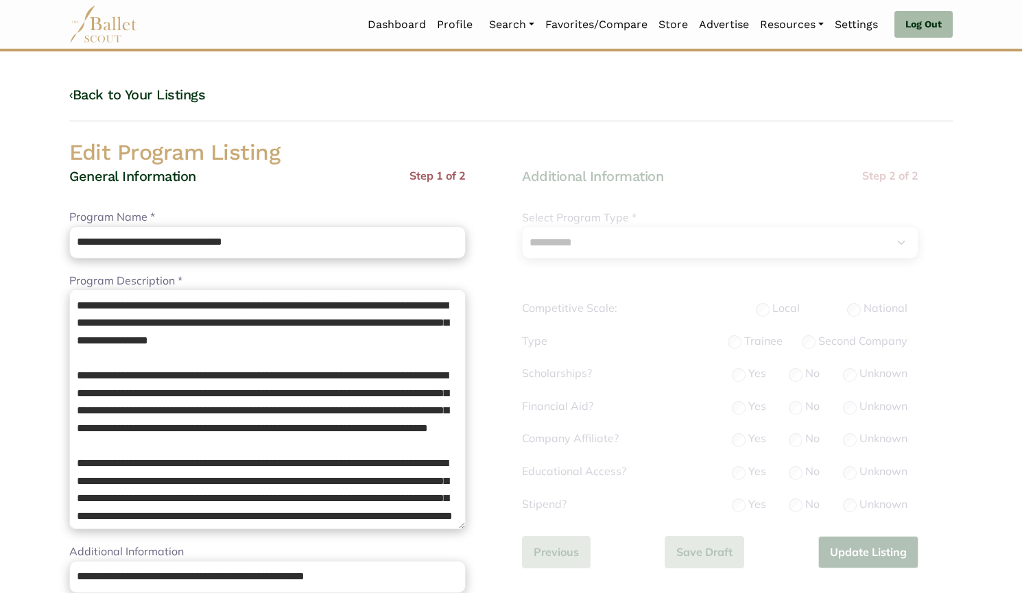
select select "**"
select select "*"
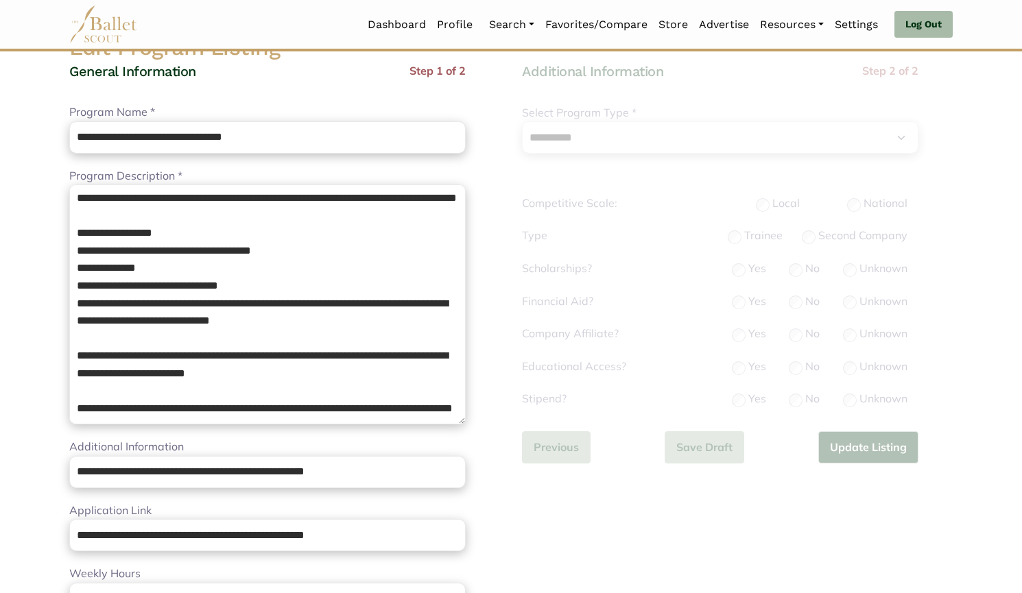
scroll to position [108, 0]
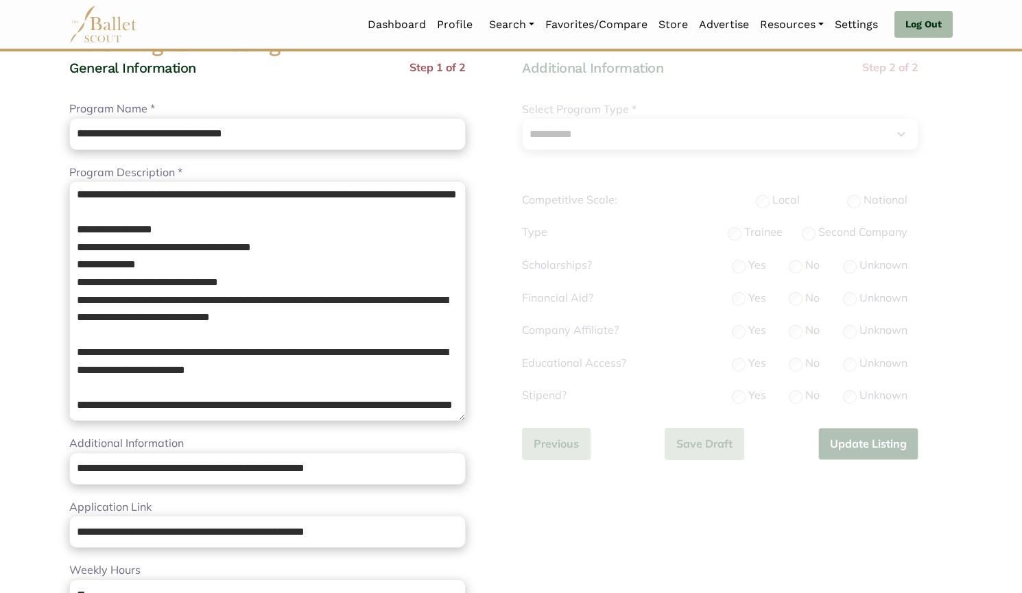
click at [302, 421] on div "**********" at bounding box center [267, 528] width 396 height 938
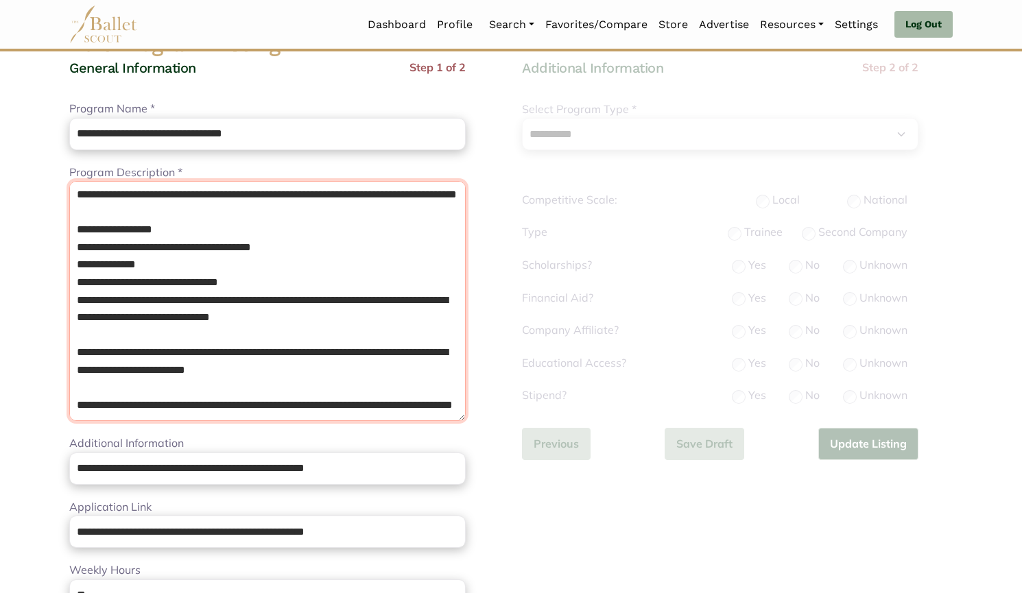
click at [210, 399] on textarea "Program Description *" at bounding box center [267, 301] width 396 height 240
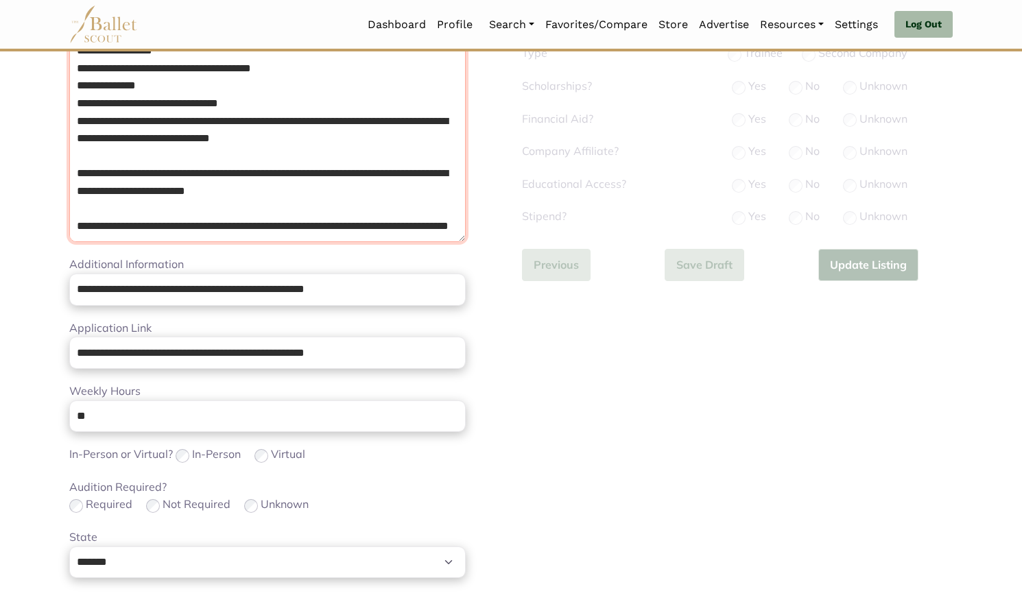
type textarea "**********"
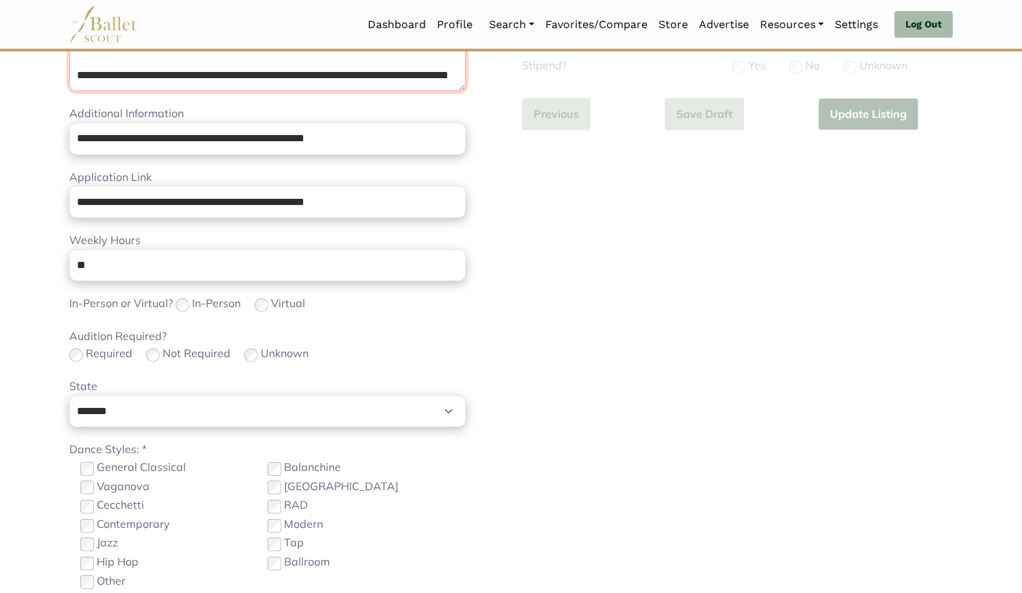
scroll to position [543, 0]
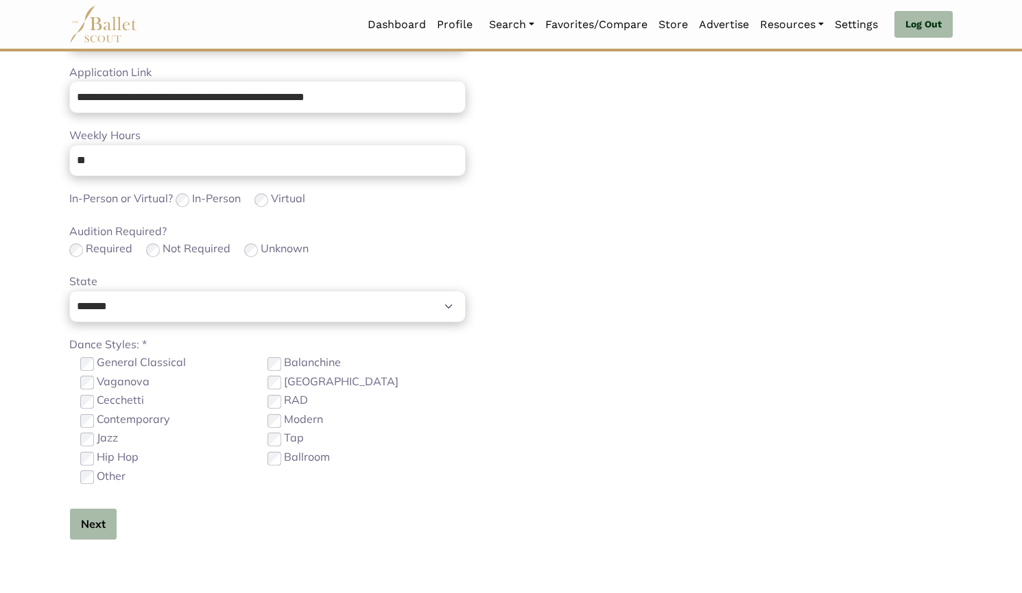
click at [89, 526] on button "Next" at bounding box center [93, 524] width 48 height 32
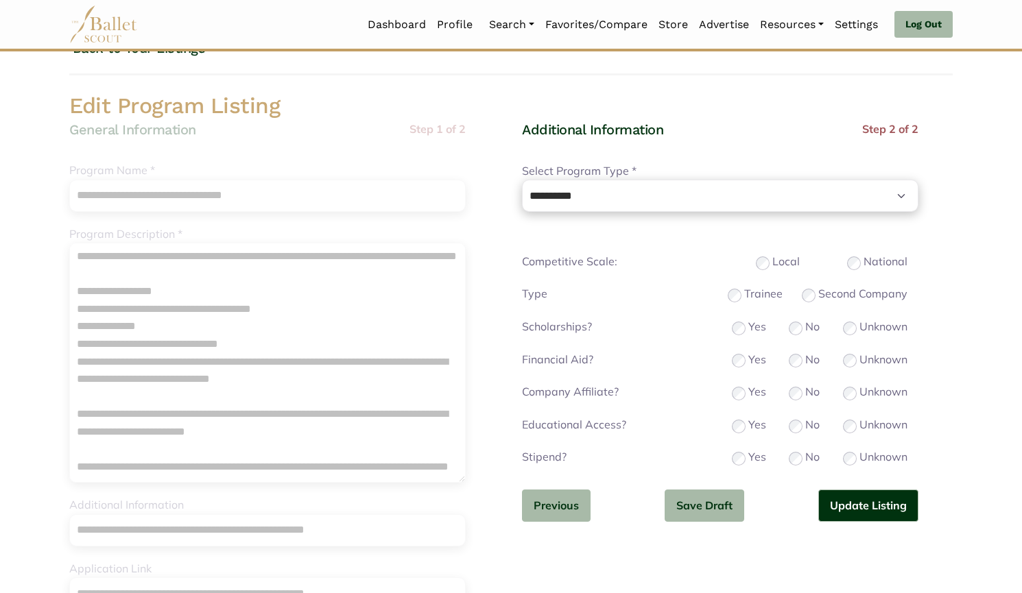
scroll to position [49, 0]
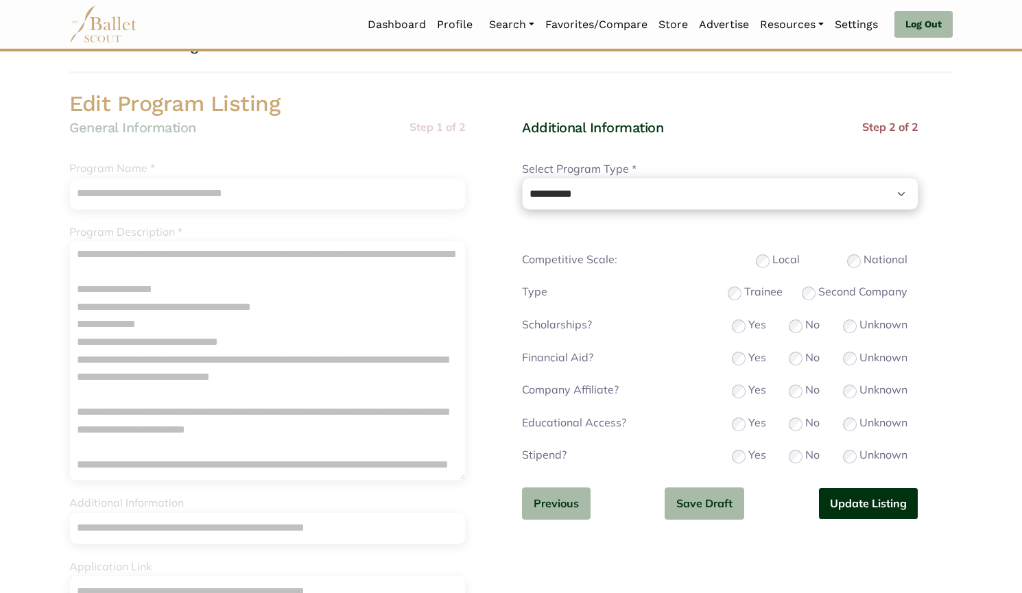
click at [855, 495] on button "Update Listing" at bounding box center [868, 504] width 100 height 32
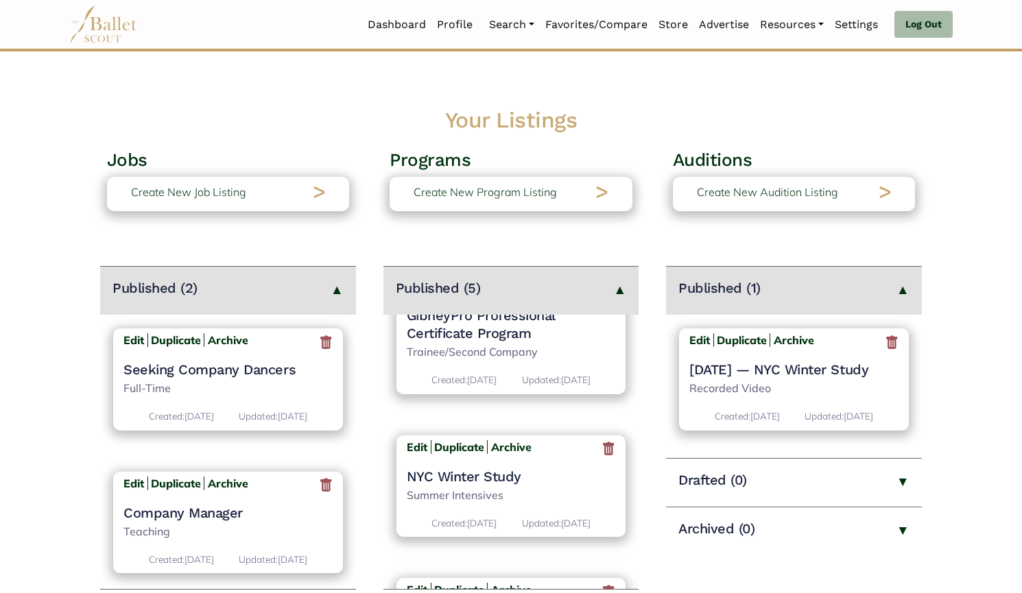
scroll to position [8, 0]
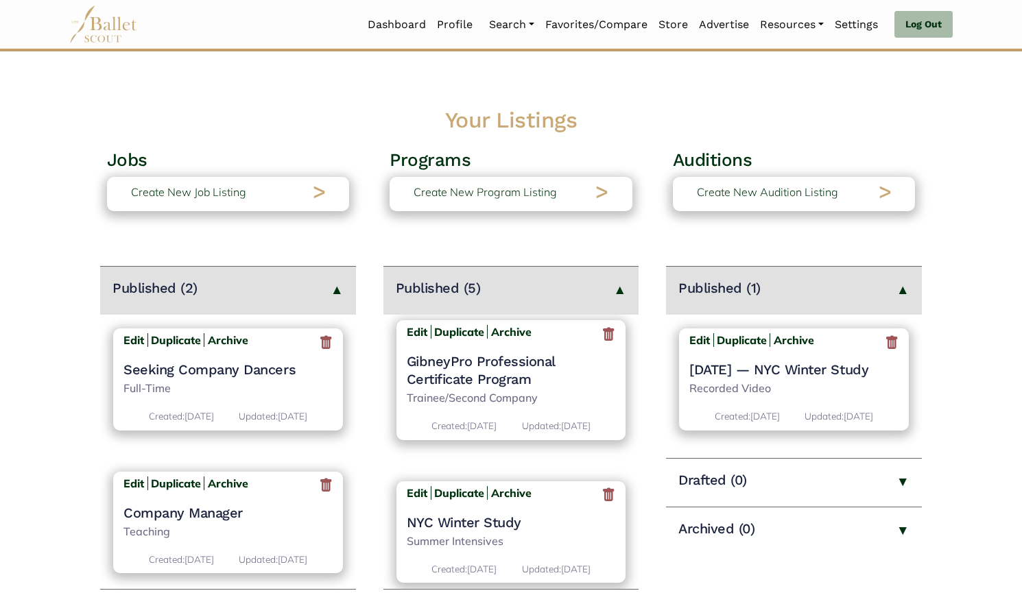
click at [488, 367] on h4 "GibneyPro Professional Certificate Program" at bounding box center [511, 370] width 209 height 36
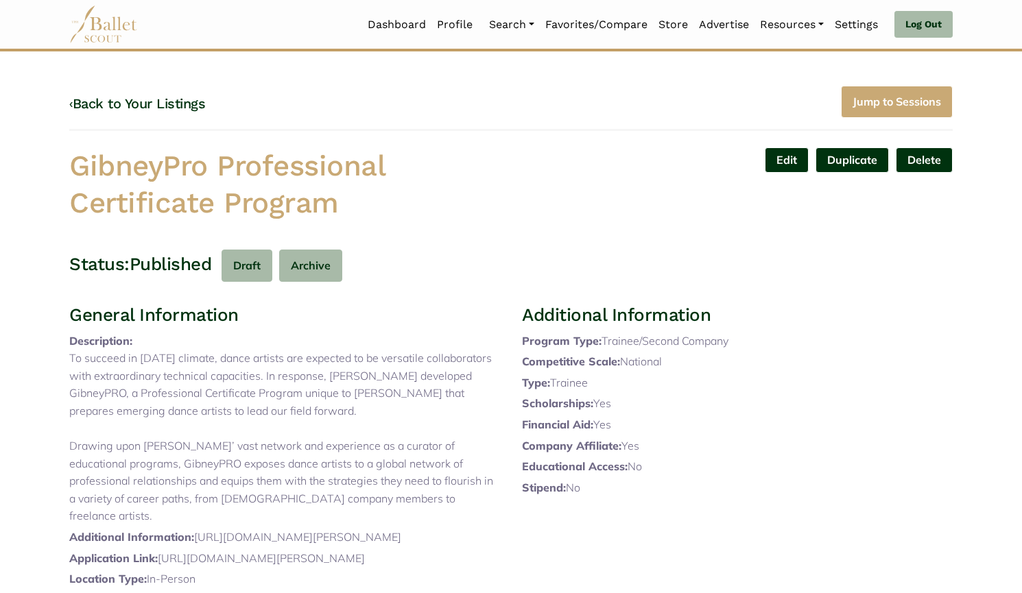
scroll to position [359, 0]
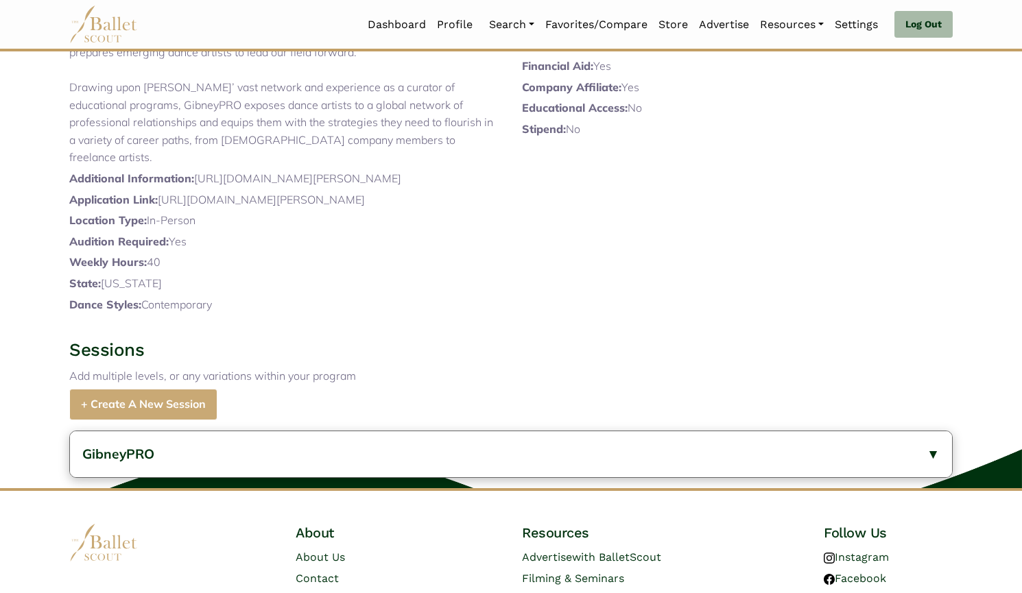
drag, startPoint x: 441, startPoint y: 229, endPoint x: 196, endPoint y: 231, distance: 244.8
click at [196, 188] on p "Additional Information: [URL][DOMAIN_NAME][PERSON_NAME]" at bounding box center [284, 179] width 431 height 18
copy p "[URL][DOMAIN_NAME][PERSON_NAME]"
click at [503, 233] on div "General Information Description: To succeed in today’s climate, dance artists a…" at bounding box center [284, 131] width 453 height 372
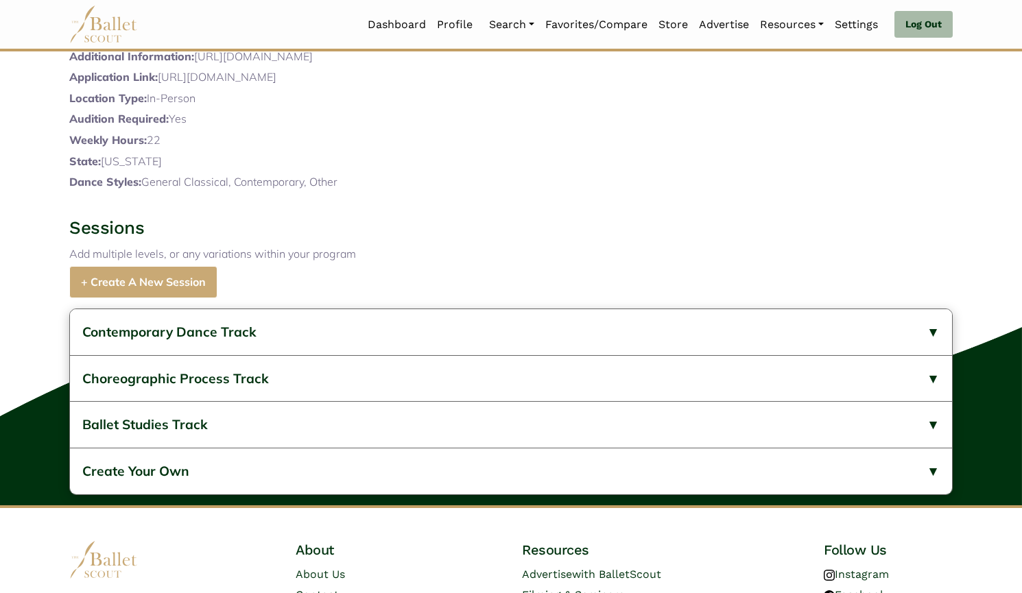
scroll to position [849, 0]
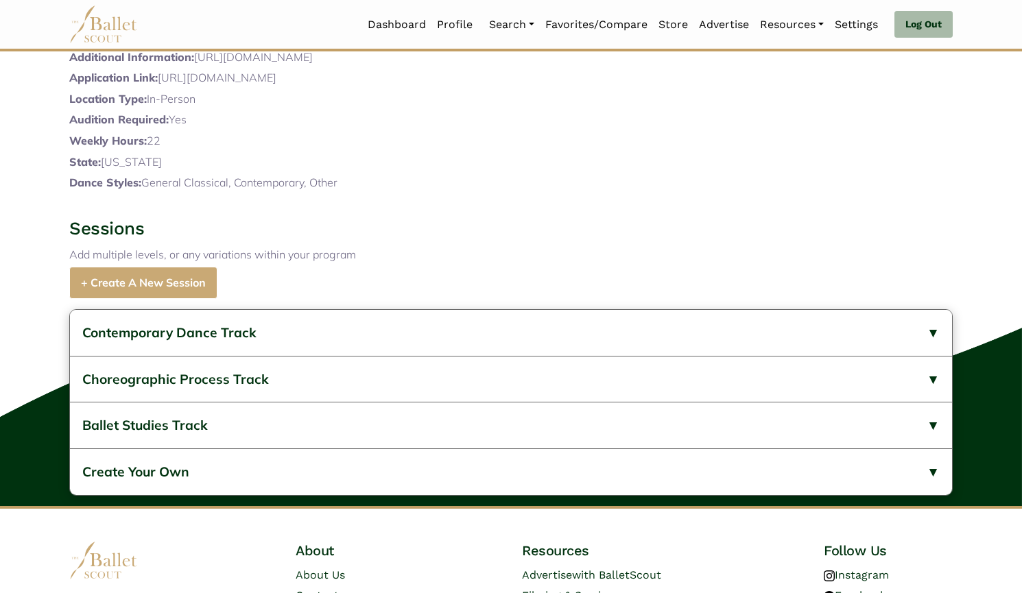
click at [295, 356] on button "Contemporary Dance Track" at bounding box center [511, 333] width 882 height 46
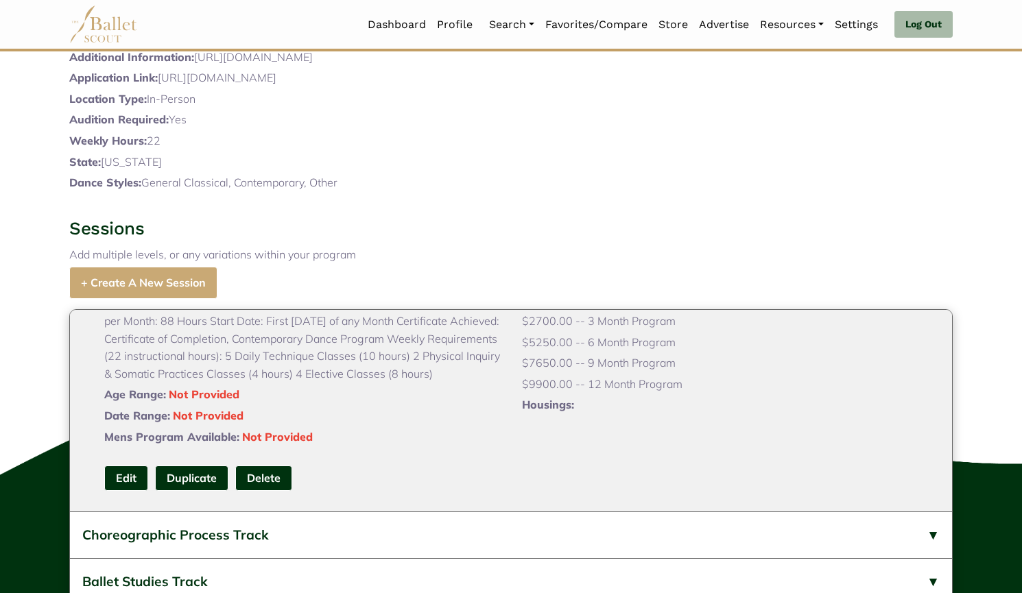
scroll to position [1151, 0]
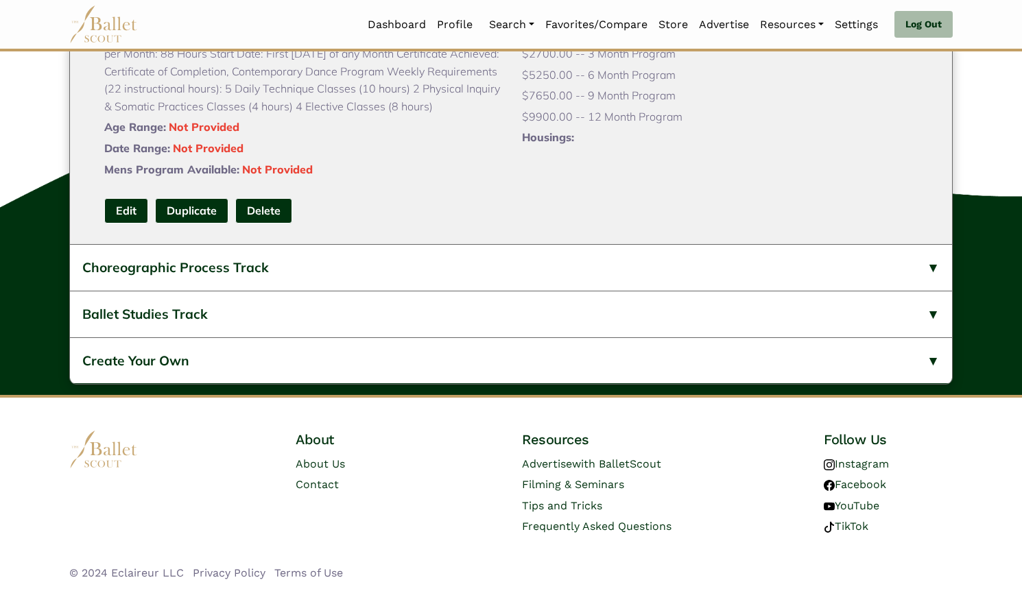
click at [315, 296] on button "Ballet Studies Track" at bounding box center [511, 314] width 882 height 47
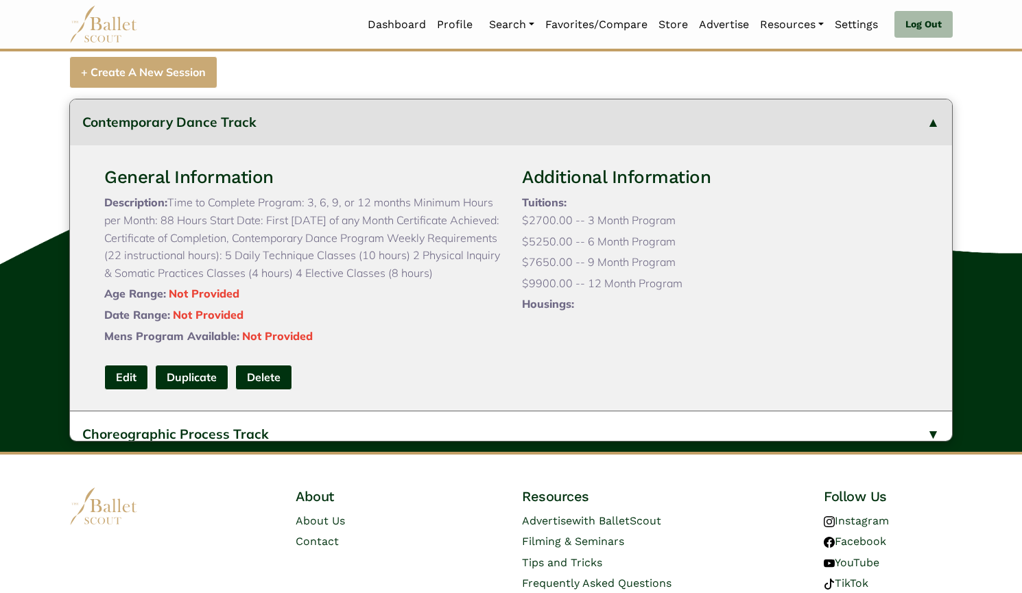
scroll to position [1061, 0]
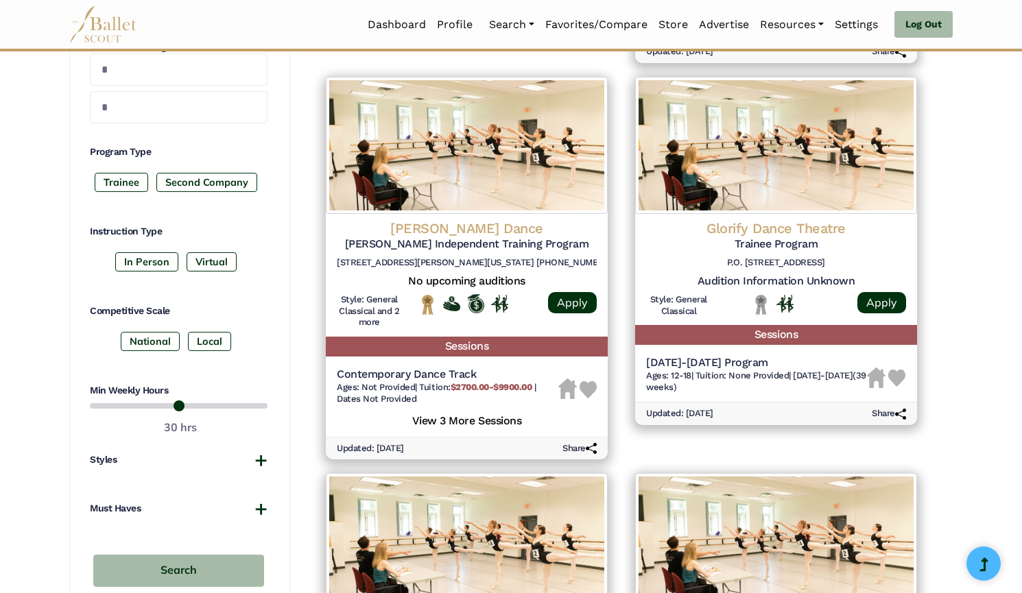
scroll to position [579, 0]
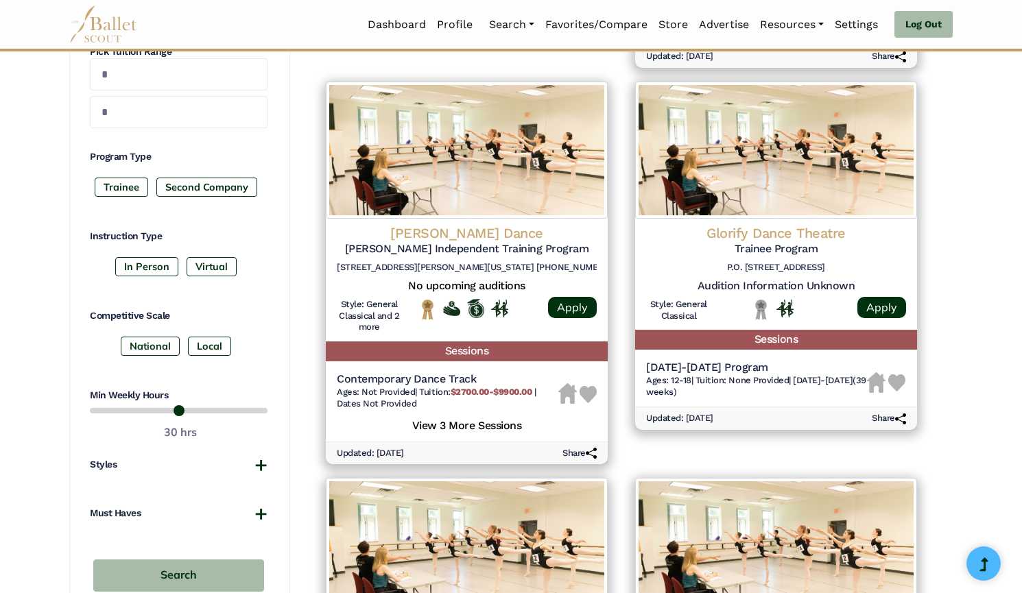
click at [707, 187] on img at bounding box center [776, 150] width 282 height 137
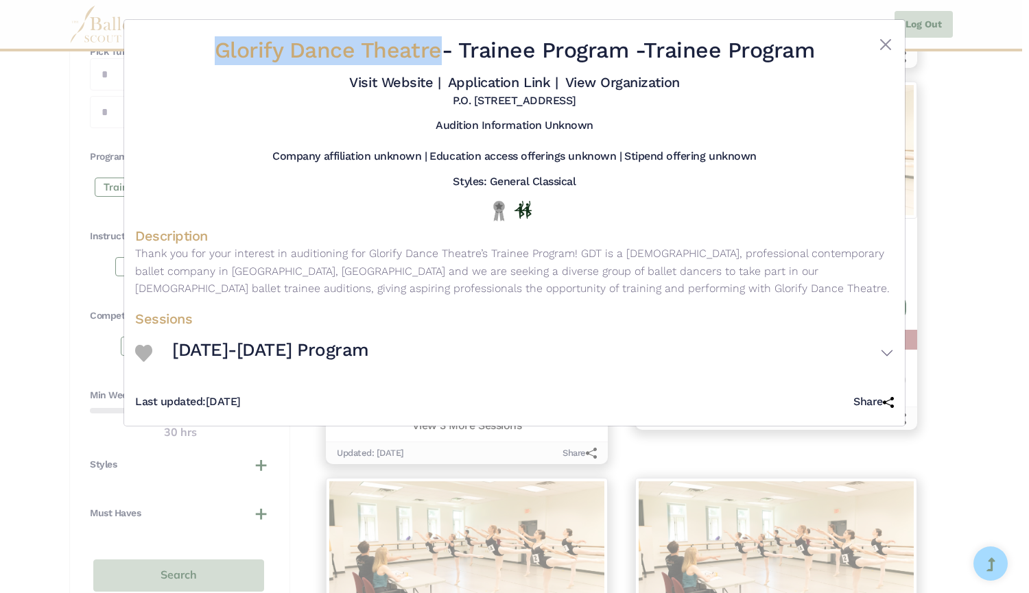
drag, startPoint x: 198, startPoint y: 51, endPoint x: 431, endPoint y: 54, distance: 232.5
click at [431, 54] on h2 "Glorify Dance Theatre - Trainee Program - Trainee Program" at bounding box center [514, 50] width 632 height 29
copy span "Glorify Dance Theatre"
click at [409, 80] on link "Visit Website |" at bounding box center [394, 82] width 91 height 16
click at [466, 82] on link "Application Link |" at bounding box center [503, 82] width 110 height 16
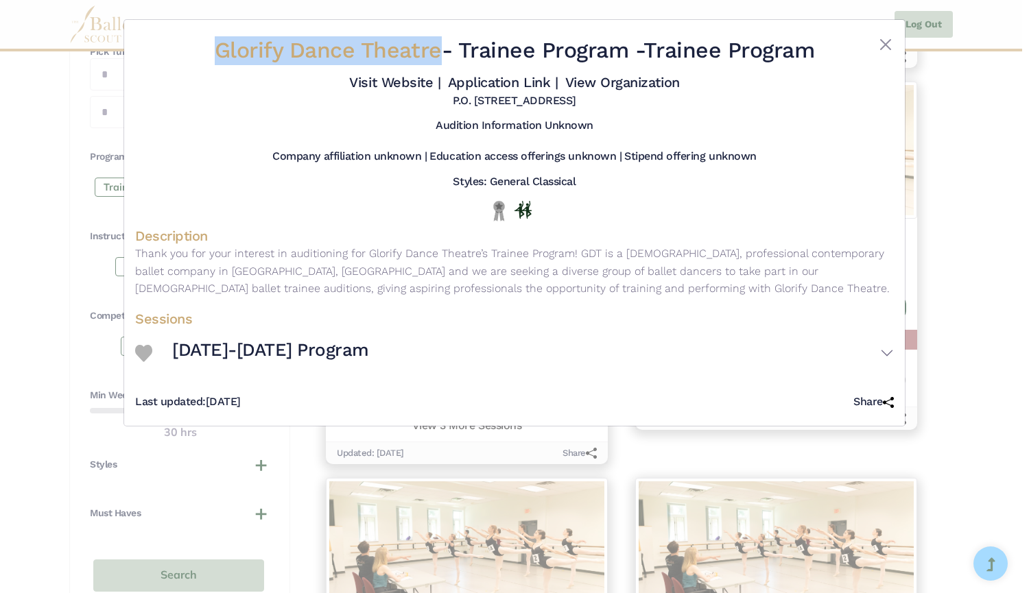
click at [575, 86] on link "View Organization" at bounding box center [622, 82] width 115 height 16
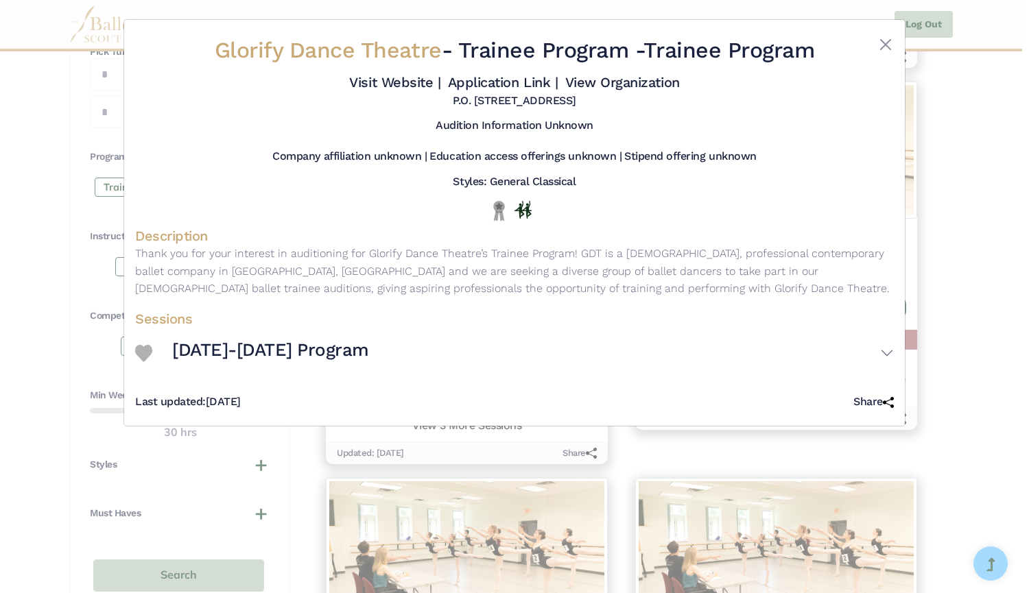
click at [19, 309] on div "Glorify Dance Theatre - Trainee Program - Trainee Program Visit Website | Appli…" at bounding box center [514, 296] width 1029 height 593
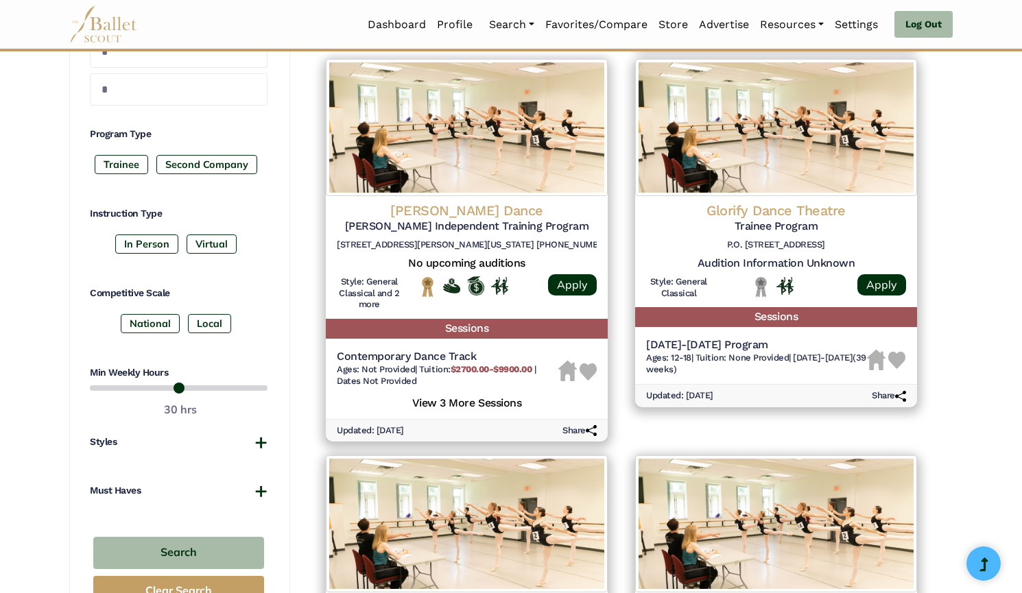
scroll to position [955, 0]
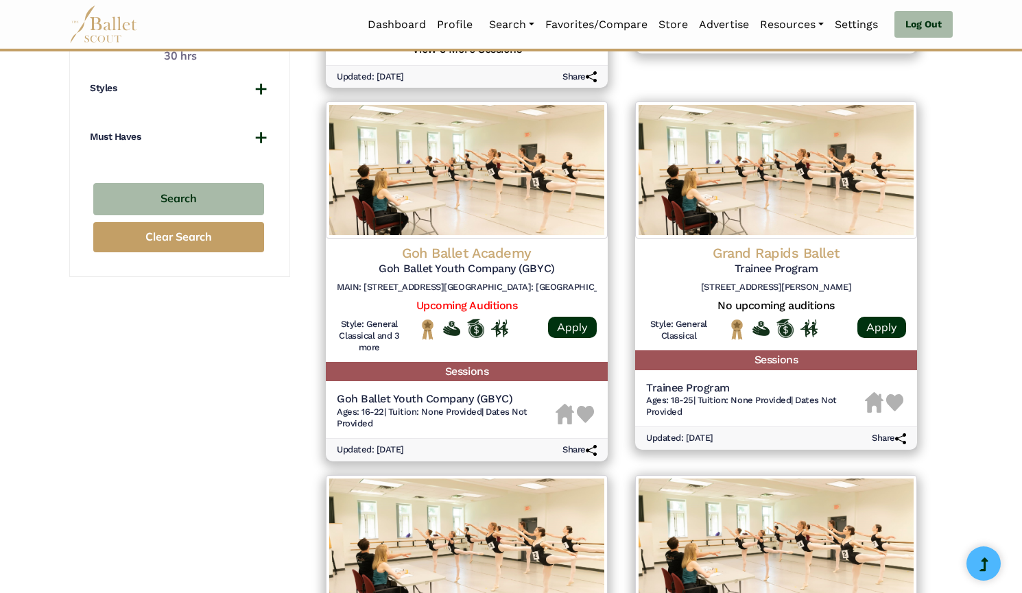
click at [520, 210] on img at bounding box center [467, 169] width 282 height 137
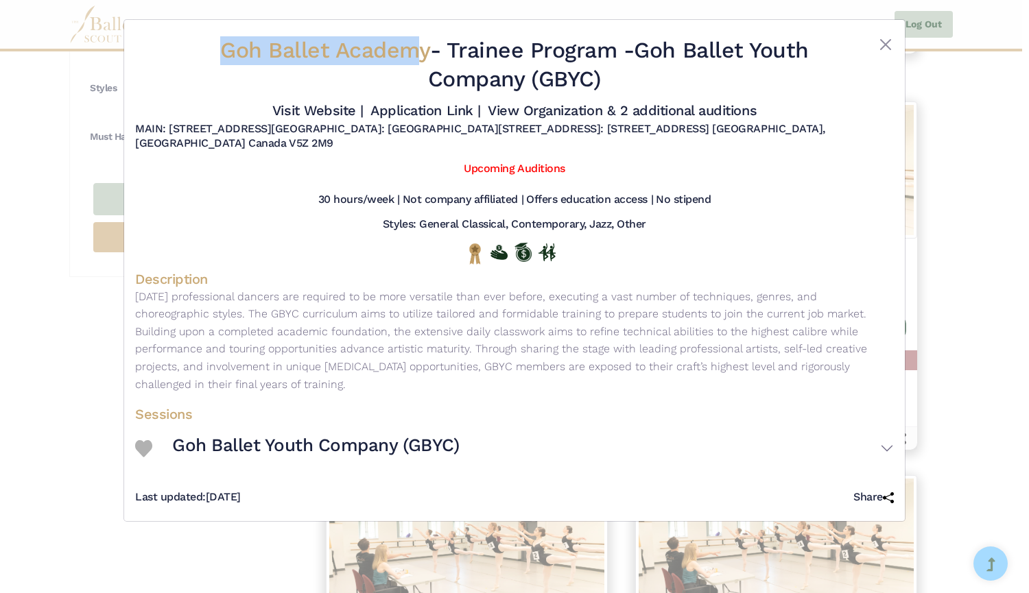
drag, startPoint x: 264, startPoint y: 43, endPoint x: 416, endPoint y: 32, distance: 152.6
click at [416, 32] on div "Goh Ballet Academy - Trainee Program - Goh Ballet Youth Company (GBYC) Visit We…" at bounding box center [514, 93] width 758 height 125
click at [85, 326] on div "Goh Ballet Academy - Trainee Program - Goh Ballet Youth Company (GBYC) Visit We…" at bounding box center [514, 296] width 1029 height 593
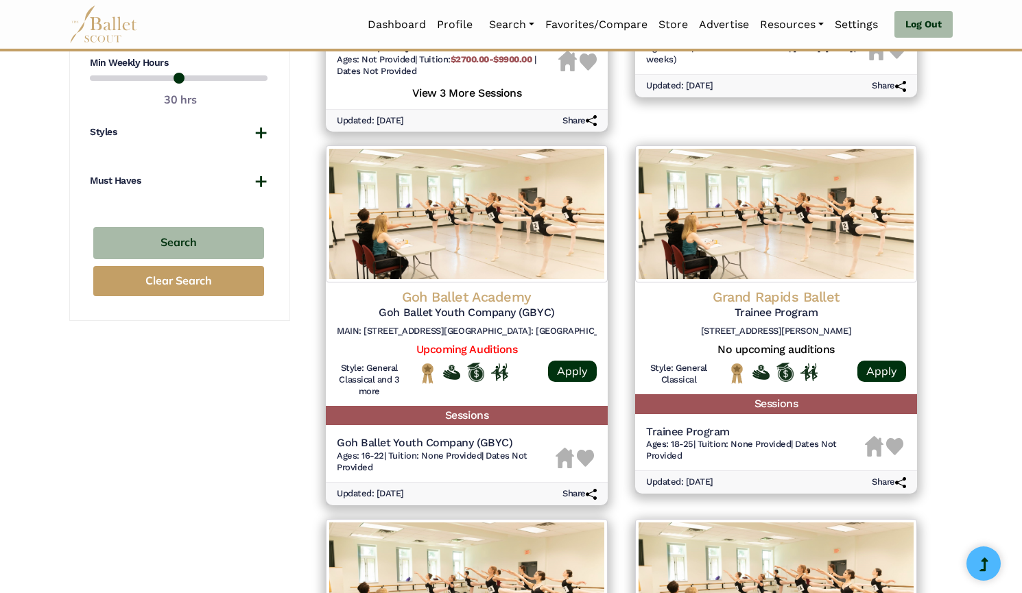
scroll to position [911, 0]
click at [478, 296] on h4 "Goh Ballet Academy" at bounding box center [467, 298] width 260 height 18
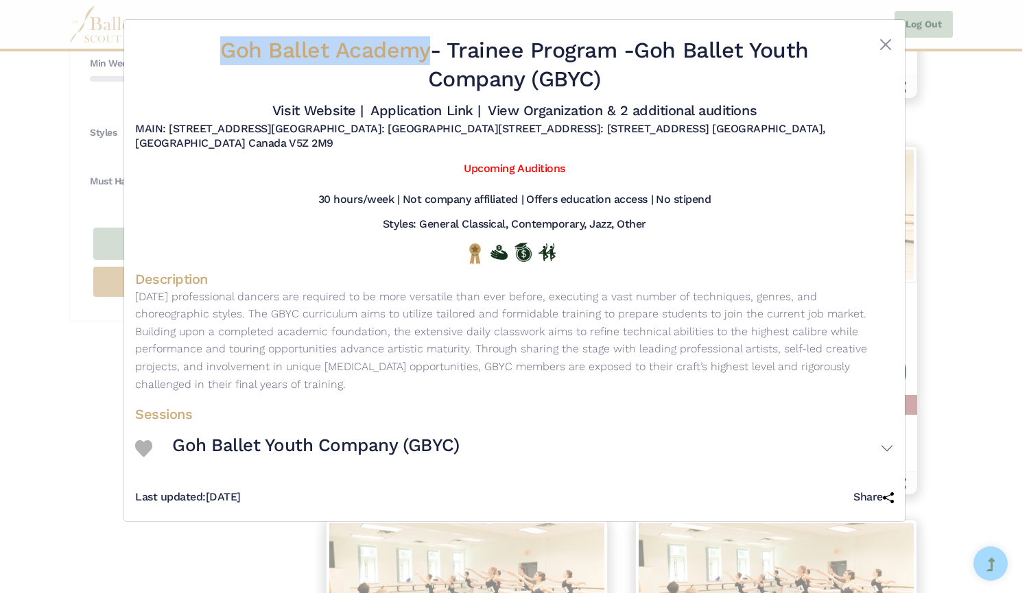
drag, startPoint x: 198, startPoint y: 48, endPoint x: 422, endPoint y: 33, distance: 224.0
click at [422, 33] on div "Goh Ballet Academy - Trainee Program - Goh Ballet Youth Company (GBYC) Visit We…" at bounding box center [514, 93] width 758 height 125
copy span "Goh Ballet Academy"
drag, startPoint x: 645, startPoint y: 54, endPoint x: 684, endPoint y: 92, distance: 54.3
click at [684, 92] on h2 "Goh Ballet Academy - Trainee Program - Goh Ballet Youth Company (GBYC)" at bounding box center [514, 64] width 632 height 57
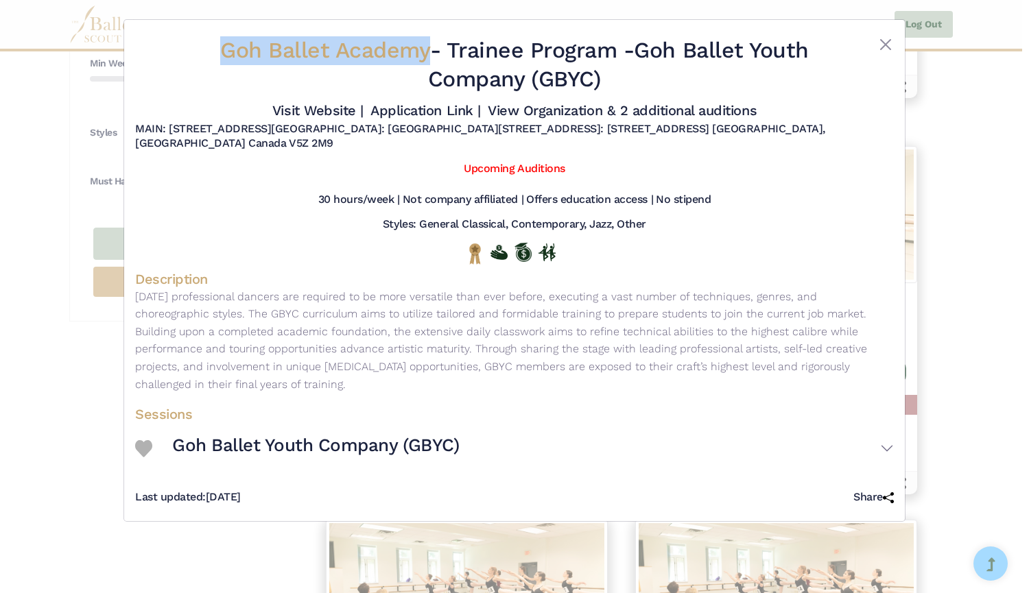
copy h2 "Goh Ballet Youth Company (GBYC)"
click at [326, 108] on link "Visit Website |" at bounding box center [317, 110] width 91 height 16
click at [422, 113] on link "Application Link |" at bounding box center [425, 110] width 110 height 16
click at [569, 111] on link "View Organization & 2 additional auditions" at bounding box center [622, 110] width 269 height 16
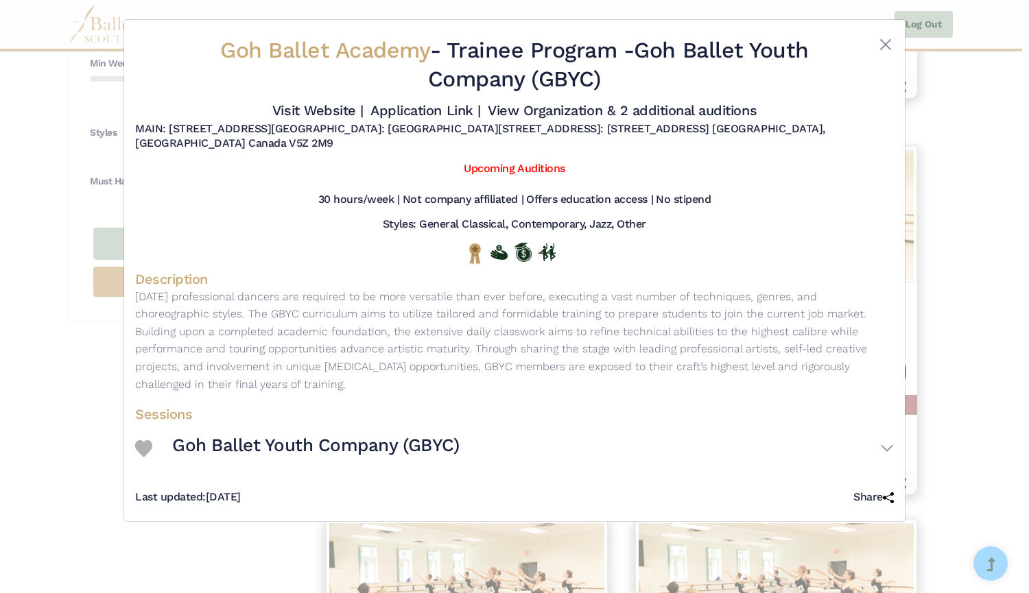
click at [69, 311] on div "Goh Ballet Academy - Trainee Program - Goh Ballet Youth Company (GBYC) Visit We…" at bounding box center [514, 296] width 1029 height 593
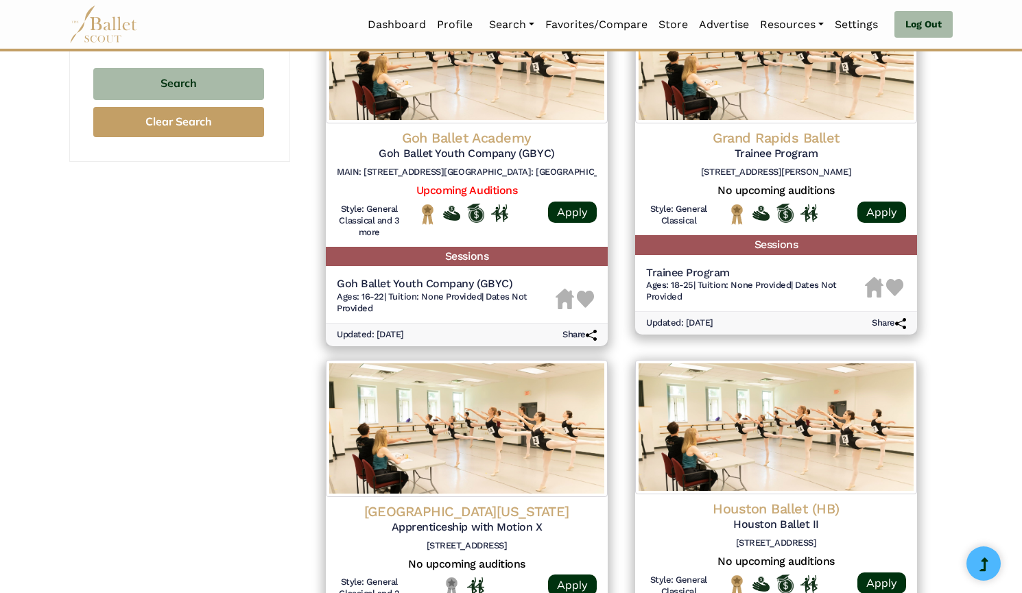
scroll to position [1069, 0]
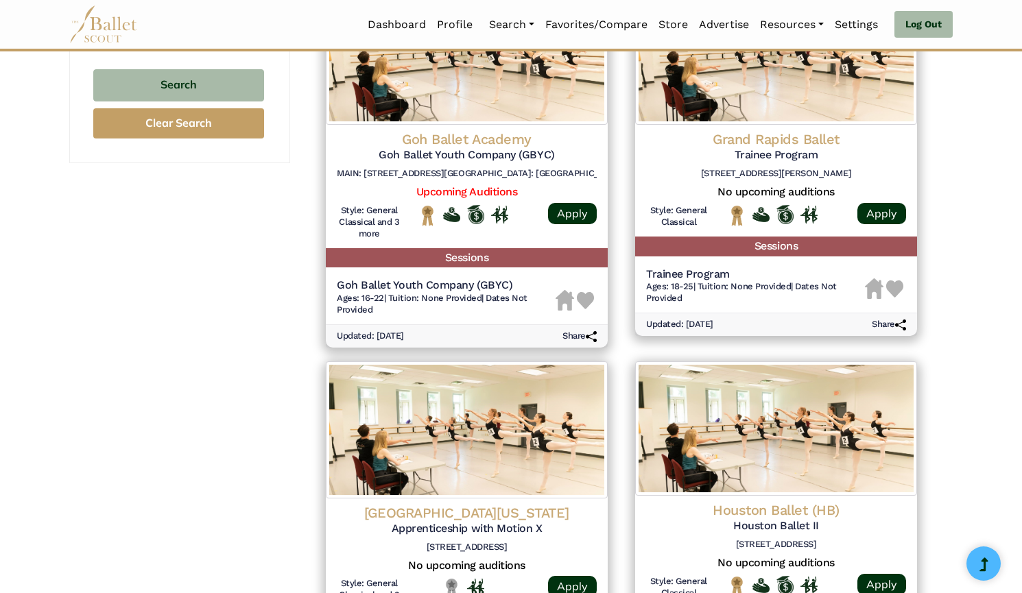
click at [761, 151] on h5 "Trainee Program" at bounding box center [776, 155] width 260 height 14
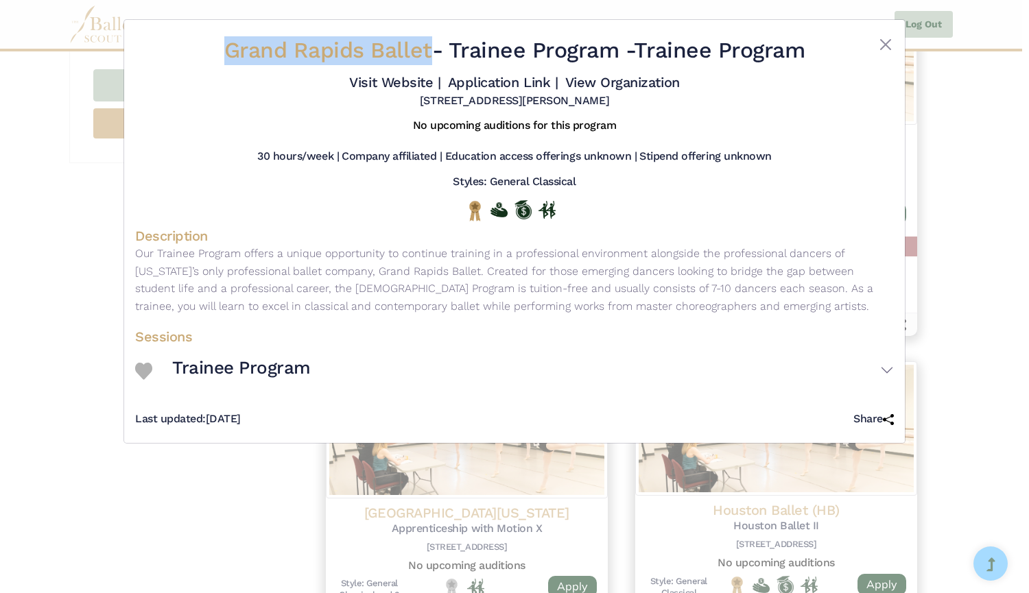
drag, startPoint x: 194, startPoint y: 53, endPoint x: 422, endPoint y: 50, distance: 227.7
click at [422, 50] on div "Grand Rapids Ballet - Trainee Program - Trainee Program Visit Website | Applica…" at bounding box center [514, 72] width 758 height 82
copy div "Grand Rapids Ballet"
click at [404, 76] on link "Visit Website |" at bounding box center [394, 82] width 91 height 16
click at [473, 84] on link "Application Link |" at bounding box center [503, 82] width 110 height 16
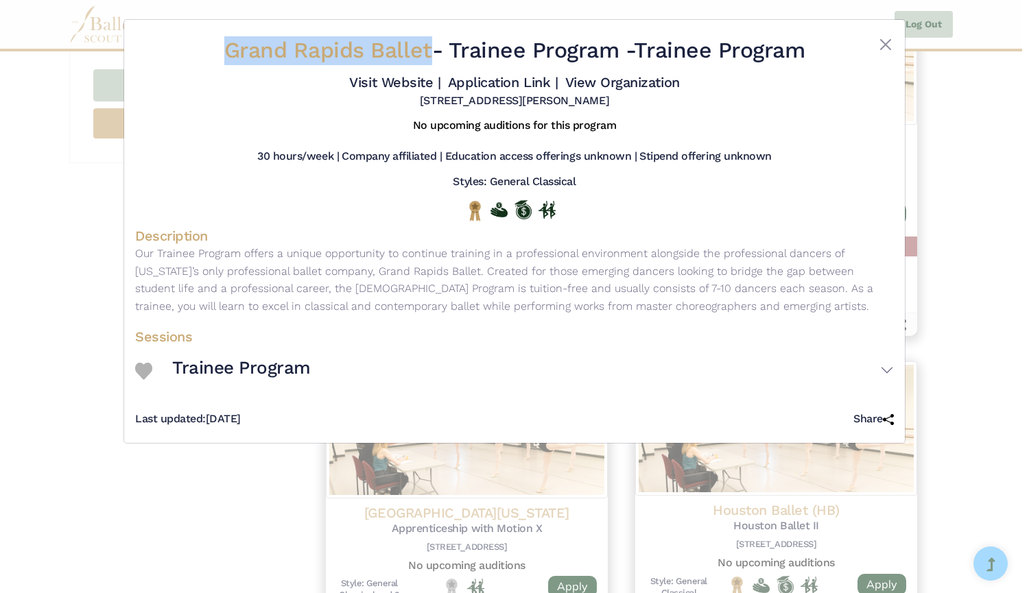
click at [584, 80] on link "View Organization" at bounding box center [622, 82] width 115 height 16
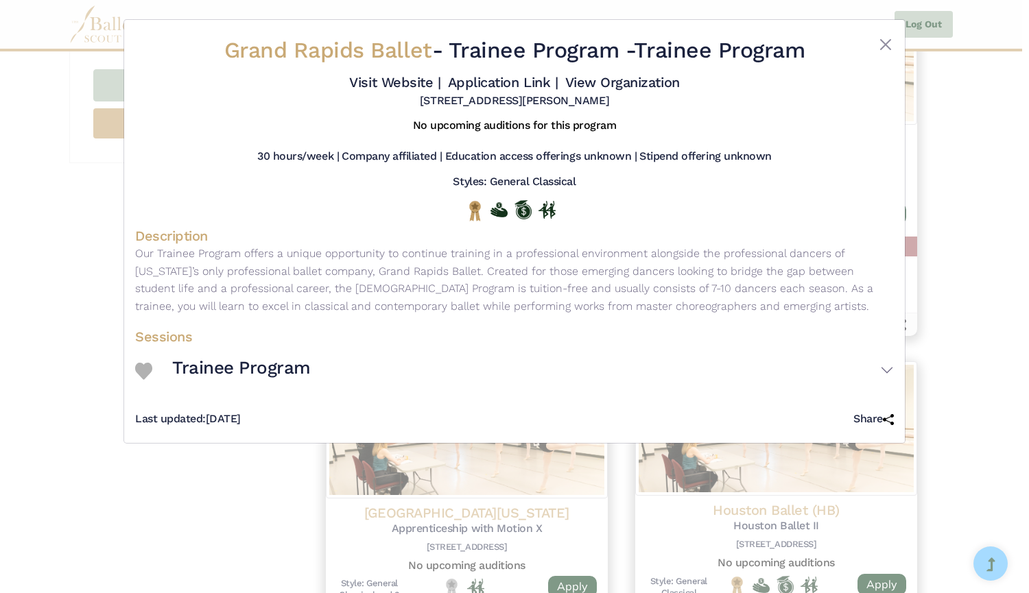
click at [55, 439] on div "Grand Rapids Ballet - Trainee Program - Trainee Program Visit Website | Applica…" at bounding box center [514, 296] width 1029 height 593
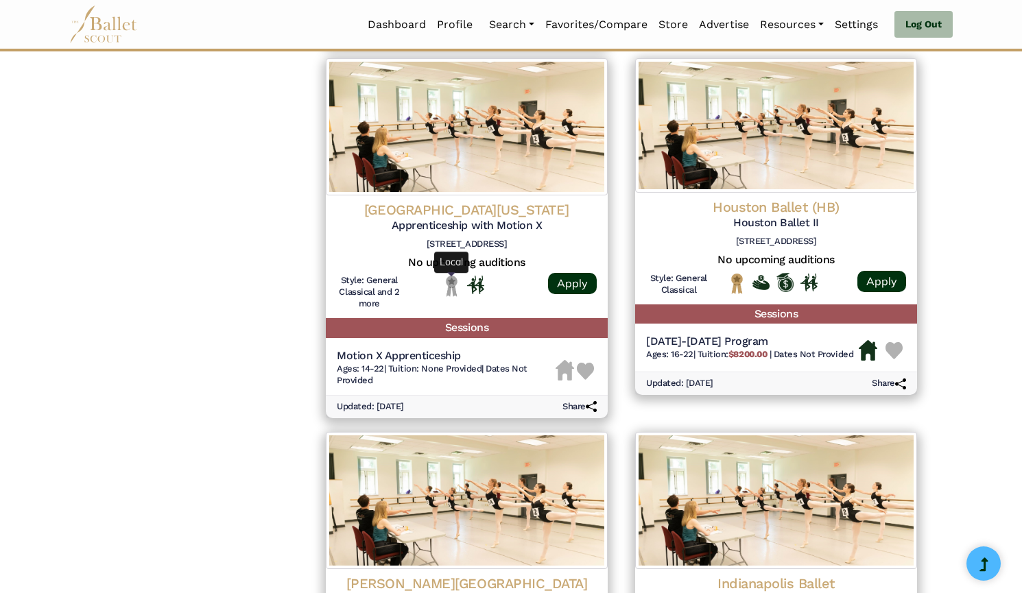
scroll to position [1373, 0]
click at [446, 167] on img at bounding box center [467, 126] width 282 height 137
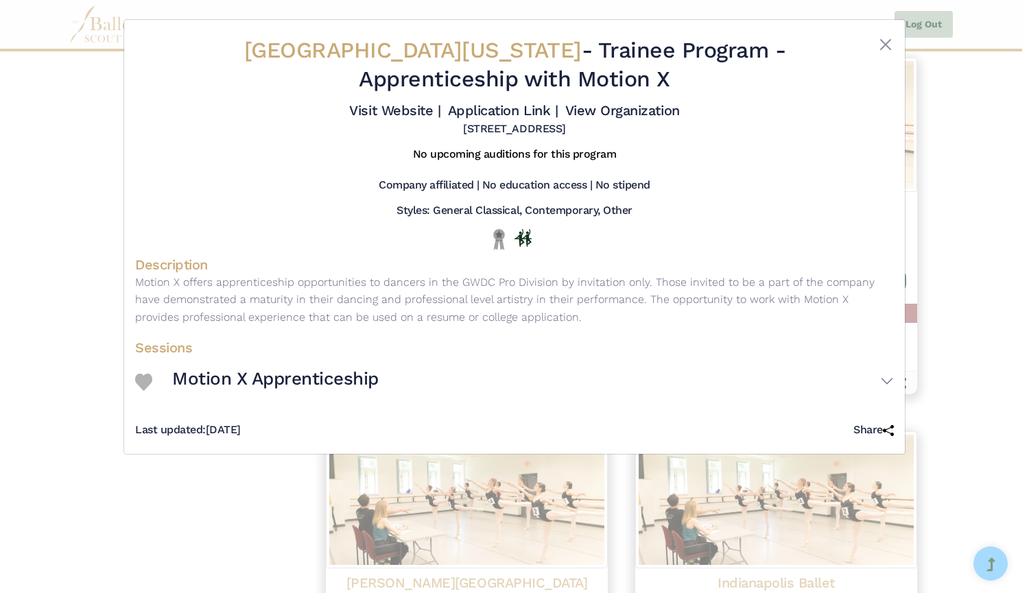
drag, startPoint x: 211, startPoint y: 49, endPoint x: 584, endPoint y: 41, distance: 373.8
click at [584, 41] on h2 "Greater Washington Dance Center - Trainee Program - Apprenticeship with Motion X" at bounding box center [514, 64] width 632 height 57
copy span "Greater Washington Dance Center"
click at [380, 109] on link "Visit Website |" at bounding box center [394, 110] width 91 height 16
click at [514, 112] on link "Application Link |" at bounding box center [503, 110] width 110 height 16
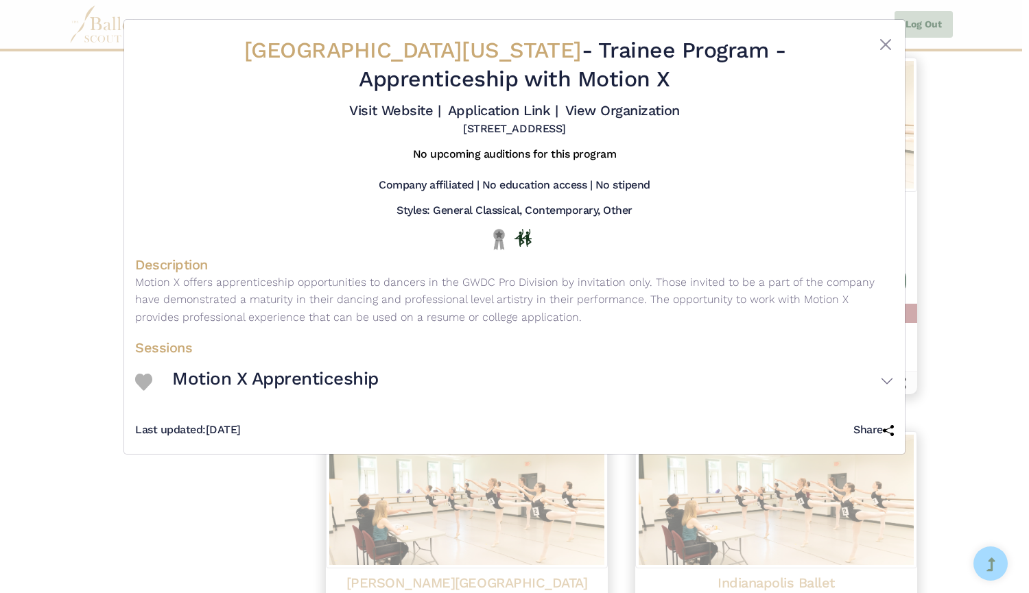
click at [607, 110] on link "View Organization" at bounding box center [622, 110] width 115 height 16
drag, startPoint x: 350, startPoint y: 77, endPoint x: 706, endPoint y: 77, distance: 356.6
click at [706, 77] on h2 "Greater Washington Dance Center - Trainee Program - Apprenticeship with Motion X" at bounding box center [514, 64] width 632 height 57
copy h2 "Apprenticeship with Motion X"
click at [84, 258] on div "Greater Washington Dance Center - Trainee Program - Apprenticeship with Motion …" at bounding box center [514, 296] width 1029 height 593
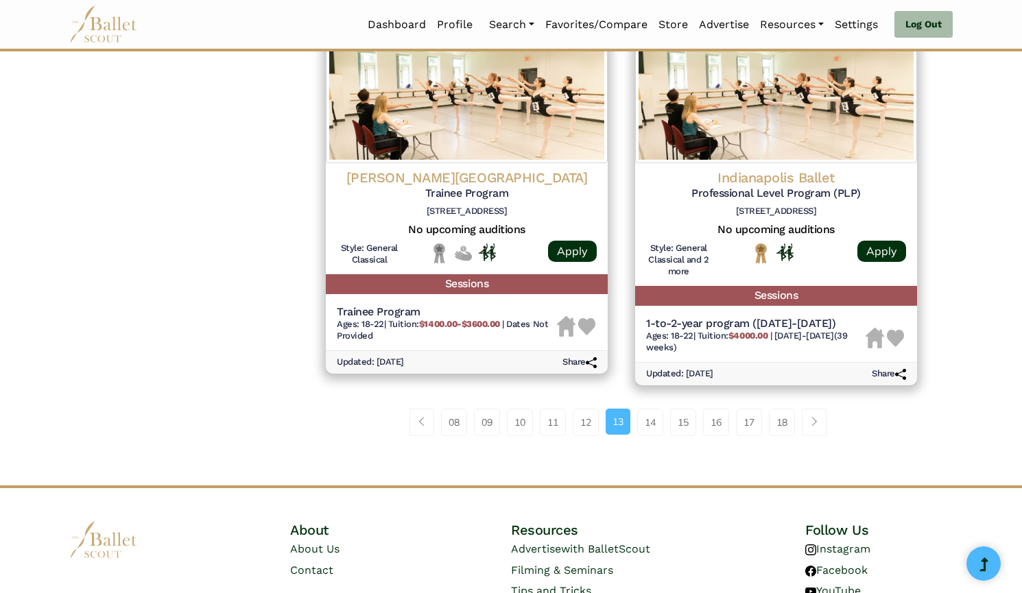
scroll to position [1777, 0]
click at [793, 422] on link "18" at bounding box center [782, 422] width 26 height 27
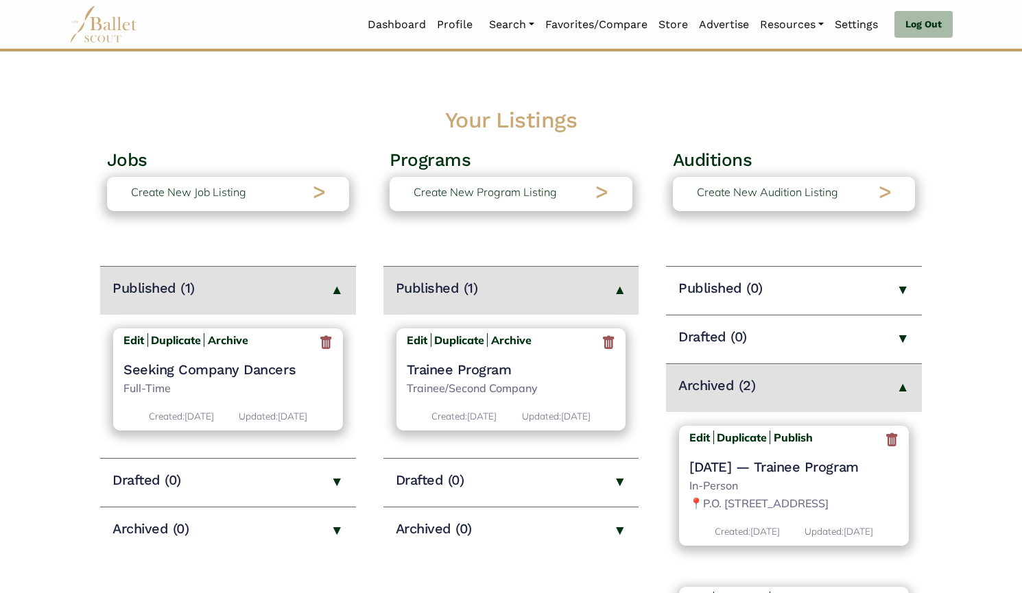
click at [885, 442] on icon at bounding box center [892, 439] width 14 height 17
click at [888, 442] on icon at bounding box center [892, 439] width 14 height 17
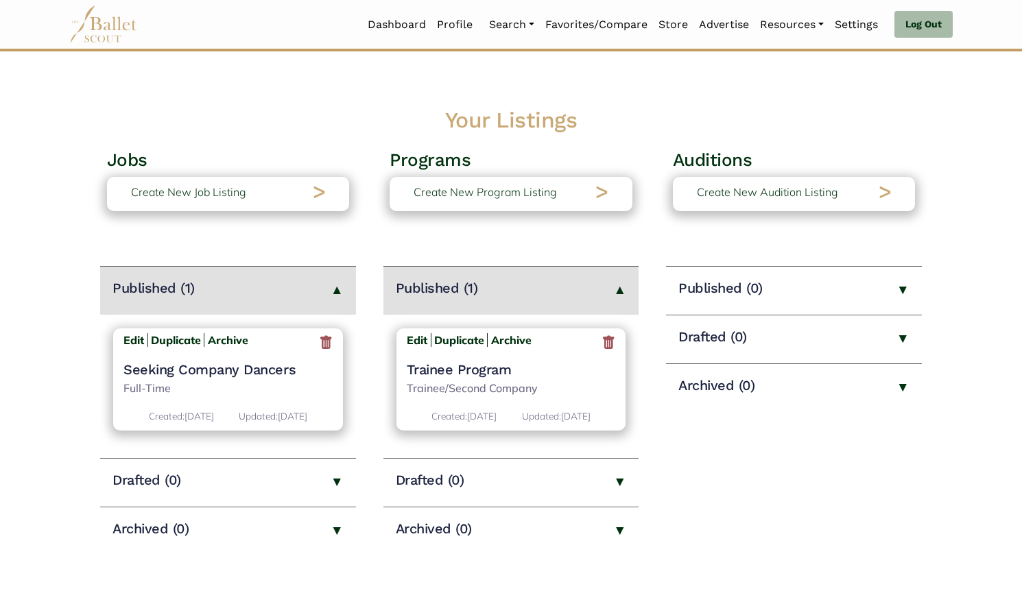
click at [470, 370] on h4 "Trainee Program" at bounding box center [511, 370] width 209 height 18
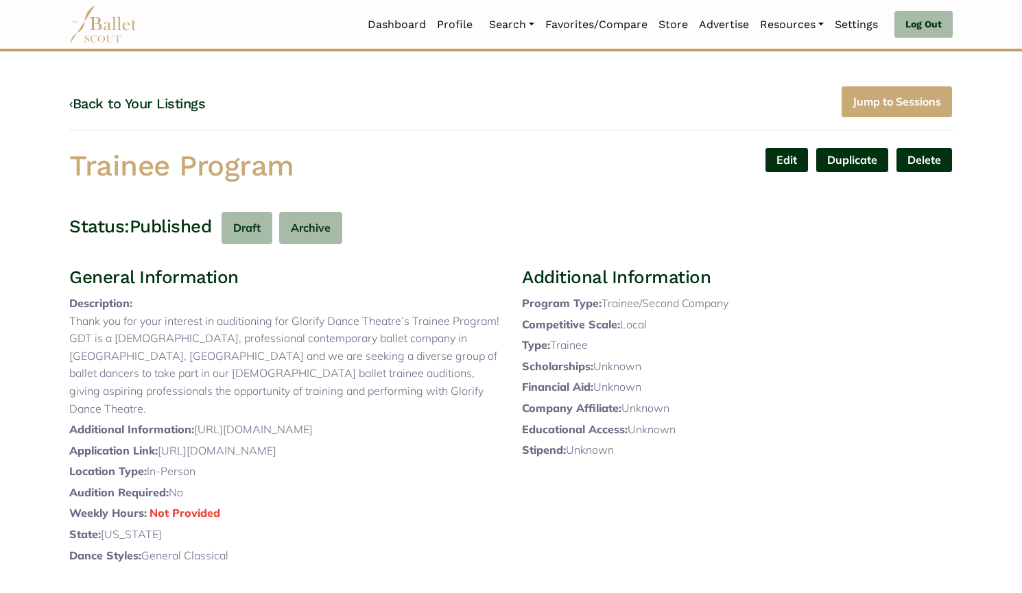
click at [773, 164] on link "Edit" at bounding box center [787, 159] width 44 height 25
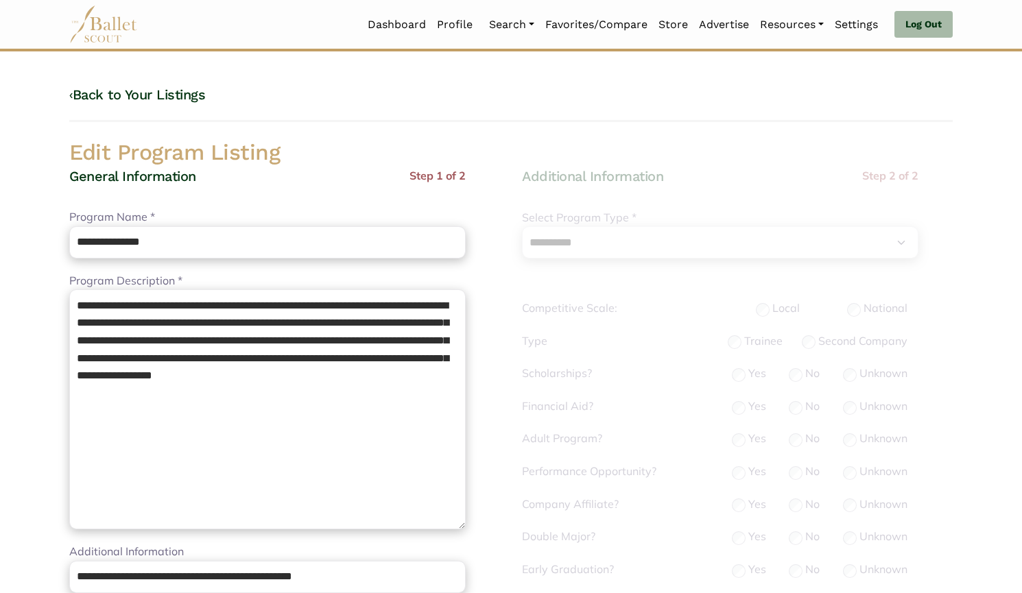
select select "**"
select select "*"
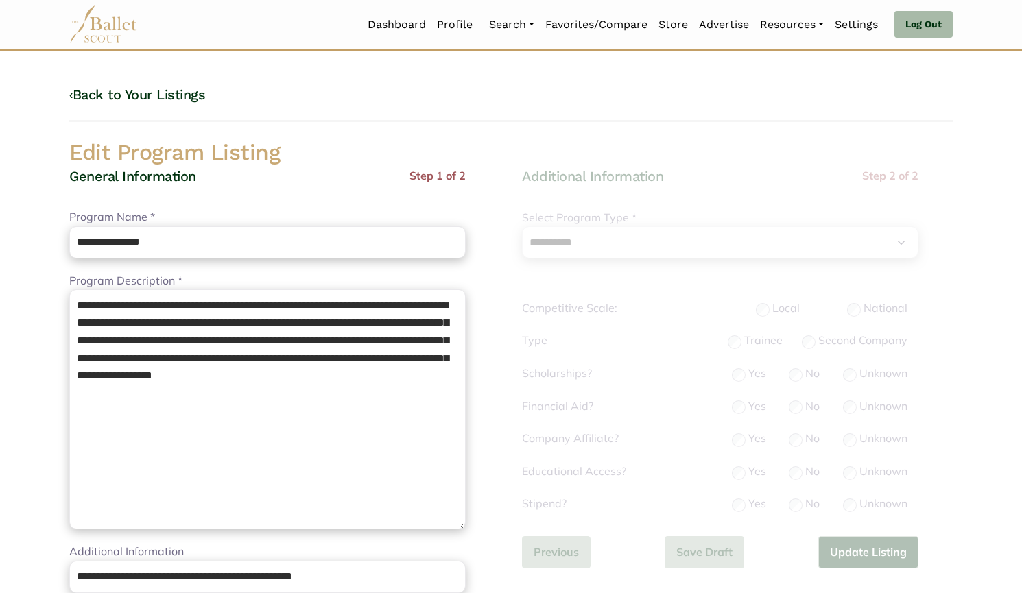
scroll to position [195, 0]
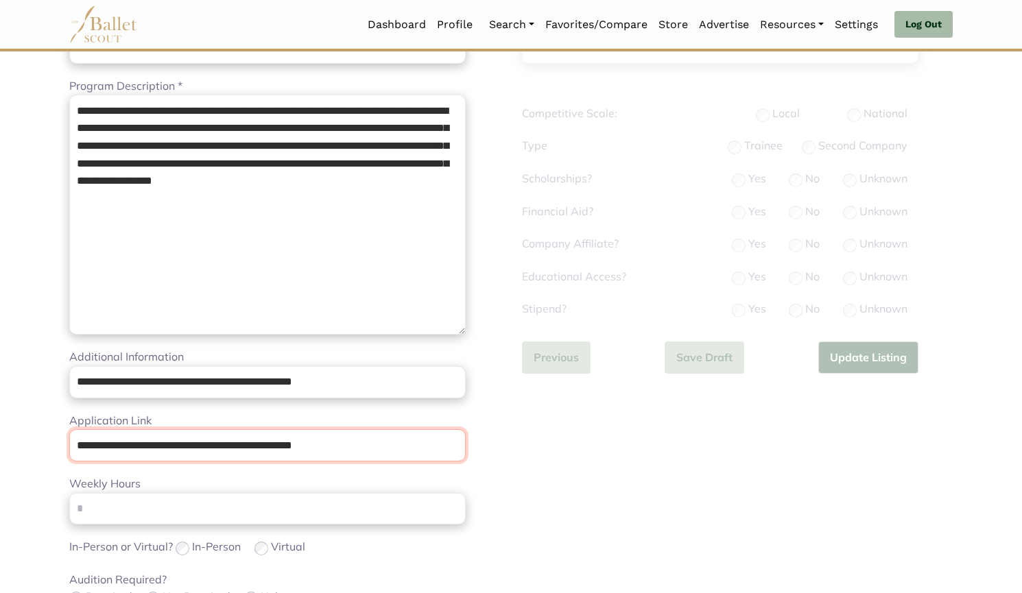
drag, startPoint x: 396, startPoint y: 435, endPoint x: 4, endPoint y: 392, distance: 394.6
click at [4, 392] on body "Loading... Please Wait Dashboard Profile" at bounding box center [511, 474] width 1022 height 1338
paste input "*********"
type input "**********"
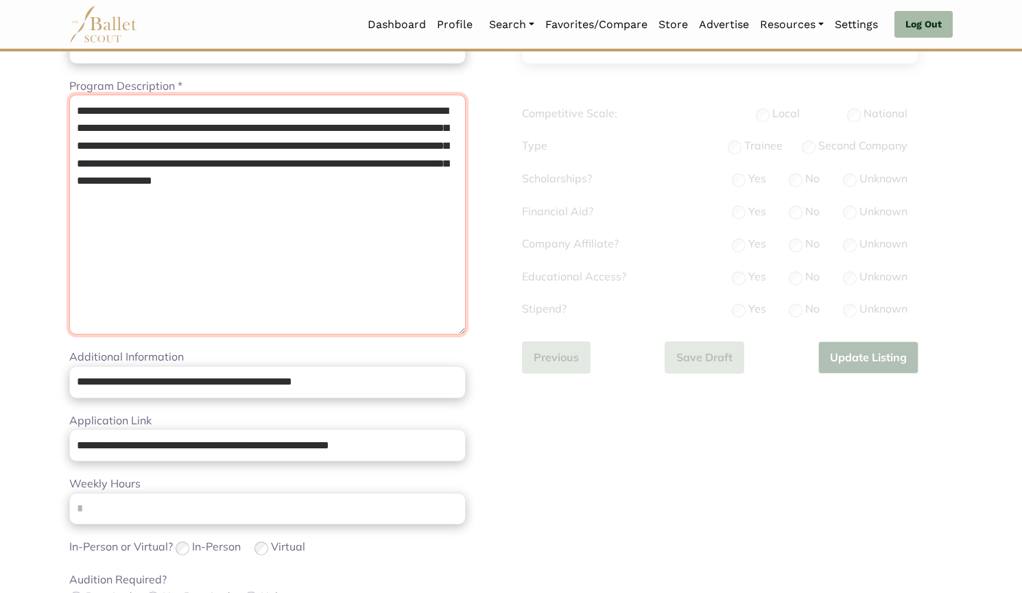
drag, startPoint x: 213, startPoint y: 211, endPoint x: 0, endPoint y: 53, distance: 264.8
drag, startPoint x: 0, startPoint y: 53, endPoint x: 291, endPoint y: 261, distance: 356.9
drag, startPoint x: 291, startPoint y: 261, endPoint x: 0, endPoint y: 83, distance: 340.7
click at [0, 83] on body "Loading... Please Wait Dashboard Profile" at bounding box center [511, 474] width 1022 height 1338
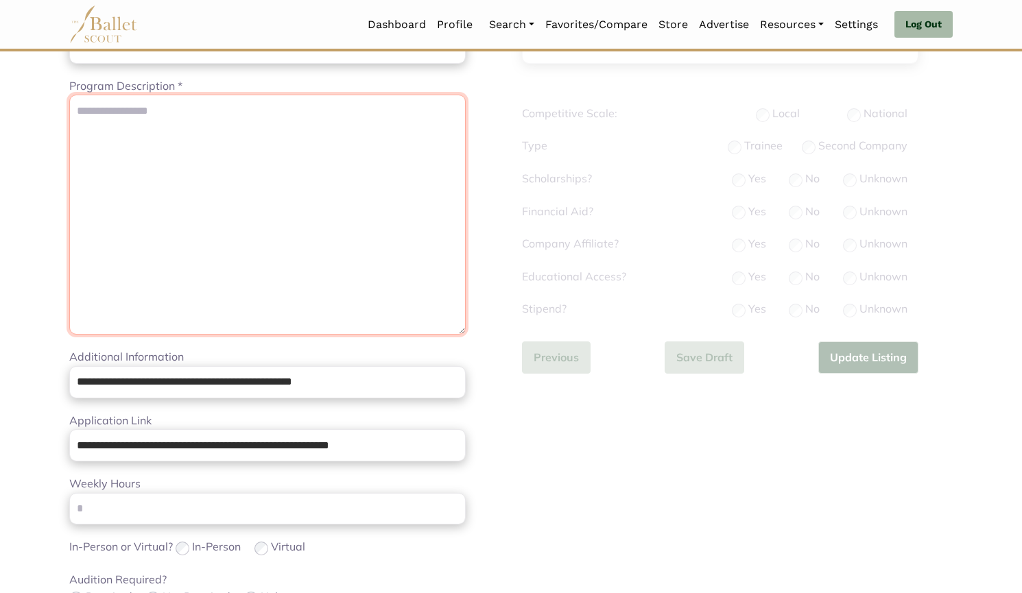
paste textarea "**********"
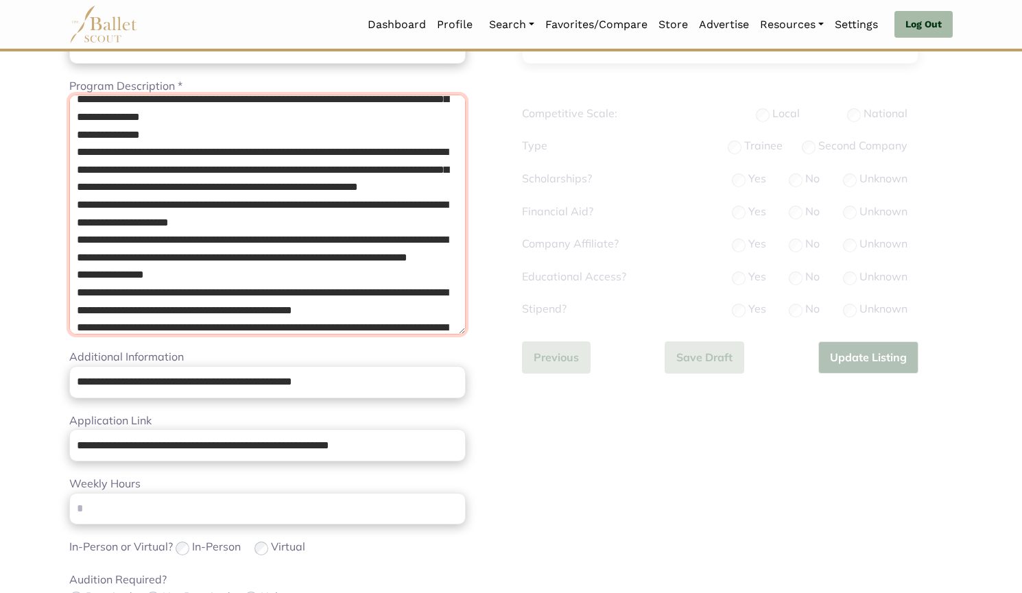
scroll to position [228, 0]
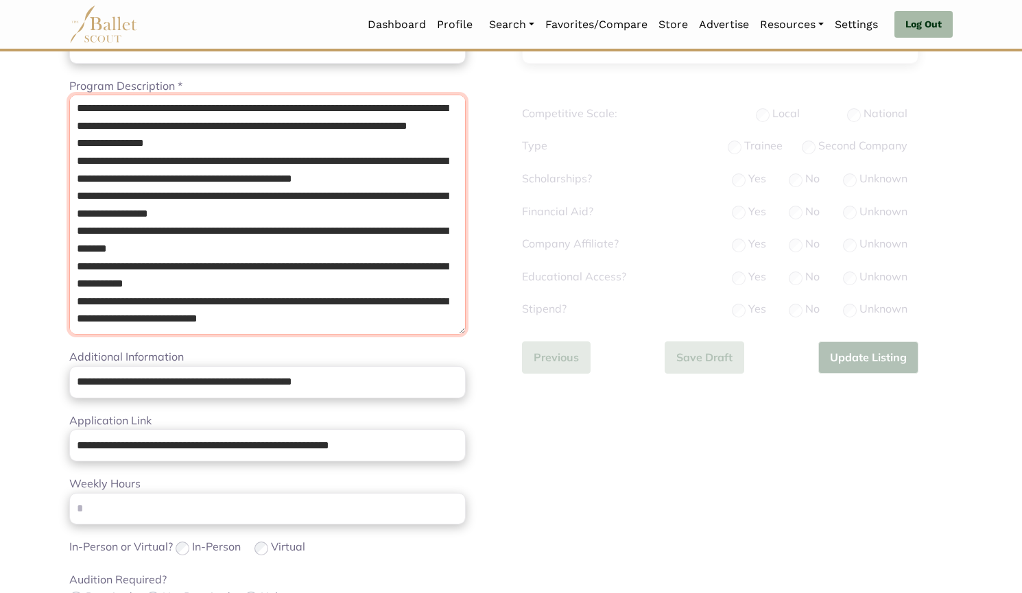
drag, startPoint x: 71, startPoint y: 196, endPoint x: 551, endPoint y: 455, distance: 545.2
click at [551, 455] on div "**********" at bounding box center [510, 444] width 905 height 1001
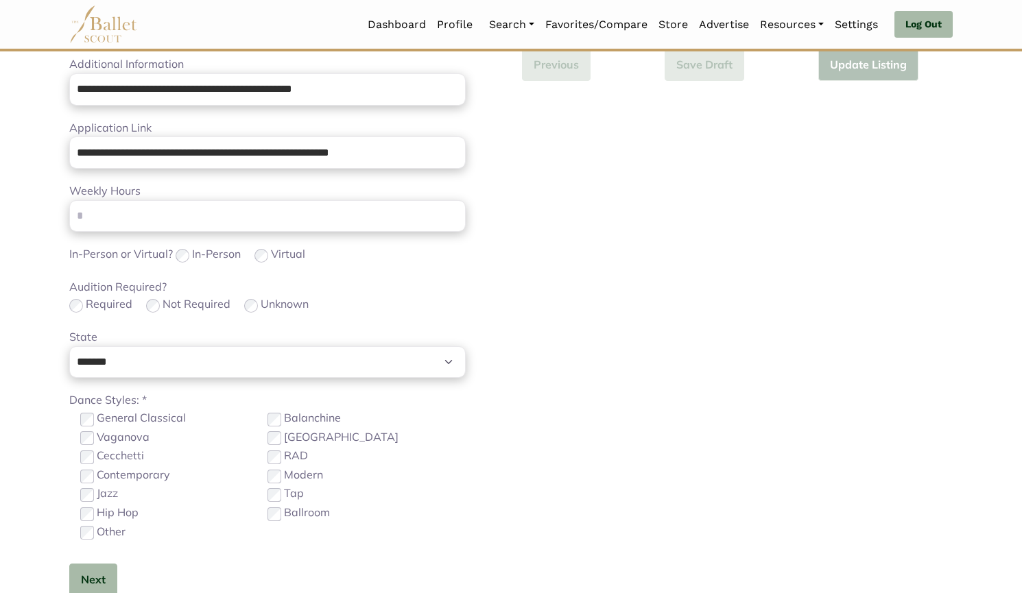
scroll to position [488, 0]
type textarea "**********"
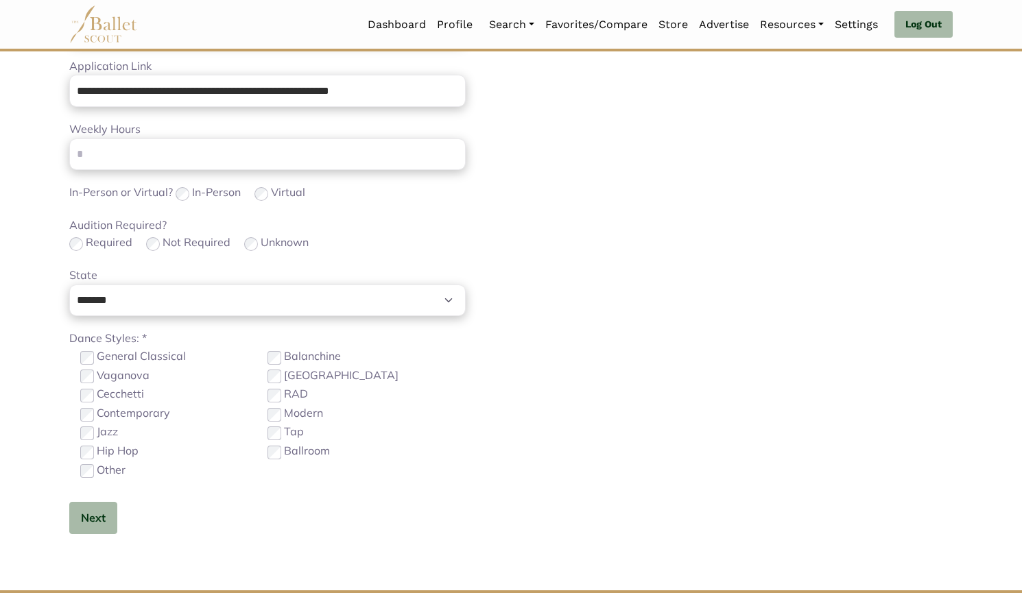
scroll to position [549, 0]
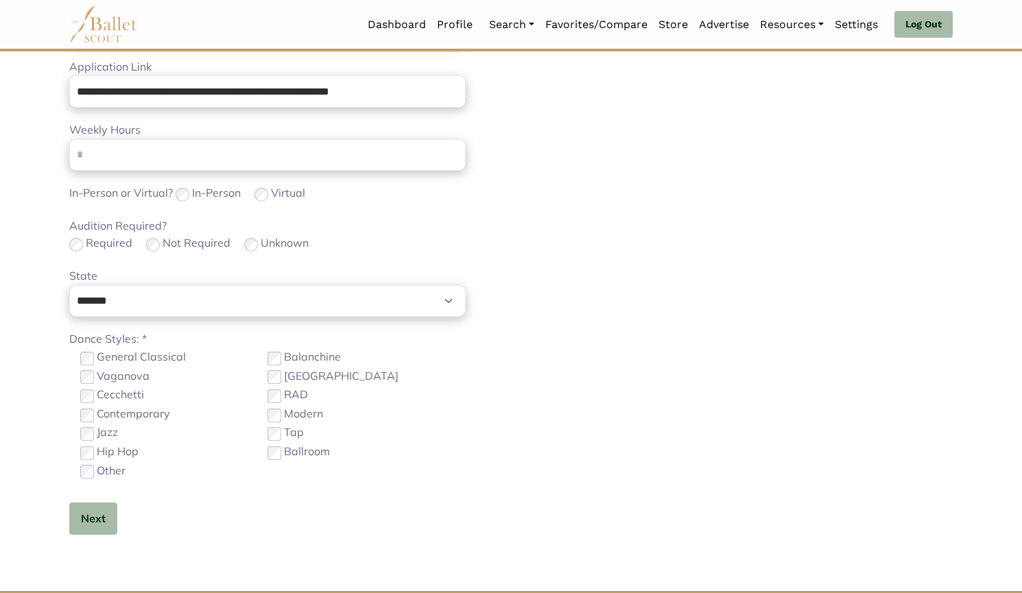
click at [117, 474] on label "Other" at bounding box center [111, 471] width 29 height 18
click at [89, 523] on button "Next" at bounding box center [93, 519] width 48 height 32
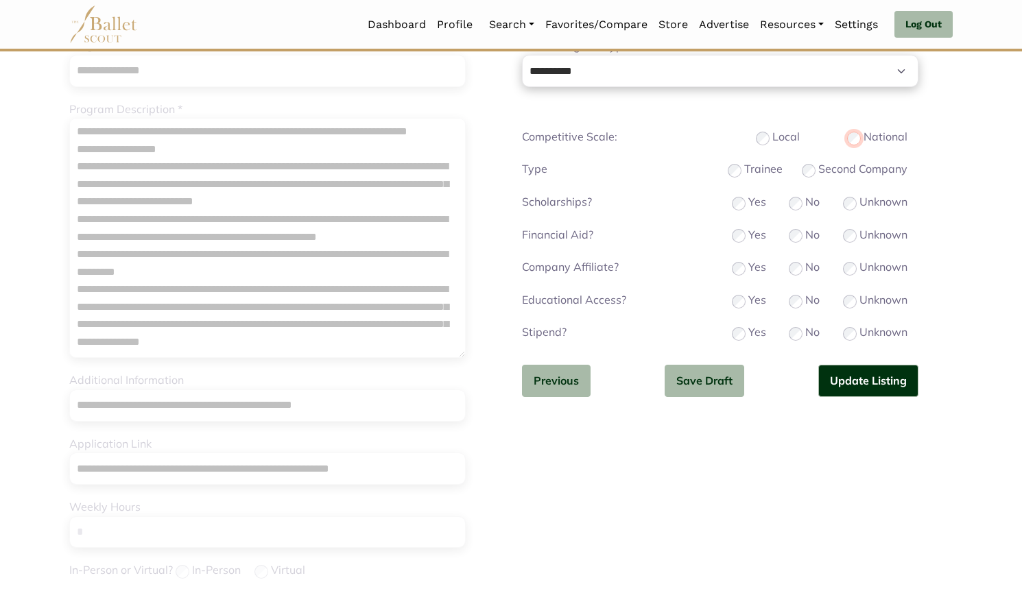
scroll to position [193, 0]
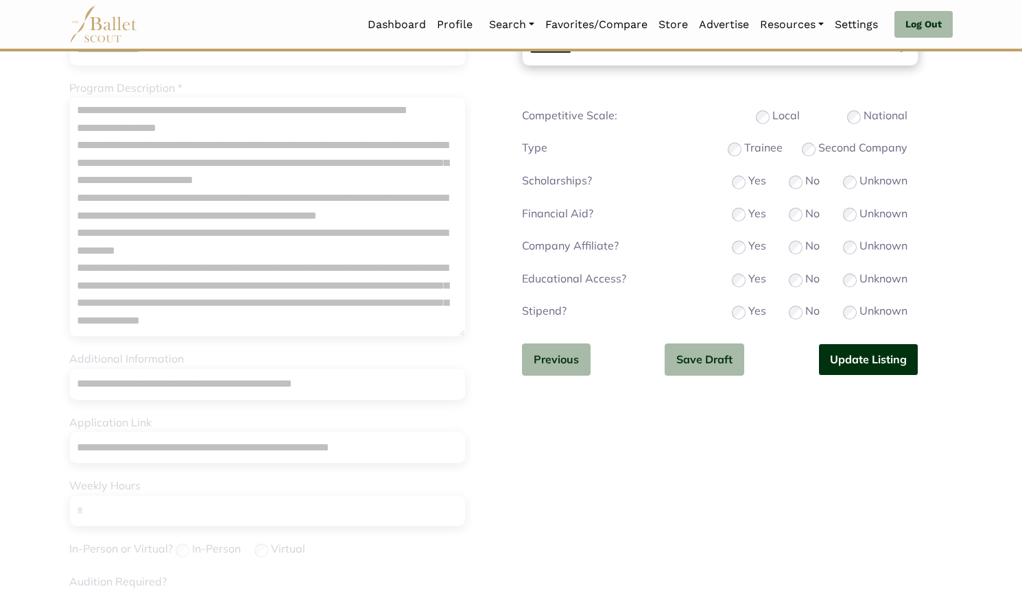
click at [835, 344] on button "Update Listing" at bounding box center [868, 360] width 100 height 32
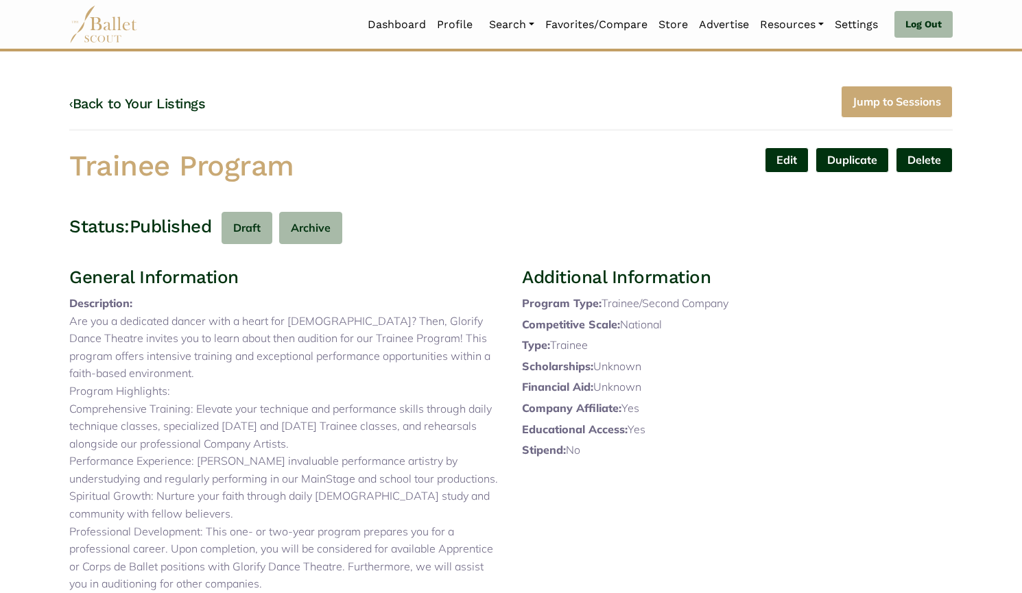
drag, startPoint x: 317, startPoint y: 171, endPoint x: 8, endPoint y: 163, distance: 310.0
click at [8, 163] on body "Loading... Please Wait Dashboard Profile" at bounding box center [511, 556] width 1022 height 1113
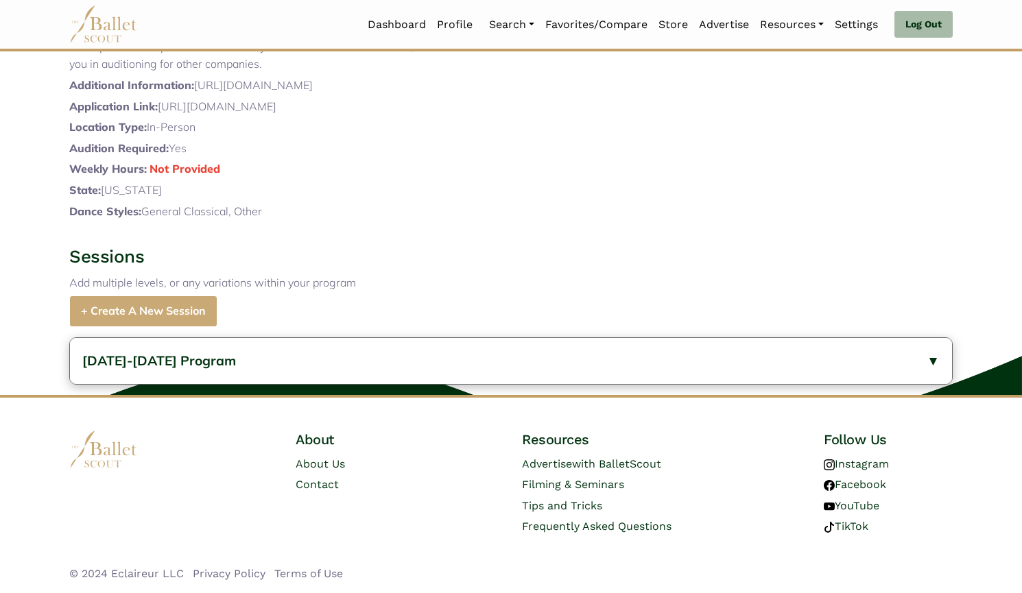
click at [360, 341] on button "2024-2025 Program" at bounding box center [511, 361] width 882 height 46
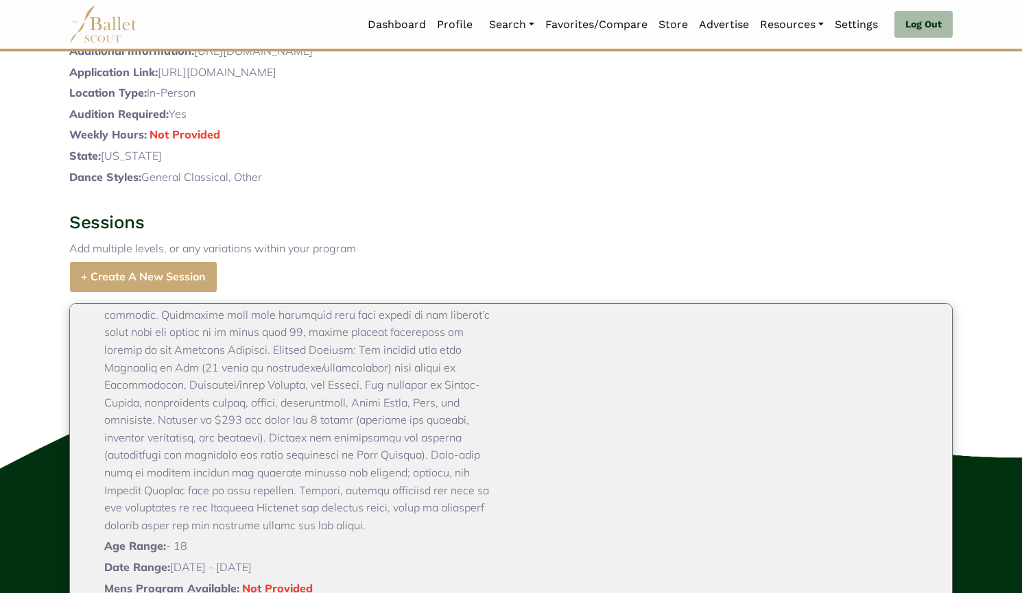
scroll to position [850, 0]
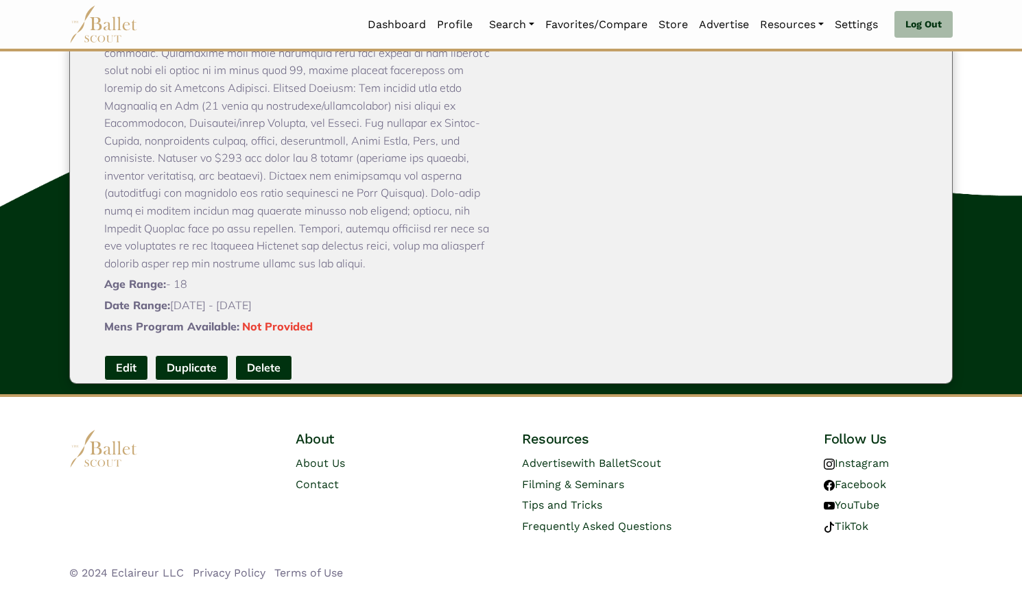
click at [124, 355] on link "Edit" at bounding box center [126, 367] width 44 height 25
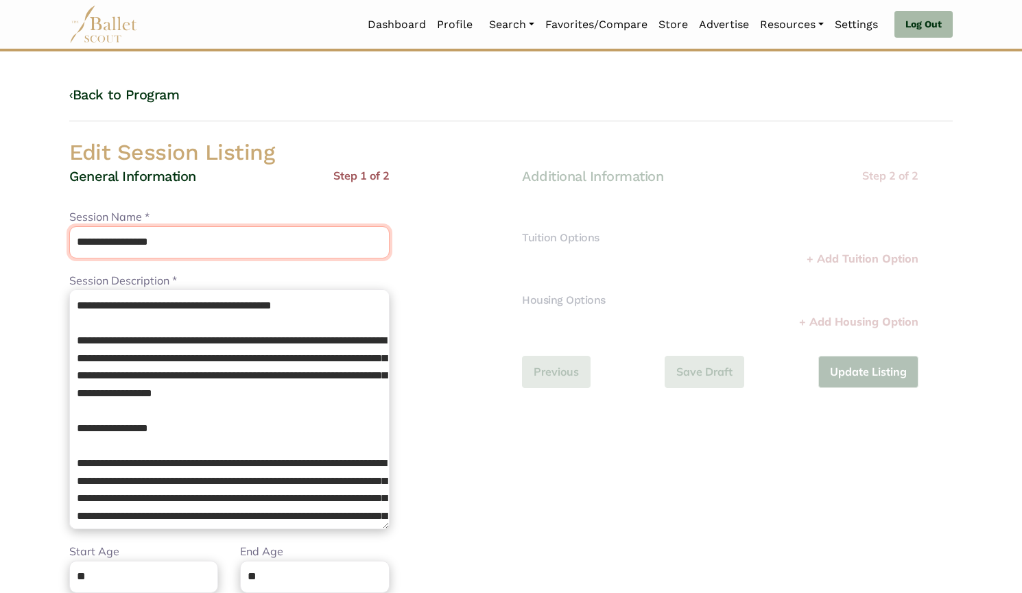
drag, startPoint x: 127, startPoint y: 250, endPoint x: 0, endPoint y: 253, distance: 126.9
click at [0, 253] on body "Loading... Please Wait Dashboard Profile" at bounding box center [511, 498] width 1022 height 997
paste input "text"
type input "**********"
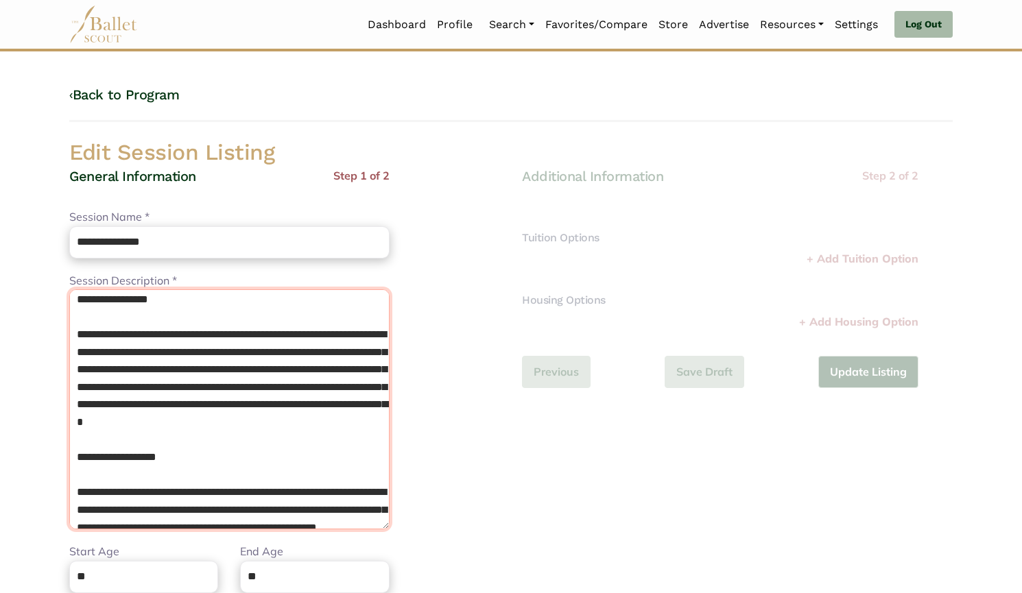
scroll to position [985, 0]
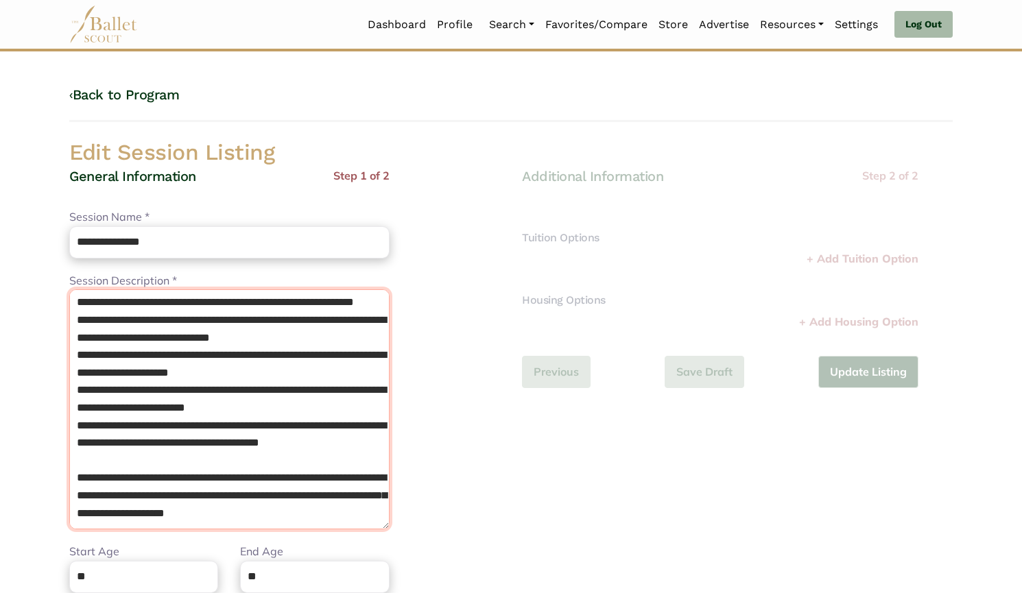
drag, startPoint x: 74, startPoint y: 302, endPoint x: 425, endPoint y: 625, distance: 477.5
click at [425, 592] on html "Loading... Please Wait Dashboard Profile Organizations" at bounding box center [511, 498] width 1022 height 997
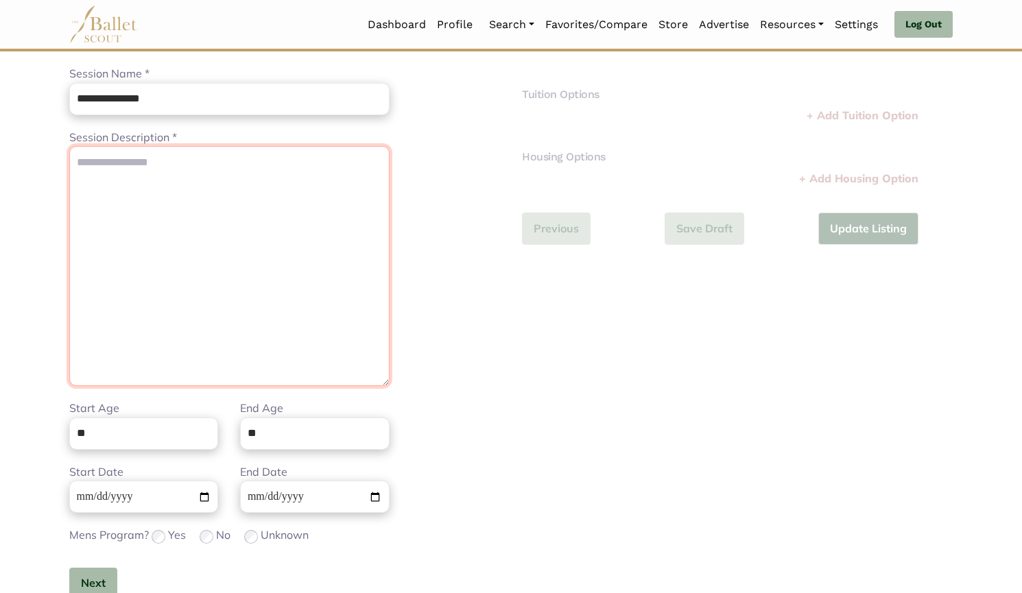
scroll to position [0, 0]
paste textarea "**********"
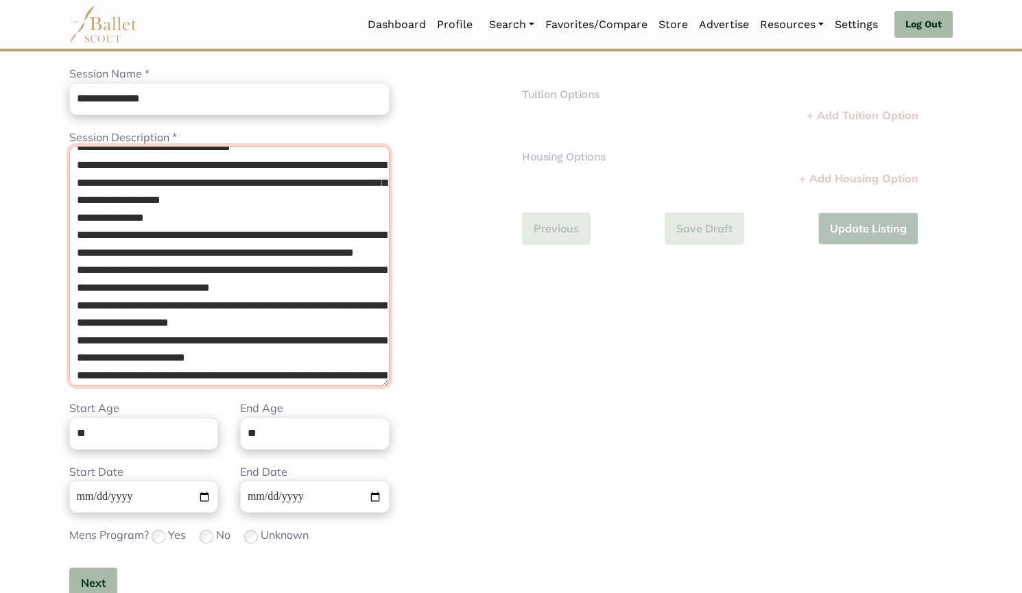
scroll to position [118, 0]
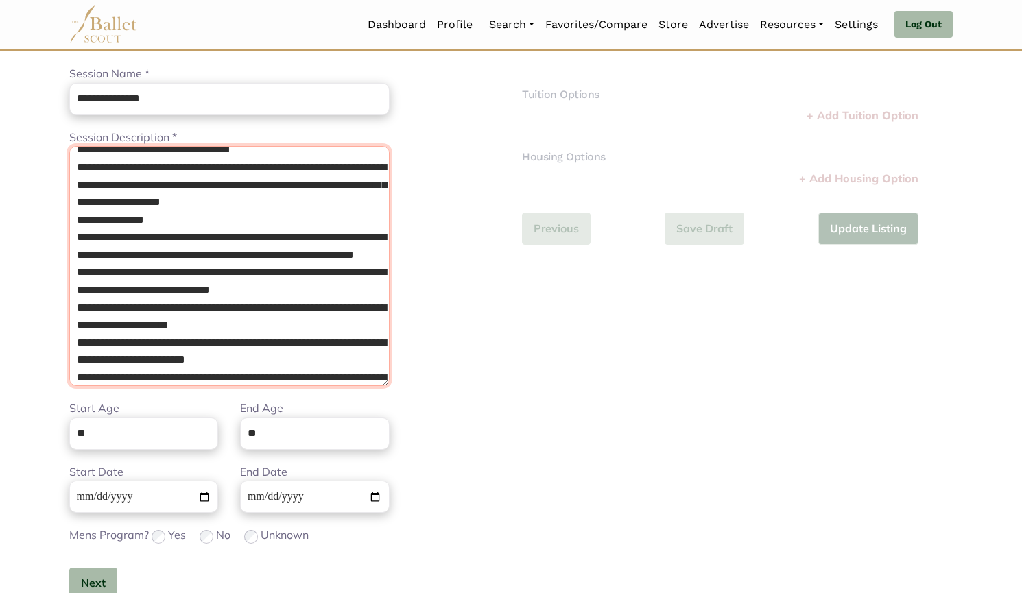
click at [168, 240] on textarea "Session Description *" at bounding box center [229, 266] width 320 height 240
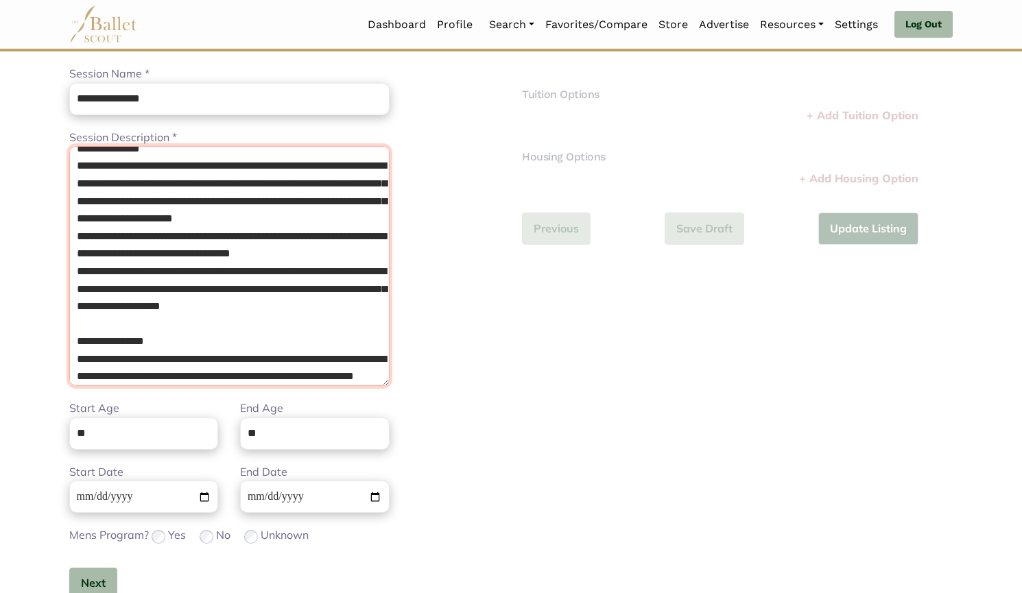
scroll to position [13, 0]
type textarea "**********"
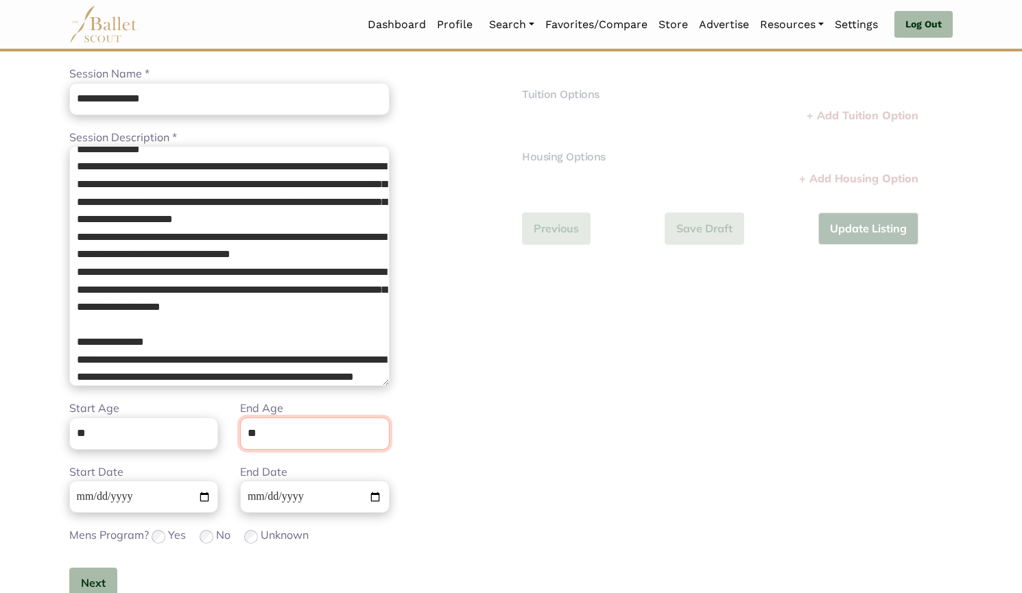
drag, startPoint x: 301, startPoint y: 440, endPoint x: 235, endPoint y: 435, distance: 66.7
click at [235, 435] on div "End Age **" at bounding box center [314, 424] width 171 height 49
type input "**"
click at [80, 492] on input "**********" at bounding box center [143, 497] width 149 height 32
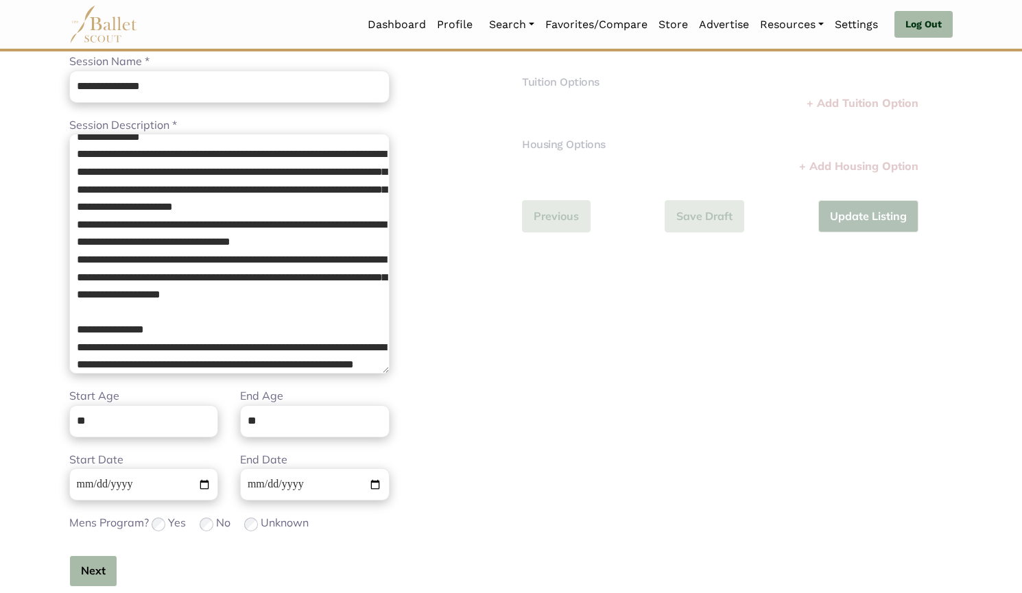
click at [100, 566] on button "Next" at bounding box center [93, 571] width 48 height 32
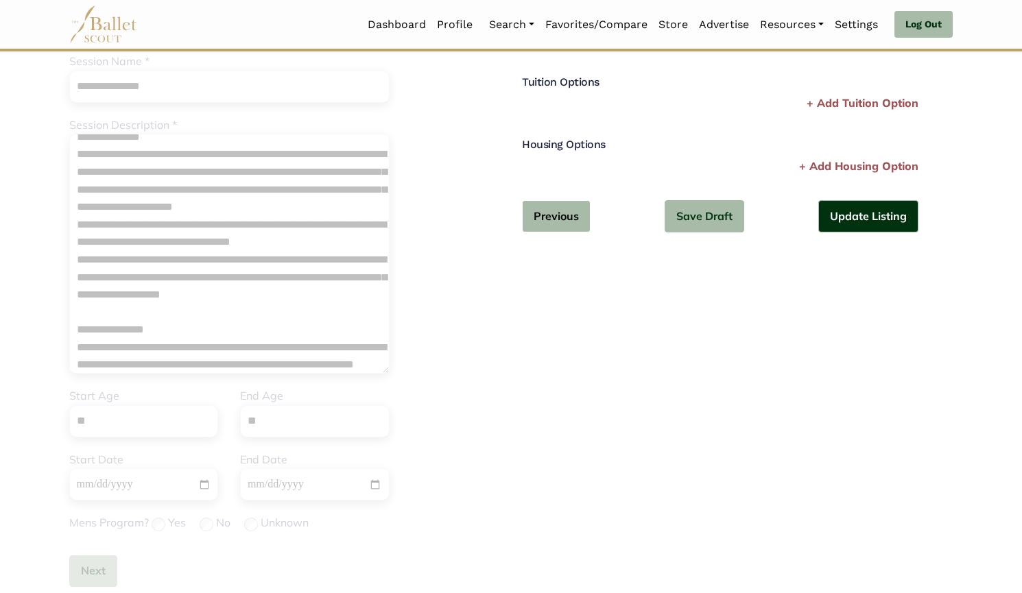
click at [545, 228] on button "Previous" at bounding box center [556, 216] width 69 height 32
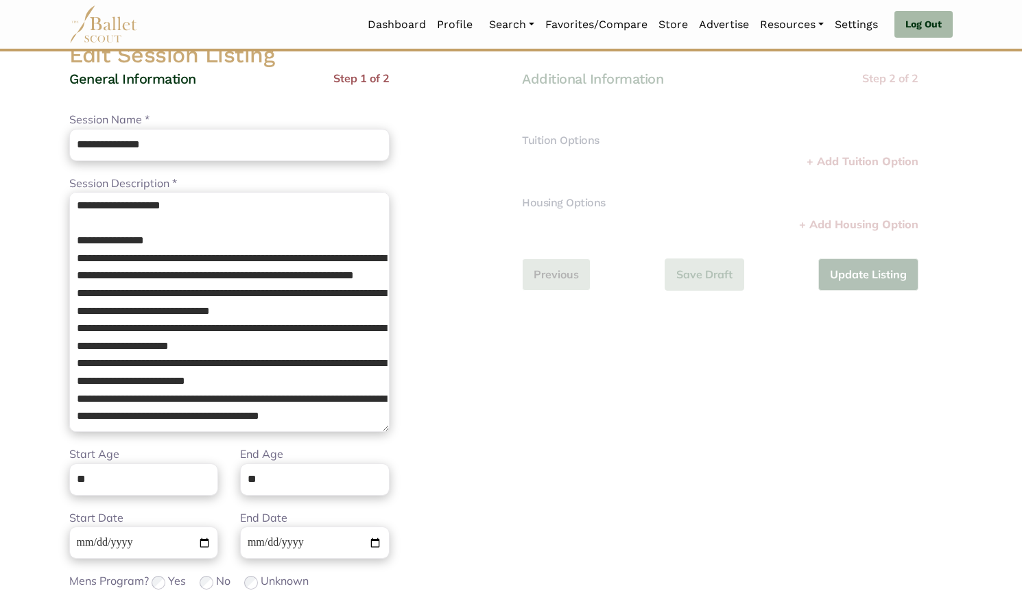
scroll to position [228, 0]
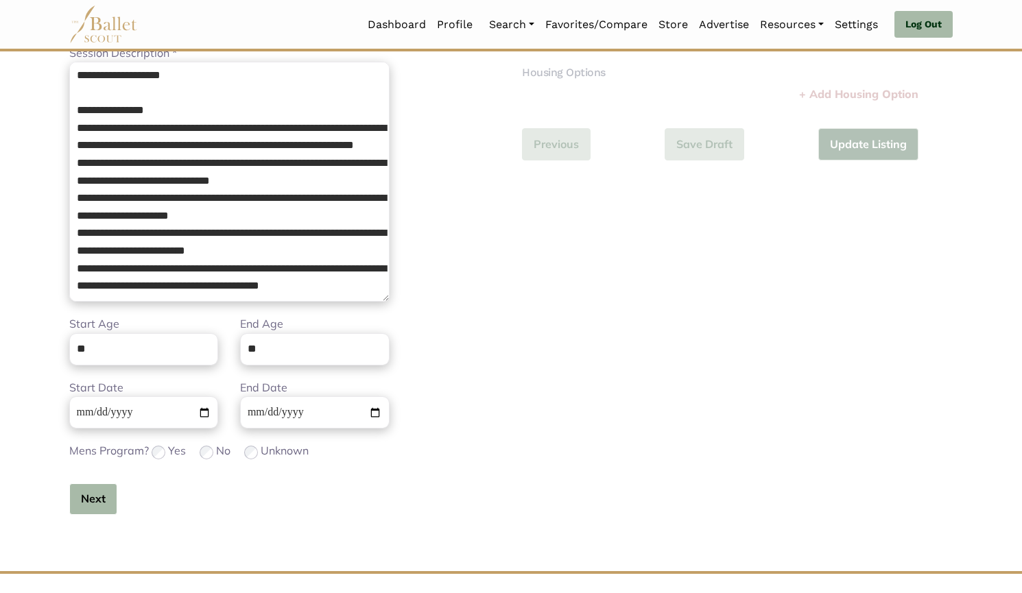
click at [93, 496] on button "Next" at bounding box center [93, 499] width 48 height 32
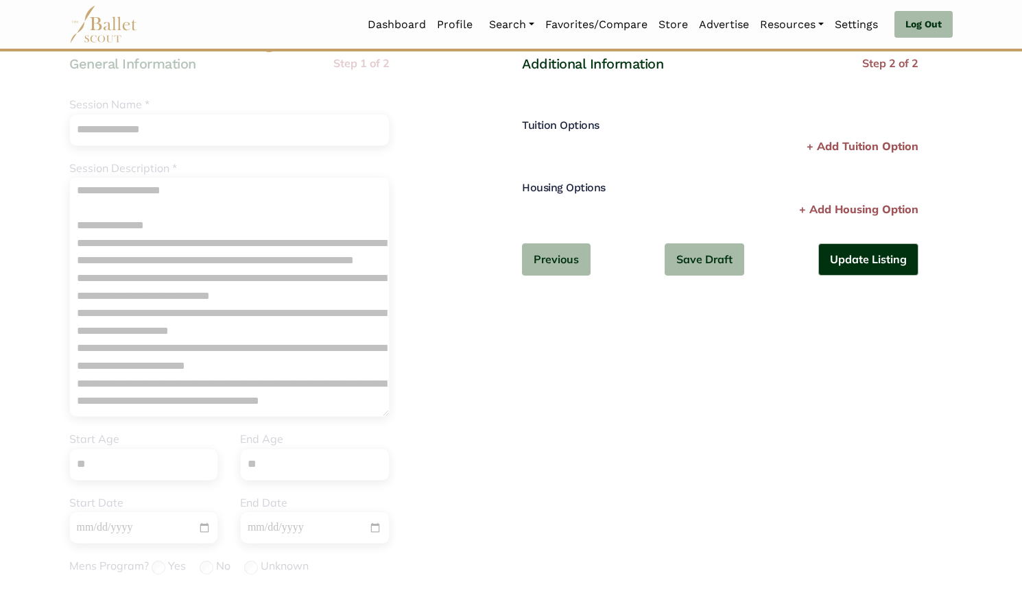
scroll to position [112, 0]
click at [876, 139] on p "+ Add Tuition Option" at bounding box center [862, 148] width 112 height 18
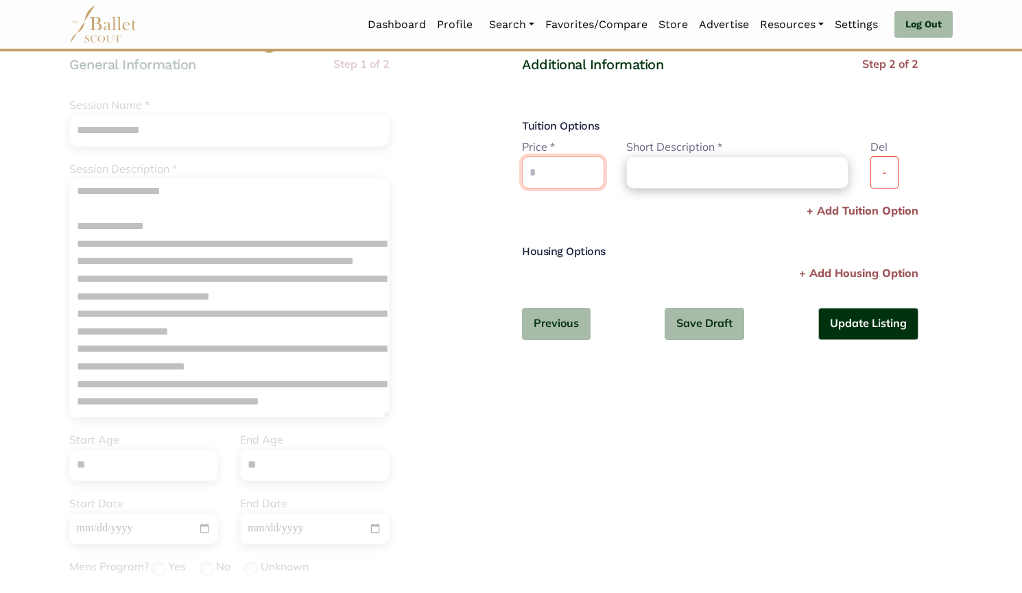
click at [550, 178] on input "text" at bounding box center [563, 172] width 82 height 32
type input "***"
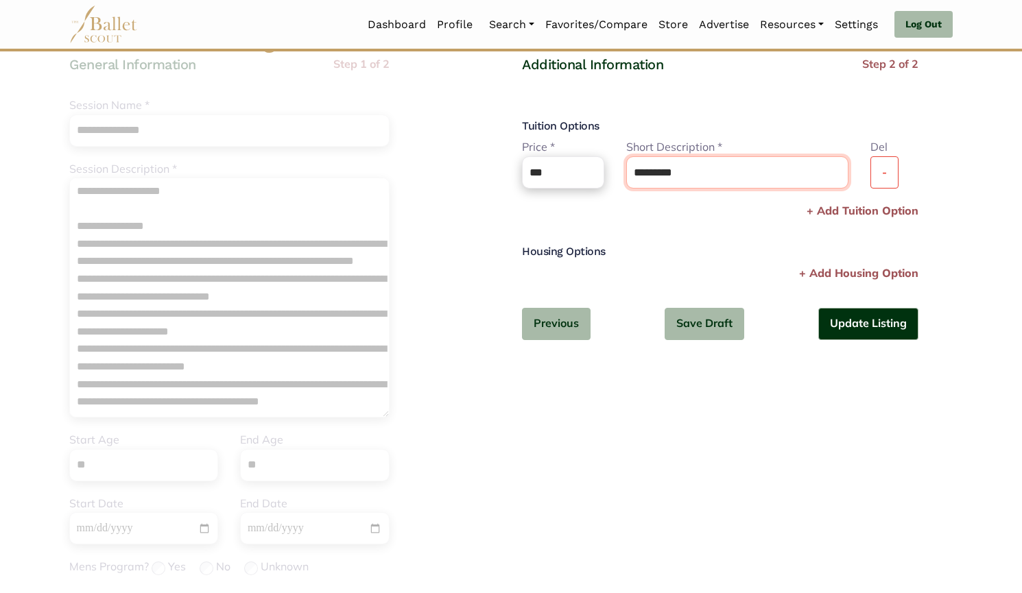
type input "*********"
click at [875, 330] on button "Update Listing" at bounding box center [868, 324] width 100 height 32
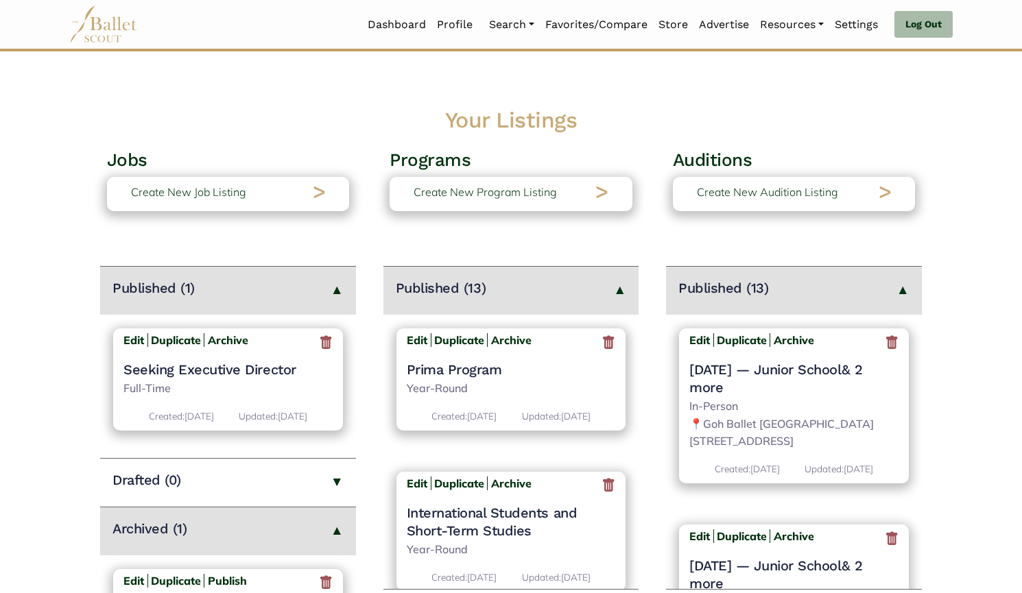
click at [885, 346] on icon at bounding box center [892, 342] width 14 height 17
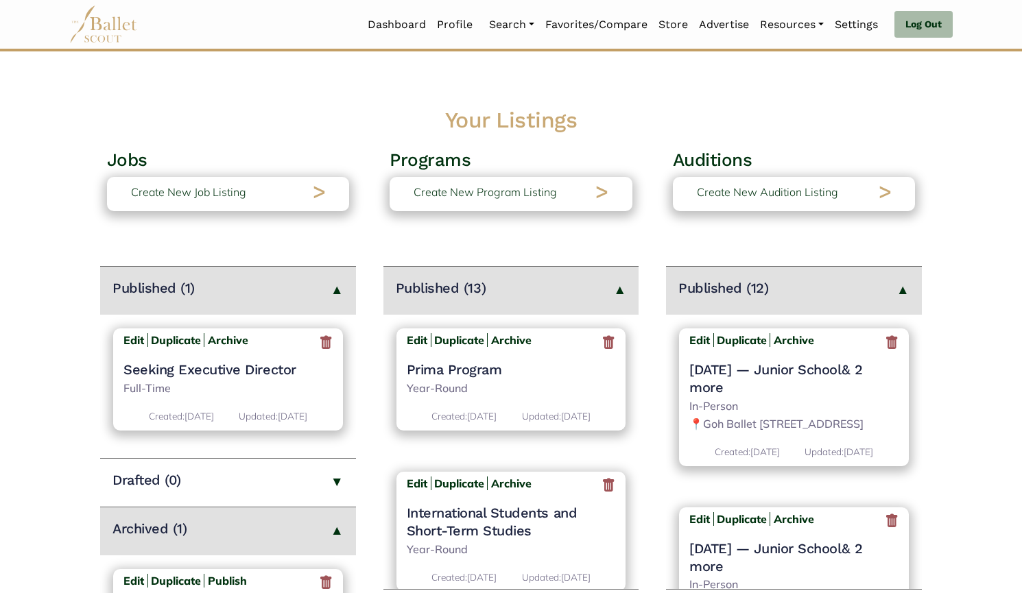
click at [885, 346] on icon at bounding box center [892, 342] width 14 height 17
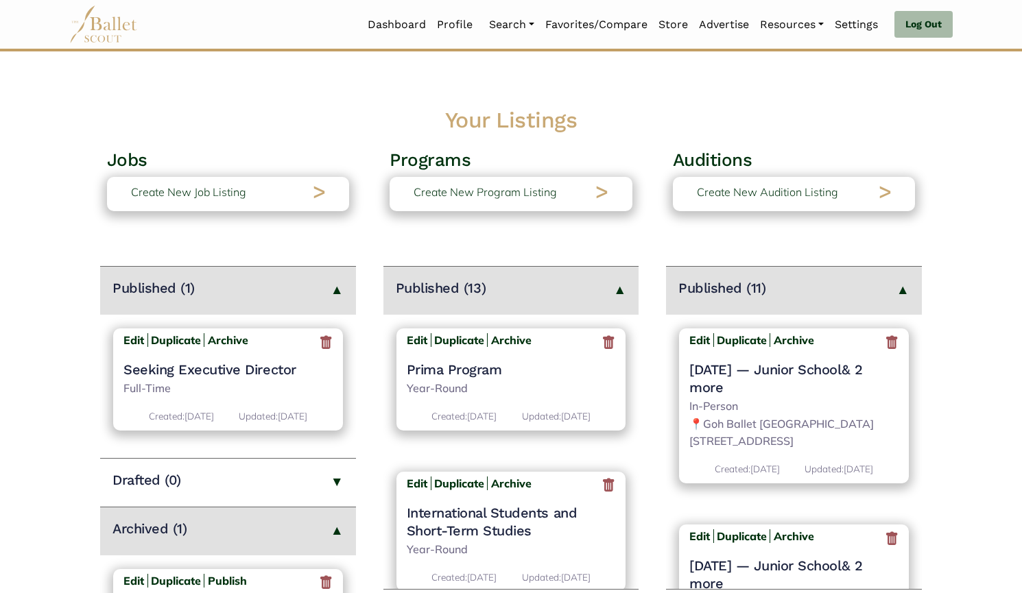
click at [885, 346] on icon at bounding box center [892, 342] width 14 height 17
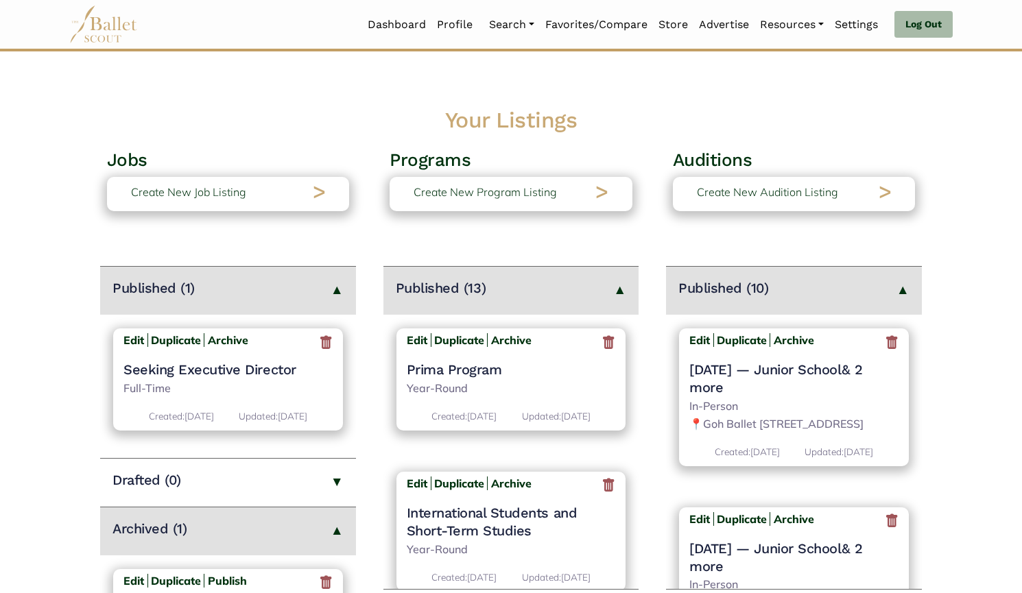
click at [885, 346] on icon at bounding box center [892, 342] width 14 height 17
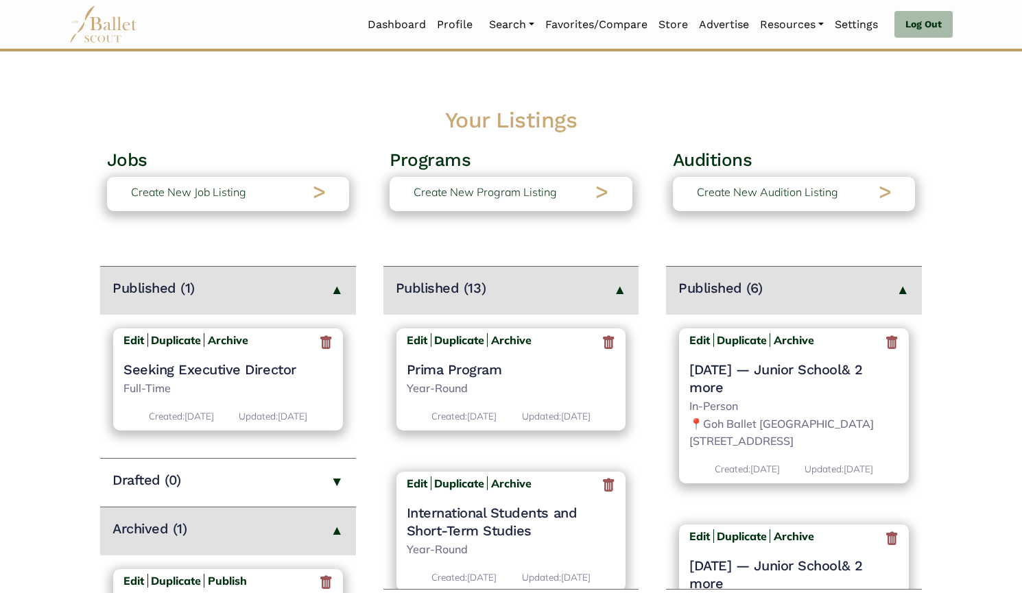
click at [885, 346] on icon at bounding box center [892, 342] width 14 height 17
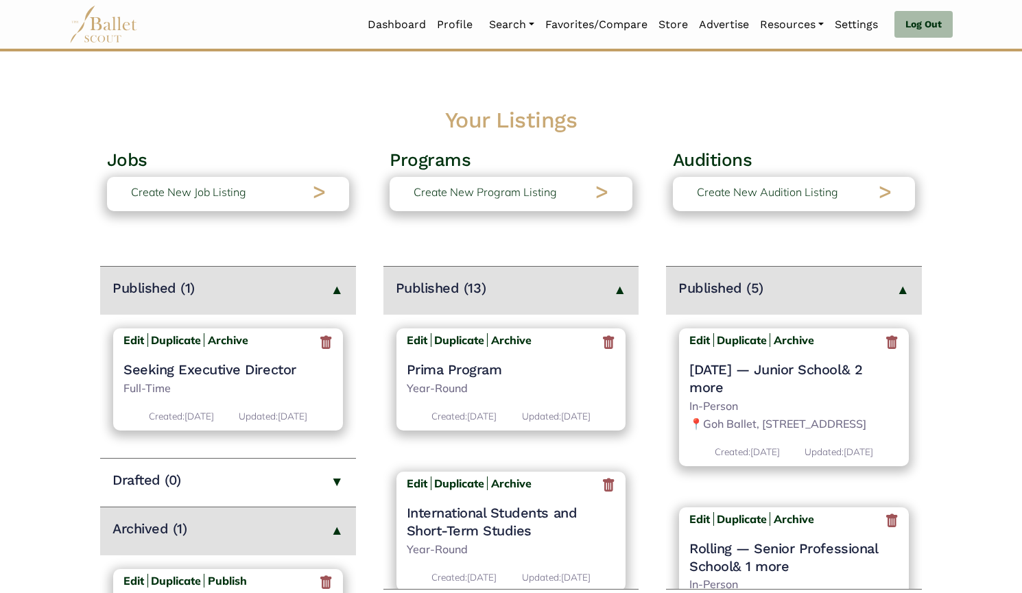
click at [885, 346] on icon at bounding box center [892, 342] width 14 height 17
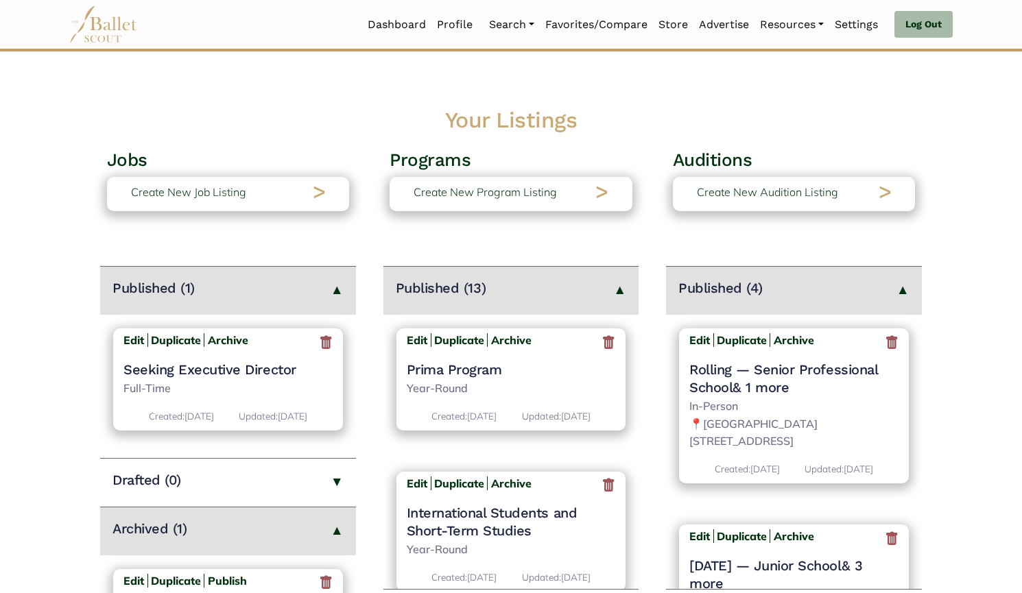
scroll to position [127, 0]
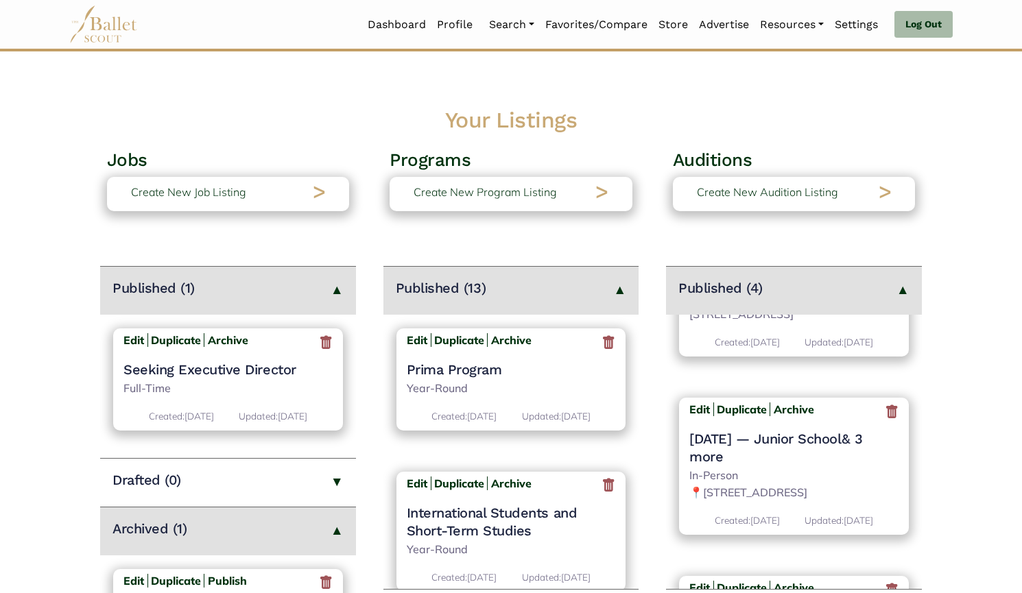
click at [885, 413] on icon at bounding box center [892, 411] width 14 height 17
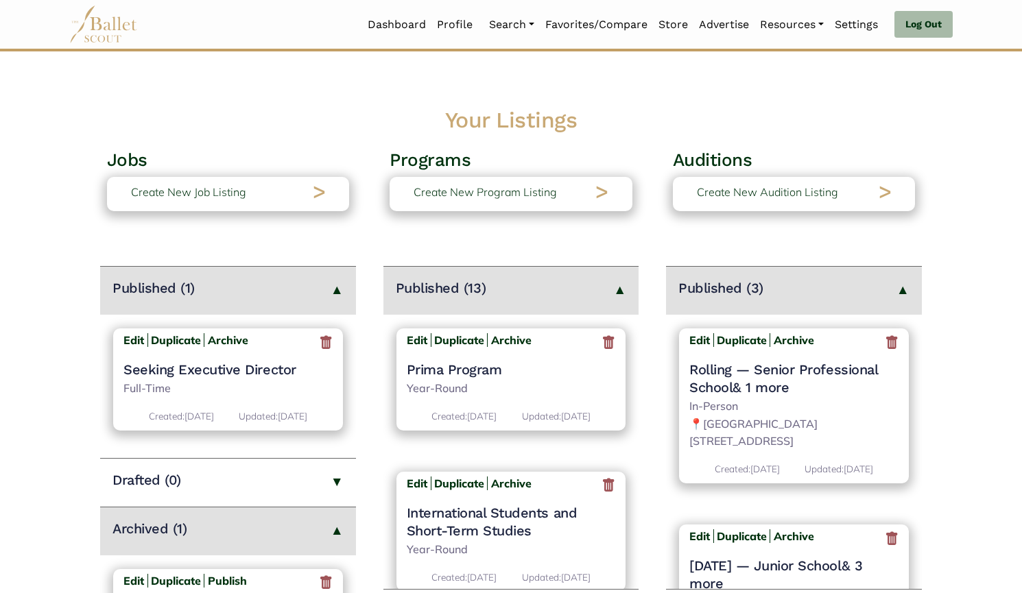
scroll to position [105, 0]
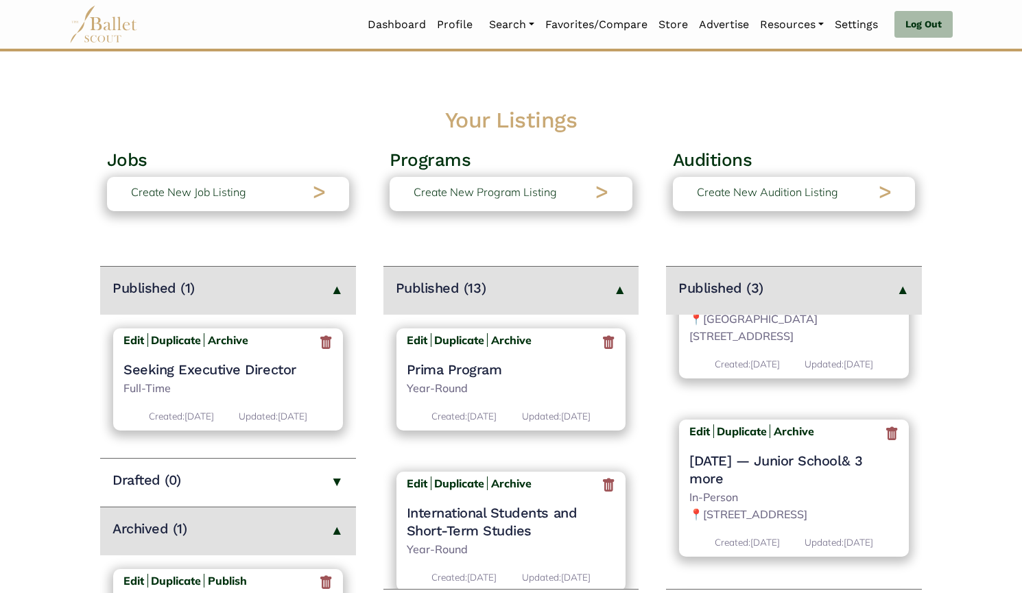
click at [885, 437] on icon at bounding box center [892, 433] width 14 height 17
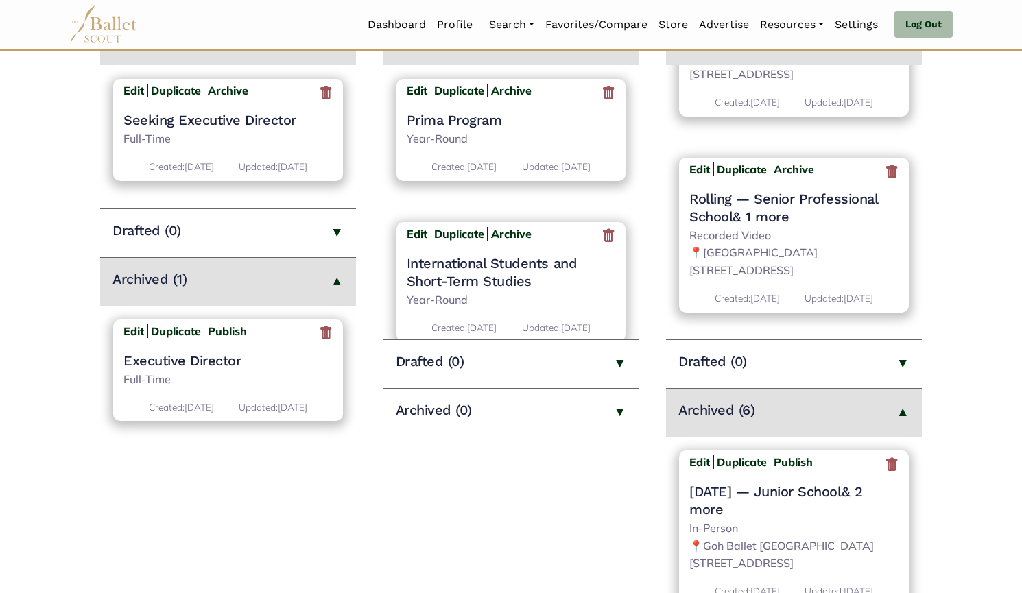
scroll to position [254, 0]
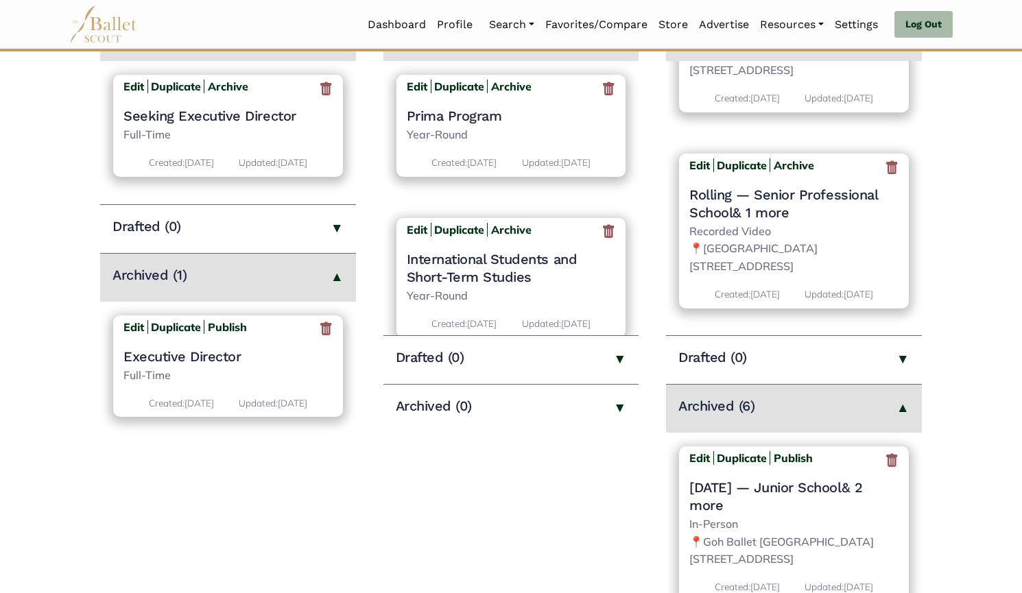
click at [885, 461] on icon at bounding box center [892, 460] width 14 height 17
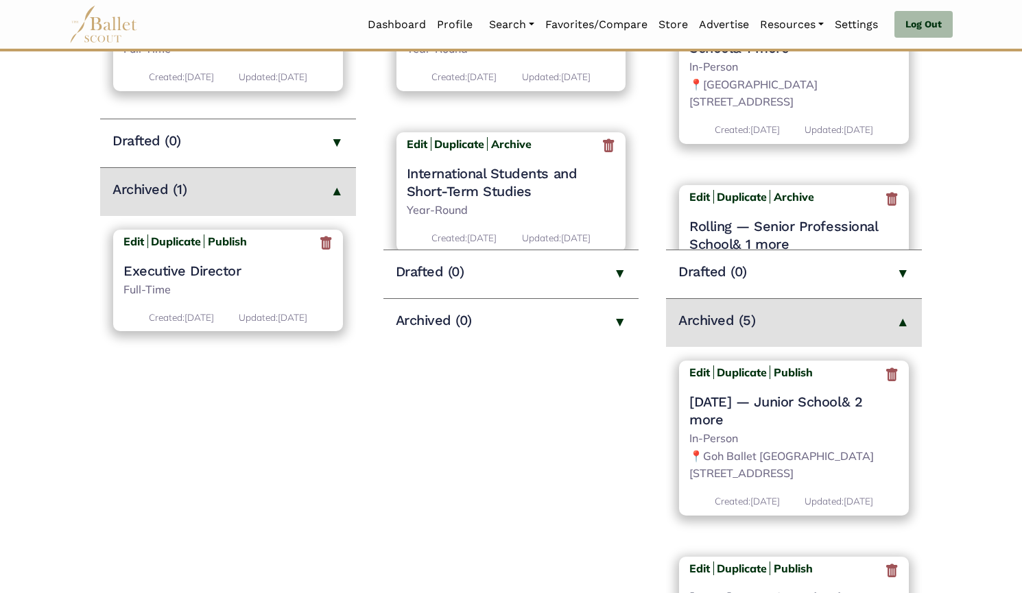
scroll to position [371, 0]
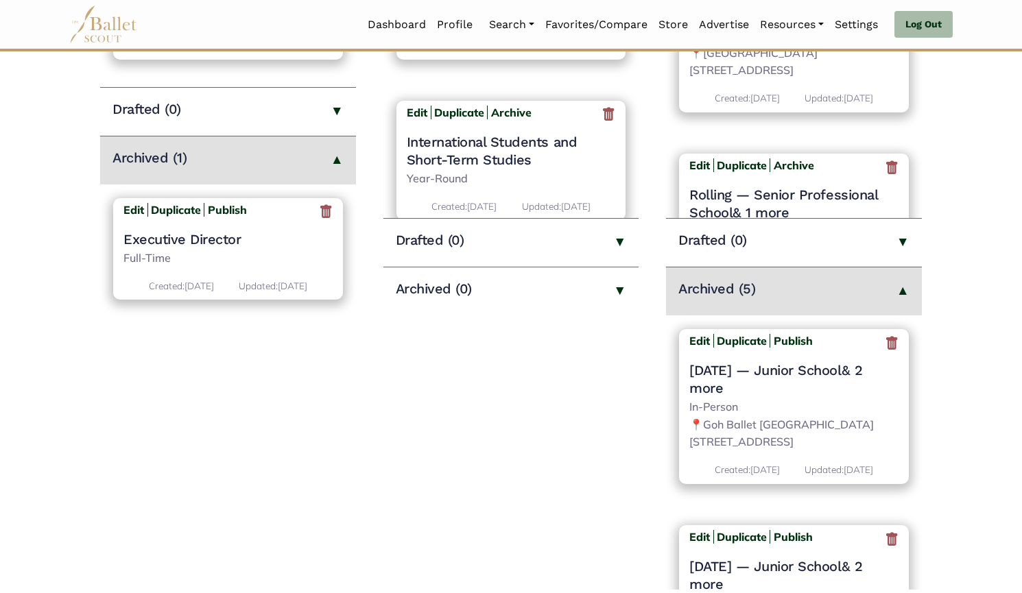
click at [886, 344] on icon at bounding box center [892, 343] width 14 height 17
click at [944, 356] on main "Jobs Create New Job Listing > Published (1) Edit Duplicate Archive Seeking Exec…" at bounding box center [511, 184] width 1022 height 813
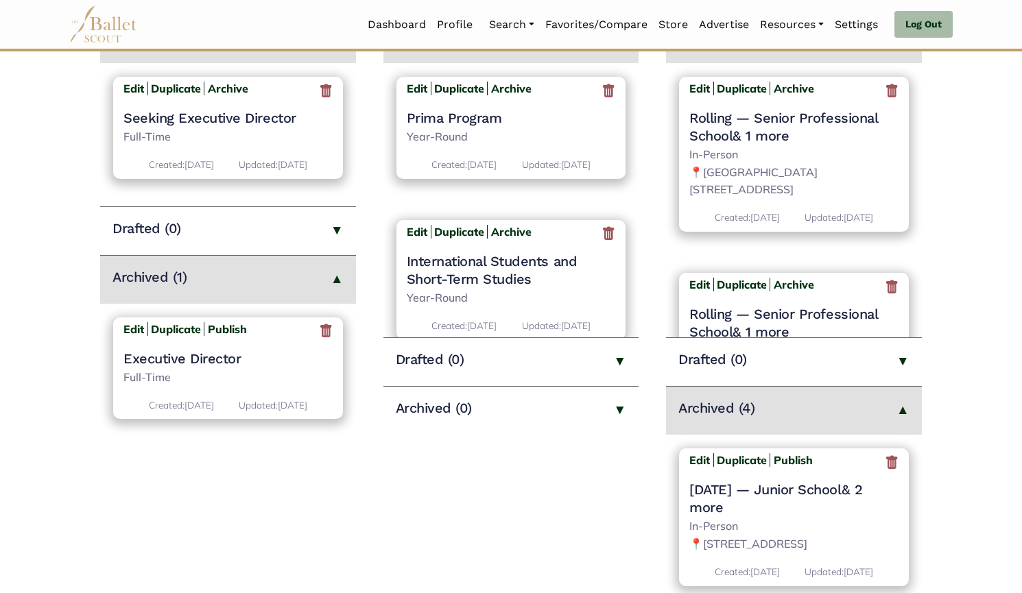
scroll to position [289, 0]
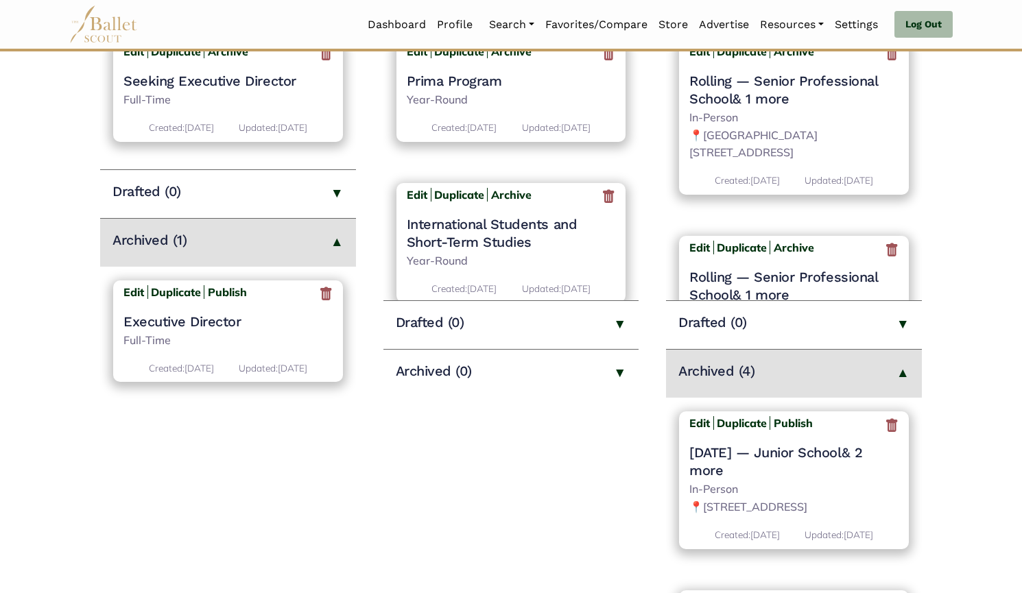
click at [887, 426] on icon at bounding box center [892, 425] width 14 height 17
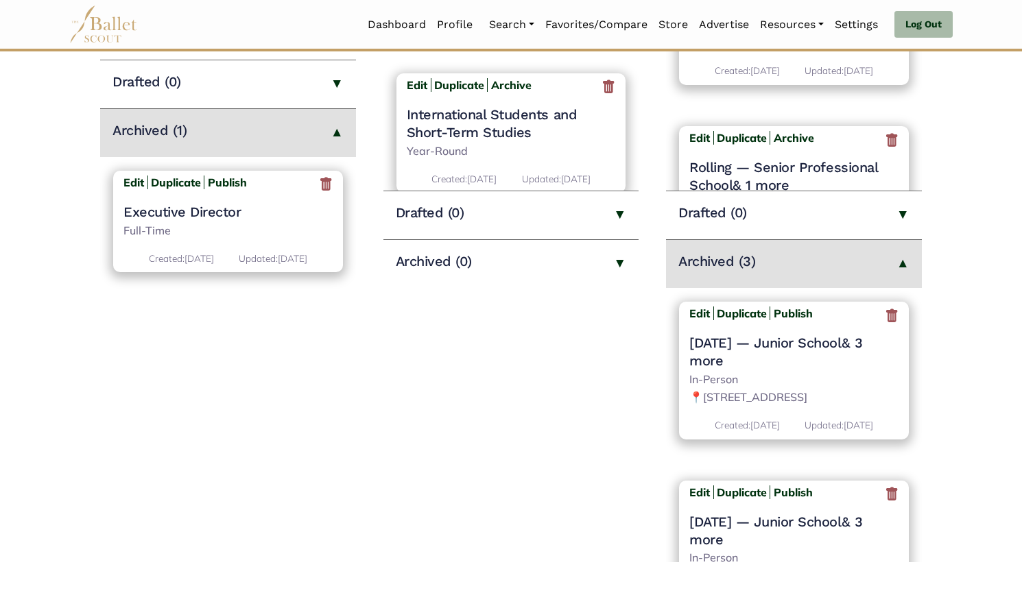
scroll to position [399, 0]
click at [885, 320] on icon at bounding box center [892, 314] width 14 height 17
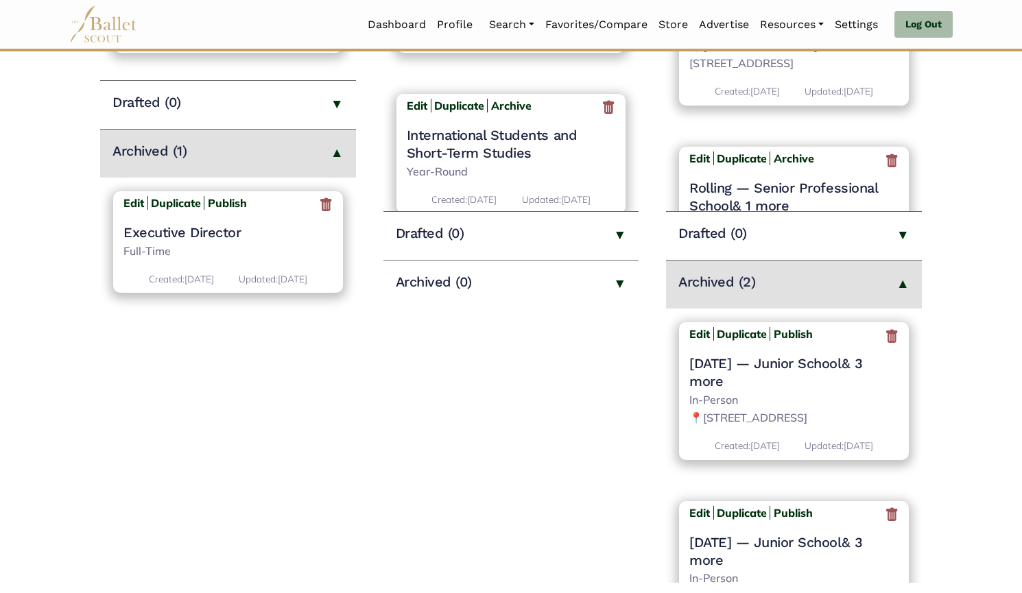
scroll to position [378, 0]
click at [885, 337] on icon at bounding box center [892, 335] width 14 height 17
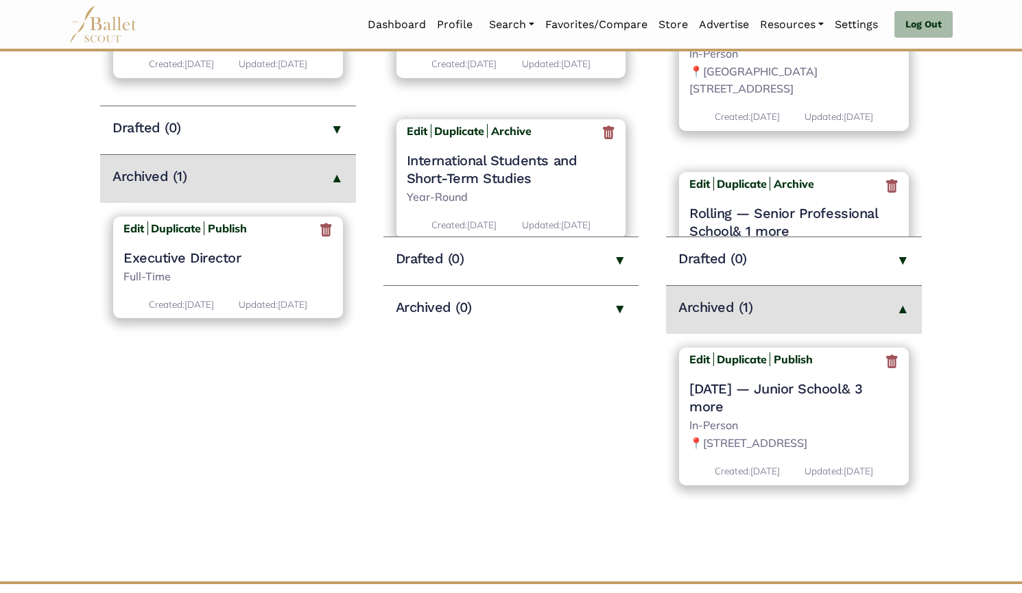
scroll to position [362, 0]
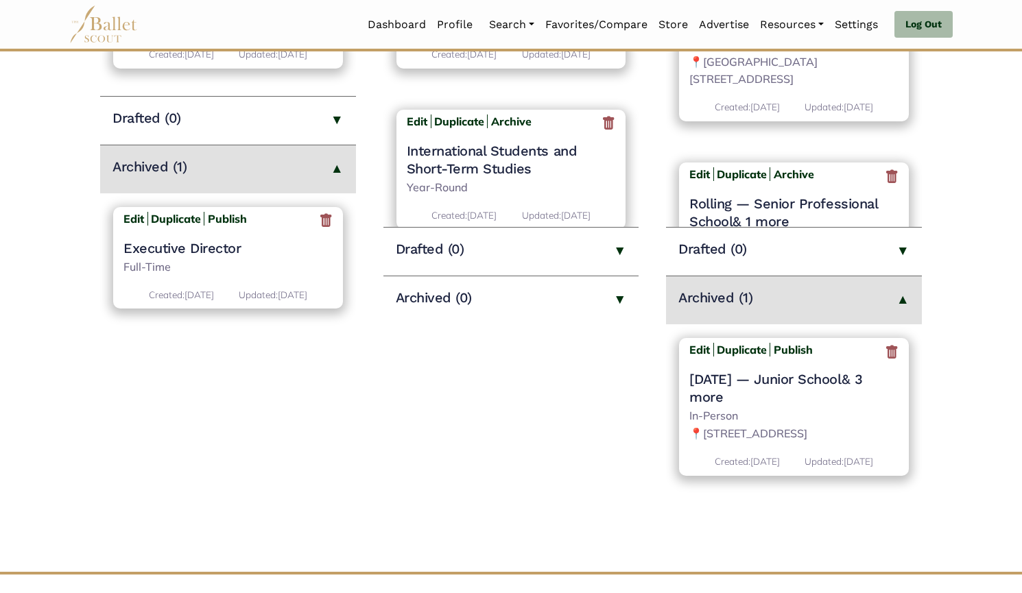
click at [892, 352] on icon at bounding box center [892, 352] width 14 height 17
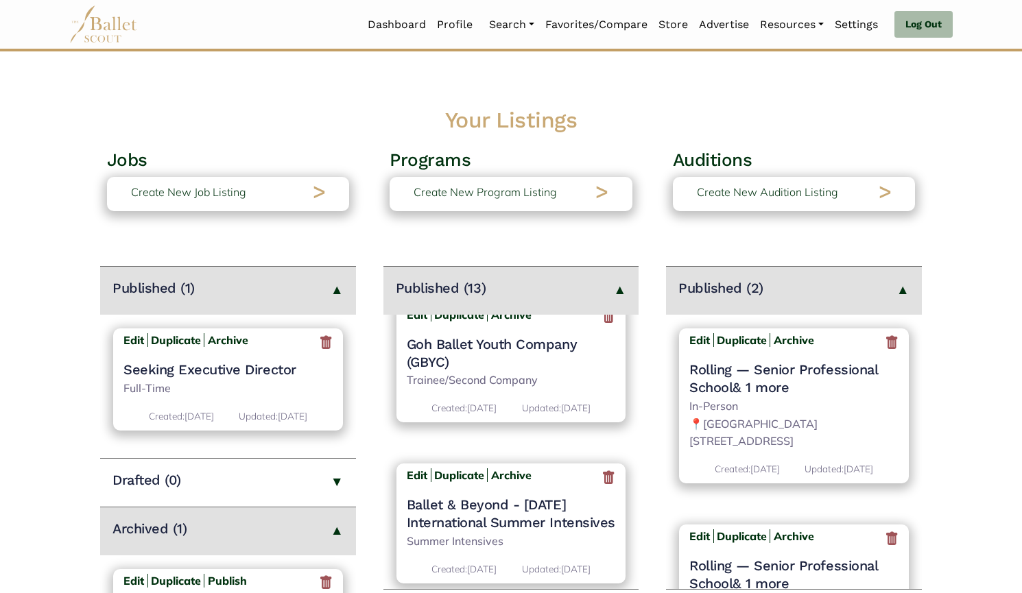
scroll to position [1187, 0]
click at [498, 366] on h4 "Goh Ballet Youth Company (GBYC)" at bounding box center [511, 354] width 209 height 36
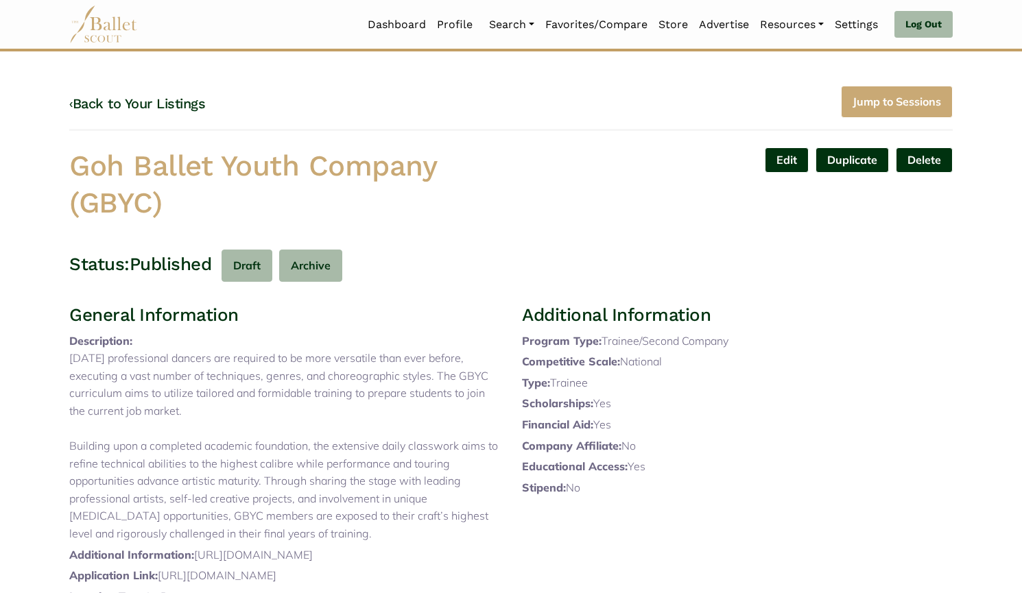
click at [780, 160] on link "Edit" at bounding box center [787, 159] width 44 height 25
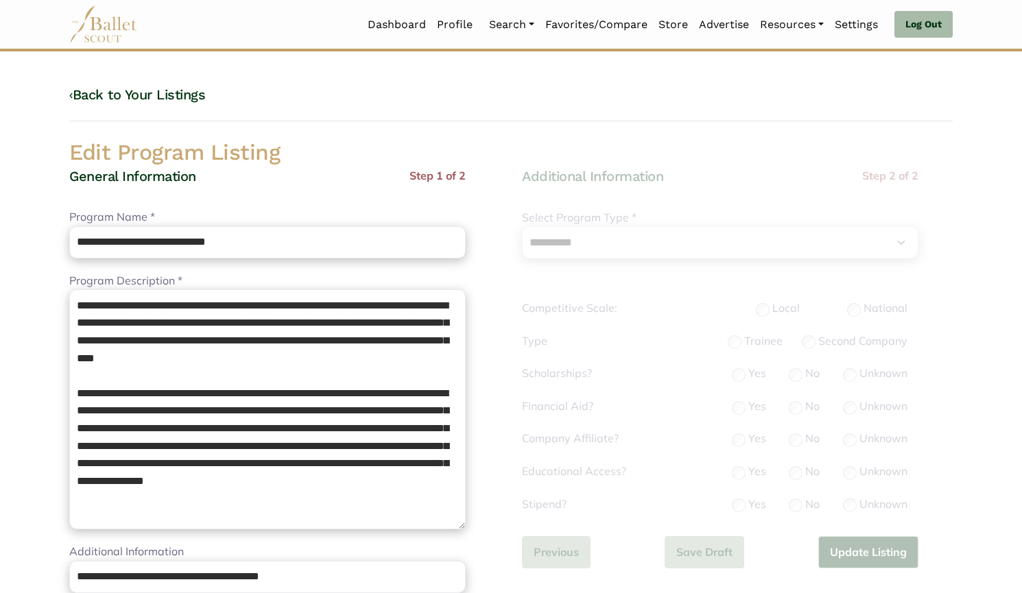
select select "**"
select select "*"
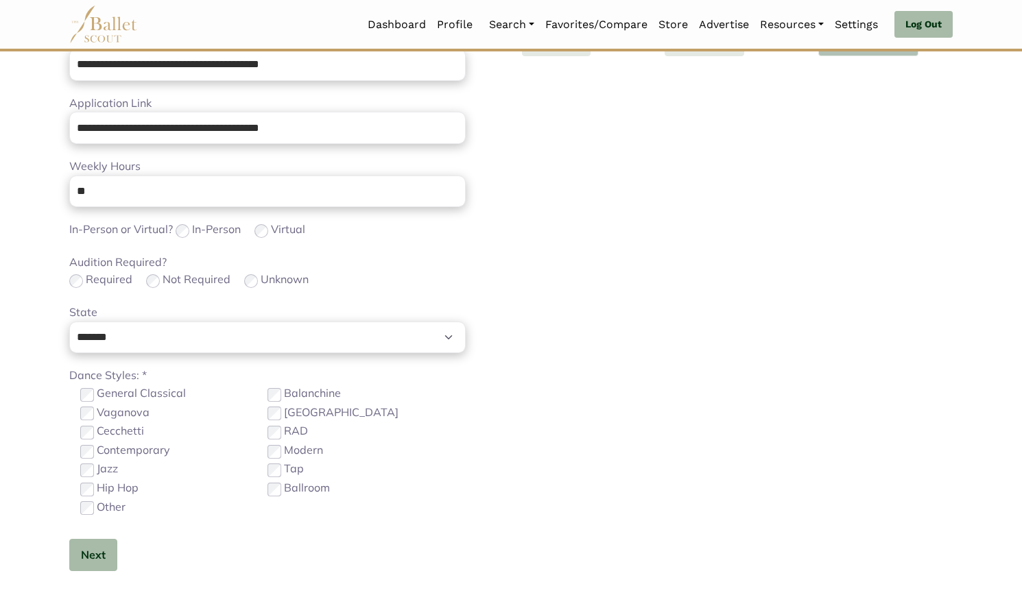
scroll to position [516, 0]
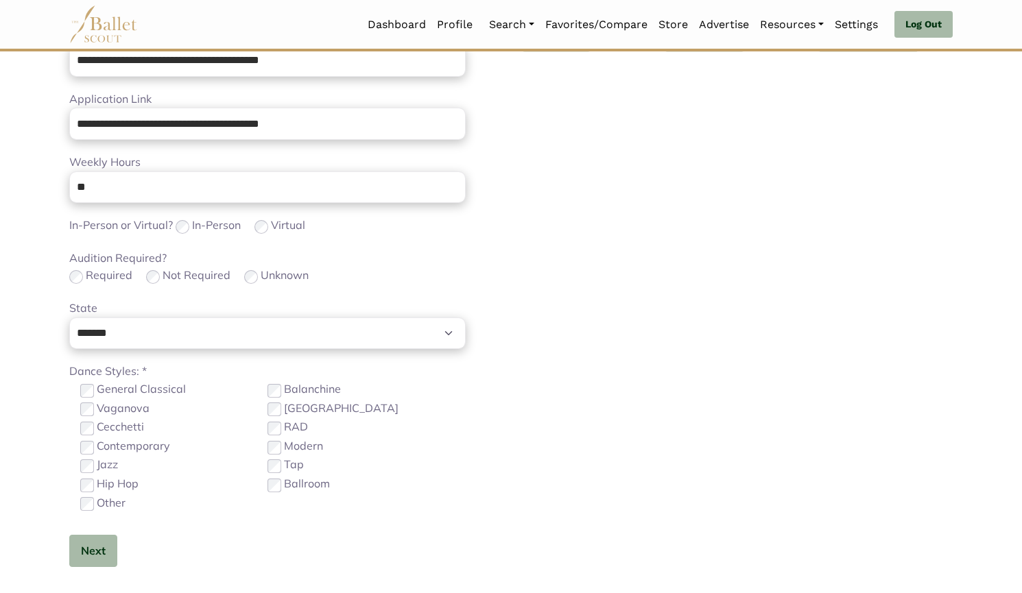
click at [107, 468] on label "Jazz" at bounding box center [107, 465] width 21 height 18
click at [176, 185] on input "**" at bounding box center [267, 187] width 396 height 32
type input "*"
click at [96, 535] on button "Next" at bounding box center [93, 551] width 48 height 32
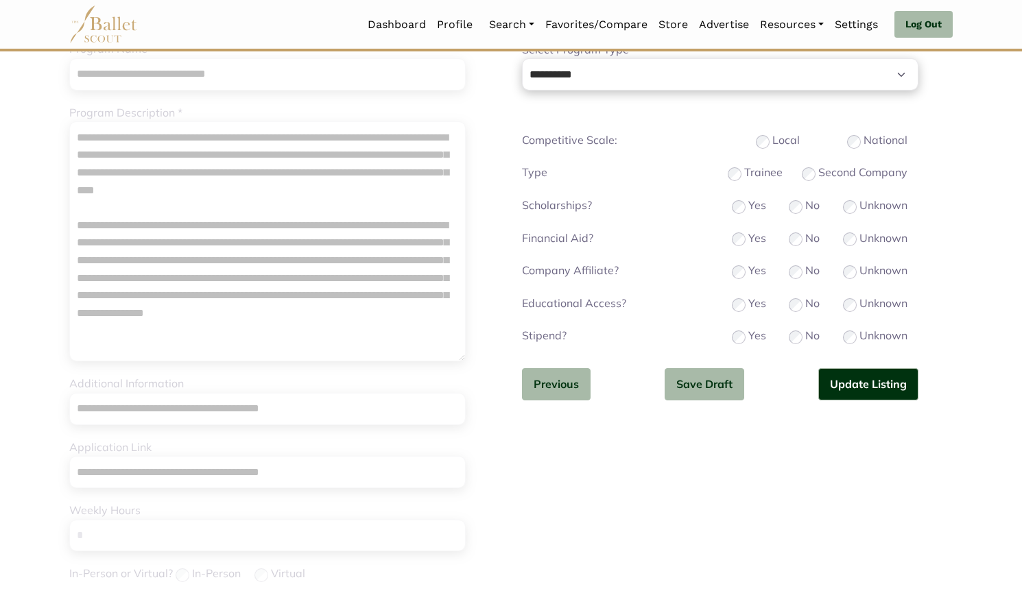
scroll to position [169, 0]
click at [889, 389] on button "Update Listing" at bounding box center [868, 384] width 100 height 32
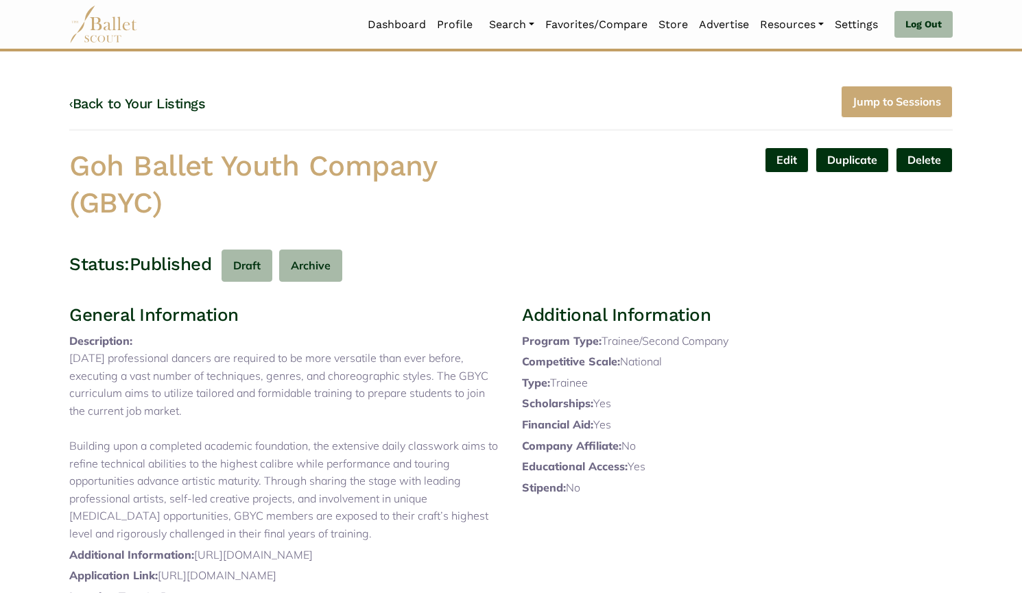
scroll to position [503, 0]
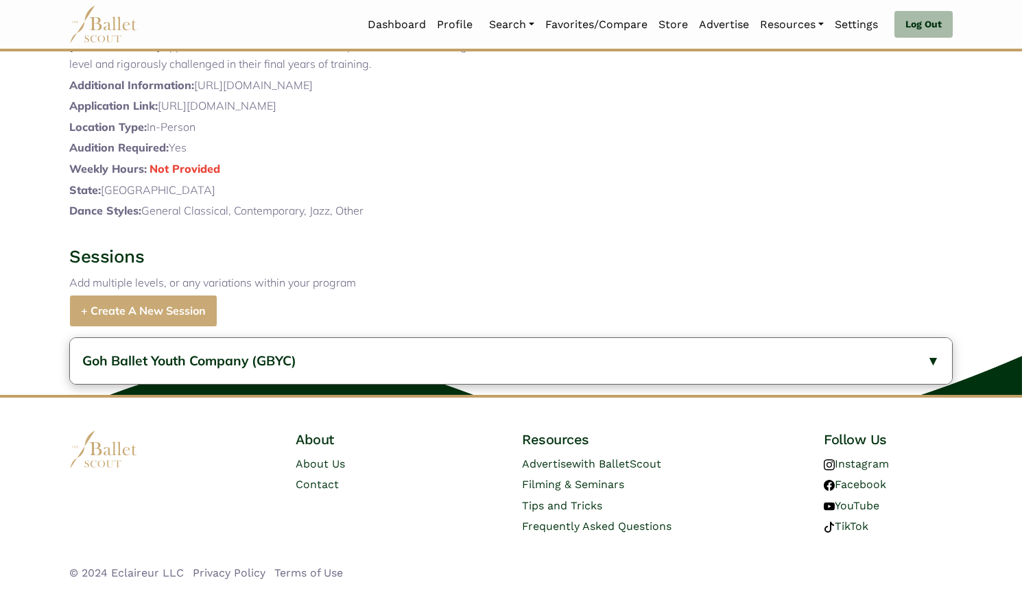
click at [363, 365] on button "Goh Ballet Youth Company (GBYC)" at bounding box center [511, 361] width 882 height 46
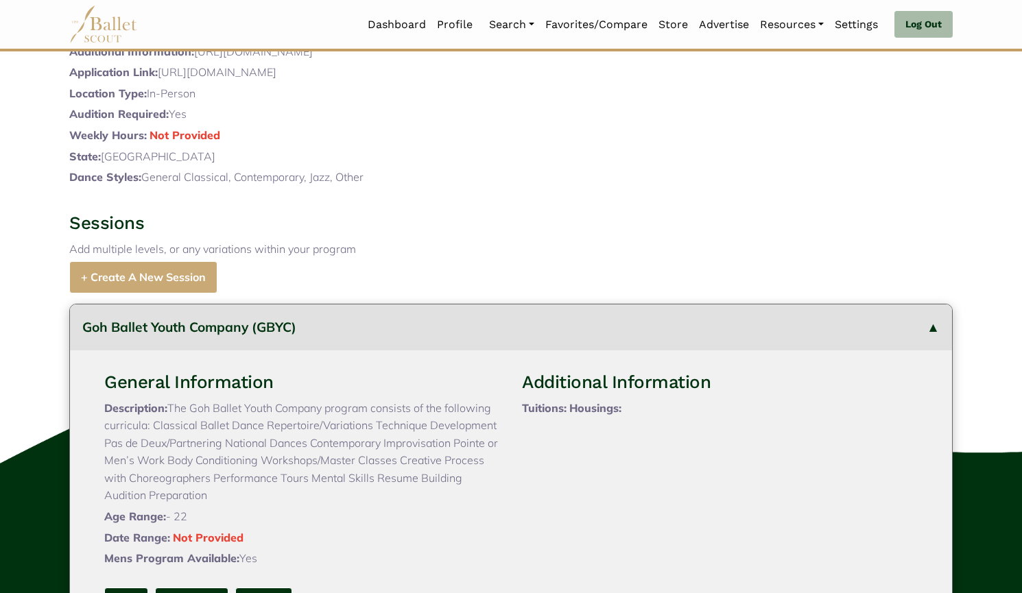
scroll to position [673, 0]
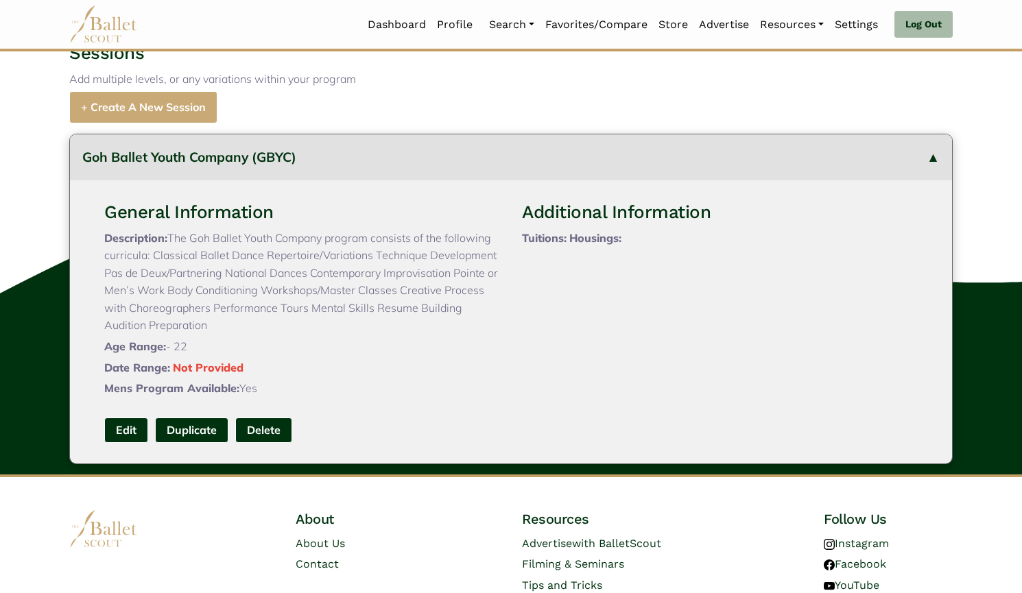
click at [118, 443] on link "Edit" at bounding box center [126, 430] width 44 height 25
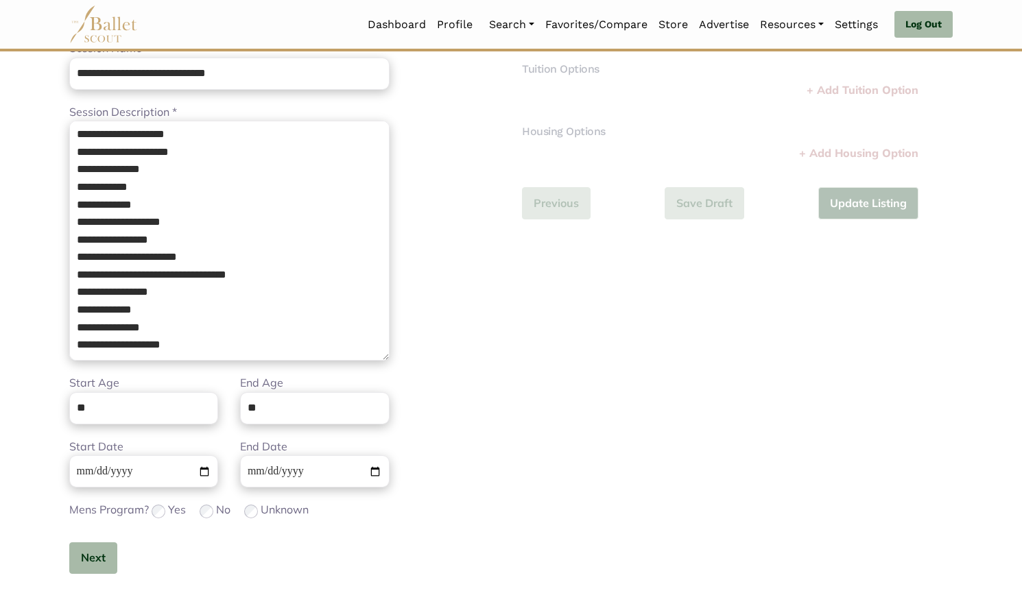
scroll to position [170, 0]
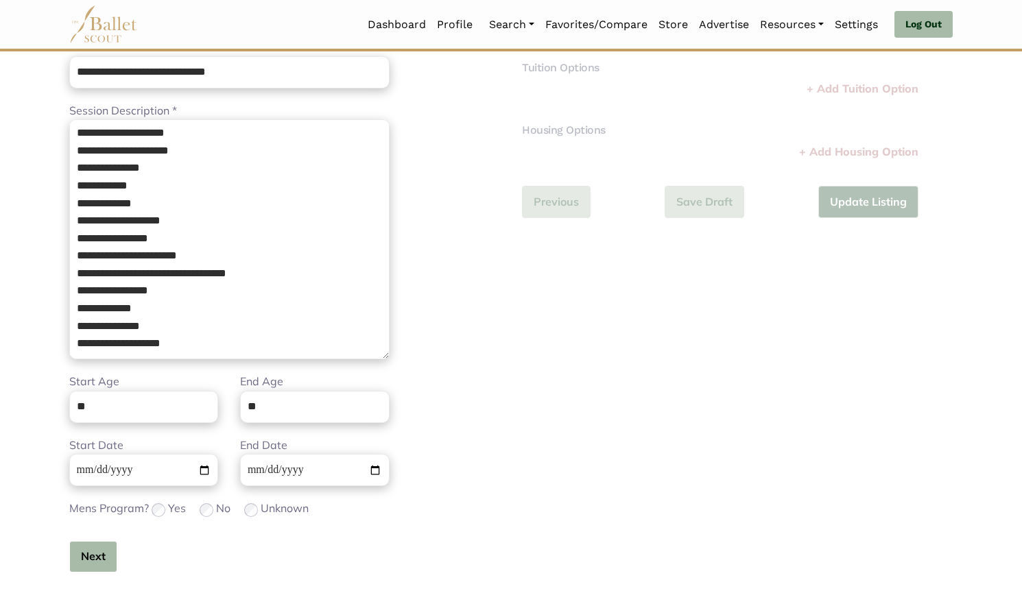
click at [95, 555] on button "Next" at bounding box center [93, 557] width 48 height 32
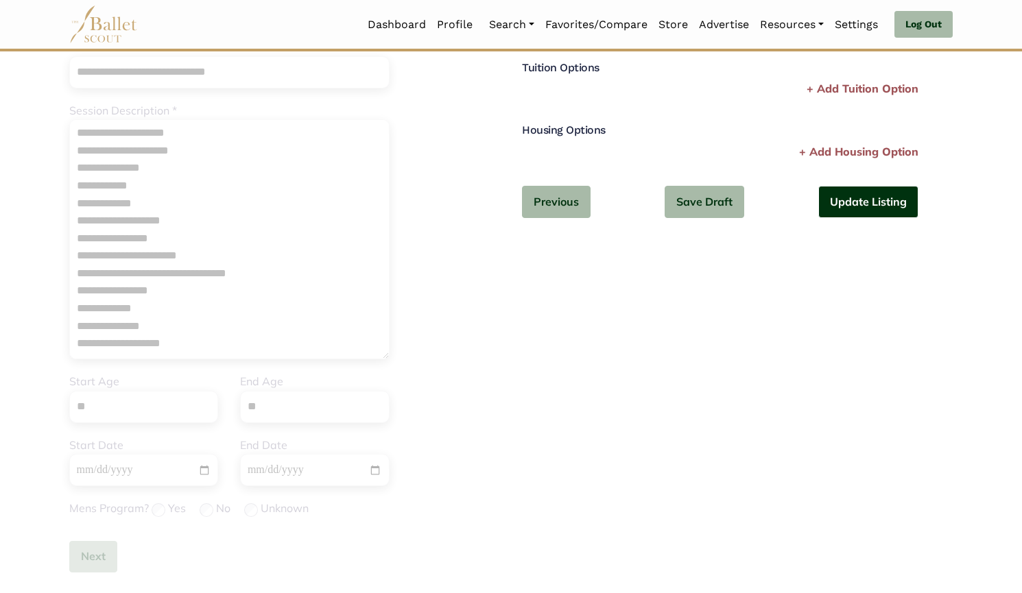
click at [885, 202] on button "Update Listing" at bounding box center [868, 202] width 100 height 32
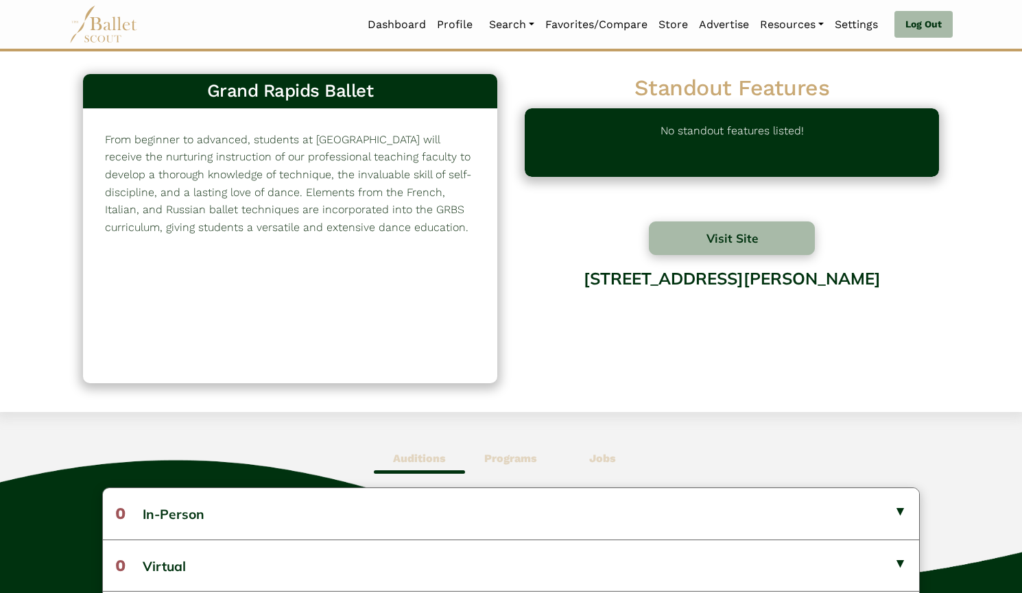
click at [412, 9] on nav "Dashboard Profile Search Organizations Programs Auditions Jobs" at bounding box center [510, 24] width 883 height 49
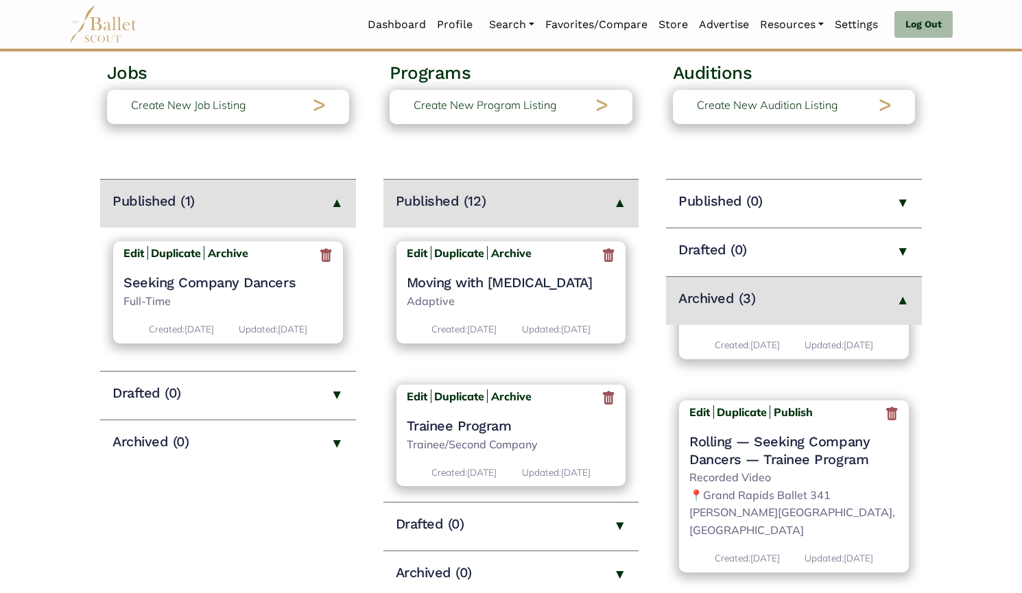
click at [492, 432] on h4 "Trainee Program" at bounding box center [511, 426] width 209 height 18
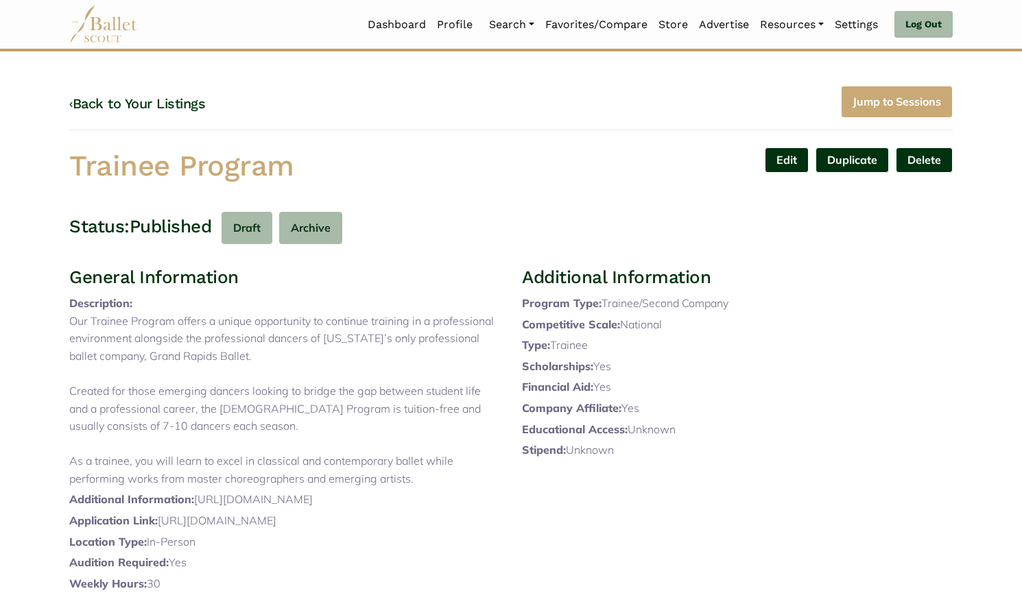
click at [787, 154] on link "Edit" at bounding box center [787, 159] width 44 height 25
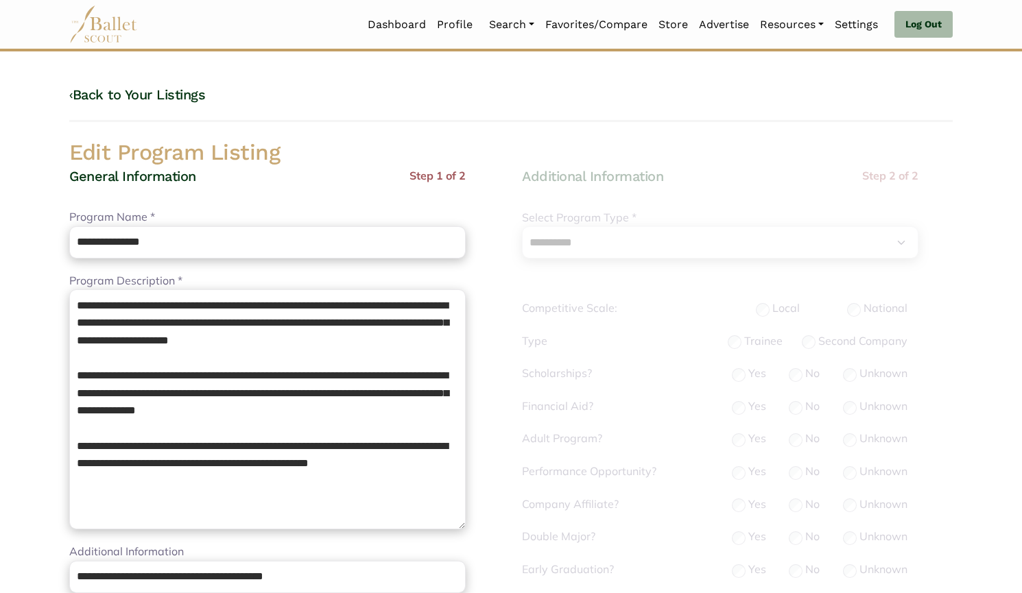
select select "**"
select select "*"
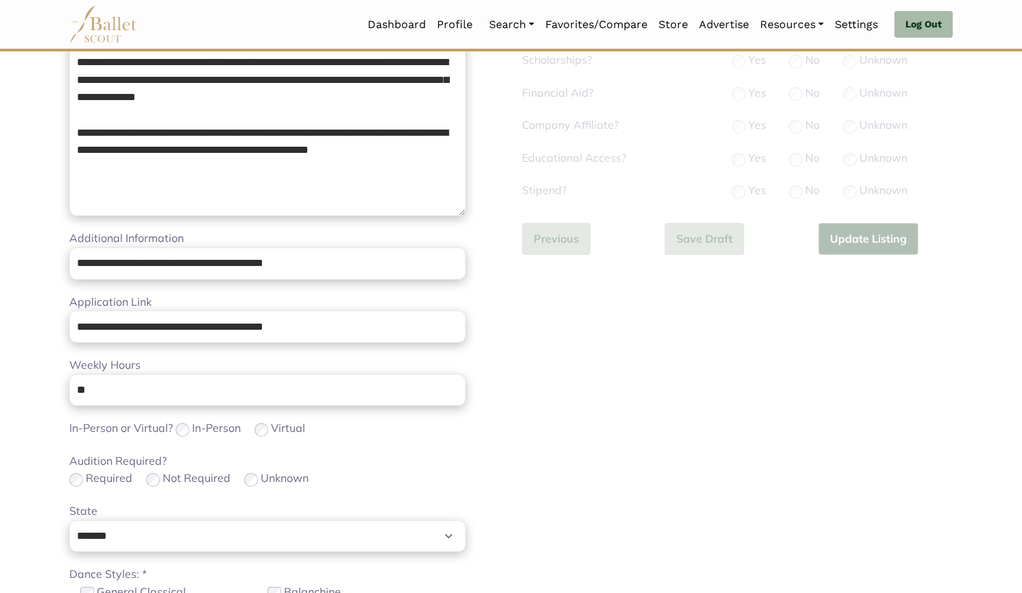
scroll to position [326, 0]
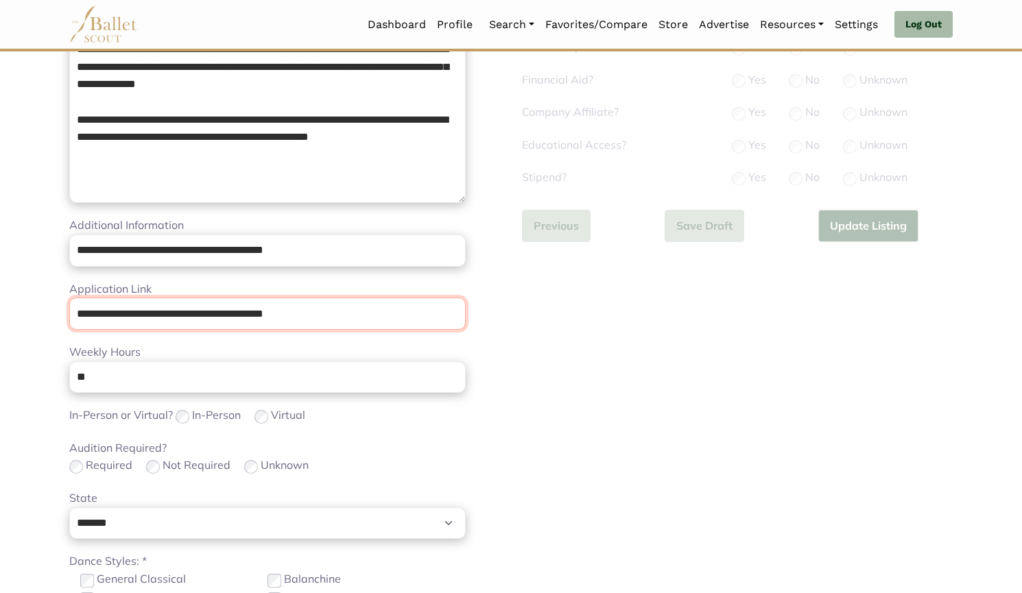
drag, startPoint x: 248, startPoint y: 320, endPoint x: 0, endPoint y: 335, distance: 248.7
click at [0, 335] on body "Loading... Please Wait Dashboard Profile" at bounding box center [511, 343] width 1022 height 1338
paste input "url"
type input "**********"
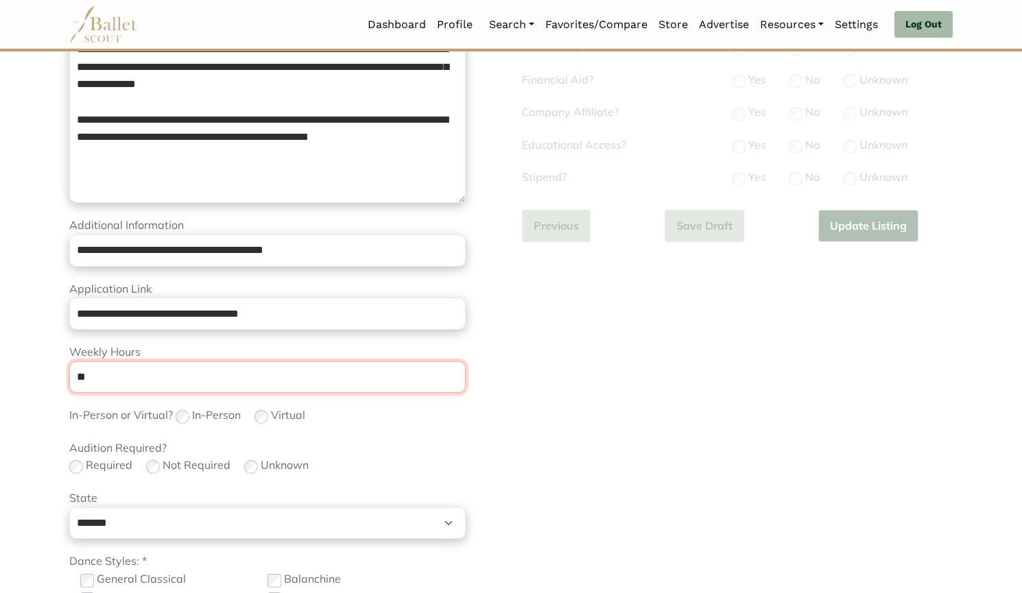
click at [154, 382] on input "**" at bounding box center [267, 377] width 396 height 32
type input "*"
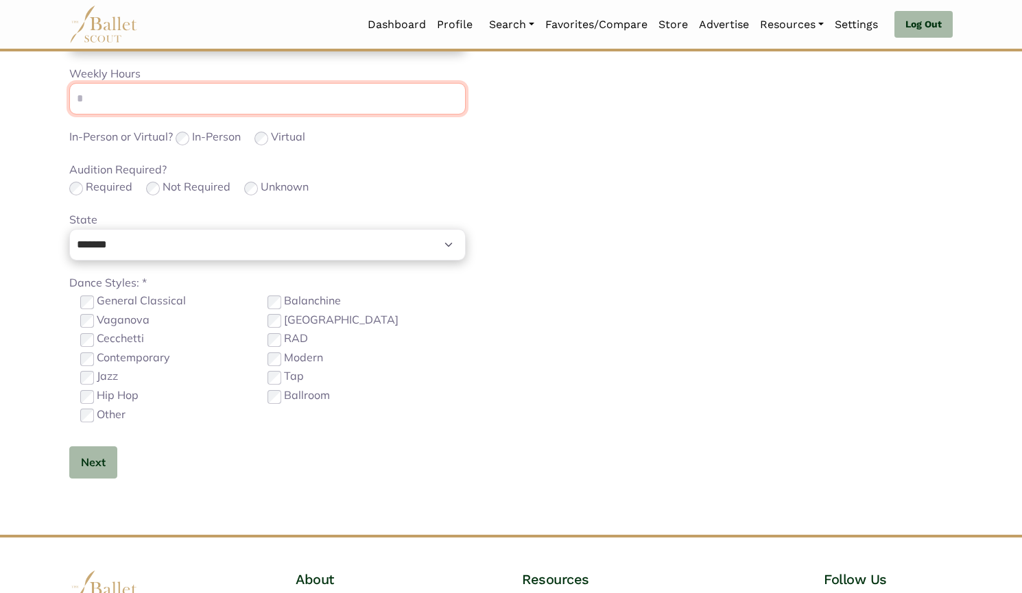
scroll to position [636, 0]
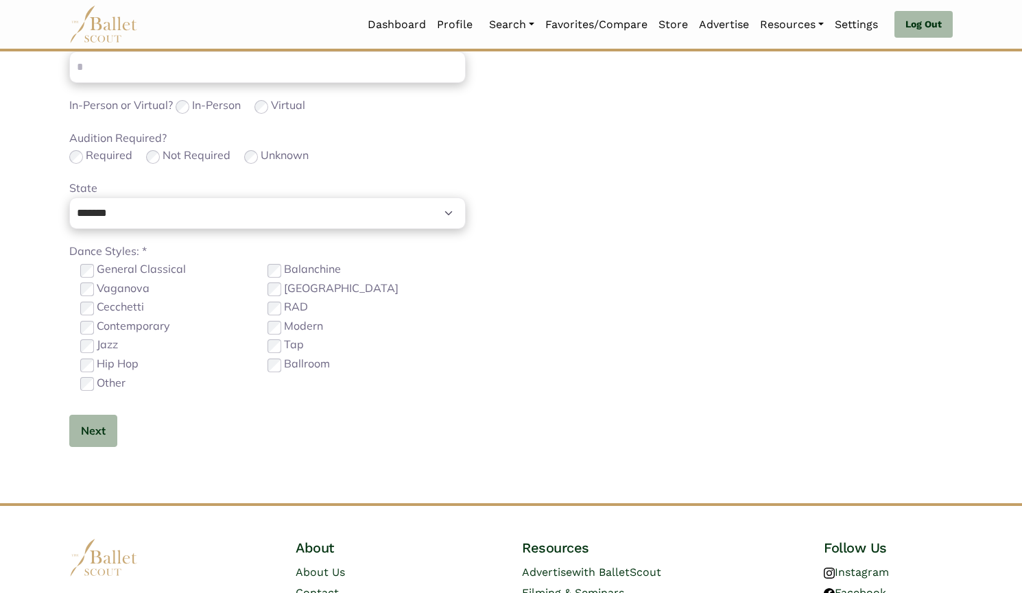
click at [119, 334] on label "Contemporary" at bounding box center [133, 326] width 73 height 18
click at [104, 428] on button "Next" at bounding box center [93, 431] width 48 height 32
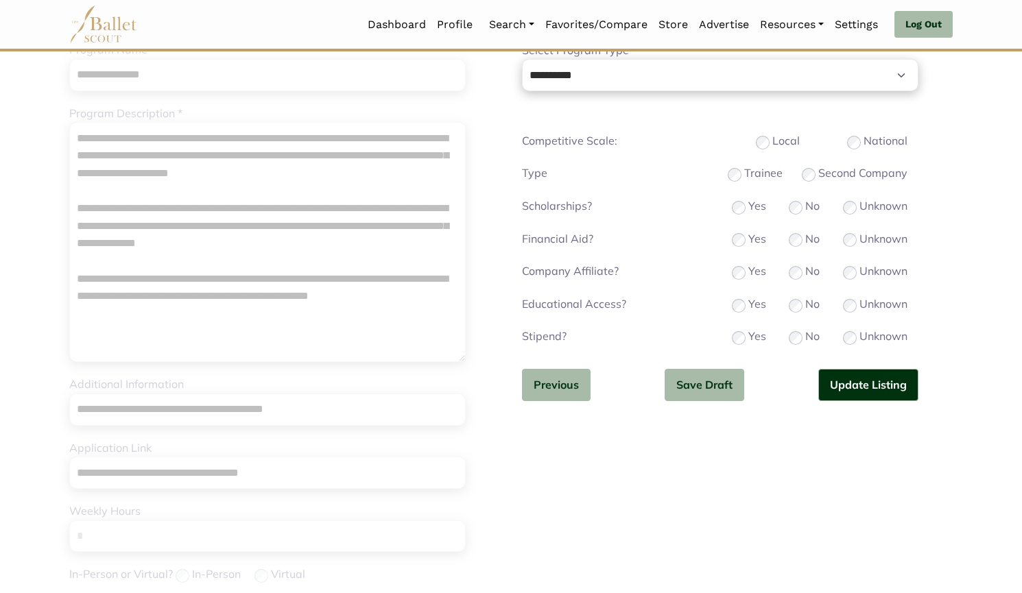
scroll to position [165, 0]
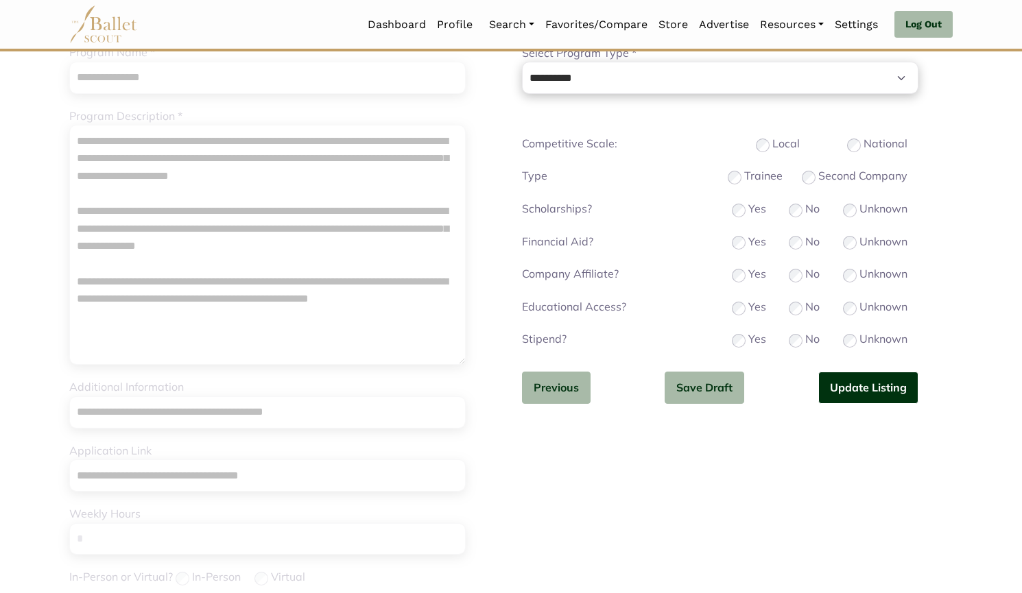
click at [858, 383] on button "Update Listing" at bounding box center [868, 388] width 100 height 32
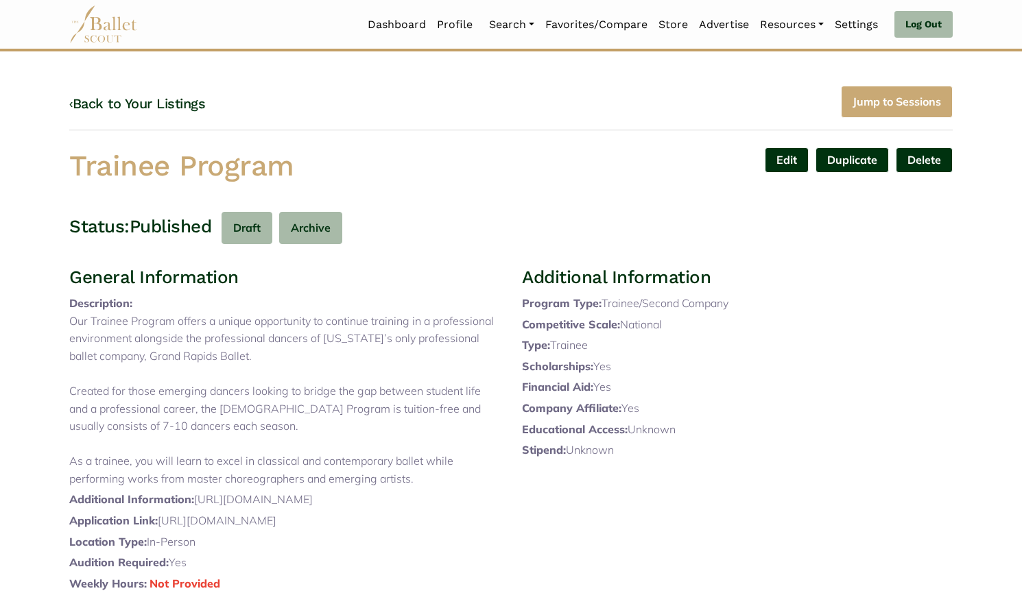
scroll to position [448, 0]
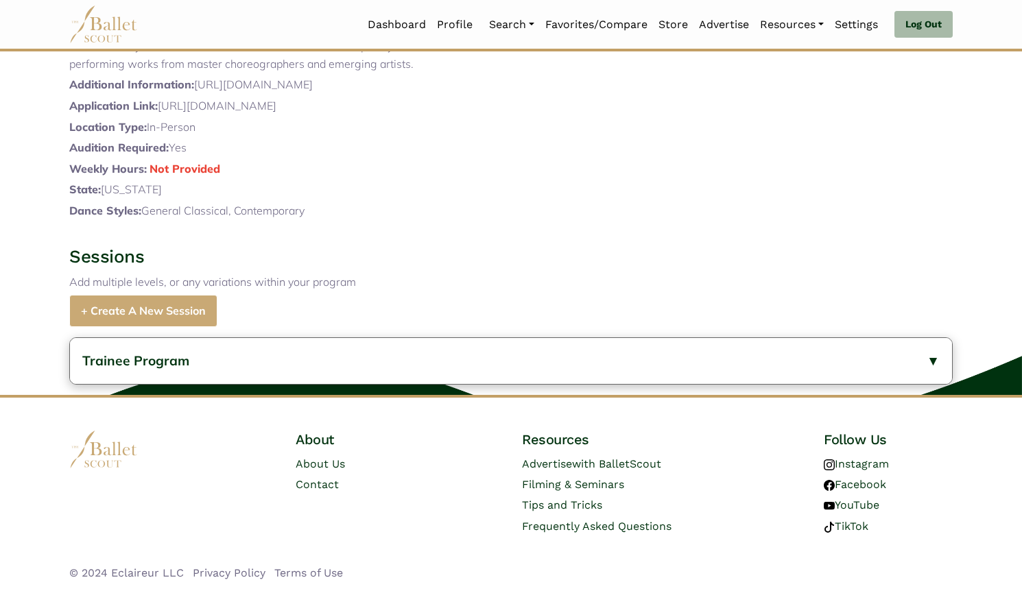
click at [400, 370] on button "Trainee Program" at bounding box center [511, 361] width 882 height 46
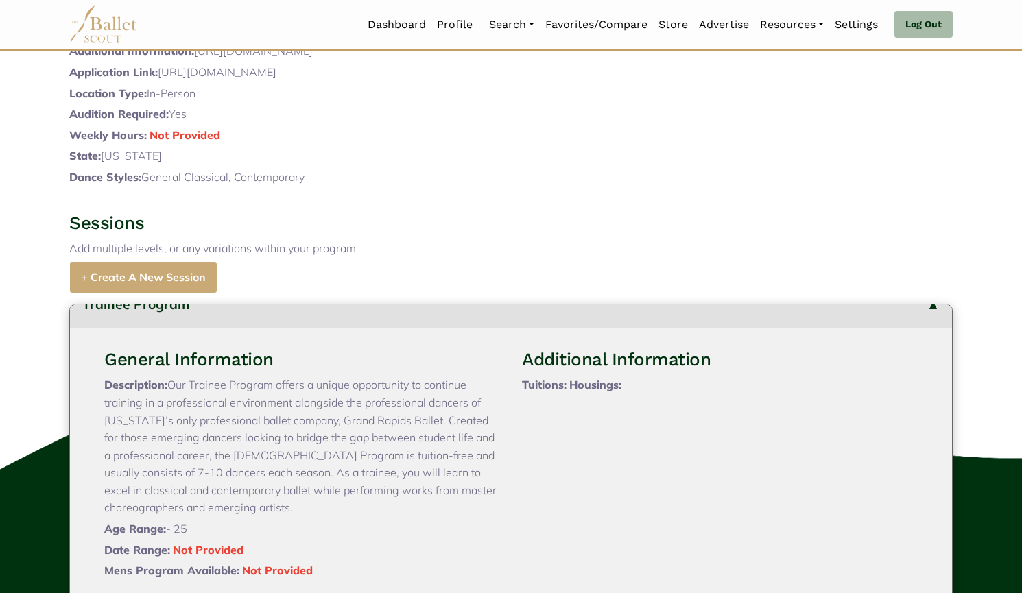
scroll to position [726, 0]
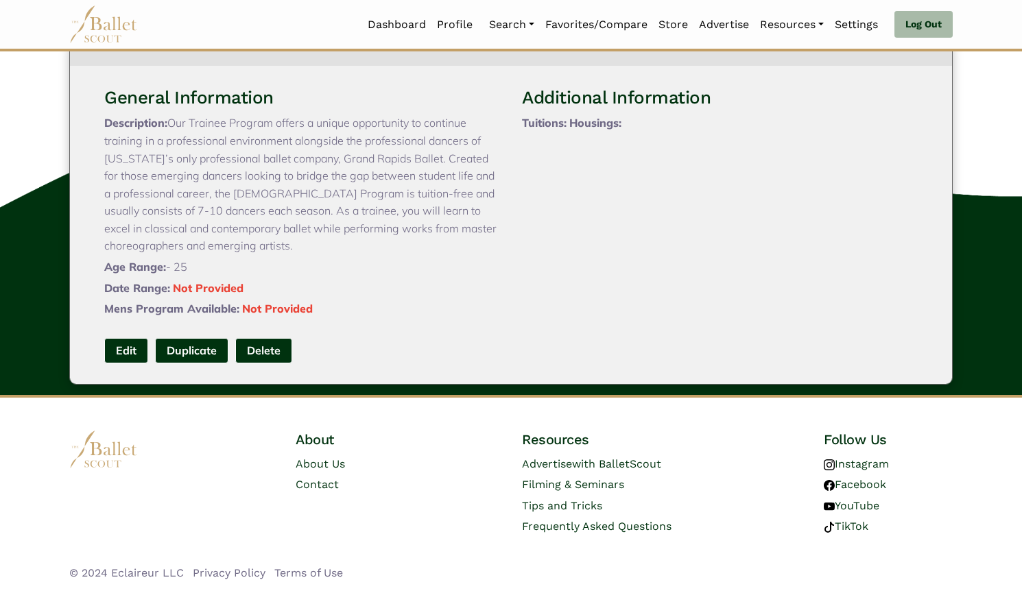
click at [131, 361] on link "Edit" at bounding box center [126, 350] width 44 height 25
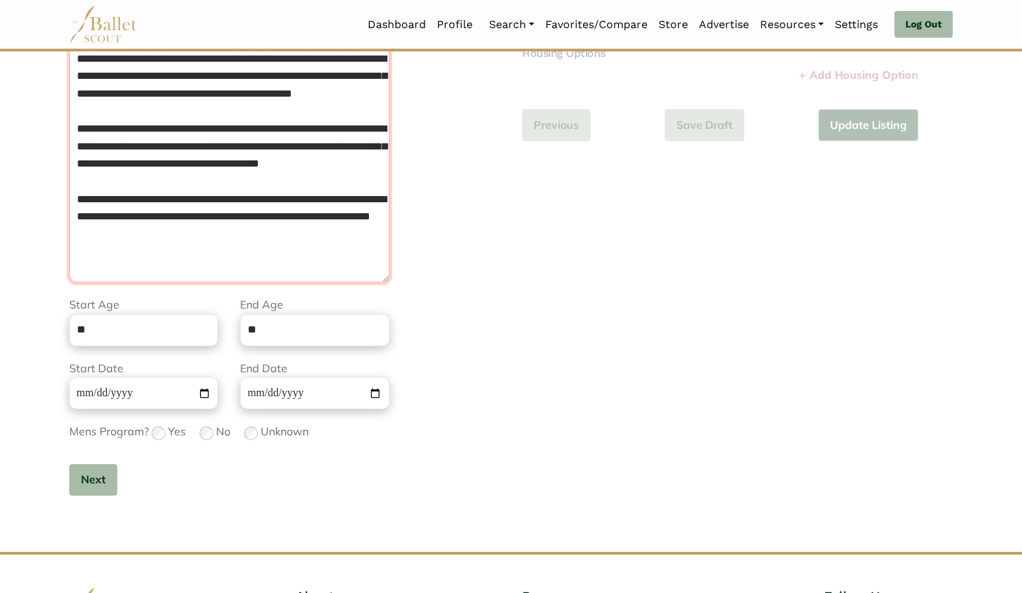
scroll to position [404, 0]
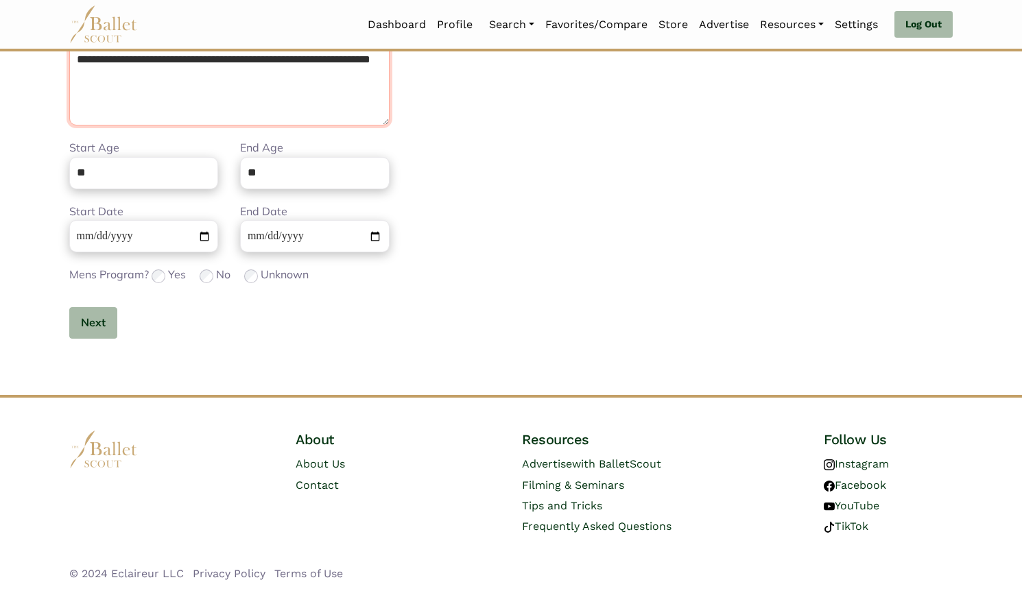
drag, startPoint x: 72, startPoint y: 302, endPoint x: 579, endPoint y: 625, distance: 601.8
click at [579, 592] on html "Loading... Please Wait Dashboard Profile Organizations" at bounding box center [511, 94] width 1022 height 997
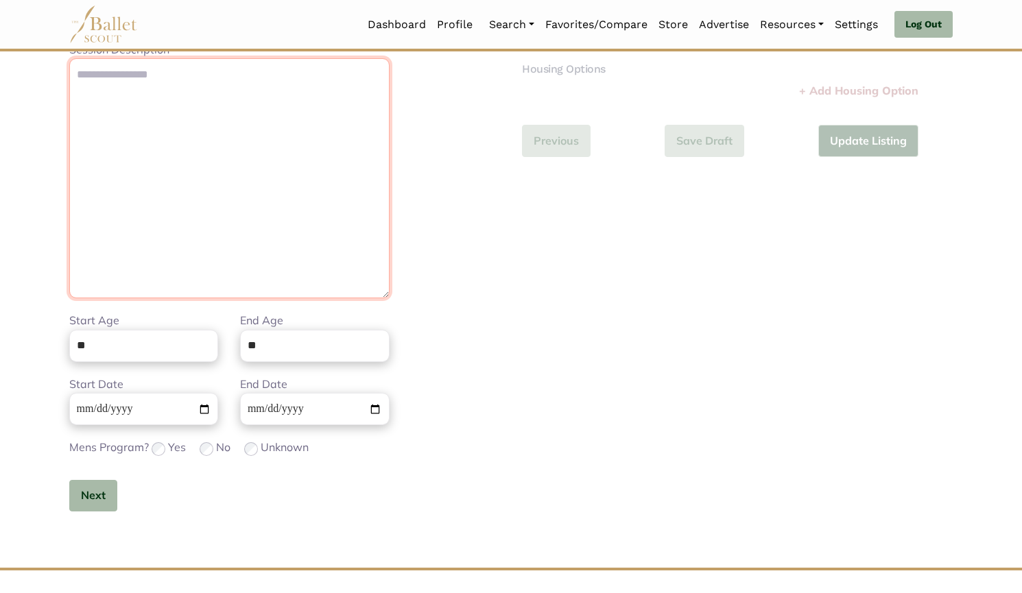
paste textarea "**********"
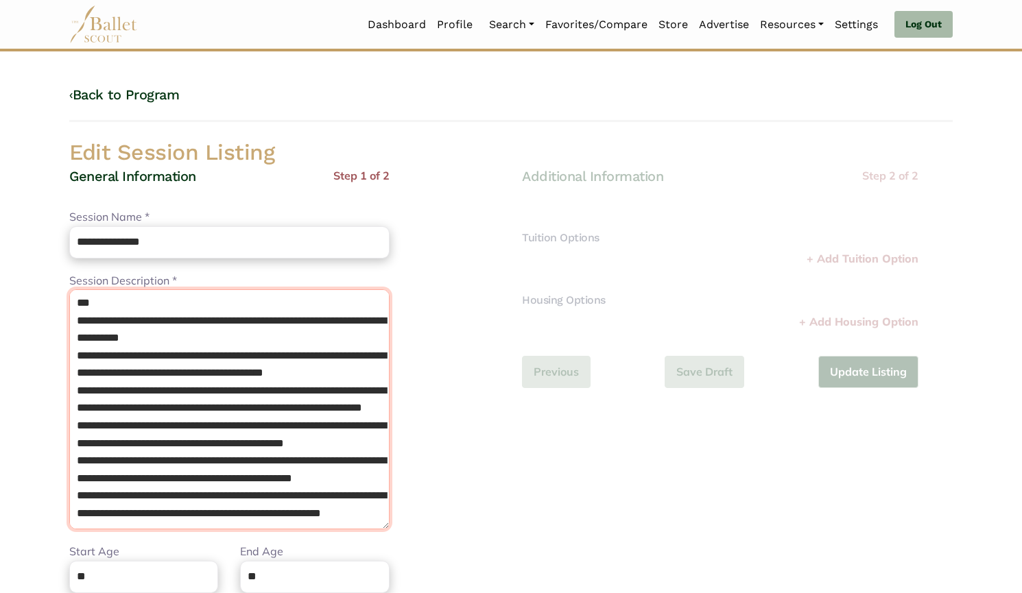
scroll to position [0, 0]
click at [328, 343] on textarea "**********" at bounding box center [229, 409] width 320 height 240
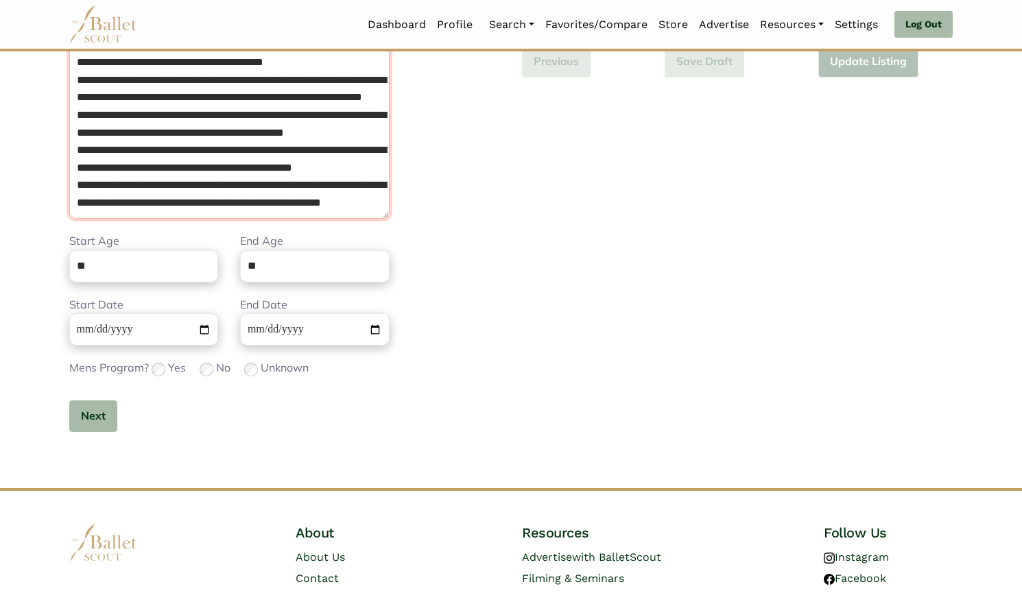
scroll to position [311, 0]
type textarea "**********"
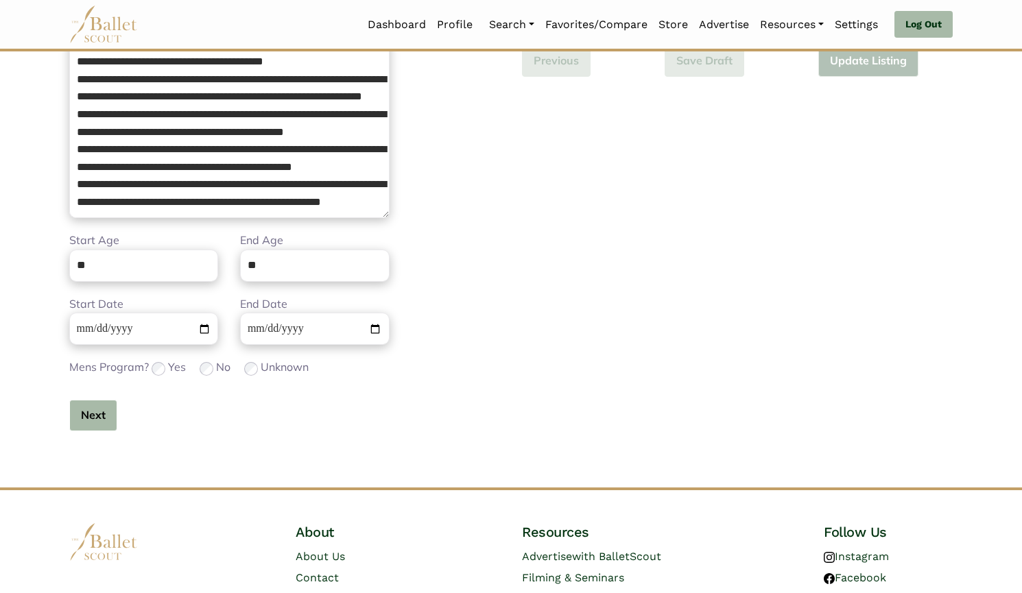
click at [87, 418] on button "Next" at bounding box center [93, 416] width 48 height 32
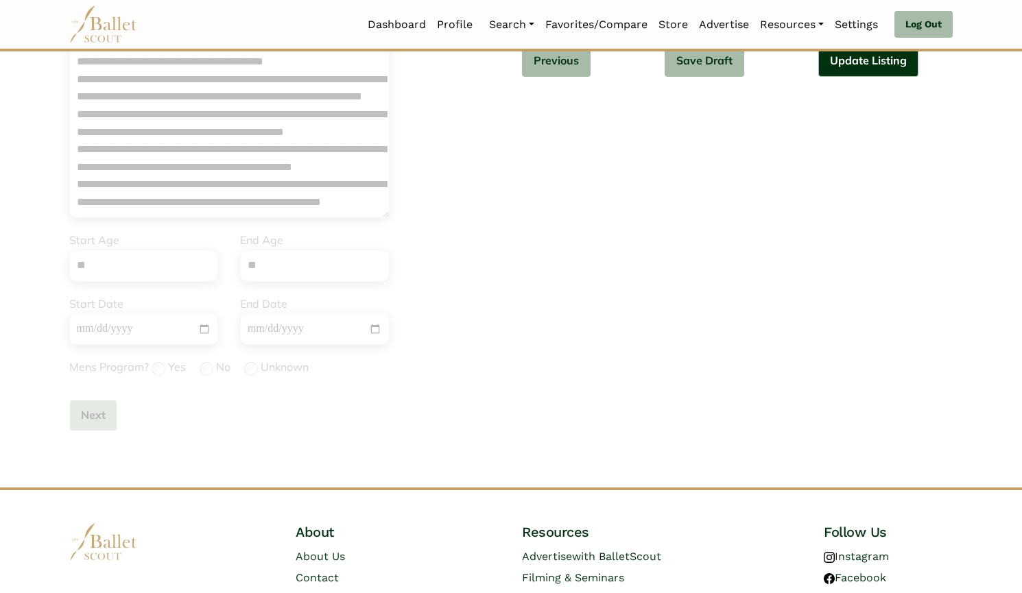
scroll to position [5, 0]
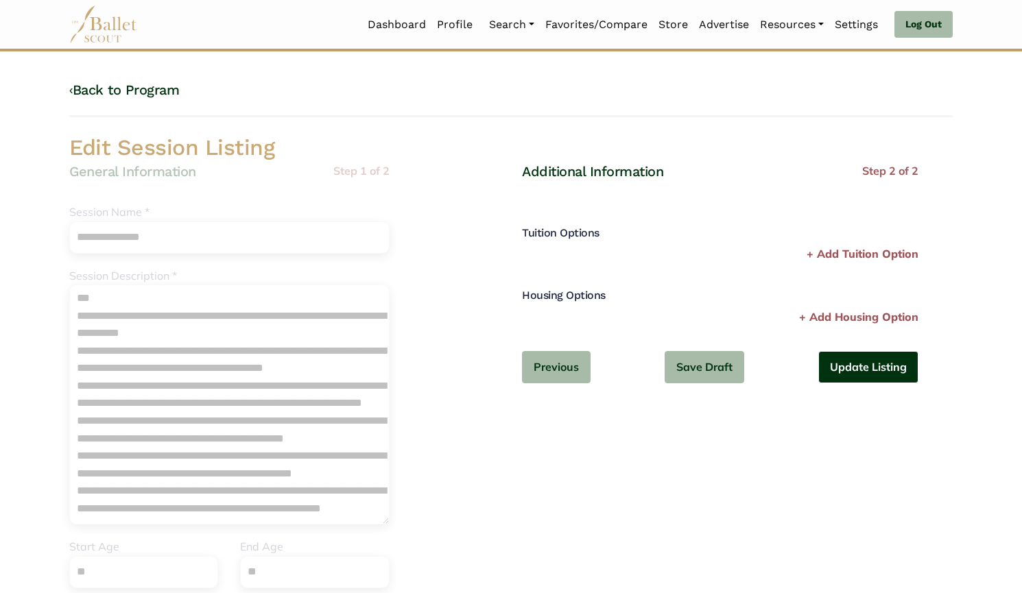
click at [895, 372] on button "Update Listing" at bounding box center [868, 367] width 100 height 32
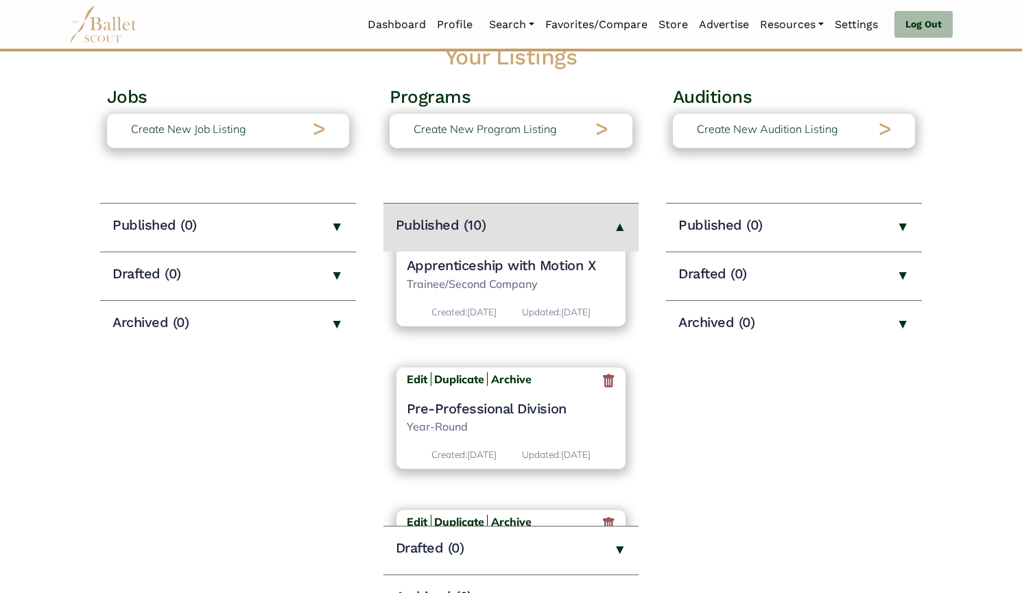
scroll to position [778, 0]
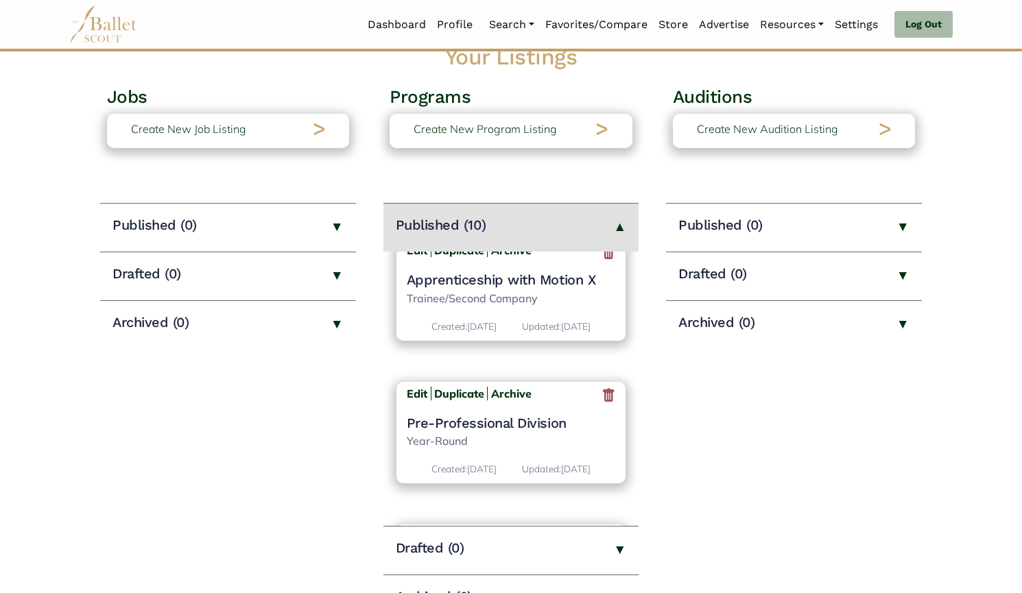
click at [464, 276] on h4 "Apprenticeship with Motion X" at bounding box center [511, 280] width 209 height 18
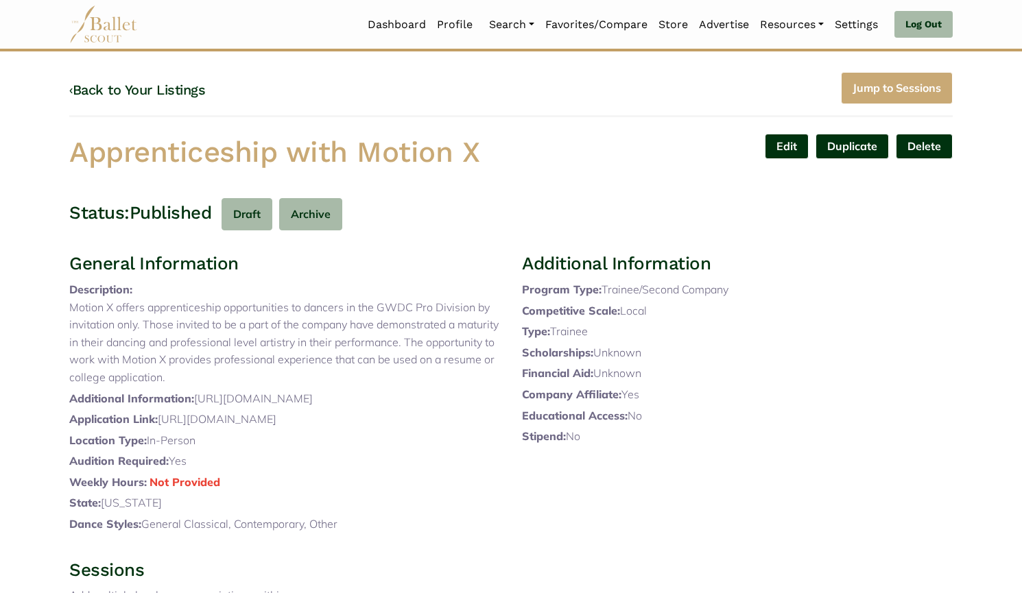
scroll to position [14, 0]
click at [768, 141] on link "Edit" at bounding box center [787, 145] width 44 height 25
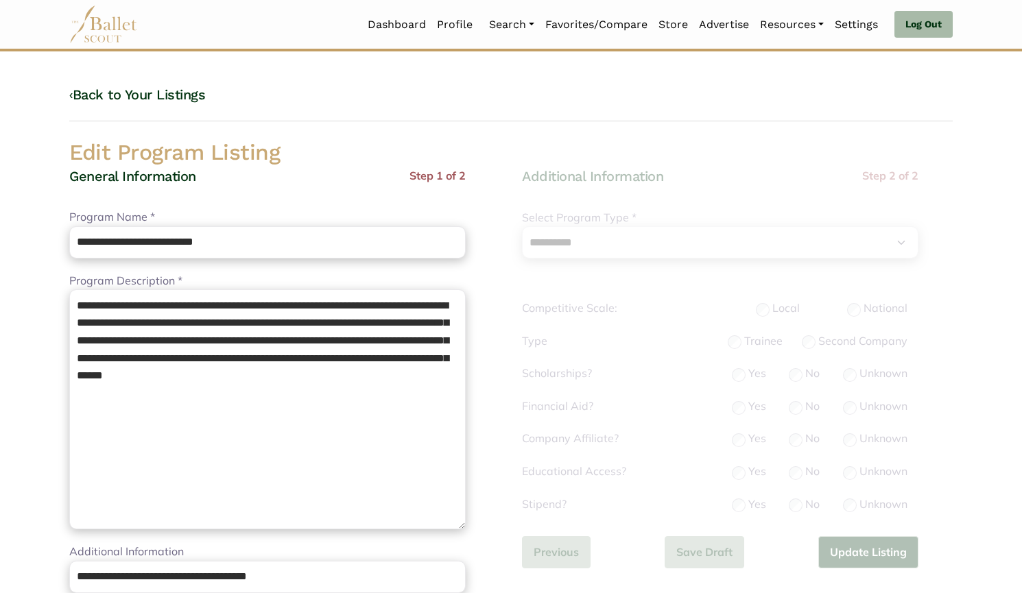
select select "**"
select select "*"
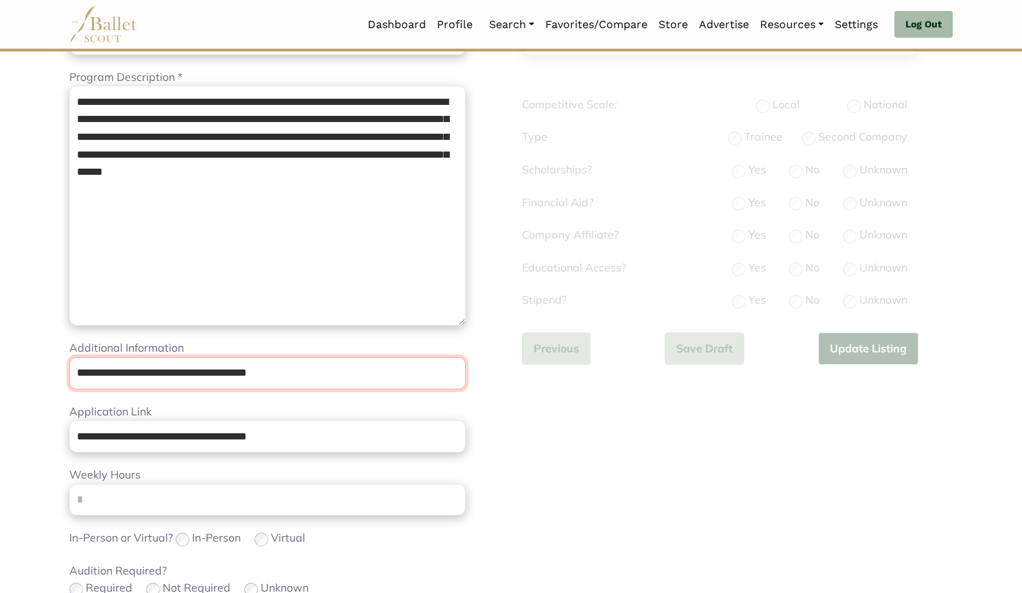
paste input "**********"
drag, startPoint x: 106, startPoint y: 380, endPoint x: 88, endPoint y: 373, distance: 18.5
click at [69, 371] on div "**********" at bounding box center [284, 433] width 453 height 938
type input "**********"
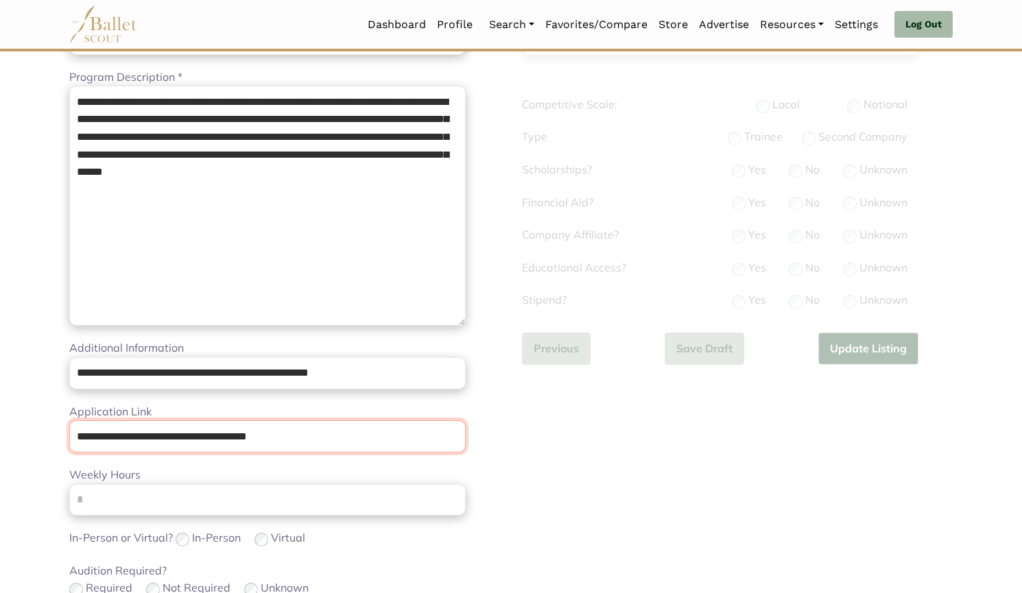
drag, startPoint x: 334, startPoint y: 424, endPoint x: 0, endPoint y: 374, distance: 337.7
click at [0, 374] on body "Loading... Please Wait Dashboard Profile" at bounding box center [511, 465] width 1022 height 1338
paste input "**********"
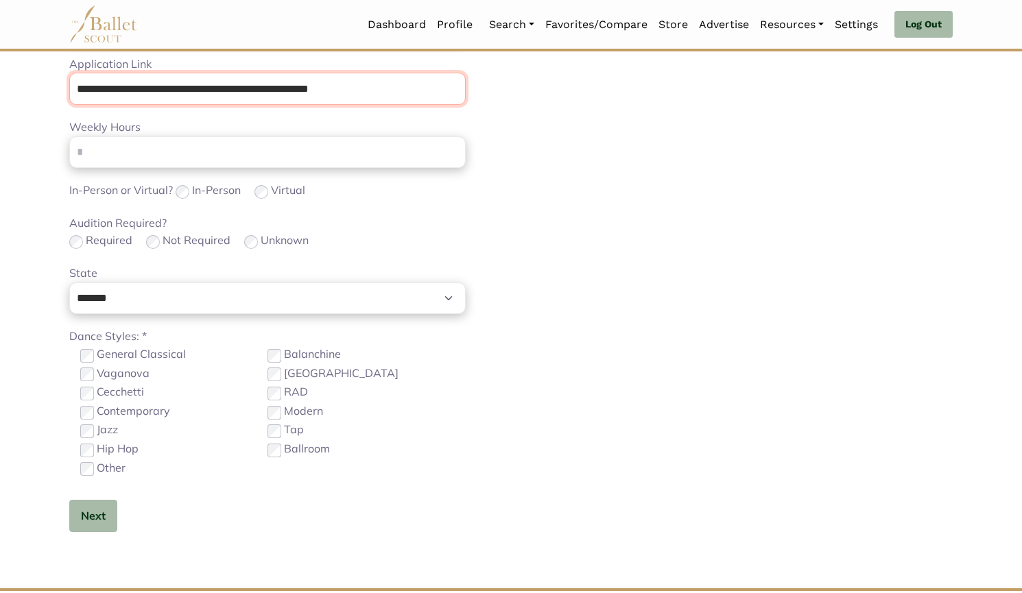
scroll to position [552, 0]
type input "**********"
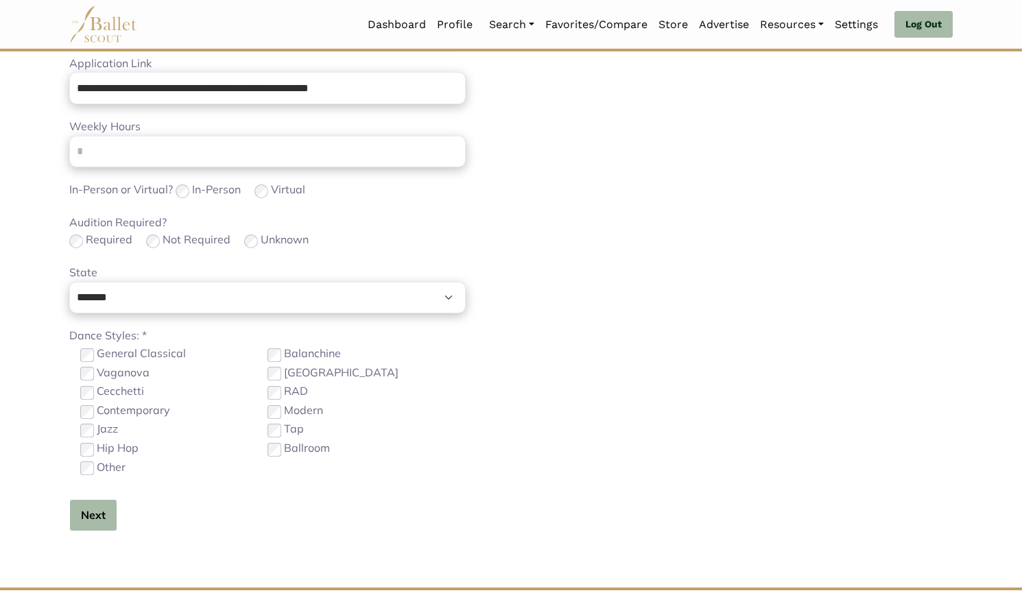
click at [100, 516] on button "Next" at bounding box center [93, 515] width 48 height 32
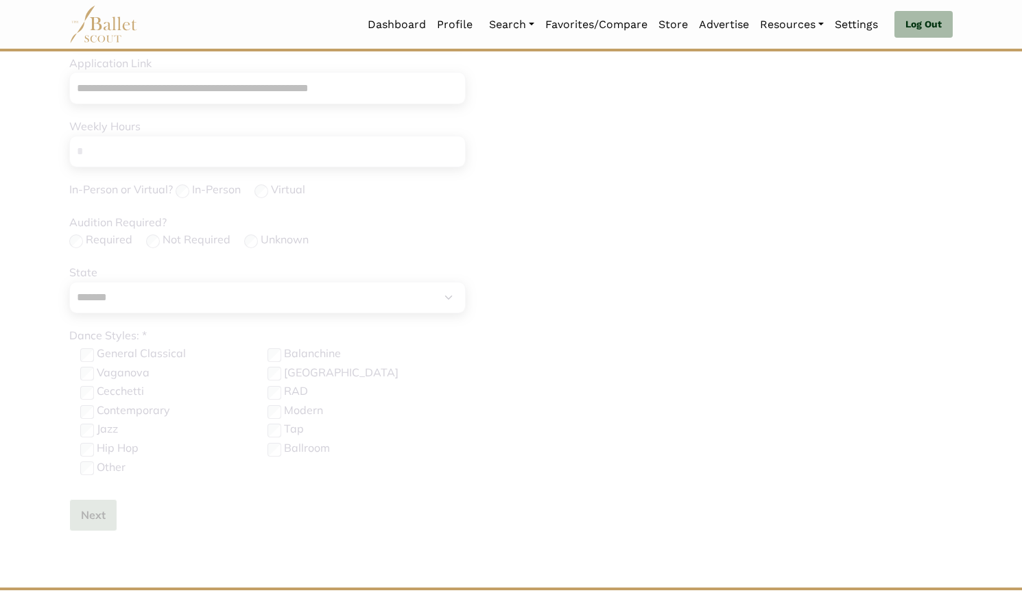
scroll to position [97, 0]
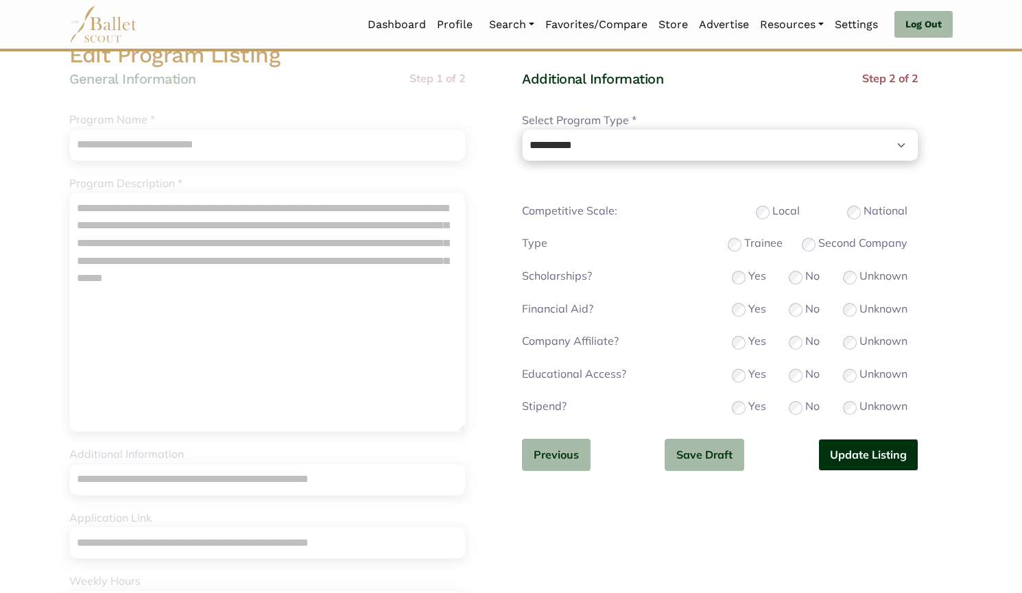
click at [864, 451] on button "Update Listing" at bounding box center [868, 455] width 100 height 32
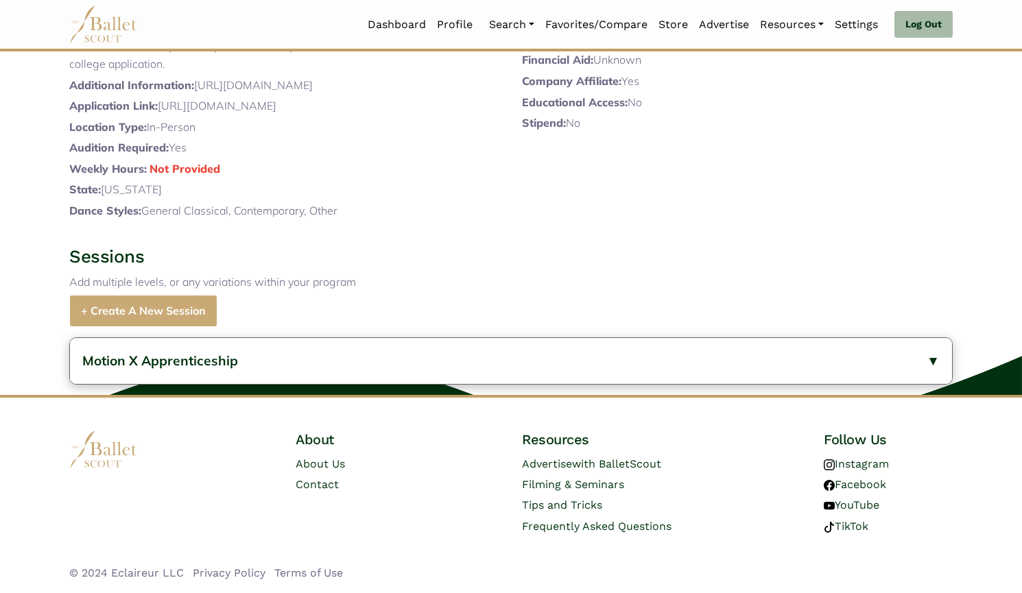
scroll to position [359, 0]
click at [315, 371] on button "Motion X Apprenticeship" at bounding box center [511, 361] width 882 height 46
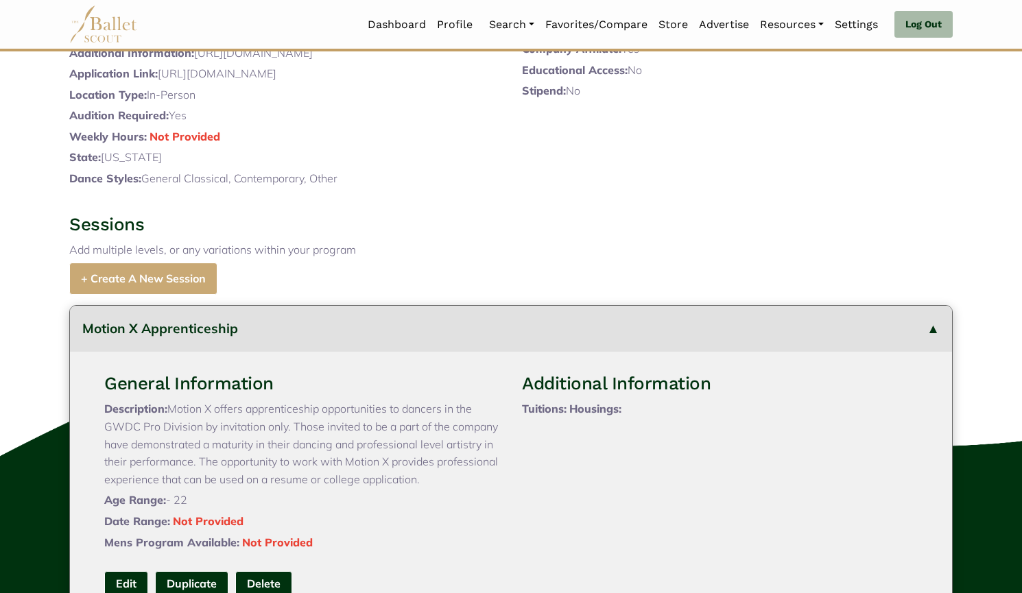
scroll to position [567, 0]
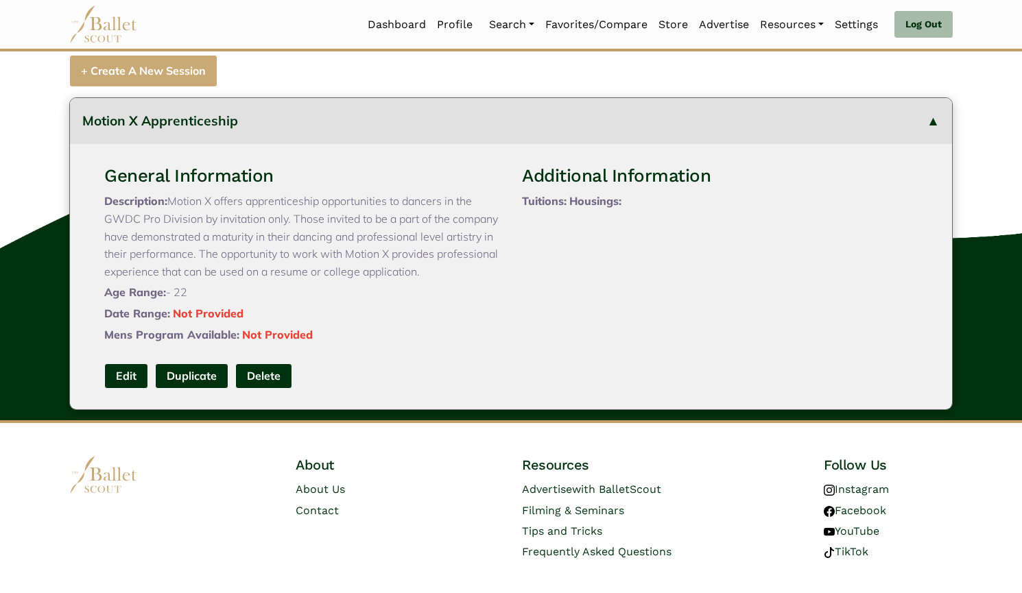
click at [125, 389] on link "Edit" at bounding box center [126, 375] width 44 height 25
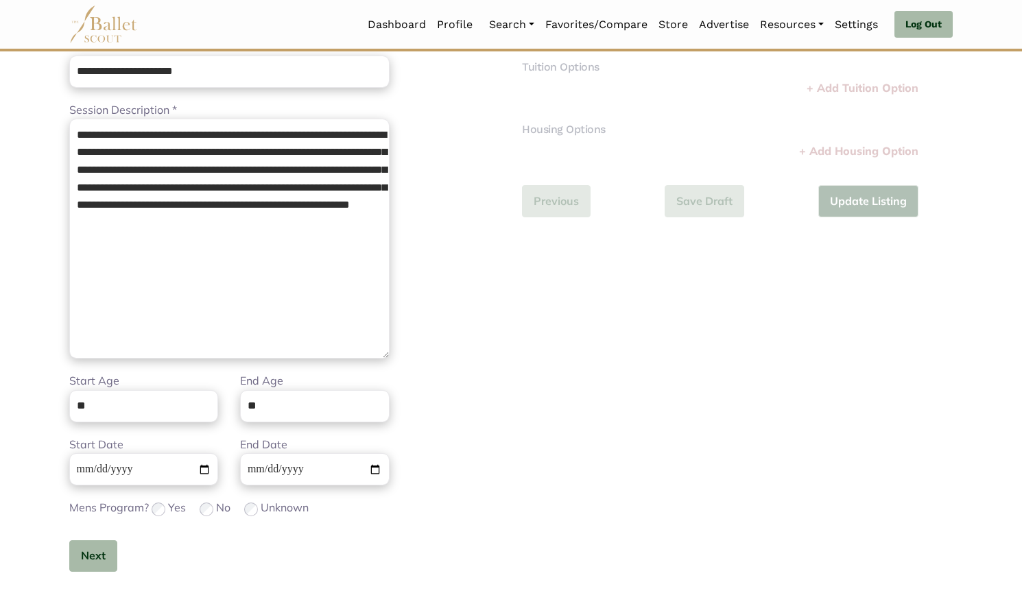
scroll to position [174, 0]
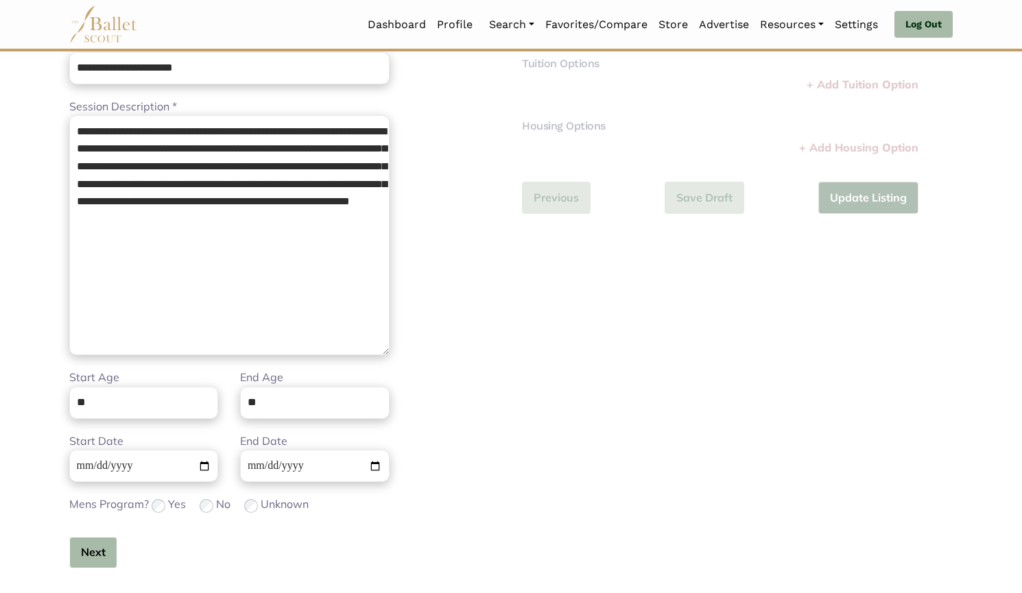
click at [97, 554] on button "Next" at bounding box center [93, 553] width 48 height 32
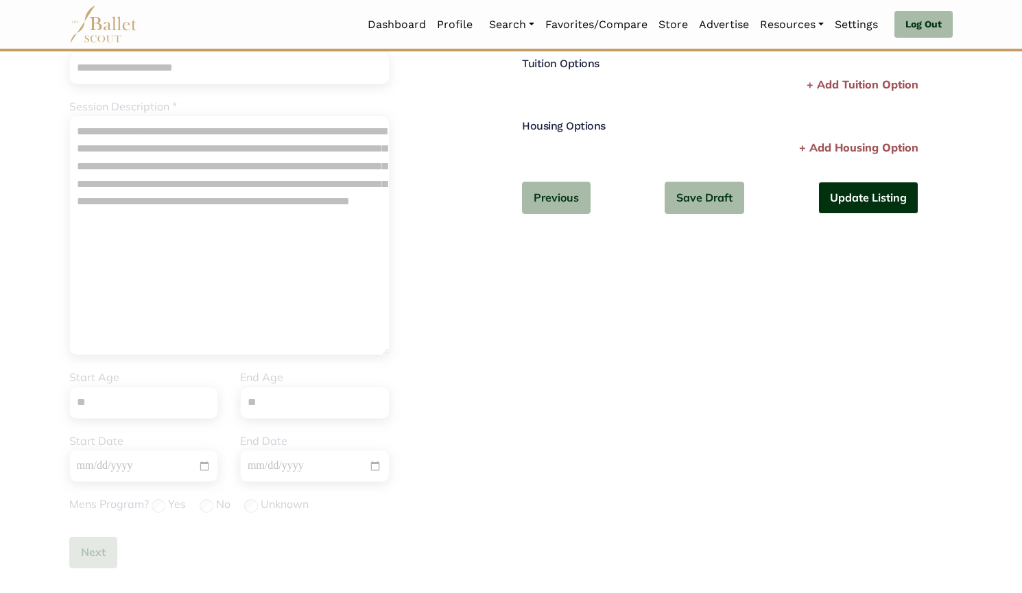
click at [876, 187] on button "Update Listing" at bounding box center [868, 198] width 100 height 32
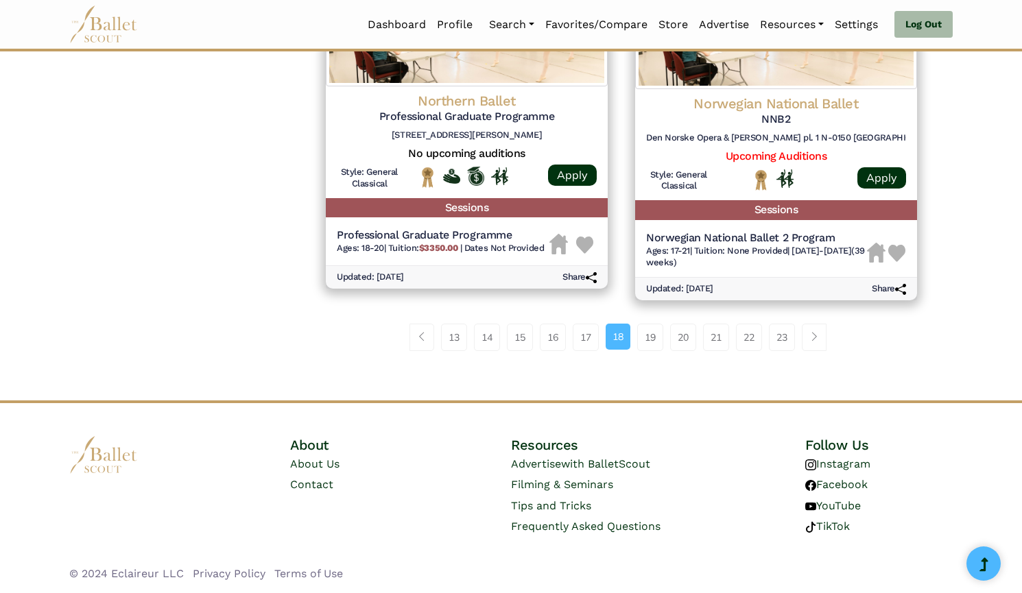
scroll to position [1783, 0]
click at [780, 339] on link "23" at bounding box center [782, 337] width 26 height 27
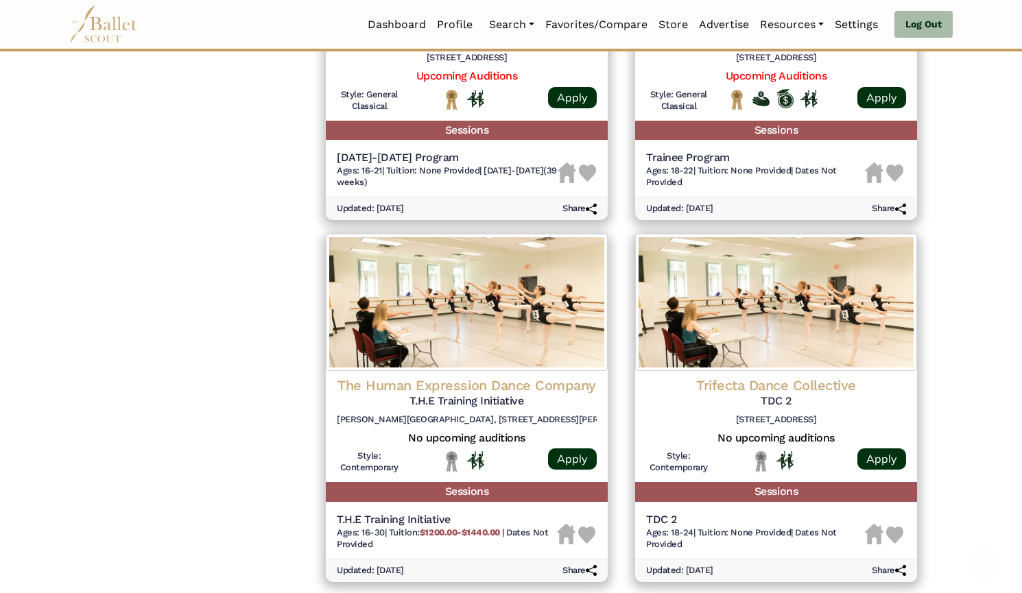
scroll to position [1795, 0]
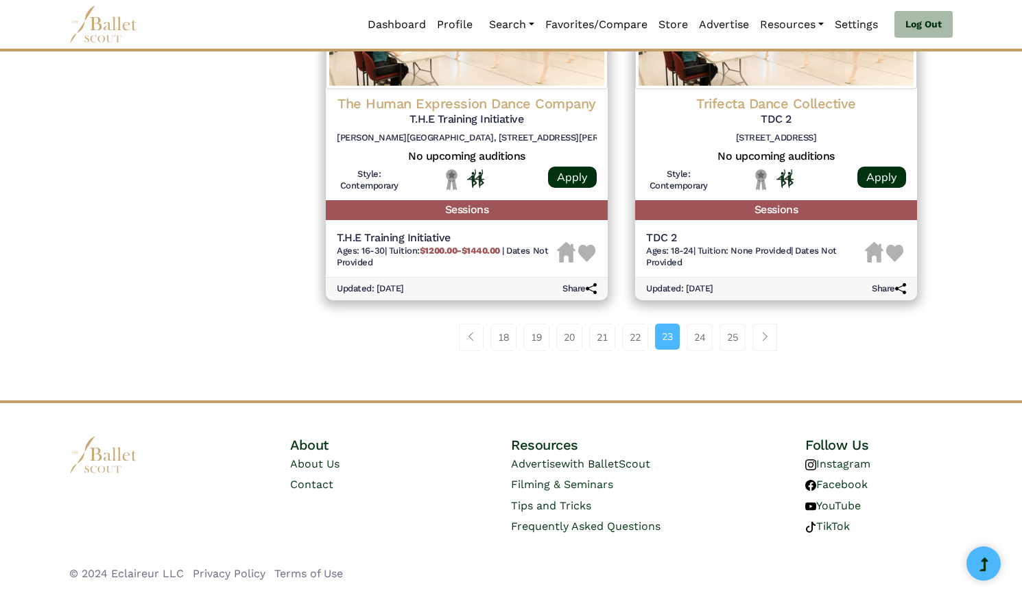
click at [720, 334] on link "25" at bounding box center [732, 337] width 26 height 27
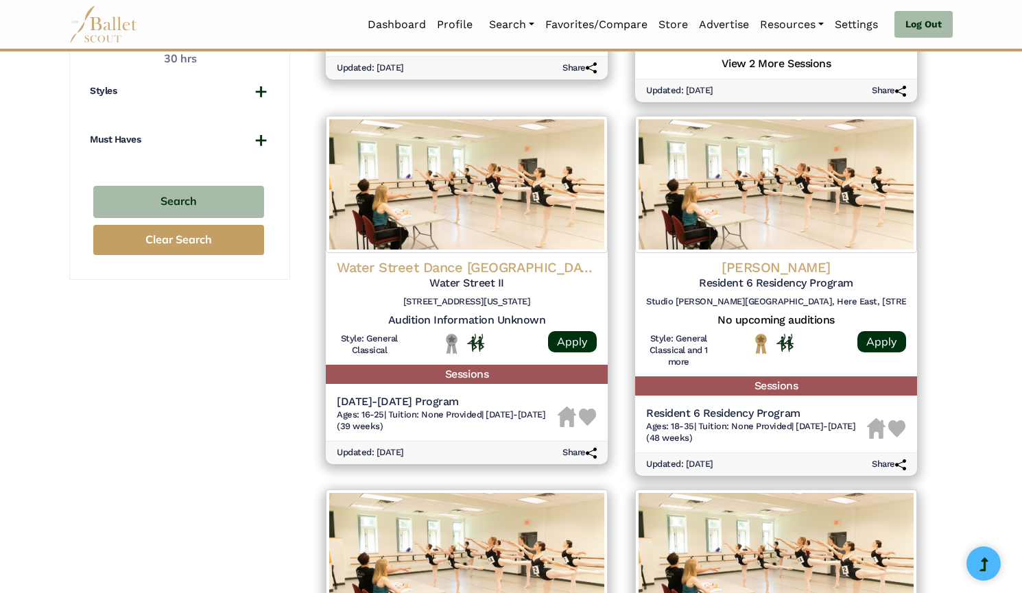
scroll to position [929, 0]
